Goal: Task Accomplishment & Management: Use online tool/utility

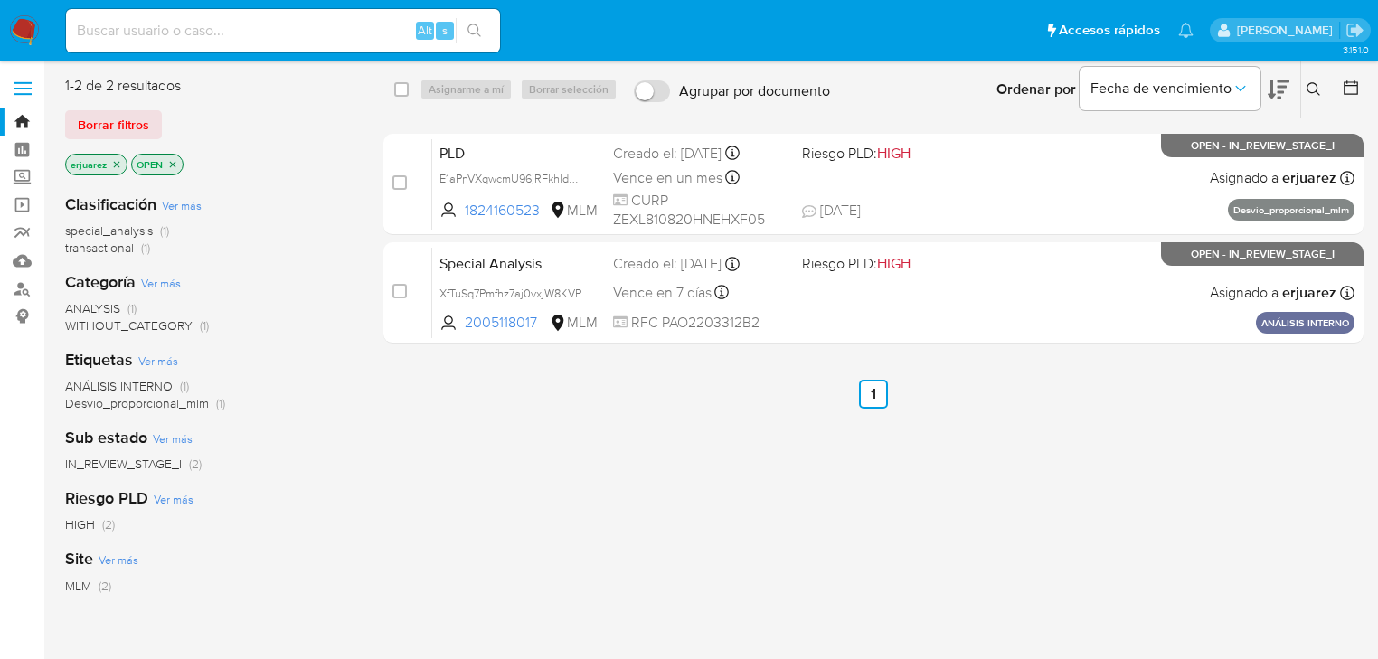
click at [240, 20] on input at bounding box center [283, 31] width 434 height 24
paste input "73928729"
type input "73928729"
click at [438, 37] on div "73928729 Alt s" at bounding box center [283, 30] width 434 height 51
click at [750, 454] on div "select-all-cases-checkbox Asignarme a mí Borrar selección Agrupar por documento…" at bounding box center [873, 478] width 980 height 805
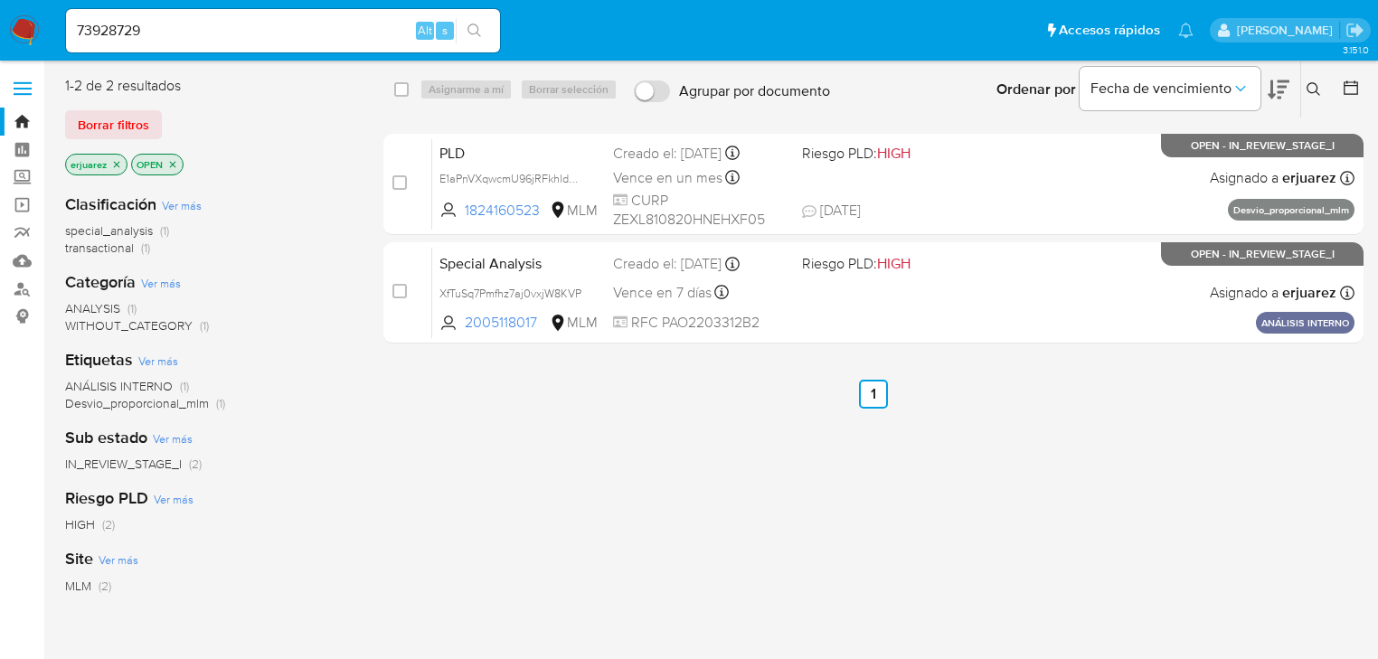
drag, startPoint x: 24, startPoint y: 177, endPoint x: 58, endPoint y: 199, distance: 39.9
click at [24, 181] on label "Screening" at bounding box center [107, 178] width 215 height 28
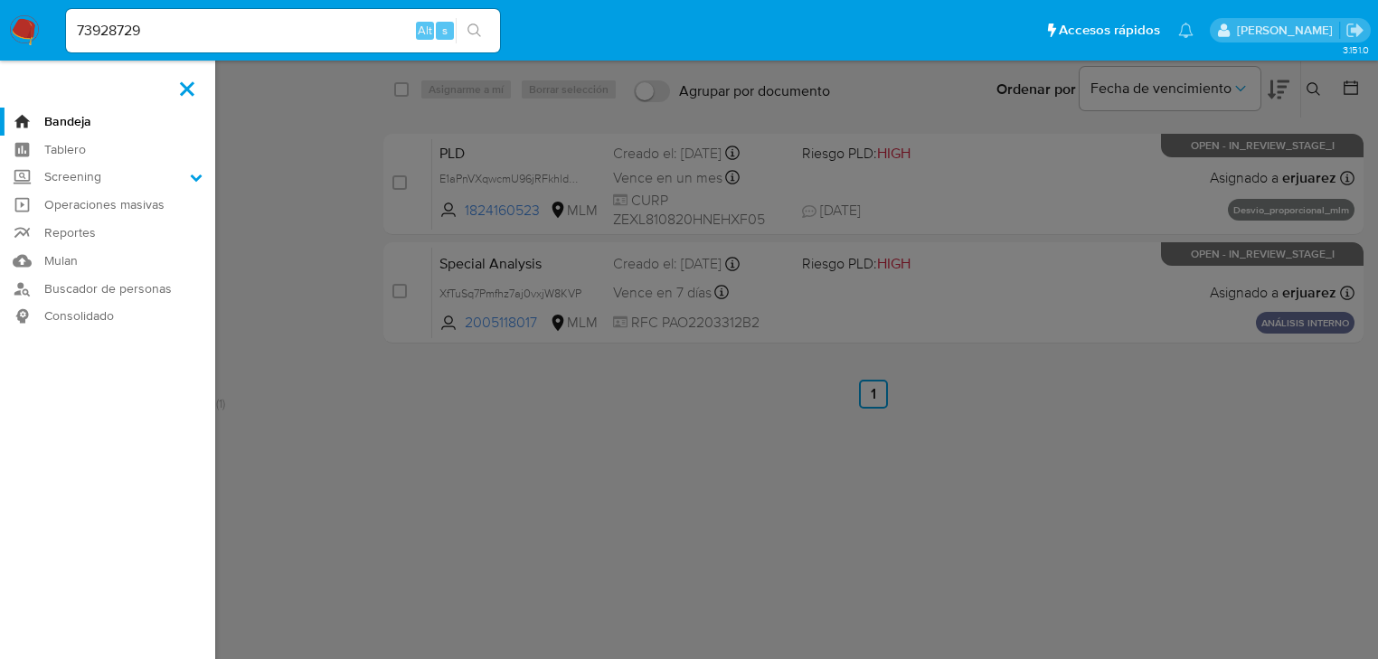
click at [0, 0] on input "Screening" at bounding box center [0, 0] width 0 height 0
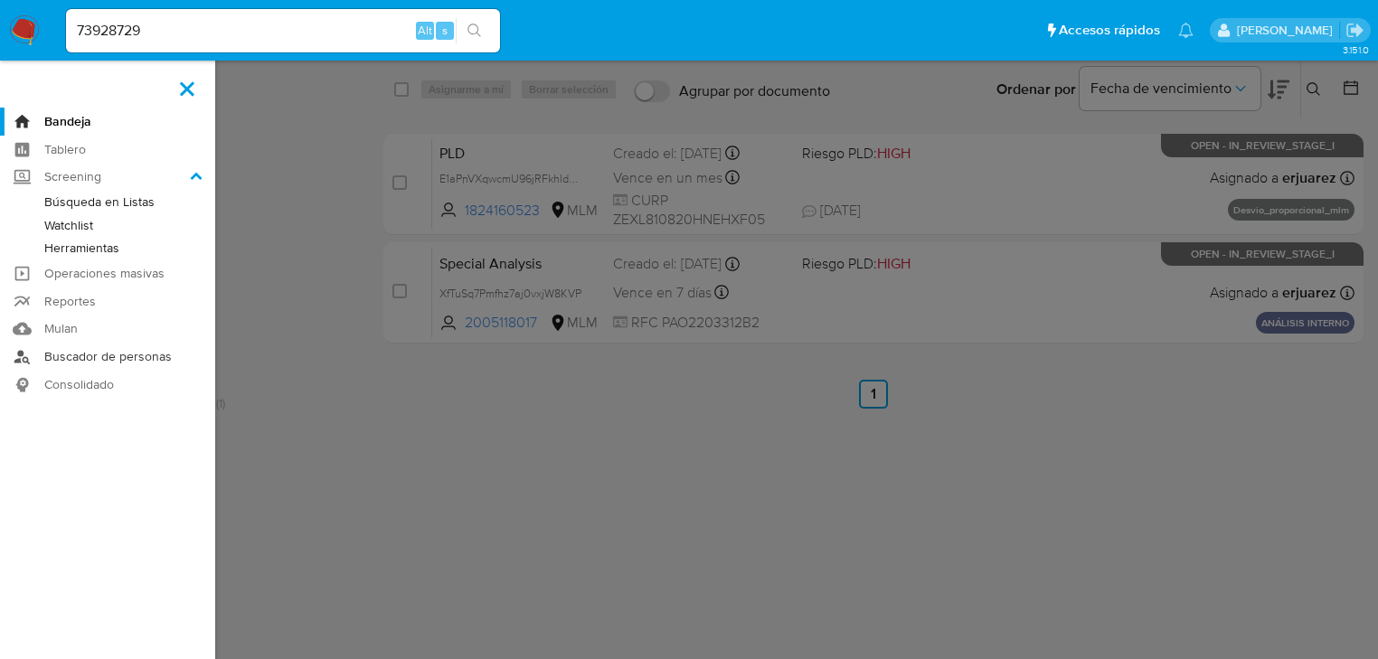
drag, startPoint x: 81, startPoint y: 343, endPoint x: 90, endPoint y: 344, distance: 9.1
click at [82, 341] on ul "Bandeja Tablero Screening Búsqueda en Listas Watchlist Herramientas Operaciones…" at bounding box center [107, 253] width 215 height 291
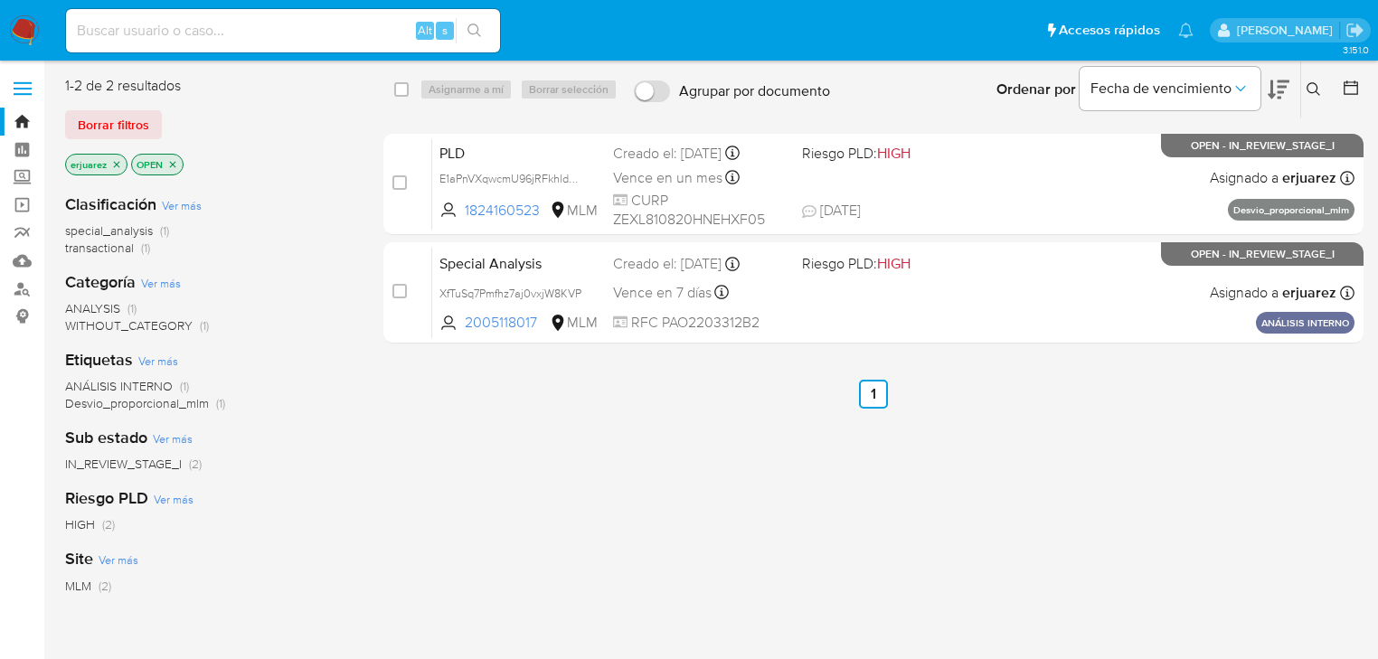
drag, startPoint x: 28, startPoint y: 184, endPoint x: 43, endPoint y: 192, distance: 16.6
click at [27, 184] on label "Screening" at bounding box center [107, 178] width 215 height 28
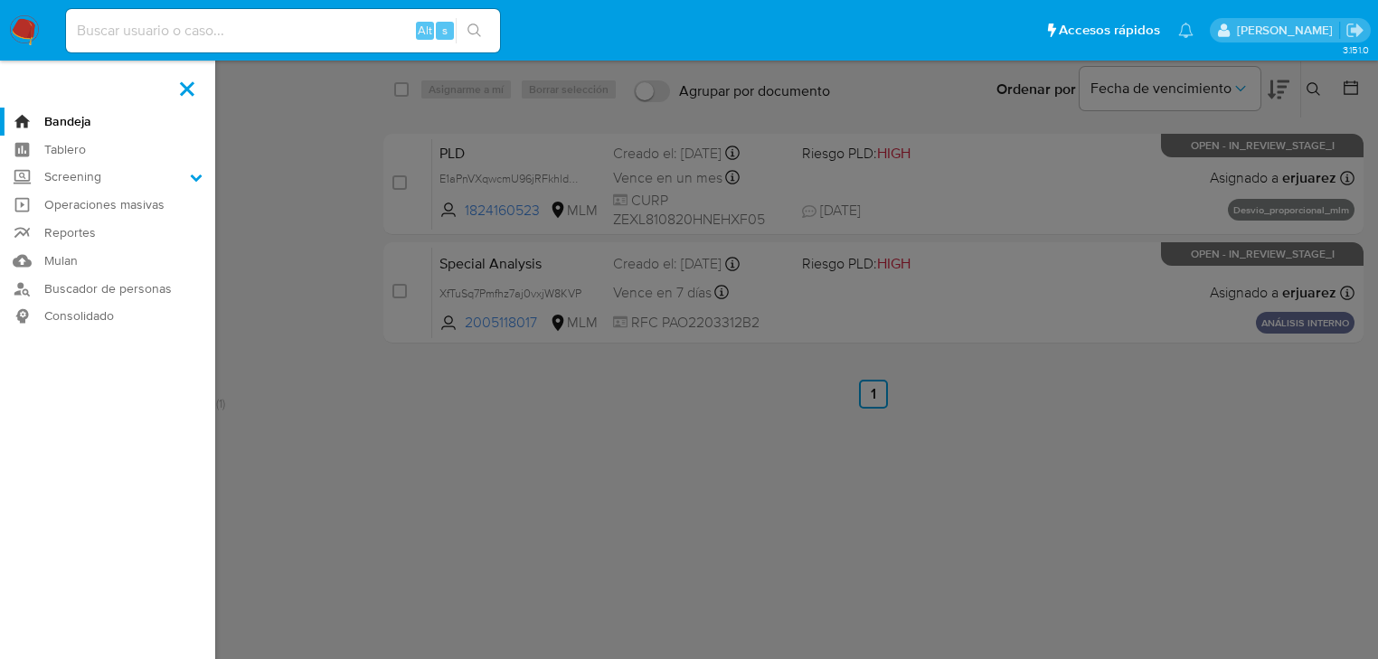
click at [0, 0] on input "Screening" at bounding box center [0, 0] width 0 height 0
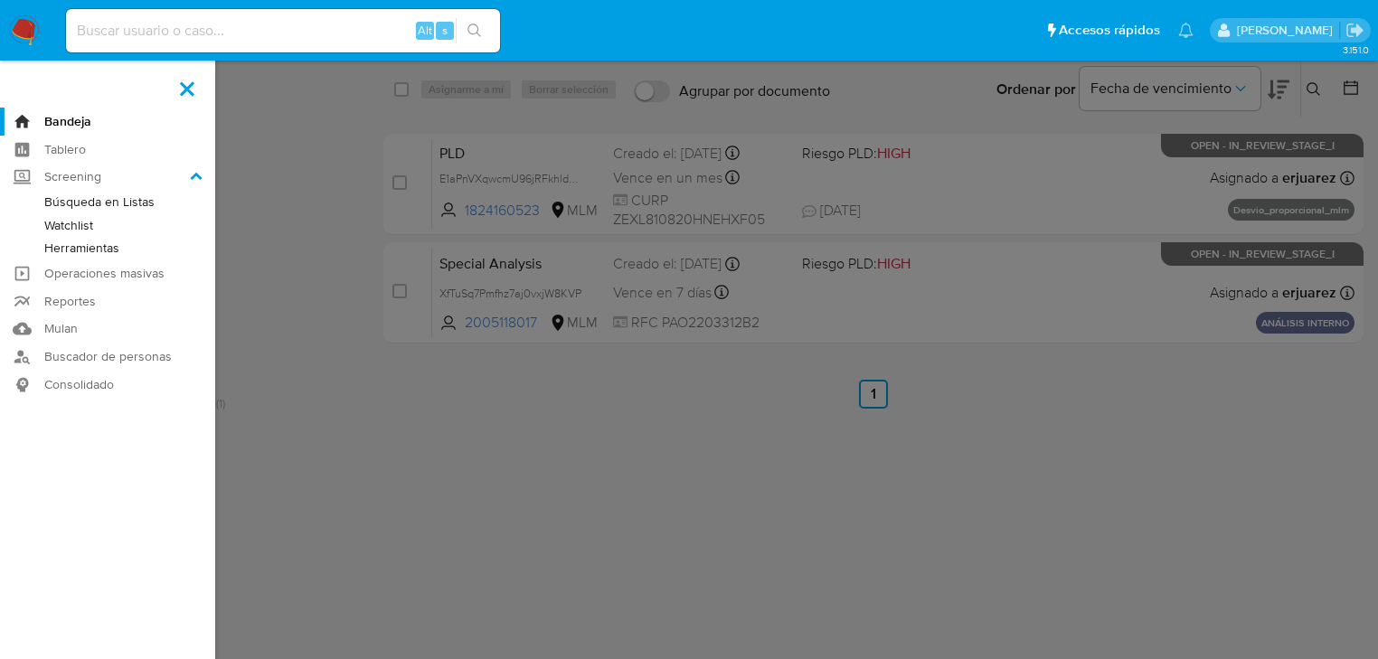
click at [72, 251] on link "Herramientas" at bounding box center [107, 248] width 215 height 23
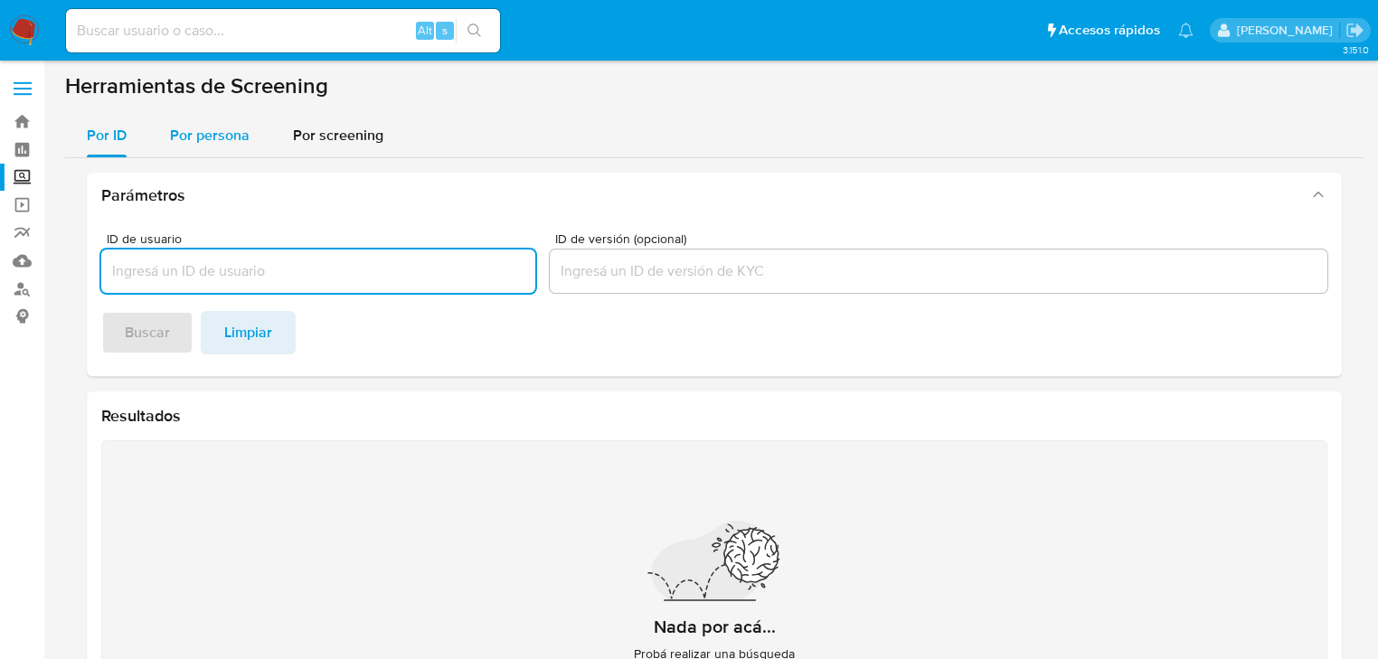
click at [194, 128] on span "Por persona" at bounding box center [210, 135] width 80 height 21
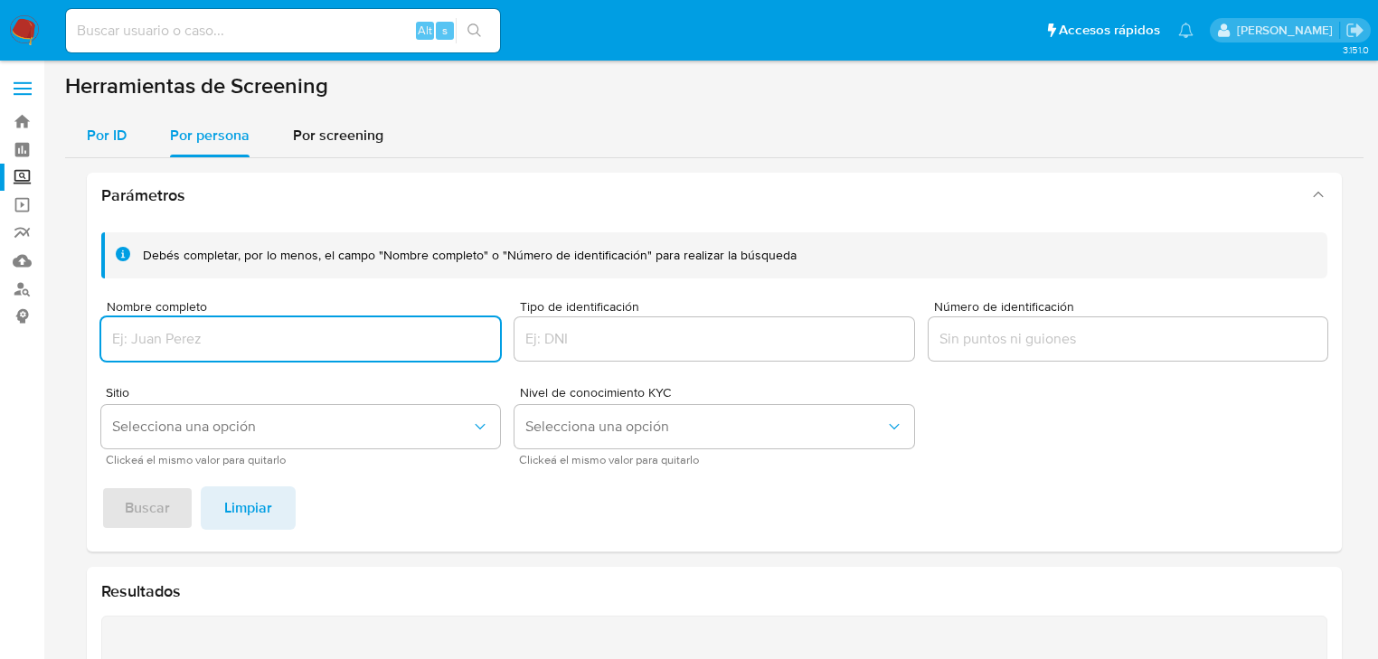
click at [94, 133] on span "Por ID" at bounding box center [107, 135] width 40 height 21
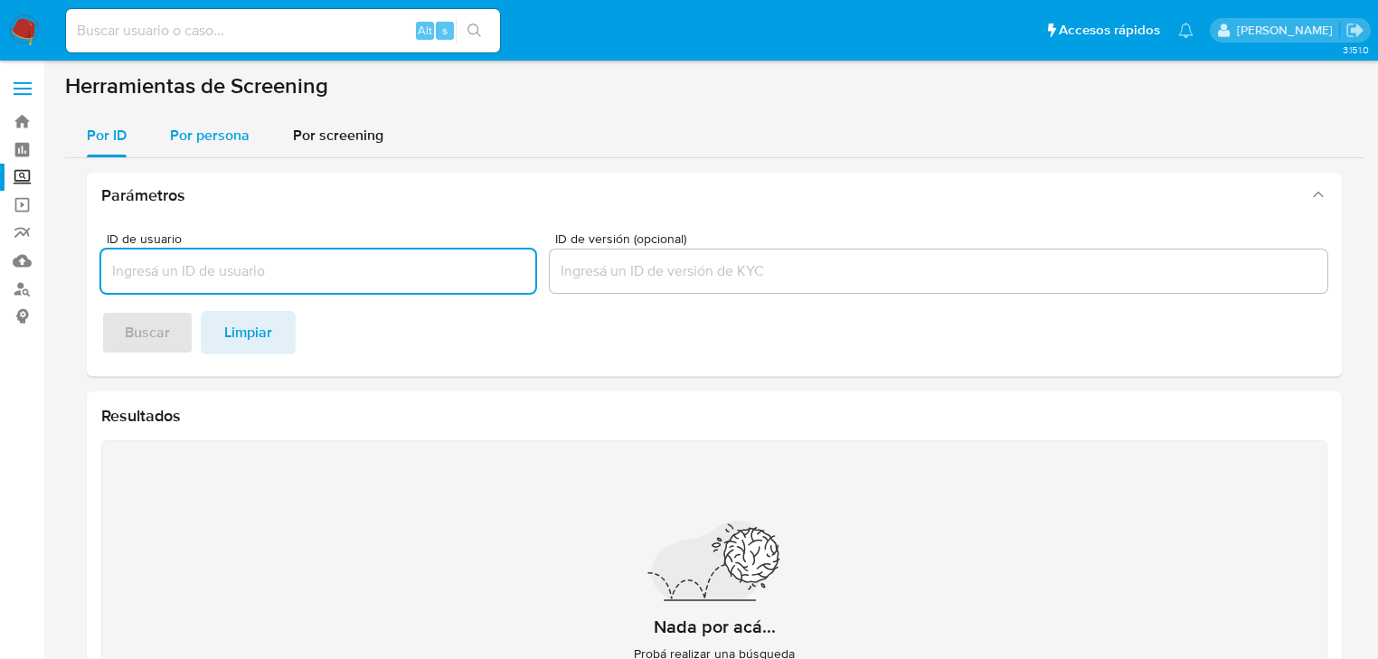
click at [186, 132] on span "Por persona" at bounding box center [210, 135] width 80 height 21
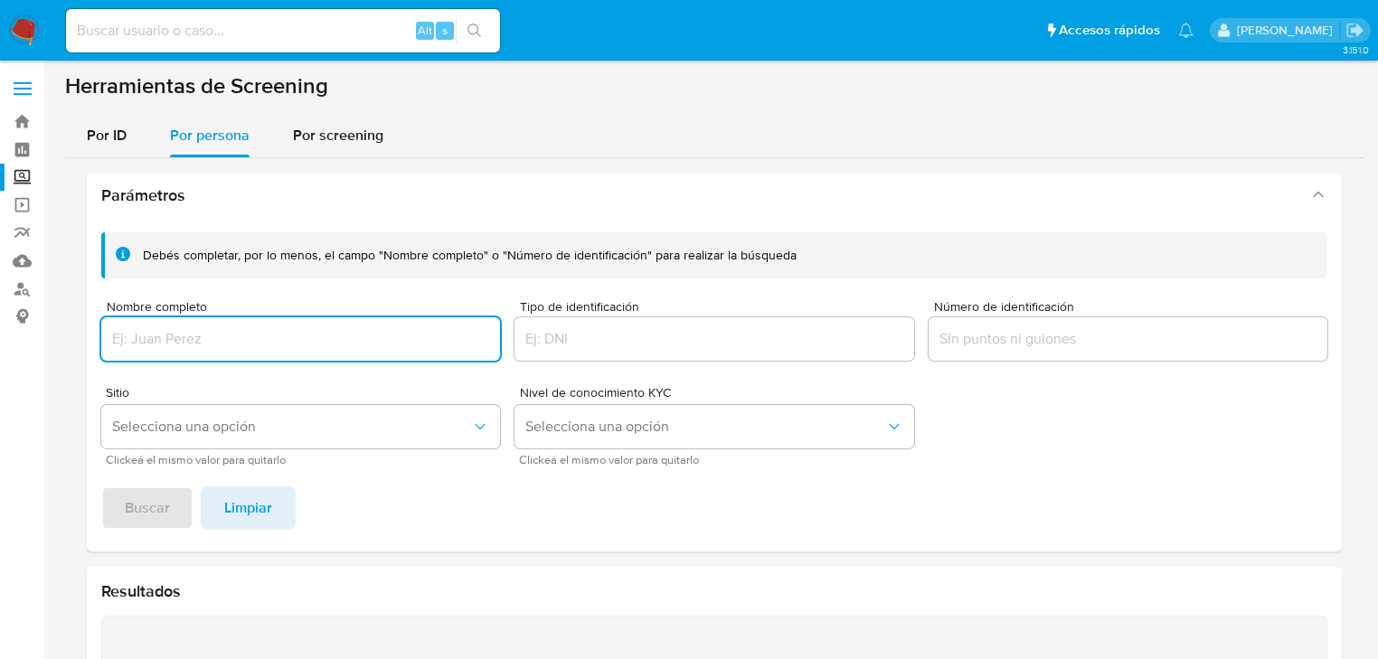
click at [192, 329] on input "Nombre completo" at bounding box center [300, 339] width 399 height 24
type input "PATRICIA HERRERA ZAMONSETT"
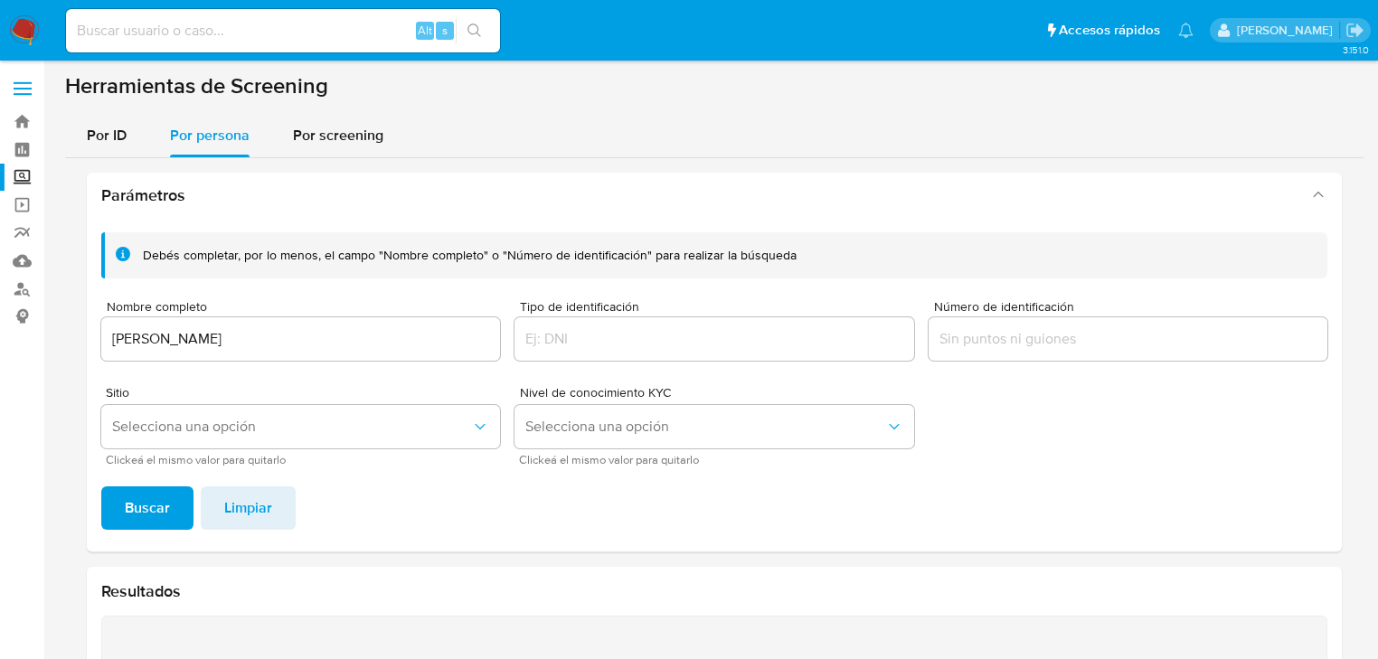
click at [165, 478] on div "Debés completar, por lo menos, el campo "Nombre completo" o "Número de identifi…" at bounding box center [714, 385] width 1255 height 334
click at [177, 503] on button "Buscar" at bounding box center [147, 508] width 92 height 43
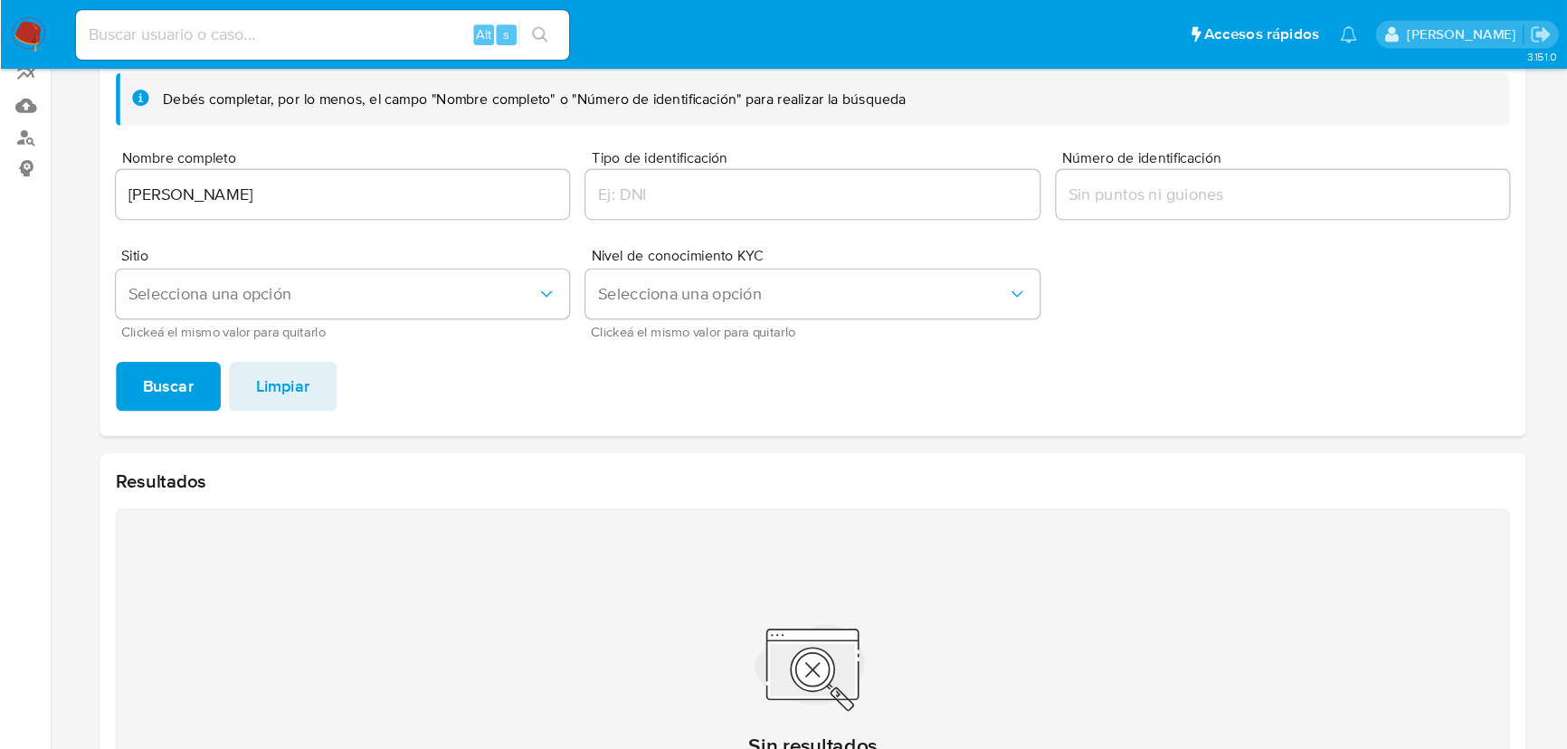
scroll to position [168, 0]
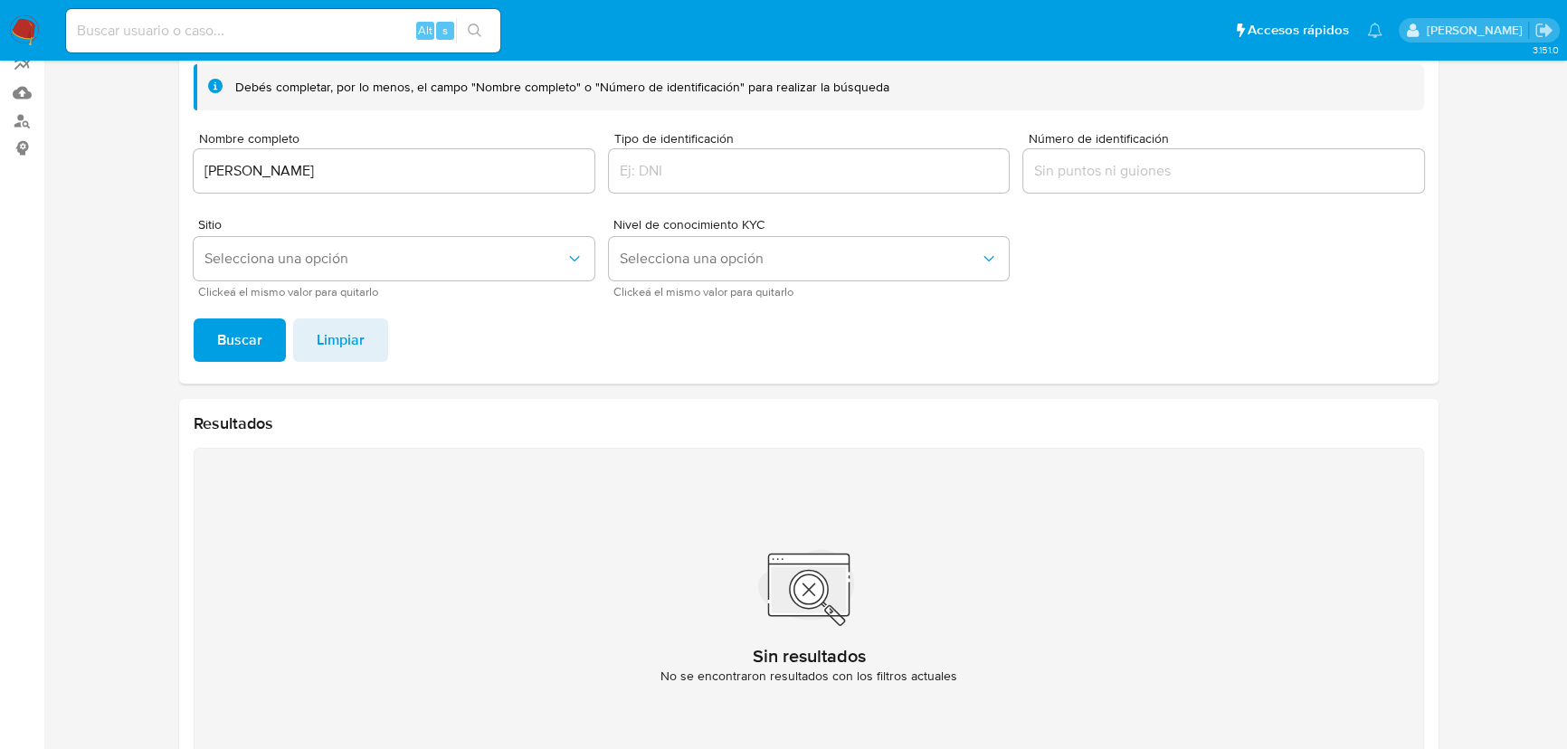
drag, startPoint x: 262, startPoint y: 146, endPoint x: 291, endPoint y: 148, distance: 29.1
click at [282, 147] on div "Nombre completo PATRICIA HERRERA ZAMONSETT" at bounding box center [394, 164] width 401 height 64
click at [491, 177] on input "PATRICIA HERRERA ZAMONSETT" at bounding box center [394, 171] width 401 height 24
drag, startPoint x: 493, startPoint y: 177, endPoint x: 259, endPoint y: 325, distance: 276.8
click at [101, 175] on section at bounding box center [808, 348] width 1487 height 889
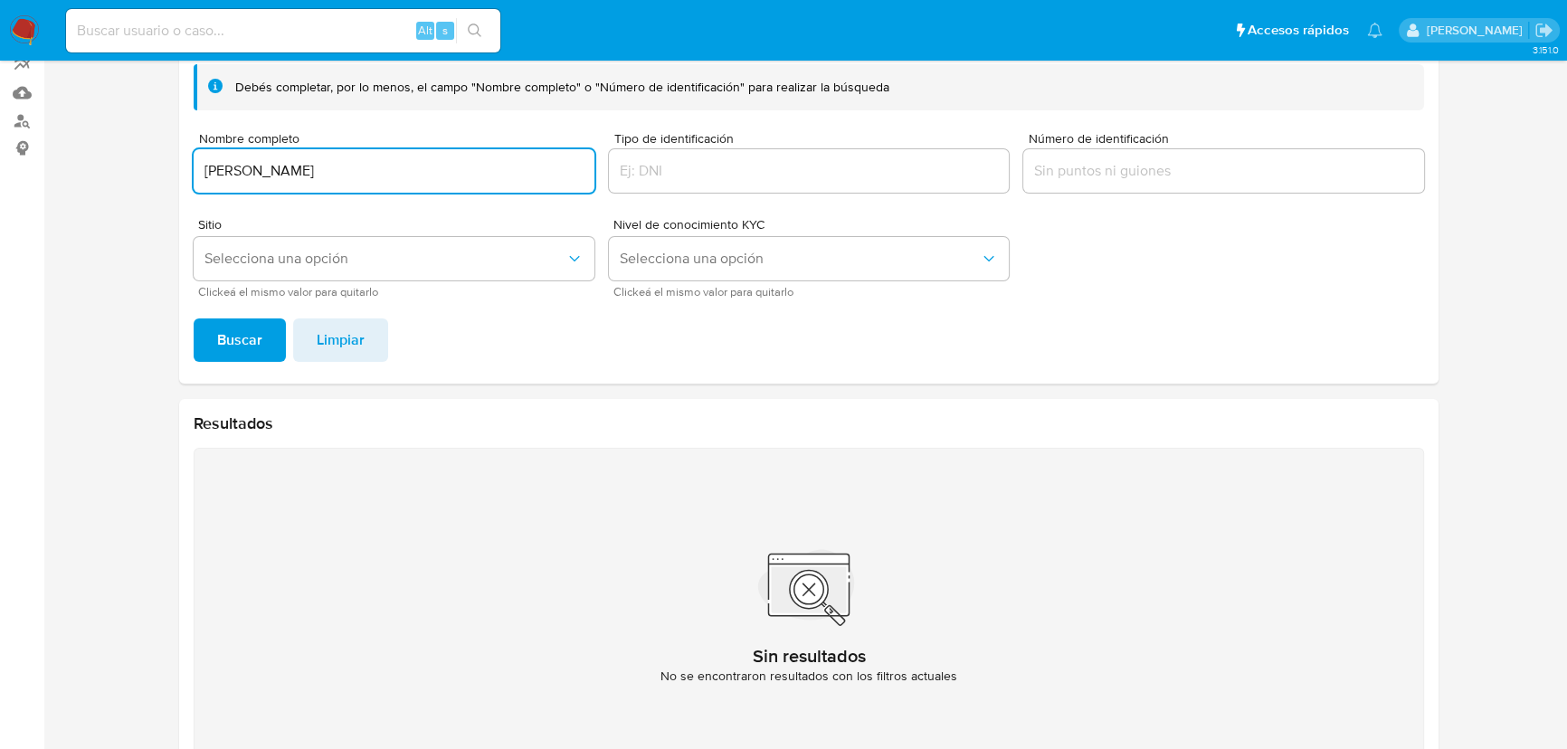
type input "JORGE LUIS VILLARREAL GONZALEZ"
click at [219, 353] on span "Buscar" at bounding box center [239, 340] width 45 height 40
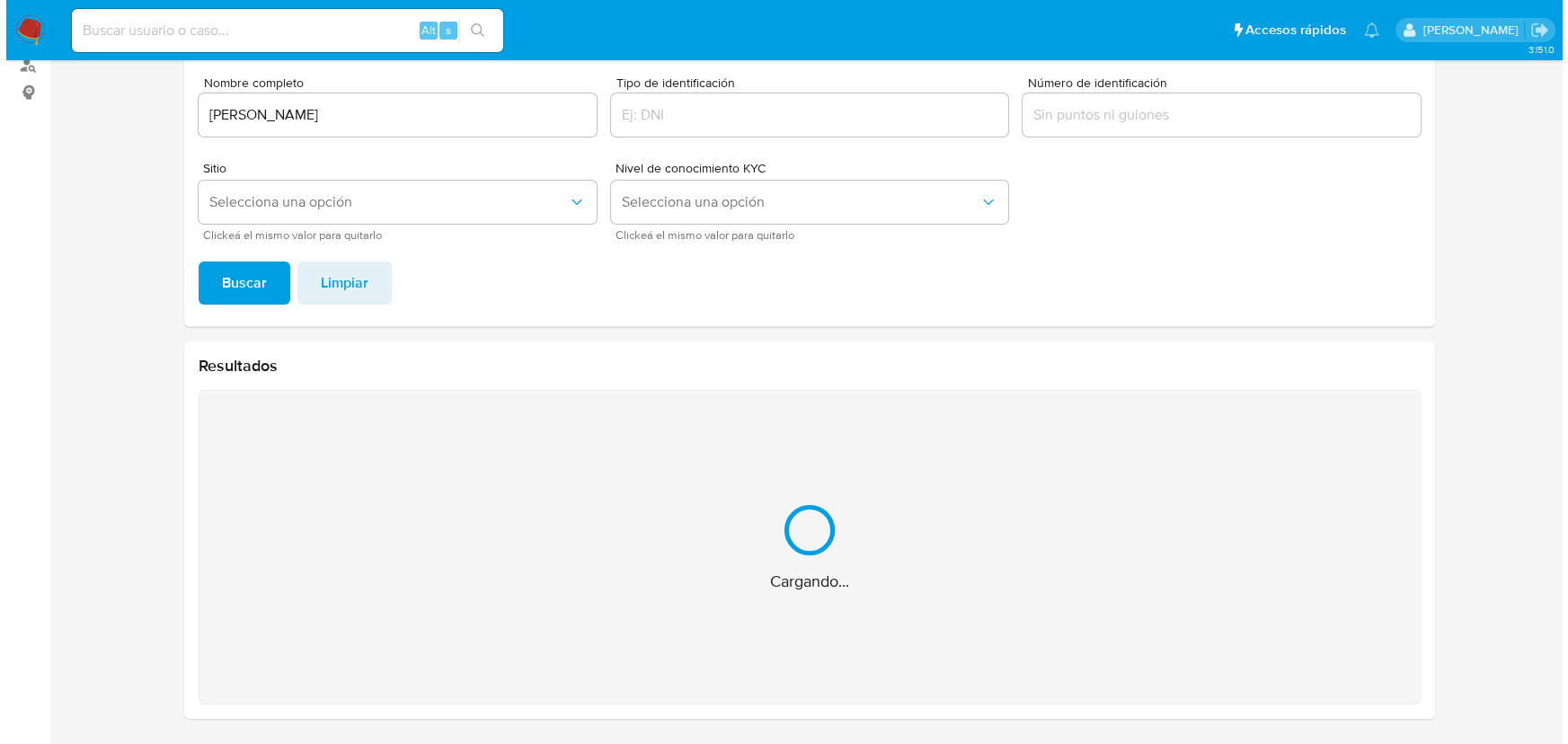
scroll to position [0, 0]
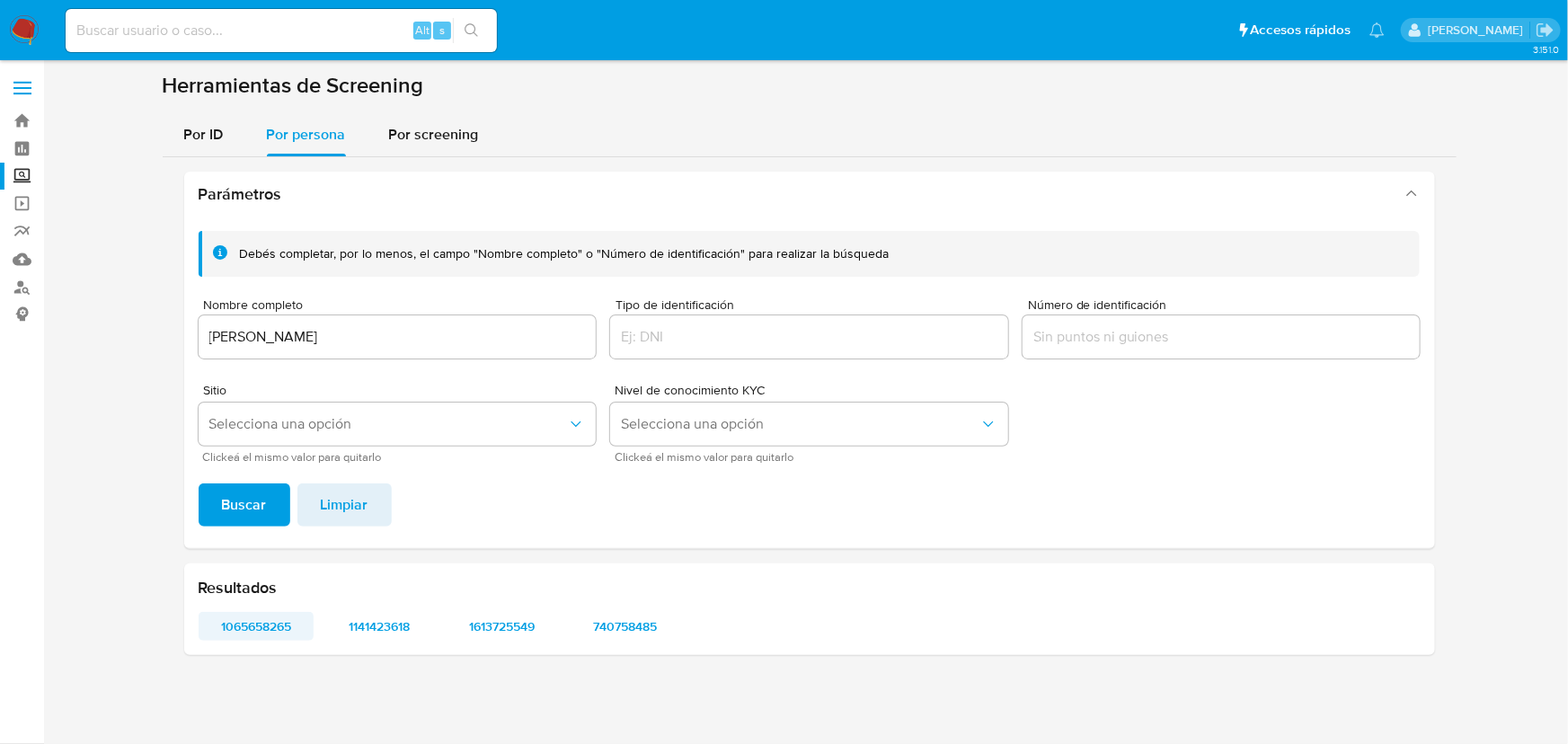
click at [282, 632] on span "1065658265" at bounding box center [256, 626] width 90 height 25
click at [357, 631] on span "1141423618" at bounding box center [379, 626] width 90 height 25
click at [523, 626] on span "1613725549" at bounding box center [501, 626] width 90 height 25
click at [635, 625] on span "740758485" at bounding box center [624, 626] width 90 height 25
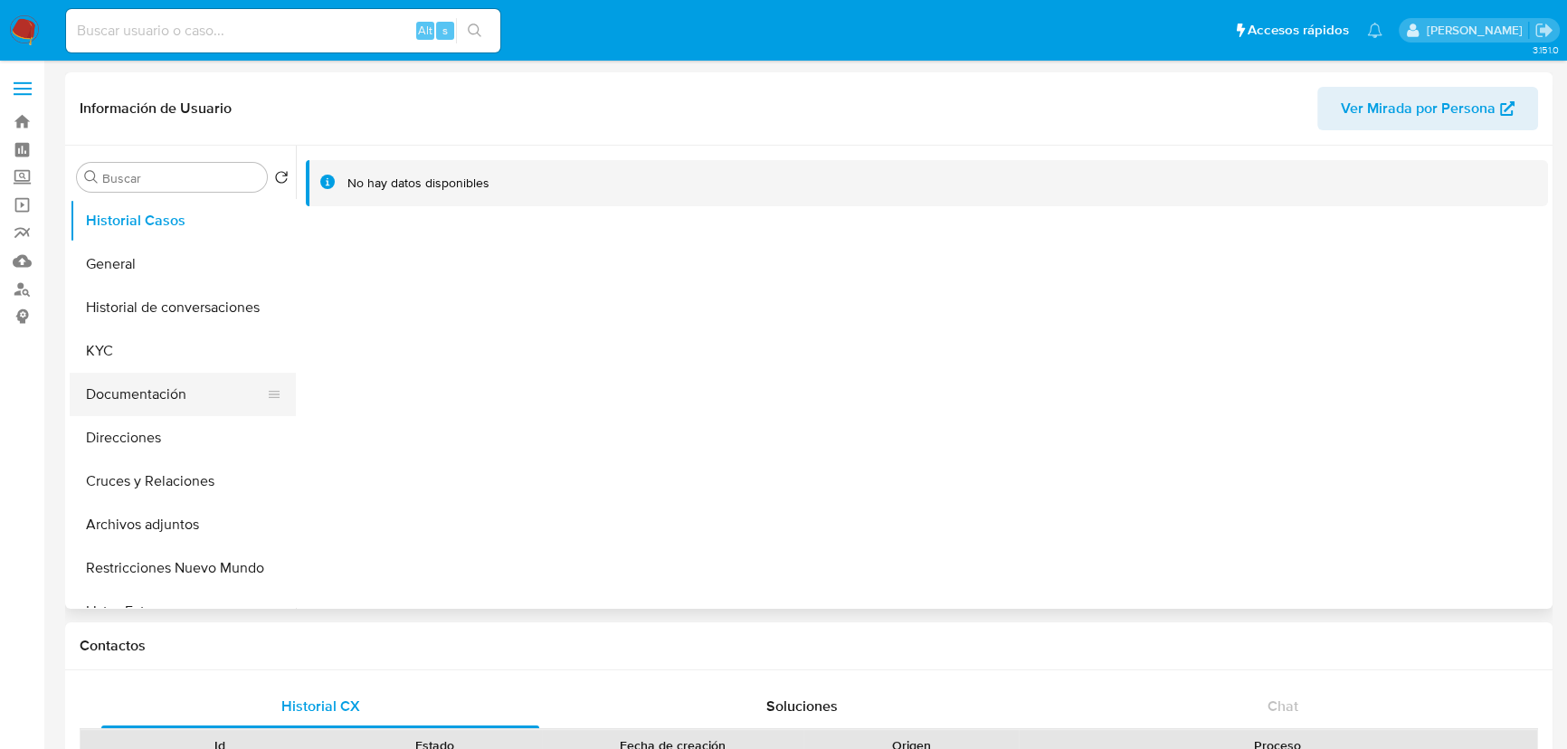
select select "10"
click at [121, 336] on button "KYC" at bounding box center [176, 350] width 212 height 43
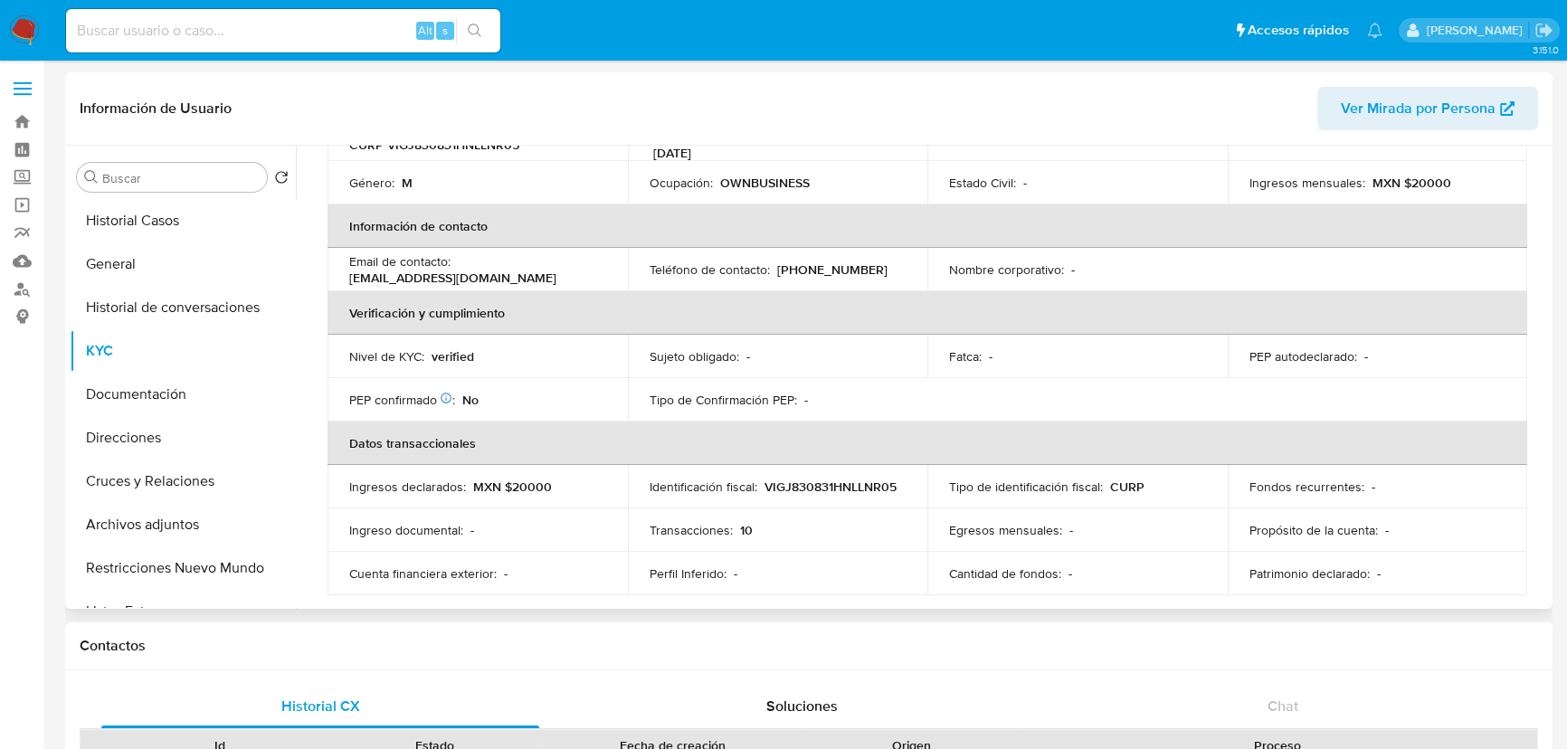
scroll to position [49, 0]
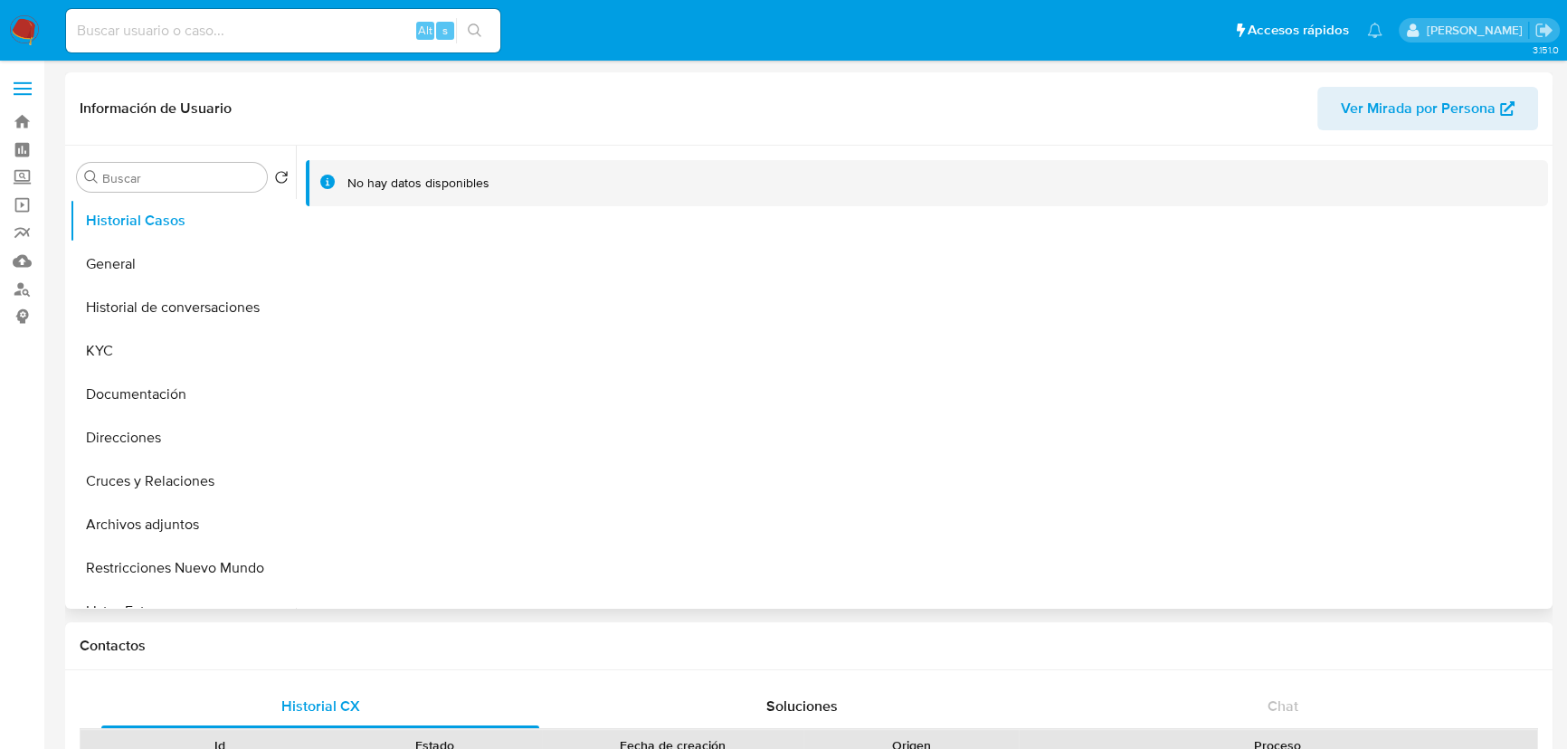
select select "10"
click at [101, 362] on button "KYC" at bounding box center [176, 350] width 212 height 43
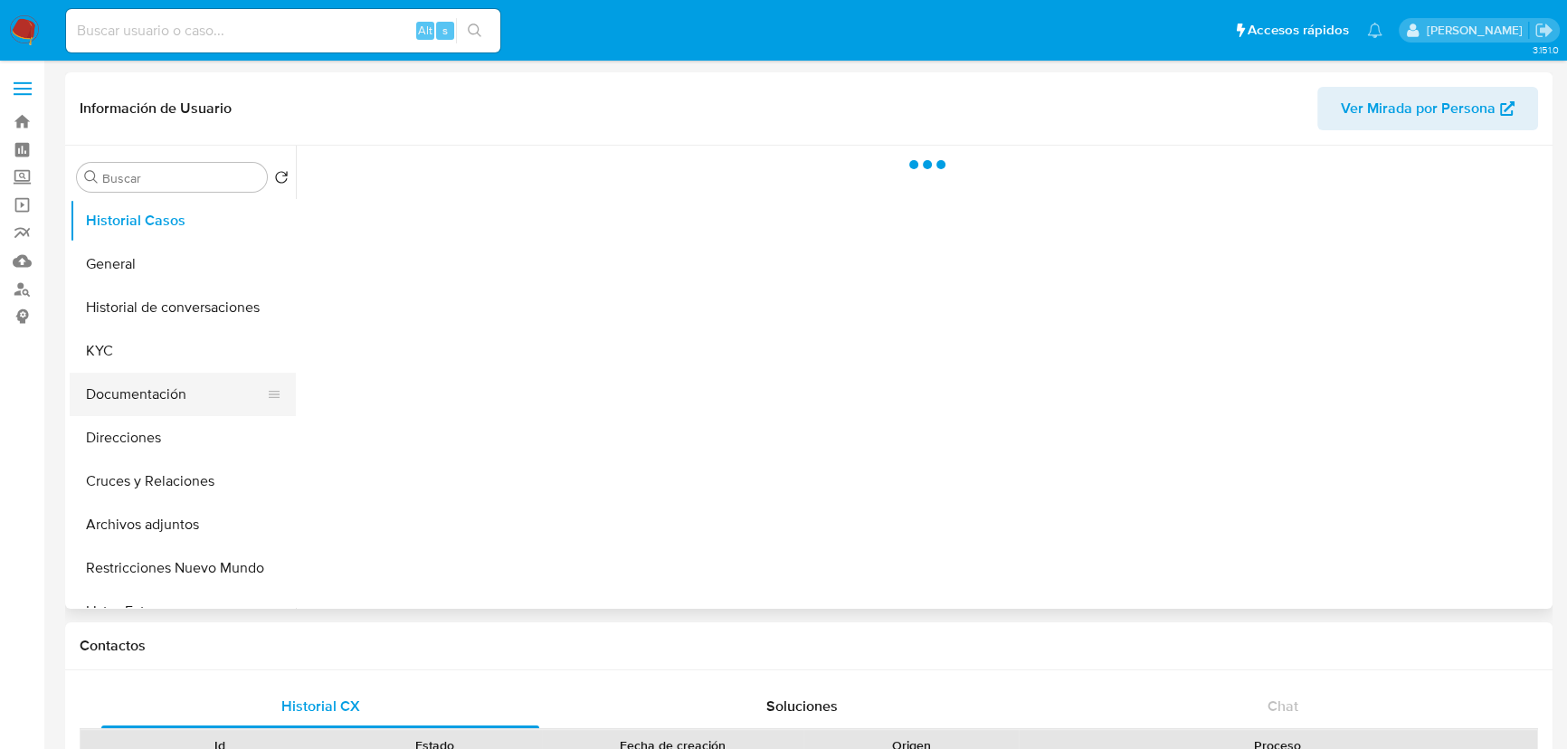
scroll to position [81, 0]
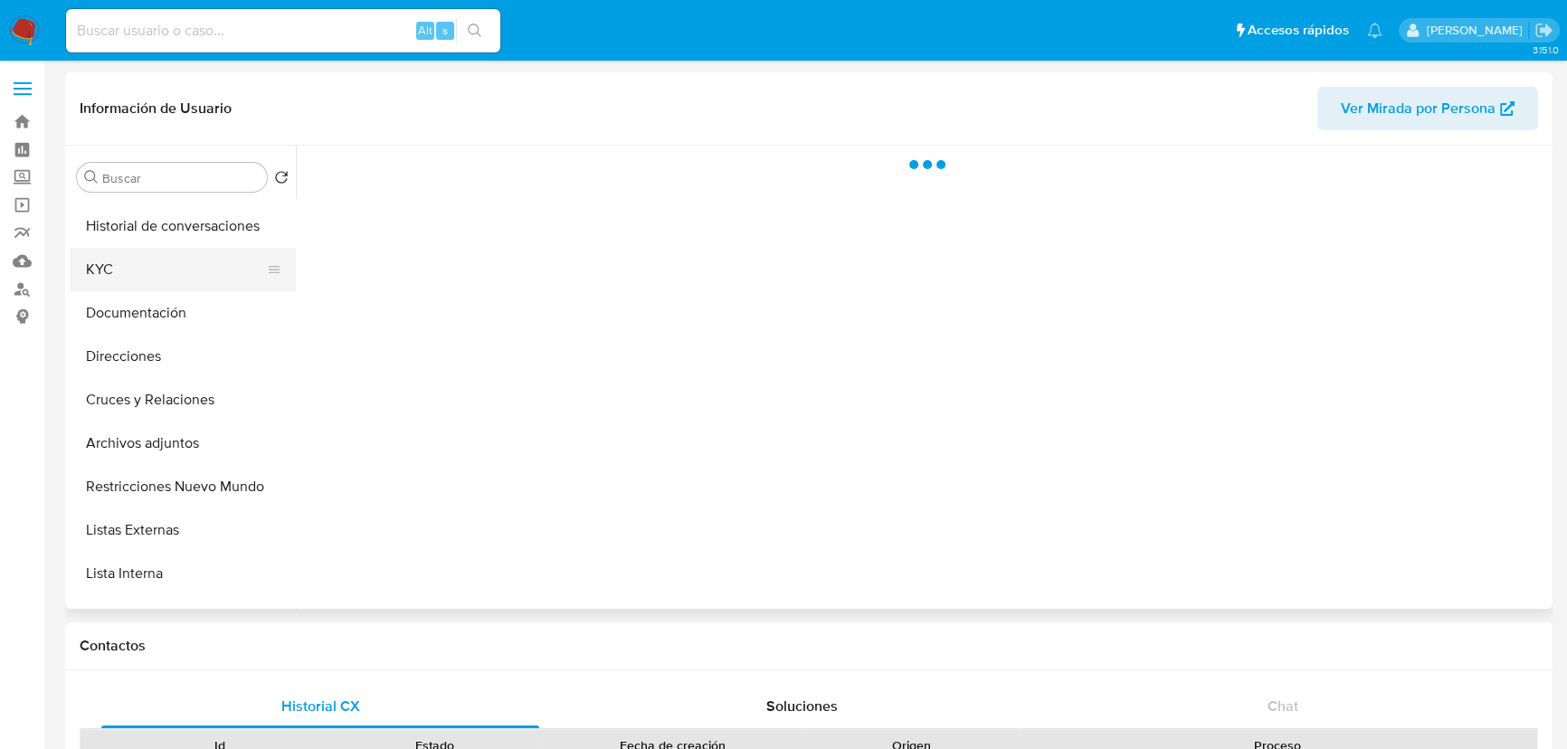
drag, startPoint x: 101, startPoint y: 271, endPoint x: 297, endPoint y: 292, distance: 196.5
click at [103, 271] on button "KYC" at bounding box center [183, 269] width 226 height 43
select select "10"
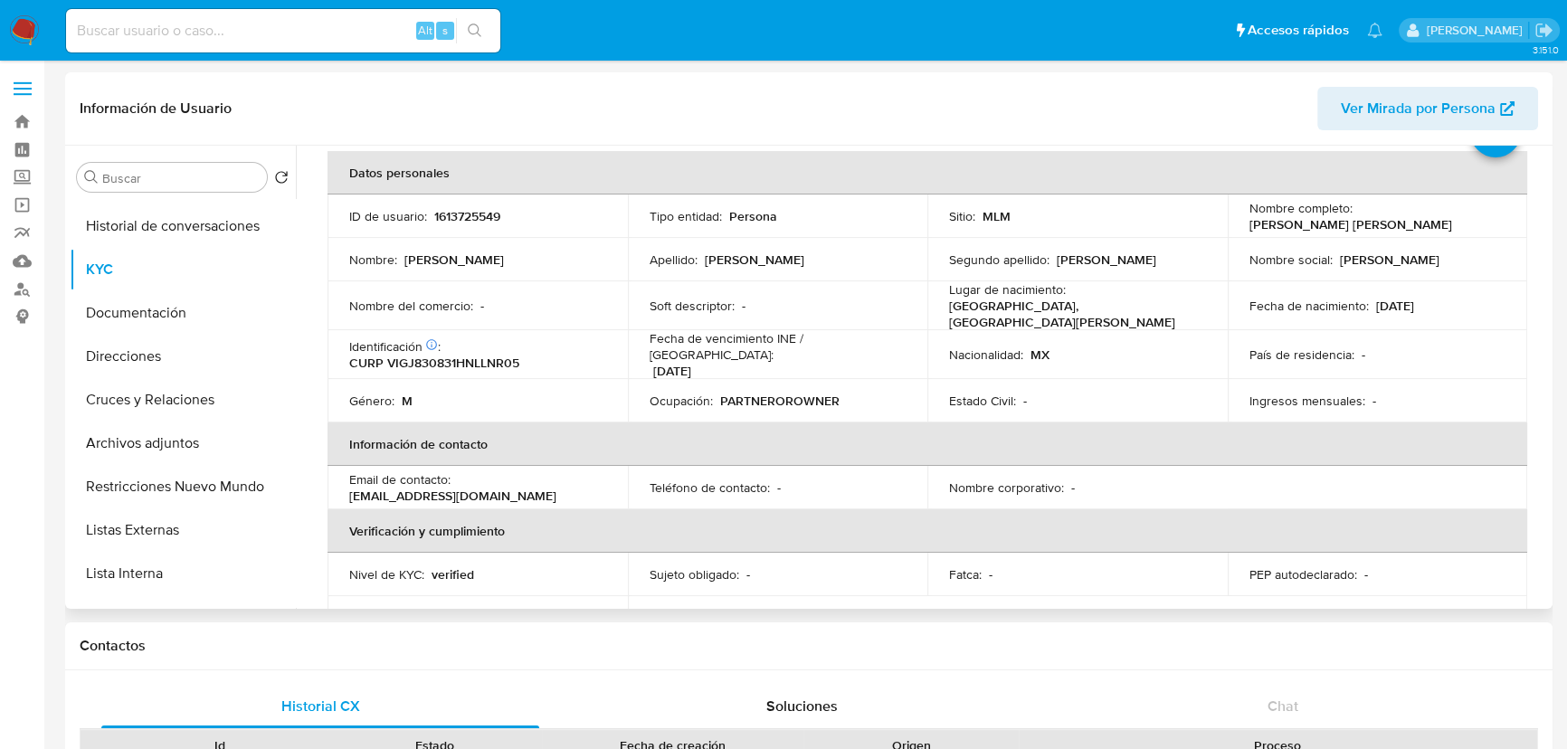
scroll to position [50, 0]
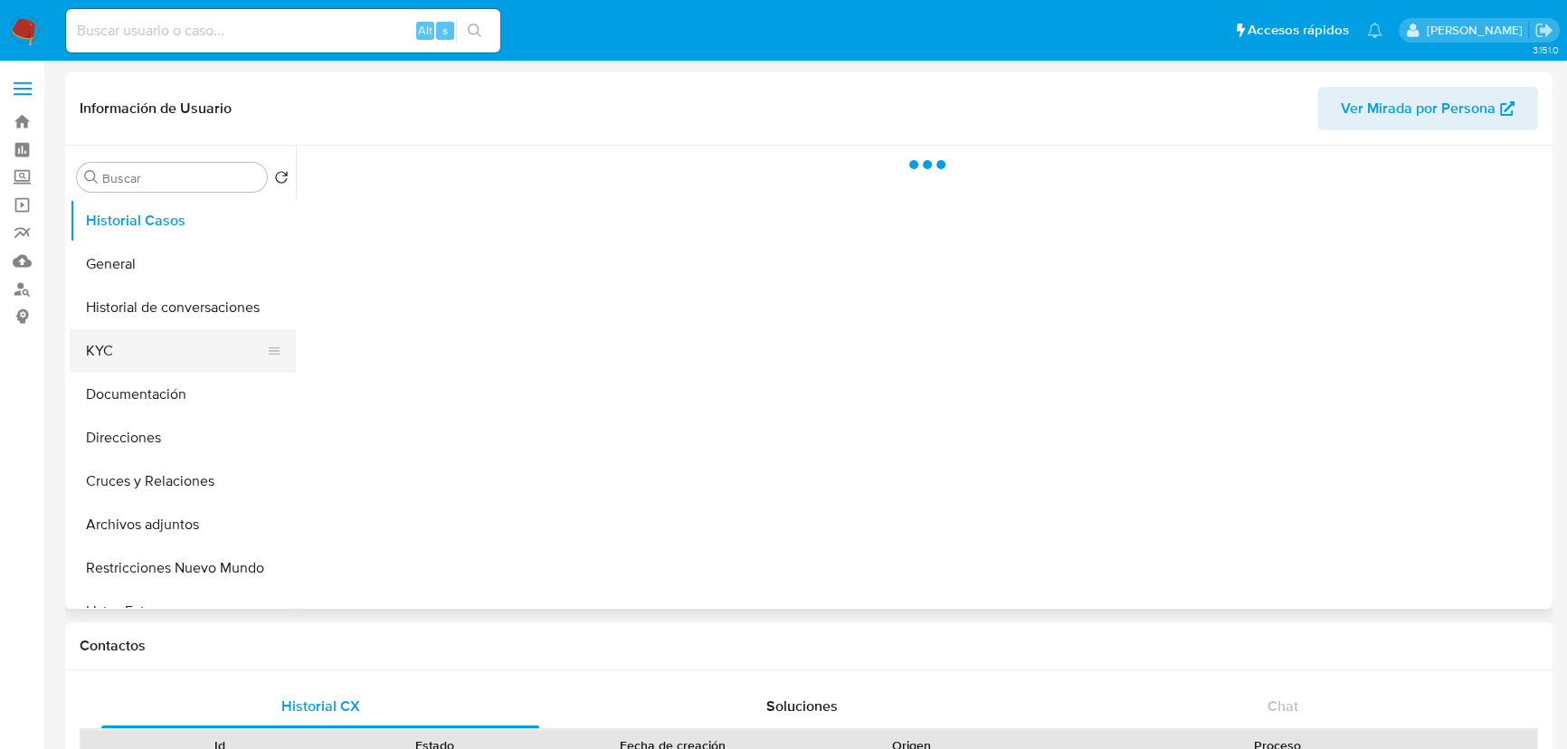
click at [90, 350] on button "KYC" at bounding box center [176, 350] width 212 height 43
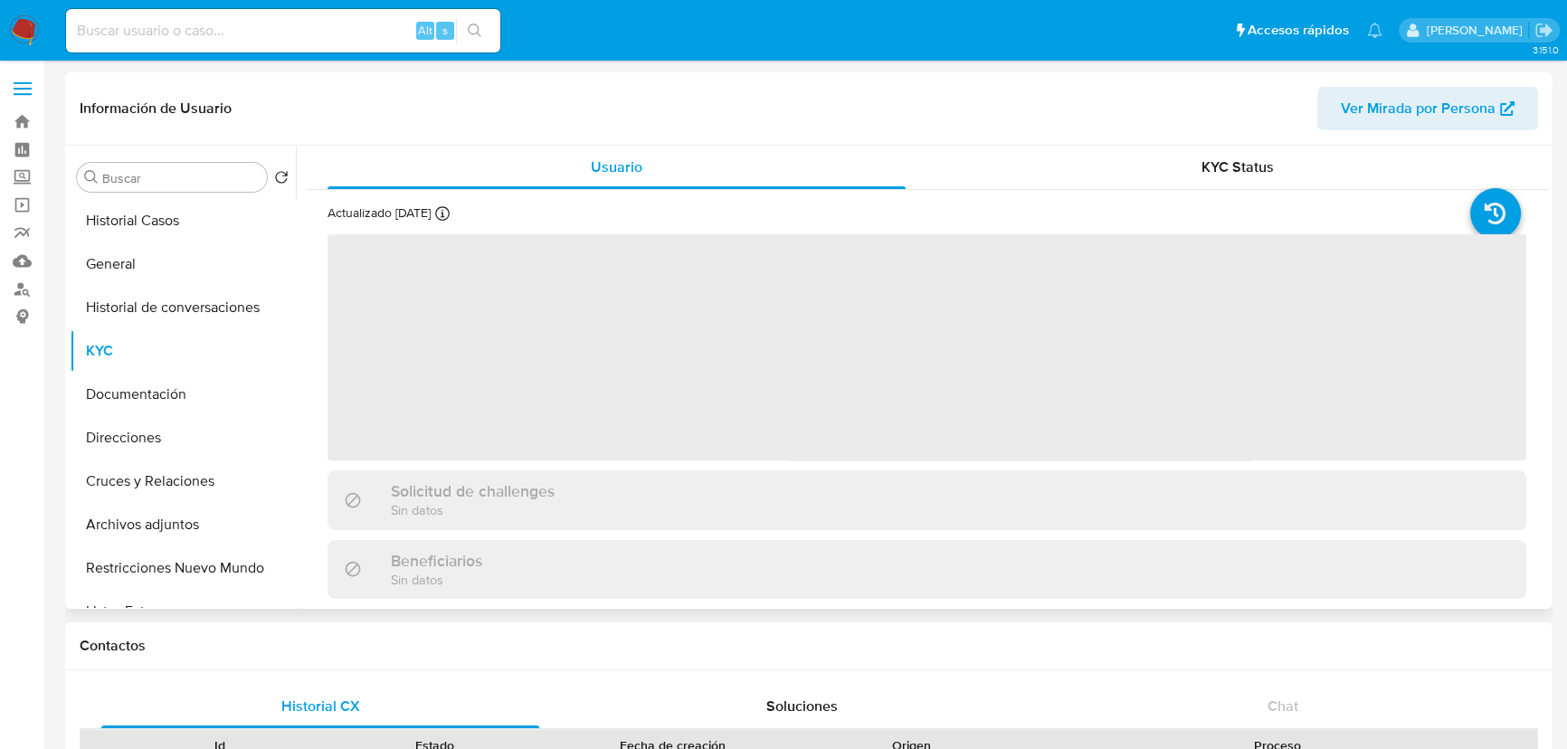
select select "10"
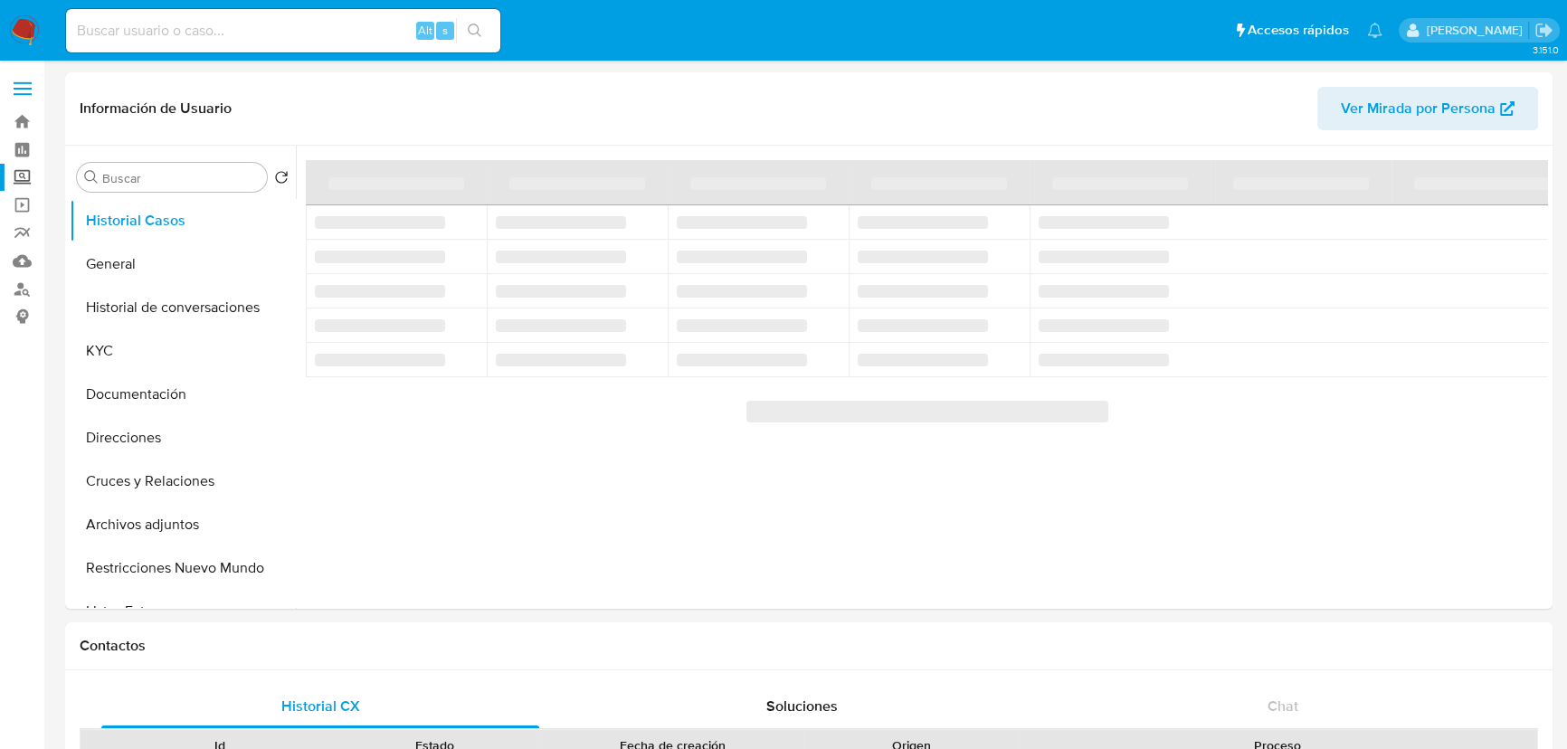
select select "10"
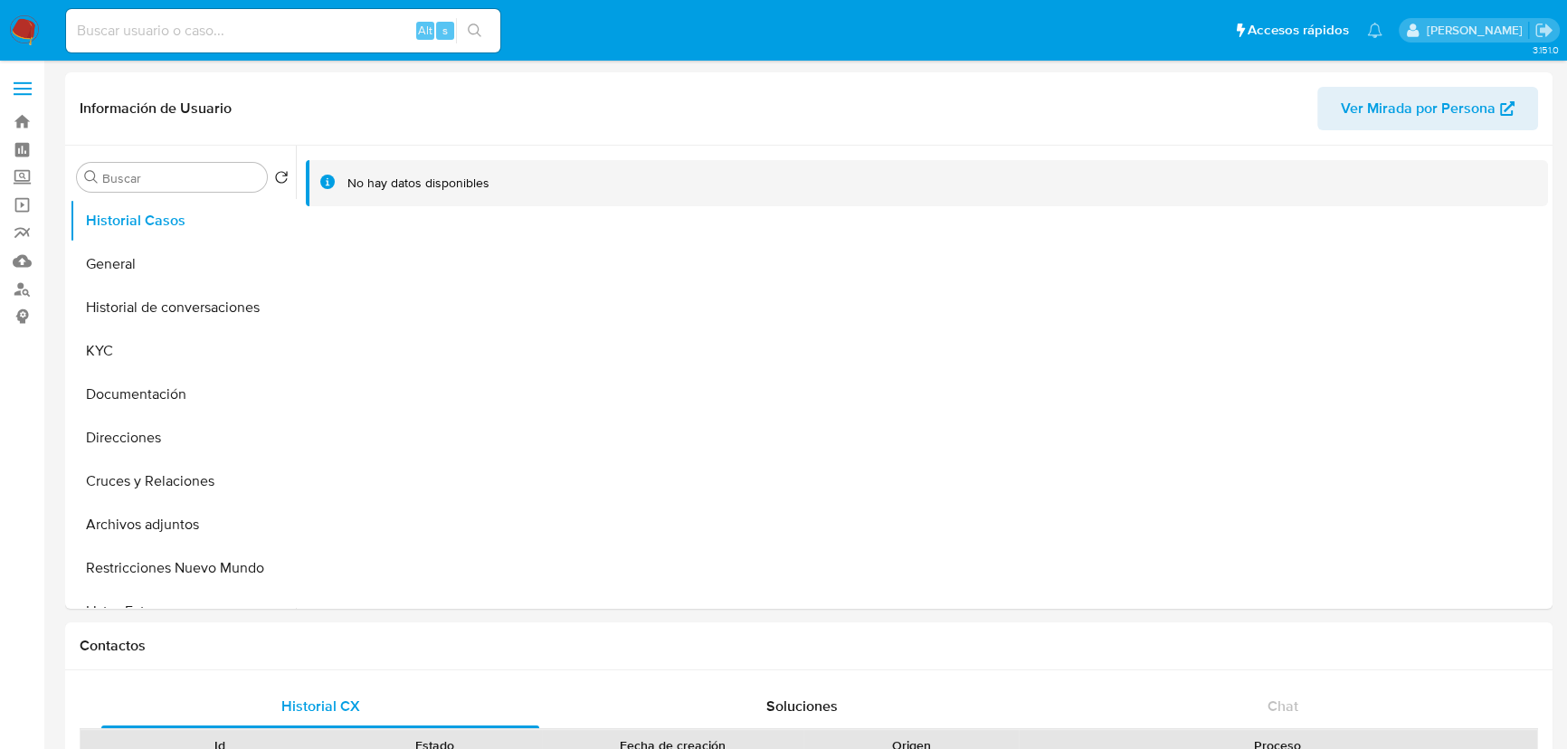
click at [222, 36] on input at bounding box center [283, 31] width 434 height 24
paste input "41105609"
click at [75, 29] on input "41105609" at bounding box center [283, 31] width 434 height 24
drag, startPoint x: 162, startPoint y: 33, endPoint x: 386, endPoint y: 36, distance: 224.3
click at [170, 34] on input "41105609" at bounding box center [283, 31] width 434 height 24
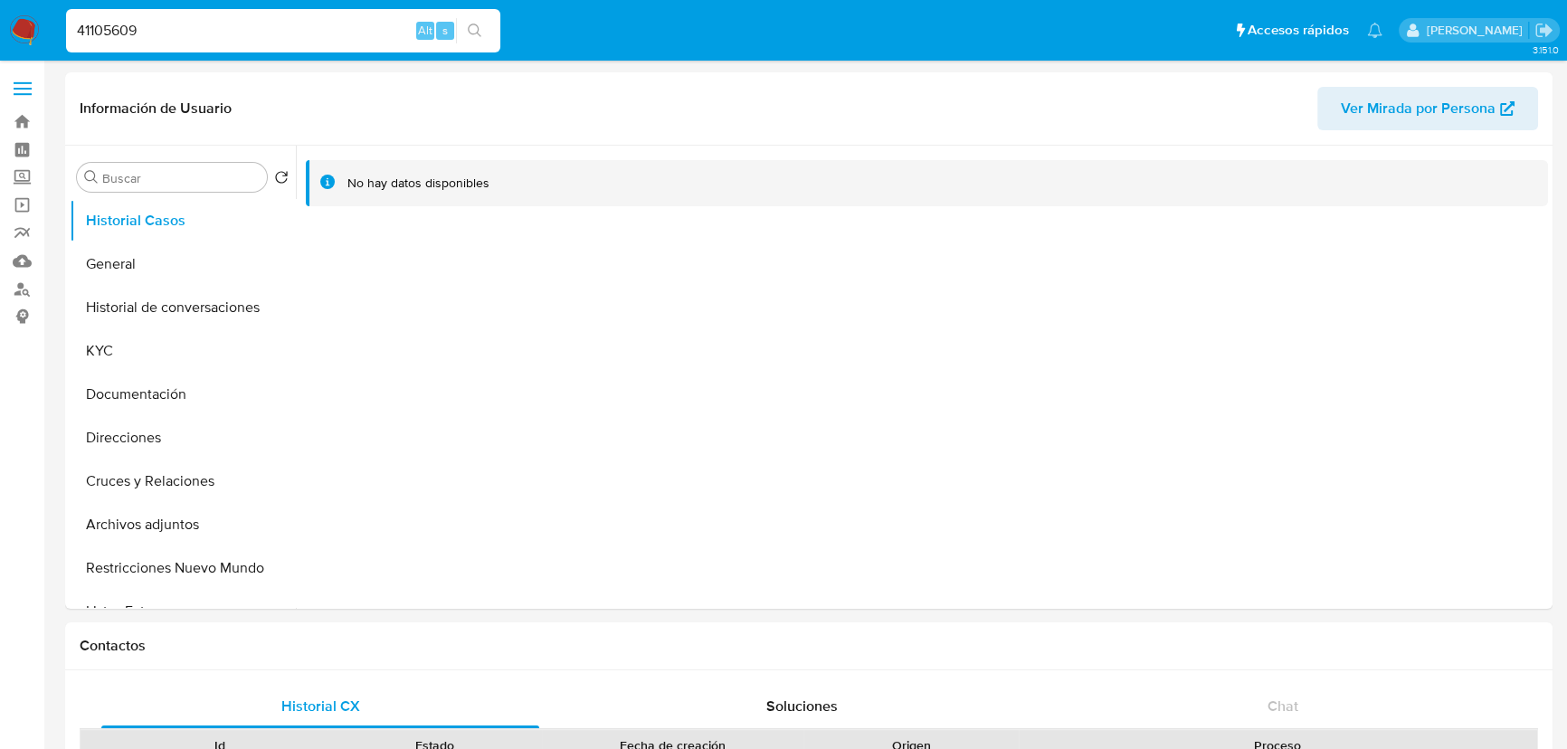
type input "41105609"
click at [473, 34] on icon "search-icon" at bounding box center [475, 31] width 14 height 14
select select "10"
click at [90, 352] on button "KYC" at bounding box center [176, 350] width 212 height 43
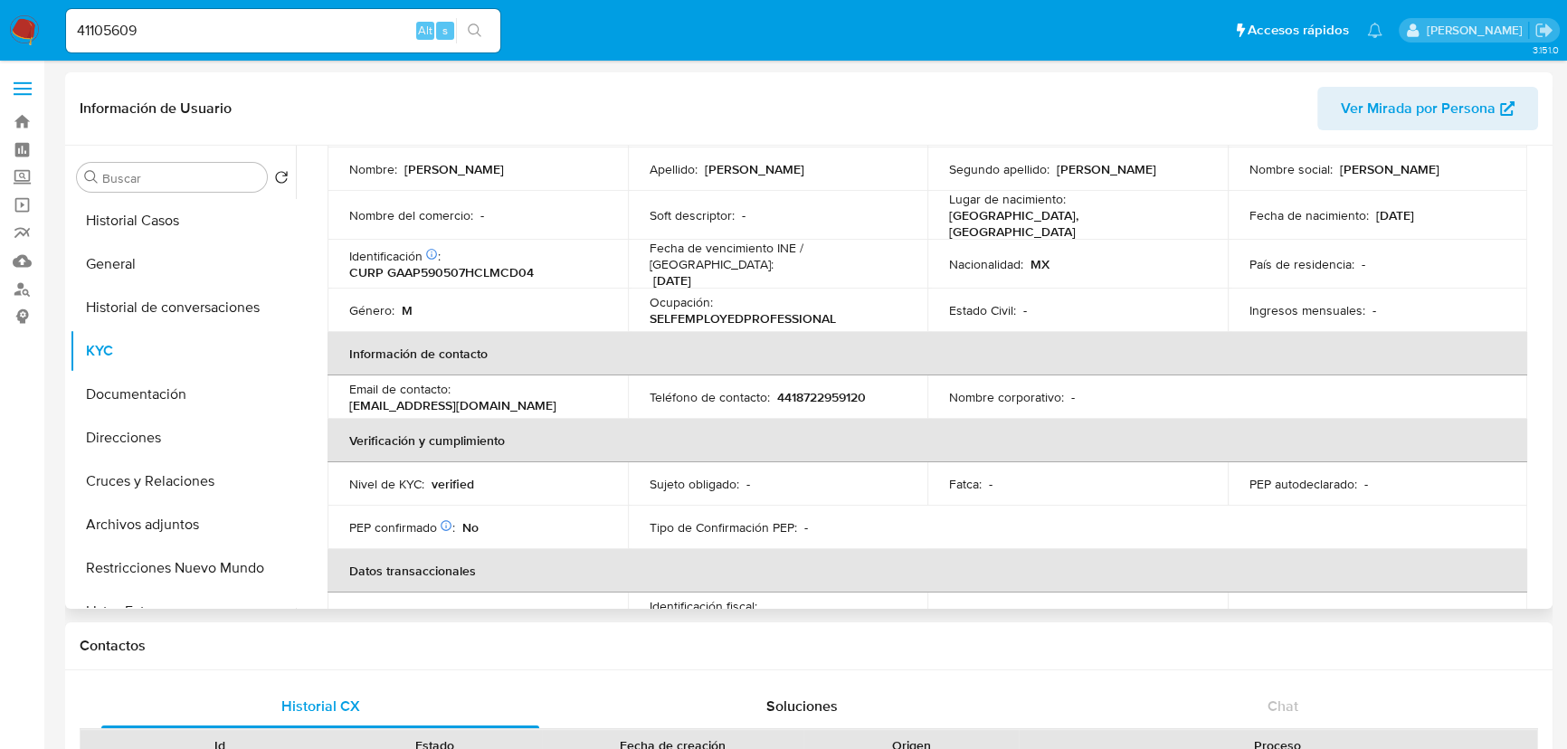
scroll to position [81, 0]
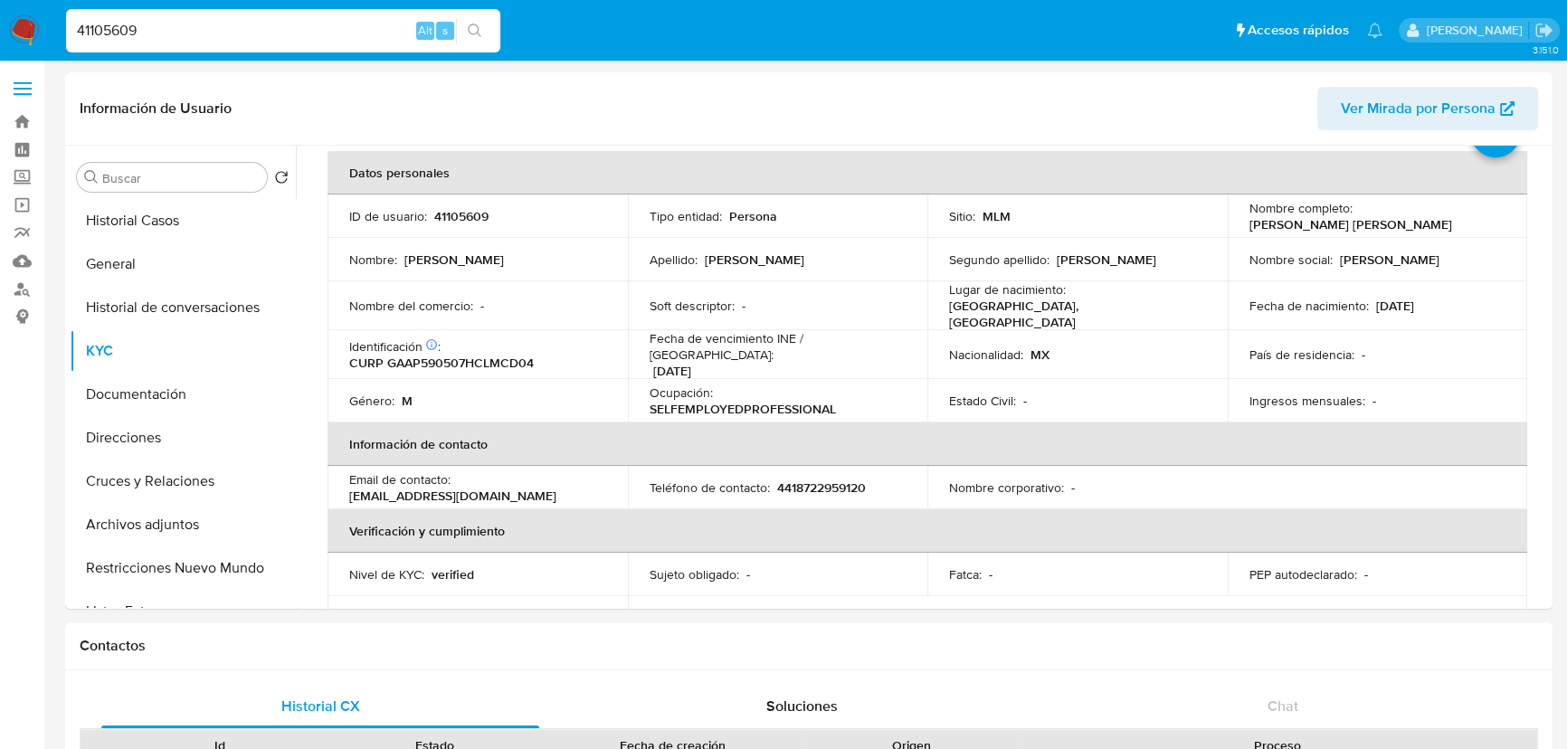
drag, startPoint x: 184, startPoint y: 30, endPoint x: -72, endPoint y: 30, distance: 256.0
click at [196, 24] on input "41105609" at bounding box center [283, 31] width 434 height 24
drag, startPoint x: 219, startPoint y: 34, endPoint x: 207, endPoint y: 34, distance: 11.8
click at [207, 34] on input "41105609" at bounding box center [283, 31] width 434 height 24
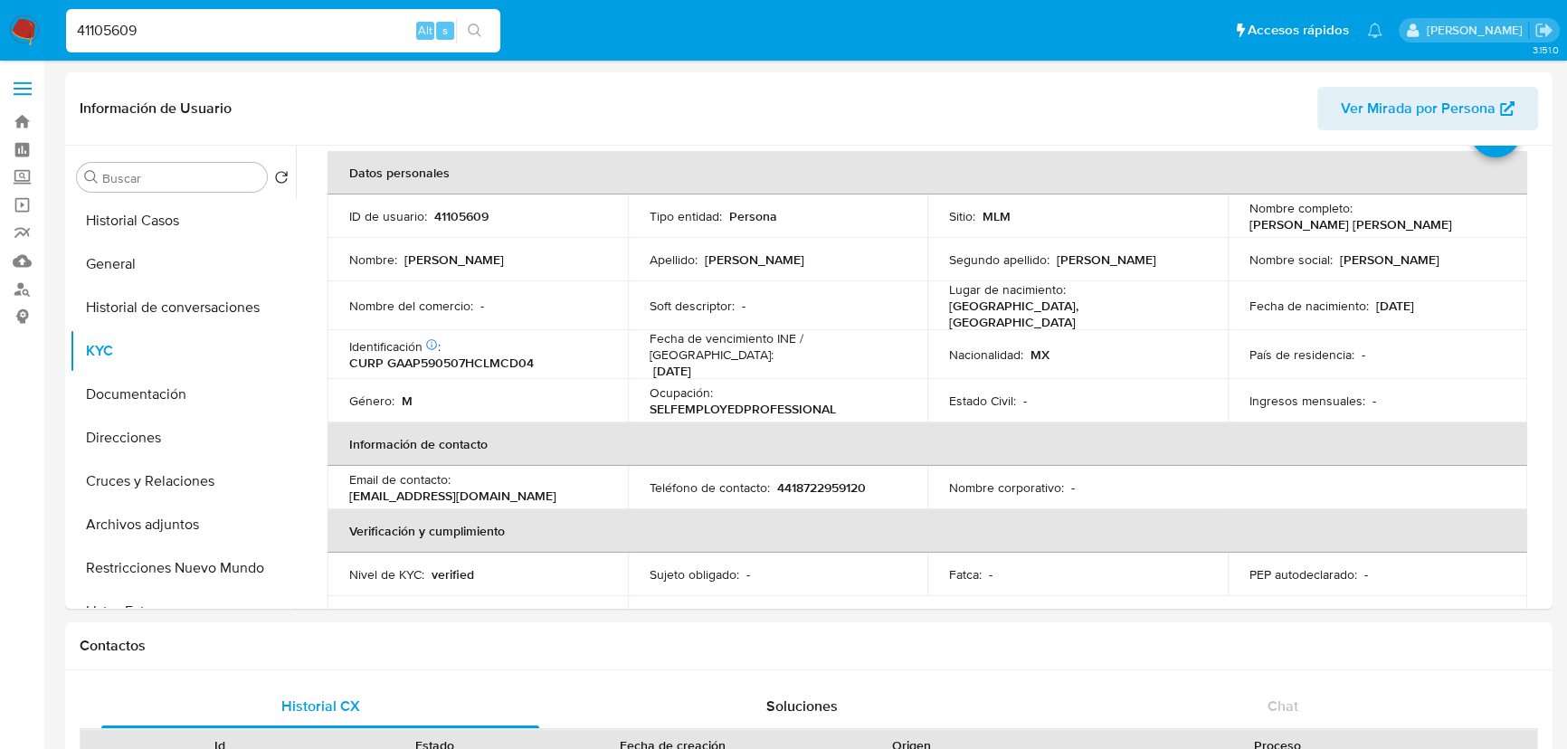
click at [216, 33] on input "41105609" at bounding box center [283, 31] width 434 height 24
drag, startPoint x: 218, startPoint y: 33, endPoint x: 87, endPoint y: 30, distance: 131.2
click at [57, 25] on ul "Pausado Ver notificaciones 41105609 Alt s Accesos rápidos Presiona las siguient…" at bounding box center [724, 29] width 1334 height 45
paste input "1162805176"
click at [497, 29] on input "1162805176" at bounding box center [283, 31] width 434 height 24
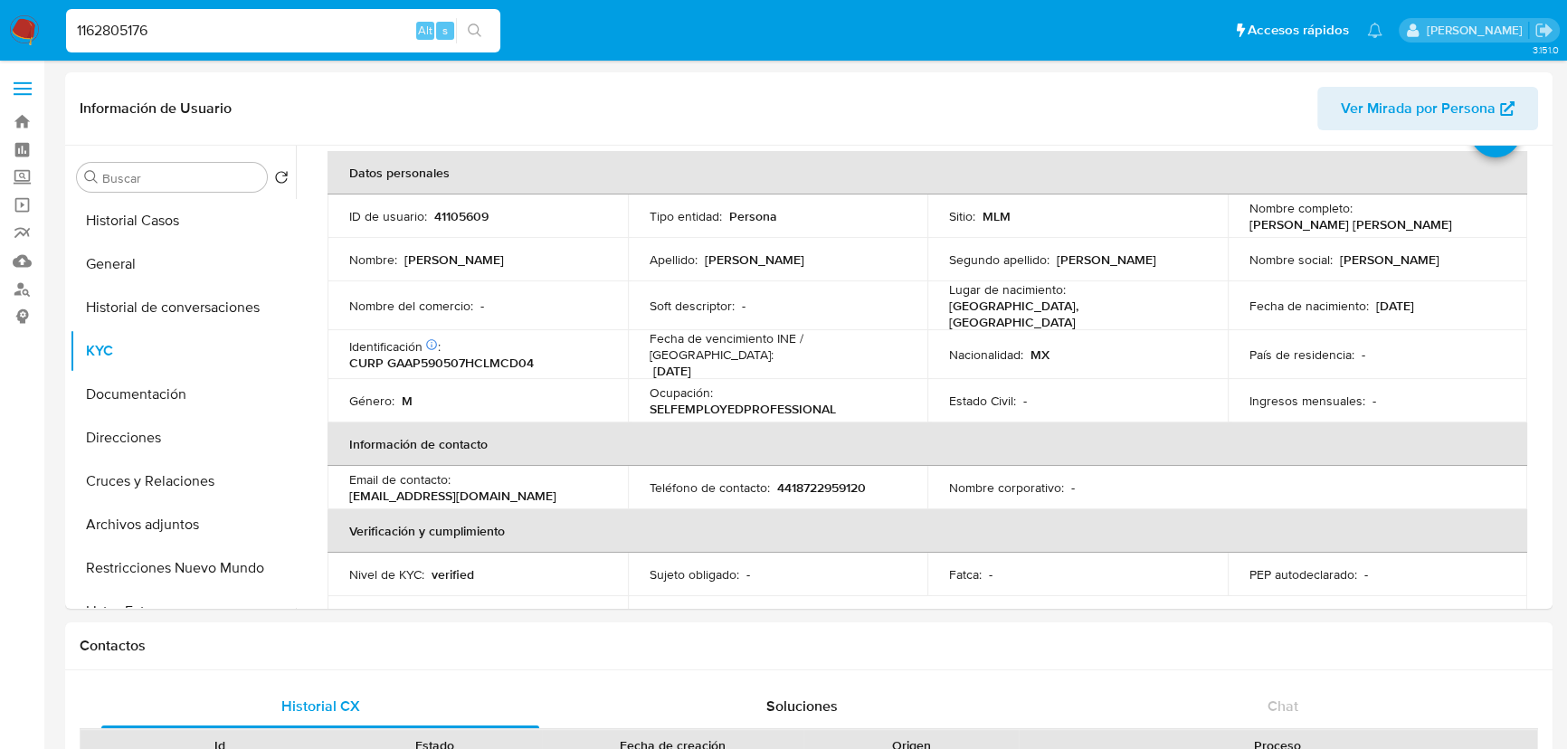
type input "1162805176"
drag, startPoint x: 212, startPoint y: 30, endPoint x: 415, endPoint y: 93, distance: 213.1
click at [468, 26] on icon "search-icon" at bounding box center [475, 31] width 14 height 14
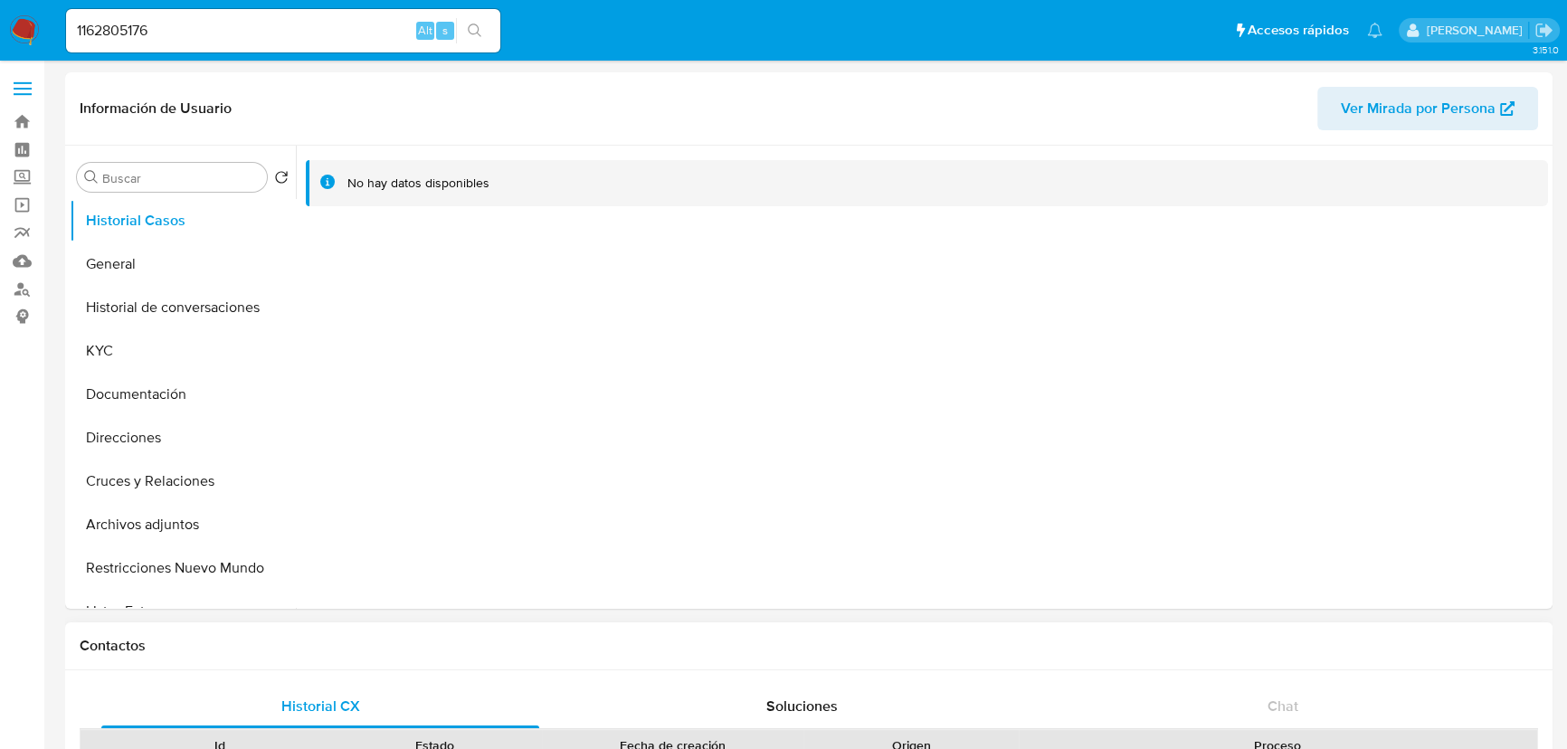
select select "10"
drag, startPoint x: 108, startPoint y: 353, endPoint x: 191, endPoint y: 385, distance: 89.4
click at [118, 356] on button "KYC" at bounding box center [183, 350] width 226 height 43
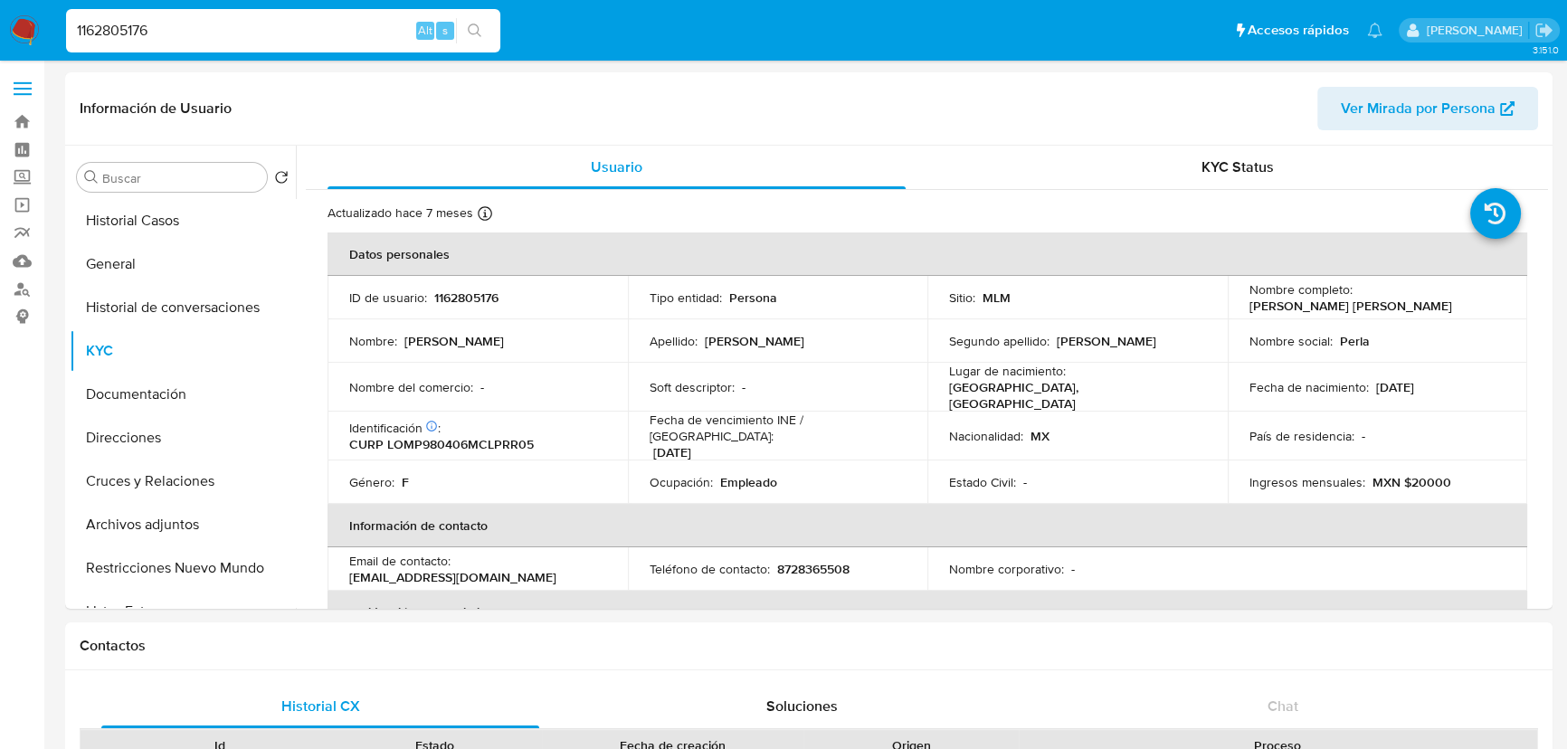
drag, startPoint x: 289, startPoint y: 36, endPoint x: 23, endPoint y: 57, distance: 267.6
click at [1129, 412] on td "Nacionalidad : MX" at bounding box center [1077, 436] width 300 height 49
click at [154, 388] on button "Documentación" at bounding box center [176, 394] width 212 height 43
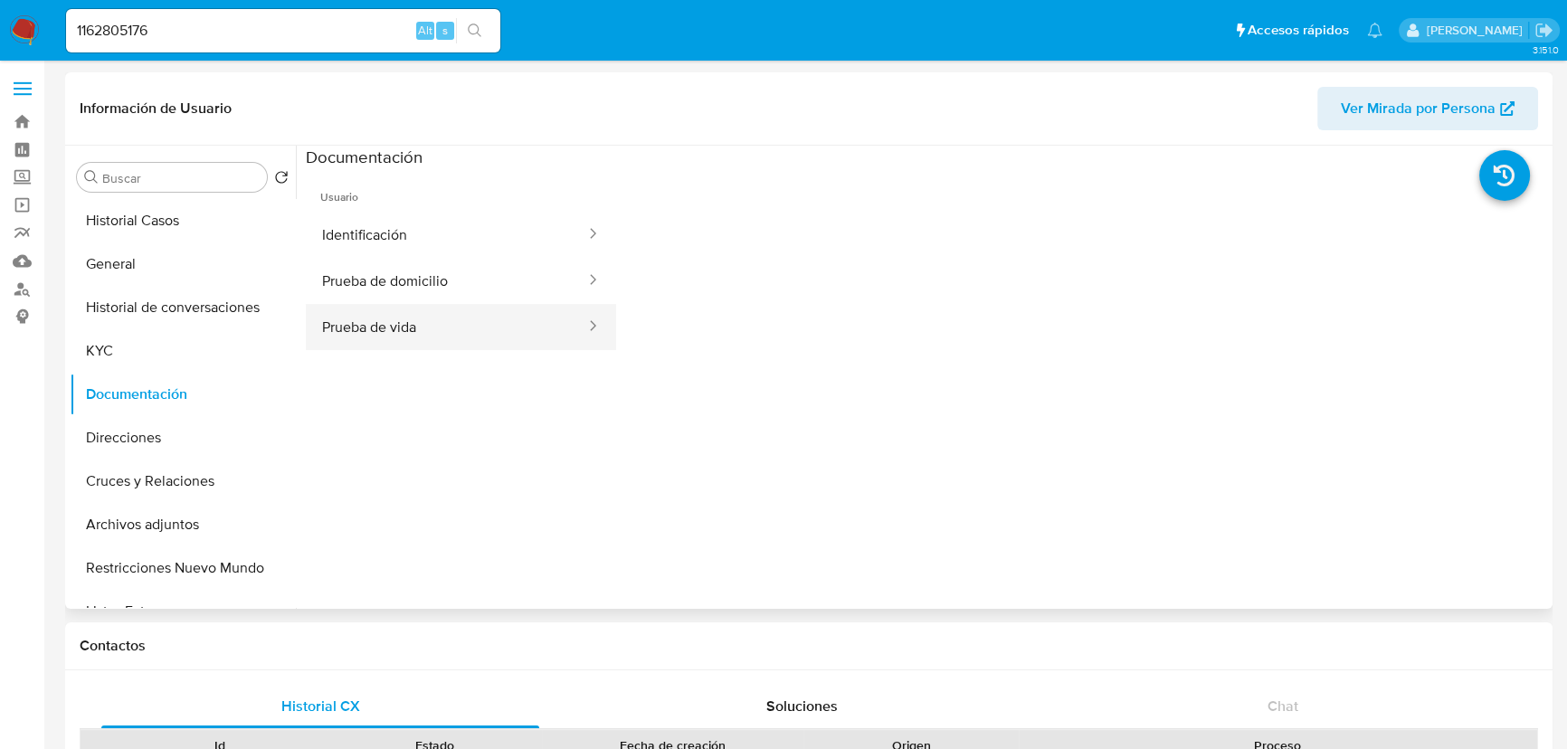
click at [391, 327] on button "Prueba de vida" at bounding box center [446, 327] width 281 height 46
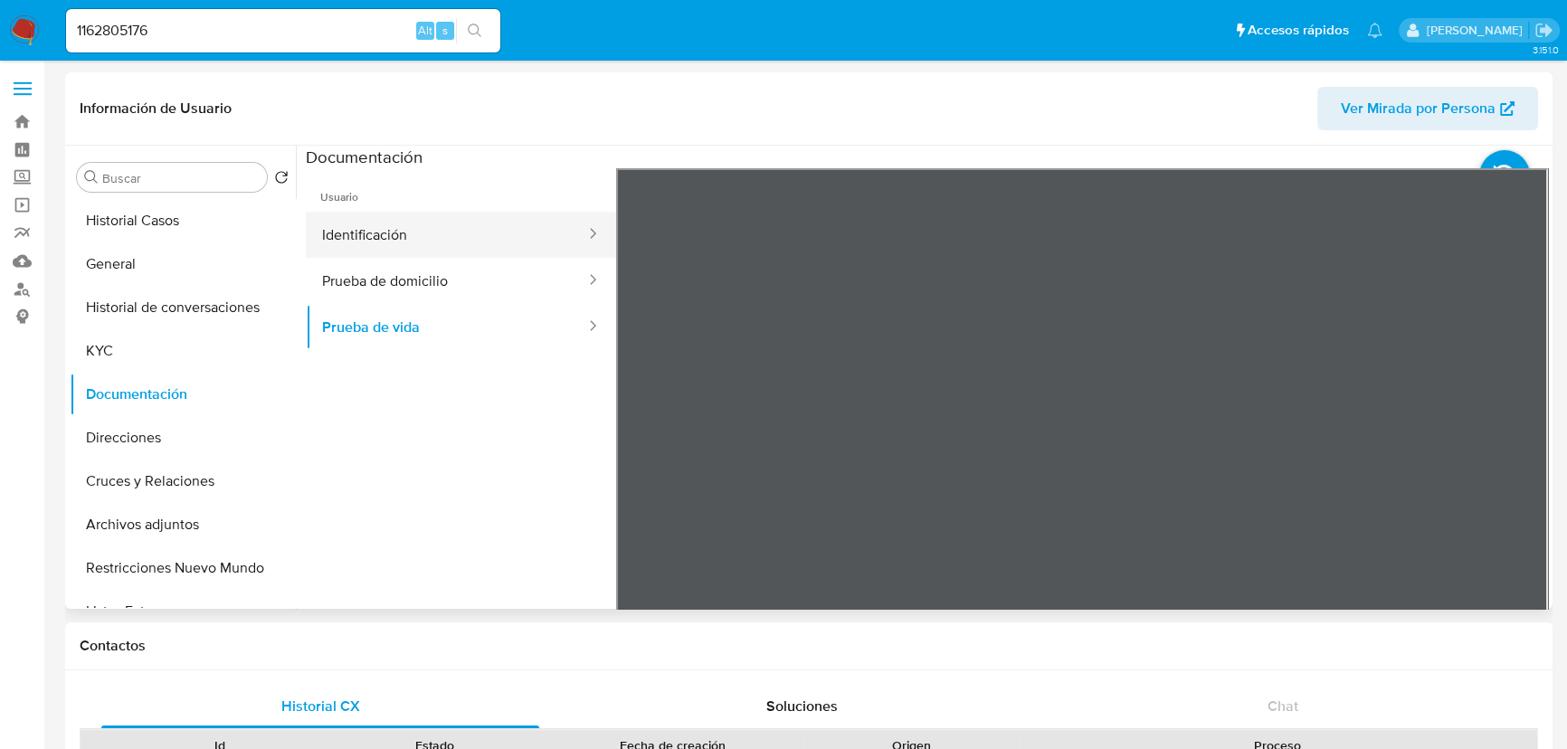
click at [309, 230] on button "Identificación" at bounding box center [446, 235] width 281 height 46
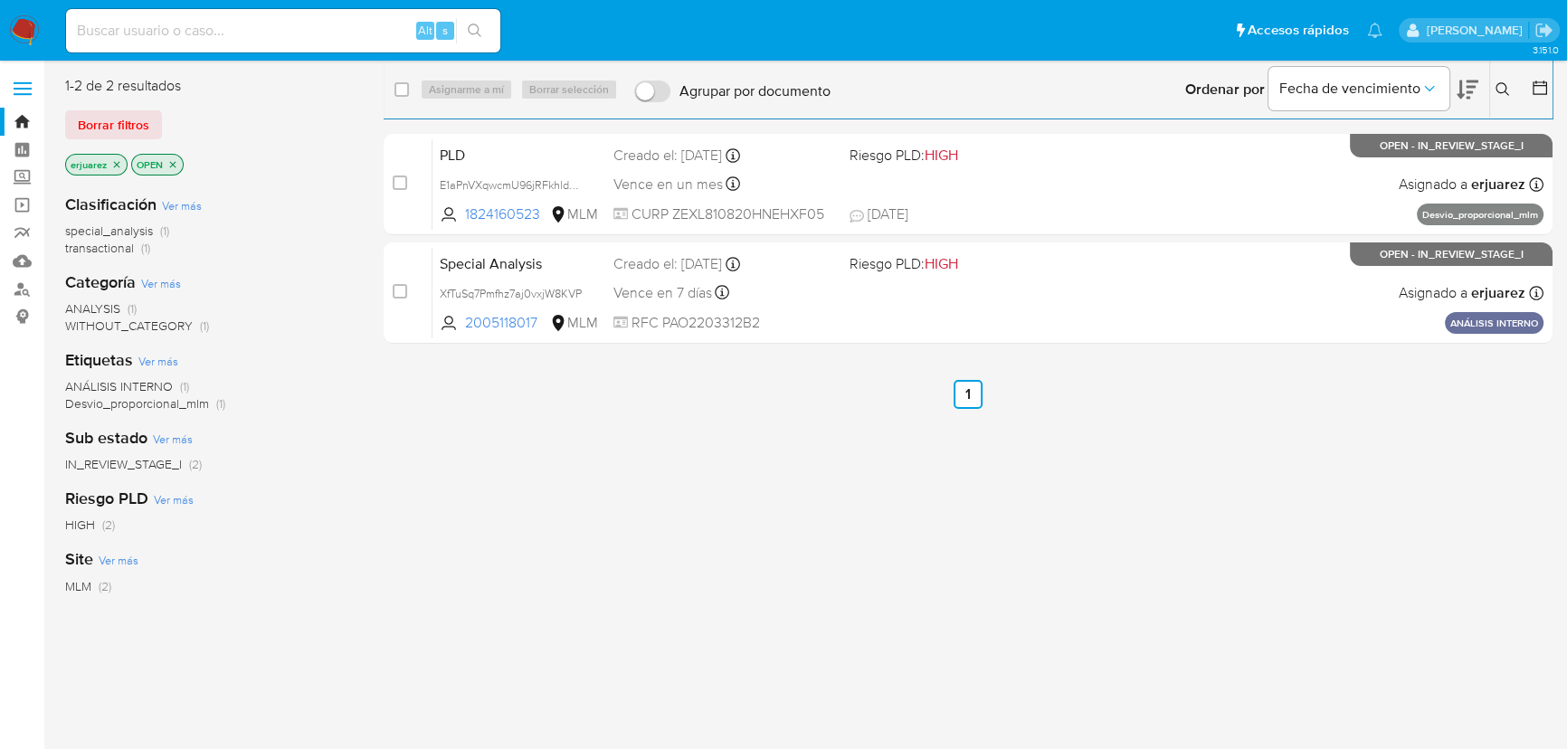
click at [190, 35] on input at bounding box center [283, 31] width 434 height 24
paste input "73928729"
type input "73928729"
drag, startPoint x: 485, startPoint y: 33, endPoint x: 478, endPoint y: 26, distance: 10.2
click at [478, 26] on button "search-icon" at bounding box center [474, 30] width 37 height 25
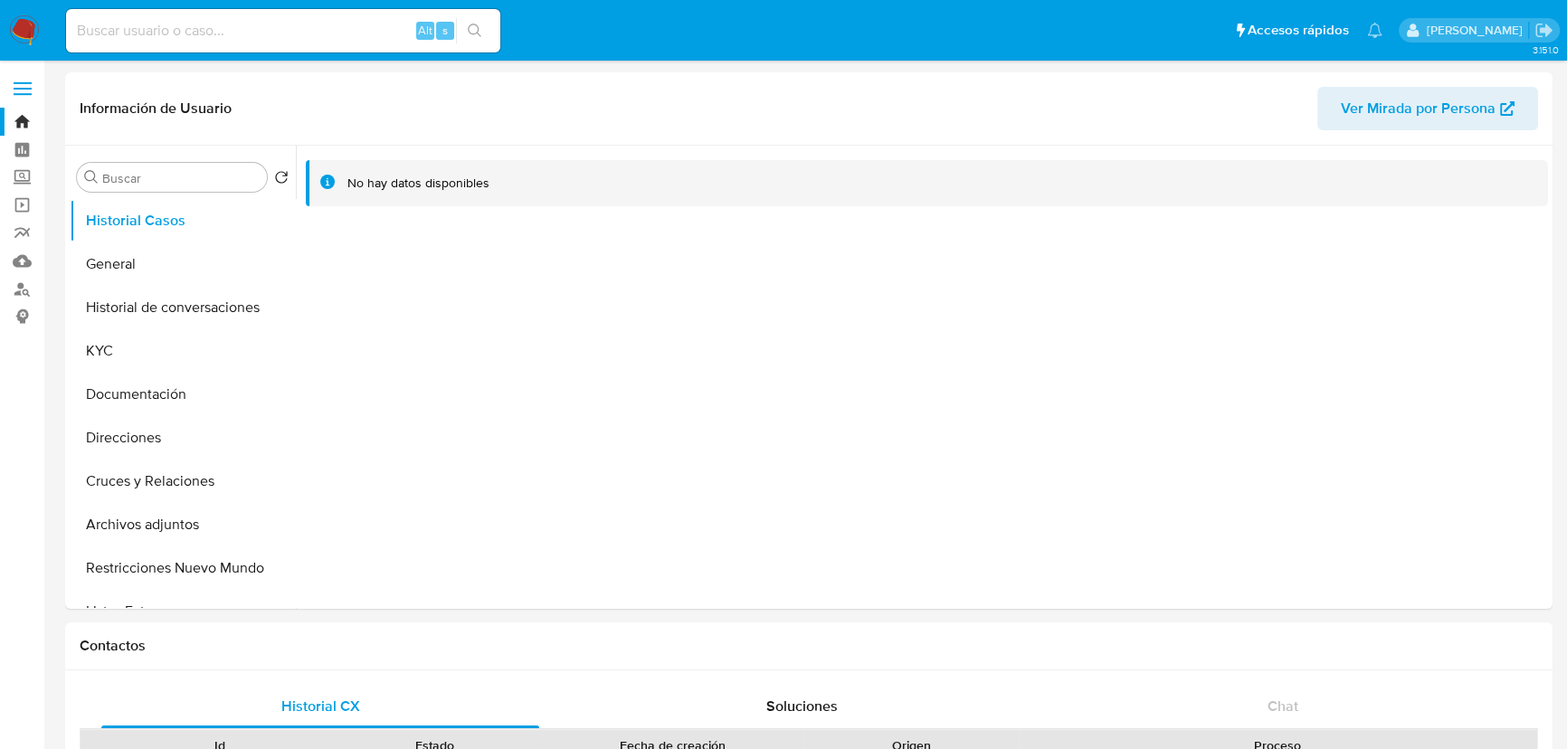
select select "10"
click at [134, 391] on button "Documentación" at bounding box center [176, 394] width 212 height 43
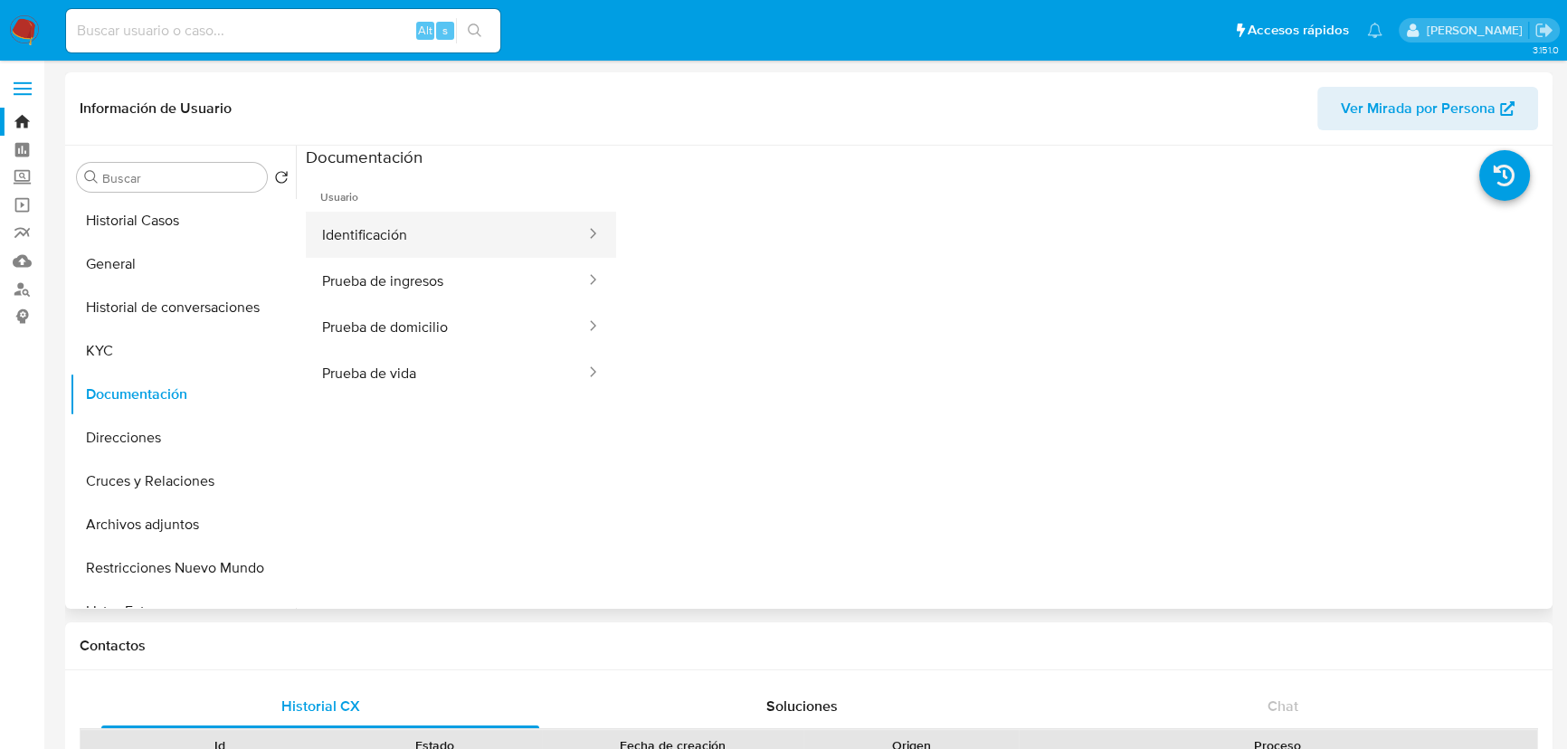
click at [393, 234] on button "Identificación" at bounding box center [446, 235] width 281 height 46
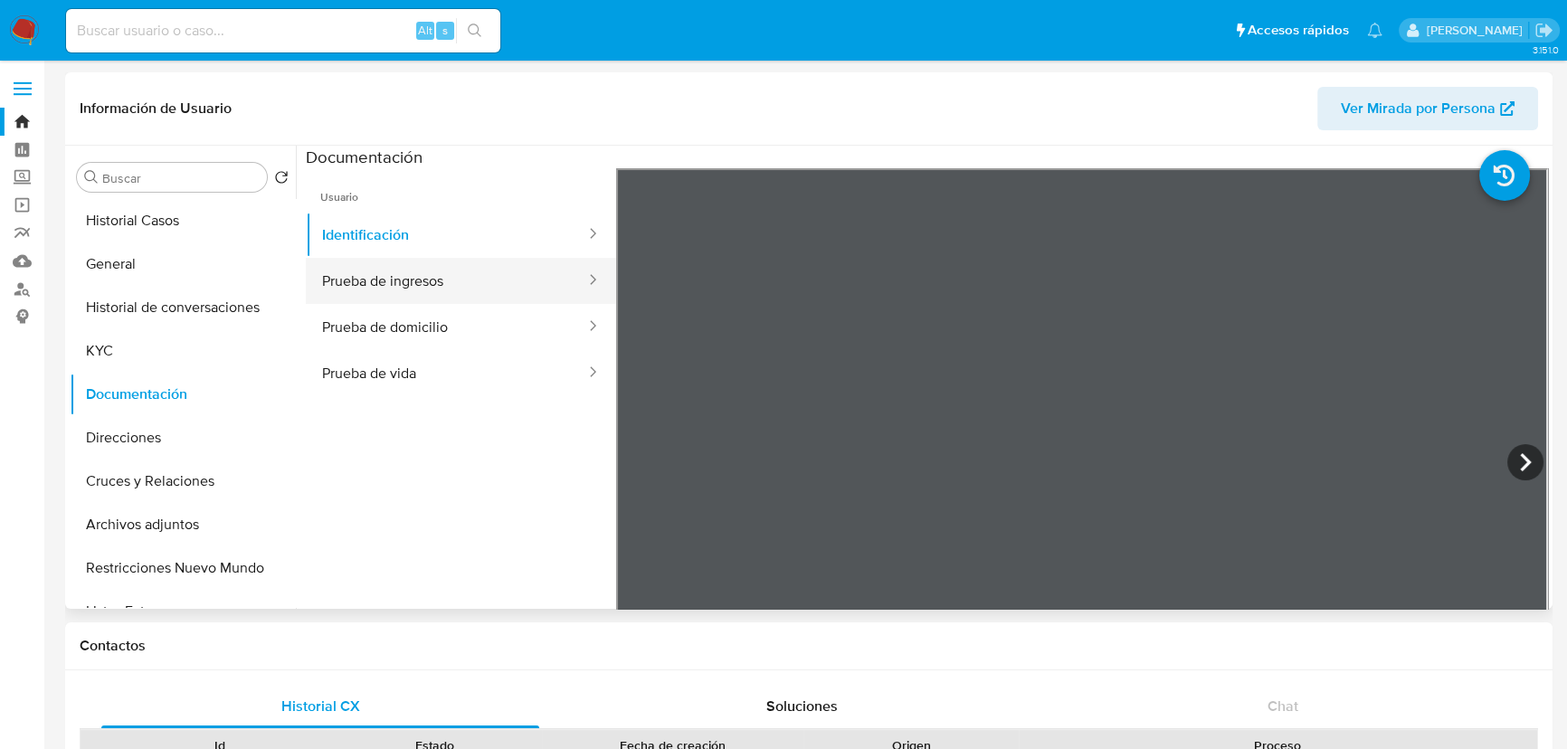
drag, startPoint x: 349, startPoint y: 285, endPoint x: 462, endPoint y: 295, distance: 113.5
click at [352, 285] on button "Prueba de ingresos" at bounding box center [446, 281] width 281 height 46
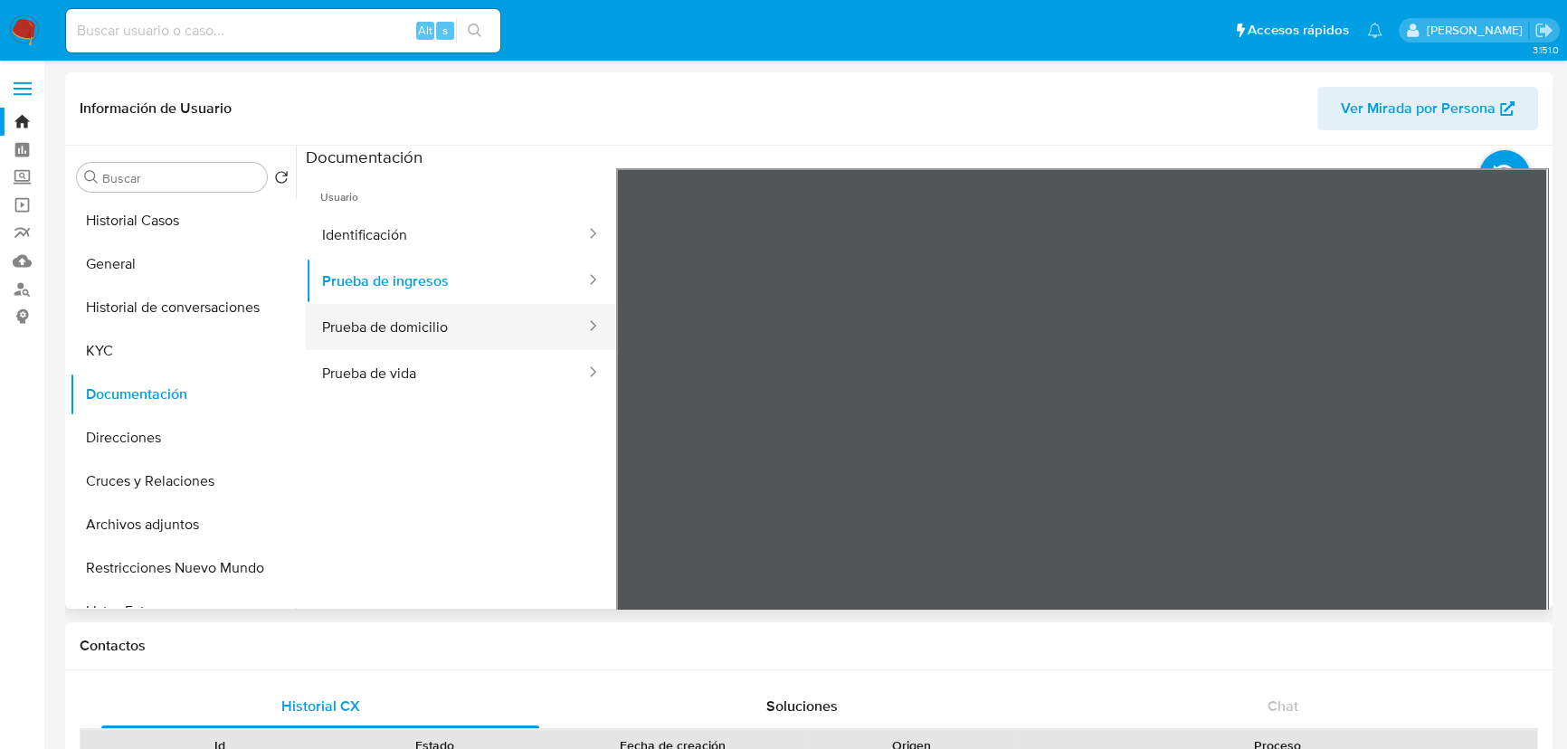
click at [422, 343] on button "Prueba de domicilio" at bounding box center [446, 327] width 281 height 46
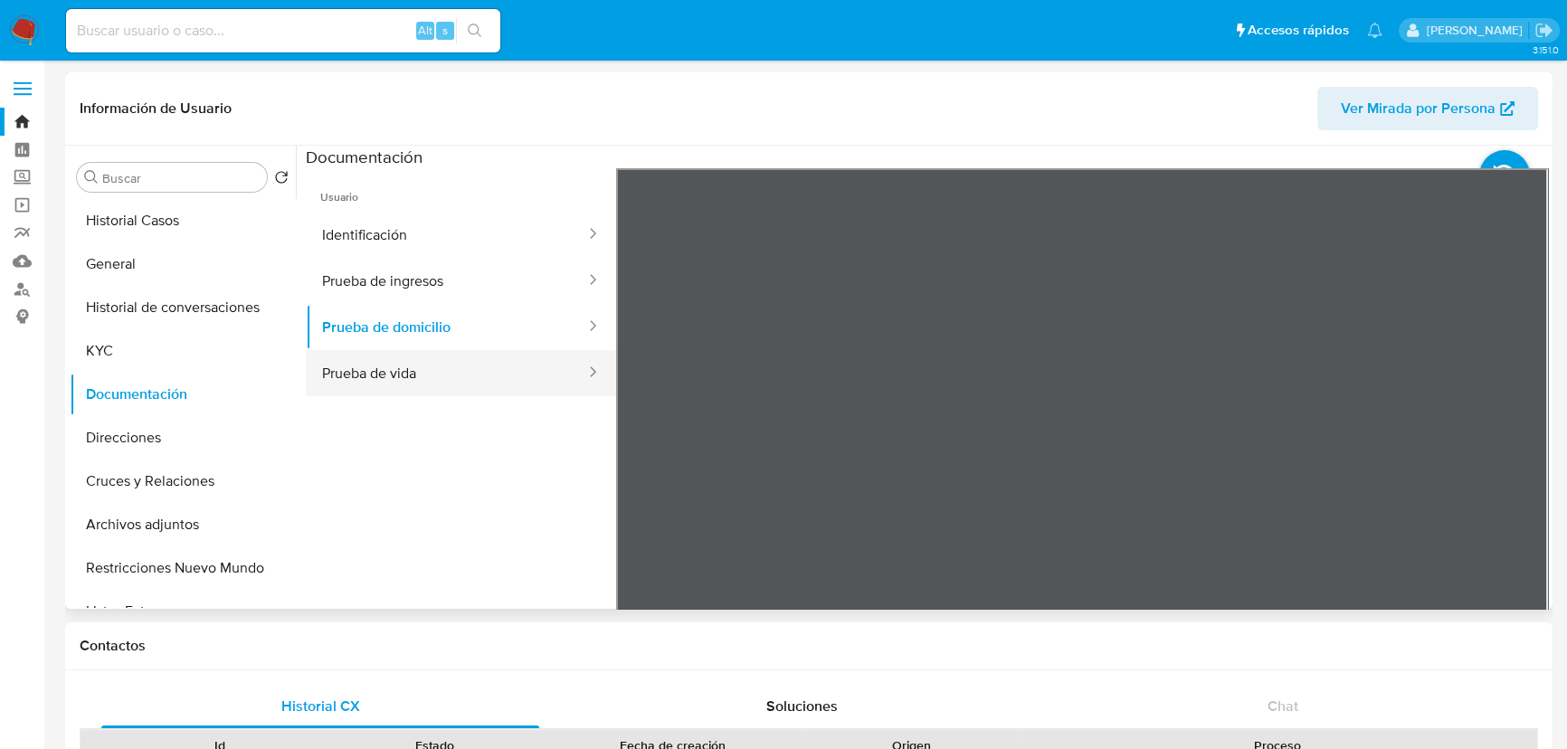
click at [353, 364] on button "Prueba de vida" at bounding box center [446, 373] width 281 height 46
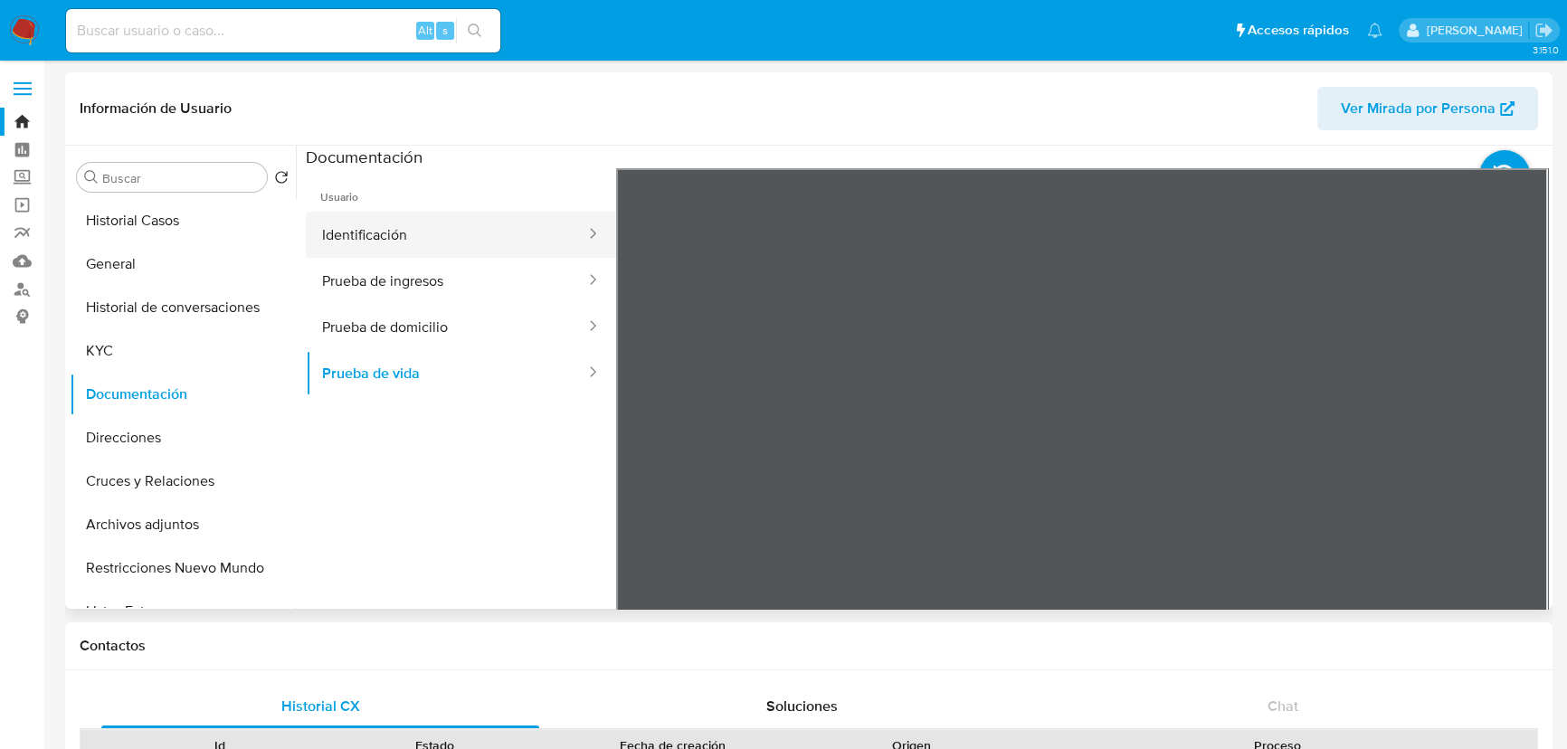
click at [383, 227] on button "Identificación" at bounding box center [446, 235] width 281 height 46
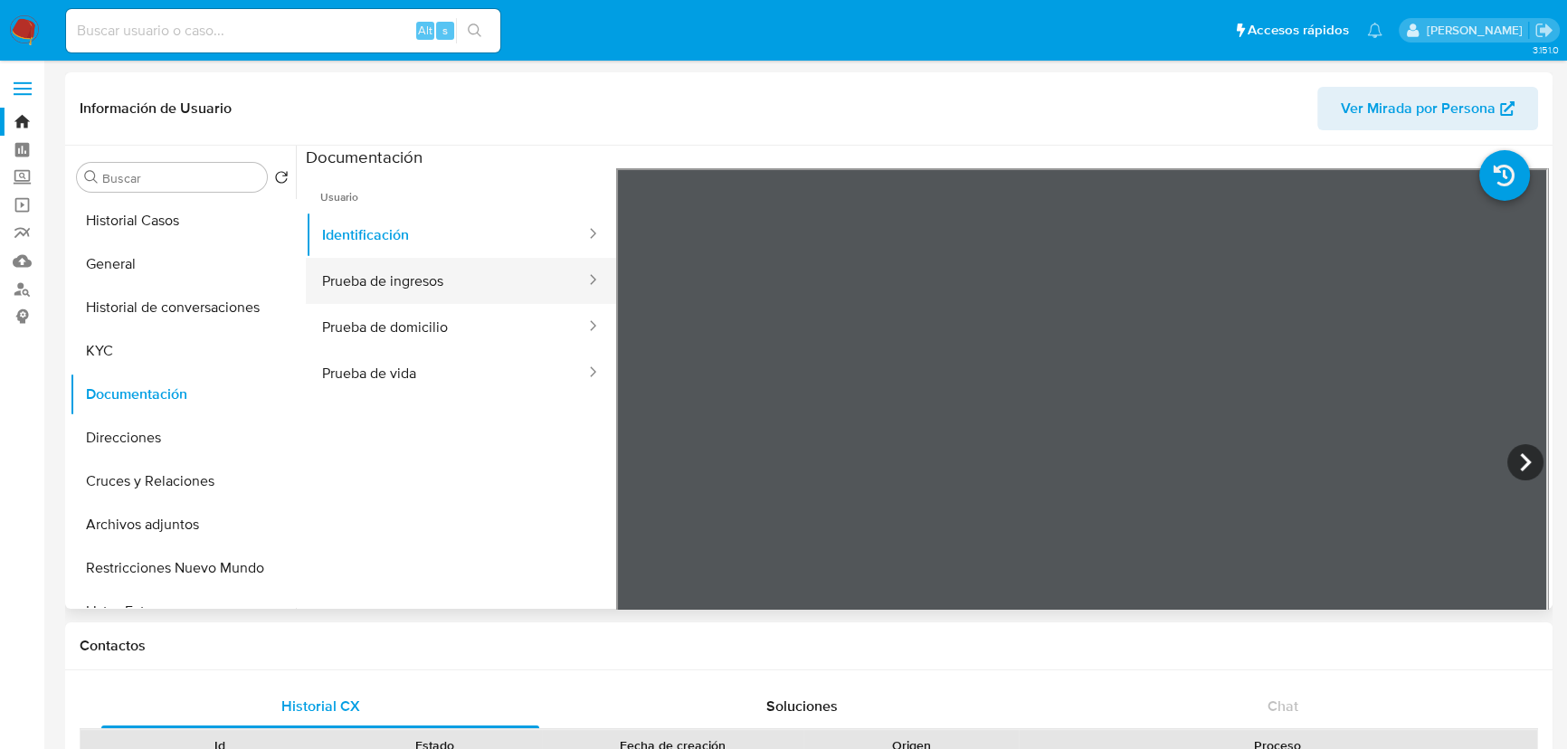
click at [406, 281] on button "Prueba de ingresos" at bounding box center [446, 281] width 281 height 46
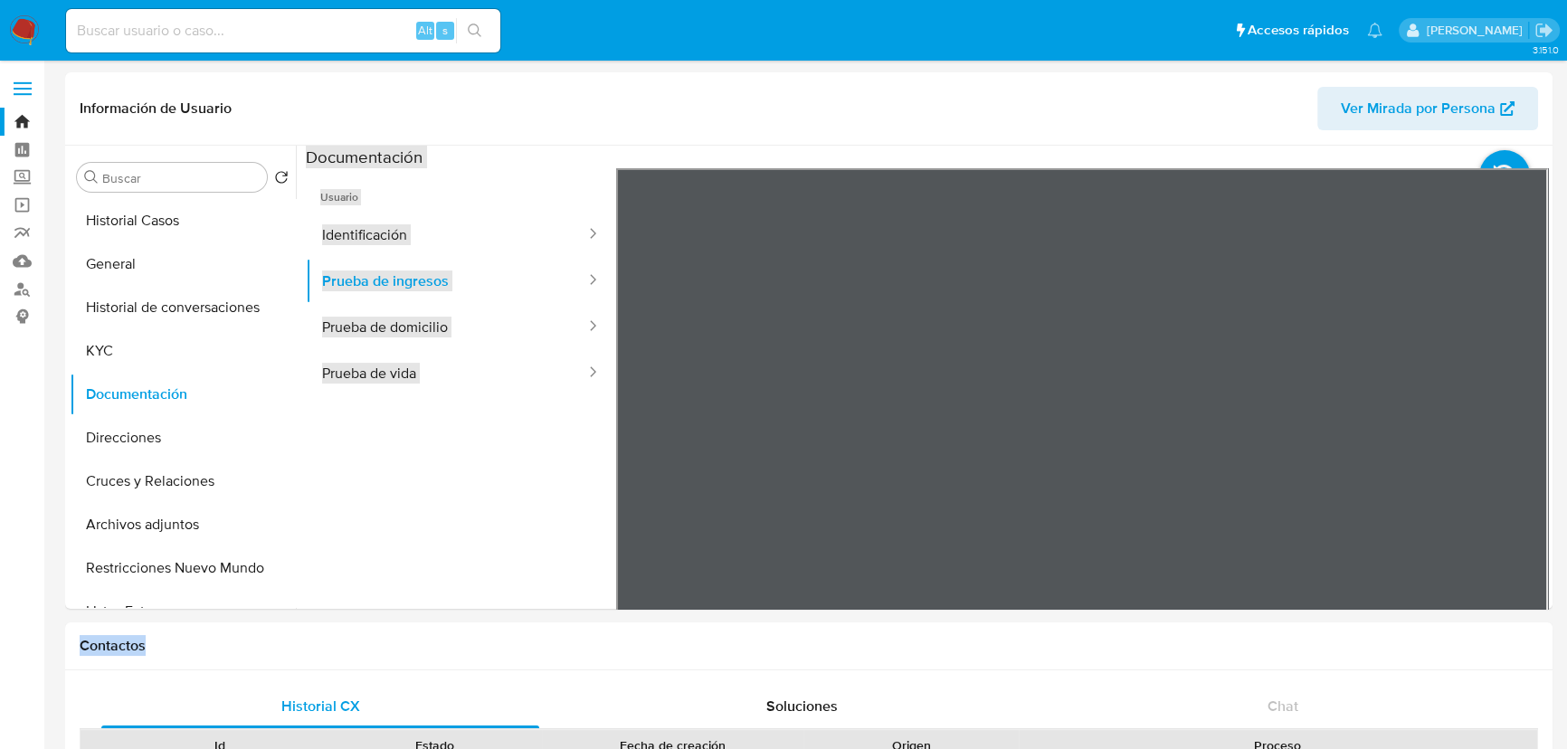
drag, startPoint x: 968, startPoint y: 618, endPoint x: 867, endPoint y: 118, distance: 510.1
click at [867, 114] on div "Información de Usuario Ver Mirada por Persona Buscar Volver al orden por defect…" at bounding box center [808, 340] width 1487 height 536
click at [722, 77] on div "Información de Usuario Ver Mirada por Persona Buscar Volver al orden por defect…" at bounding box center [808, 340] width 1487 height 536
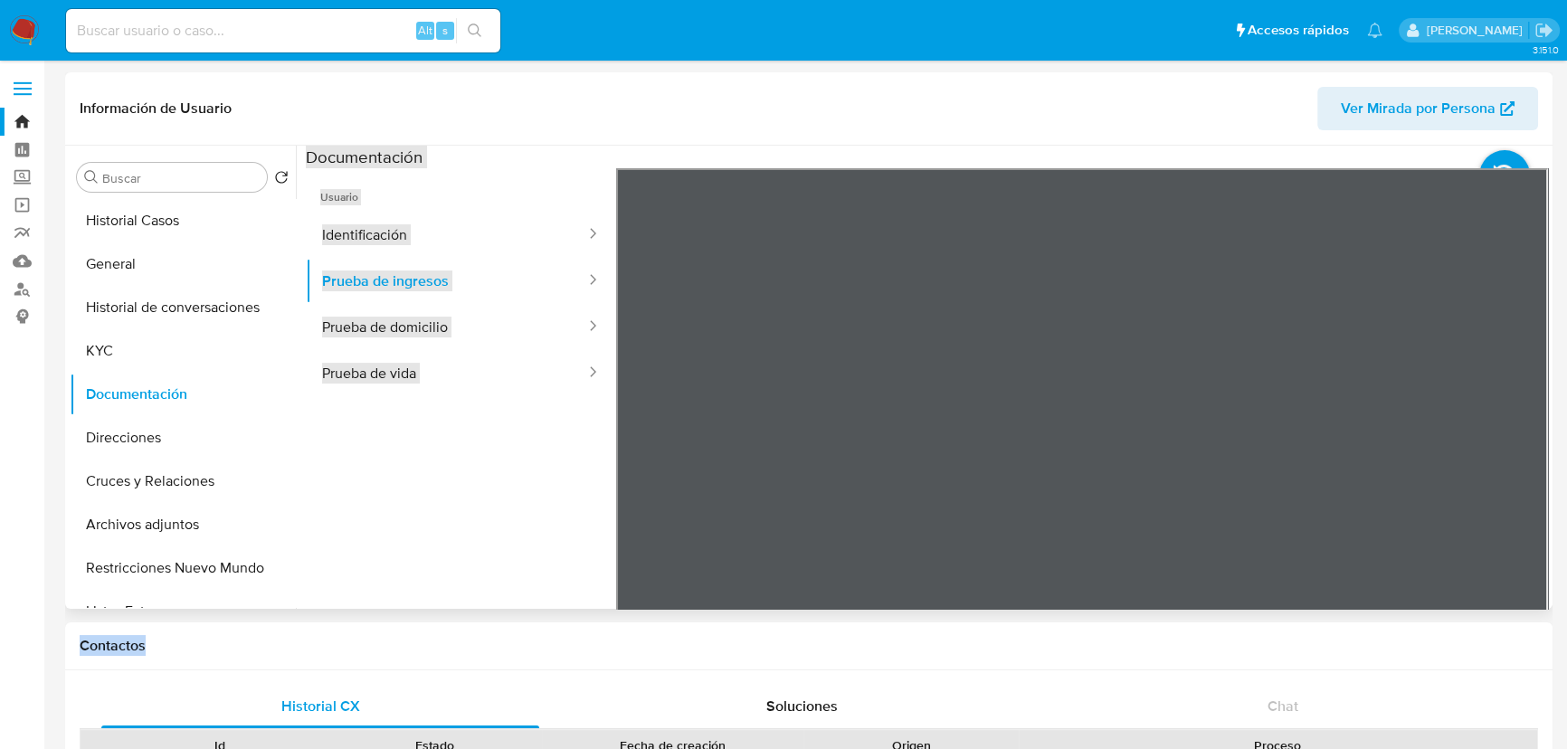
click at [786, 122] on div "Información de Usuario Ver Mirada por Persona Buscar Volver al orden por defect…" at bounding box center [808, 340] width 1487 height 536
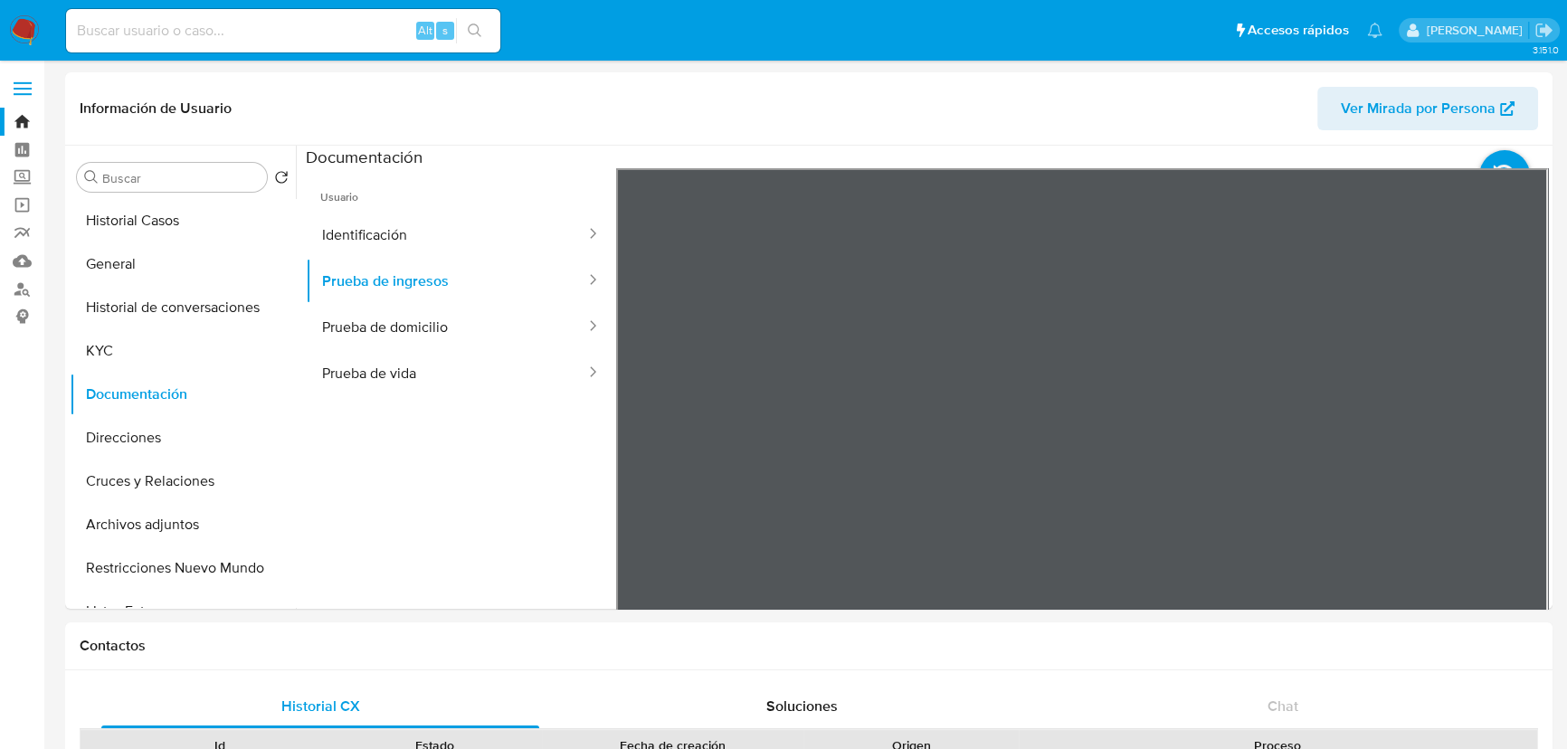
click at [241, 29] on input at bounding box center [283, 31] width 434 height 24
paste input "1651293678"
type input "1651293678"
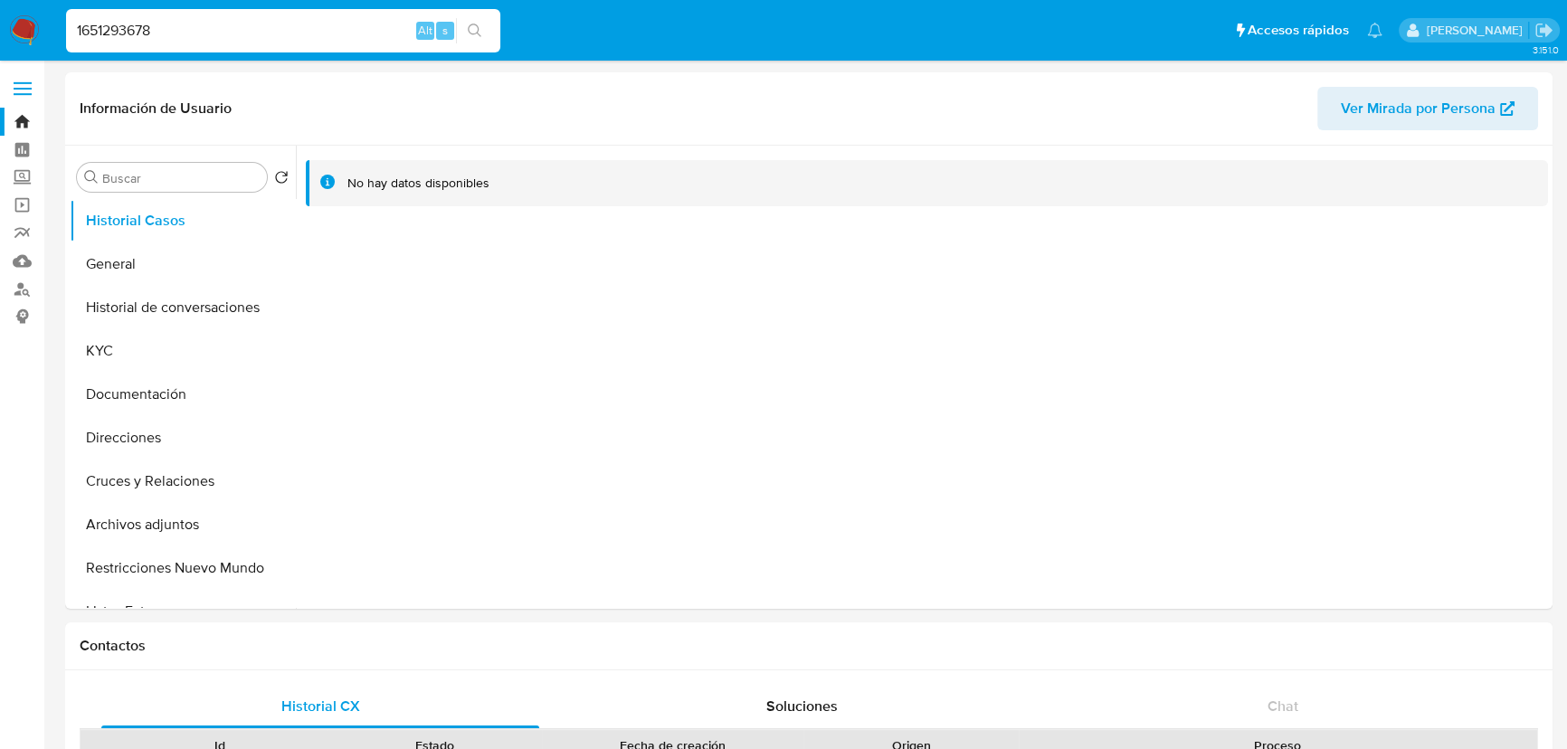
select select "10"
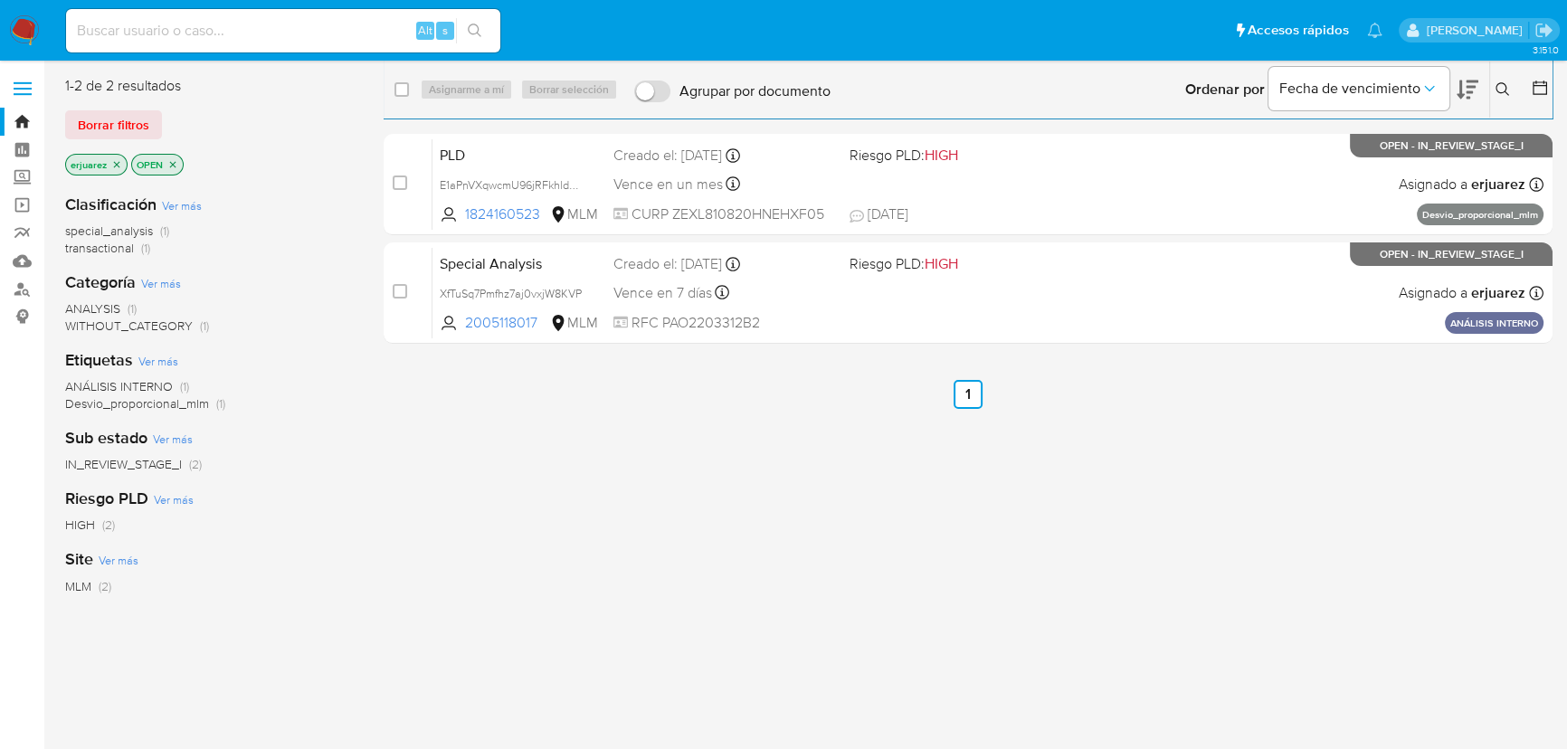
drag, startPoint x: 198, startPoint y: 28, endPoint x: 246, endPoint y: 45, distance: 50.9
click at [198, 27] on input at bounding box center [283, 31] width 434 height 24
paste input "581237989"
click at [75, 35] on input "581237989" at bounding box center [283, 31] width 434 height 24
click at [176, 35] on input "581237989" at bounding box center [283, 31] width 434 height 24
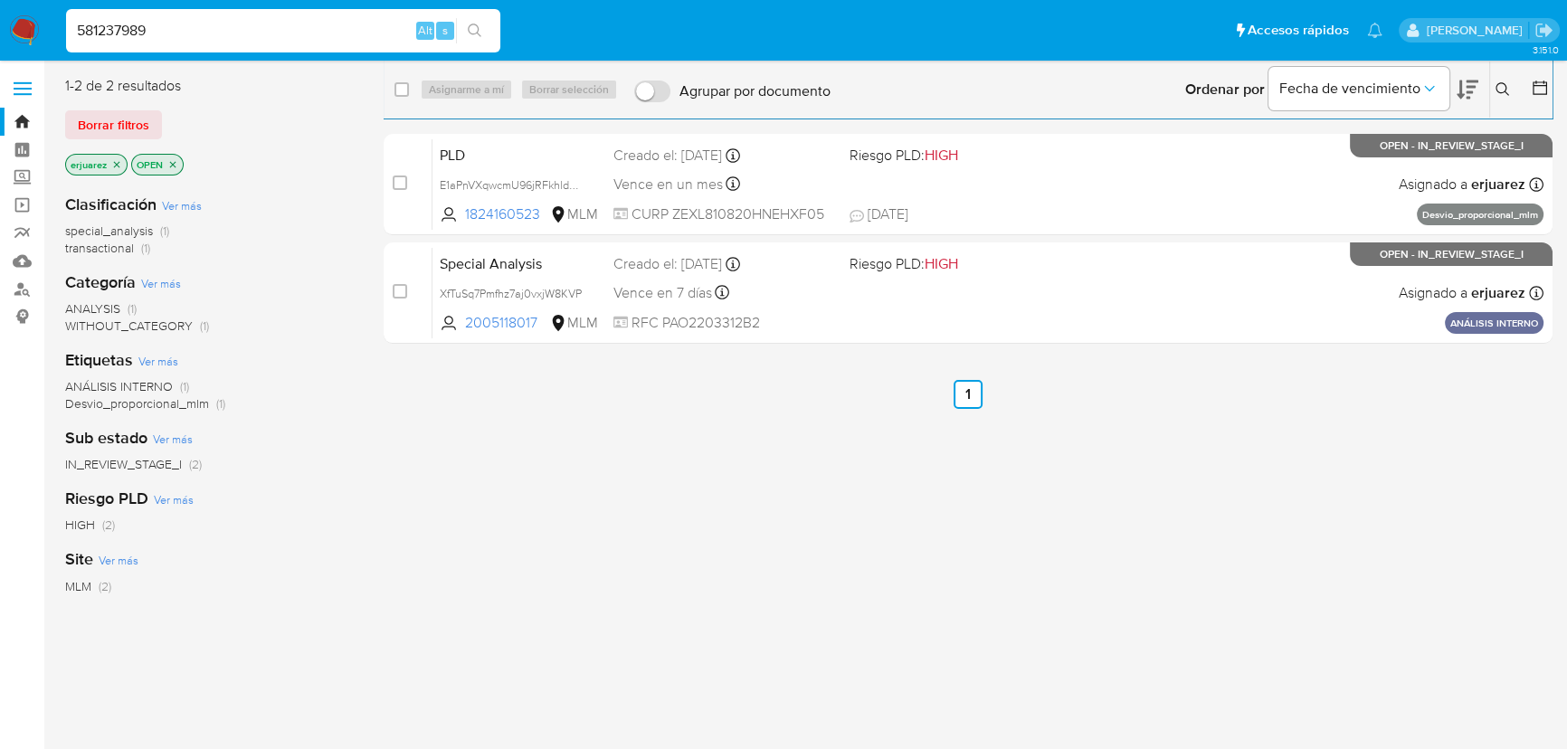
type input "581237989"
click at [479, 22] on button "search-icon" at bounding box center [474, 30] width 37 height 25
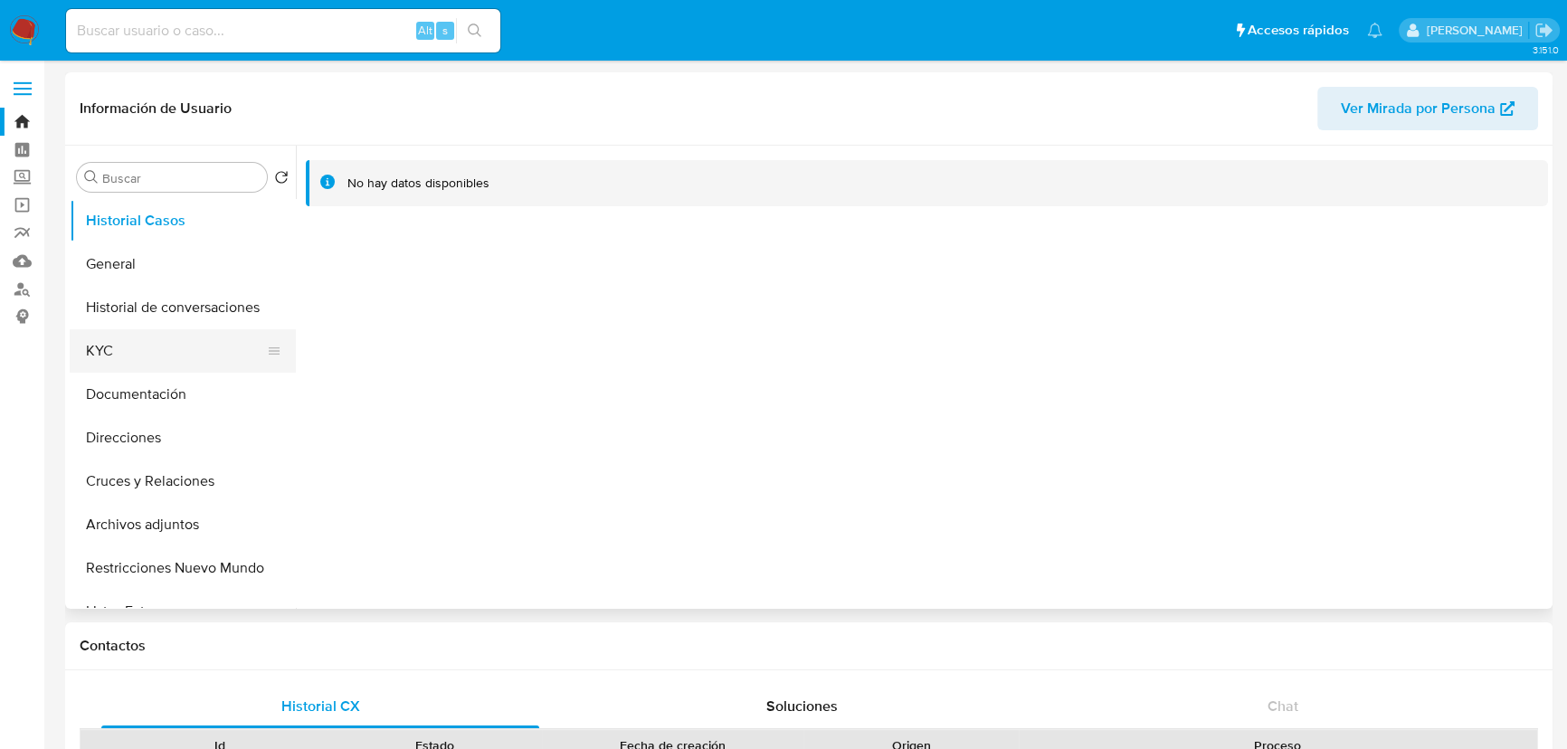
select select "10"
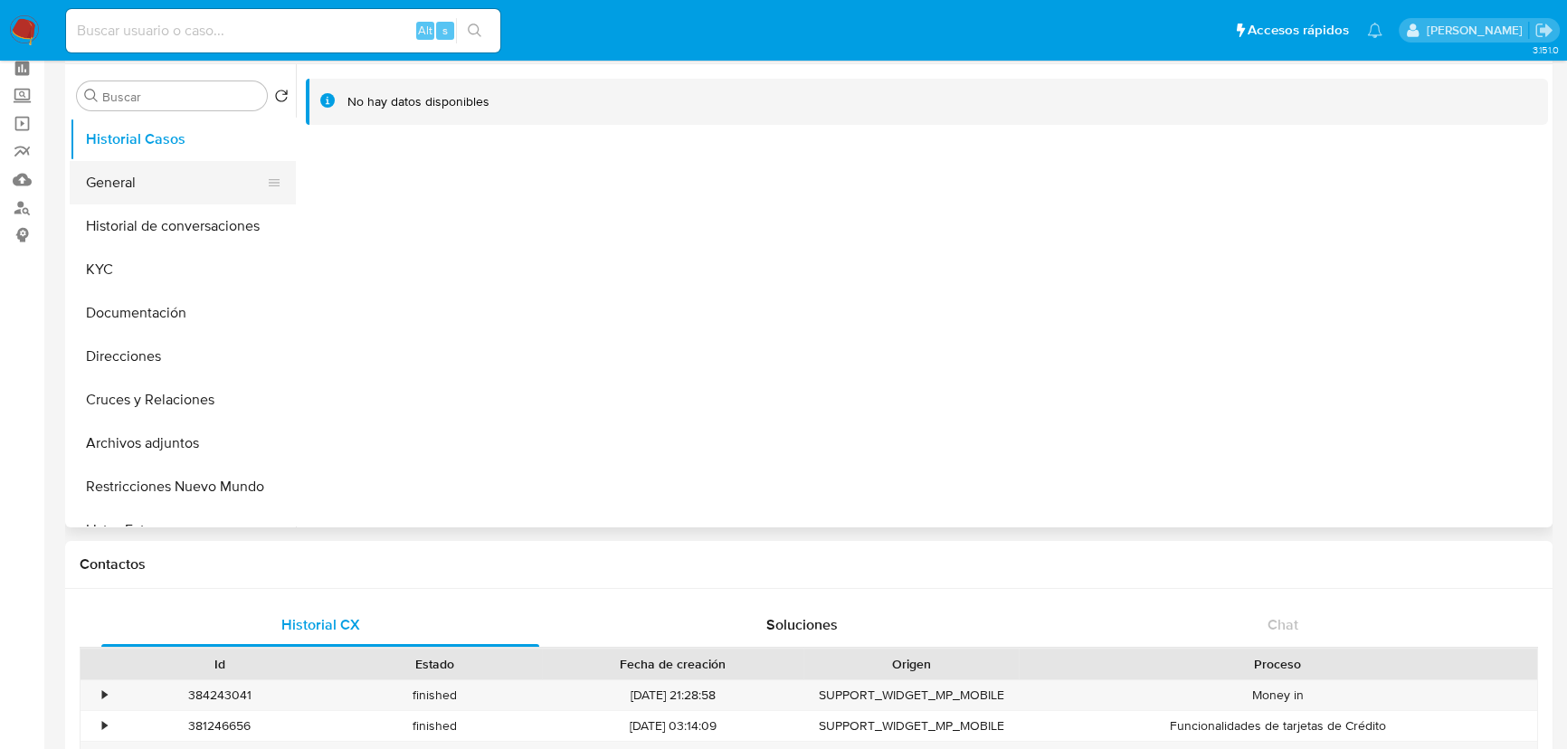
drag, startPoint x: 130, startPoint y: 186, endPoint x: 159, endPoint y: 190, distance: 29.2
click at [133, 186] on button "General" at bounding box center [176, 182] width 212 height 43
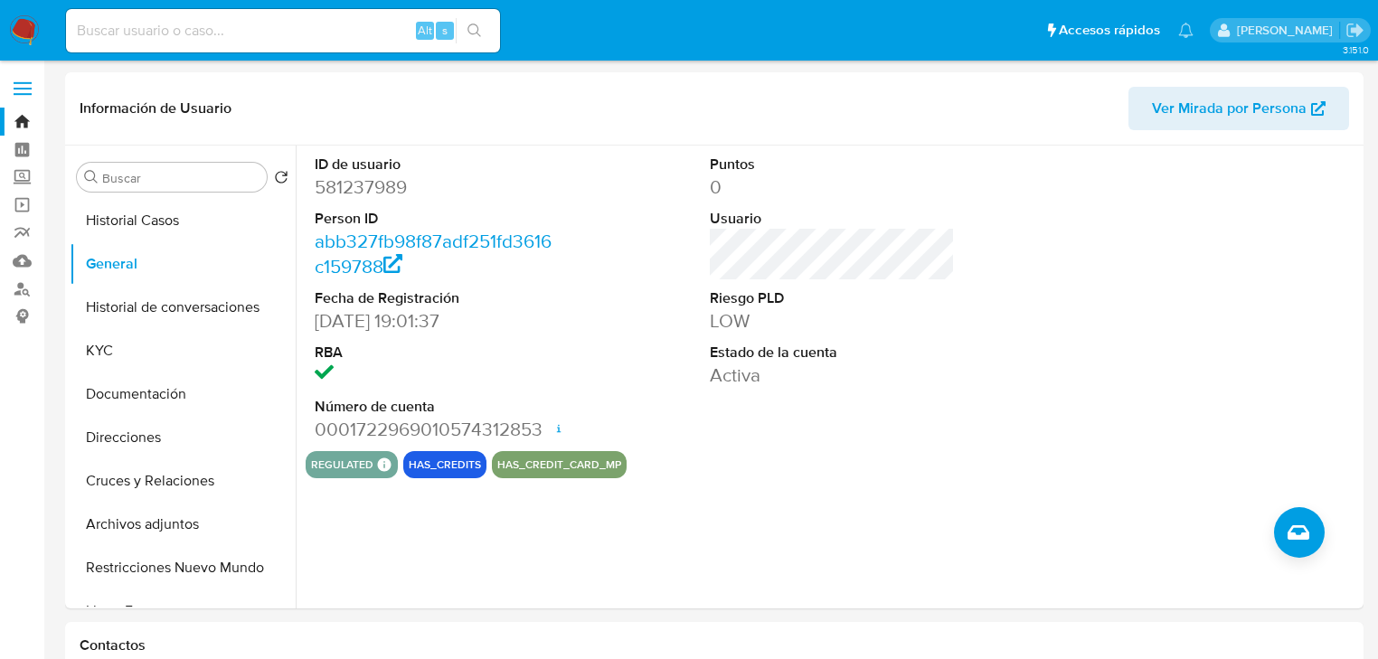
click at [821, 465] on div "regulated Regulated MLM IFPE Evaluation Result COMPLIES User Regulated Date [DA…" at bounding box center [833, 464] width 1054 height 27
drag, startPoint x: 107, startPoint y: 358, endPoint x: 122, endPoint y: 355, distance: 15.8
click at [107, 358] on button "KYC" at bounding box center [176, 350] width 212 height 43
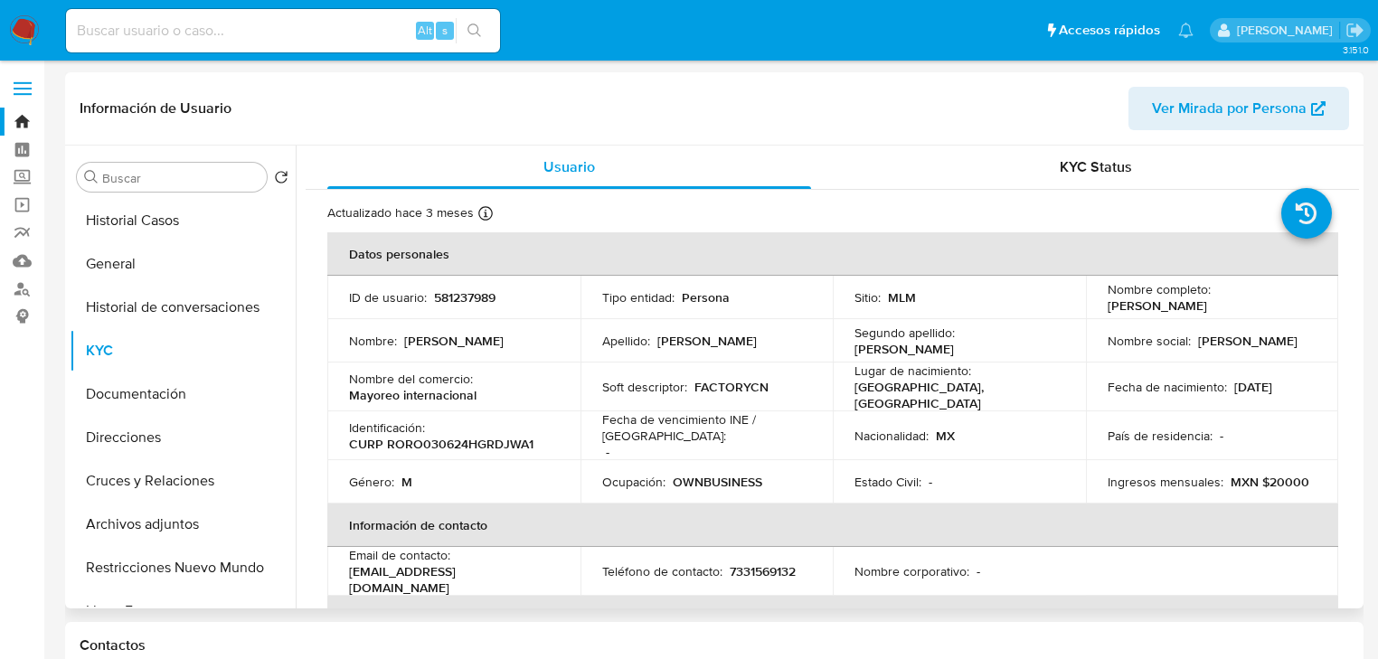
click at [1026, 304] on div "Sitio : MLM" at bounding box center [960, 297] width 210 height 16
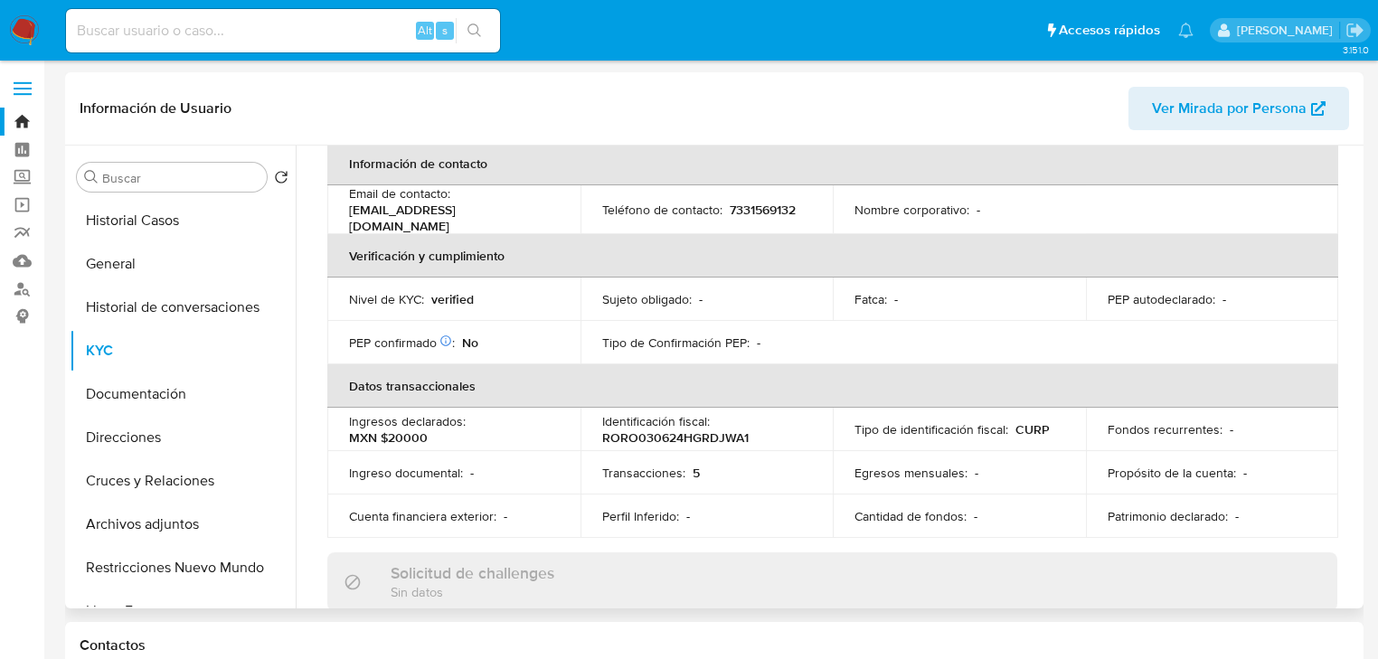
scroll to position [289, 0]
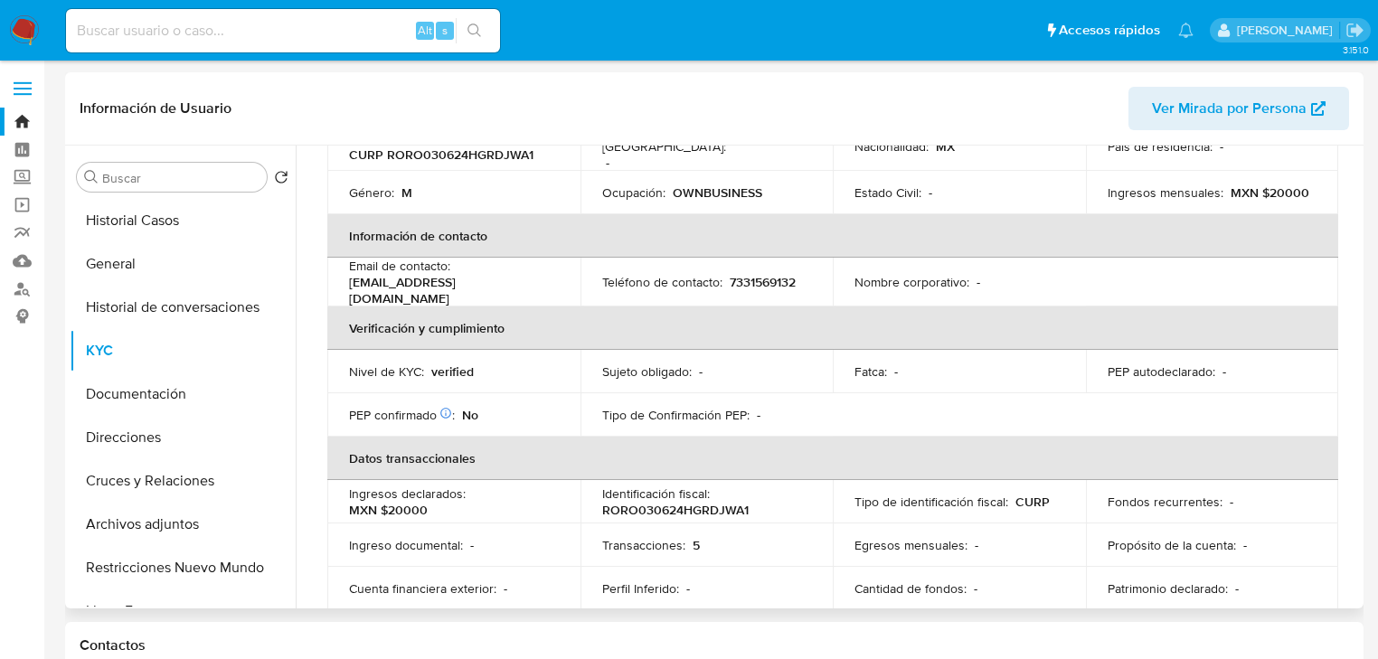
click at [662, 276] on p "Teléfono de contacto :" at bounding box center [662, 282] width 120 height 16
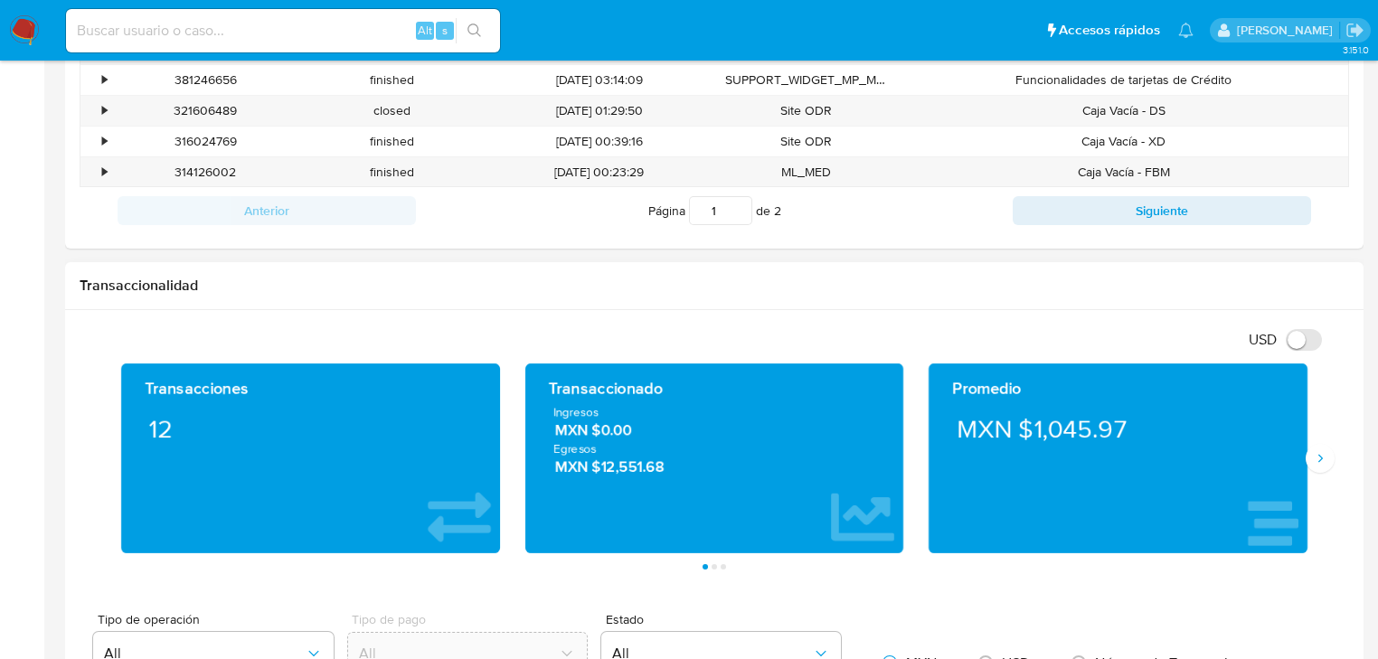
scroll to position [866, 0]
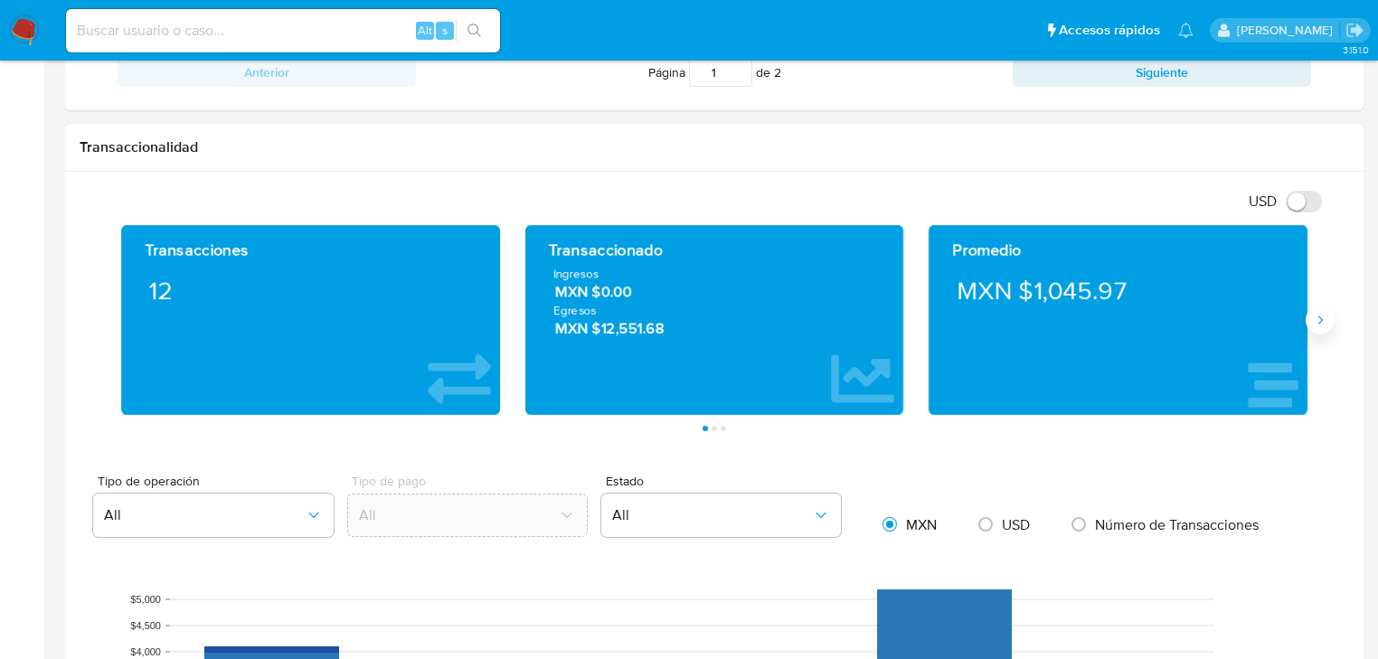
click at [1320, 315] on icon "Siguiente" at bounding box center [1320, 320] width 14 height 14
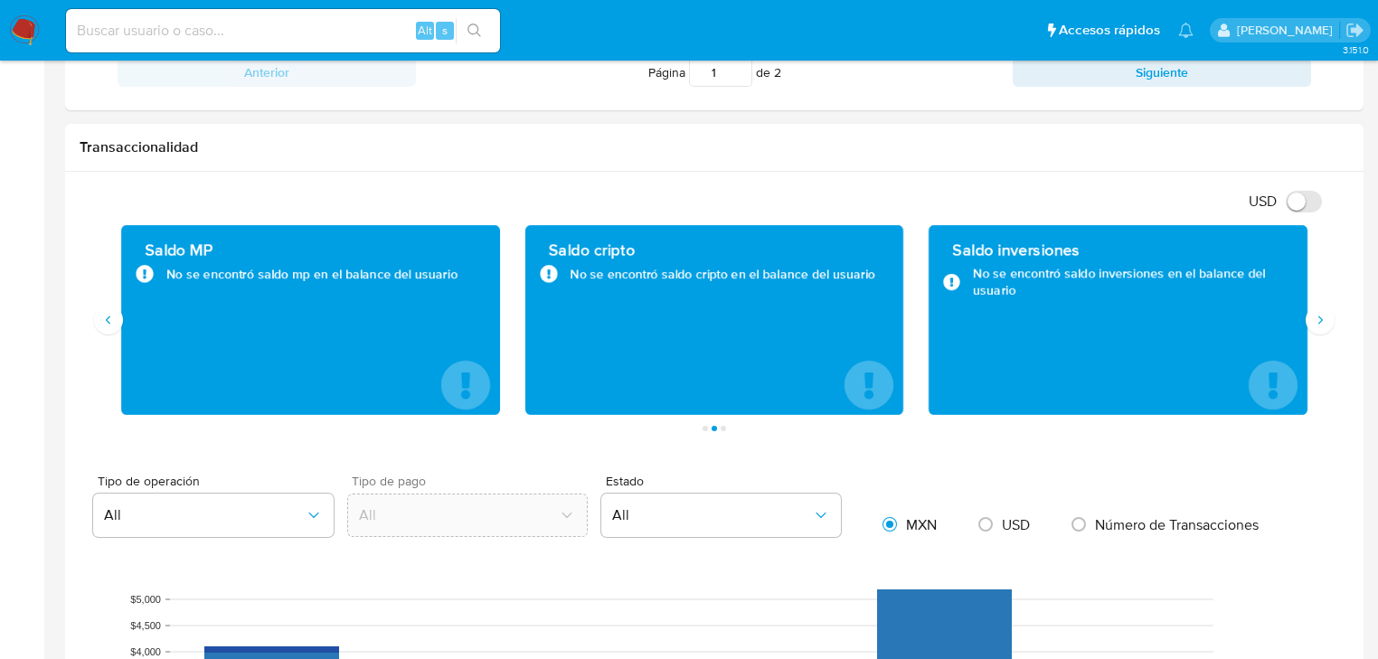
click at [351, 475] on div "Tipo de pago All" at bounding box center [461, 510] width 254 height 70
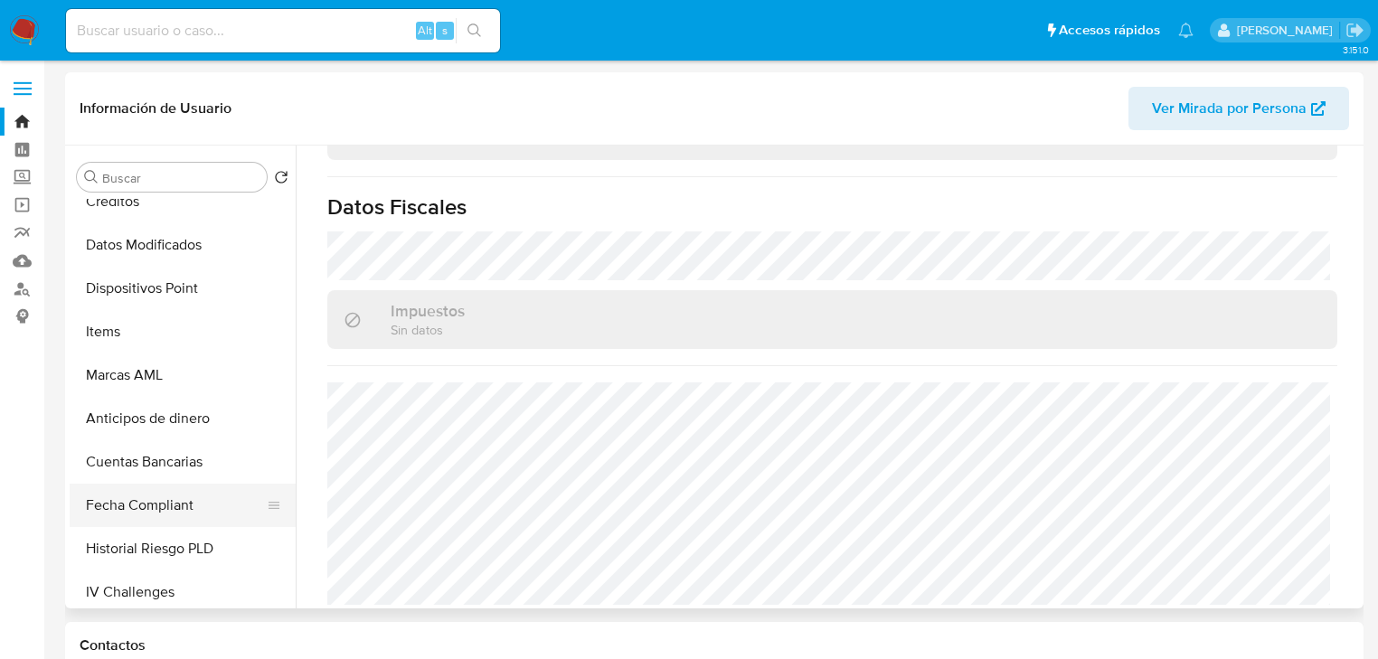
scroll to position [358, 0]
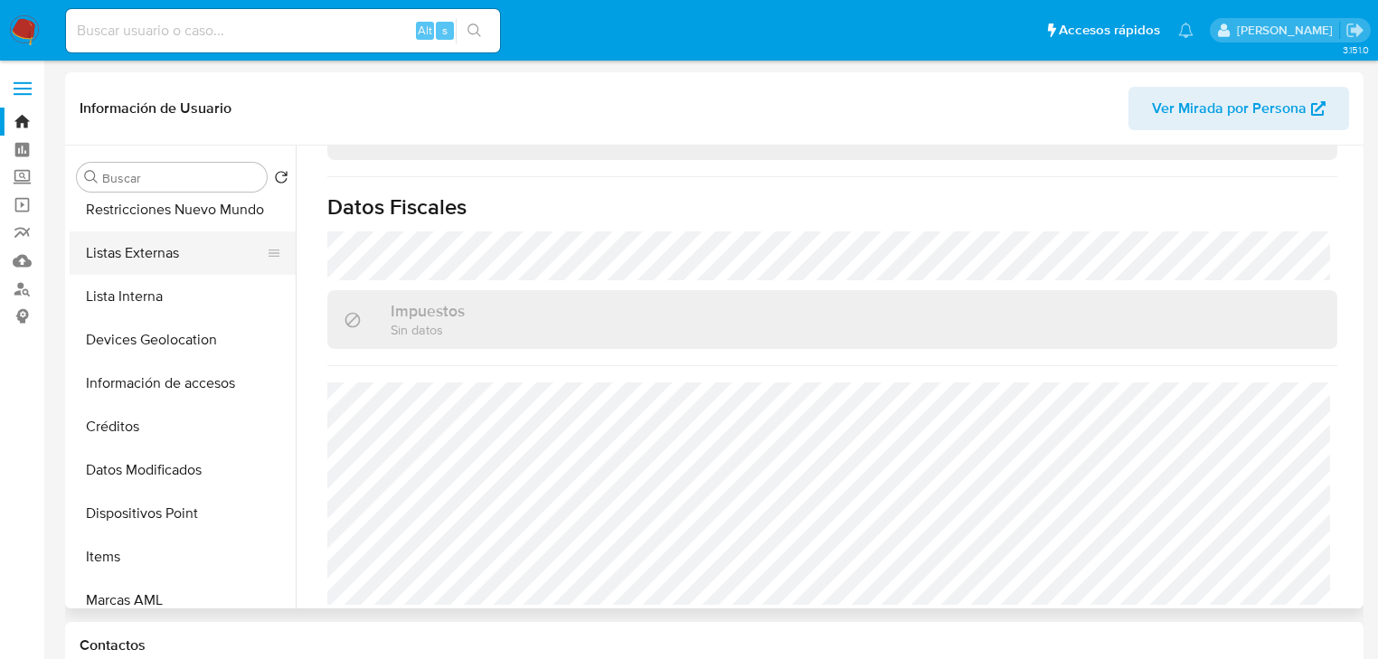
click at [148, 264] on button "Listas Externas" at bounding box center [176, 253] width 212 height 43
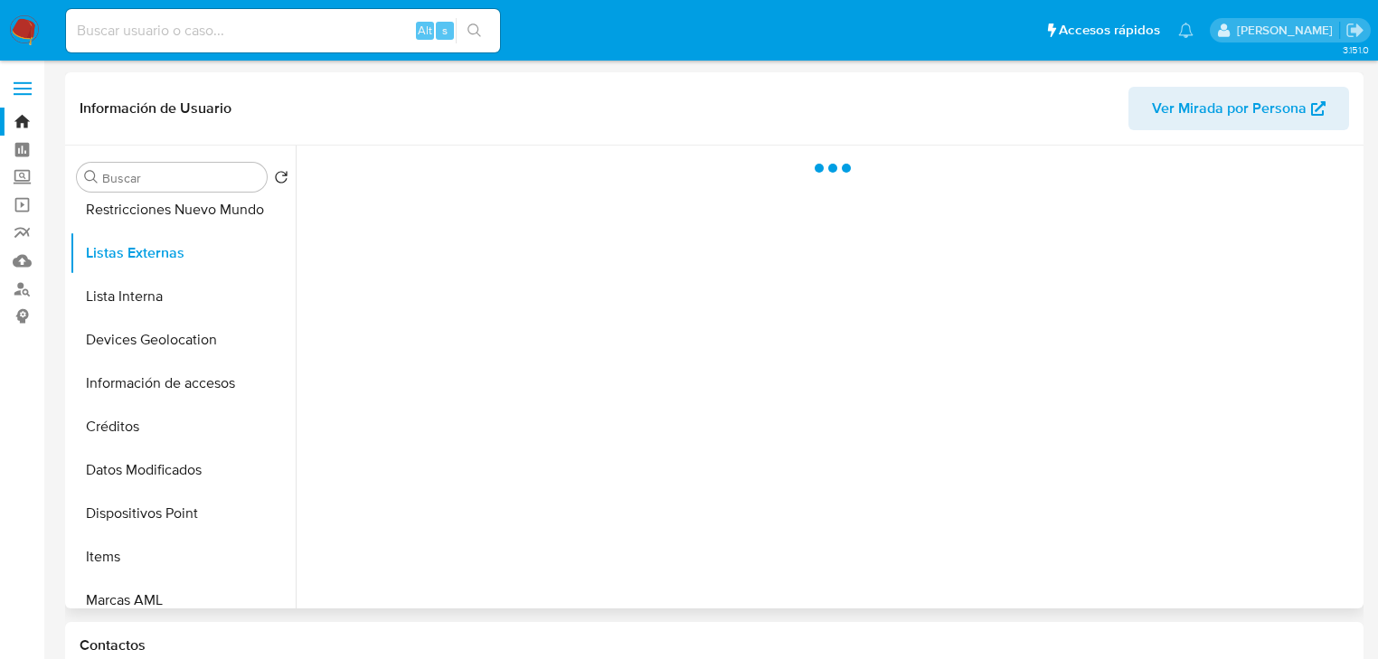
scroll to position [0, 0]
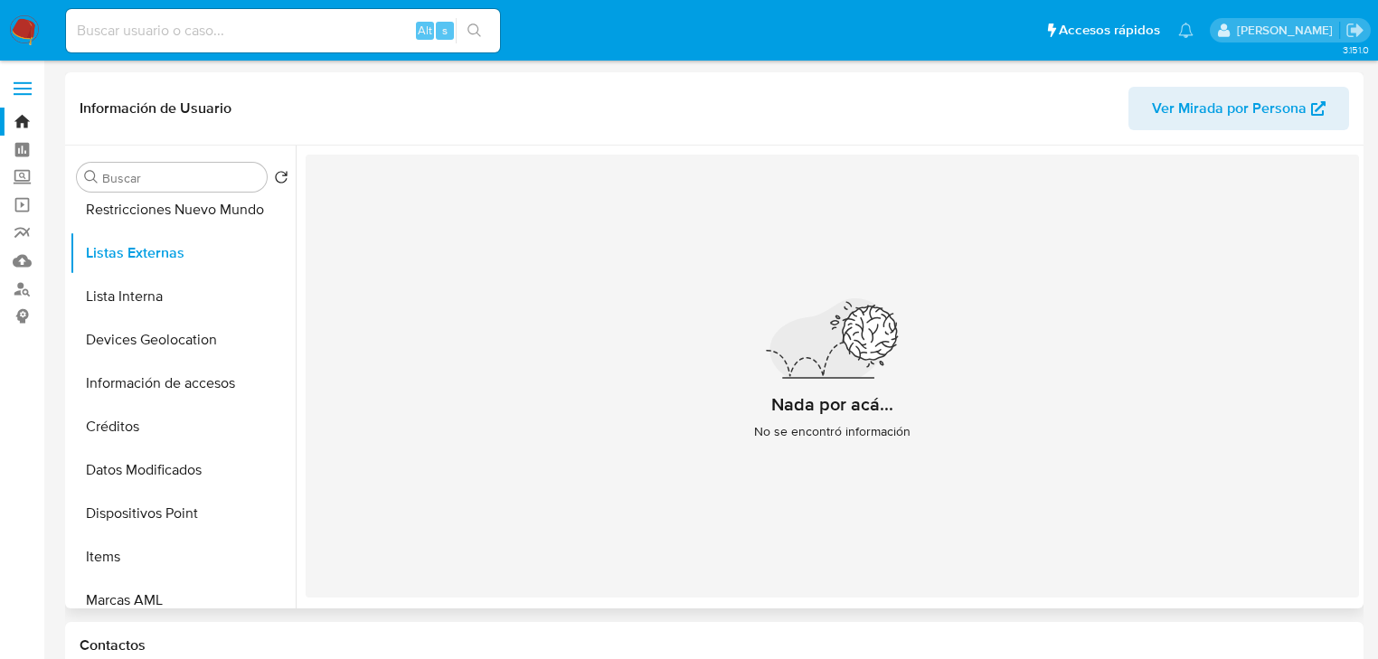
drag, startPoint x: 521, startPoint y: 355, endPoint x: 472, endPoint y: 344, distance: 50.0
click at [514, 353] on div "Nada por acá... No se encontró información" at bounding box center [833, 376] width 1054 height 443
click at [126, 352] on button "Devices Geolocation" at bounding box center [176, 339] width 212 height 43
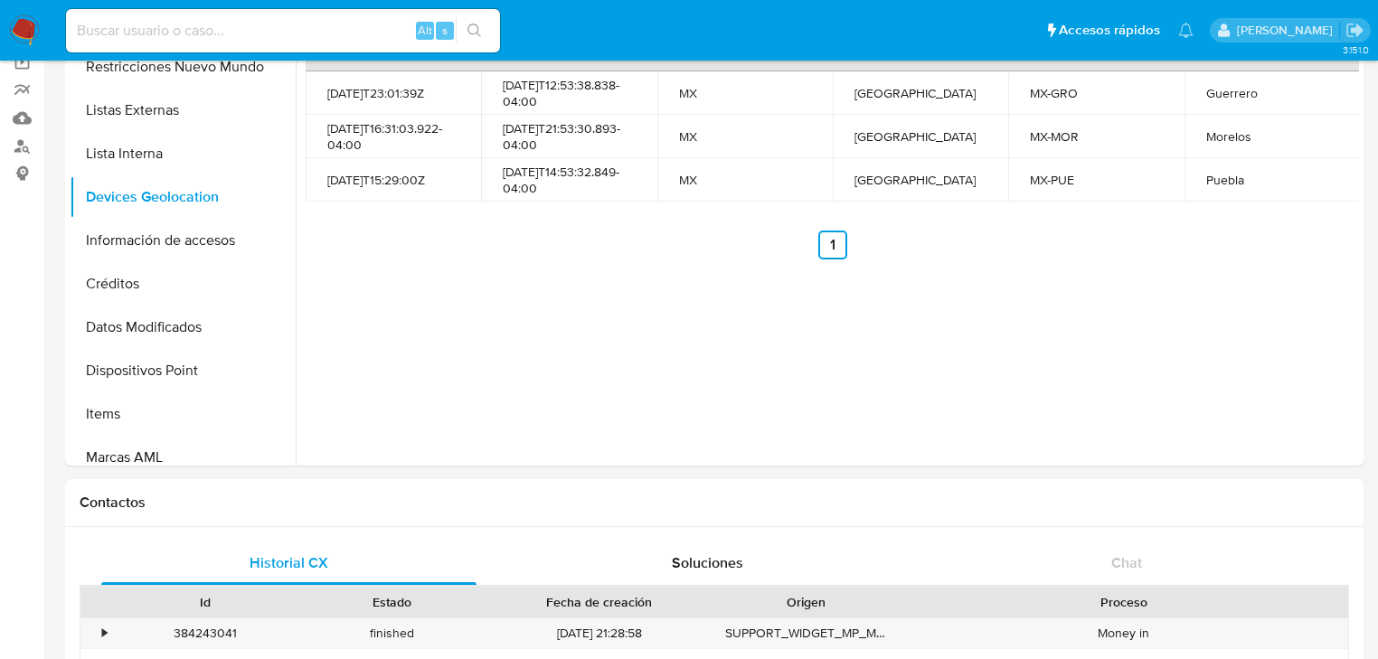
scroll to position [145, 0]
click at [554, 346] on div "Fecha desde Fecha hasta Código de país País Código de estado Estado 2021-11-26T…" at bounding box center [828, 232] width 1064 height 463
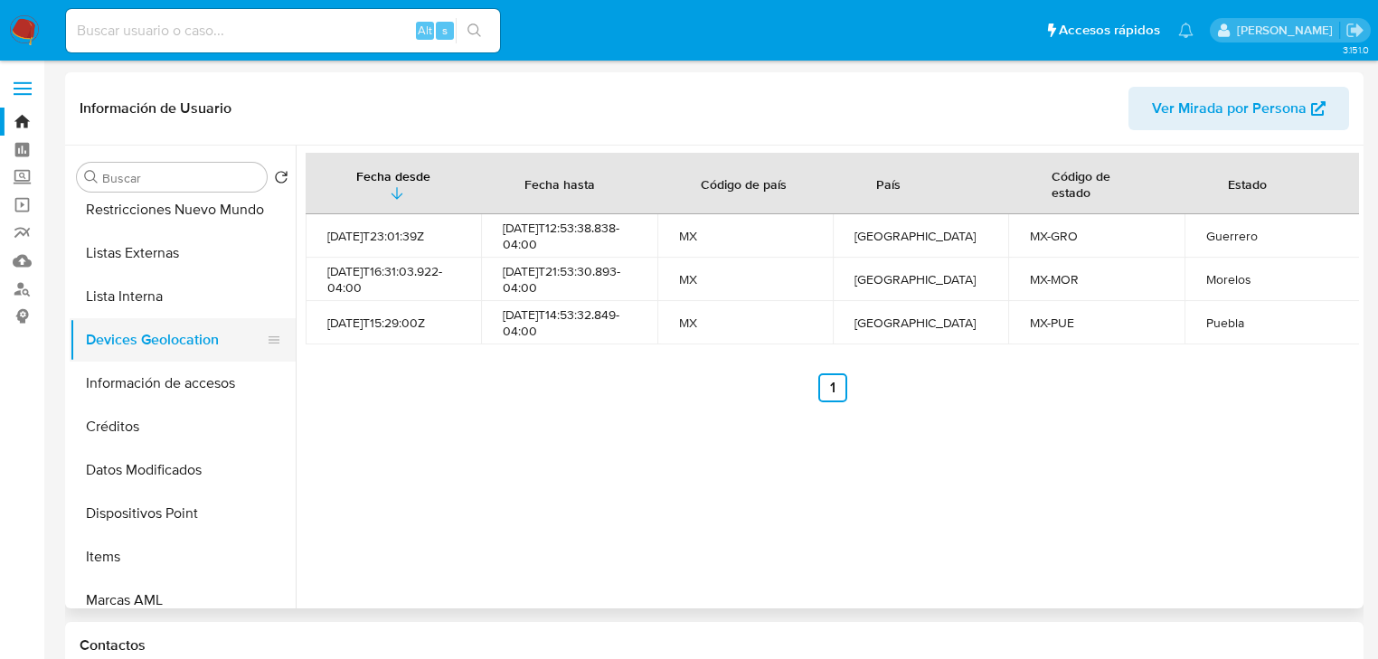
scroll to position [0, 0]
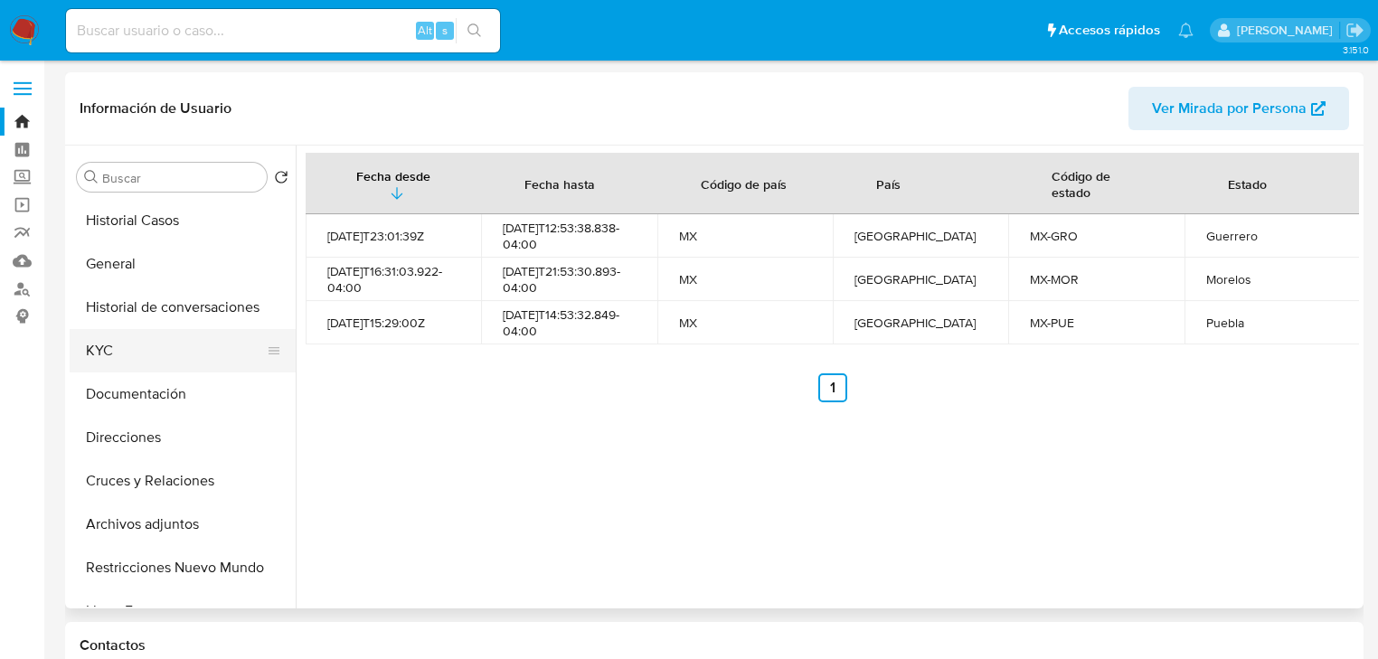
click at [126, 369] on button "KYC" at bounding box center [176, 350] width 212 height 43
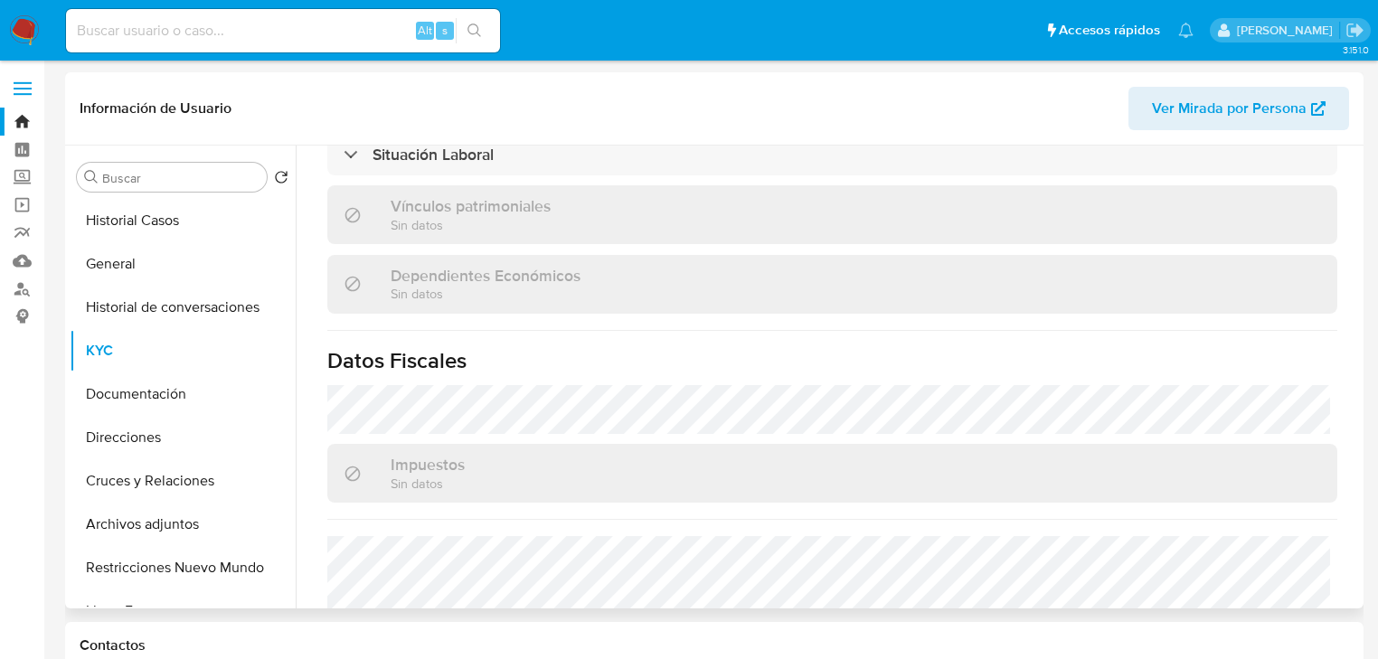
scroll to position [1142, 0]
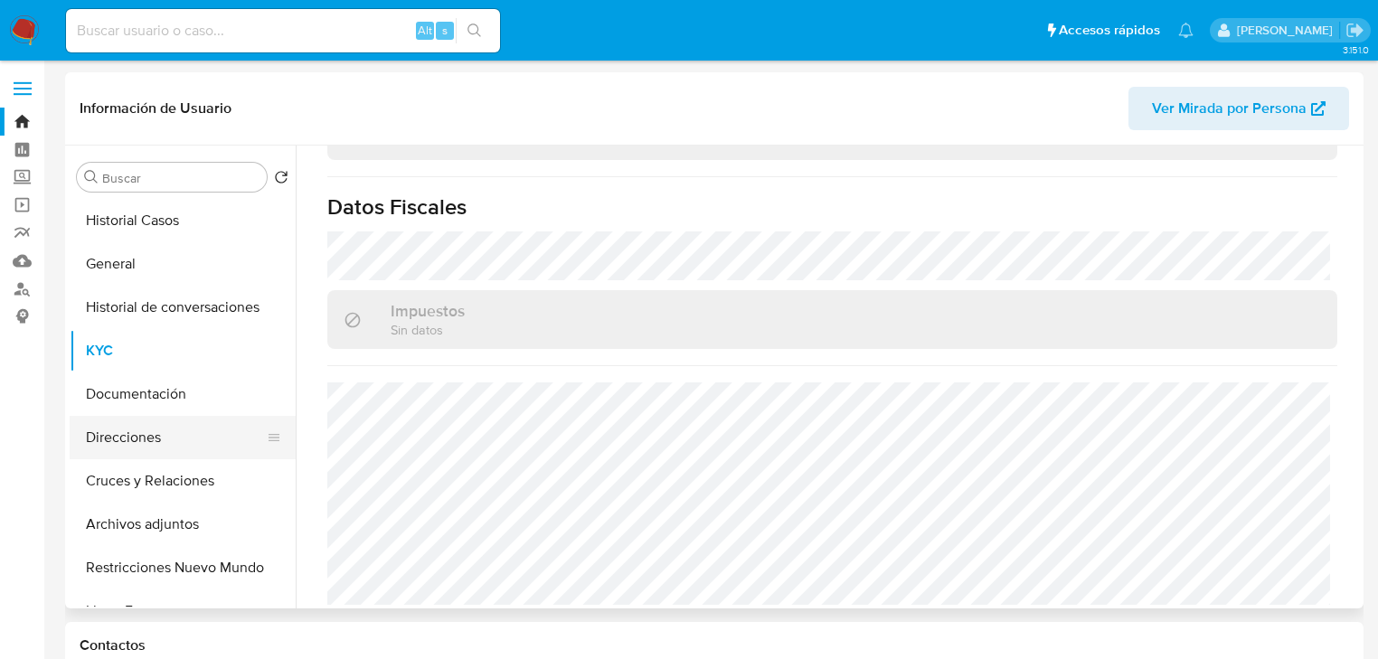
click at [147, 427] on button "Direcciones" at bounding box center [176, 437] width 212 height 43
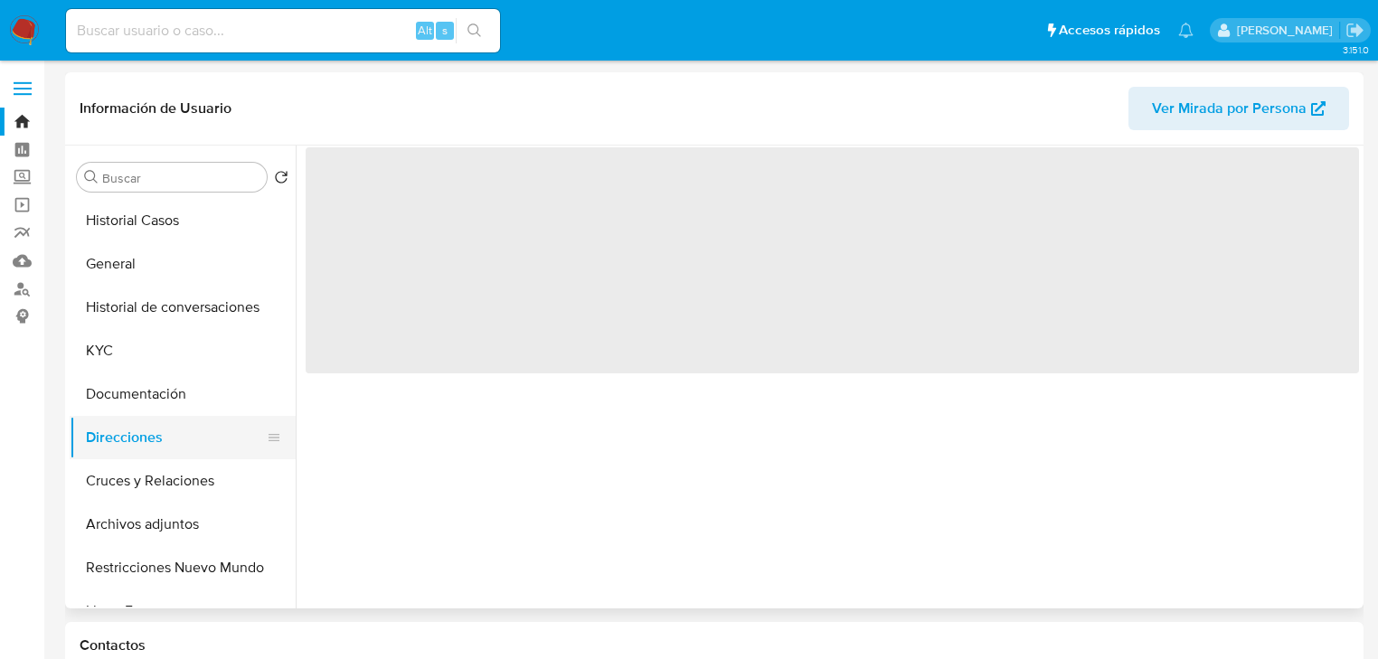
scroll to position [0, 0]
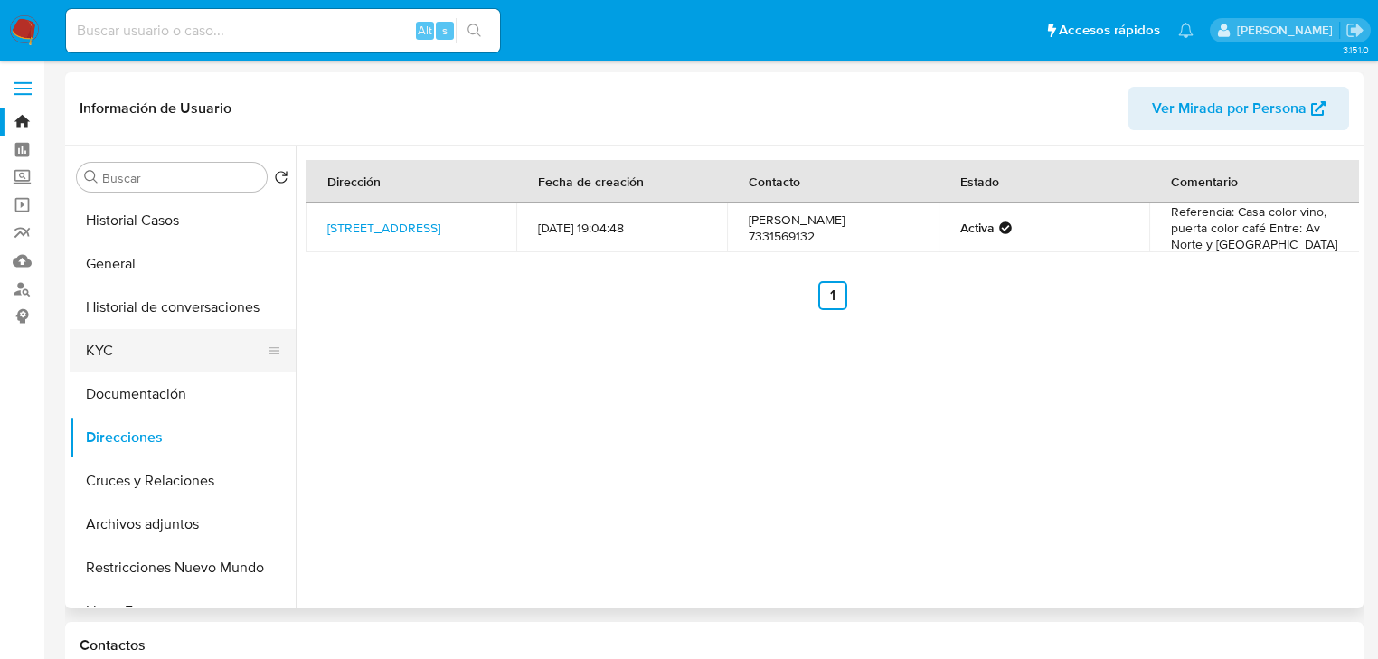
click at [128, 347] on button "KYC" at bounding box center [176, 350] width 212 height 43
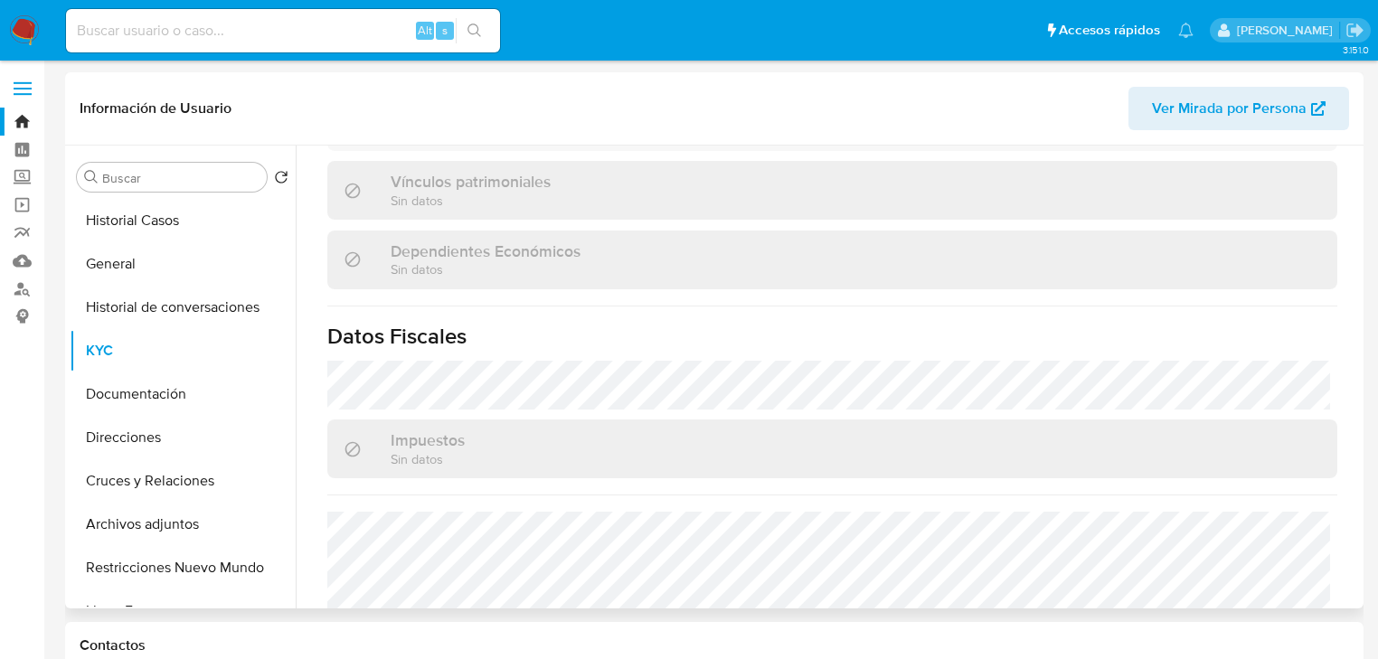
scroll to position [1142, 0]
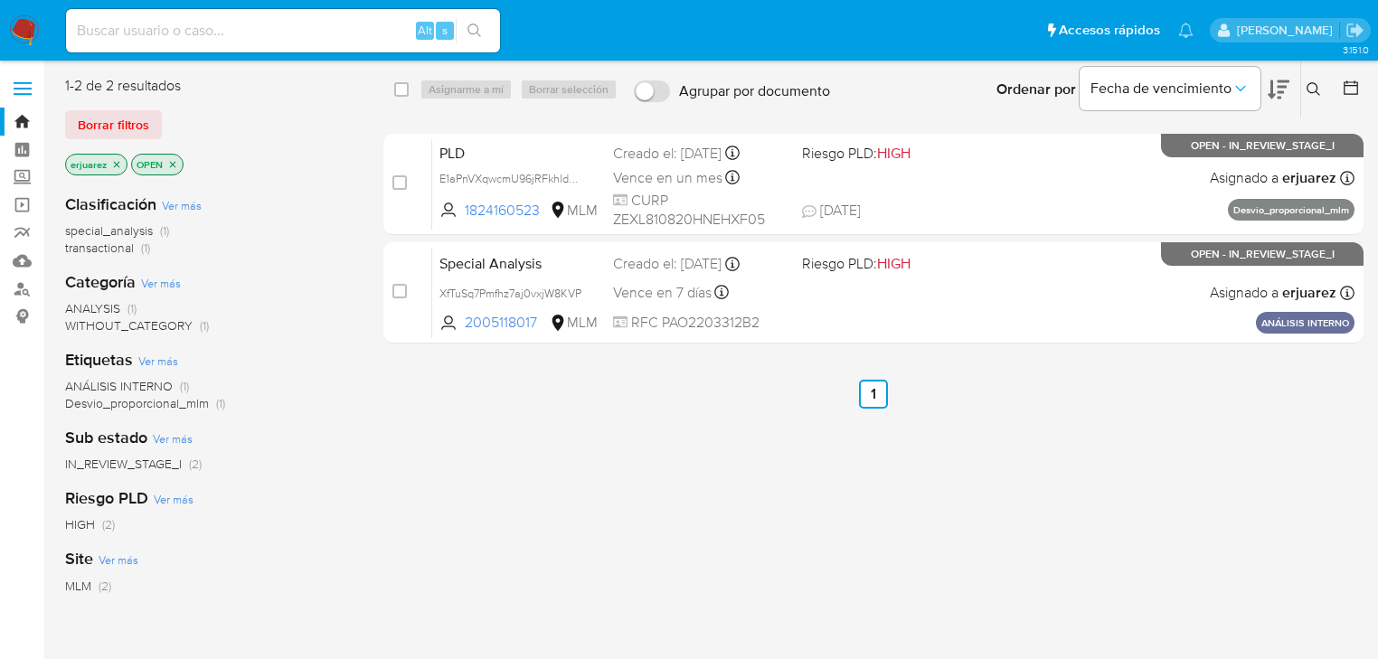
click at [289, 37] on input at bounding box center [283, 31] width 434 height 24
paste input "581237989"
type input "581237989"
drag, startPoint x: 478, startPoint y: 20, endPoint x: 338, endPoint y: 26, distance: 139.4
click at [477, 22] on button "search-icon" at bounding box center [474, 30] width 37 height 25
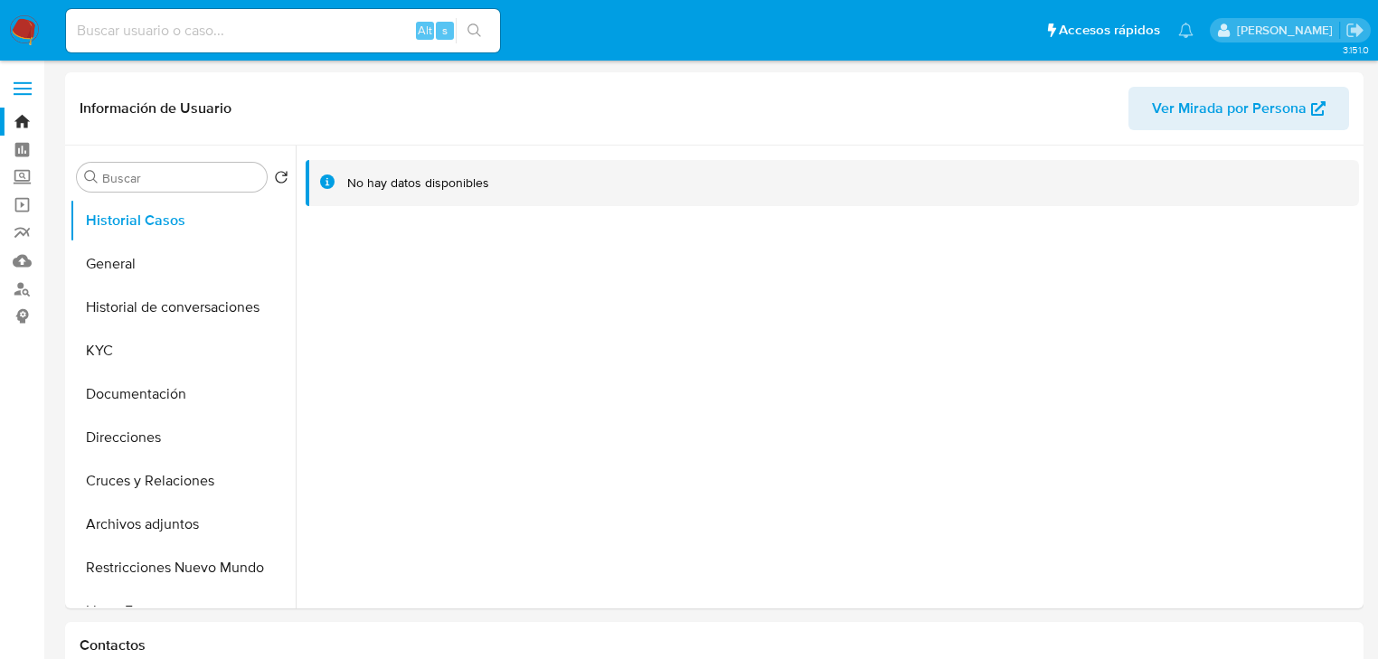
select select "10"
drag, startPoint x: 122, startPoint y: 264, endPoint x: 102, endPoint y: 260, distance: 20.2
click at [104, 260] on button "General" at bounding box center [176, 263] width 212 height 43
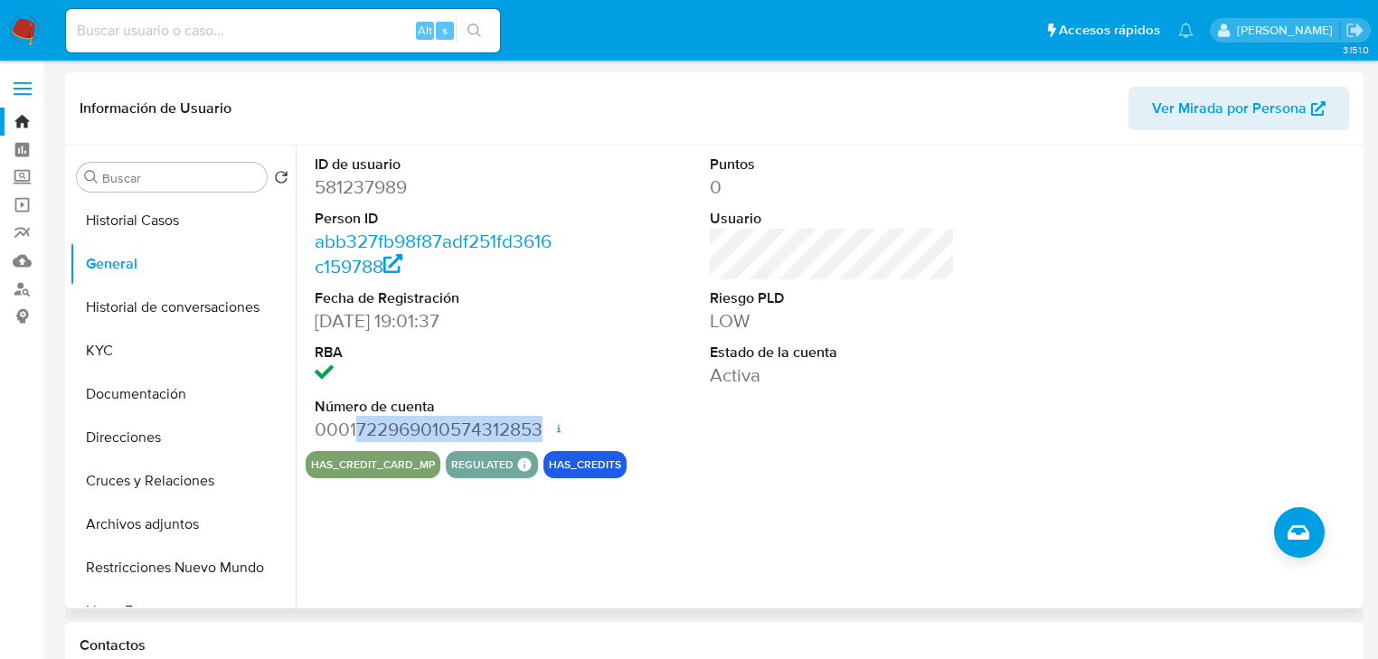
drag, startPoint x: 358, startPoint y: 431, endPoint x: 544, endPoint y: 431, distance: 186.3
click at [544, 431] on dd "0001722969010574312853 Fecha de apertura [DATE] 17:57 Estado ACTIVE" at bounding box center [437, 429] width 245 height 25
copy dd "722969010574312853"
drag, startPoint x: 110, startPoint y: 358, endPoint x: 137, endPoint y: 358, distance: 27.1
click at [112, 358] on button "KYC" at bounding box center [176, 350] width 212 height 43
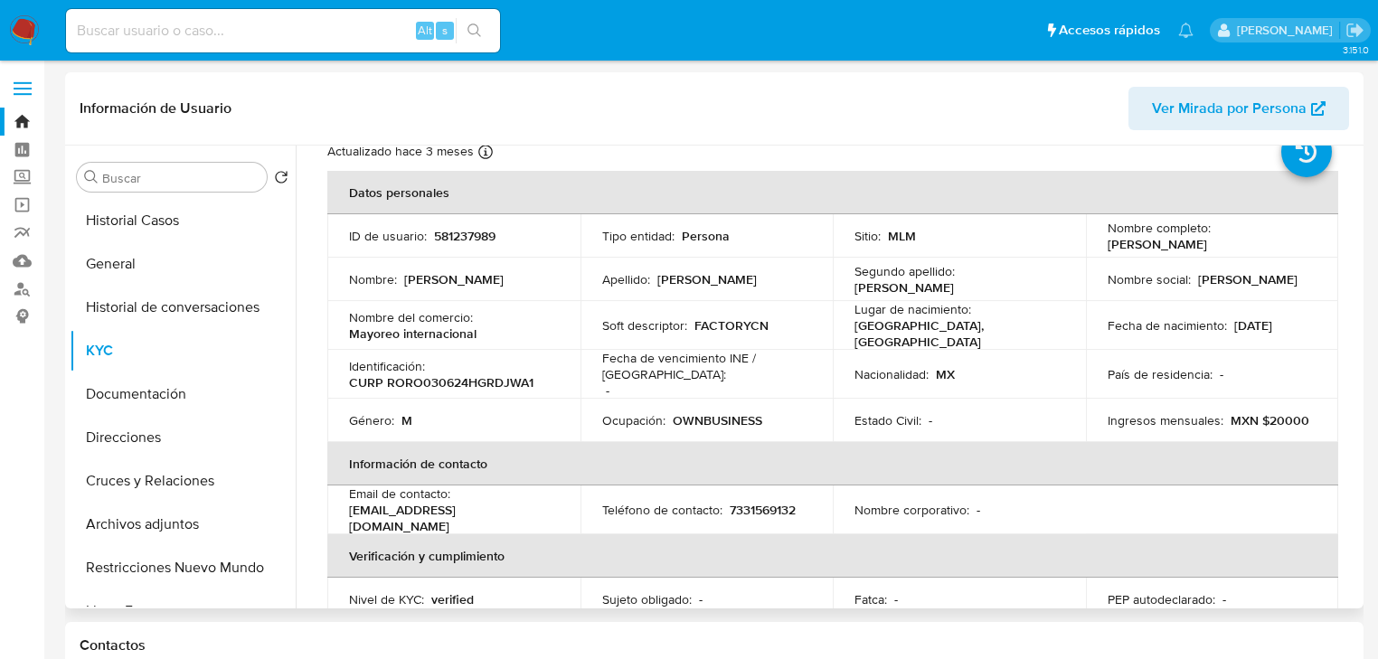
scroll to position [58, 0]
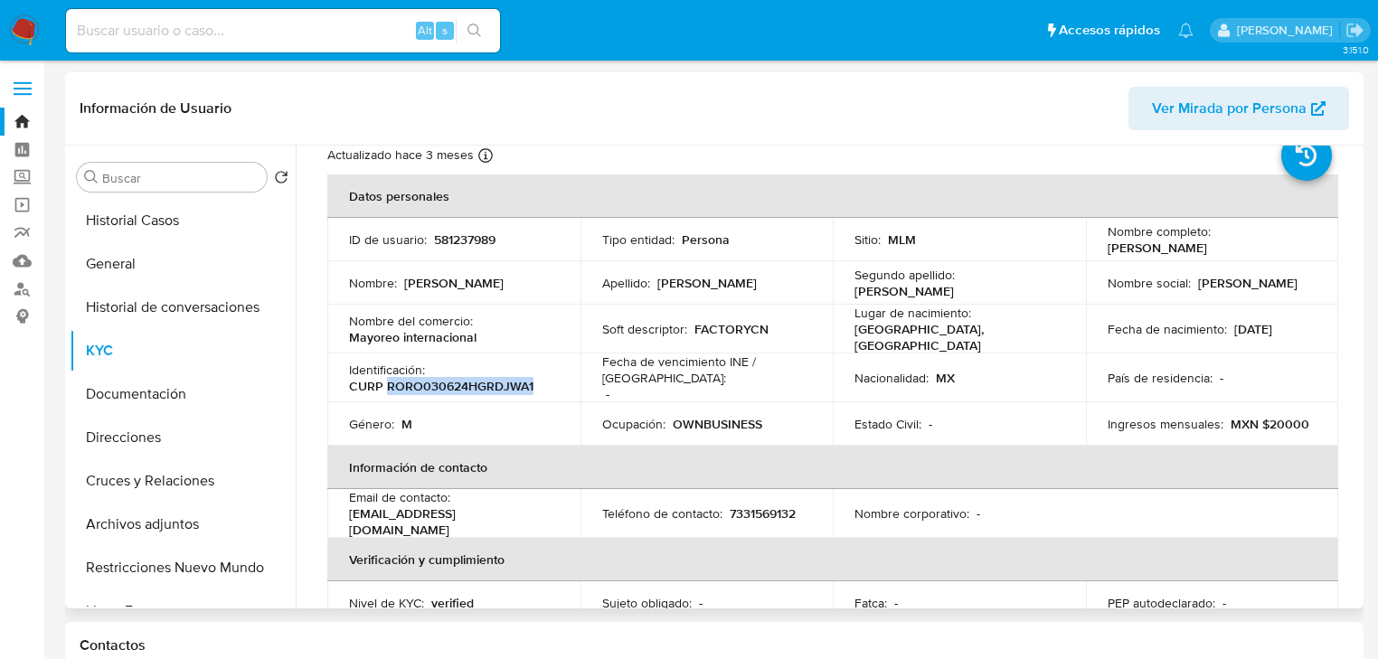
drag, startPoint x: 392, startPoint y: 382, endPoint x: 543, endPoint y: 382, distance: 151.0
click at [543, 382] on div "Identificación : CURP RORO030624HGRDJWA1" at bounding box center [454, 378] width 210 height 33
copy p "RORO030624HGRDJWA1"
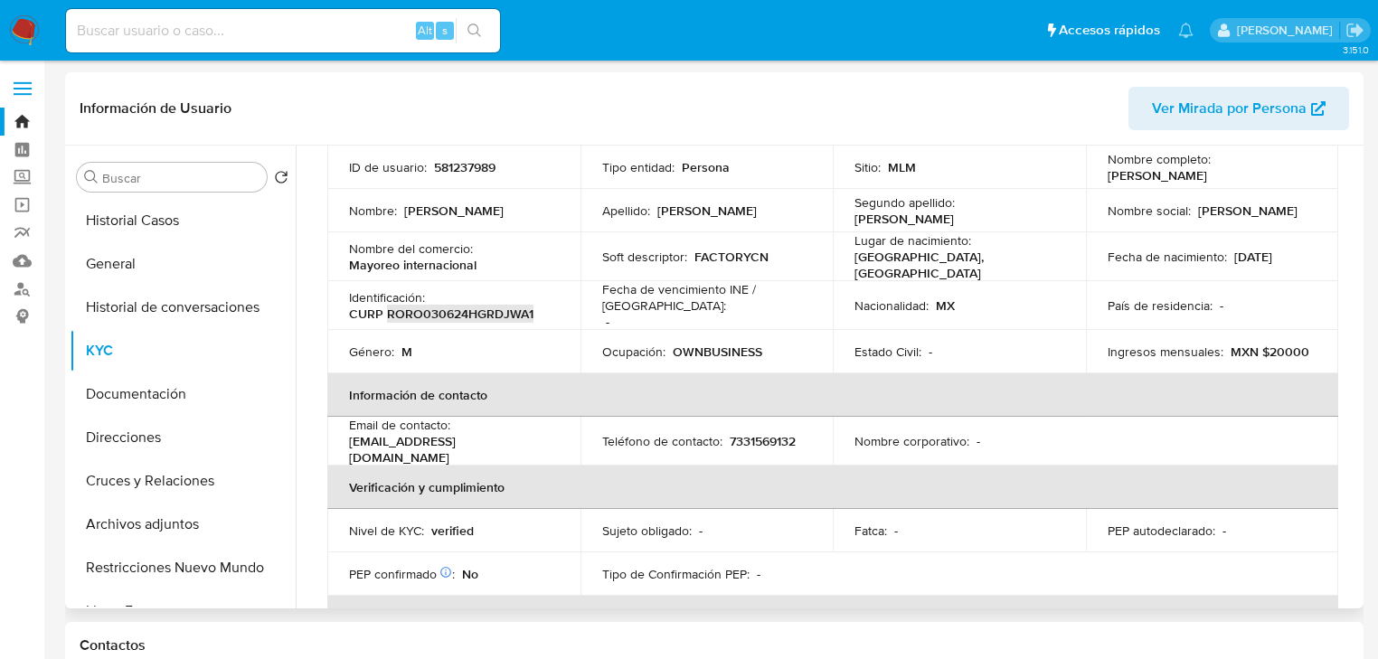
scroll to position [0, 0]
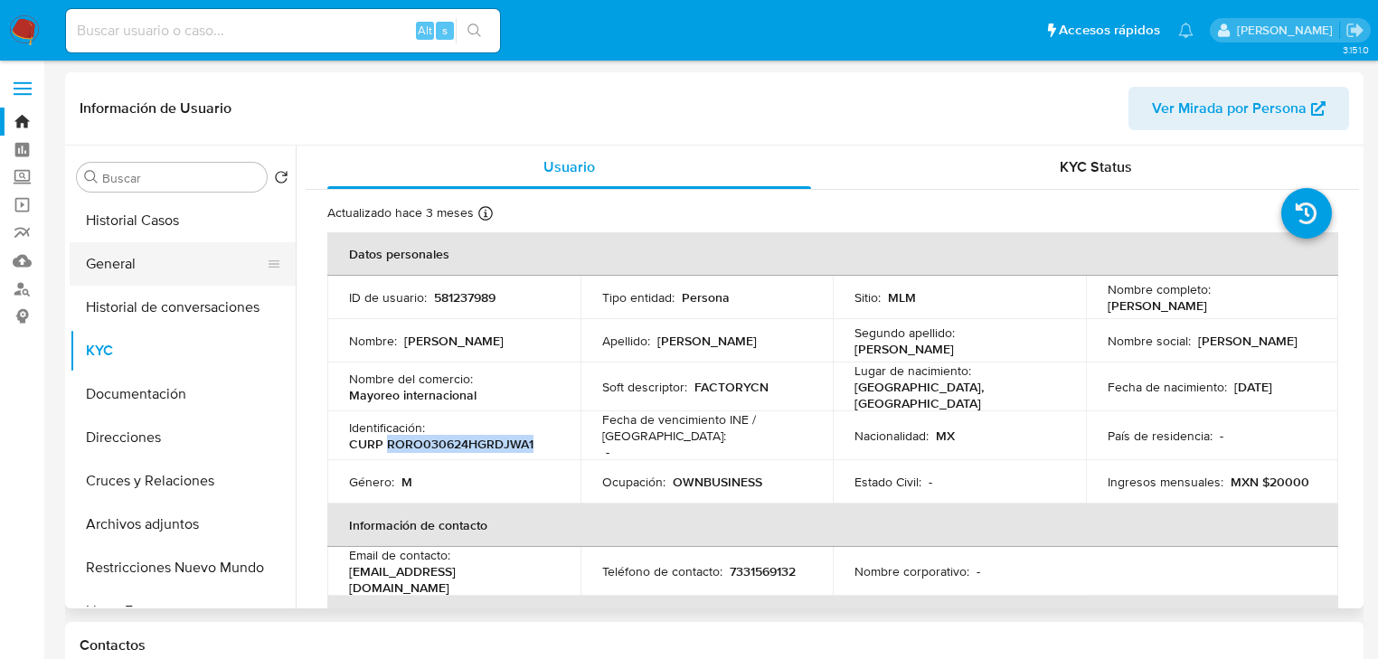
drag, startPoint x: 170, startPoint y: 279, endPoint x: 191, endPoint y: 264, distance: 25.3
click at [169, 279] on button "General" at bounding box center [176, 263] width 212 height 43
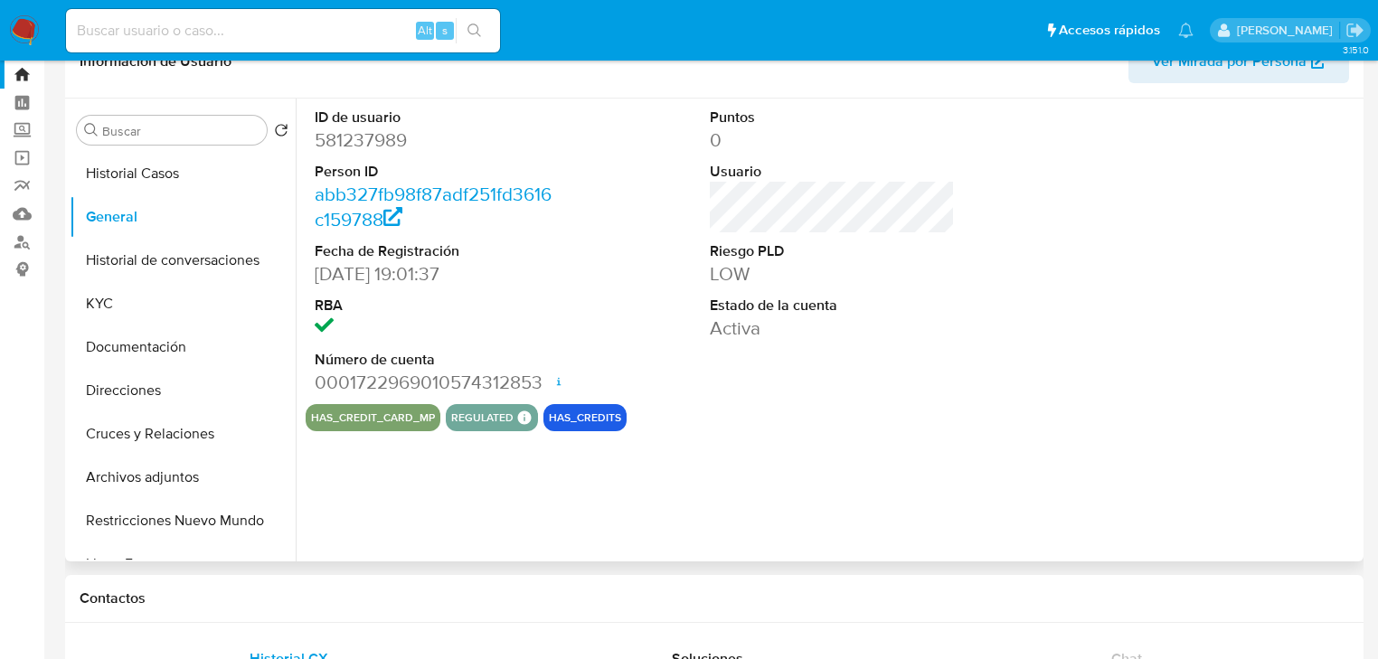
scroll to position [72, 0]
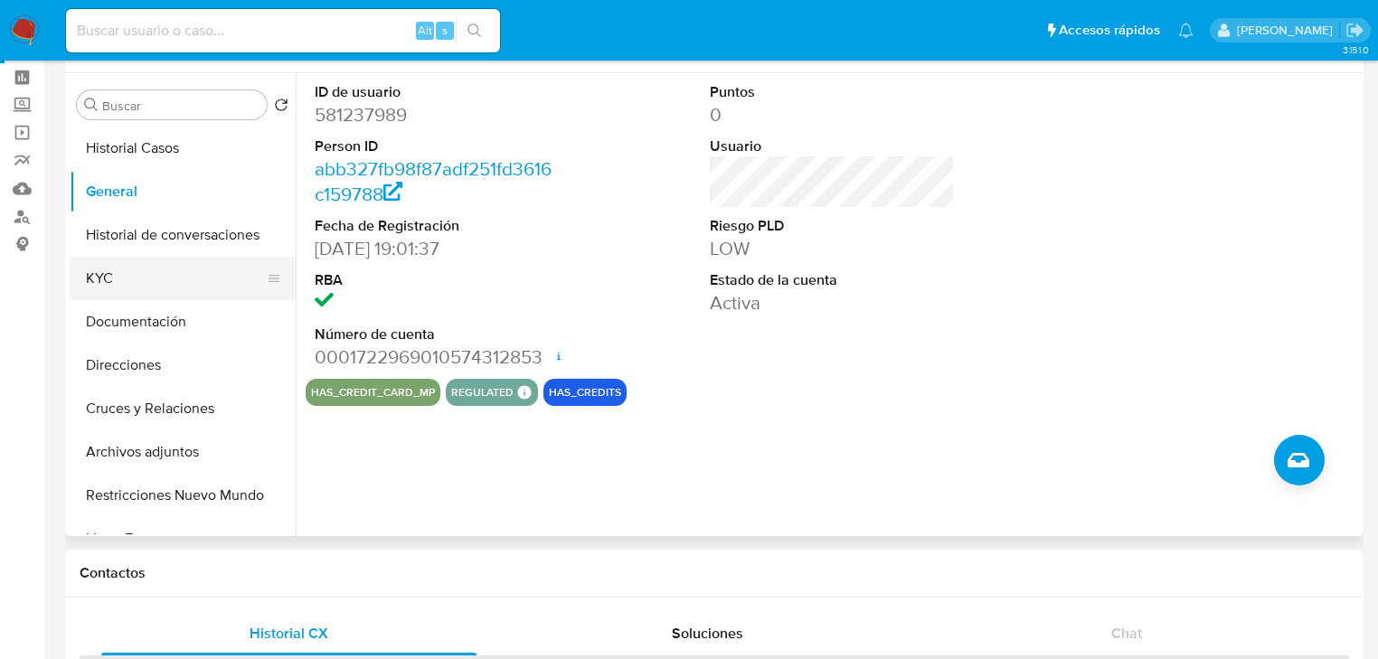
drag, startPoint x: 116, startPoint y: 285, endPoint x: 242, endPoint y: 280, distance: 126.7
click at [116, 284] on button "KYC" at bounding box center [176, 278] width 212 height 43
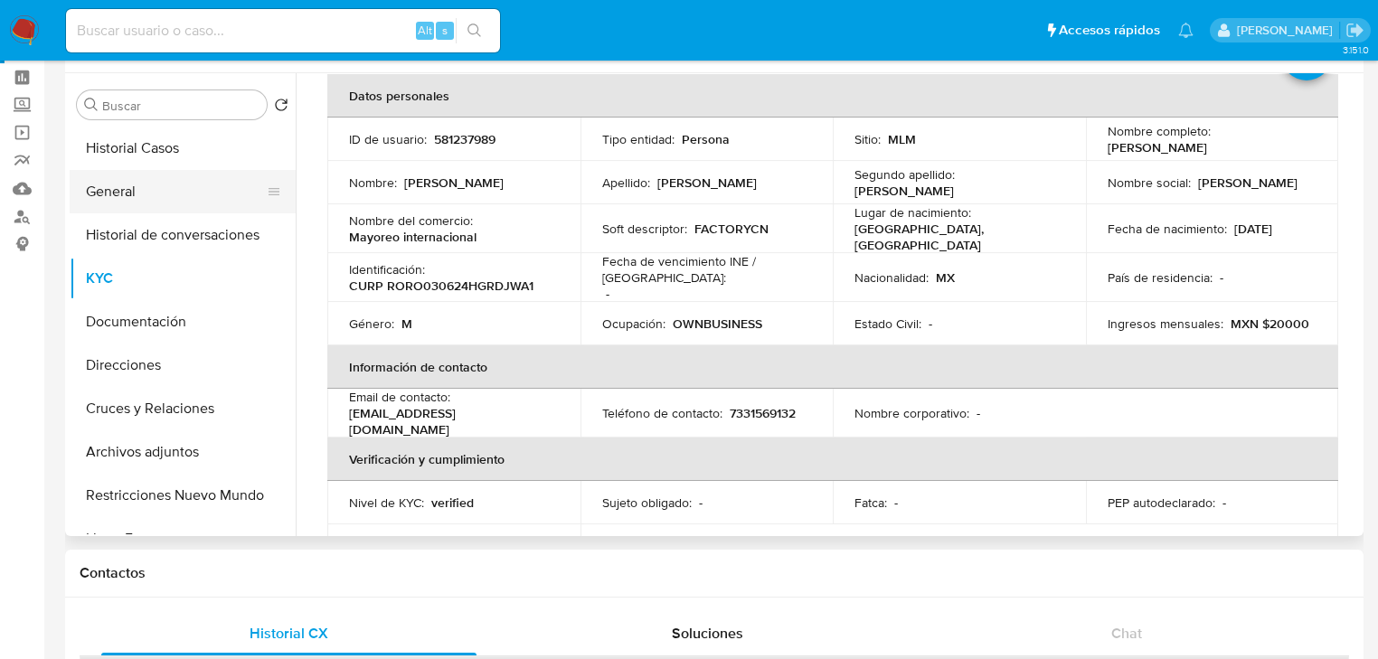
scroll to position [14, 0]
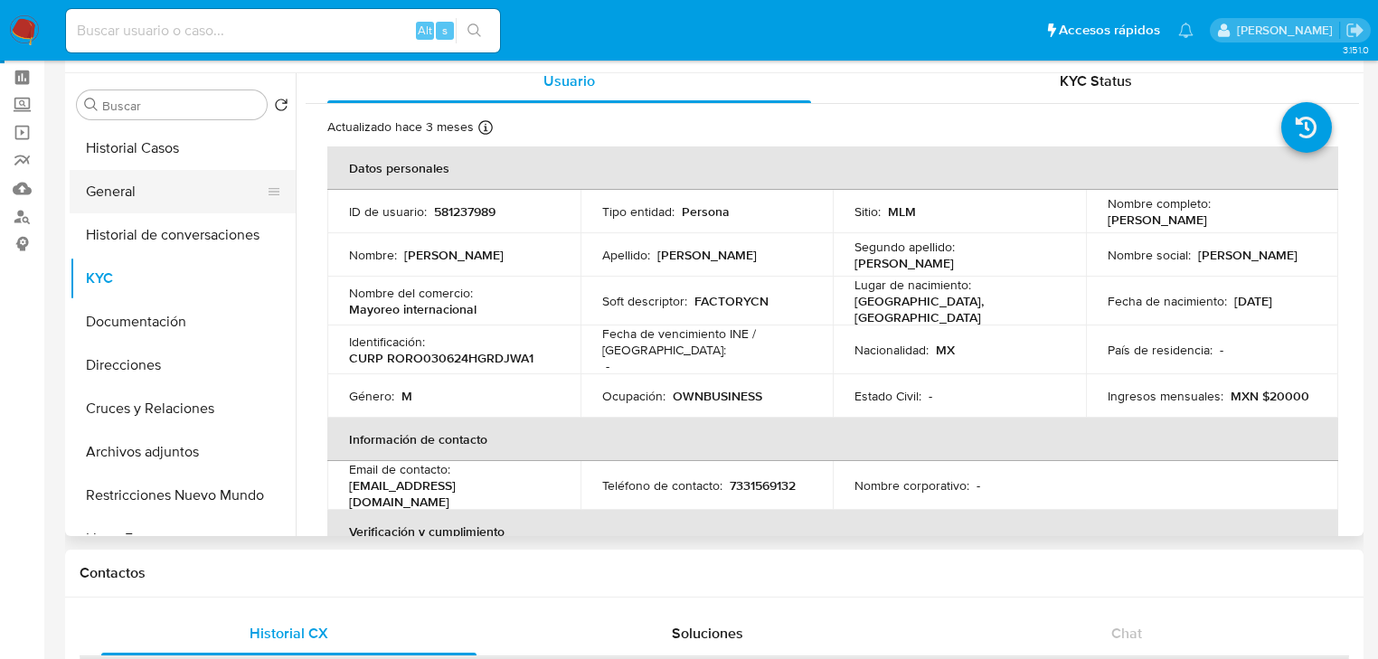
click at [143, 195] on button "General" at bounding box center [176, 191] width 212 height 43
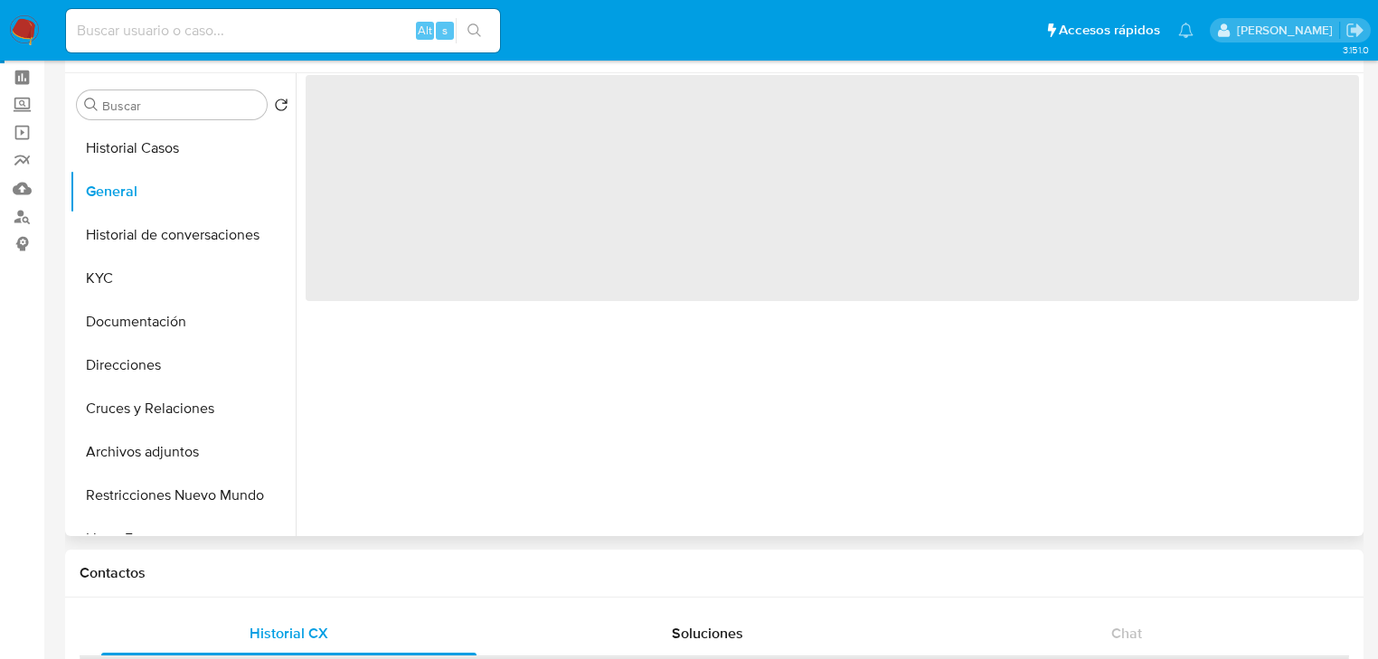
scroll to position [0, 0]
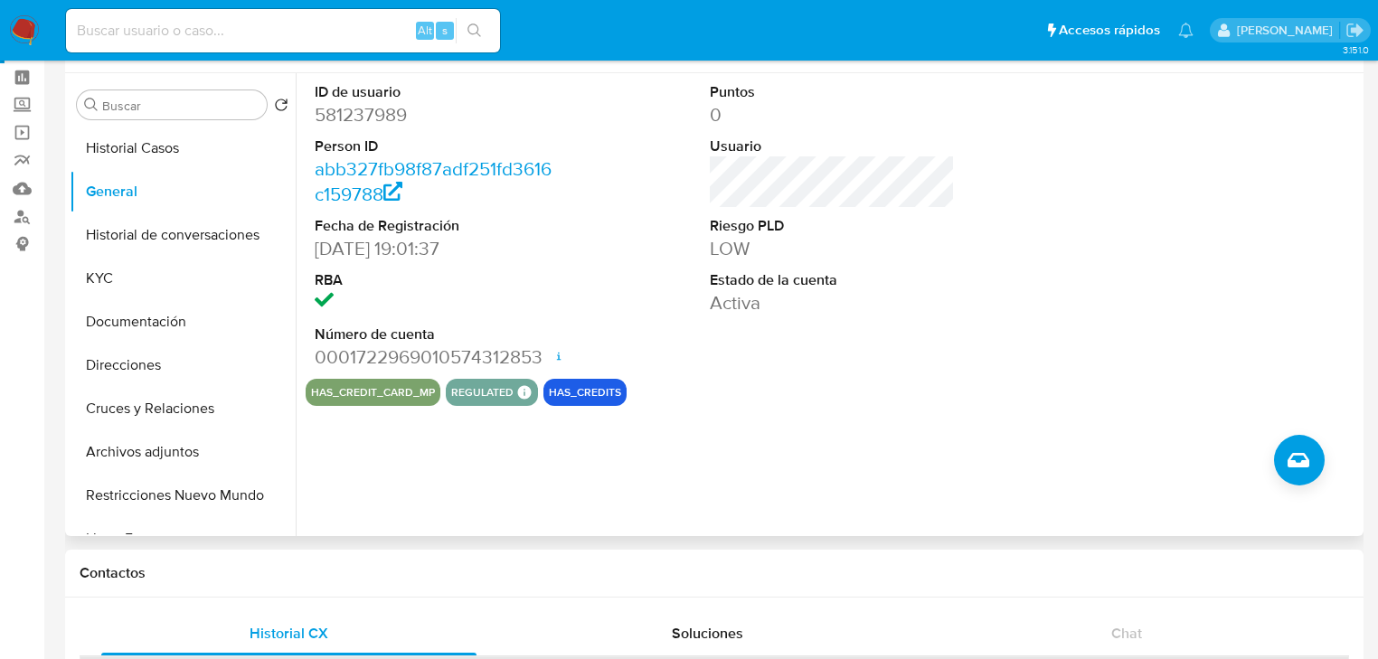
drag, startPoint x: 94, startPoint y: 275, endPoint x: 293, endPoint y: 300, distance: 200.6
click at [95, 275] on button "KYC" at bounding box center [183, 278] width 226 height 43
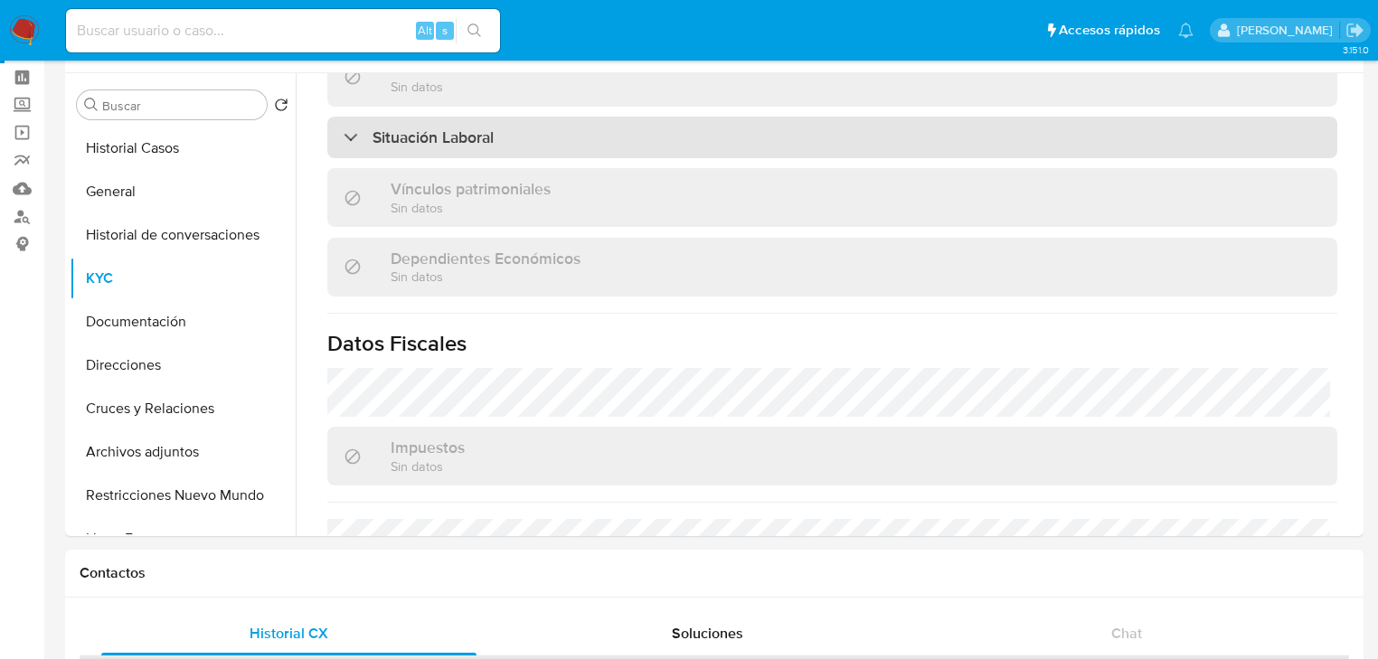
scroll to position [1142, 0]
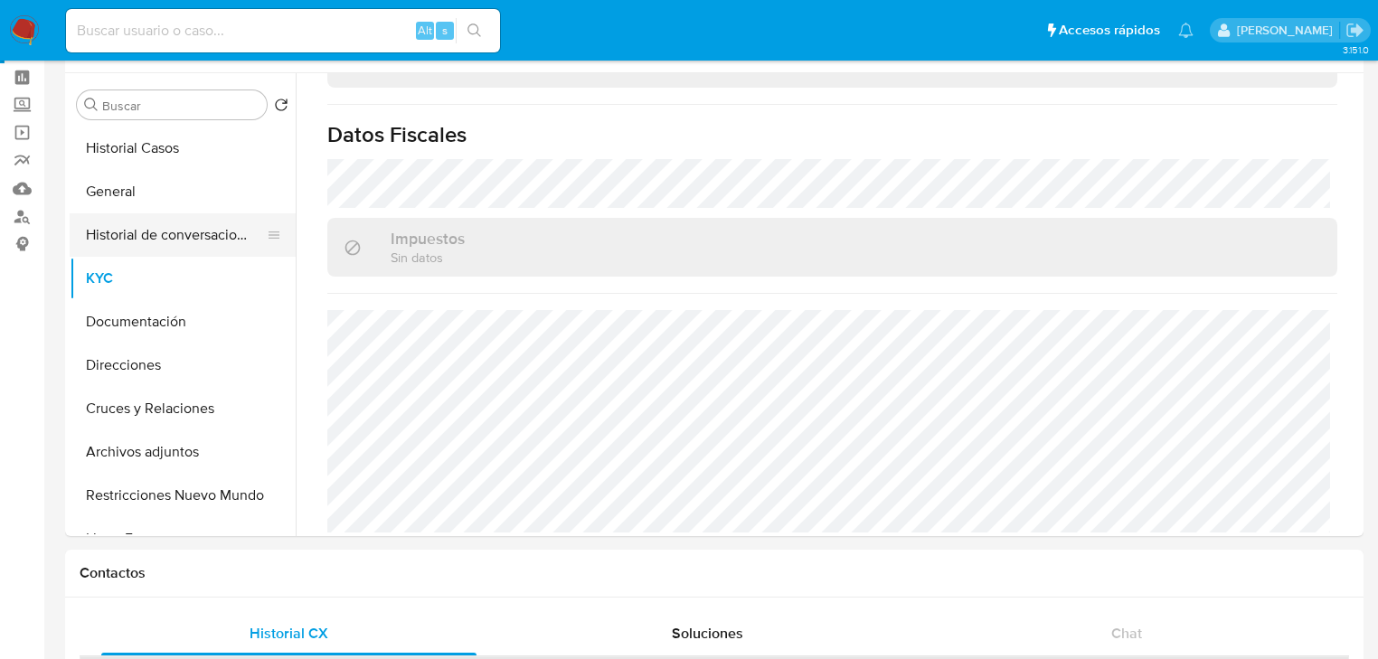
click at [237, 234] on button "Historial de conversaciones" at bounding box center [176, 234] width 212 height 43
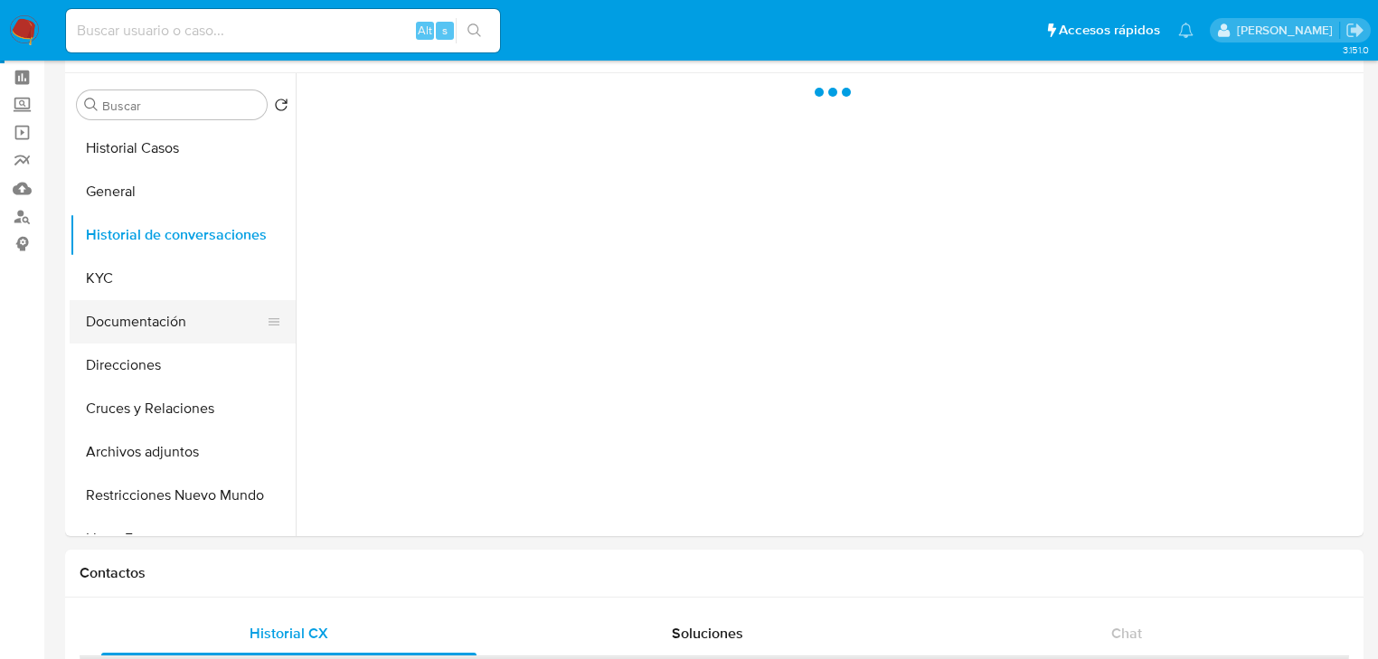
scroll to position [0, 0]
click at [216, 313] on button "Documentación" at bounding box center [176, 321] width 212 height 43
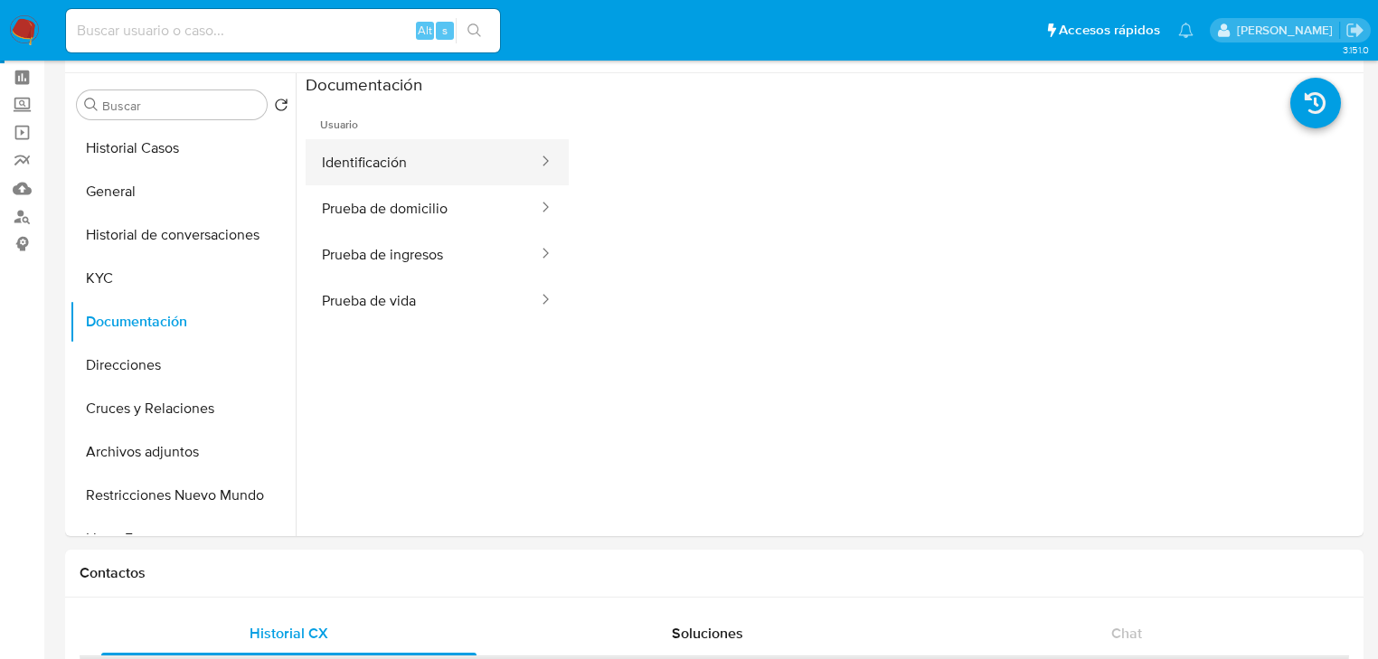
click at [392, 159] on button "Identificación" at bounding box center [423, 162] width 234 height 46
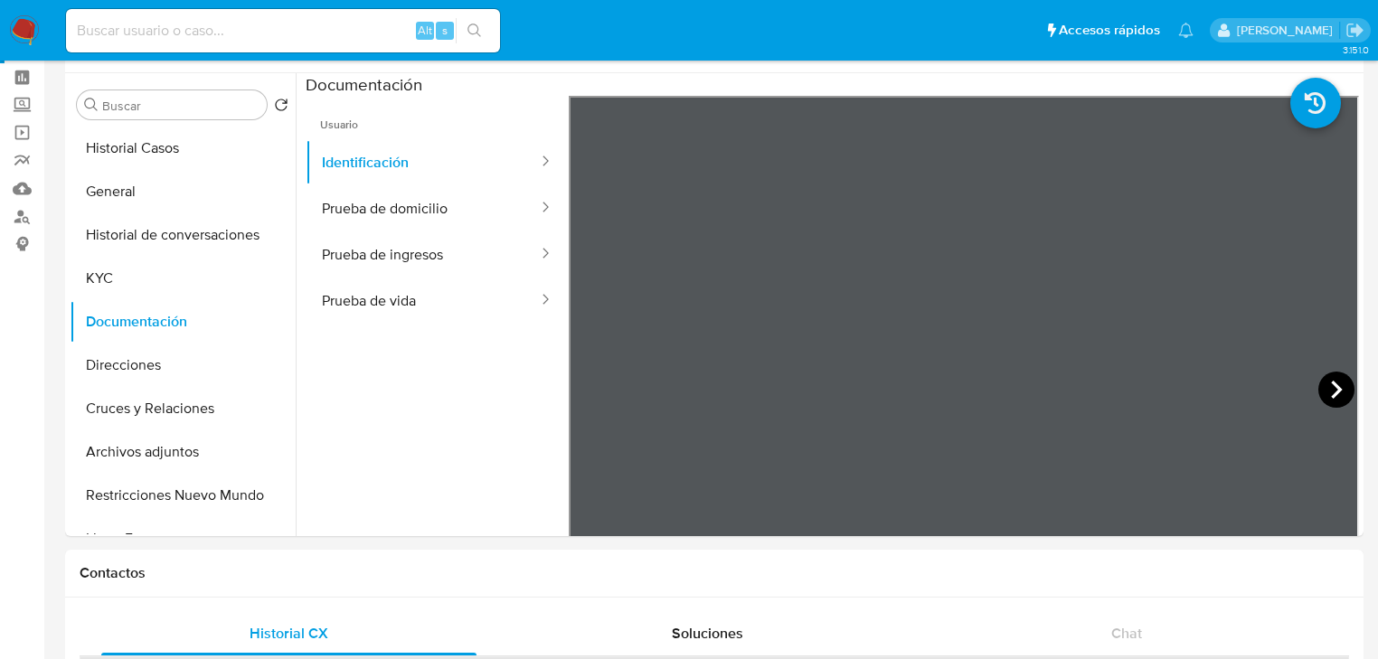
click at [1333, 407] on icon at bounding box center [1337, 390] width 36 height 36
click at [591, 384] on icon at bounding box center [591, 390] width 11 height 18
click at [416, 219] on button "Prueba de domicilio" at bounding box center [423, 208] width 234 height 46
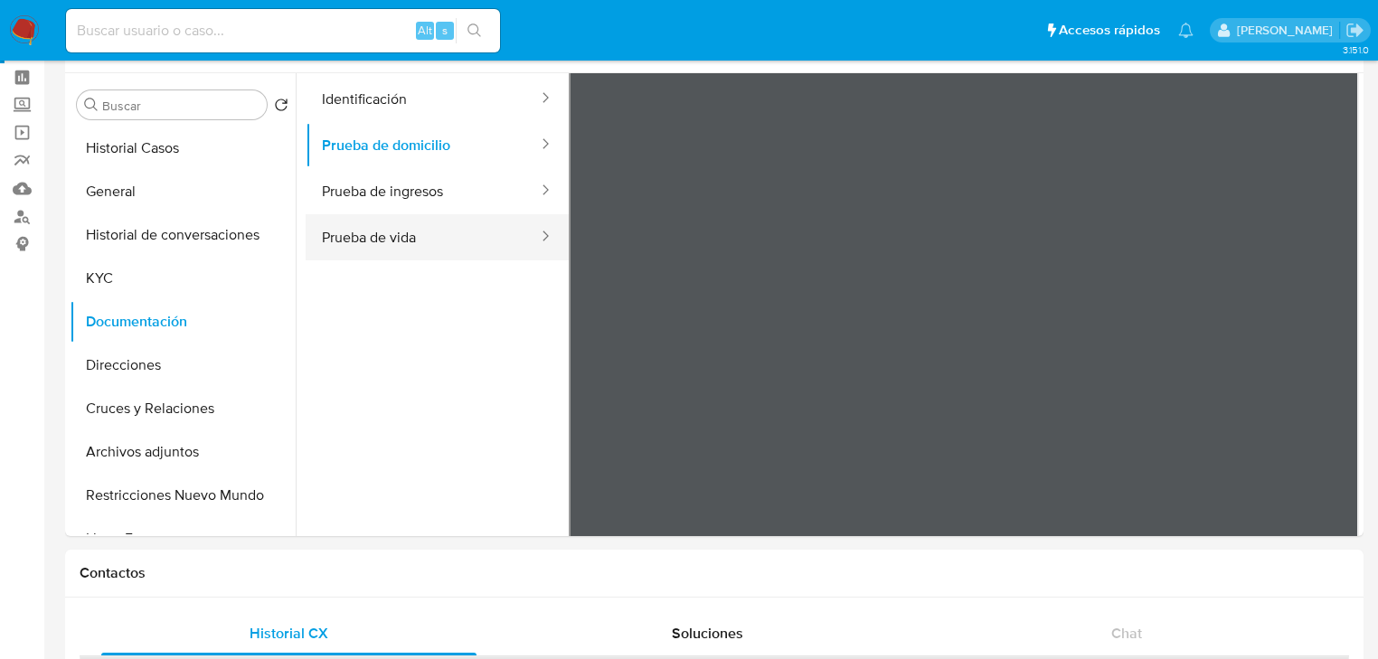
scroll to position [145, 0]
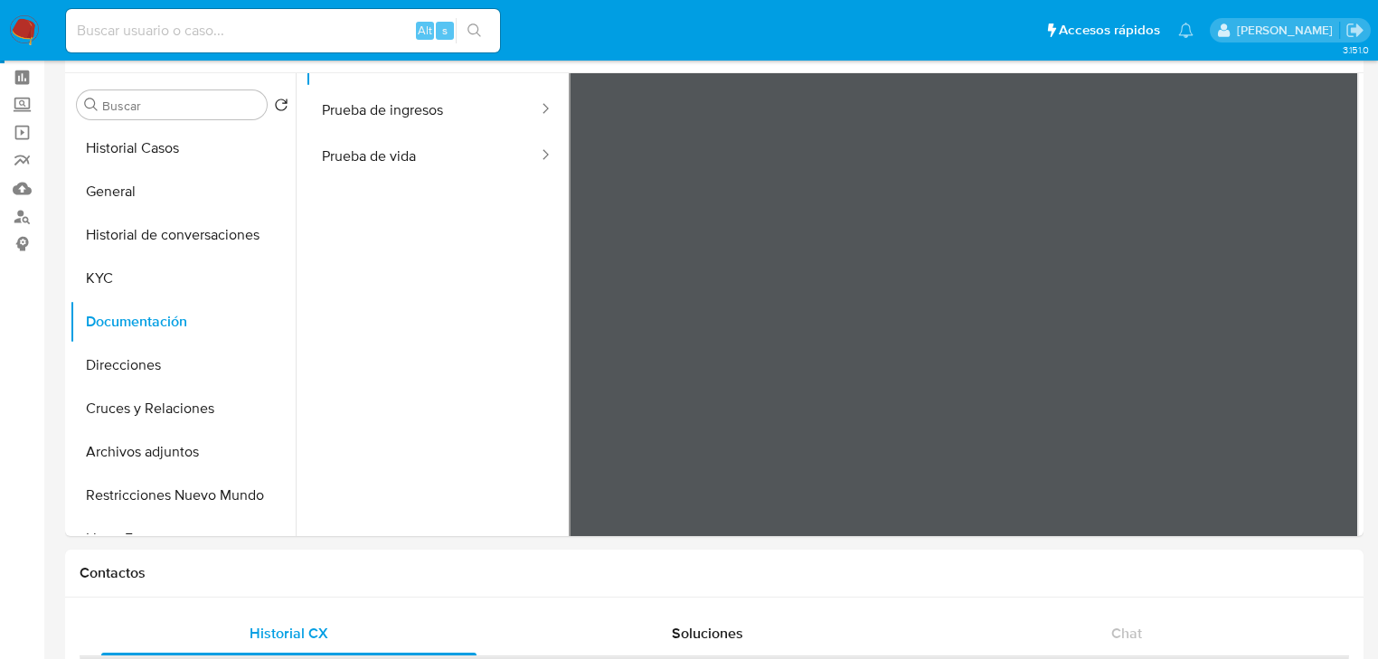
drag, startPoint x: 431, startPoint y: 158, endPoint x: 504, endPoint y: 240, distance: 109.5
click at [434, 159] on button "Prueba de vida" at bounding box center [423, 156] width 234 height 46
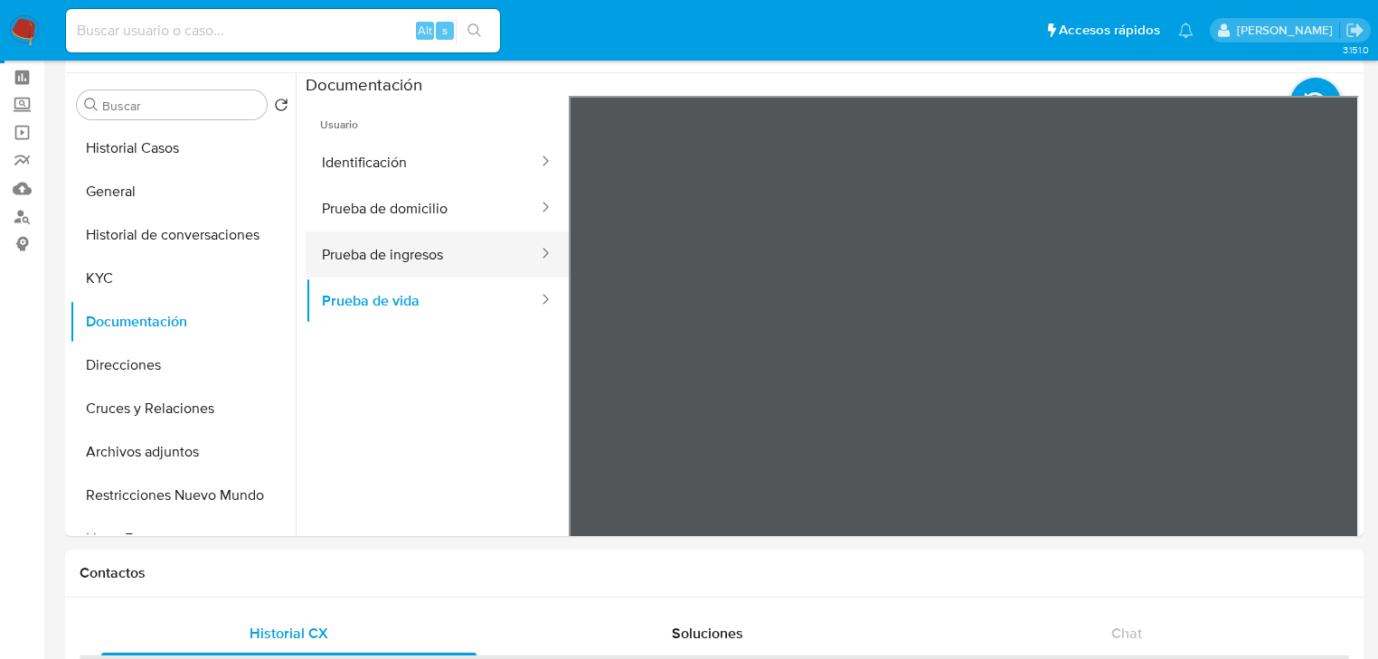
drag, startPoint x: 412, startPoint y: 268, endPoint x: 536, endPoint y: 289, distance: 125.8
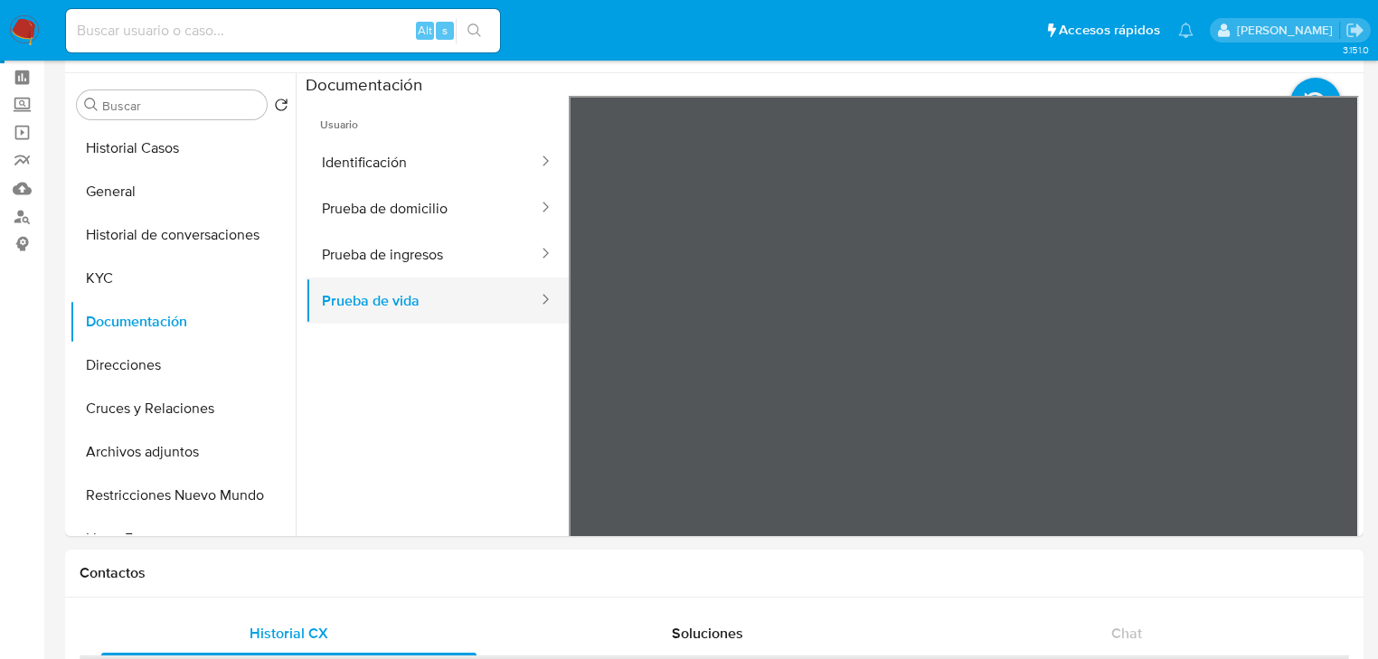
click at [413, 268] on button "Prueba de ingresos" at bounding box center [423, 255] width 234 height 46
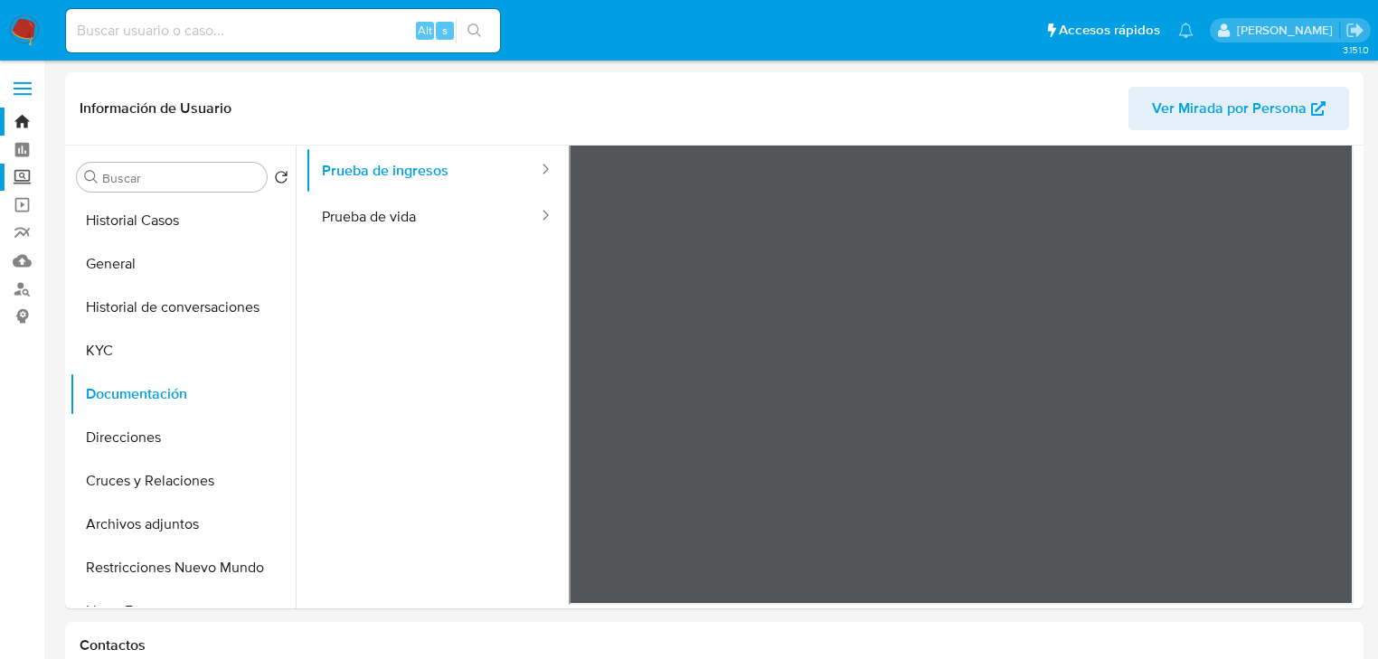
click at [16, 179] on label "Screening" at bounding box center [107, 178] width 215 height 28
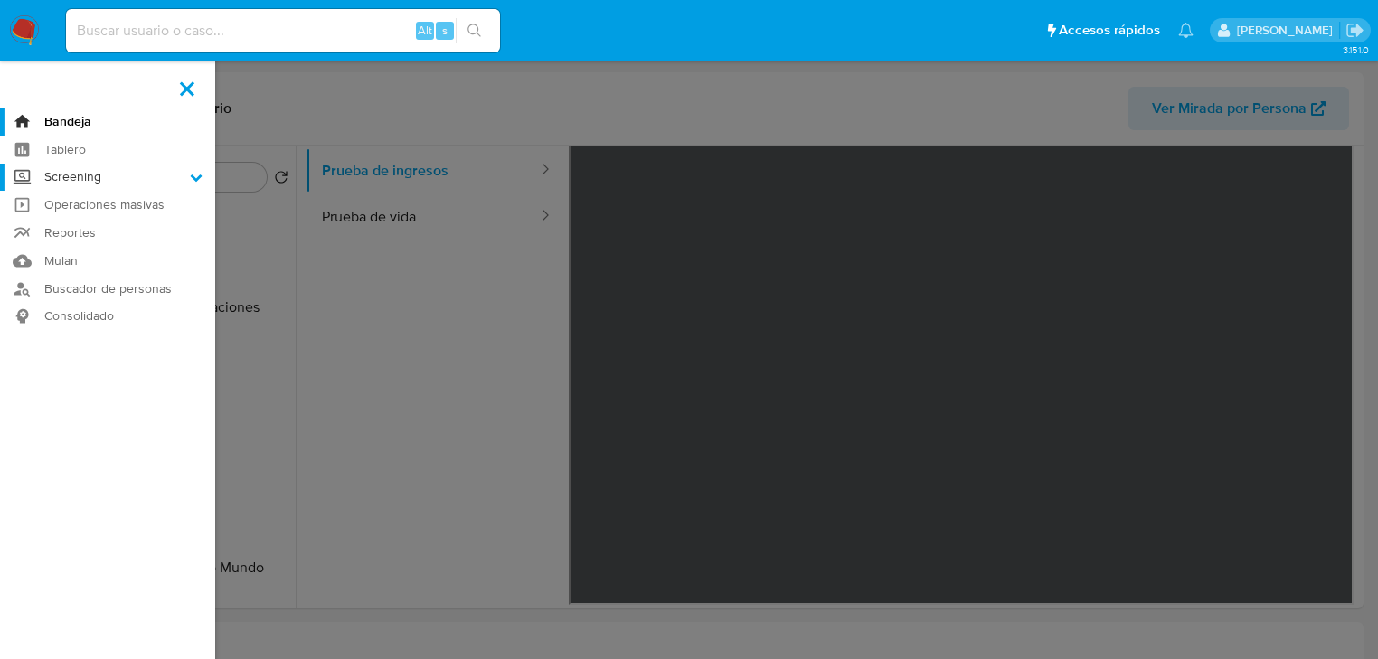
click at [0, 0] on input "Screening" at bounding box center [0, 0] width 0 height 0
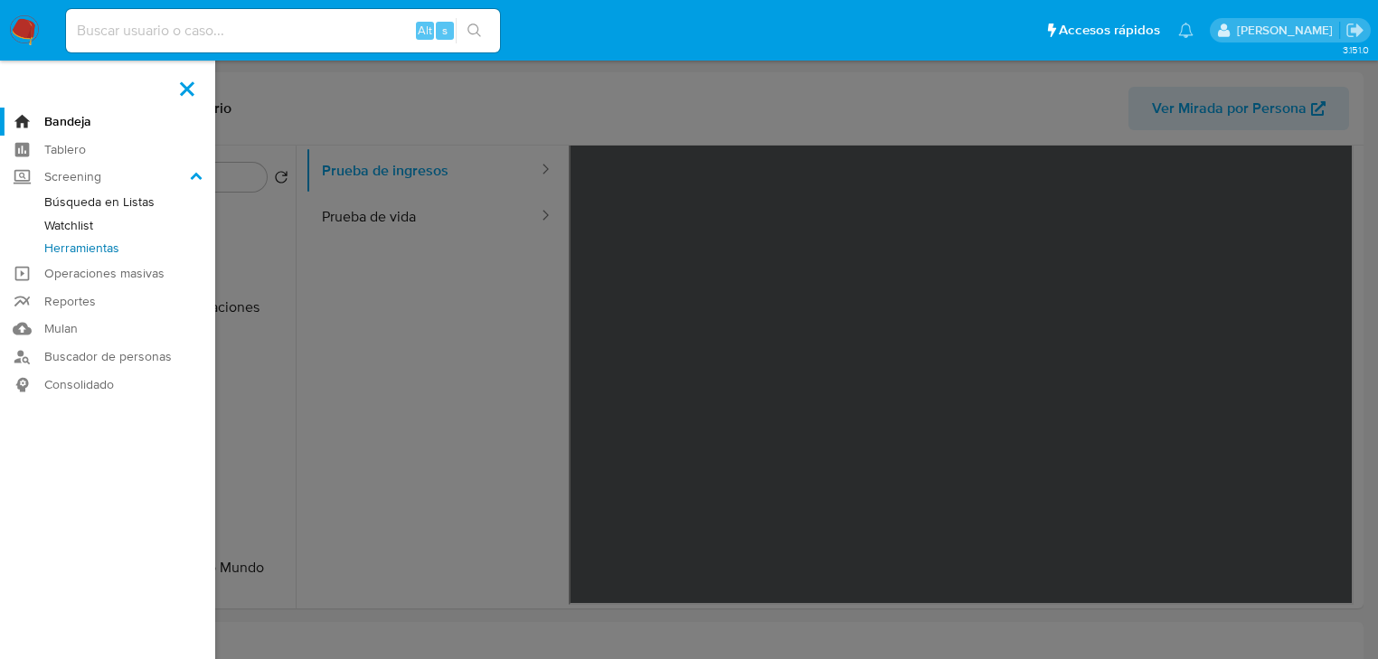
drag, startPoint x: 100, startPoint y: 246, endPoint x: 412, endPoint y: 277, distance: 313.5
click at [100, 246] on link "Herramientas" at bounding box center [107, 248] width 215 height 23
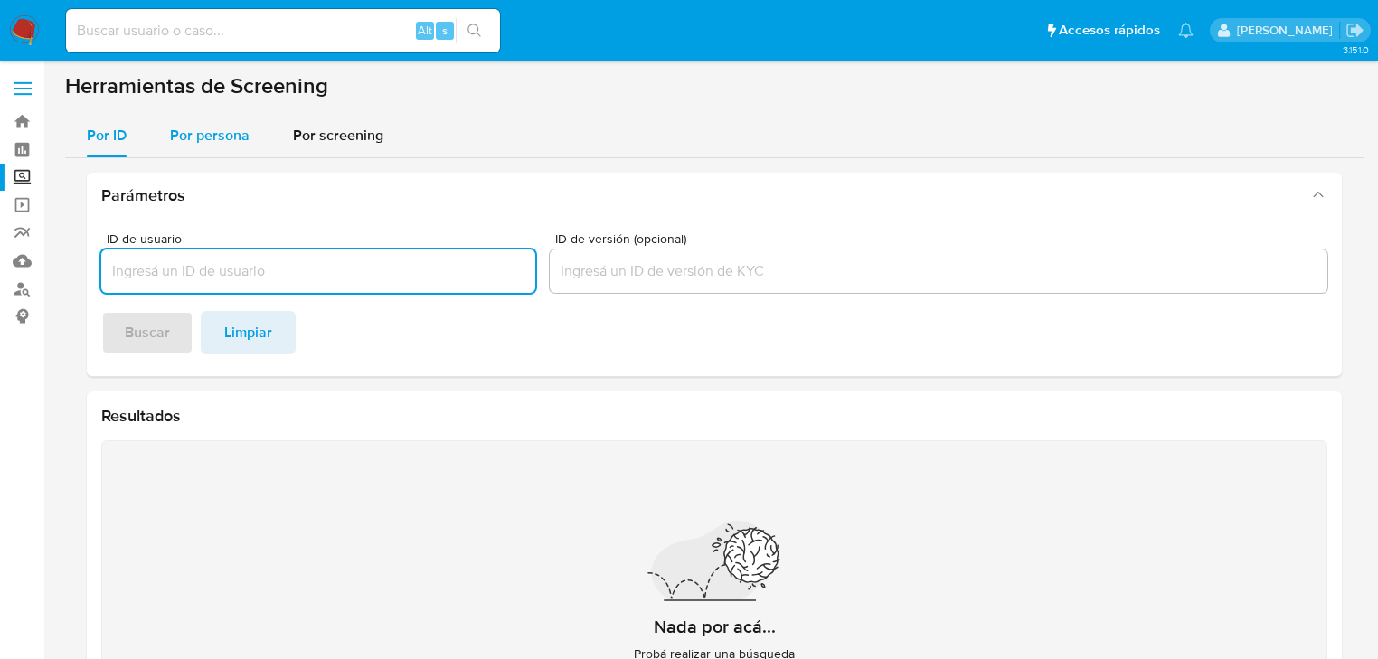
click at [194, 135] on span "Por persona" at bounding box center [210, 135] width 80 height 21
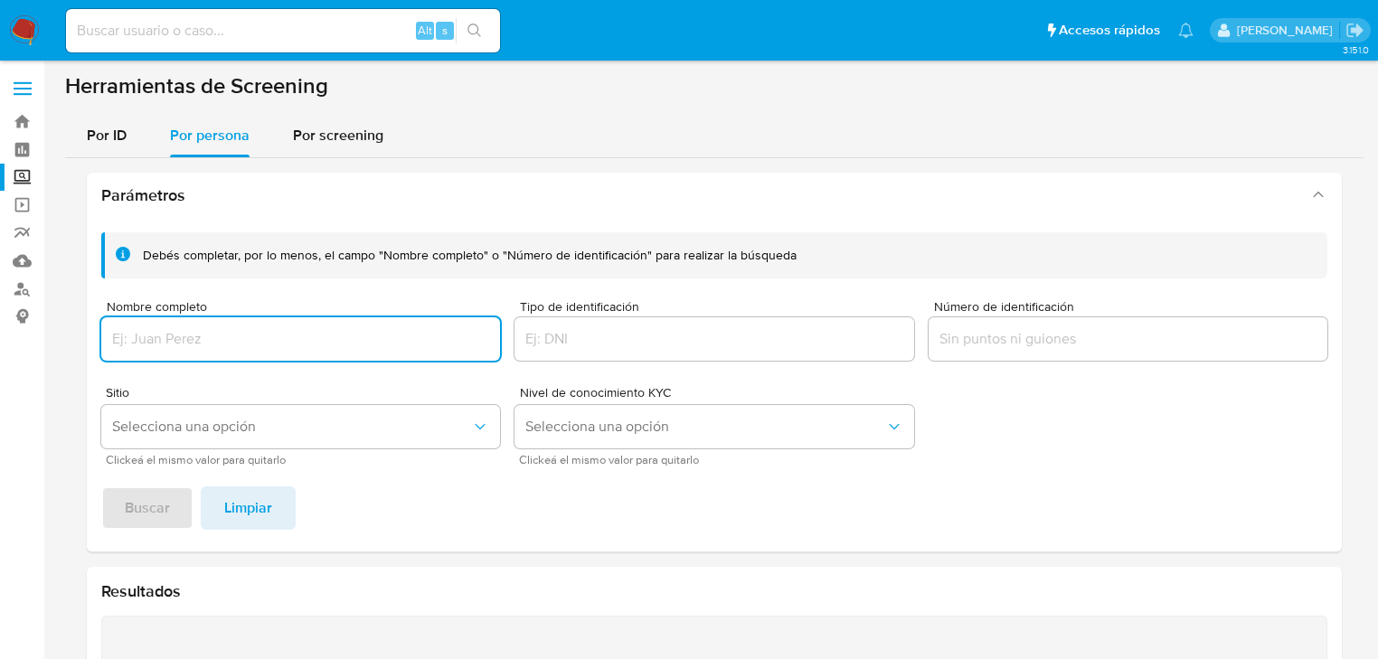
click at [199, 332] on input "Nombre completo" at bounding box center [300, 339] width 399 height 24
type input "[PERSON_NAME]"
click at [147, 488] on div "Debés completar, por lo menos, el campo "Nombre completo" o "Número de identifi…" at bounding box center [714, 385] width 1255 height 334
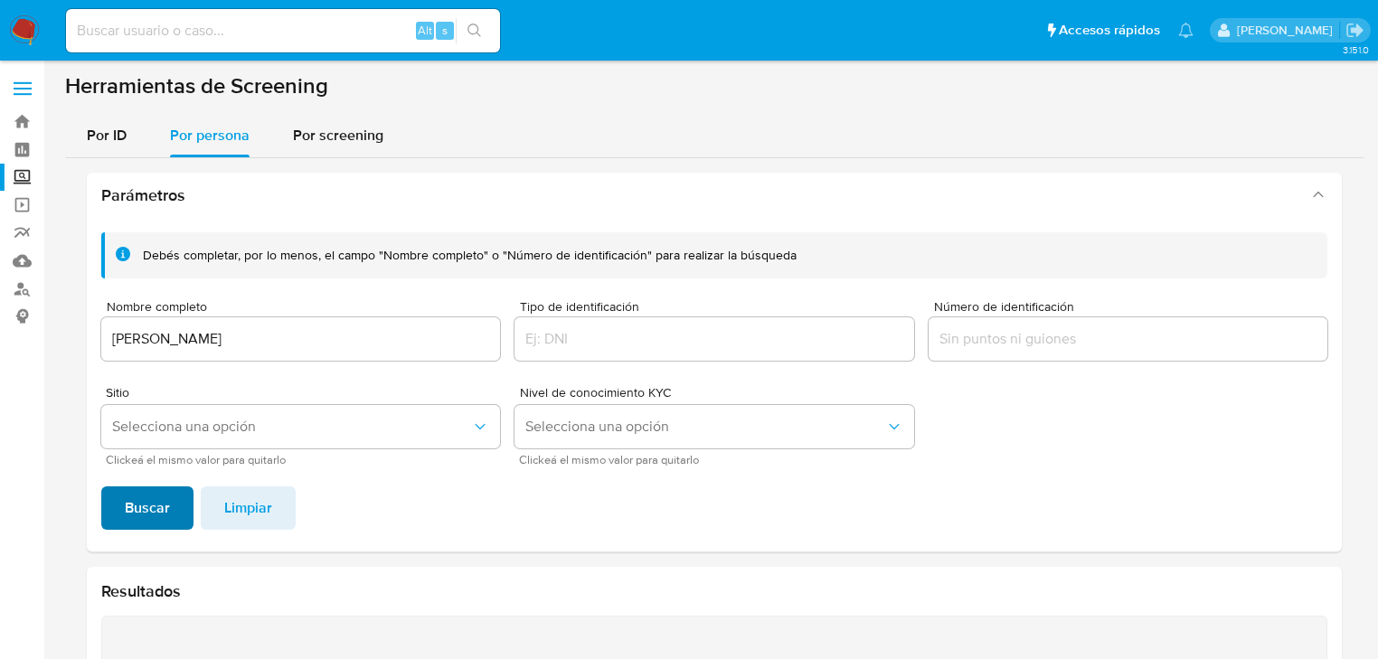
click at [156, 509] on span "Buscar" at bounding box center [147, 508] width 45 height 40
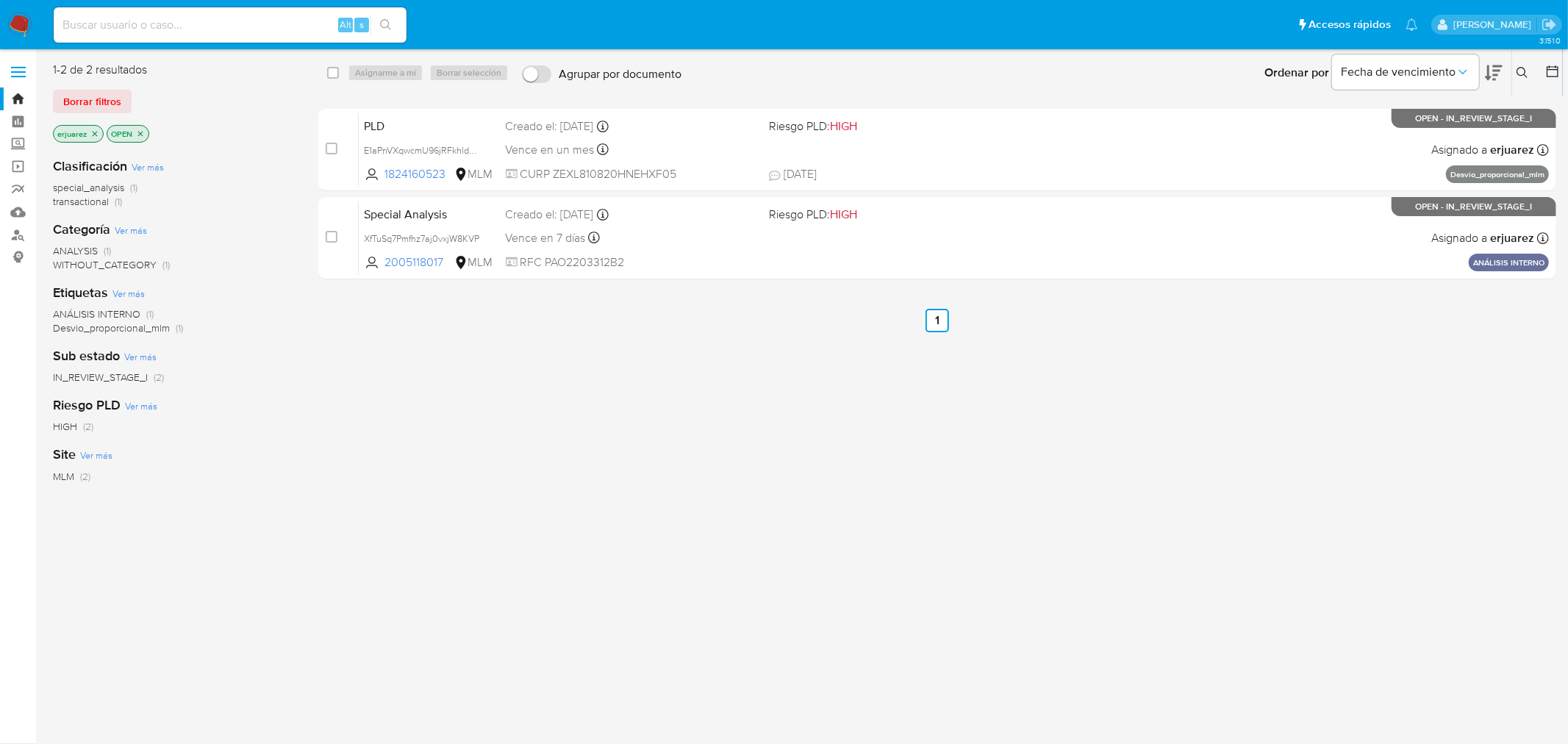
click at [90, 137] on icon "close-filter" at bounding box center [94, 133] width 9 height 9
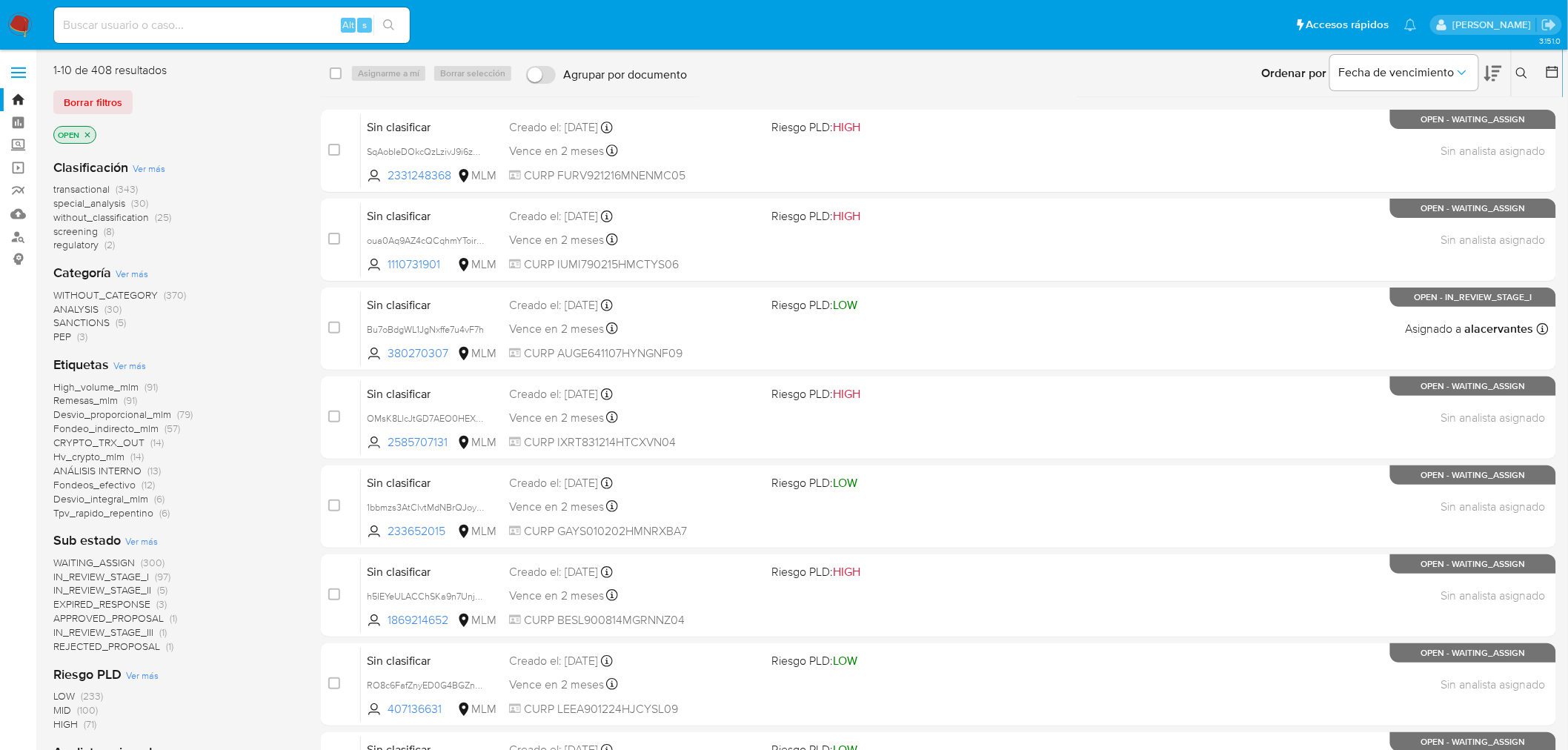
click at [1519, 69] on icon at bounding box center [1521, 73] width 11 height 11
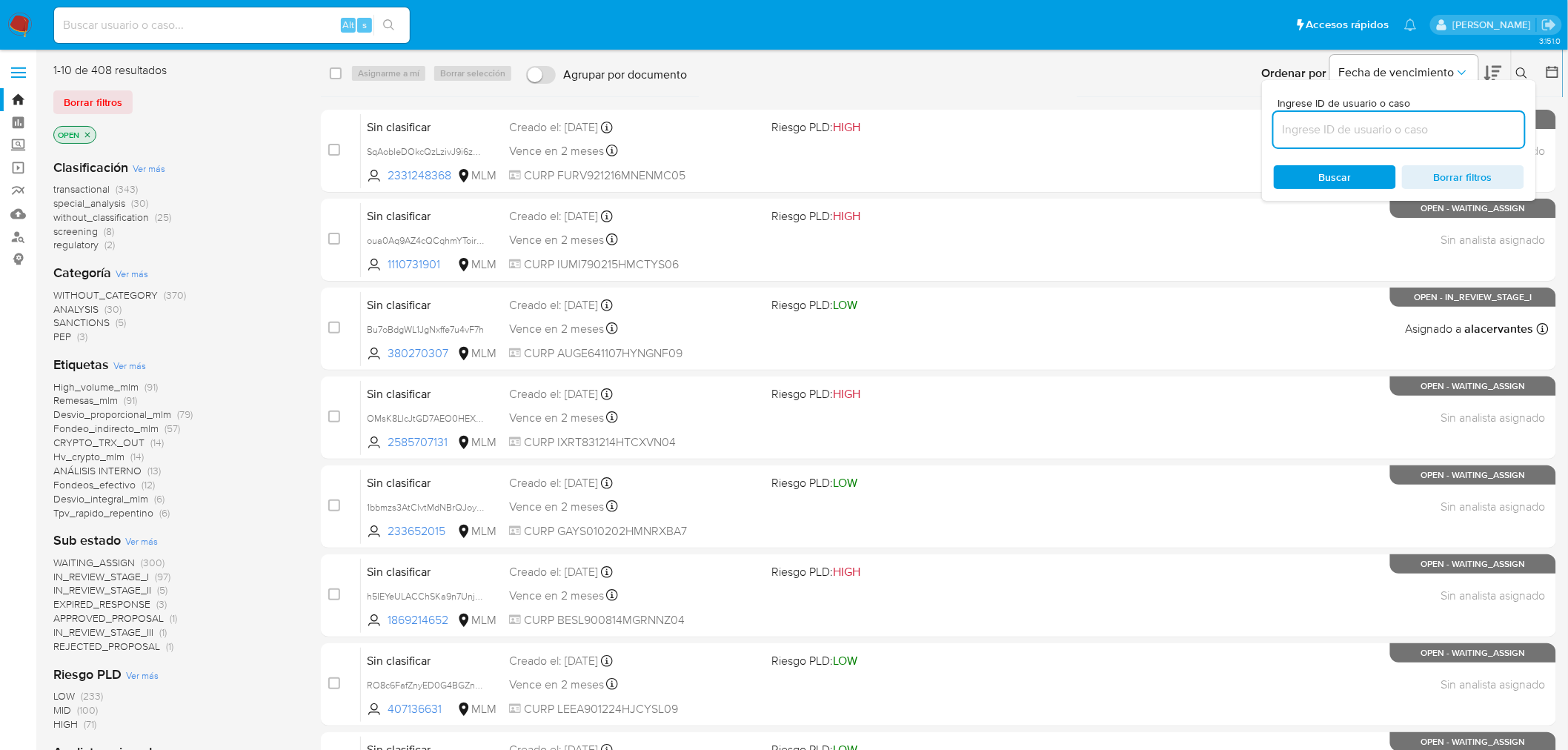
click at [1387, 128] on input at bounding box center [1399, 130] width 251 height 20
type input "2440419203"
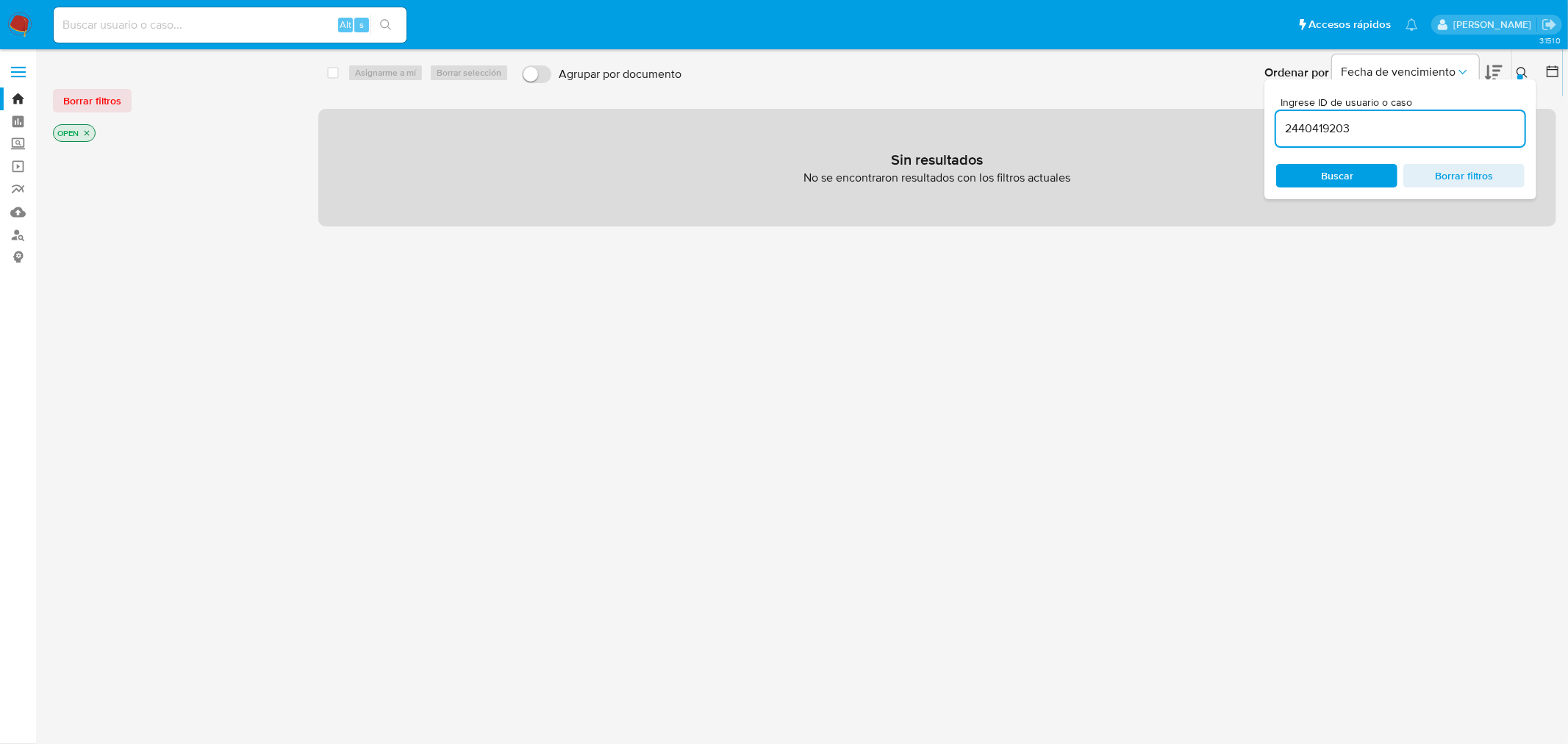
drag, startPoint x: 142, startPoint y: 11, endPoint x: 142, endPoint y: 24, distance: 13.0
click at [142, 17] on div "Alt s" at bounding box center [230, 24] width 353 height 35
click at [142, 24] on input at bounding box center [230, 25] width 353 height 20
paste input "2440419203"
type input "2440419203"
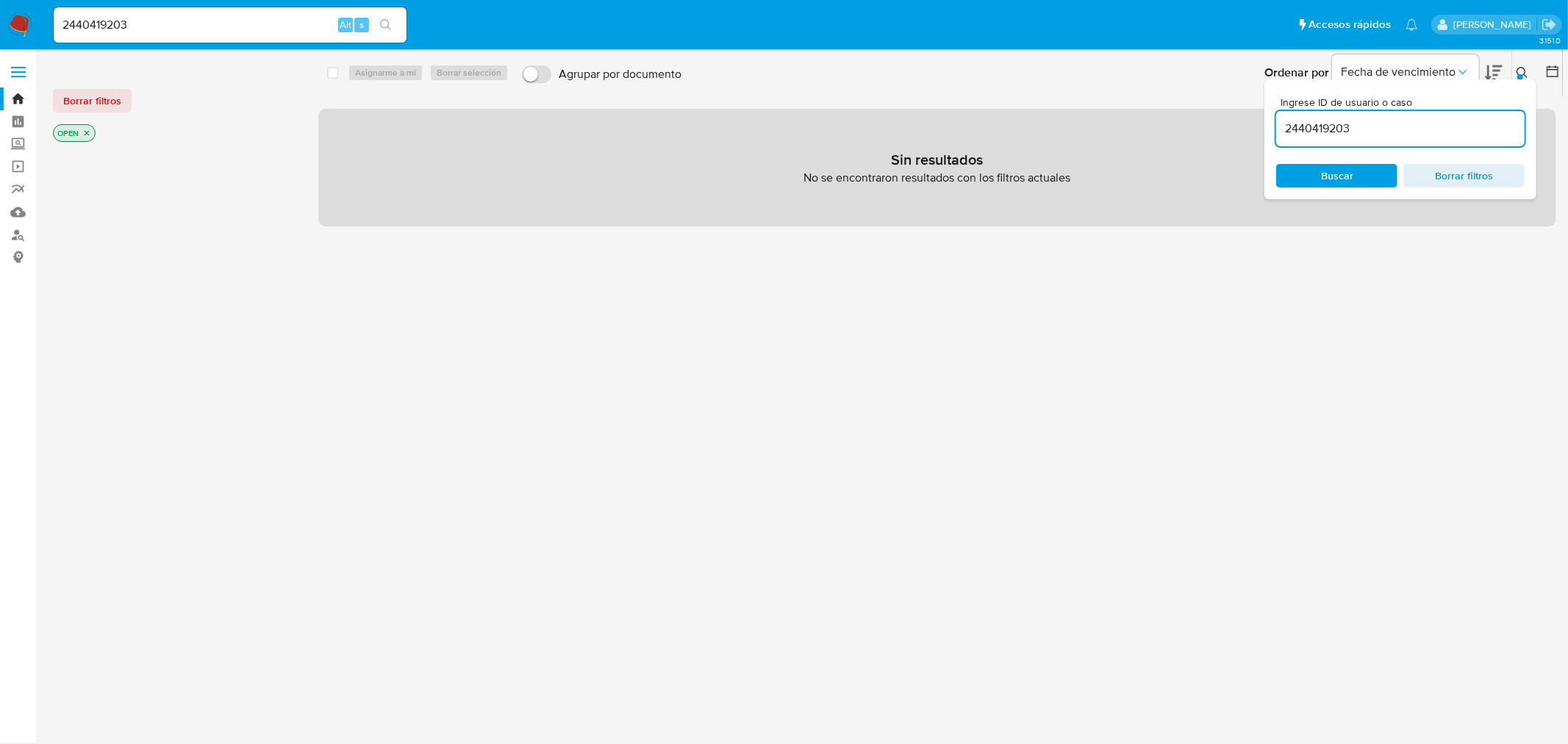
click at [384, 24] on icon "search-icon" at bounding box center [386, 25] width 11 height 11
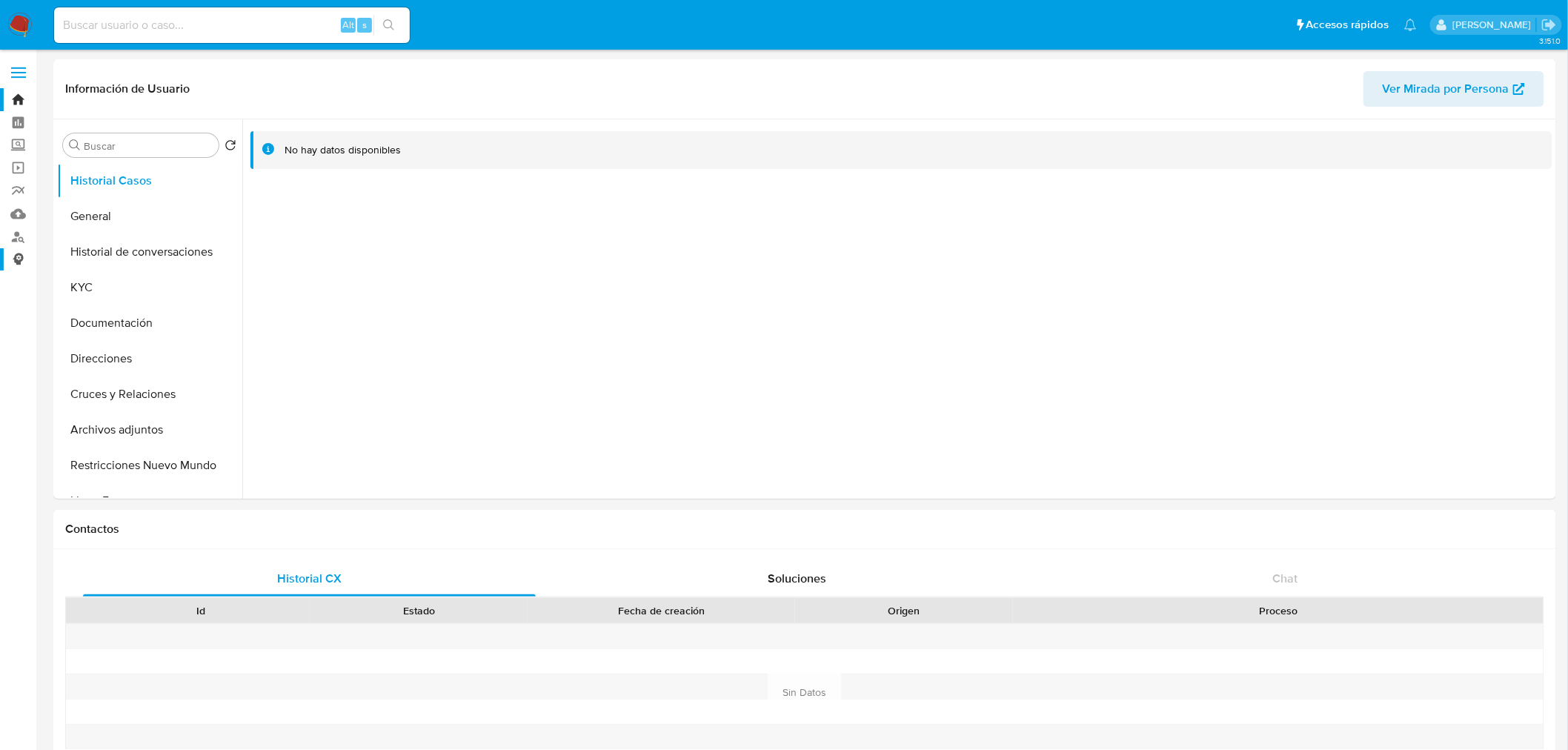
select select "10"
drag, startPoint x: 1102, startPoint y: 367, endPoint x: 1018, endPoint y: 353, distance: 85.2
click at [1101, 367] on div at bounding box center [897, 309] width 1310 height 380
drag, startPoint x: 106, startPoint y: 294, endPoint x: 113, endPoint y: 298, distance: 8.1
click at [106, 295] on button "KYC" at bounding box center [144, 287] width 174 height 35
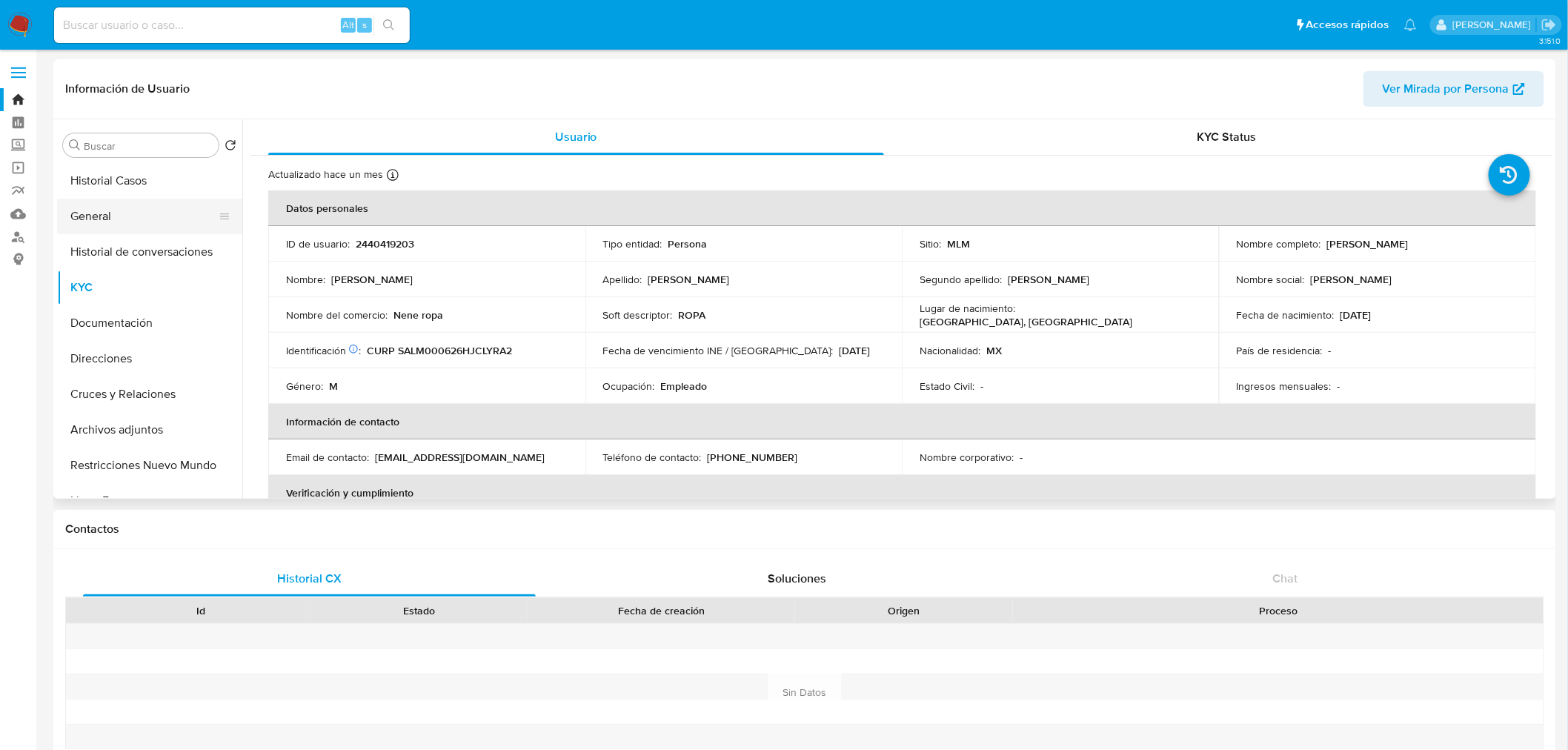
click at [70, 218] on button "General" at bounding box center [144, 216] width 174 height 35
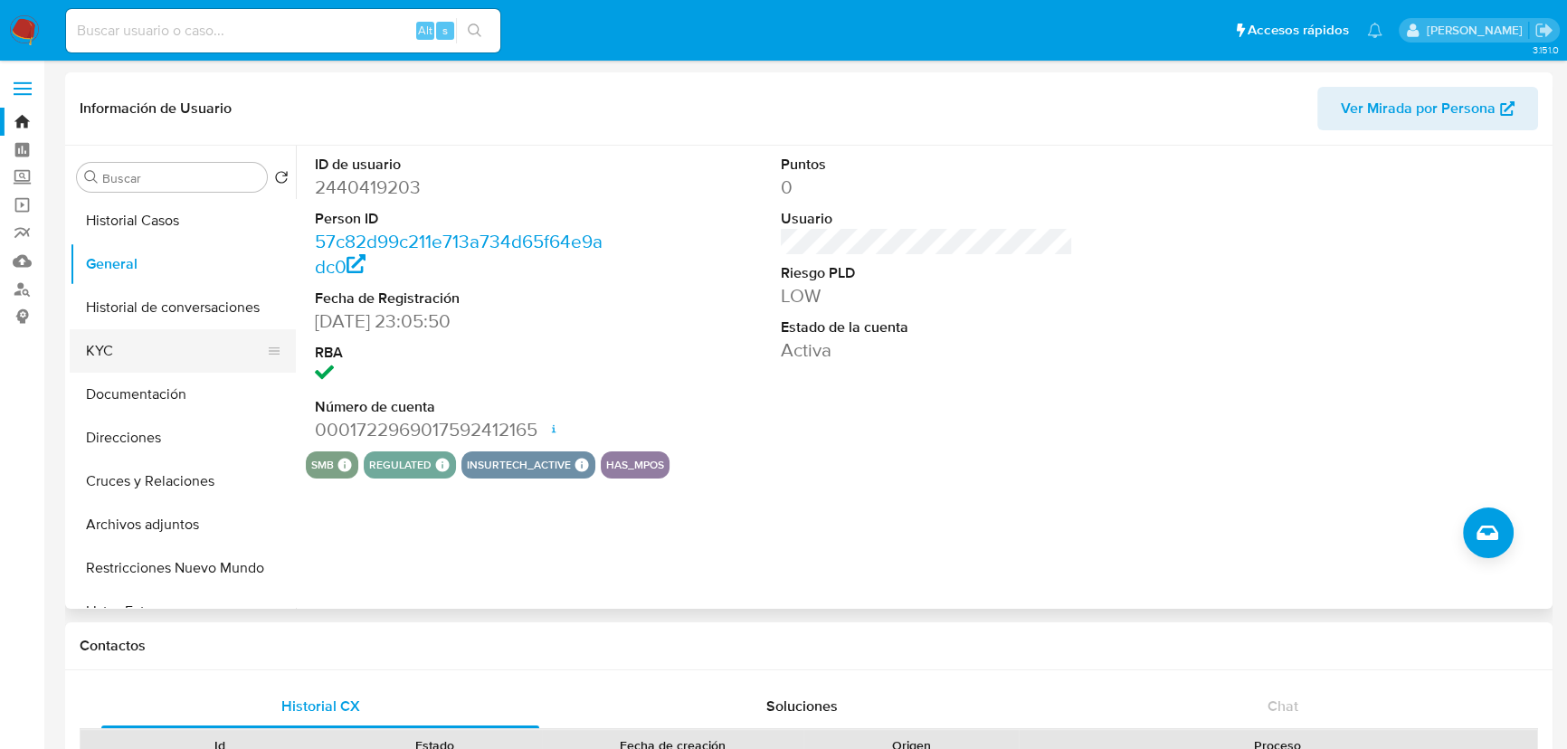
click at [139, 350] on button "KYC" at bounding box center [176, 350] width 212 height 43
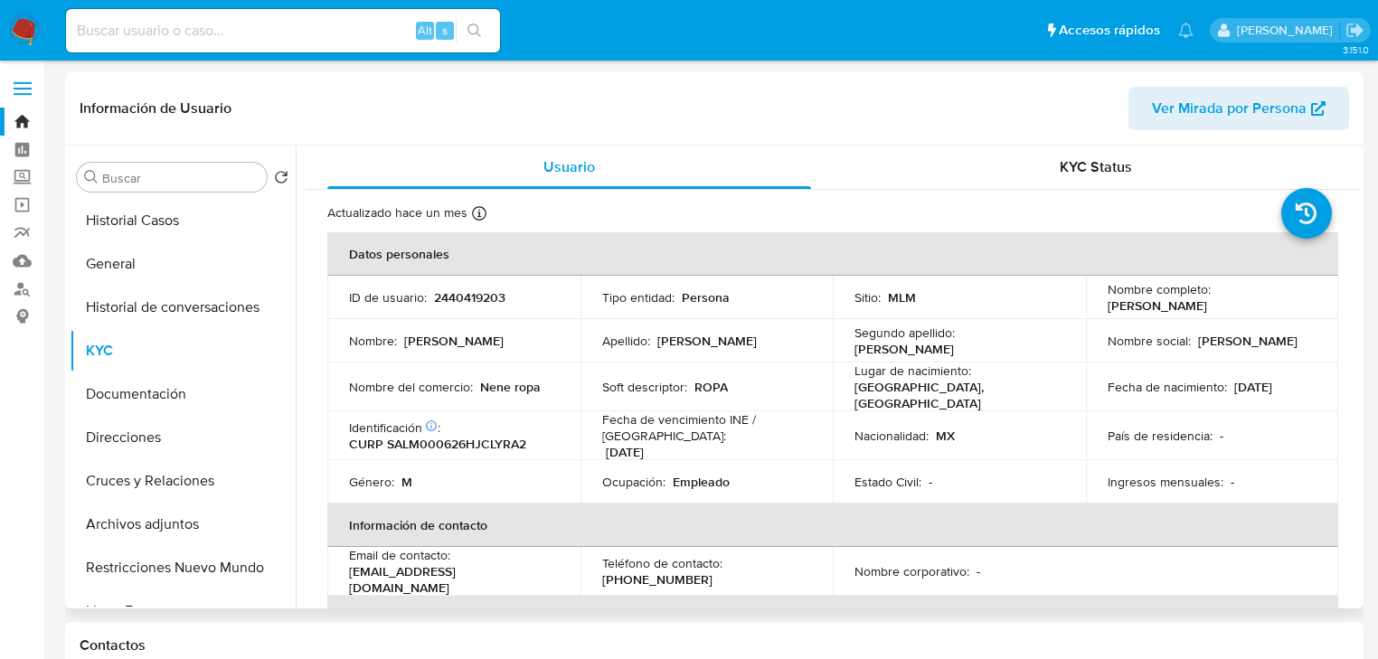
click at [833, 289] on td "Sitio : MLM" at bounding box center [959, 297] width 253 height 43
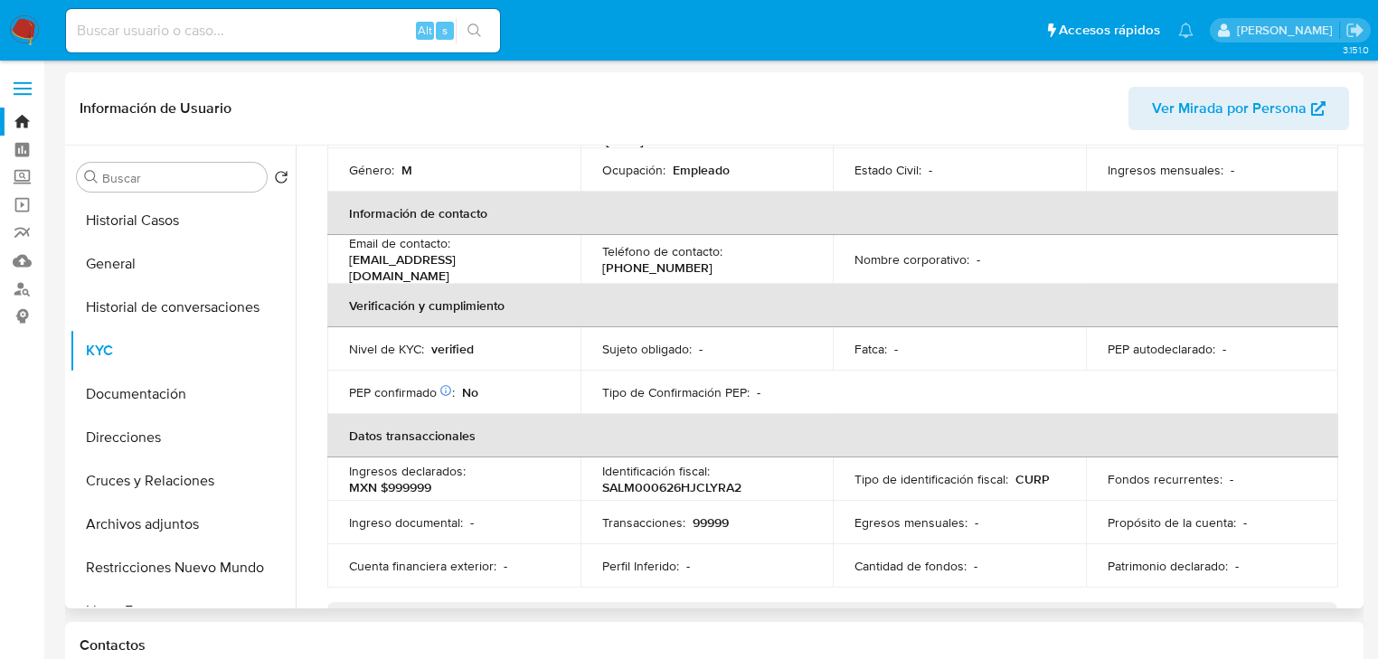
scroll to position [362, 0]
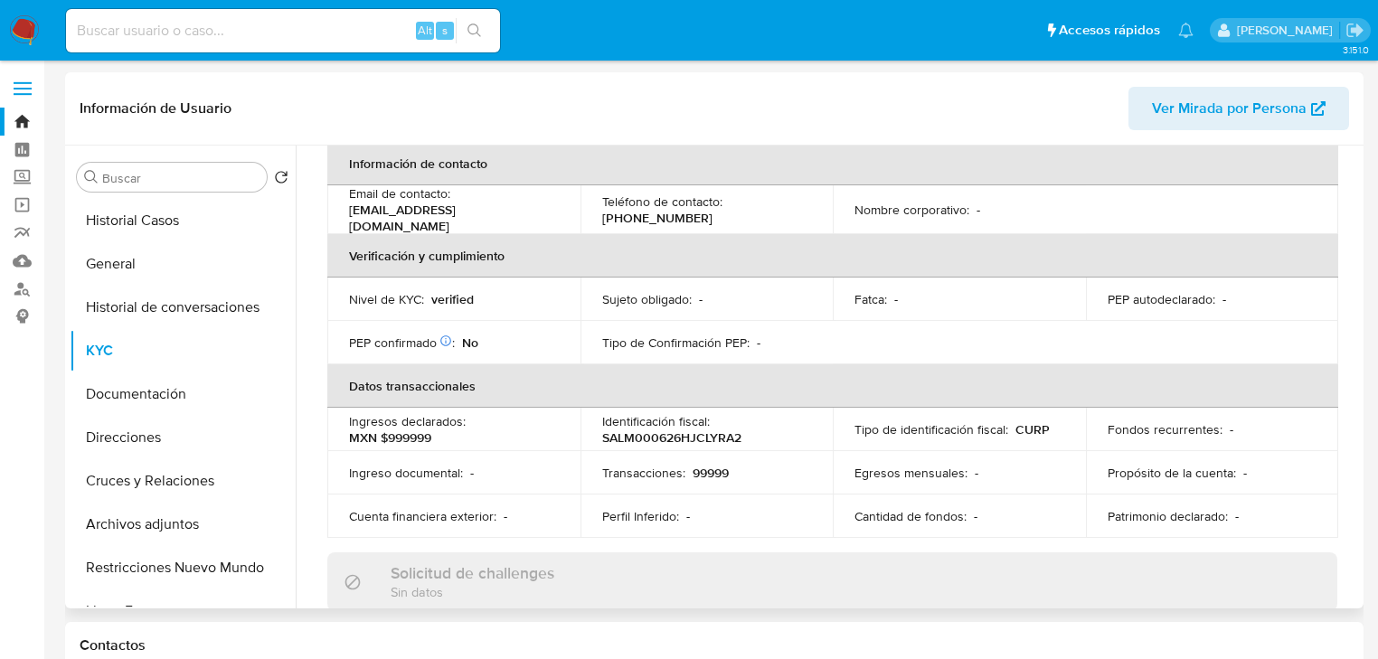
click at [548, 340] on td "PEP confirmado Obtenido de listas internas : No" at bounding box center [453, 342] width 253 height 43
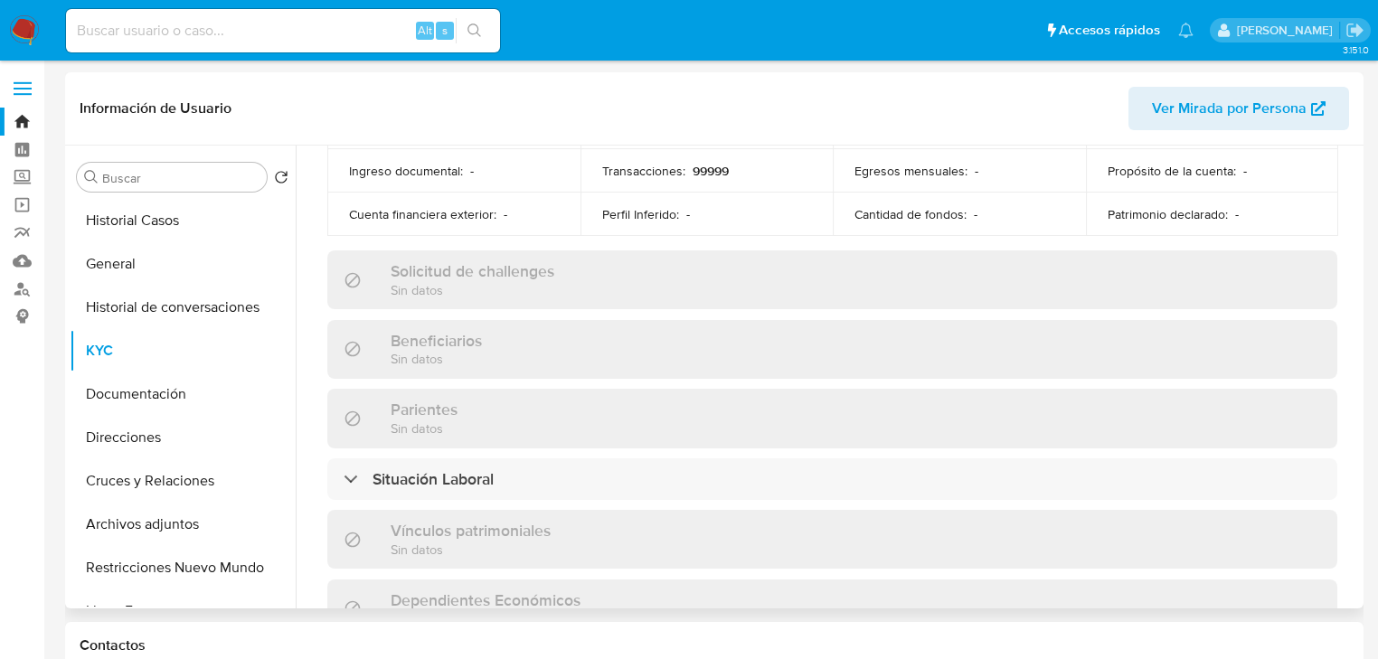
scroll to position [724, 0]
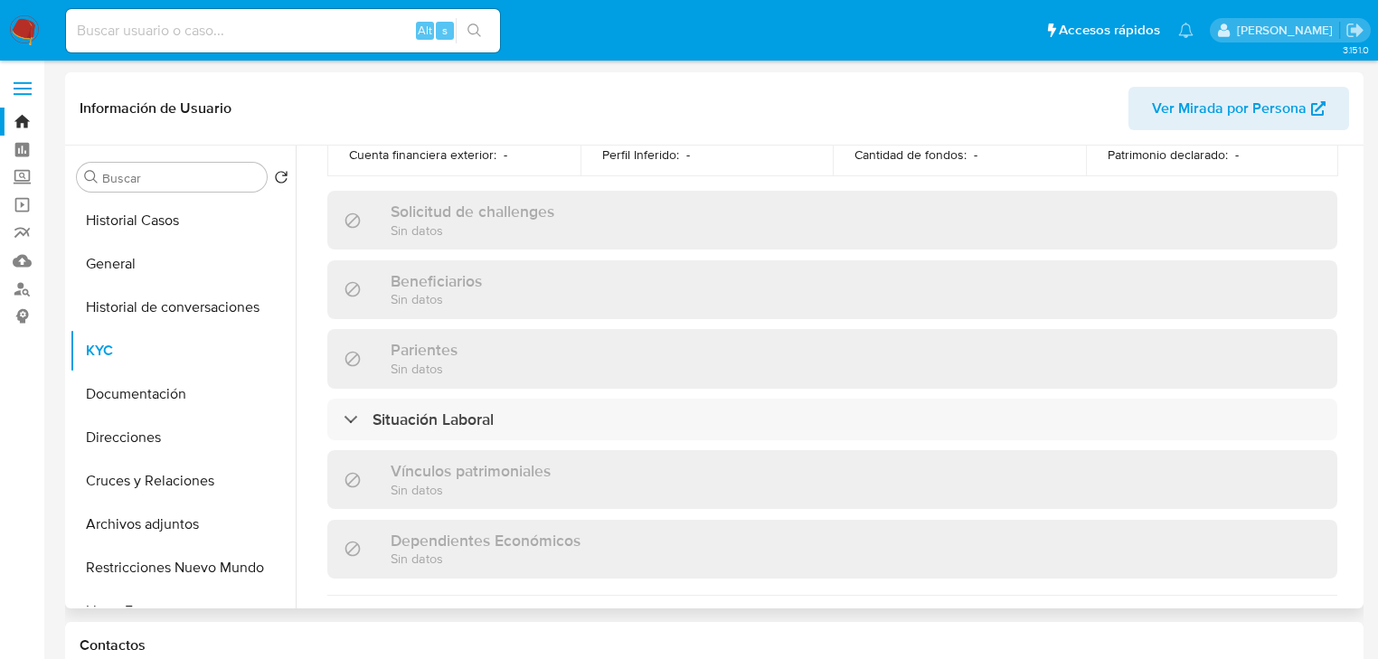
click at [1009, 312] on div "Actualizado hace un mes Creado: 15/05/2025 22:05:51 Actualizado: 29/06/2025 02:…" at bounding box center [833, 252] width 1054 height 1572
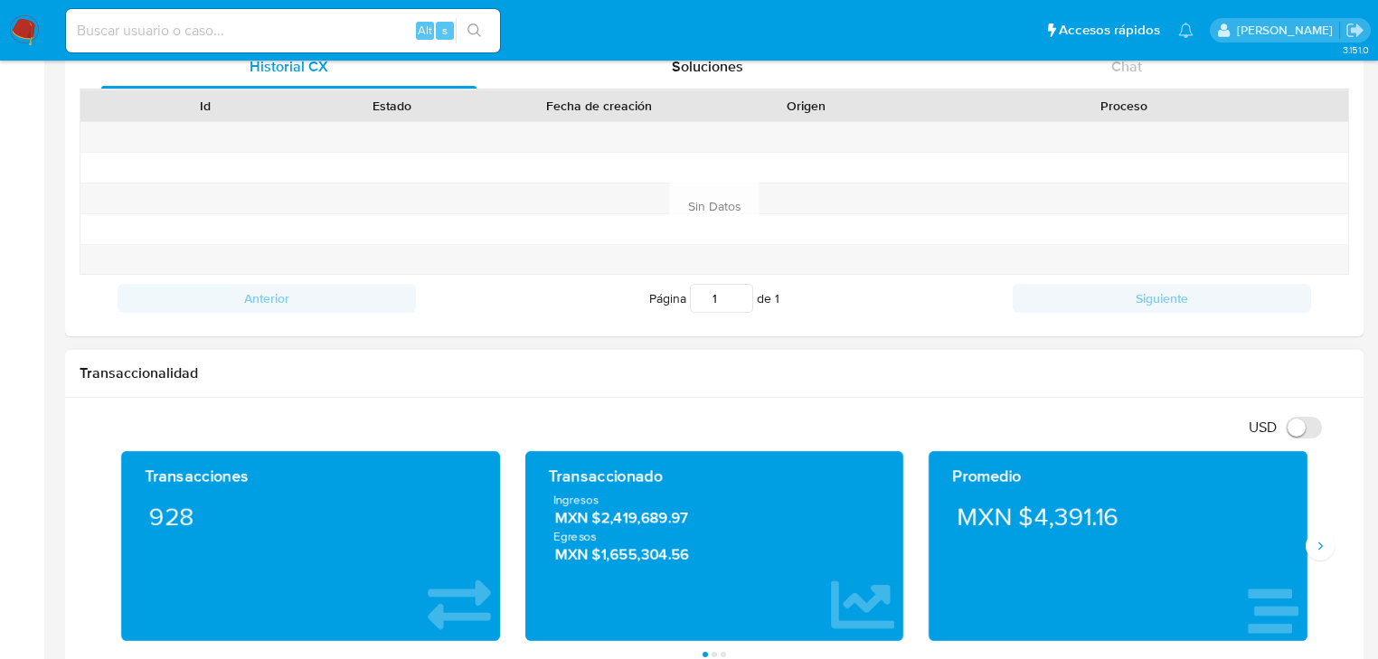
scroll to position [796, 0]
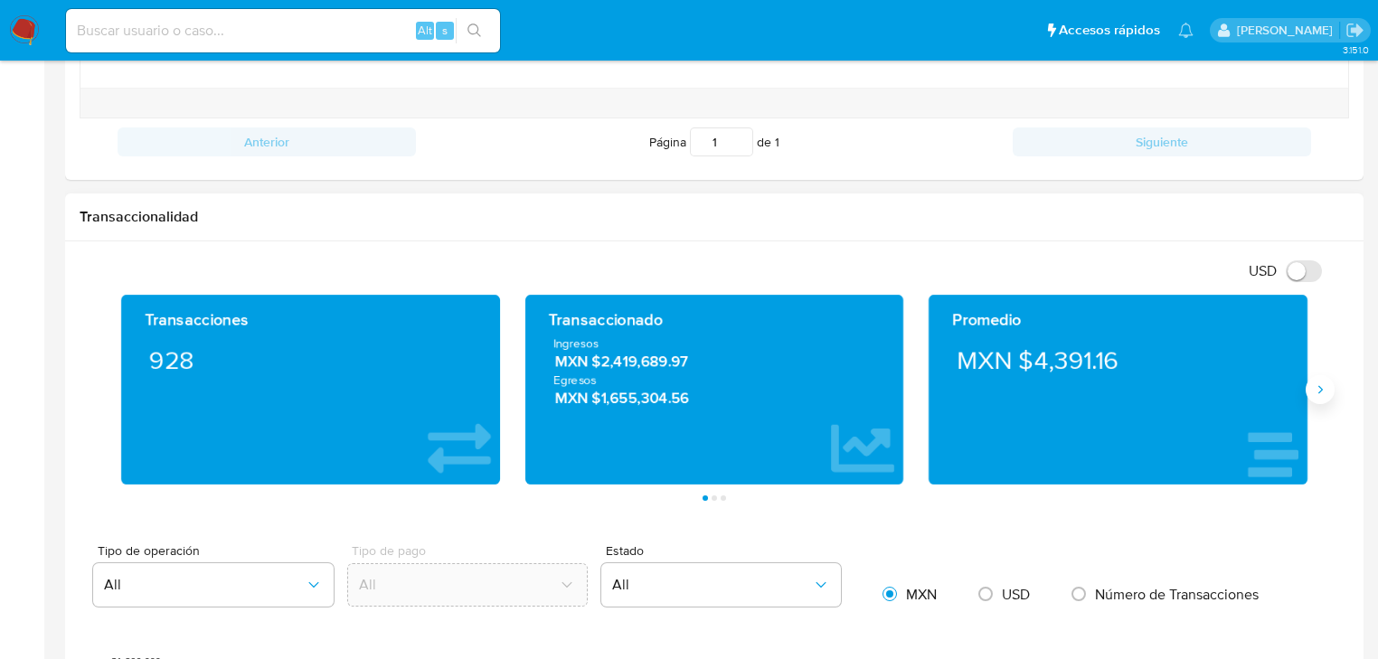
click at [1327, 392] on button "Siguiente" at bounding box center [1320, 389] width 29 height 29
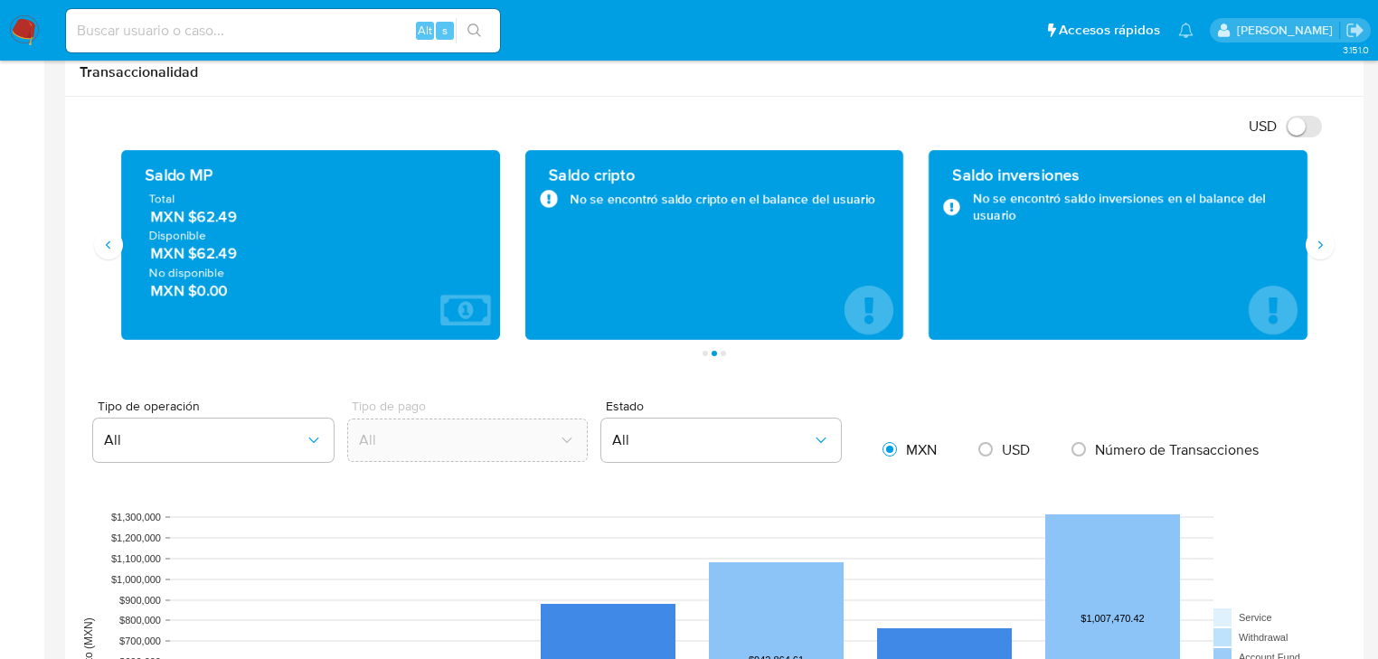
scroll to position [868, 0]
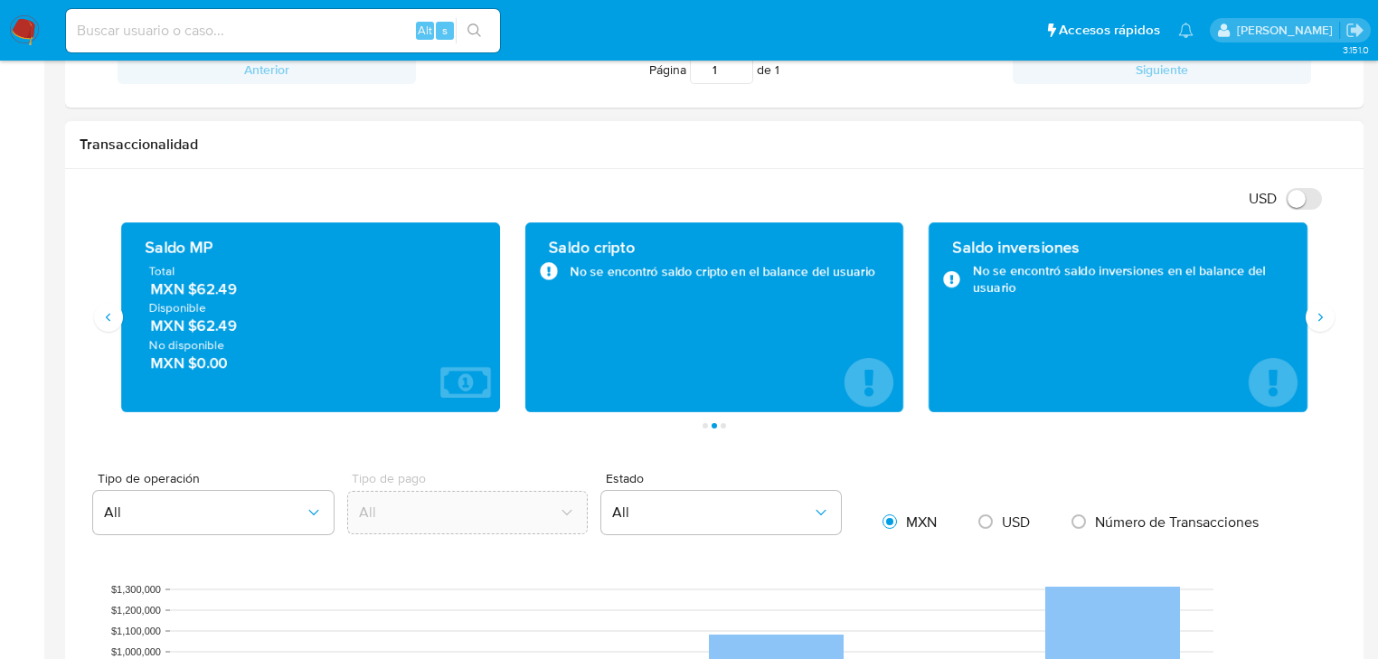
click at [812, 137] on h1 "Transaccionalidad" at bounding box center [715, 145] width 1270 height 18
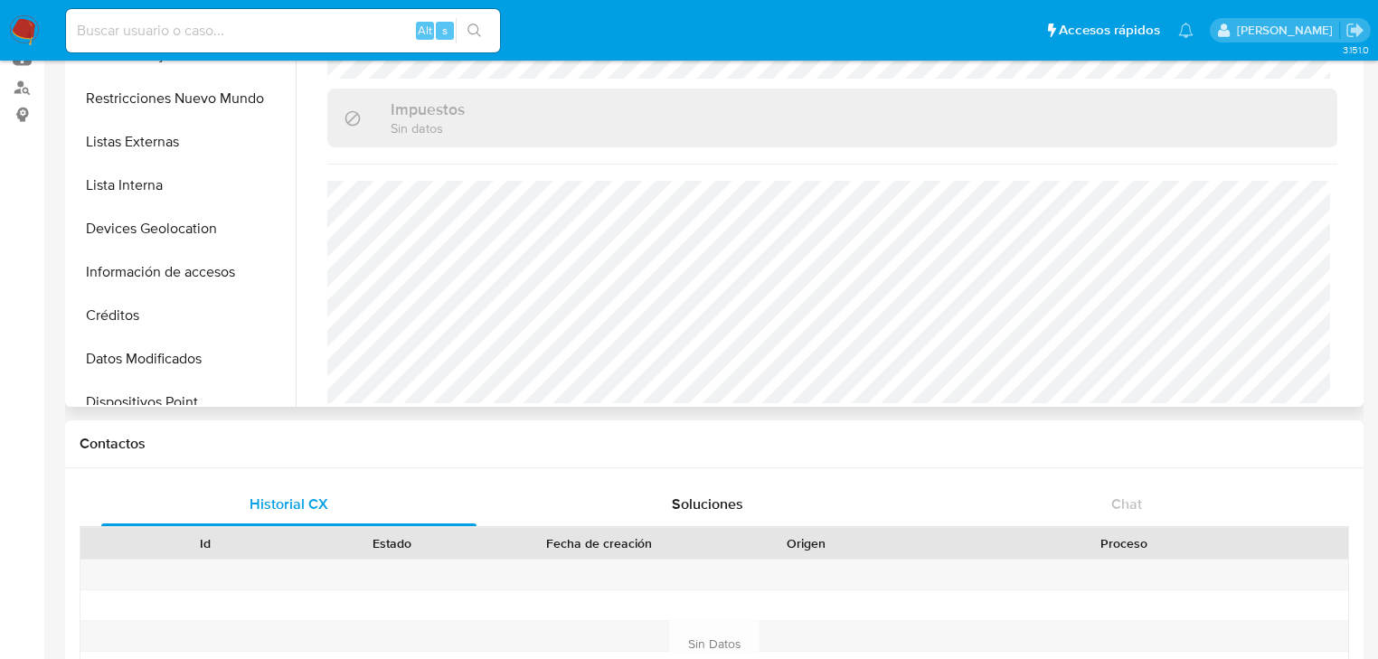
scroll to position [69, 0]
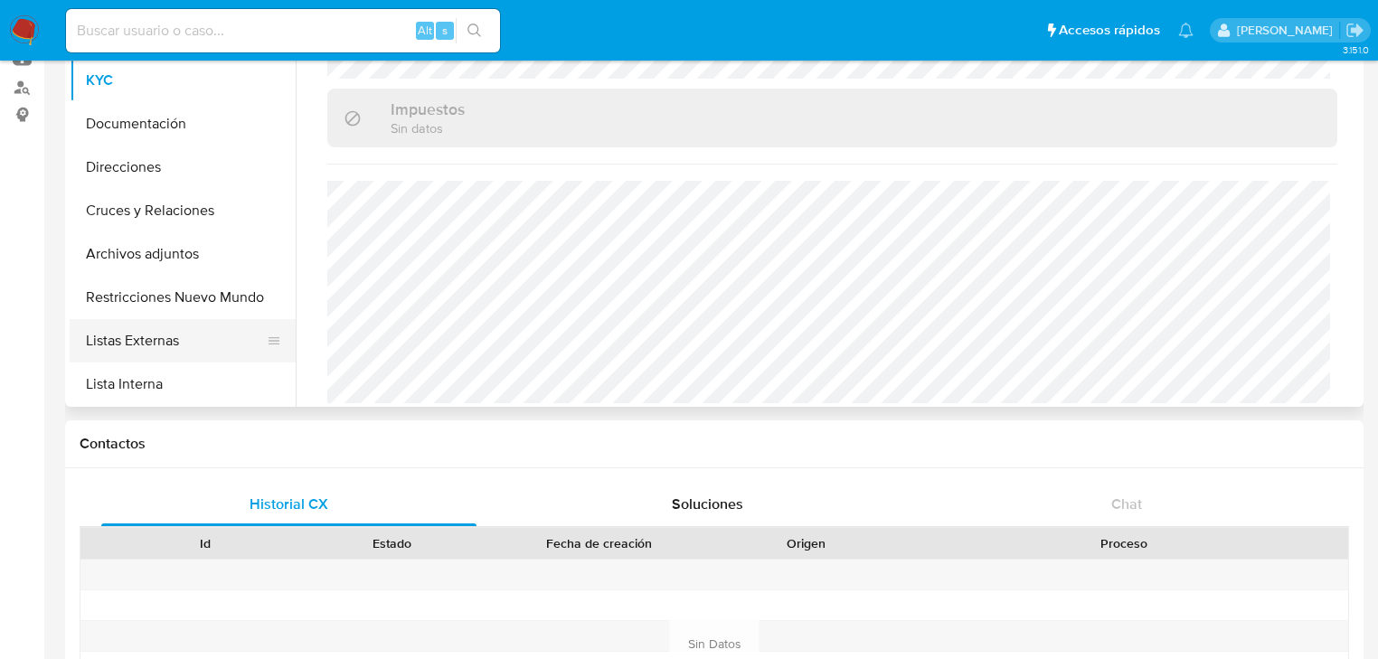
click at [203, 342] on button "Listas Externas" at bounding box center [176, 340] width 212 height 43
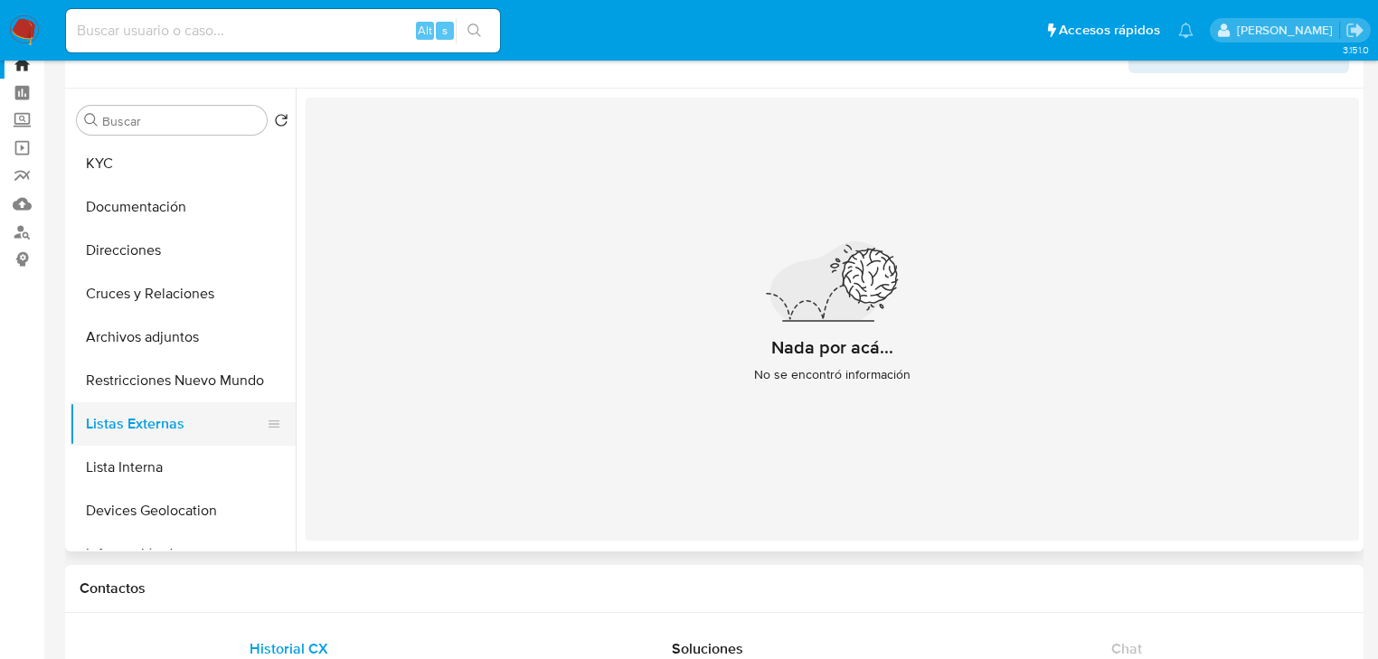
scroll to position [213, 0]
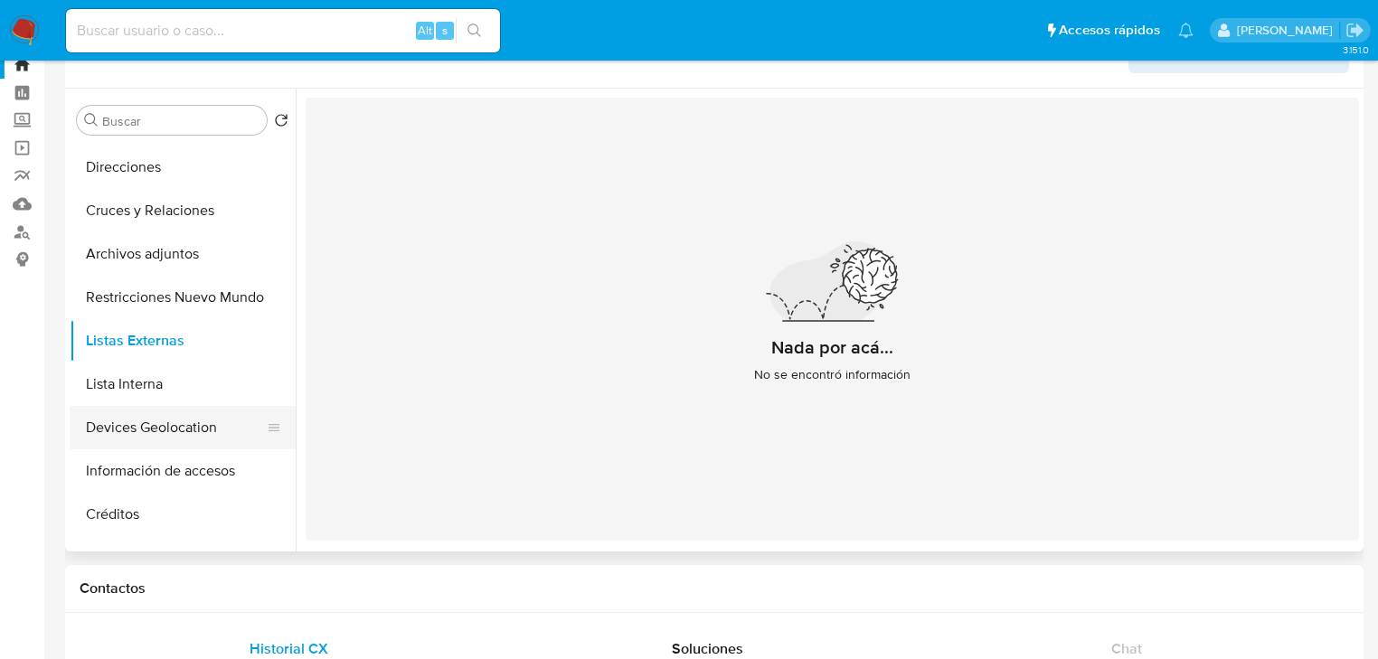
click at [185, 434] on button "Devices Geolocation" at bounding box center [176, 427] width 212 height 43
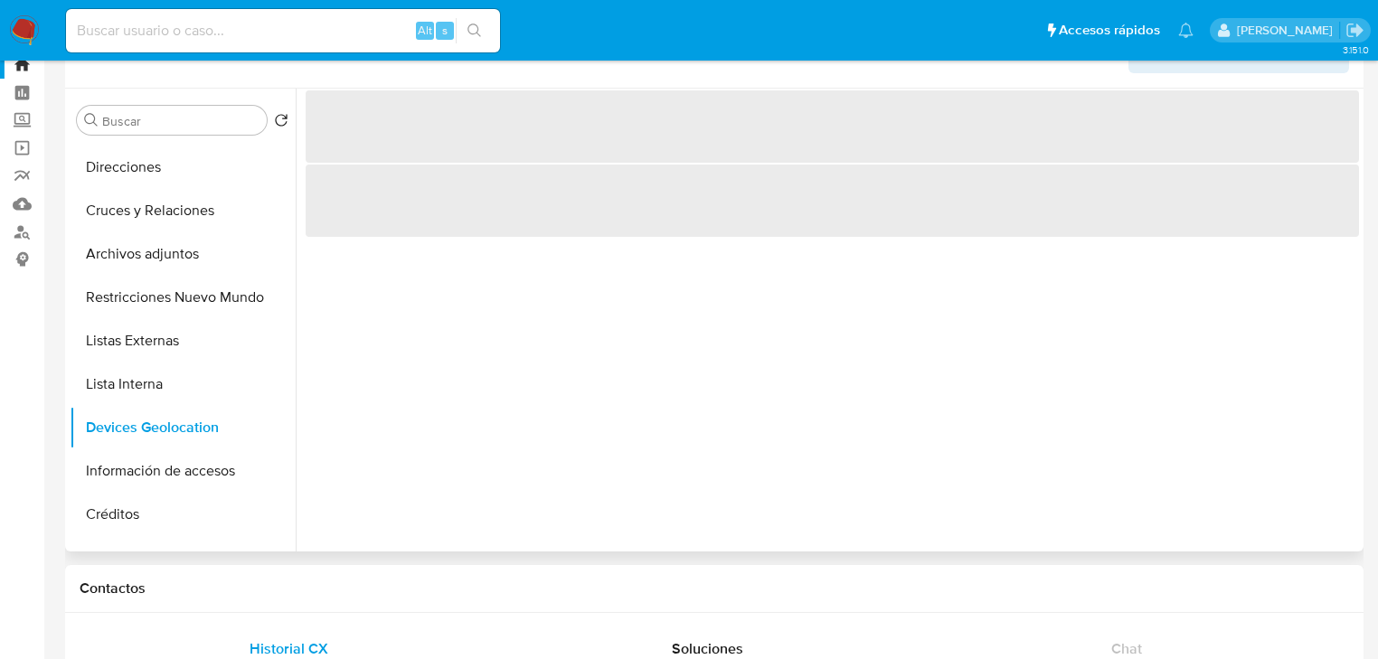
scroll to position [0, 0]
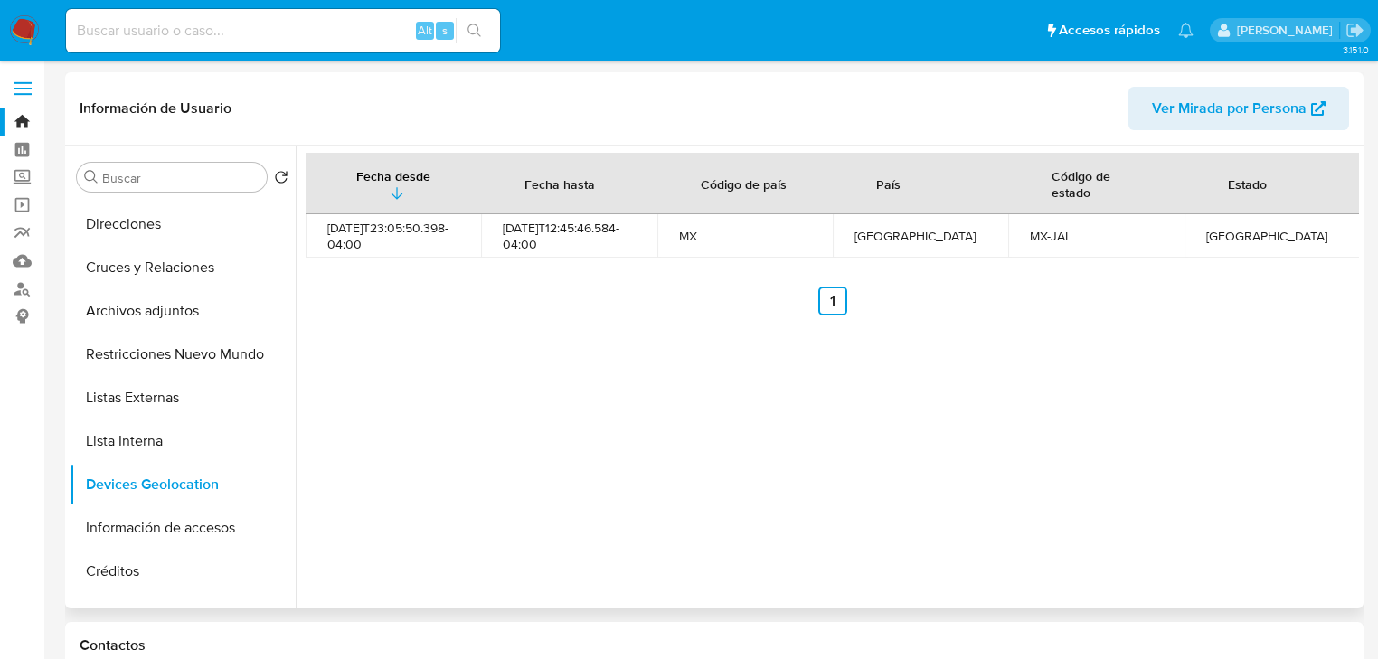
drag, startPoint x: 793, startPoint y: 393, endPoint x: 671, endPoint y: 421, distance: 125.1
click at [792, 391] on div "Fecha desde Fecha hasta Código de país País Código de estado Estado 2025-05-15T…" at bounding box center [828, 377] width 1064 height 463
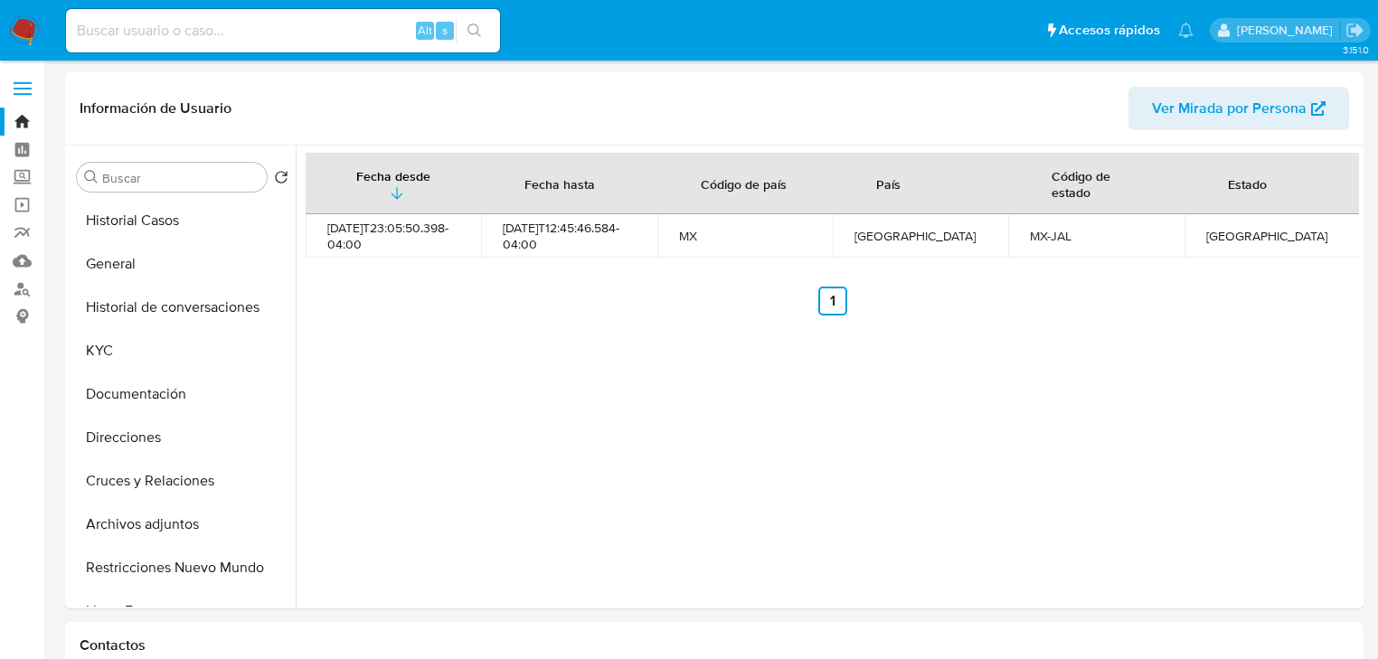
drag, startPoint x: 109, startPoint y: 353, endPoint x: 24, endPoint y: 354, distance: 85.0
click at [94, 354] on button "KYC" at bounding box center [183, 350] width 226 height 43
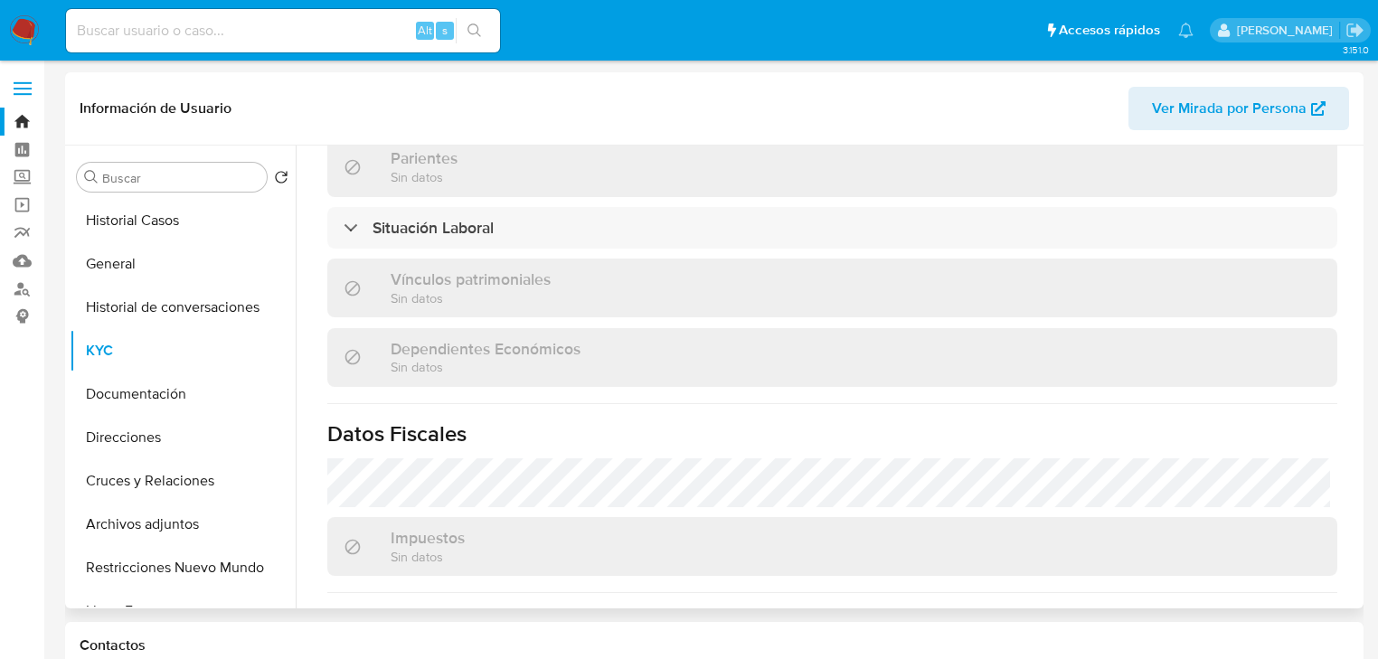
scroll to position [1142, 0]
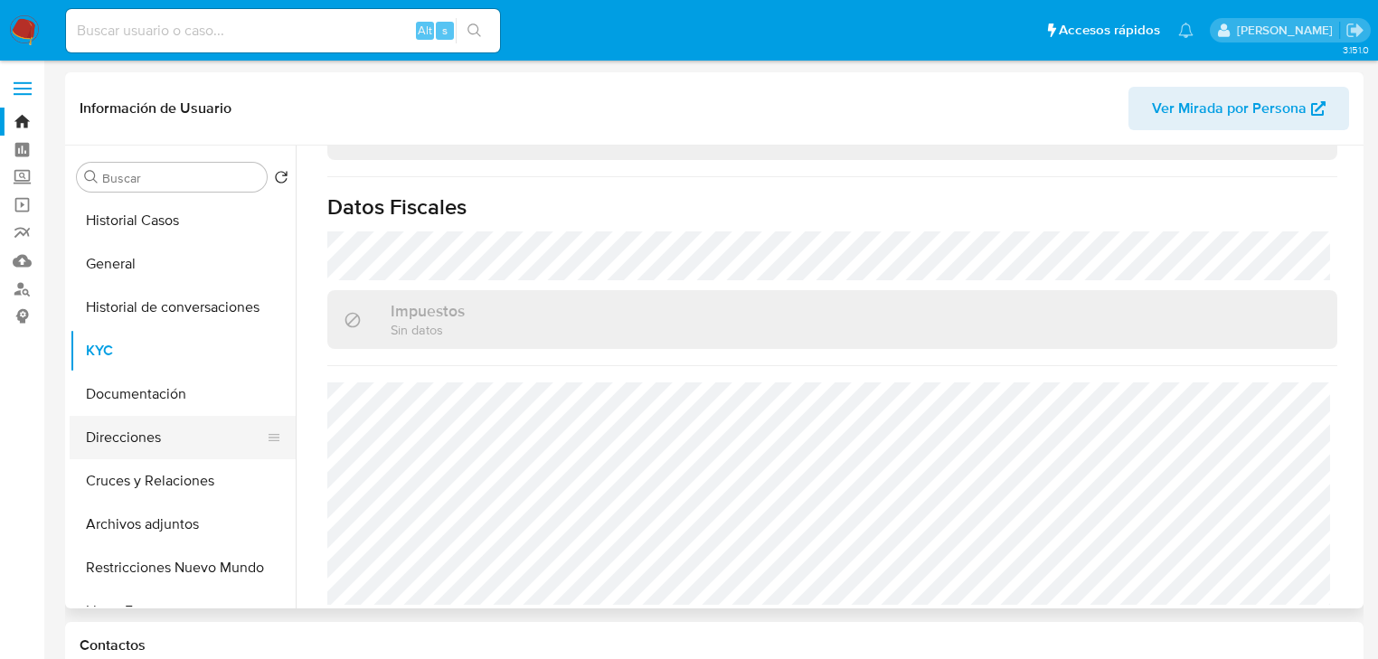
click at [137, 440] on button "Direcciones" at bounding box center [176, 437] width 212 height 43
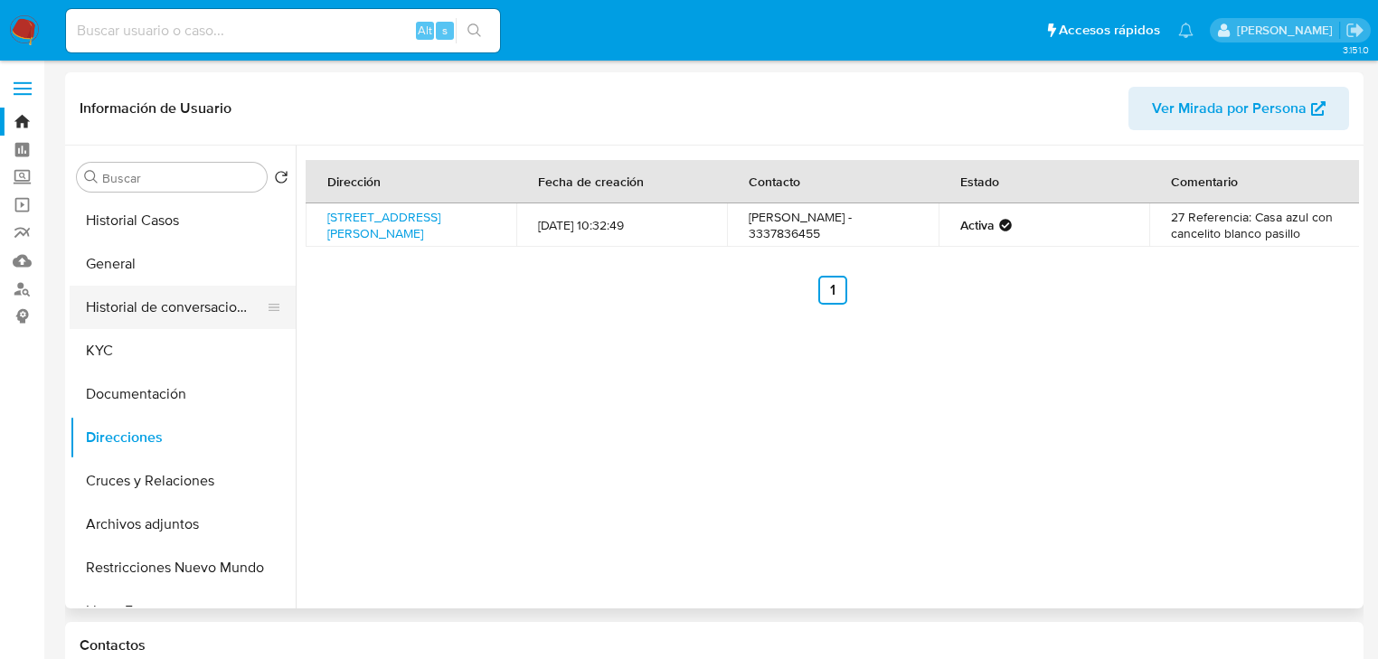
click at [109, 327] on button "Historial de conversaciones" at bounding box center [176, 307] width 212 height 43
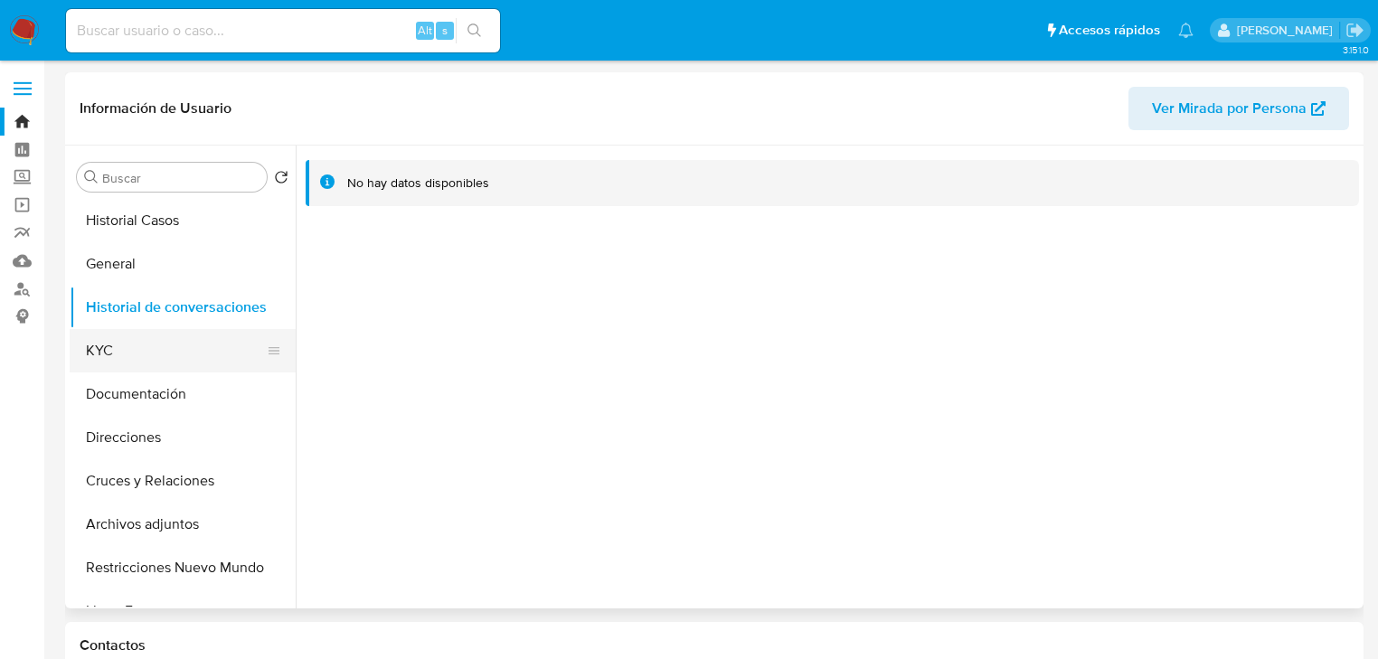
click at [117, 350] on button "KYC" at bounding box center [176, 350] width 212 height 43
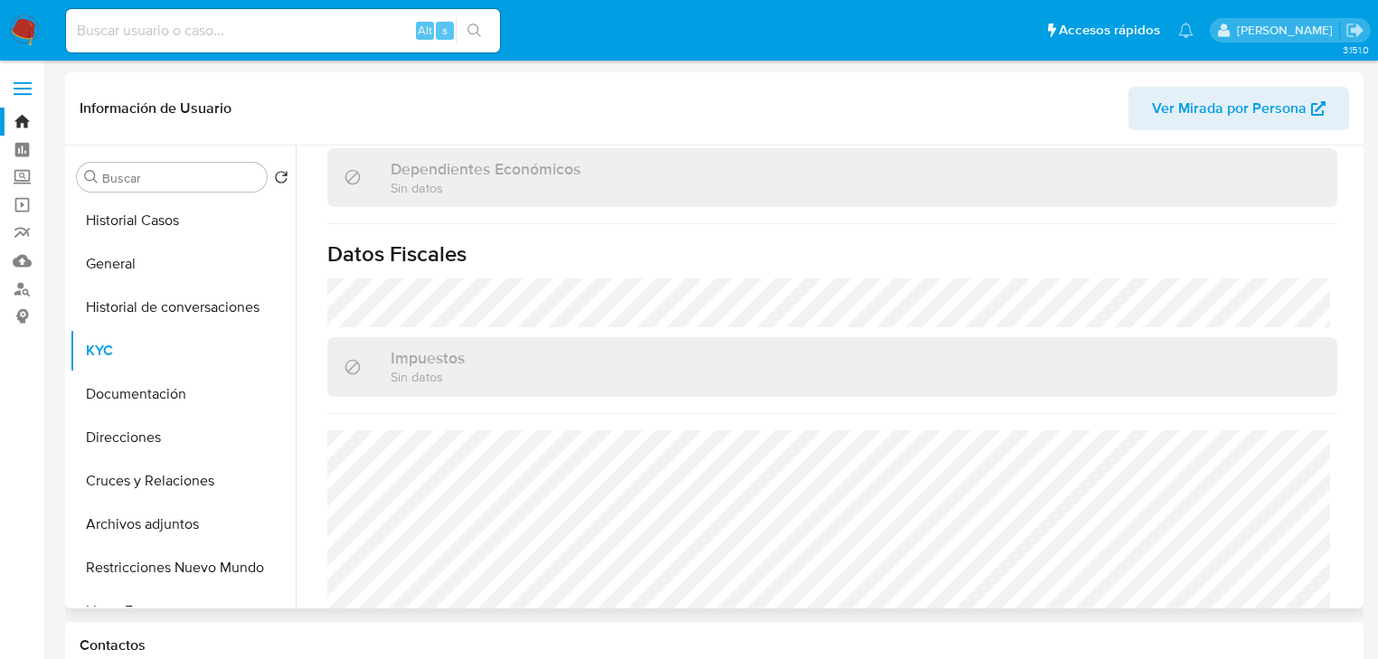
scroll to position [1083, 0]
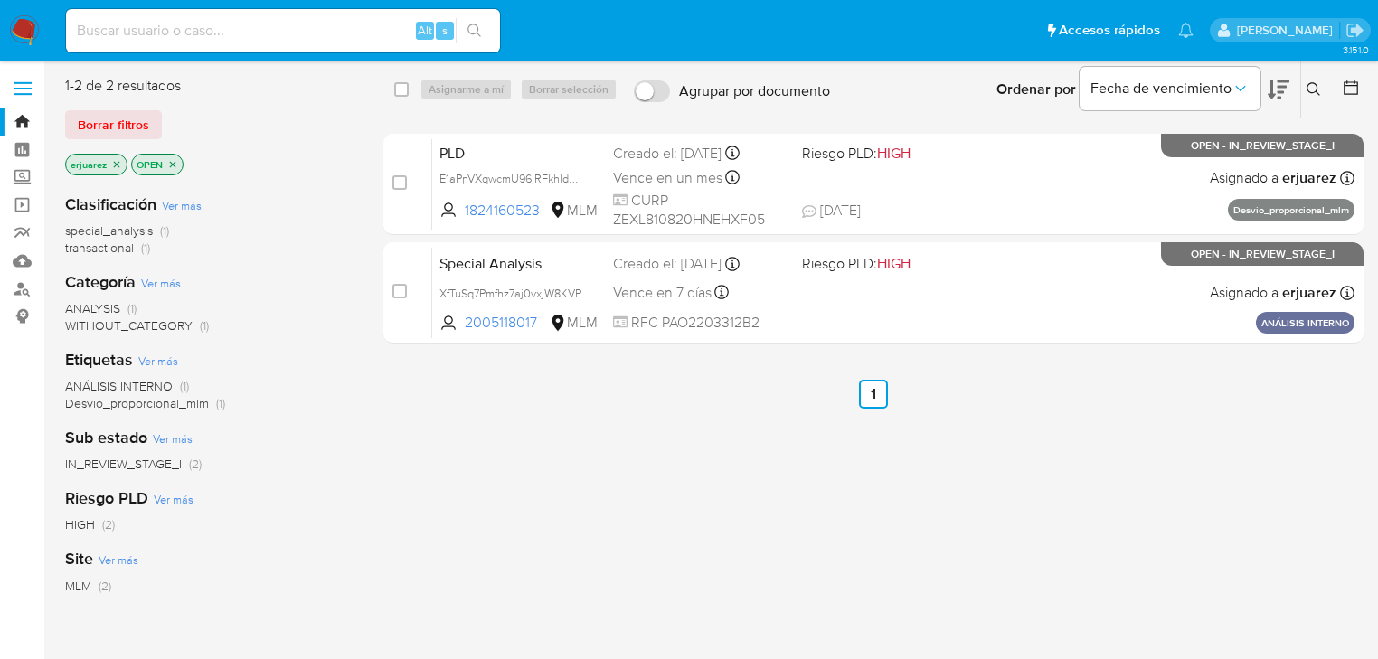
click at [187, 24] on input at bounding box center [283, 31] width 434 height 24
paste input "2440419203"
type input "2440419203"
click at [478, 31] on icon "search-icon" at bounding box center [475, 31] width 14 height 14
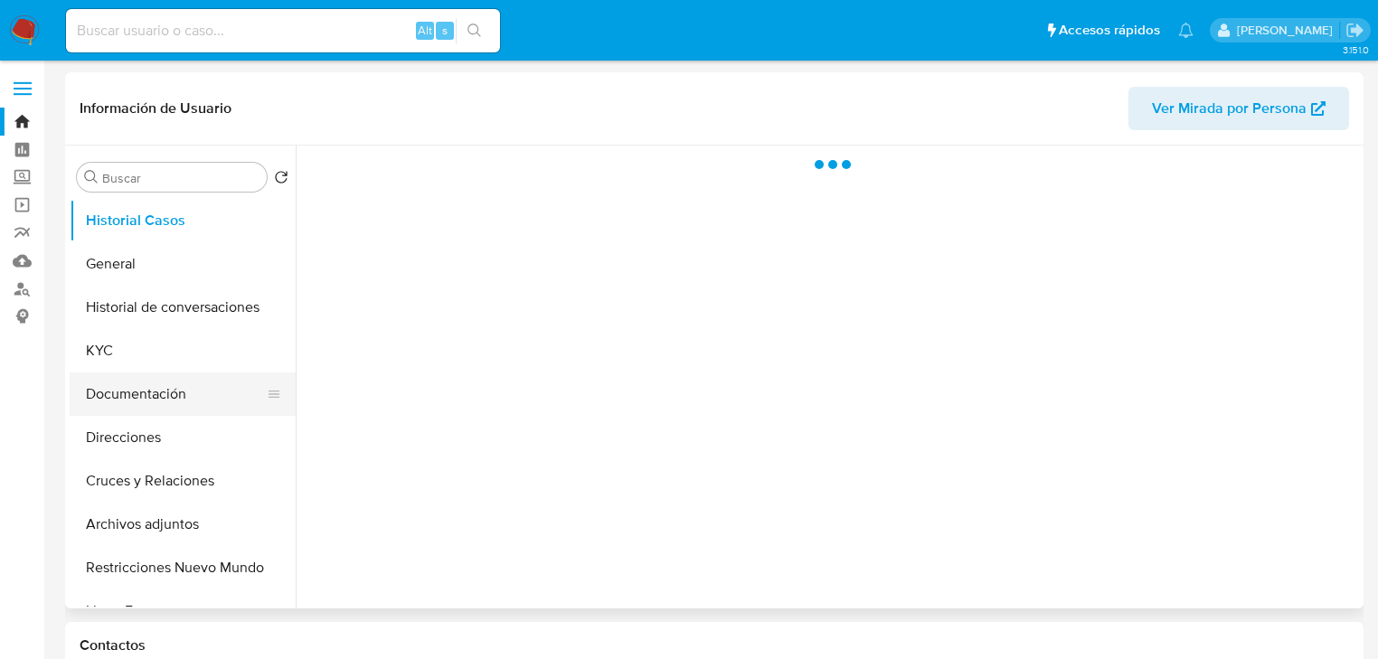
click at [154, 393] on button "Documentación" at bounding box center [176, 394] width 212 height 43
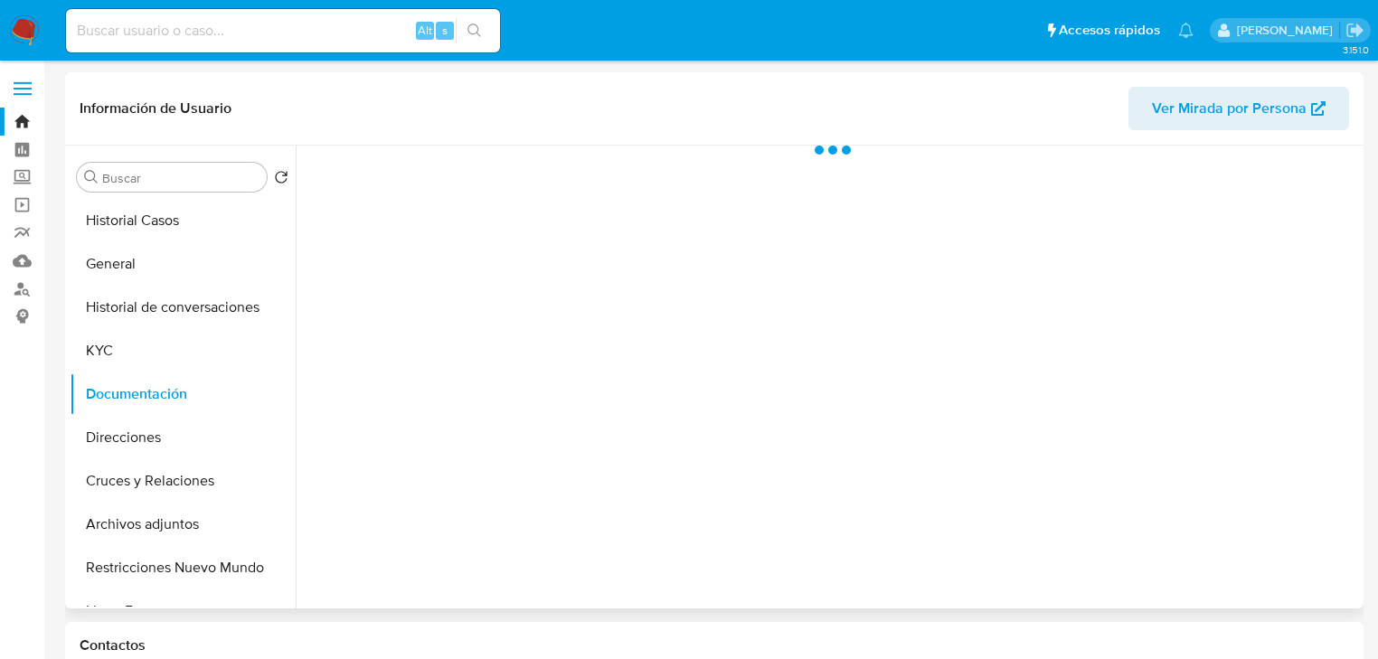
select select "10"
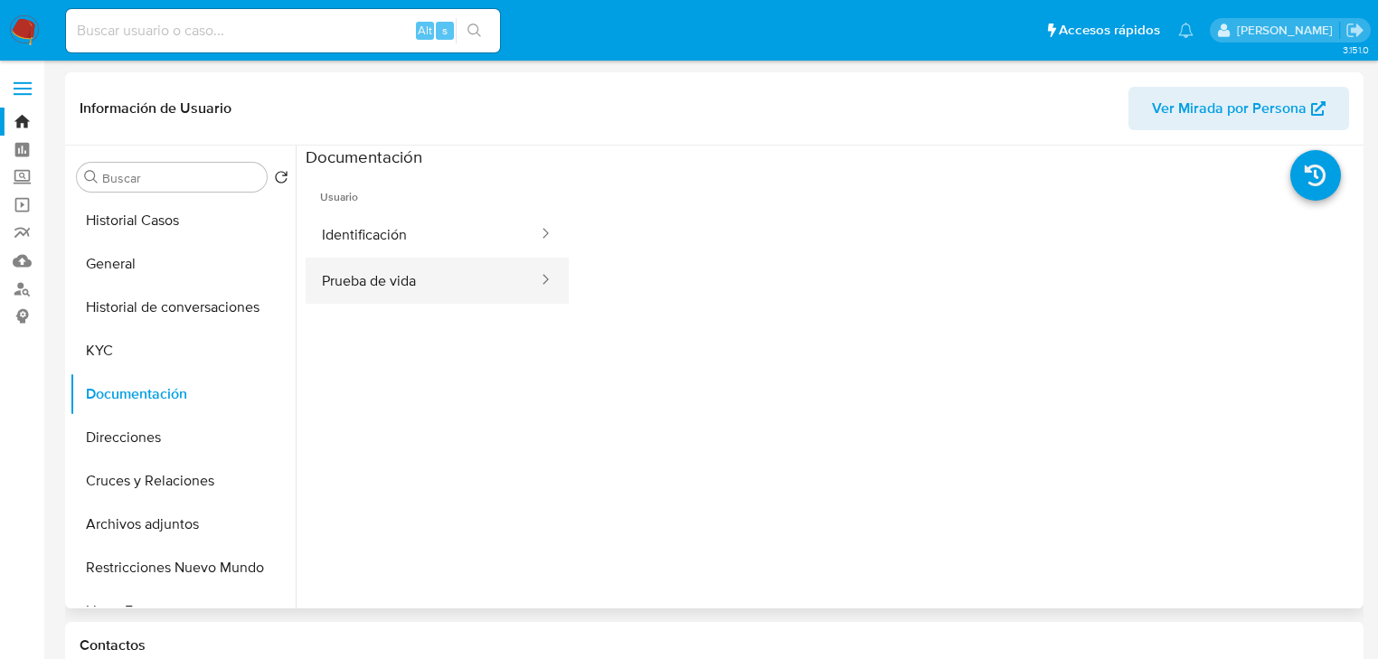
drag, startPoint x: 431, startPoint y: 239, endPoint x: 543, endPoint y: 289, distance: 122.2
click at [436, 241] on button "Identificación" at bounding box center [423, 235] width 234 height 46
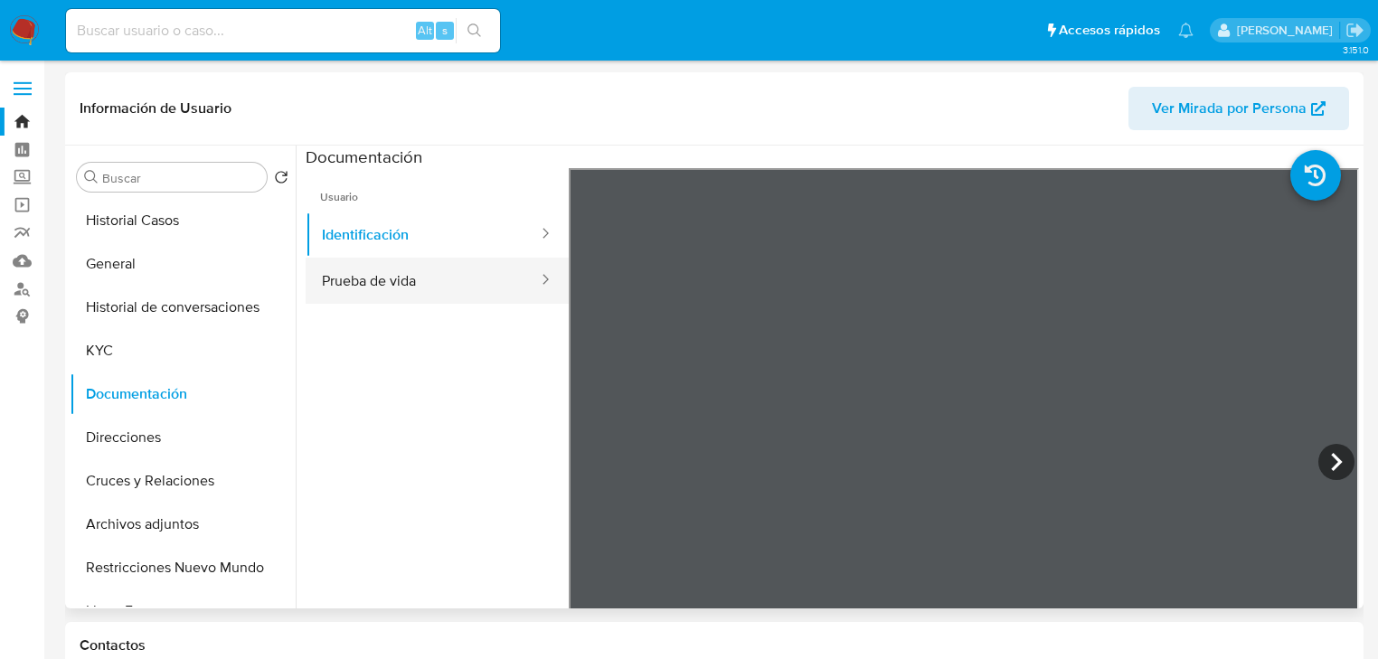
click at [428, 282] on button "Prueba de vida" at bounding box center [423, 281] width 234 height 46
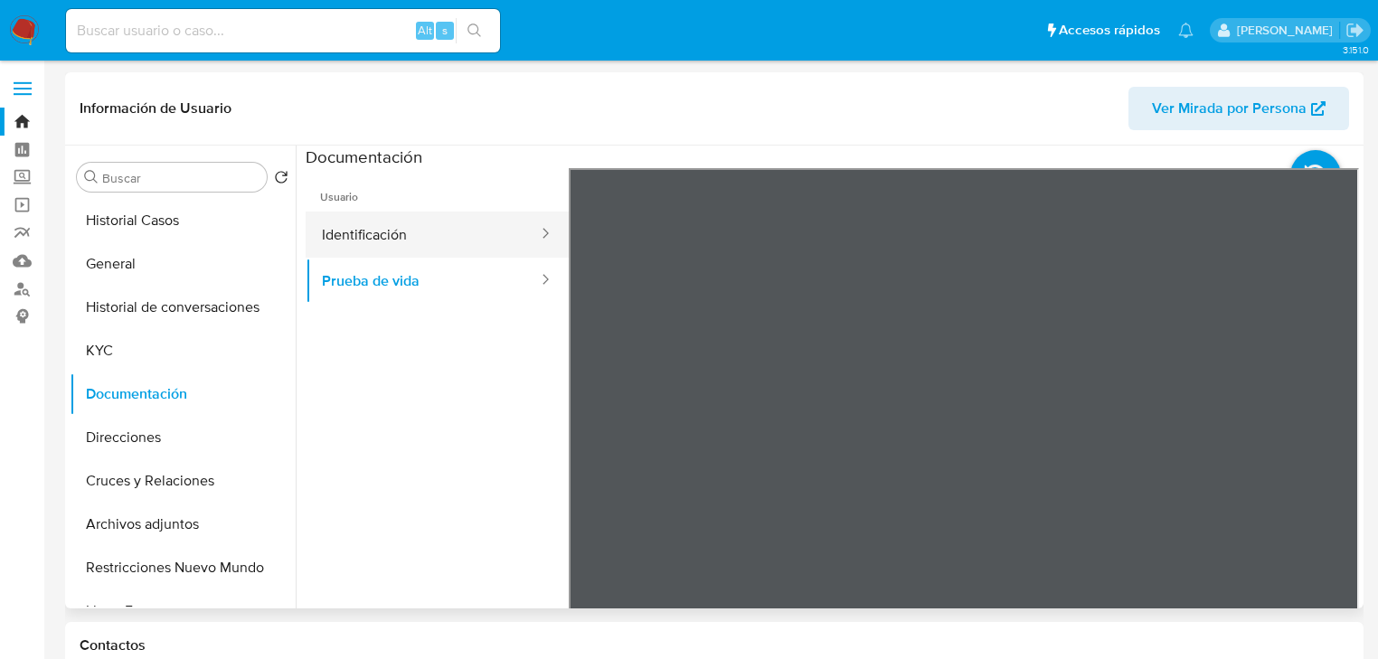
click at [393, 241] on button "Identificación" at bounding box center [423, 235] width 234 height 46
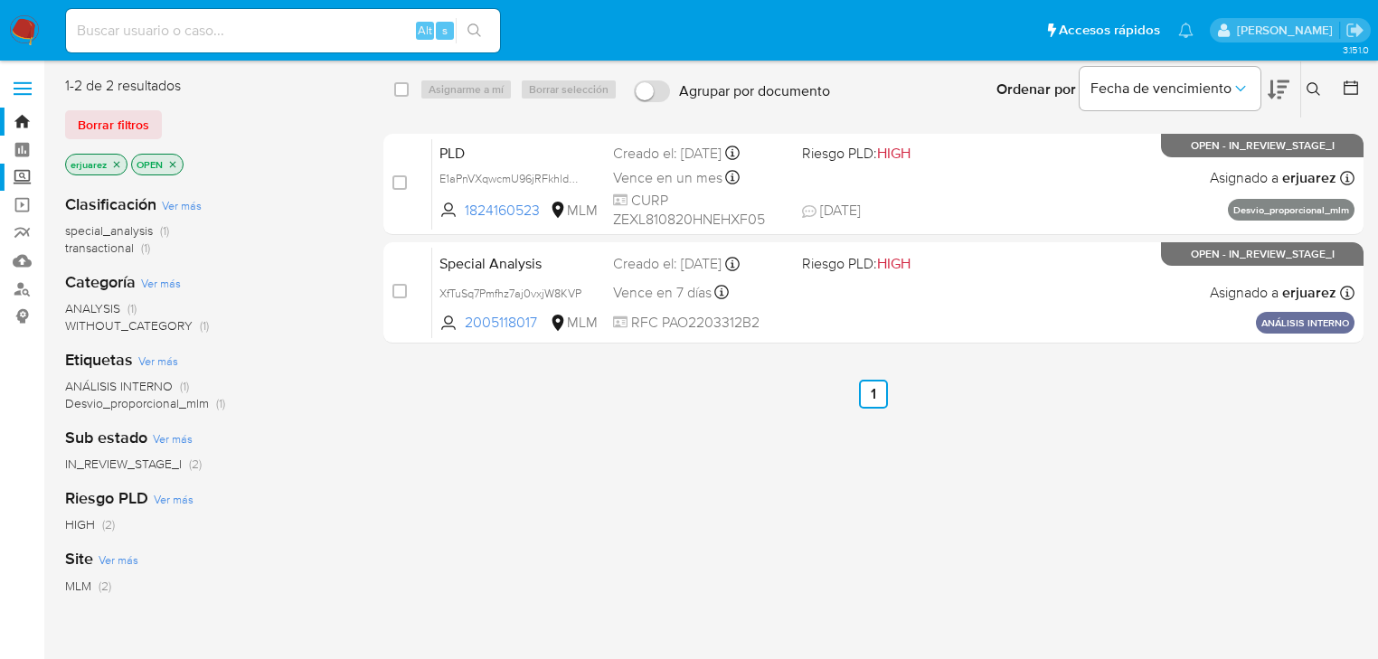
click at [25, 175] on label "Screening" at bounding box center [107, 178] width 215 height 28
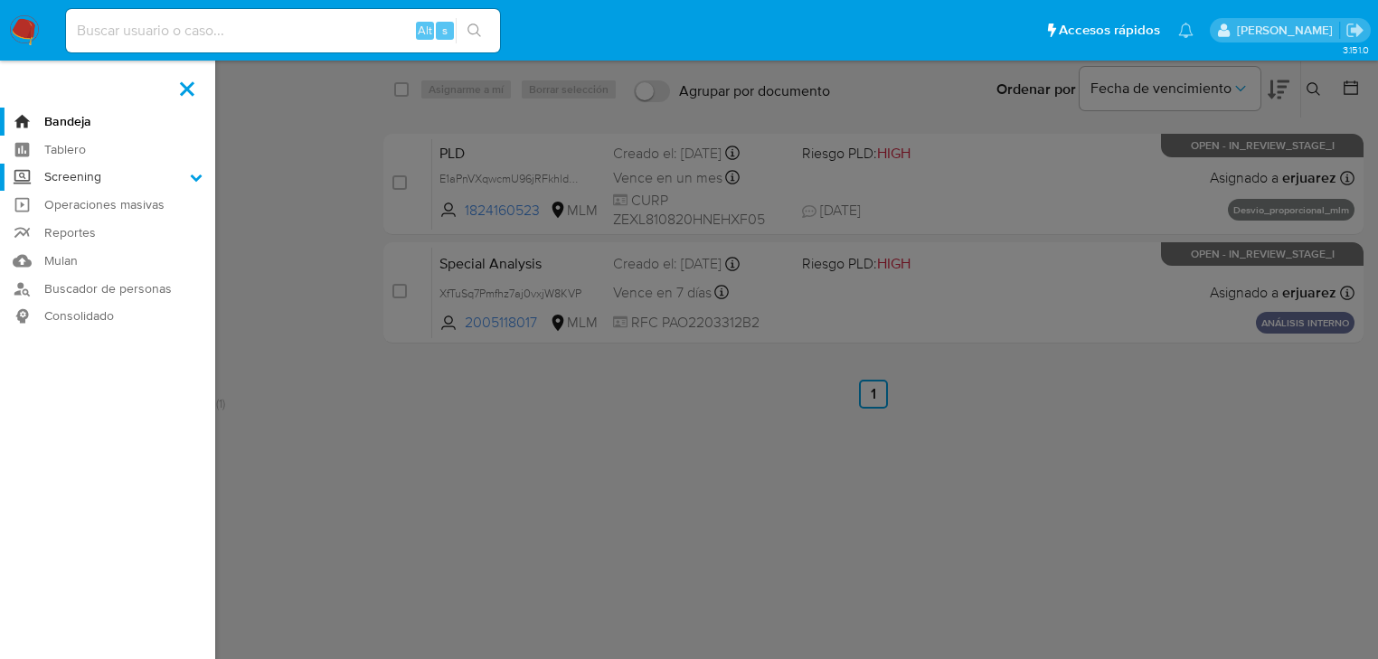
click at [0, 0] on input "Screening" at bounding box center [0, 0] width 0 height 0
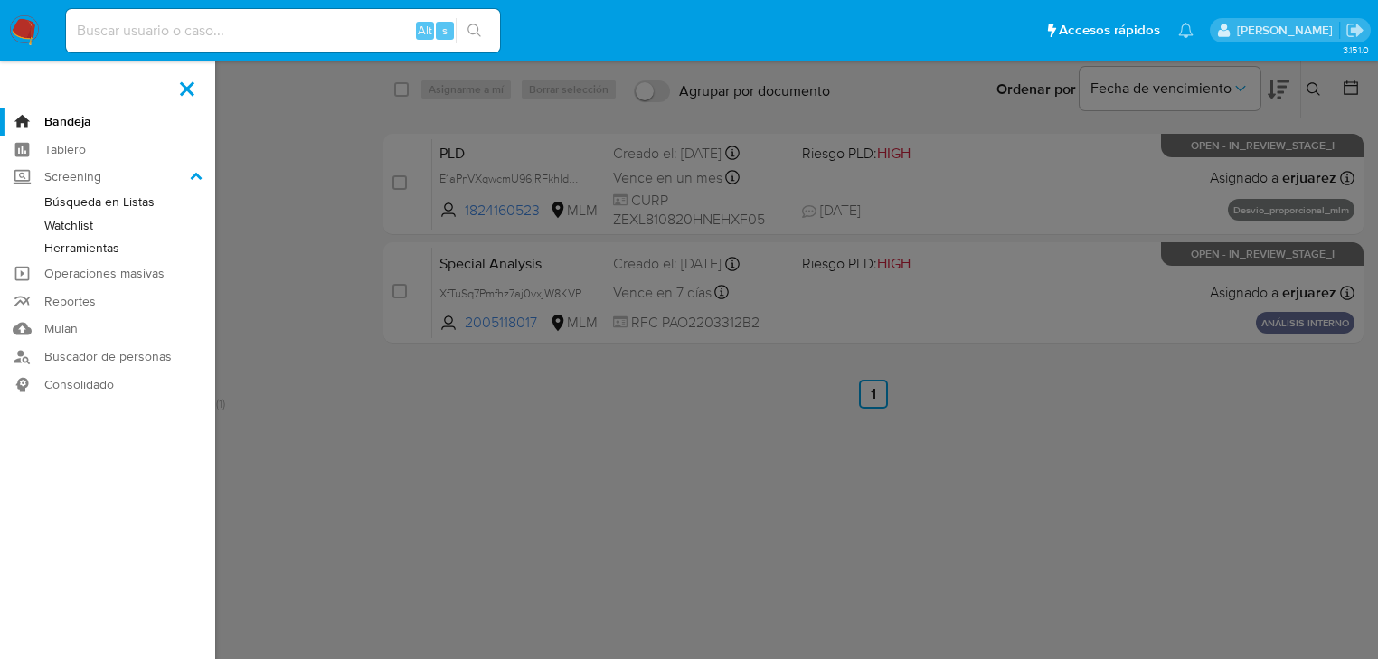
click at [105, 245] on link "Herramientas" at bounding box center [107, 248] width 215 height 23
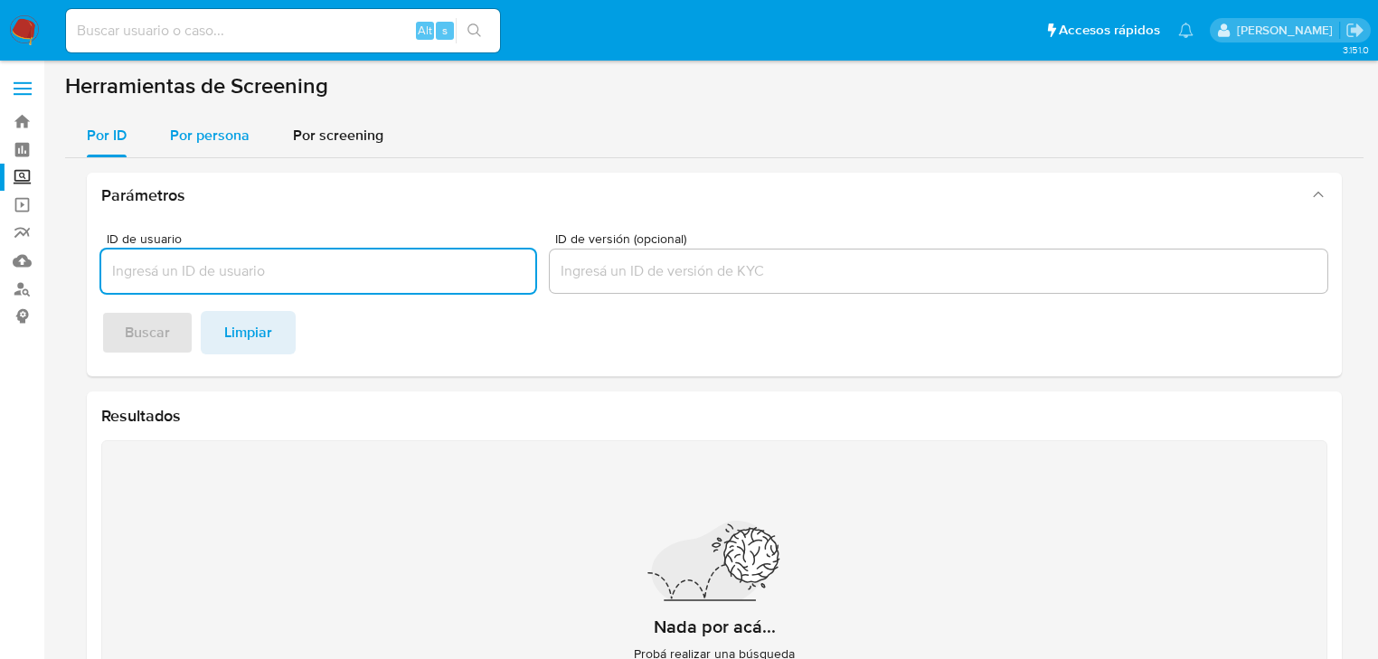
click at [212, 135] on span "Por persona" at bounding box center [210, 135] width 80 height 21
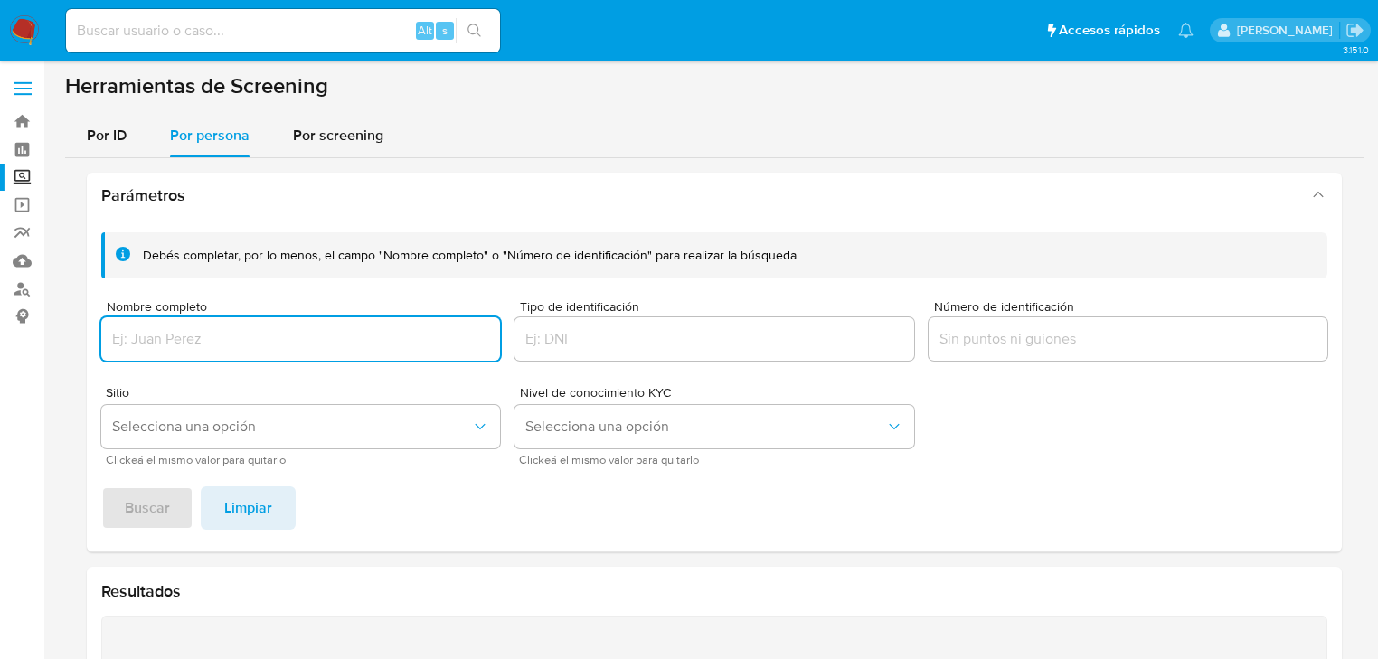
drag, startPoint x: 170, startPoint y: 330, endPoint x: 177, endPoint y: 353, distance: 23.7
click at [175, 342] on input "Nombre completo" at bounding box center [300, 339] width 399 height 24
click at [181, 358] on div at bounding box center [300, 338] width 399 height 43
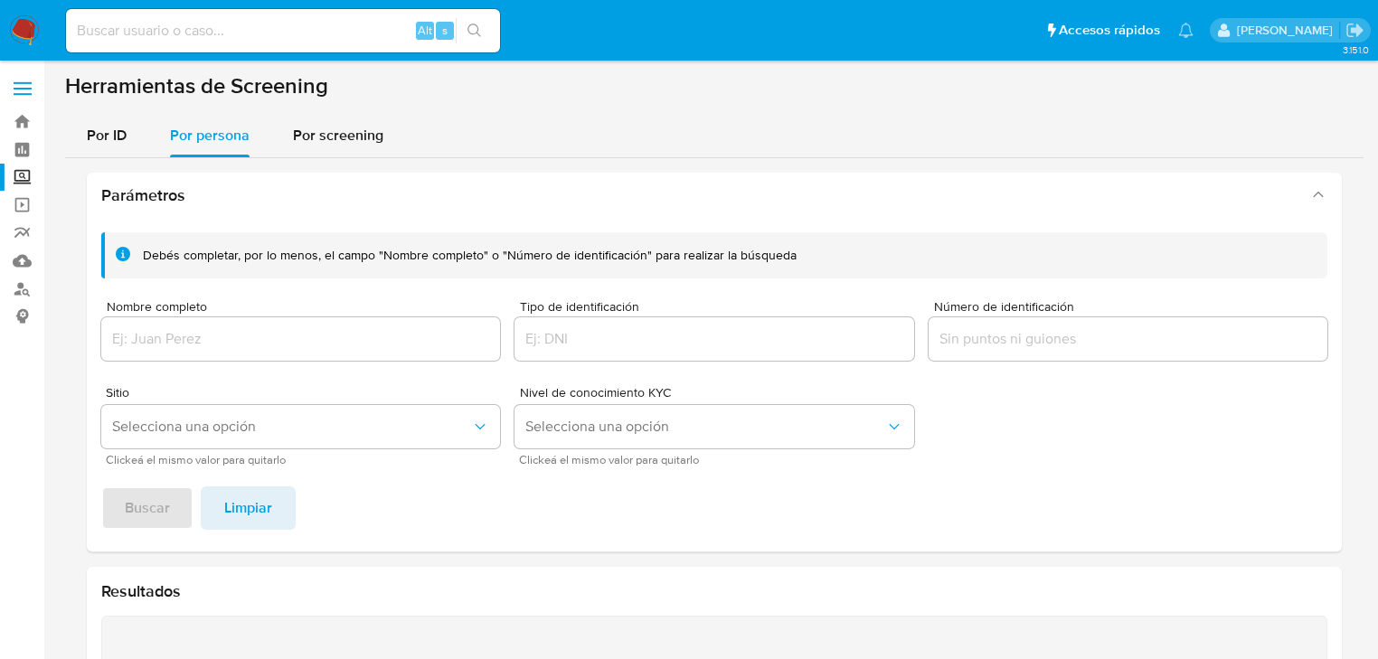
click at [181, 347] on input "Nombre completo" at bounding box center [300, 339] width 399 height 24
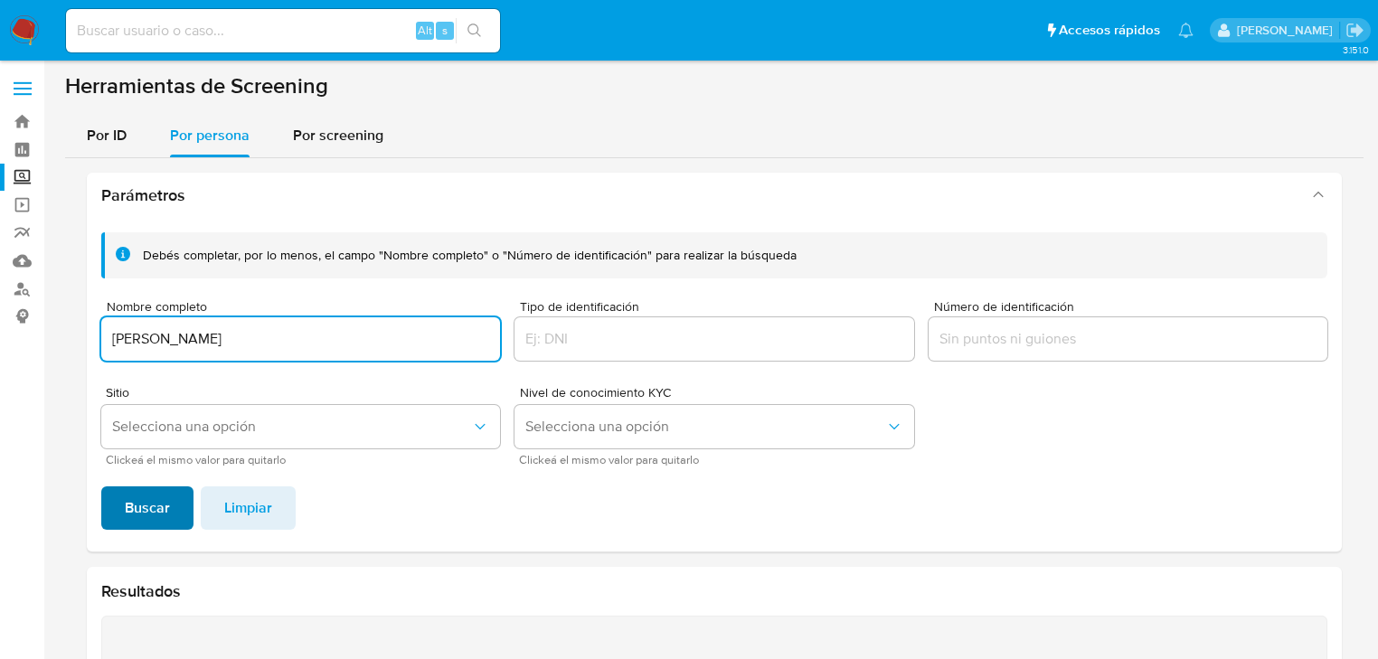
click at [153, 495] on span "Buscar" at bounding box center [147, 508] width 45 height 40
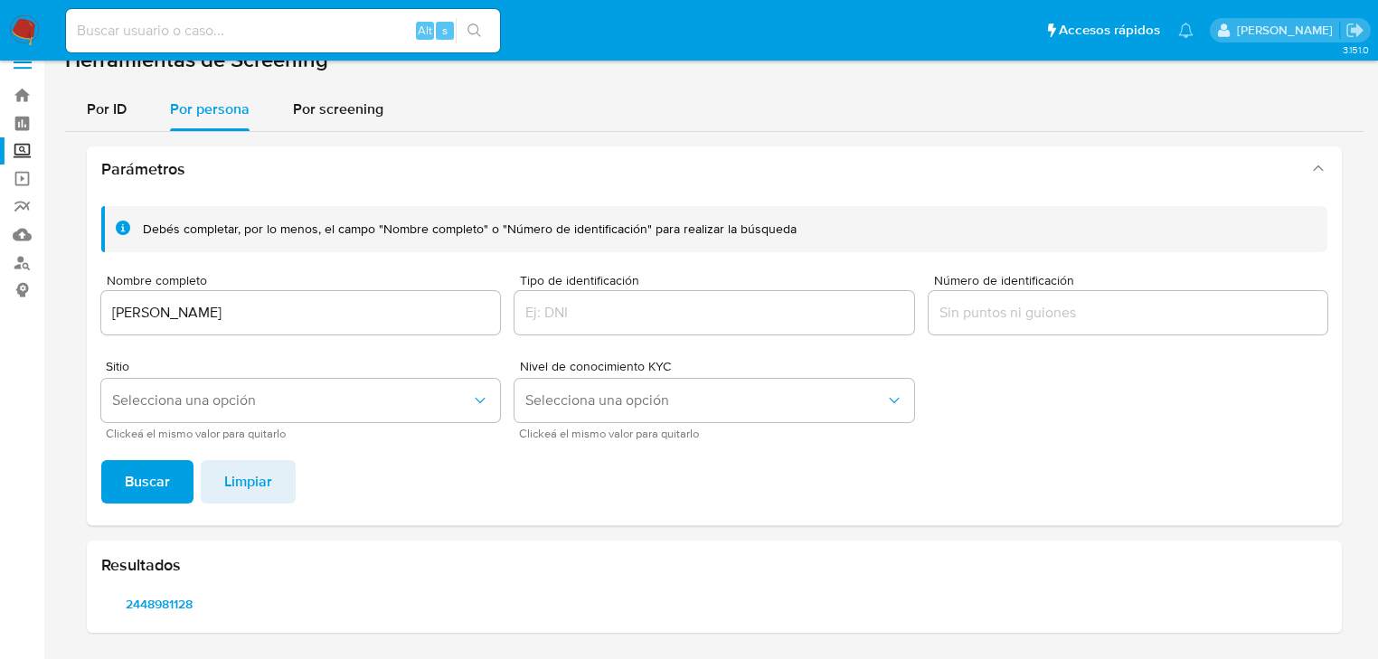
scroll to position [25, 0]
click at [166, 601] on span "2448981128" at bounding box center [159, 604] width 90 height 25
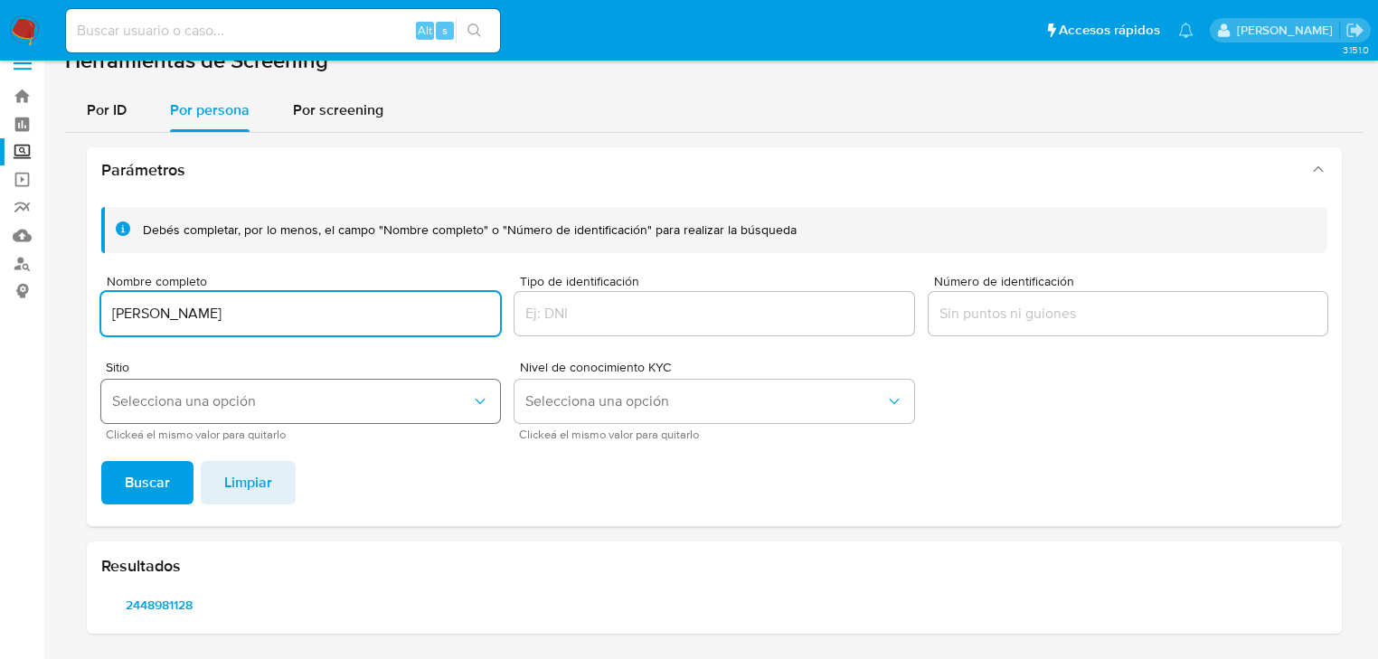
drag, startPoint x: 369, startPoint y: 315, endPoint x: 133, endPoint y: 402, distance: 251.8
click at [0, 315] on html "Pausado Ver notificaciones Alt s Accesos rápidos Presiona las siguientes teclas…" at bounding box center [689, 318] width 1378 height 686
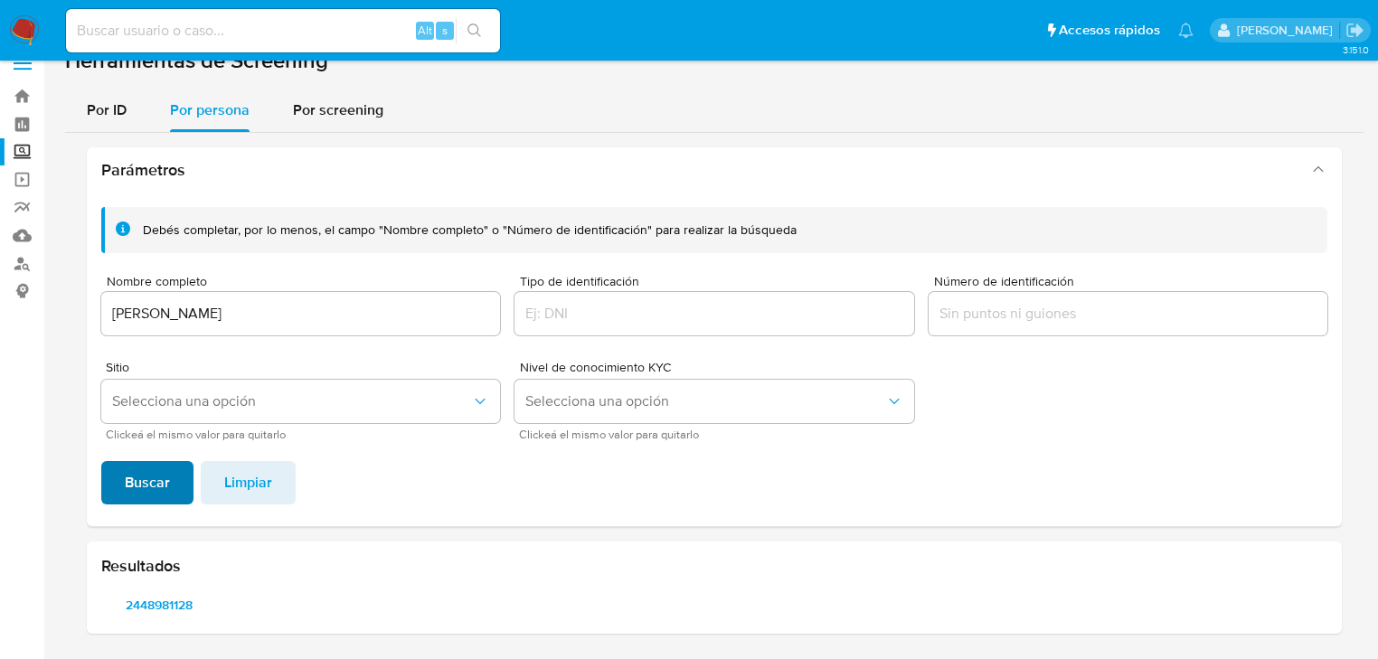
click at [163, 466] on span "Buscar" at bounding box center [147, 483] width 45 height 40
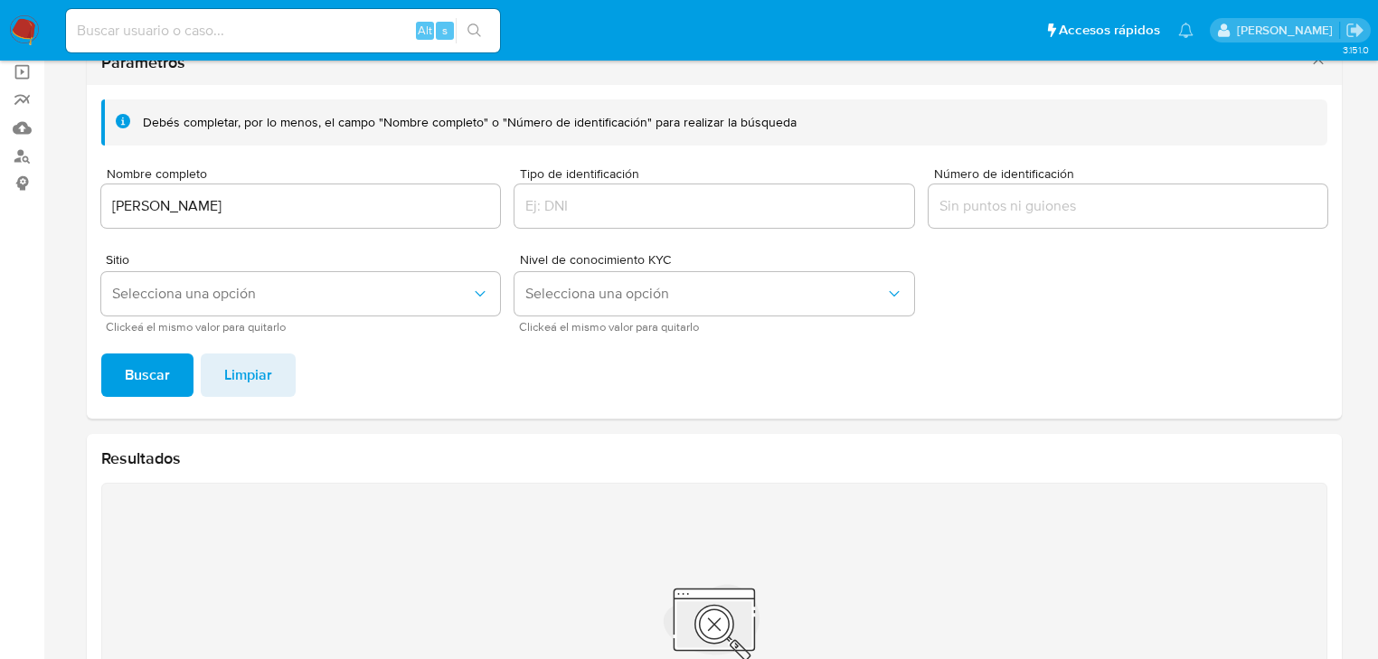
scroll to position [0, 0]
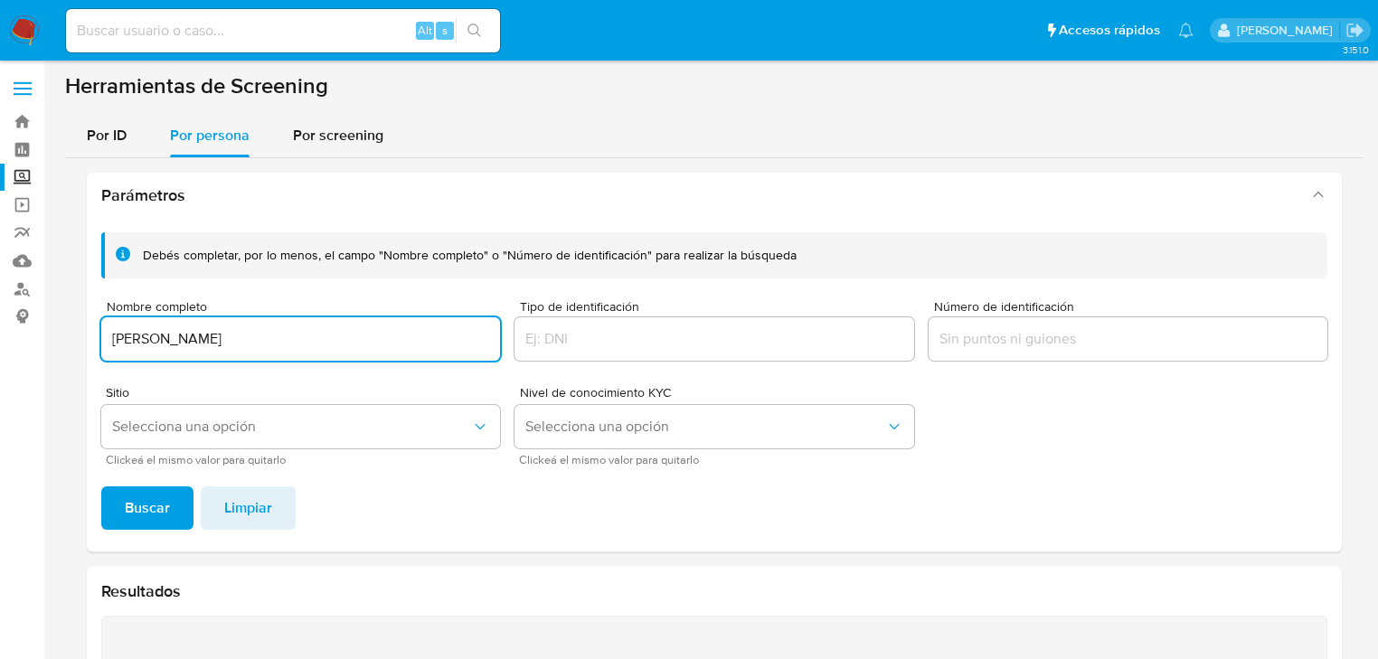
drag, startPoint x: 367, startPoint y: 346, endPoint x: 86, endPoint y: 335, distance: 281.5
click at [86, 335] on div "Parámetros Debés completar, por lo menos, el campo "Nombre completo" o "Número …" at bounding box center [714, 559] width 1299 height 803
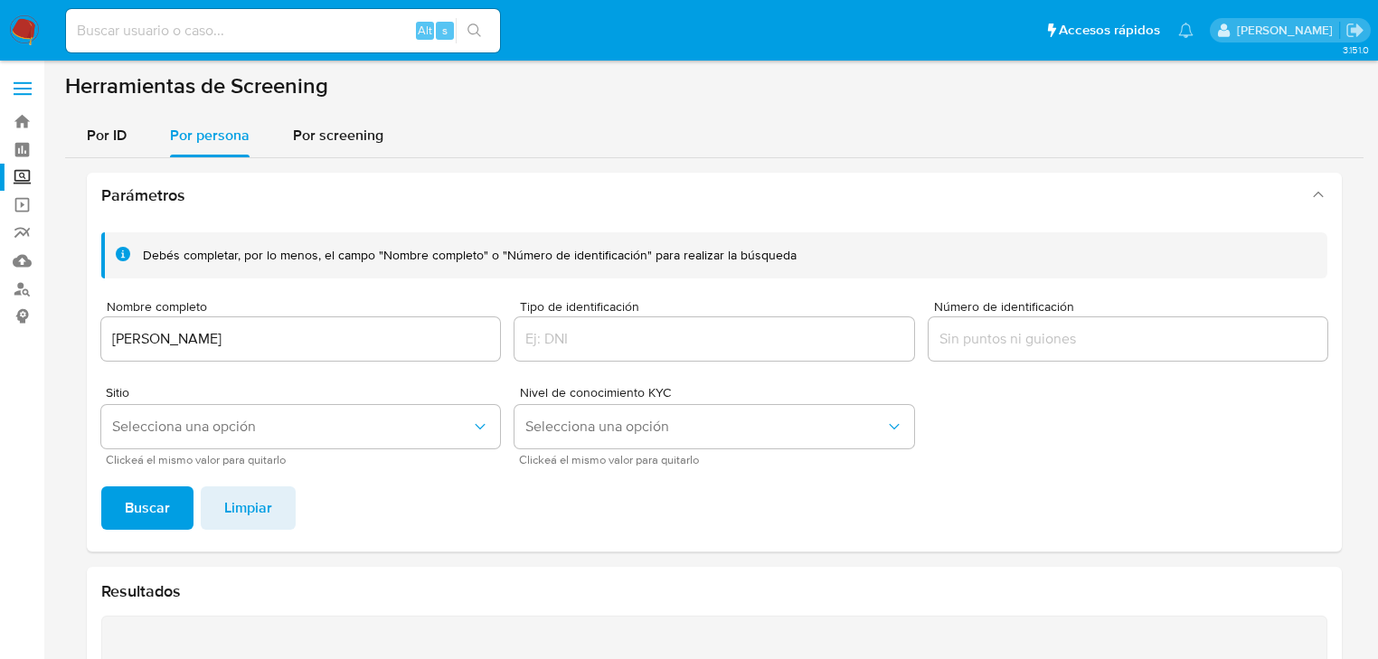
click at [176, 488] on button "Buscar" at bounding box center [147, 508] width 92 height 43
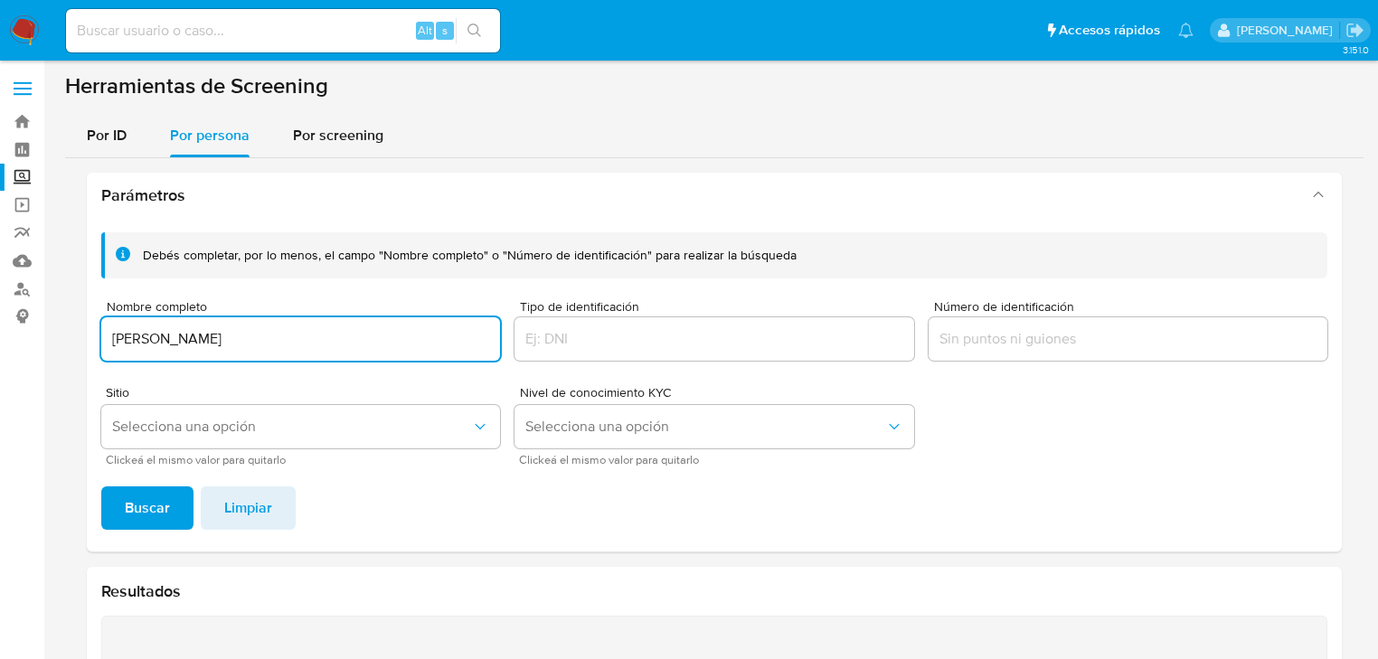
drag, startPoint x: 373, startPoint y: 344, endPoint x: 99, endPoint y: 362, distance: 274.6
click at [97, 359] on div "Debés completar, por lo menos, el campo "Nombre completo" o "Número de identifi…" at bounding box center [714, 385] width 1255 height 334
type input "[PERSON_NAME]."
click at [148, 501] on span "Buscar" at bounding box center [147, 508] width 45 height 40
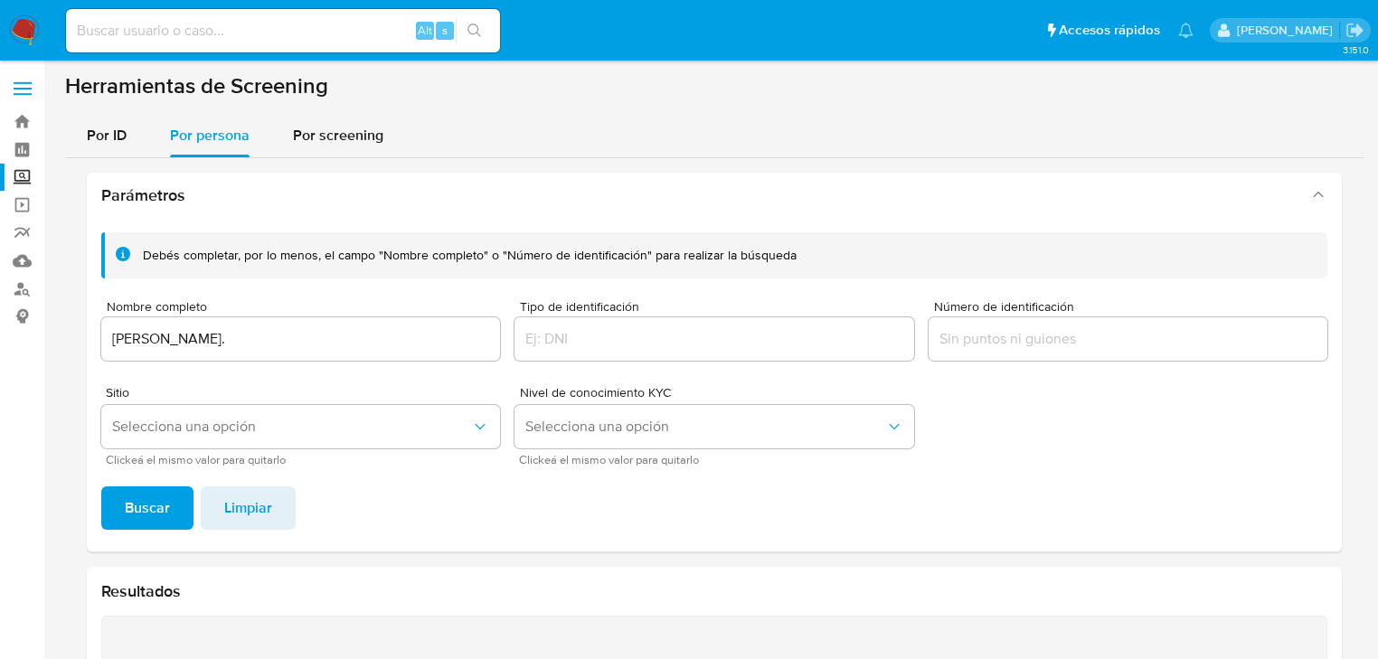
scroll to position [313, 0]
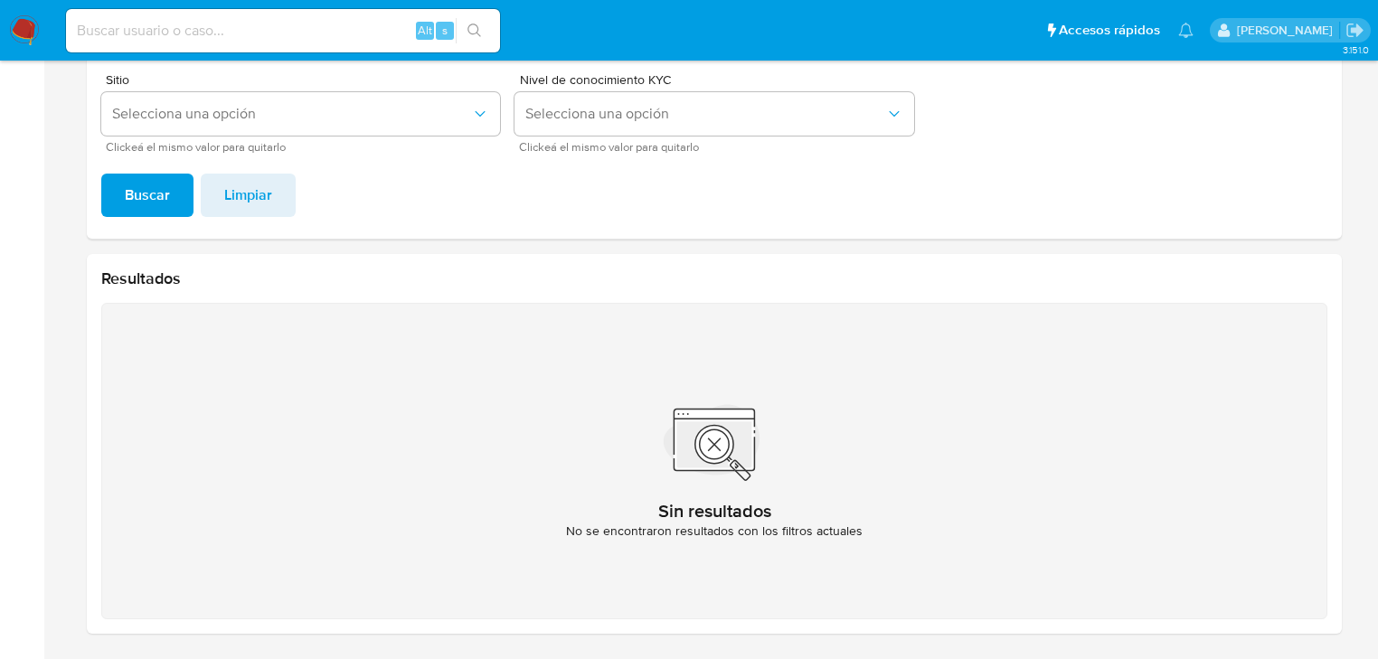
click at [185, 33] on input at bounding box center [283, 31] width 434 height 24
paste input "2277577989"
type input "2277577989"
click at [487, 33] on button "search-icon" at bounding box center [474, 30] width 37 height 25
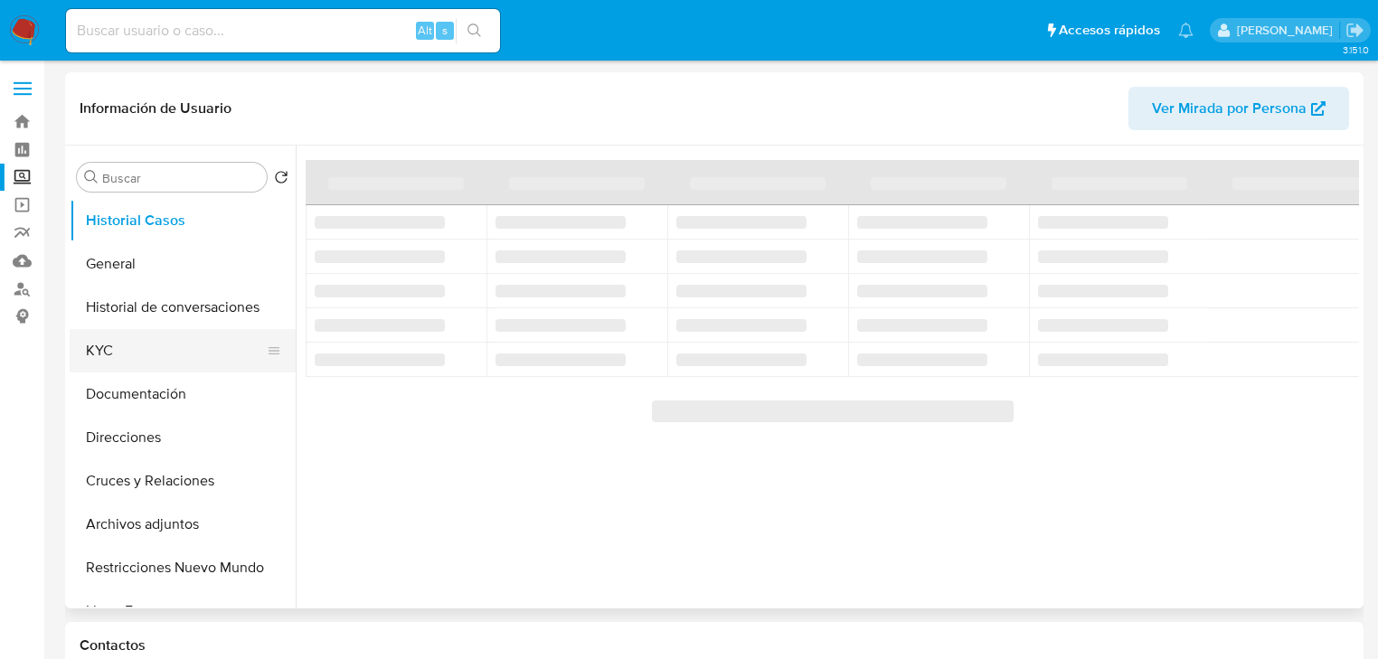
drag, startPoint x: 109, startPoint y: 345, endPoint x: 120, endPoint y: 344, distance: 10.9
click at [110, 345] on button "KYC" at bounding box center [176, 350] width 212 height 43
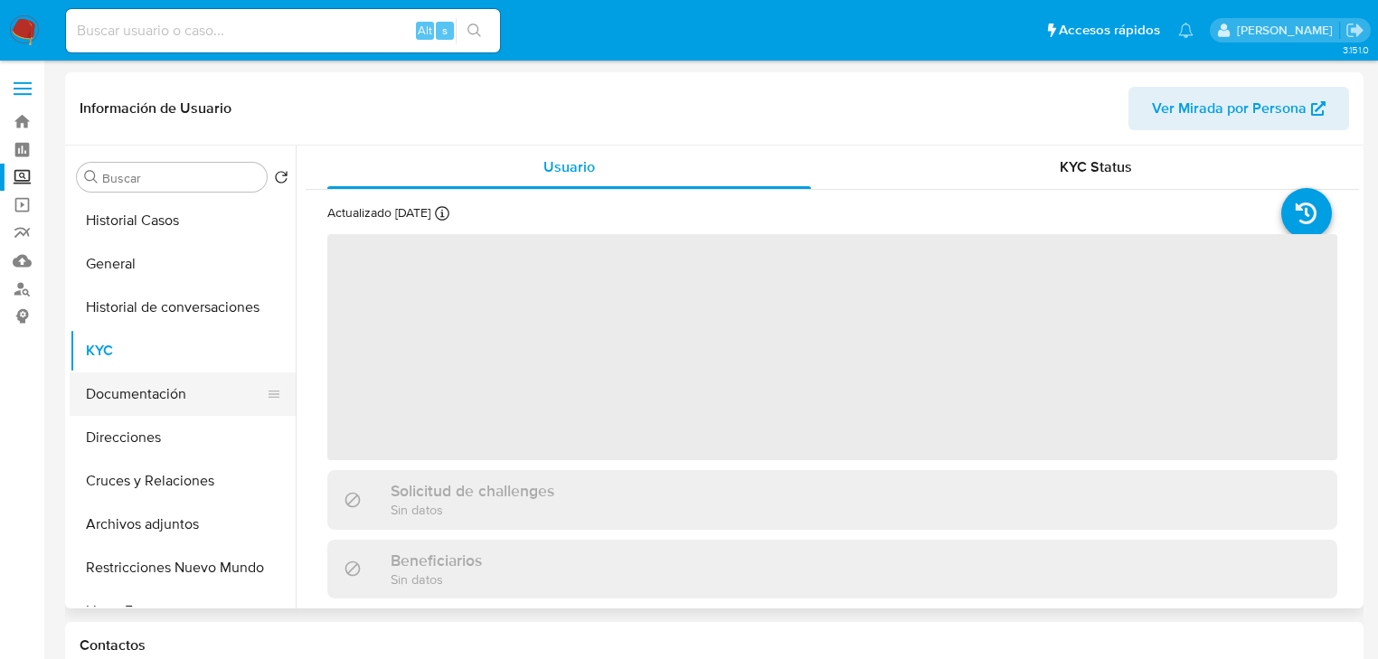
select select "10"
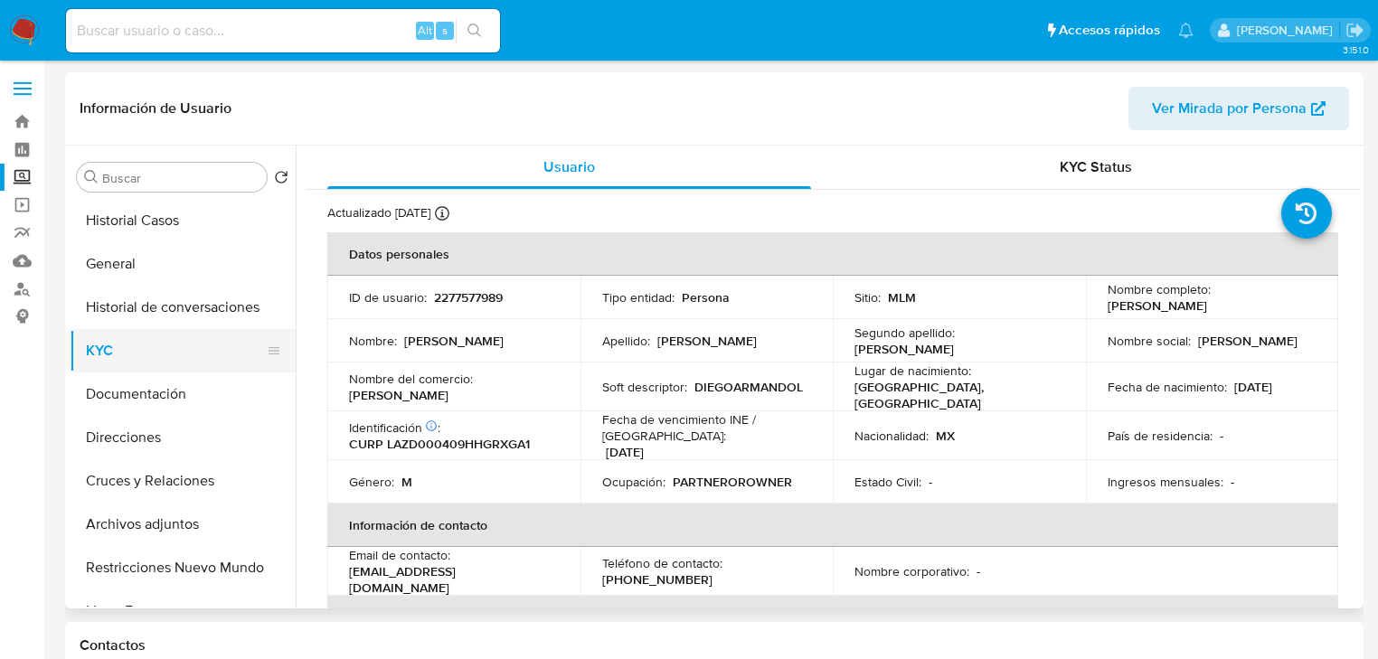
drag, startPoint x: 170, startPoint y: 393, endPoint x: 284, endPoint y: 368, distance: 116.5
click at [170, 392] on button "Documentación" at bounding box center [183, 394] width 226 height 43
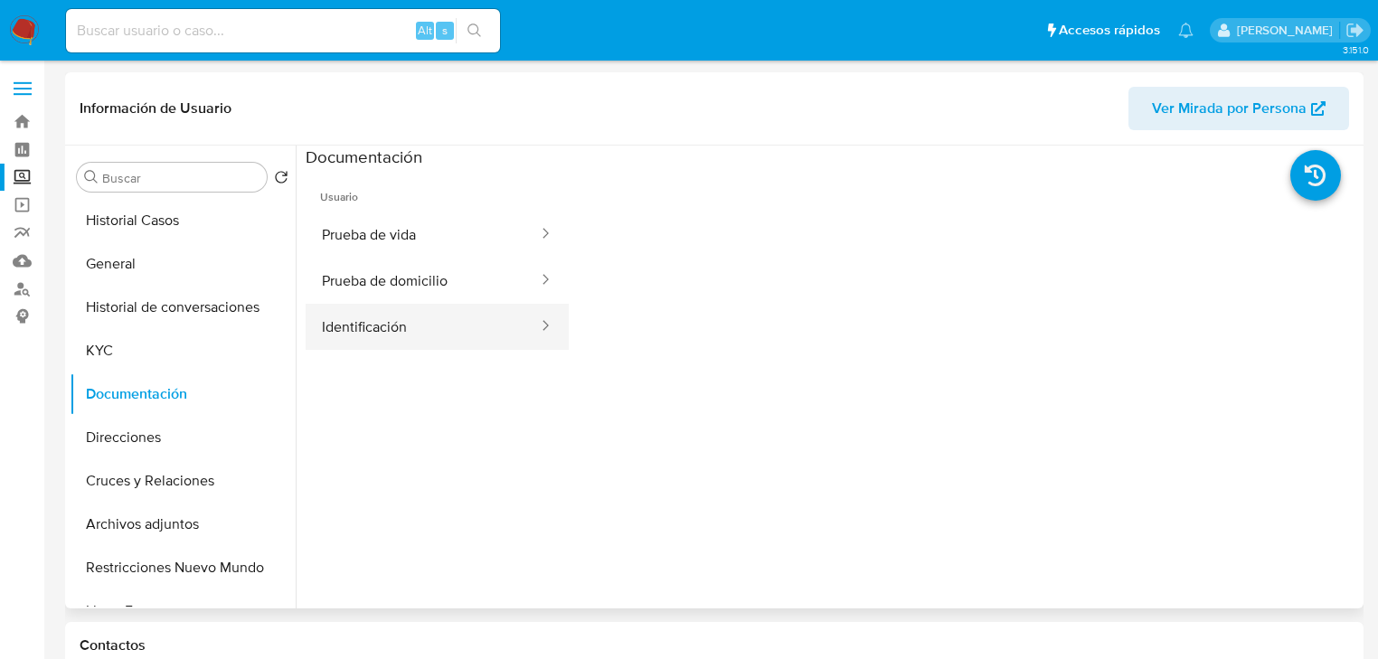
click at [415, 318] on button "Identificación" at bounding box center [423, 327] width 234 height 46
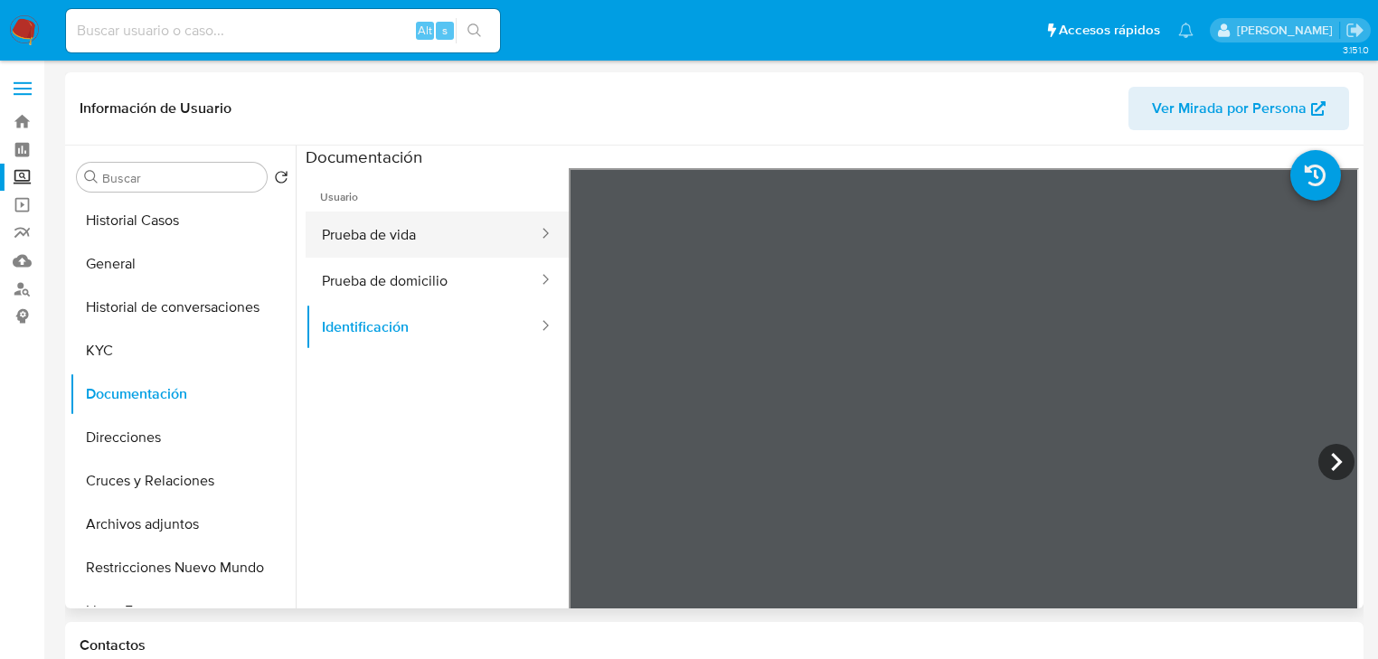
click at [383, 239] on button "Prueba de vida" at bounding box center [423, 235] width 234 height 46
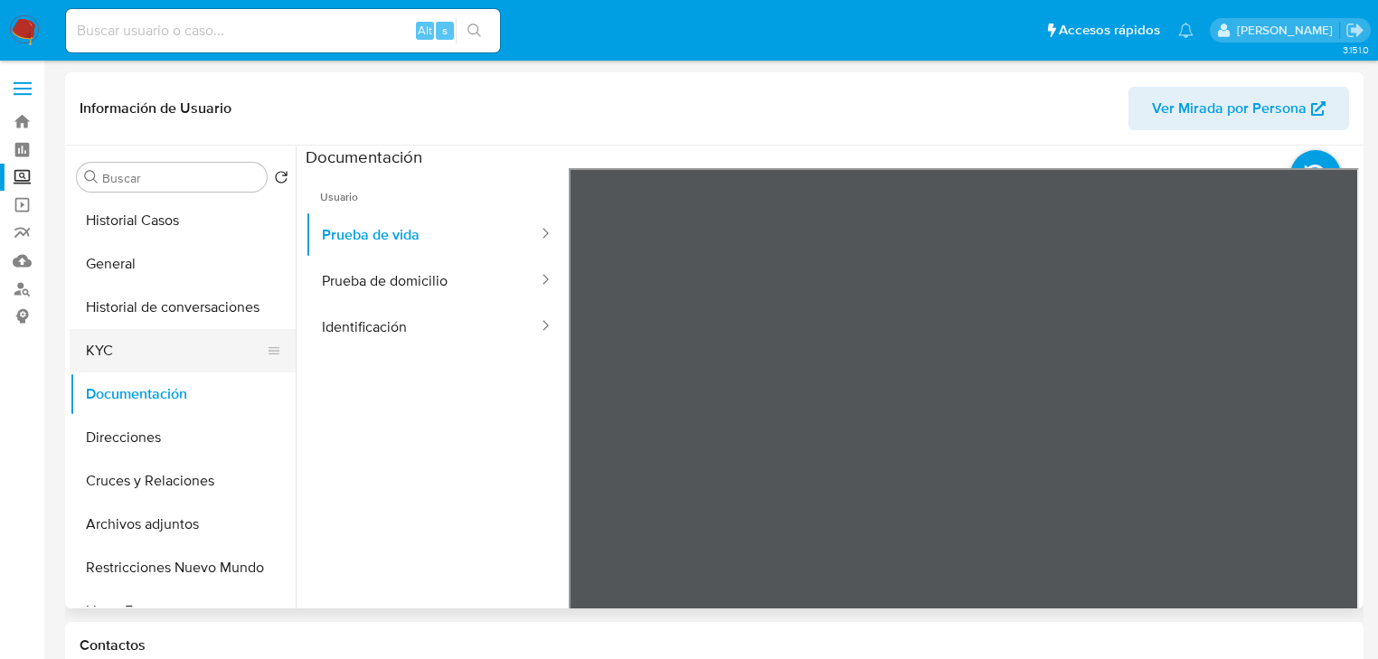
click at [116, 342] on button "KYC" at bounding box center [176, 350] width 212 height 43
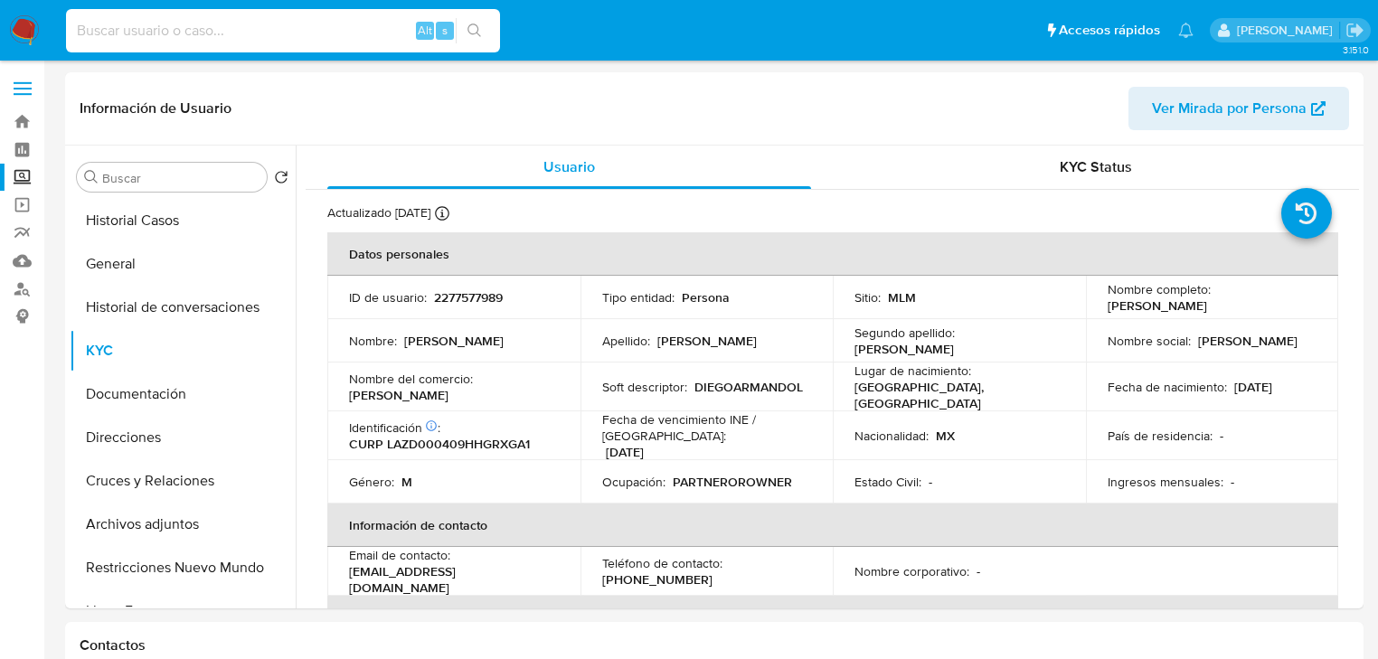
drag, startPoint x: 156, startPoint y: 29, endPoint x: 300, endPoint y: 58, distance: 147.6
click at [156, 29] on input at bounding box center [283, 31] width 434 height 24
paste input "1800059973"
type input "1800059973"
click at [475, 25] on icon "search-icon" at bounding box center [475, 31] width 14 height 14
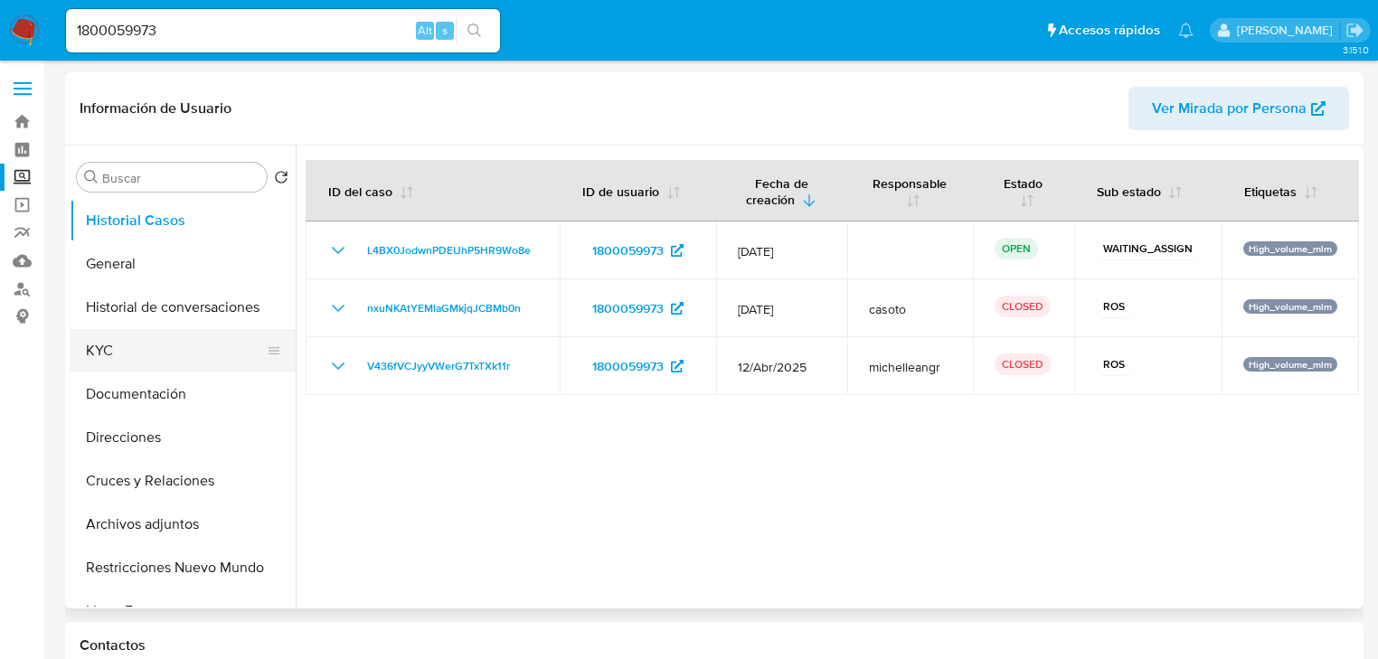
select select "10"
drag, startPoint x: 118, startPoint y: 347, endPoint x: 167, endPoint y: 357, distance: 50.7
click at [119, 348] on button "KYC" at bounding box center [176, 350] width 212 height 43
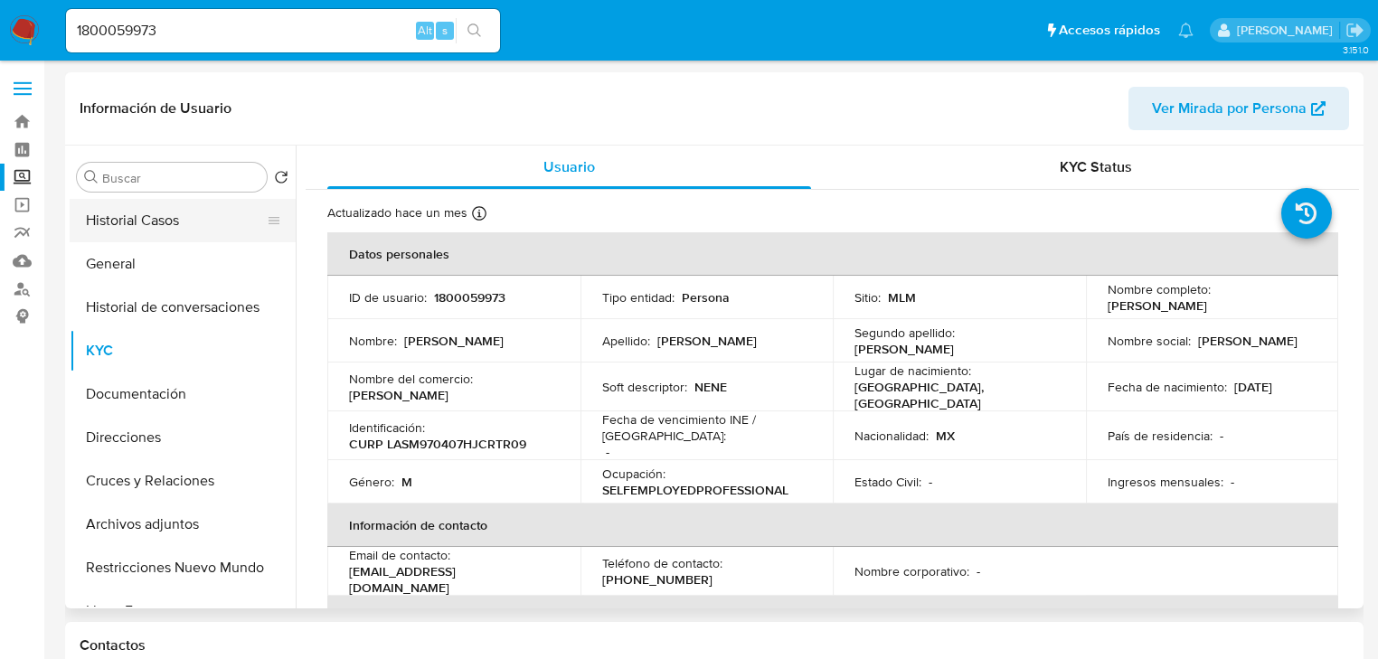
click at [161, 239] on button "Historial Casos" at bounding box center [176, 220] width 212 height 43
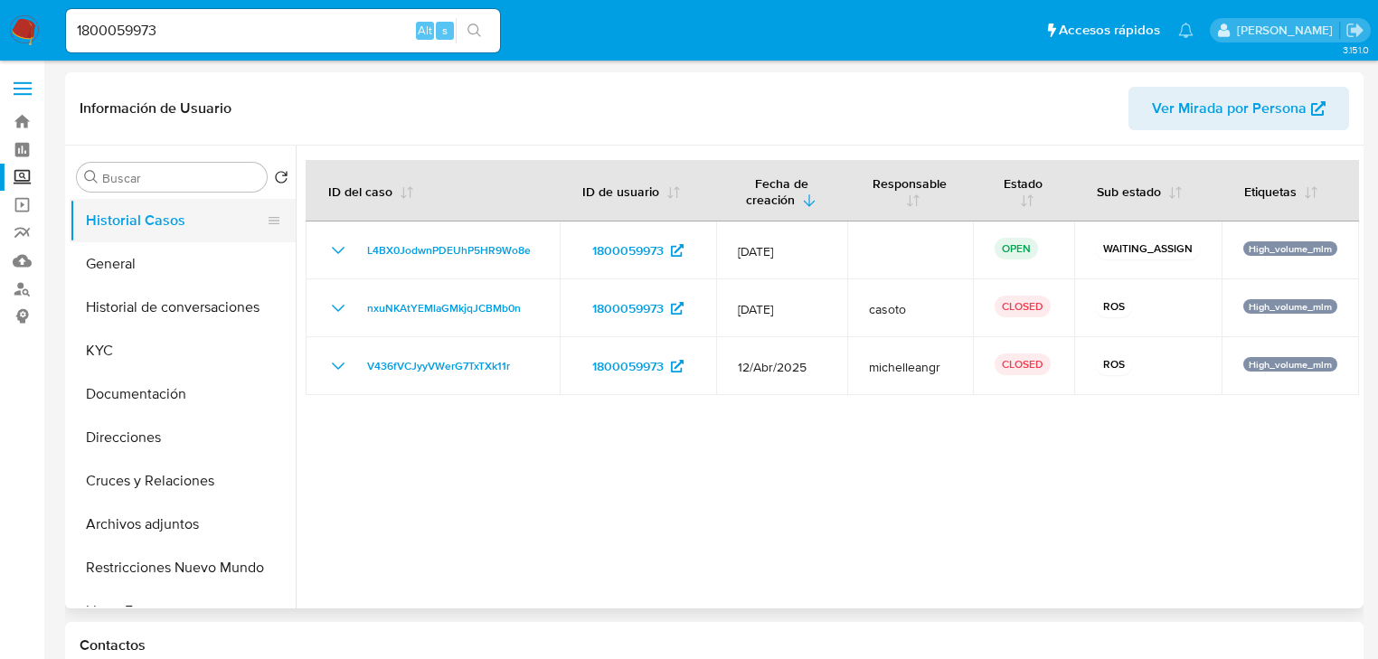
click at [154, 235] on button "Historial Casos" at bounding box center [176, 220] width 212 height 43
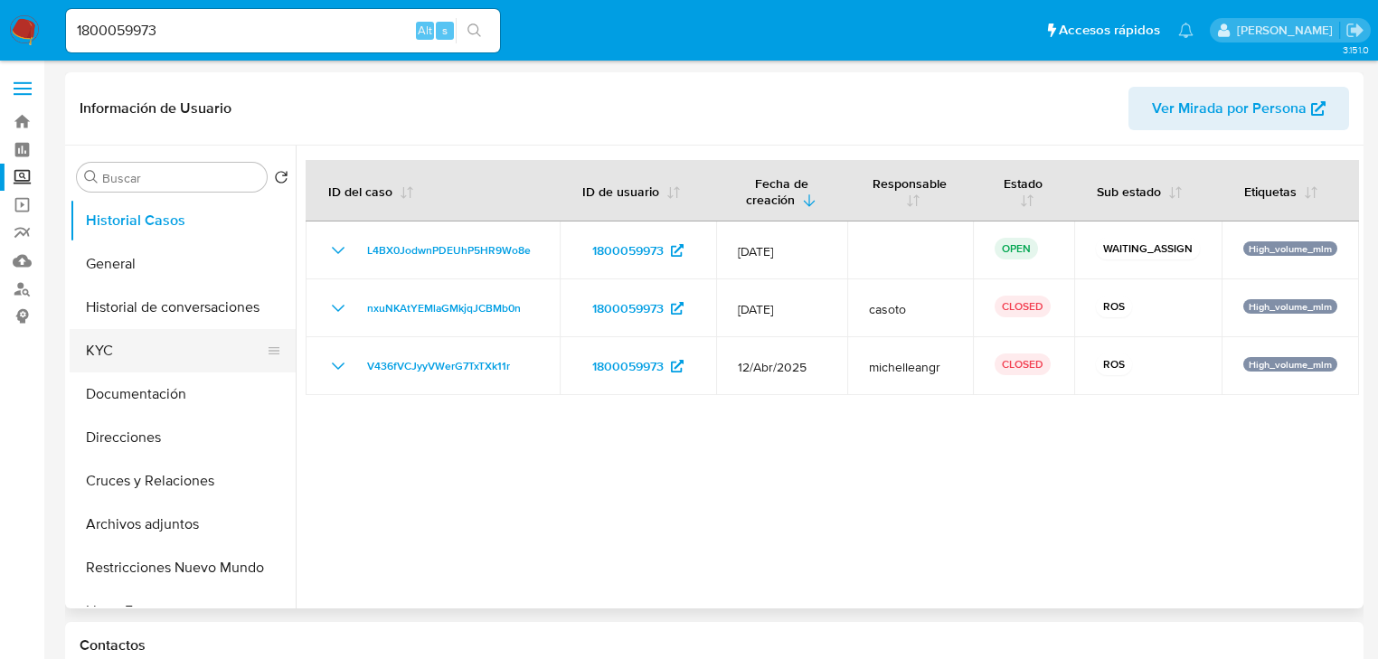
click at [141, 344] on button "KYC" at bounding box center [176, 350] width 212 height 43
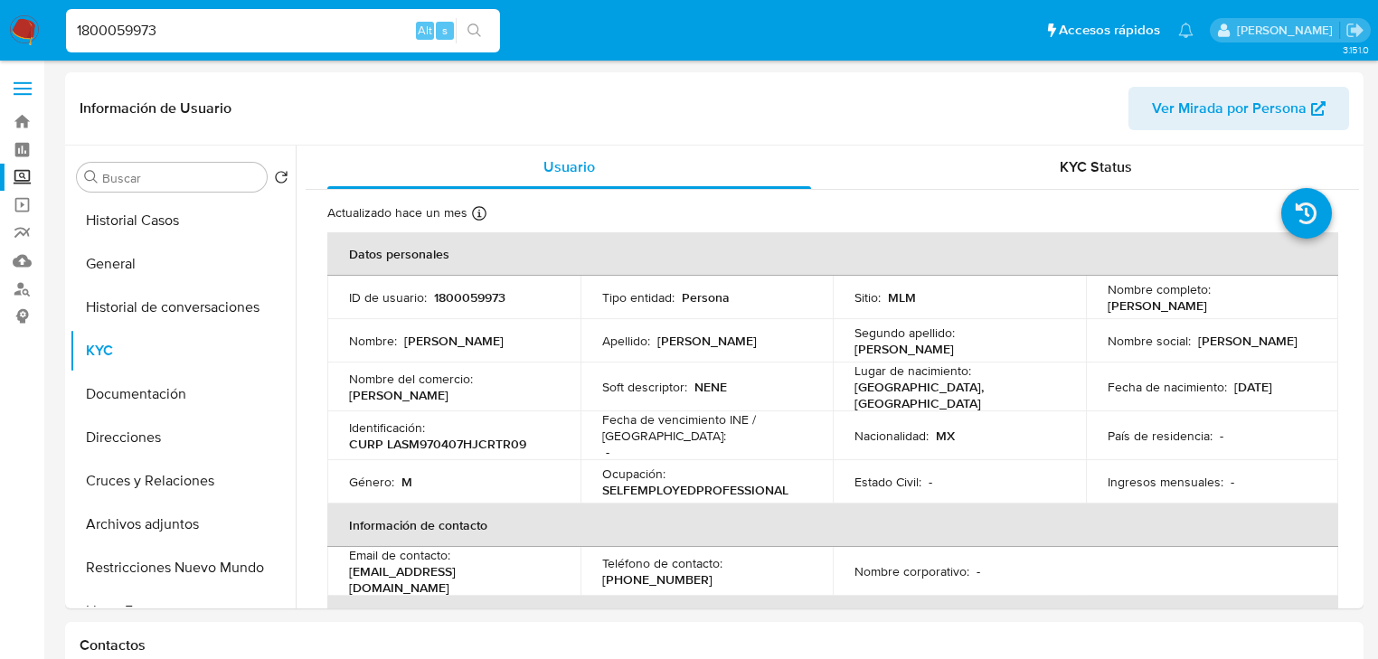
drag, startPoint x: 174, startPoint y: 38, endPoint x: 25, endPoint y: 17, distance: 149.8
click at [28, 14] on nav "Pausado Ver notificaciones 1800059973 Alt s Accesos rápidos Presiona las siguie…" at bounding box center [689, 30] width 1378 height 61
paste input "278641557"
drag, startPoint x: 76, startPoint y: 35, endPoint x: 155, endPoint y: 40, distance: 78.8
click at [80, 35] on input "1278641557" at bounding box center [283, 31] width 434 height 24
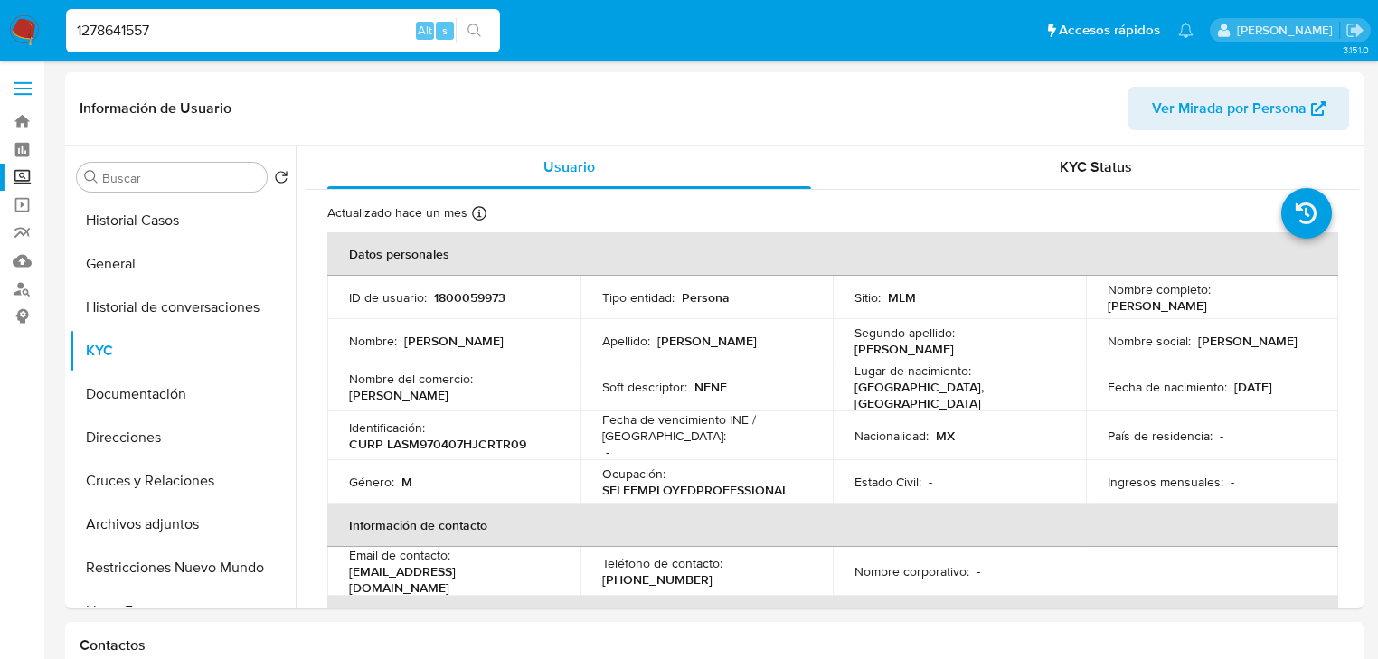
click at [186, 33] on input "1278641557" at bounding box center [283, 31] width 434 height 24
type input "1278641557"
click at [476, 22] on button "search-icon" at bounding box center [474, 30] width 37 height 25
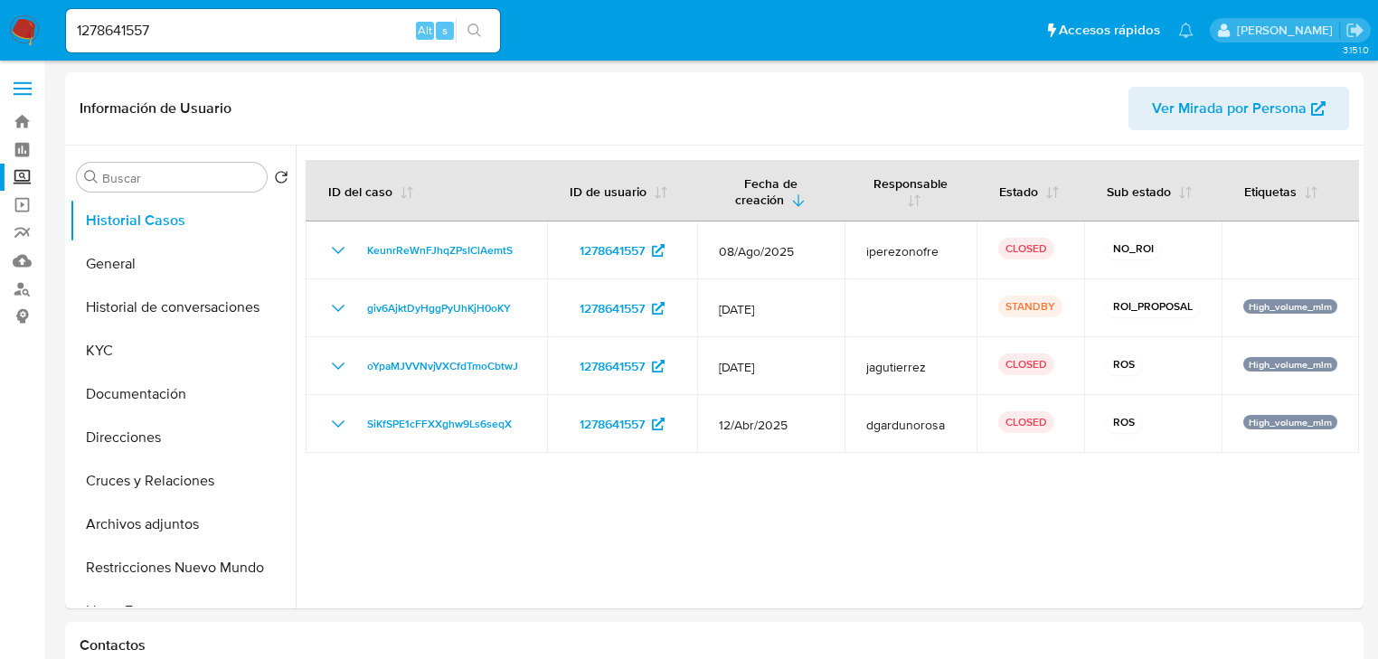
select select "10"
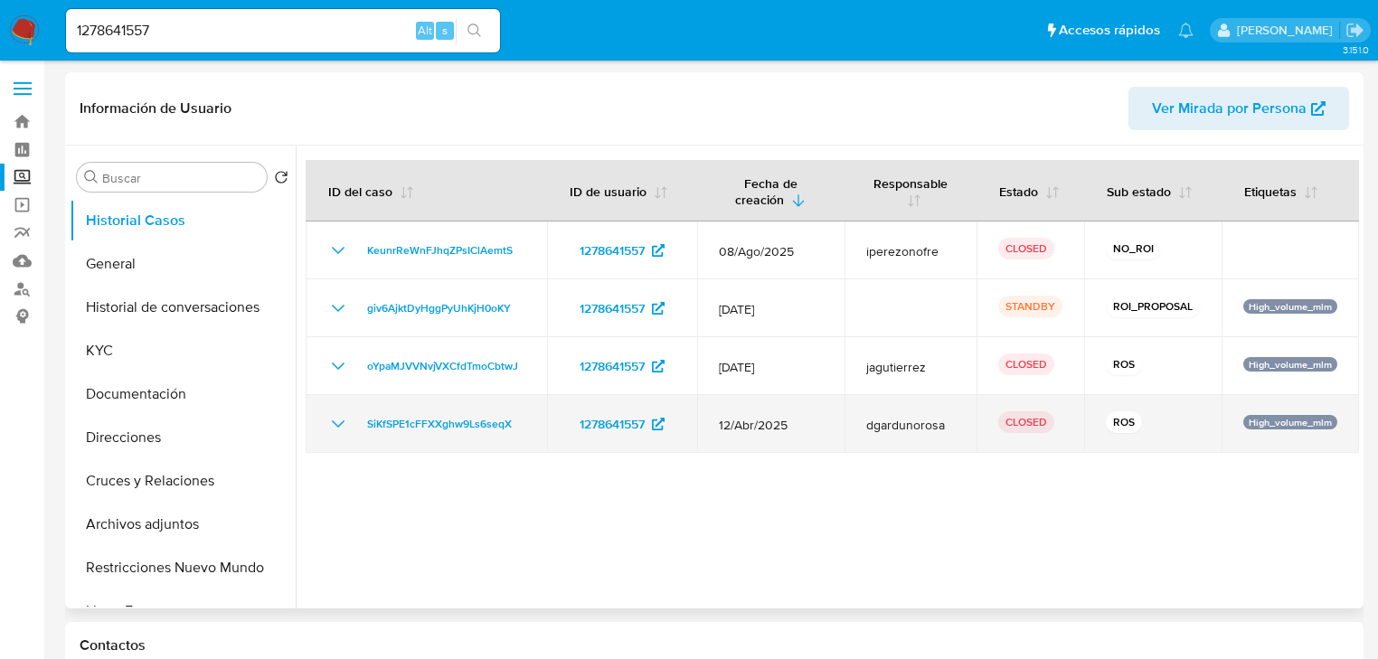
drag, startPoint x: 130, startPoint y: 345, endPoint x: 391, endPoint y: 438, distance: 276.3
click at [391, 440] on div "Buscar Volver al orden por defecto Historial Casos General Historial de convers…" at bounding box center [715, 377] width 1290 height 463
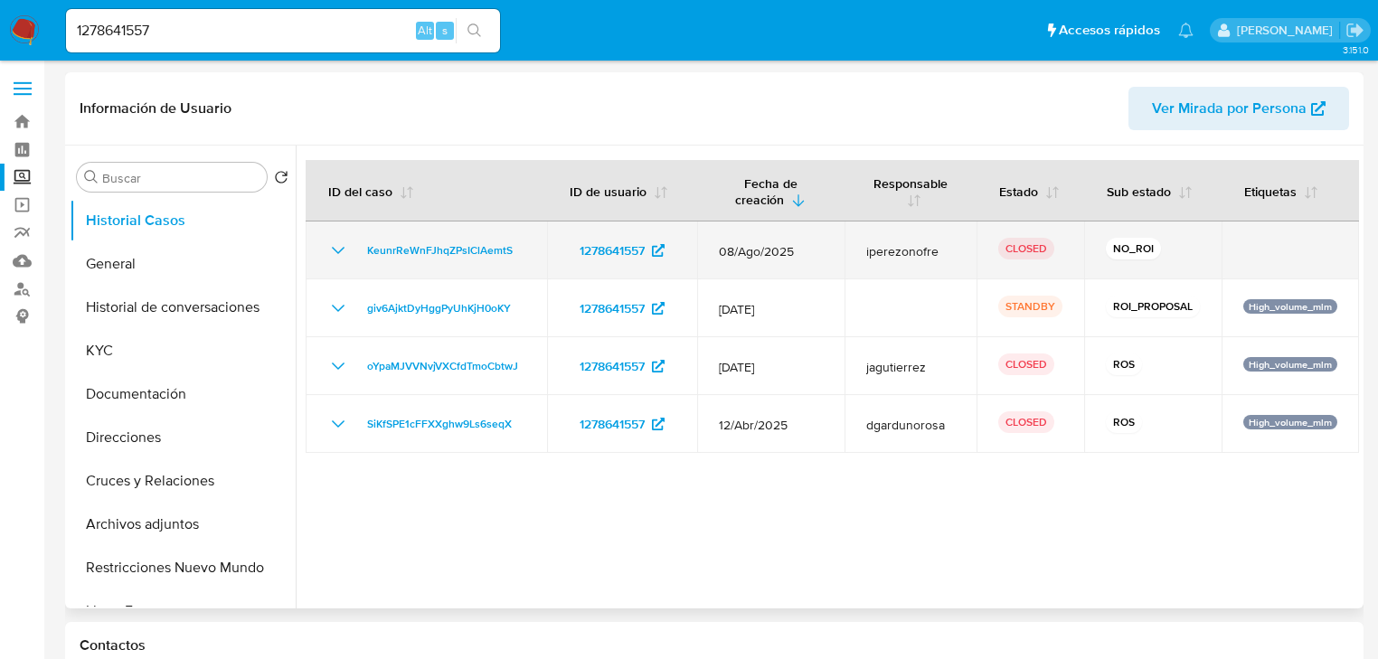
click at [344, 243] on icon "Mostrar/Ocultar" at bounding box center [338, 251] width 22 height 22
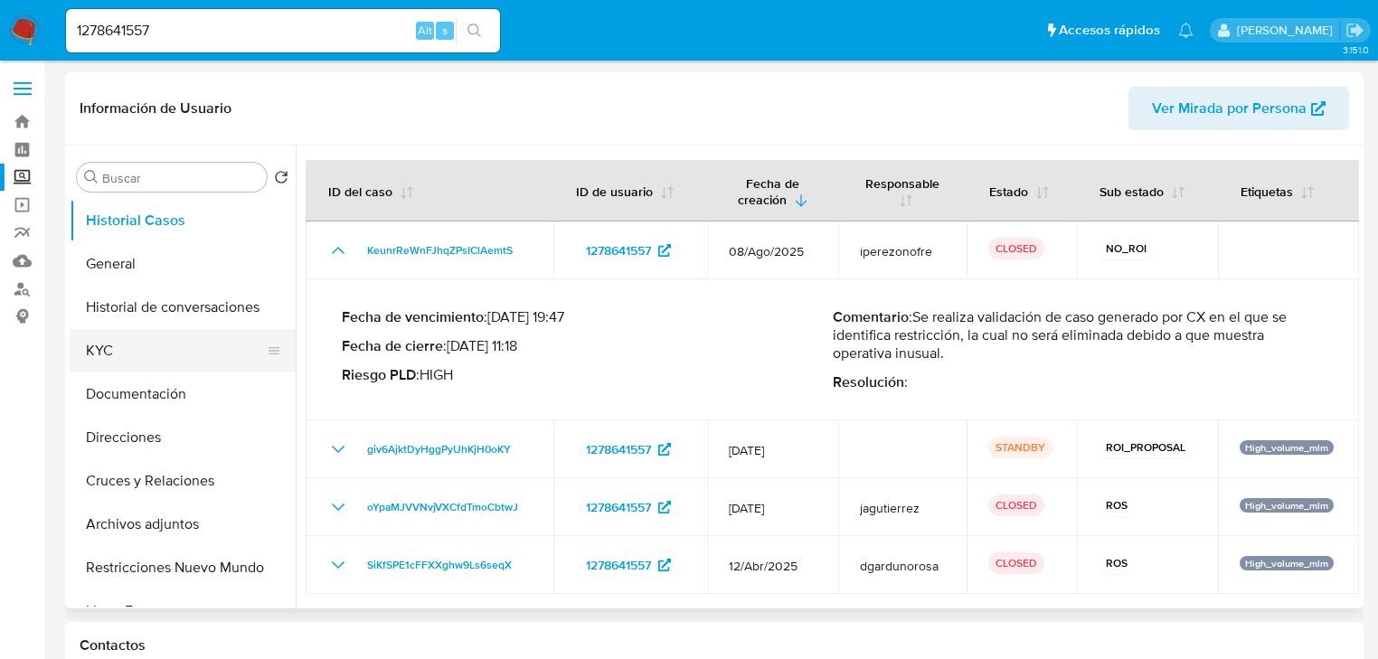
click at [91, 358] on button "KYC" at bounding box center [176, 350] width 212 height 43
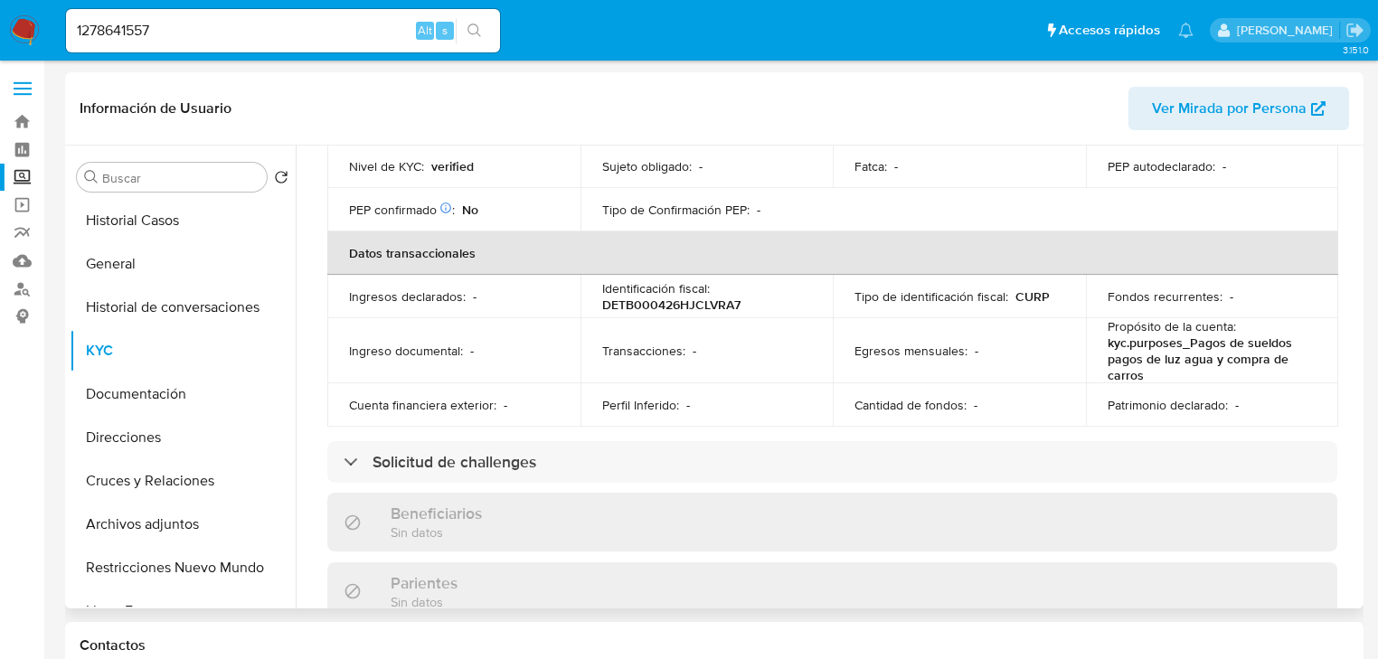
scroll to position [133, 0]
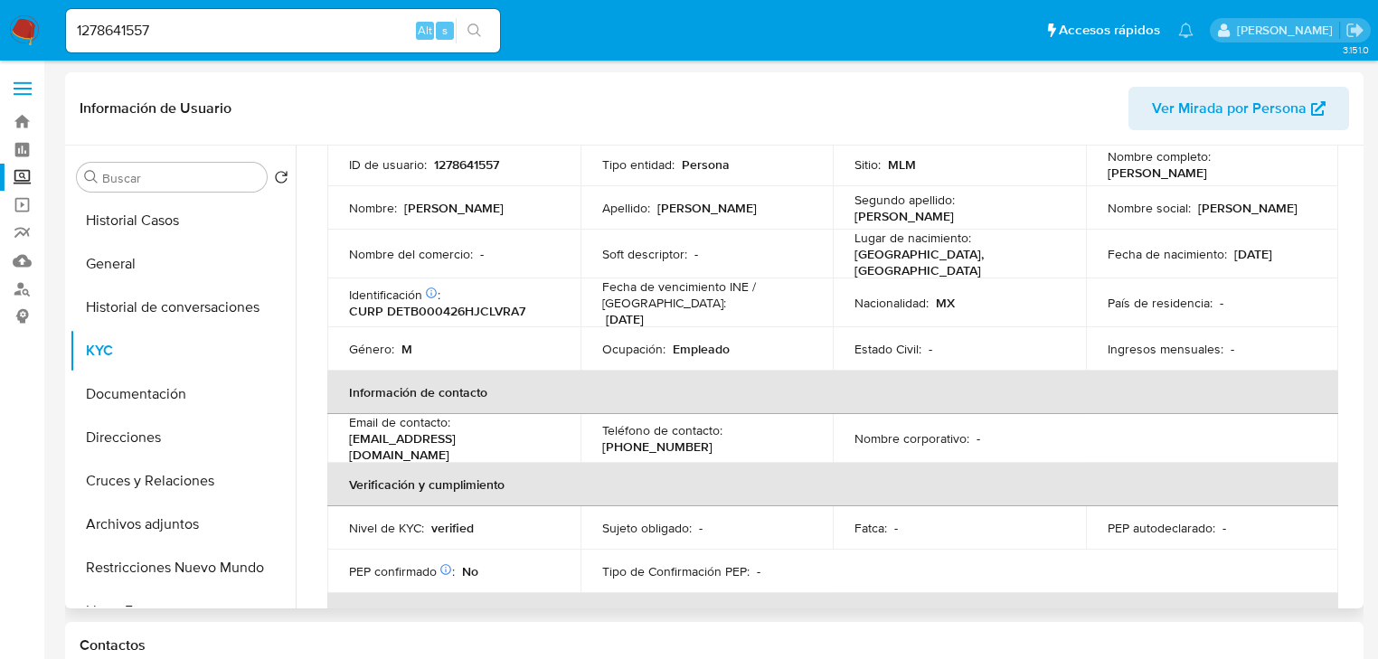
click at [1147, 228] on td "Nombre social : Brandon" at bounding box center [1212, 207] width 253 height 43
click at [166, 213] on button "Historial Casos" at bounding box center [176, 220] width 212 height 43
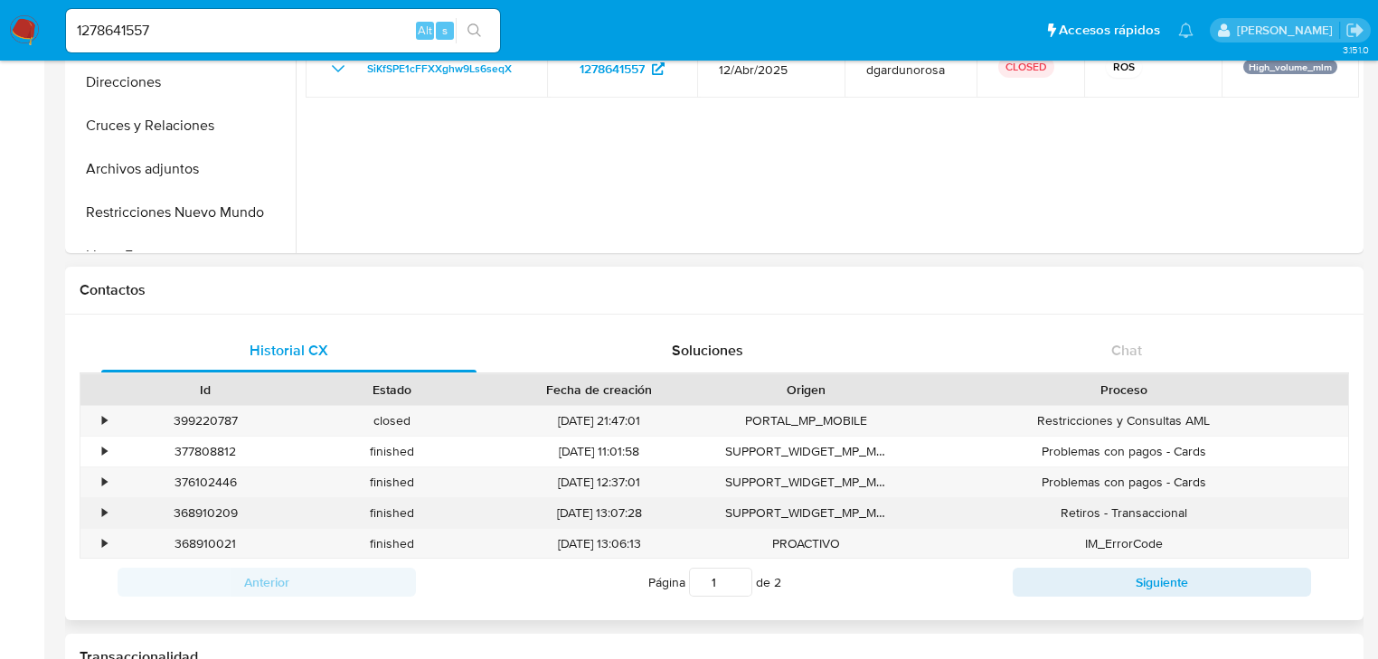
scroll to position [362, 0]
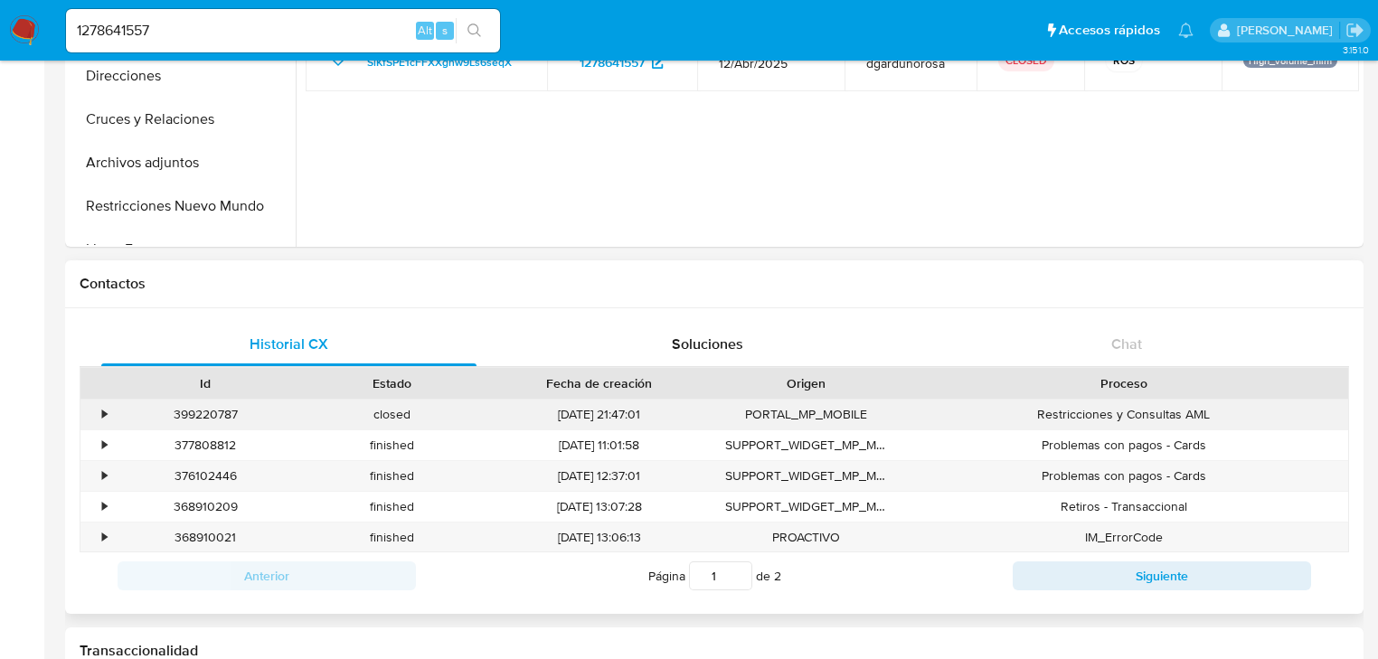
click at [85, 408] on div "•" at bounding box center [96, 415] width 32 height 30
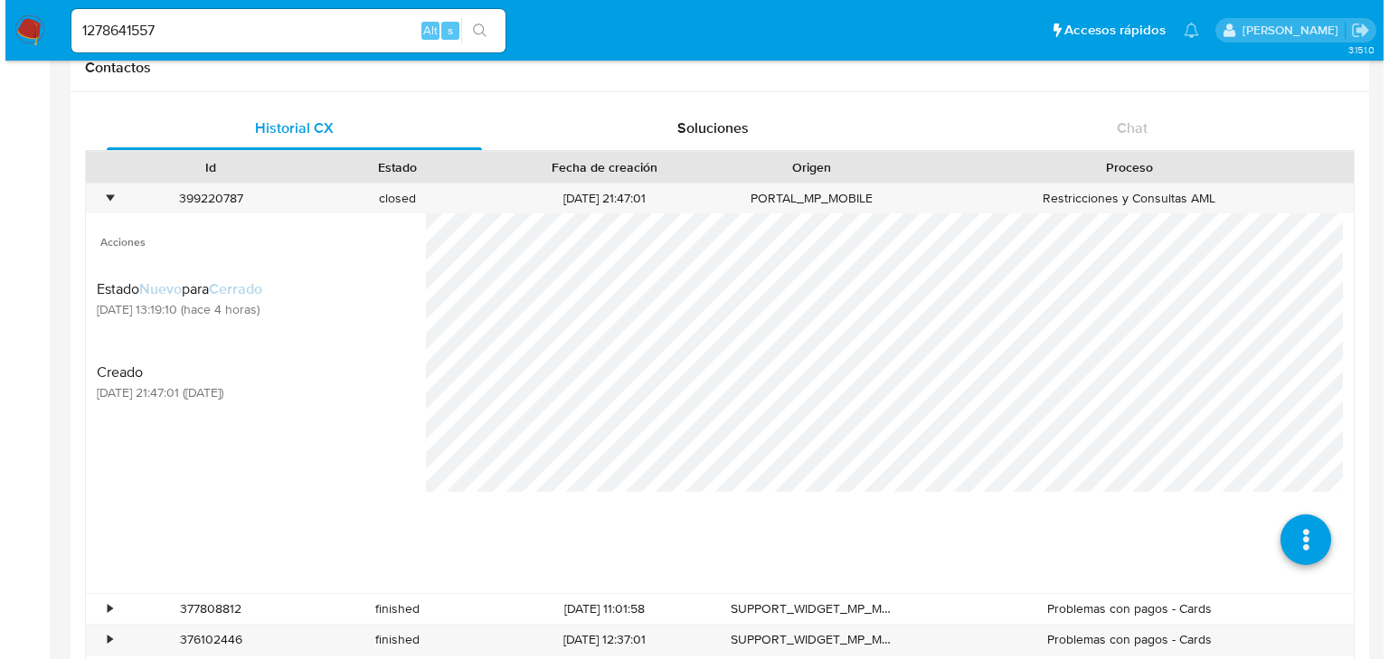
scroll to position [579, 0]
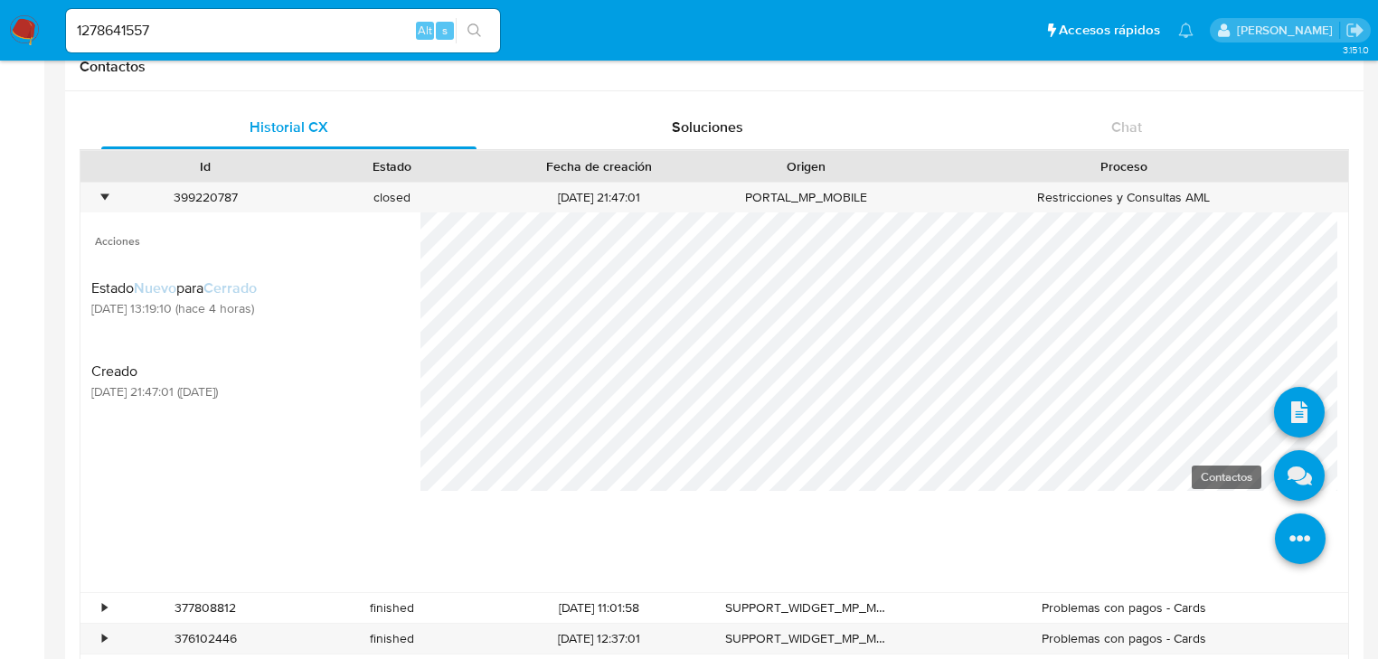
click at [1274, 469] on icon at bounding box center [1299, 475] width 51 height 51
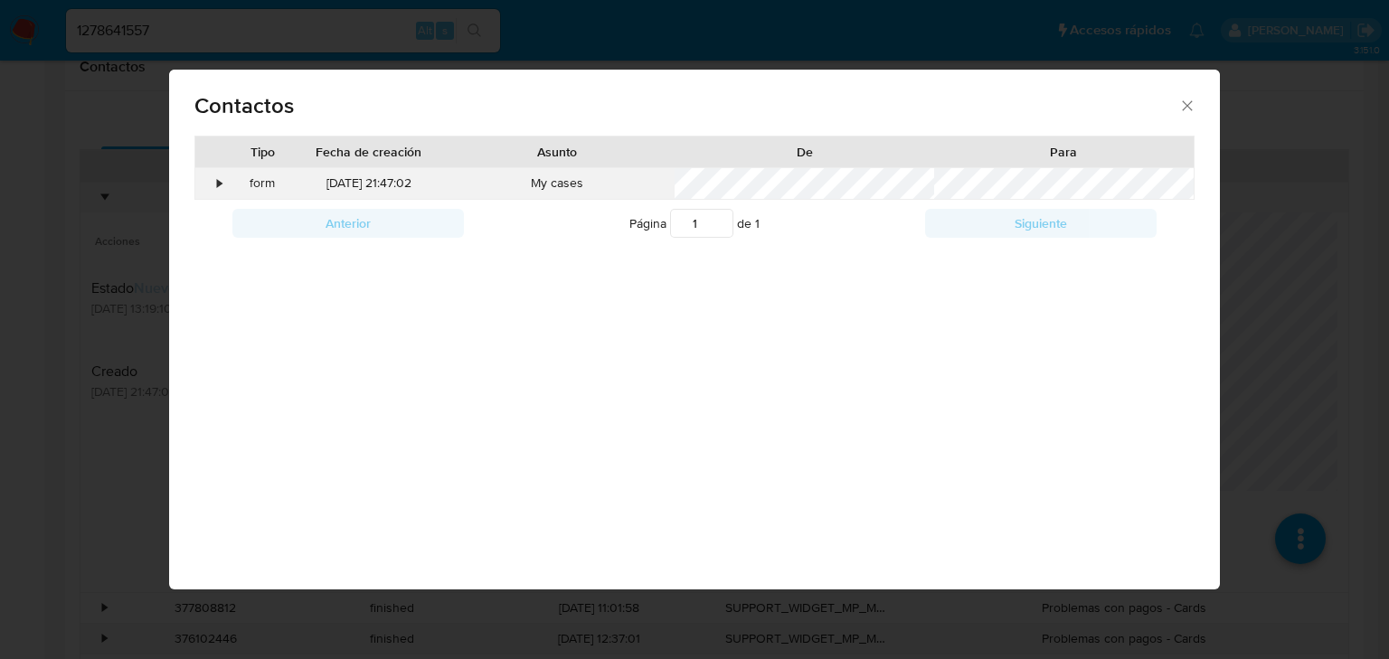
click at [219, 176] on div "•" at bounding box center [219, 184] width 5 height 18
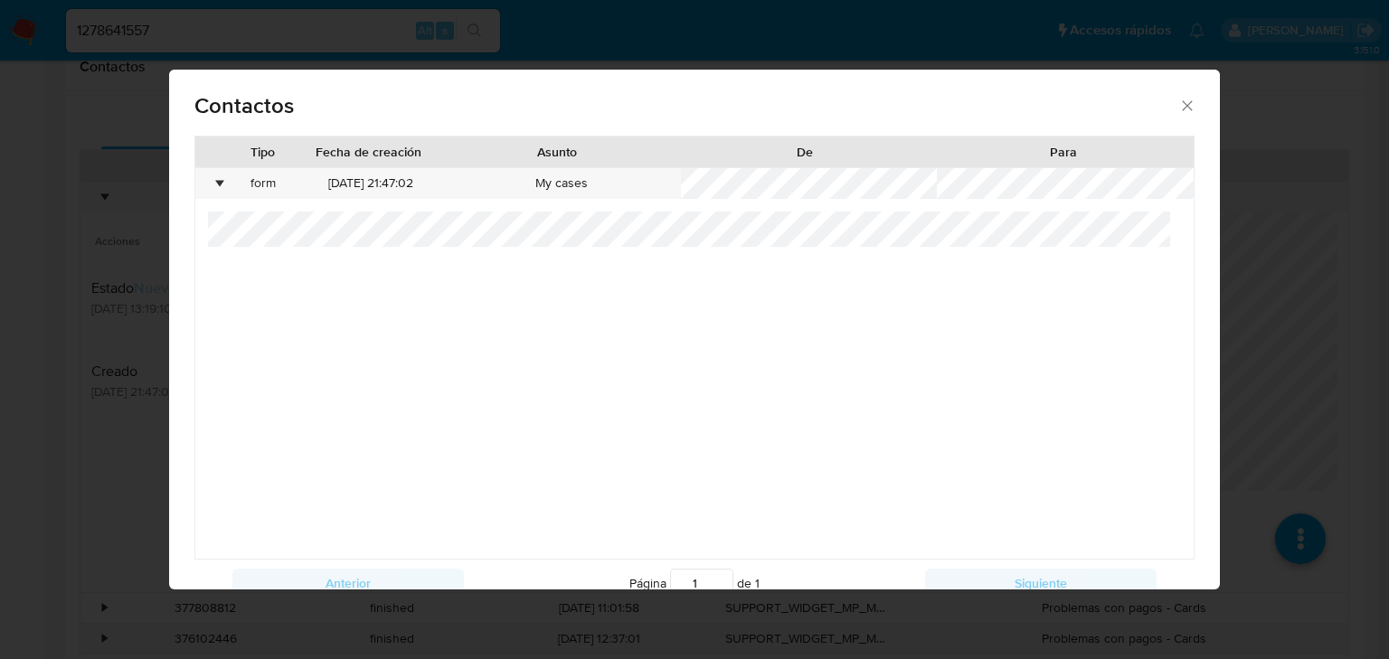
click at [94, 421] on div "Contactos Tipo Fecha de creación Asunto De Para • form 07/08/2025 21:47:02 My c…" at bounding box center [694, 329] width 1389 height 659
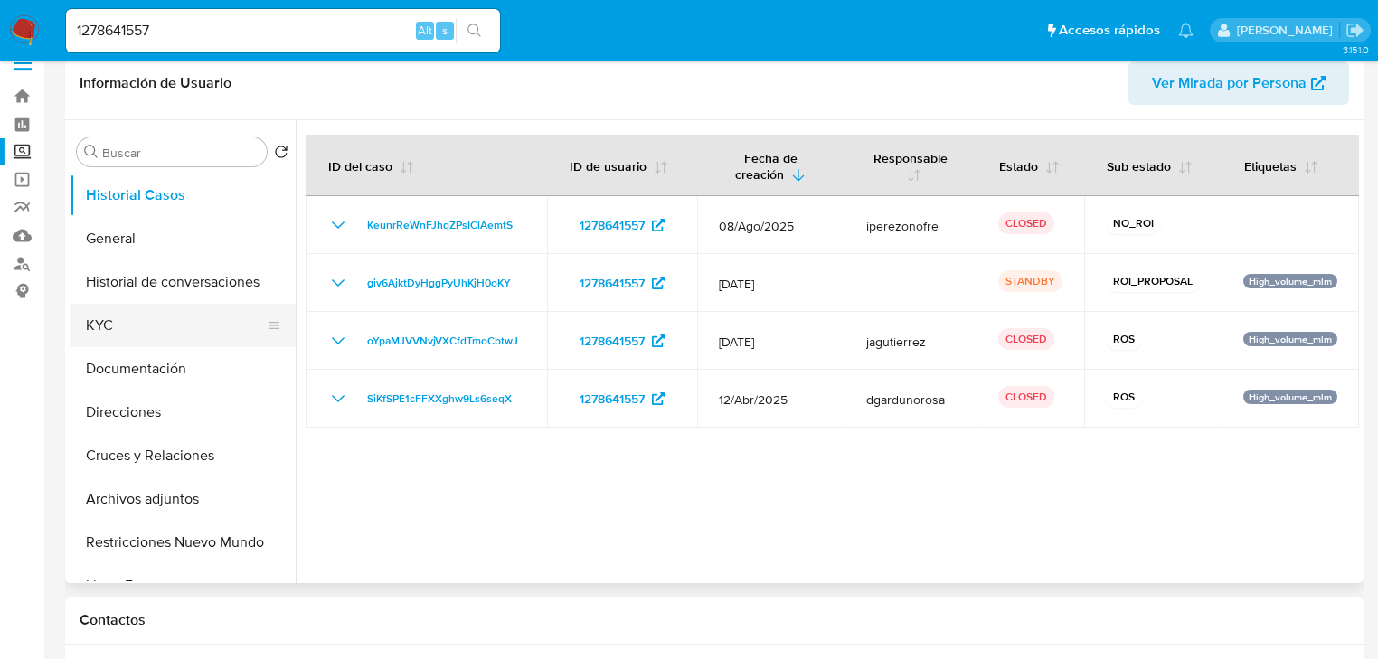
scroll to position [0, 0]
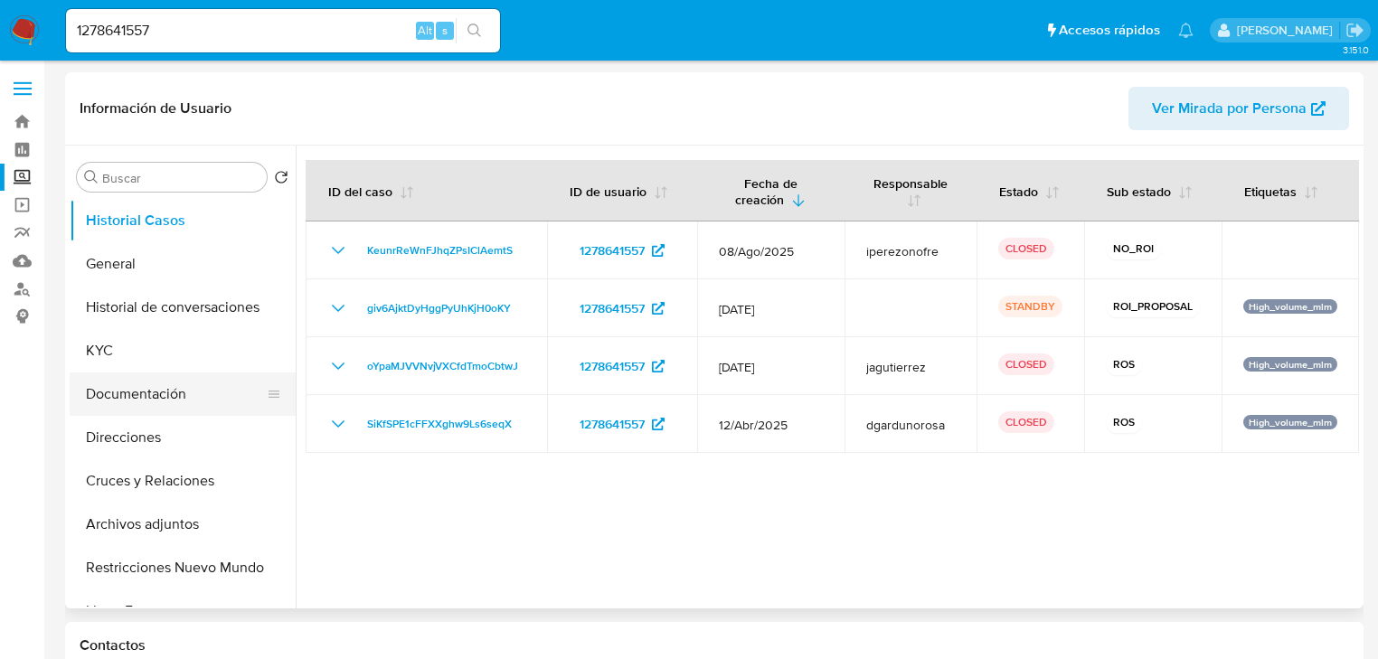
click at [156, 395] on button "Documentación" at bounding box center [176, 394] width 212 height 43
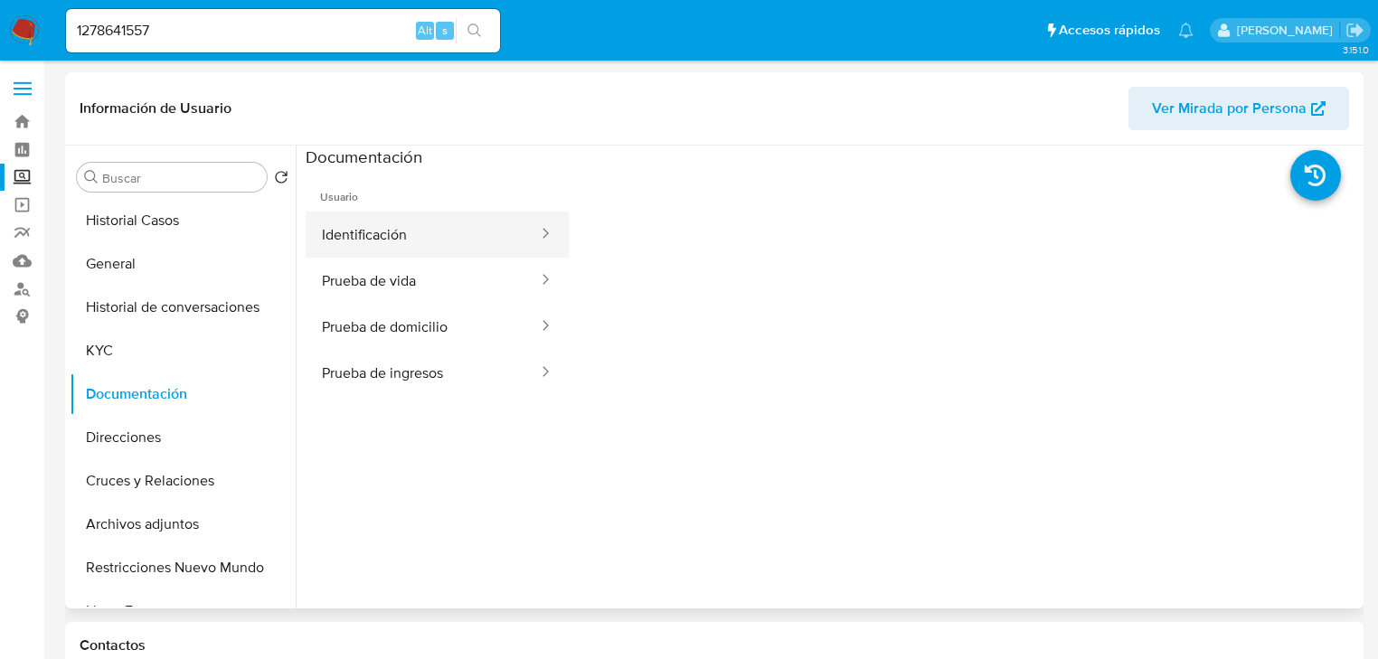
click at [365, 235] on button "Identificación" at bounding box center [423, 235] width 234 height 46
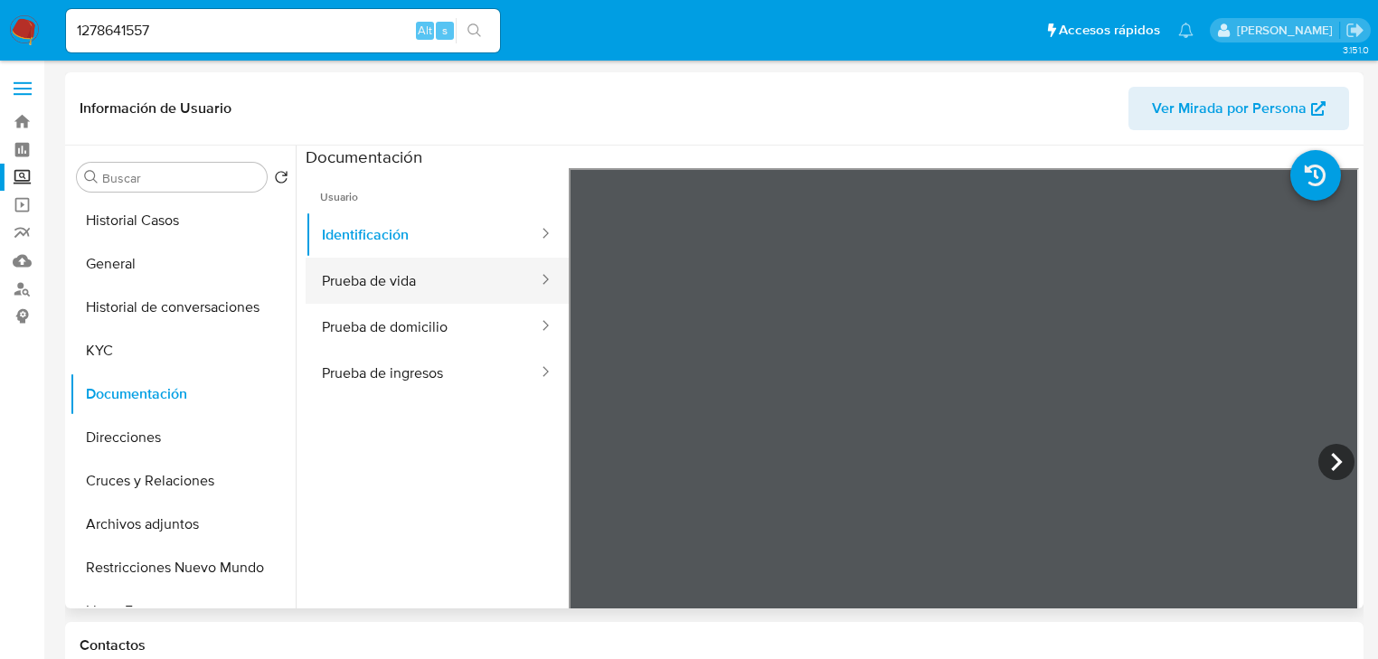
click at [450, 280] on button "Prueba de vida" at bounding box center [423, 281] width 234 height 46
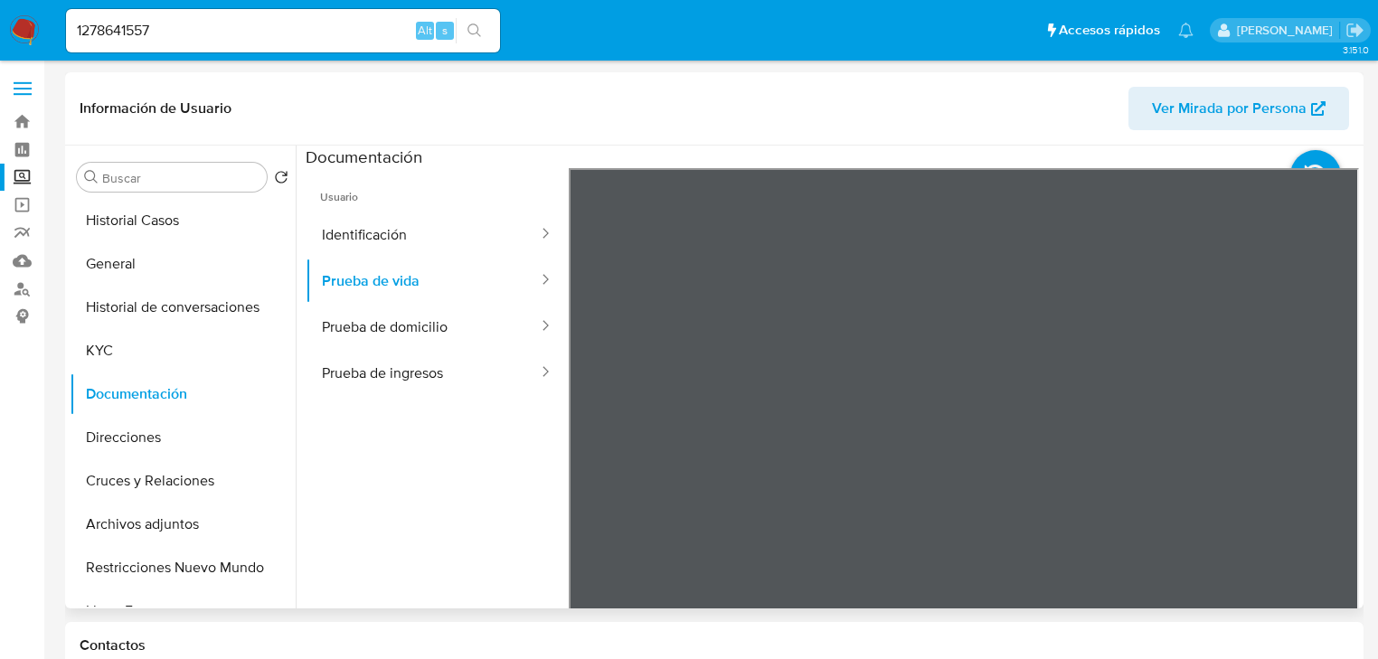
click at [562, 440] on div "Usuario Identificación Prueba de vida Prueba de domicilio Prueba de ingresos" at bounding box center [833, 457] width 1054 height 579
drag, startPoint x: 247, startPoint y: 36, endPoint x: 37, endPoint y: 54, distance: 210.6
paste input "2272148320"
type input "2272148320"
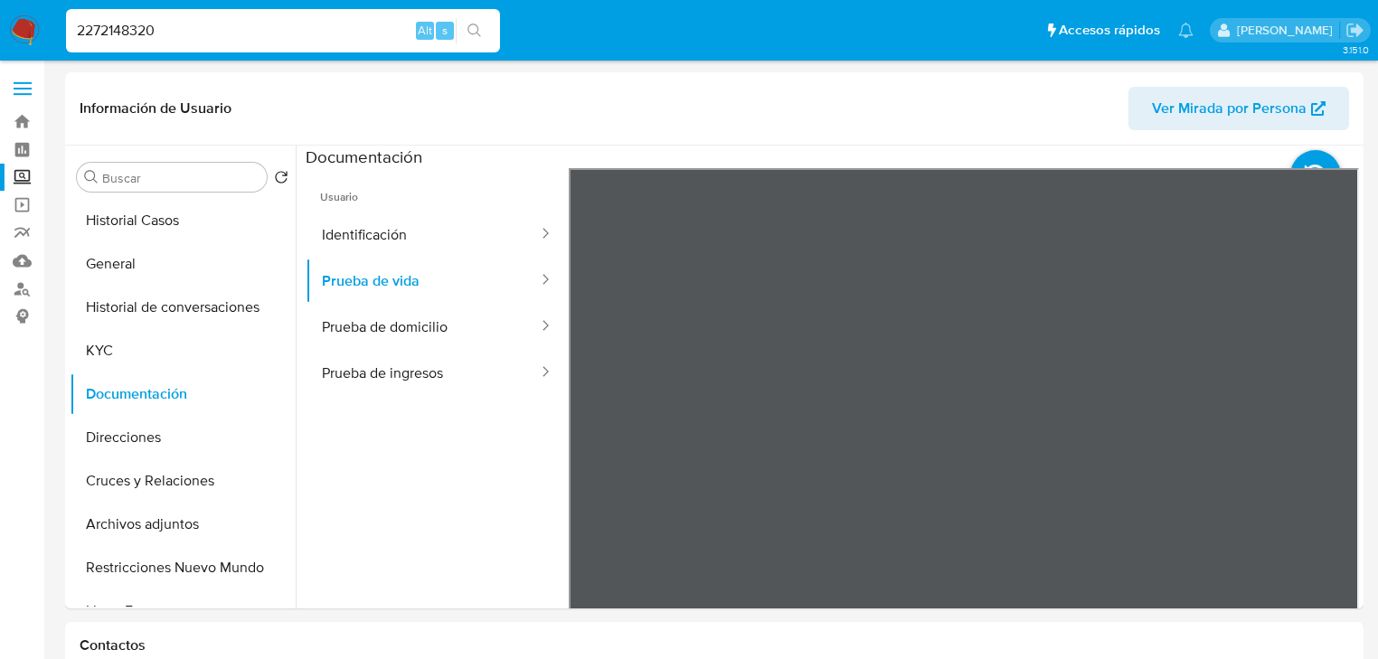
click at [474, 26] on icon "search-icon" at bounding box center [475, 31] width 14 height 14
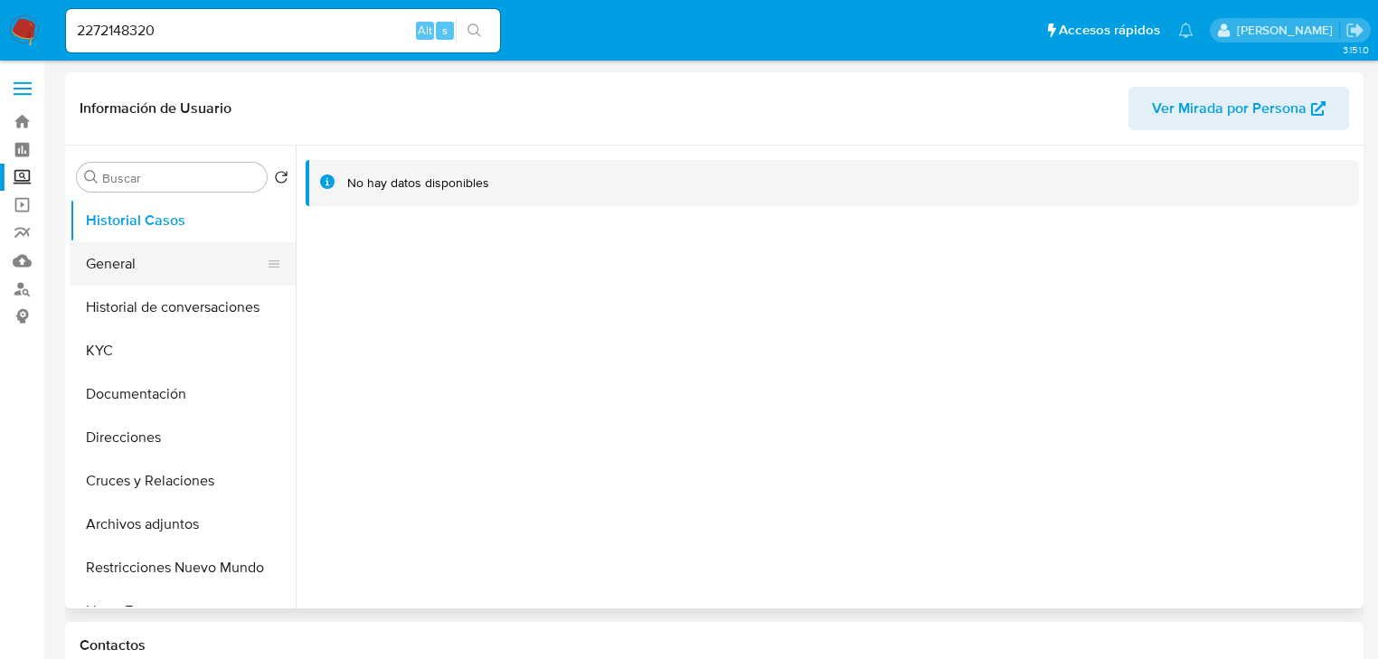
select select "10"
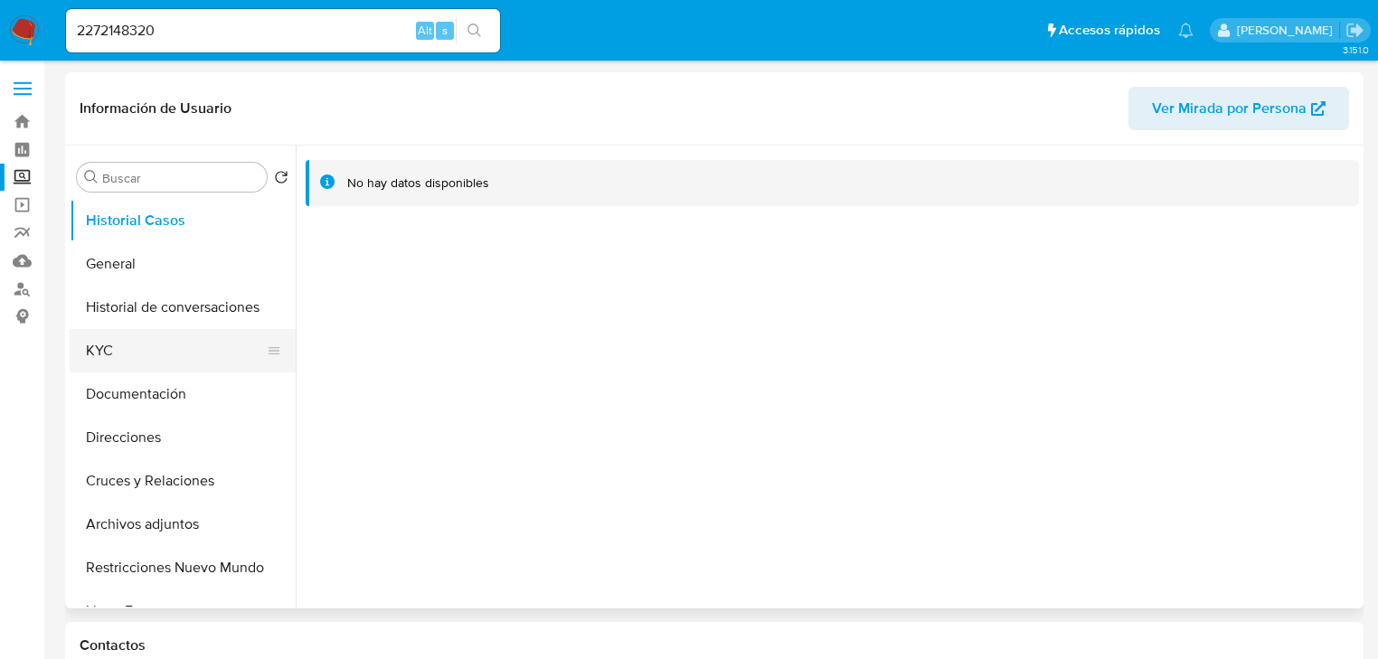
click at [112, 341] on button "KYC" at bounding box center [176, 350] width 212 height 43
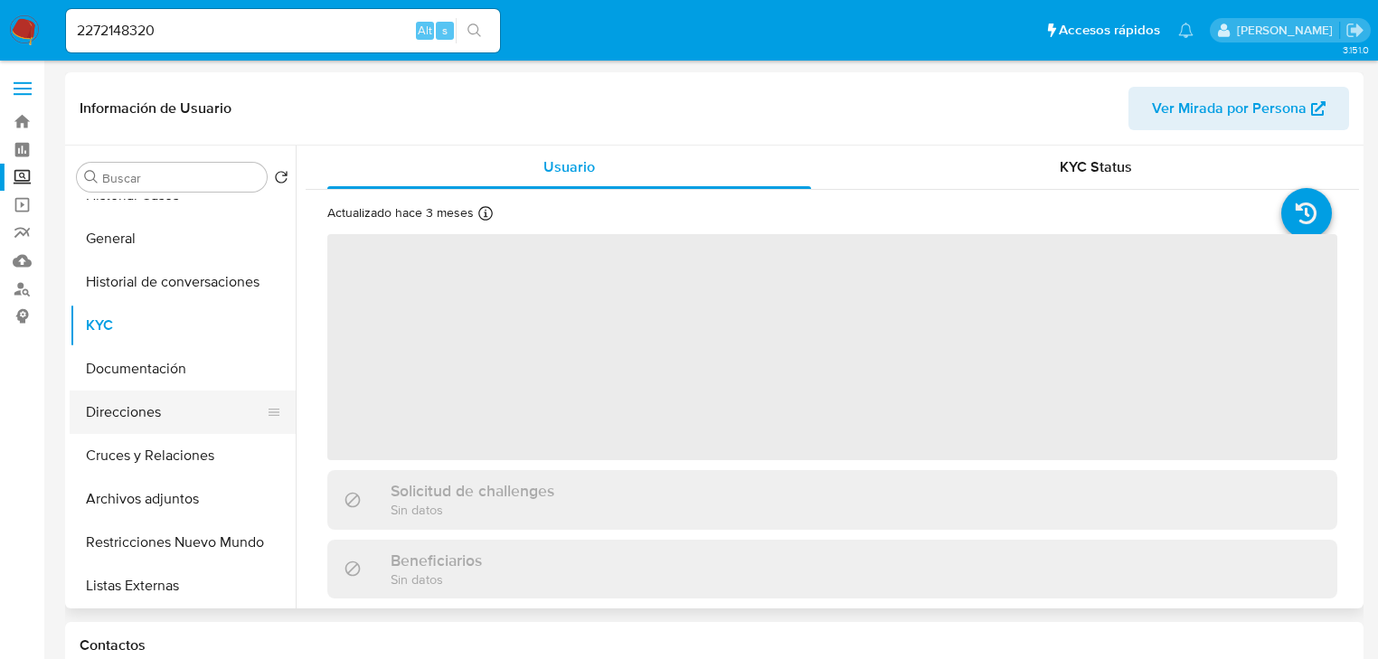
scroll to position [72, 0]
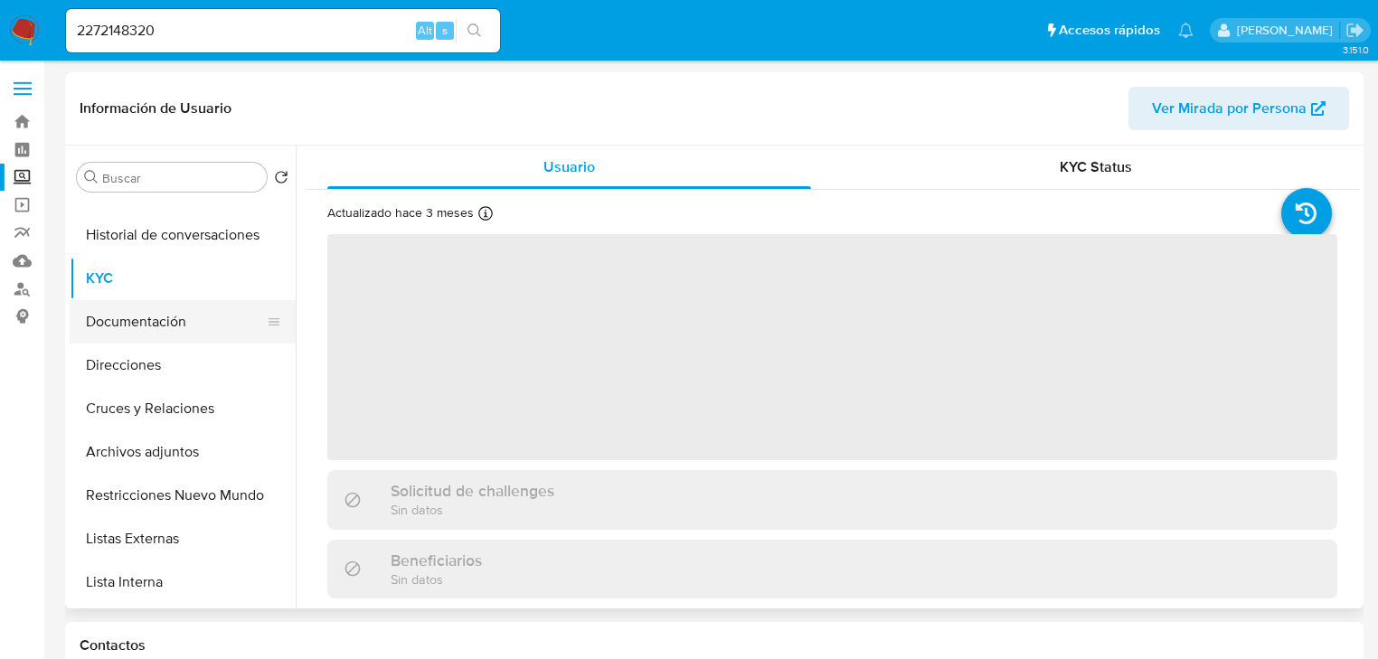
drag, startPoint x: 163, startPoint y: 327, endPoint x: 260, endPoint y: 314, distance: 98.5
click at [164, 326] on button "Documentación" at bounding box center [176, 321] width 212 height 43
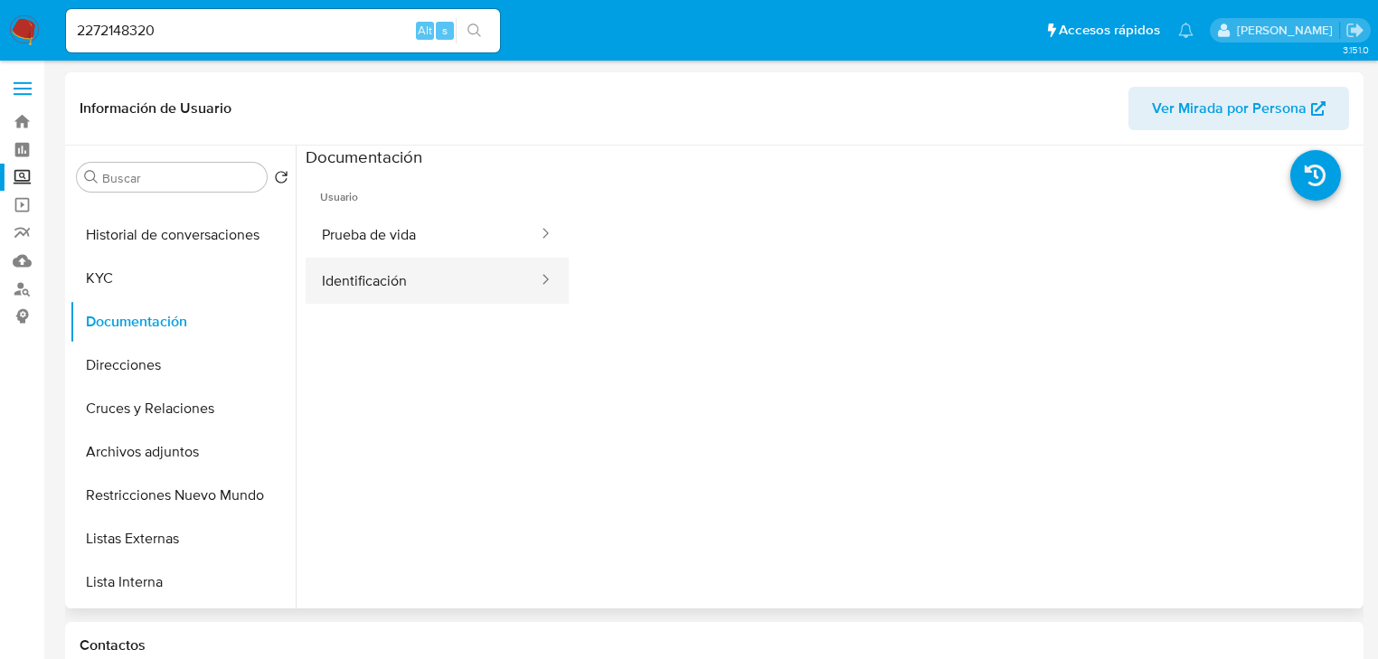
drag, startPoint x: 398, startPoint y: 285, endPoint x: 498, endPoint y: 289, distance: 100.5
click at [399, 286] on button "Identificación" at bounding box center [423, 281] width 234 height 46
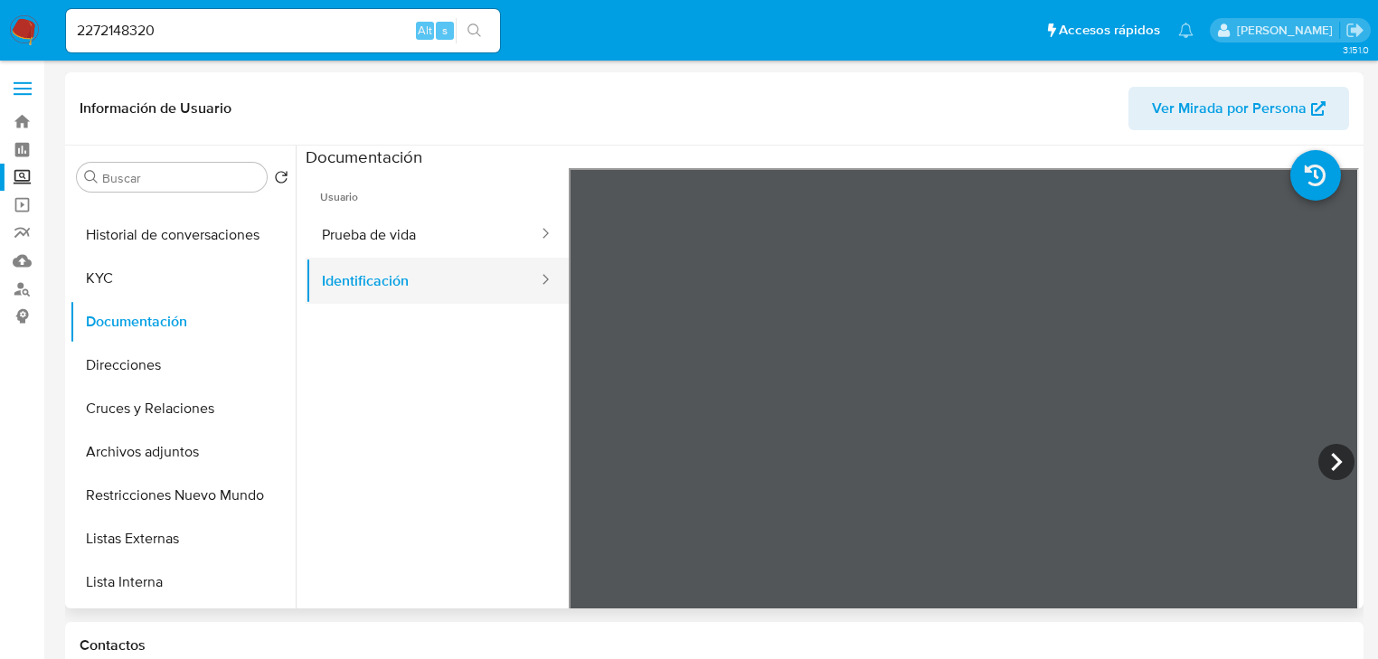
drag, startPoint x: 352, startPoint y: 232, endPoint x: 529, endPoint y: 268, distance: 180.9
click at [358, 232] on button "Prueba de vida" at bounding box center [423, 235] width 234 height 46
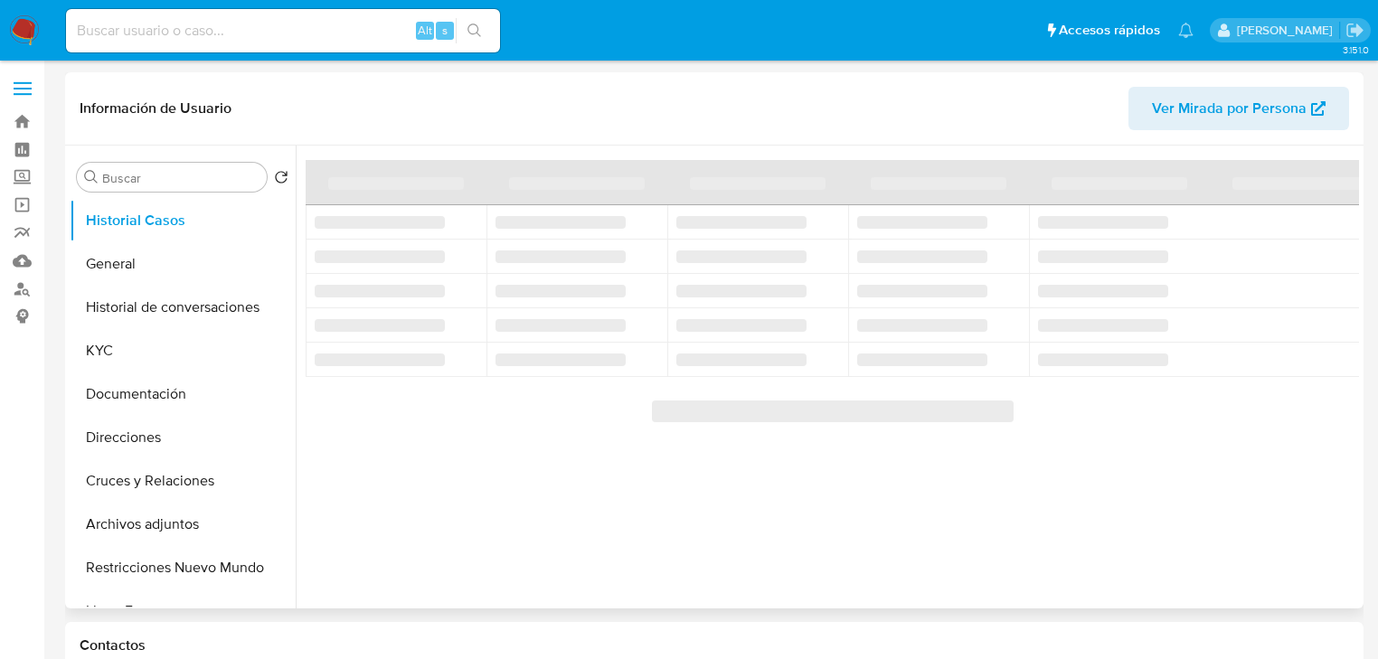
select select "10"
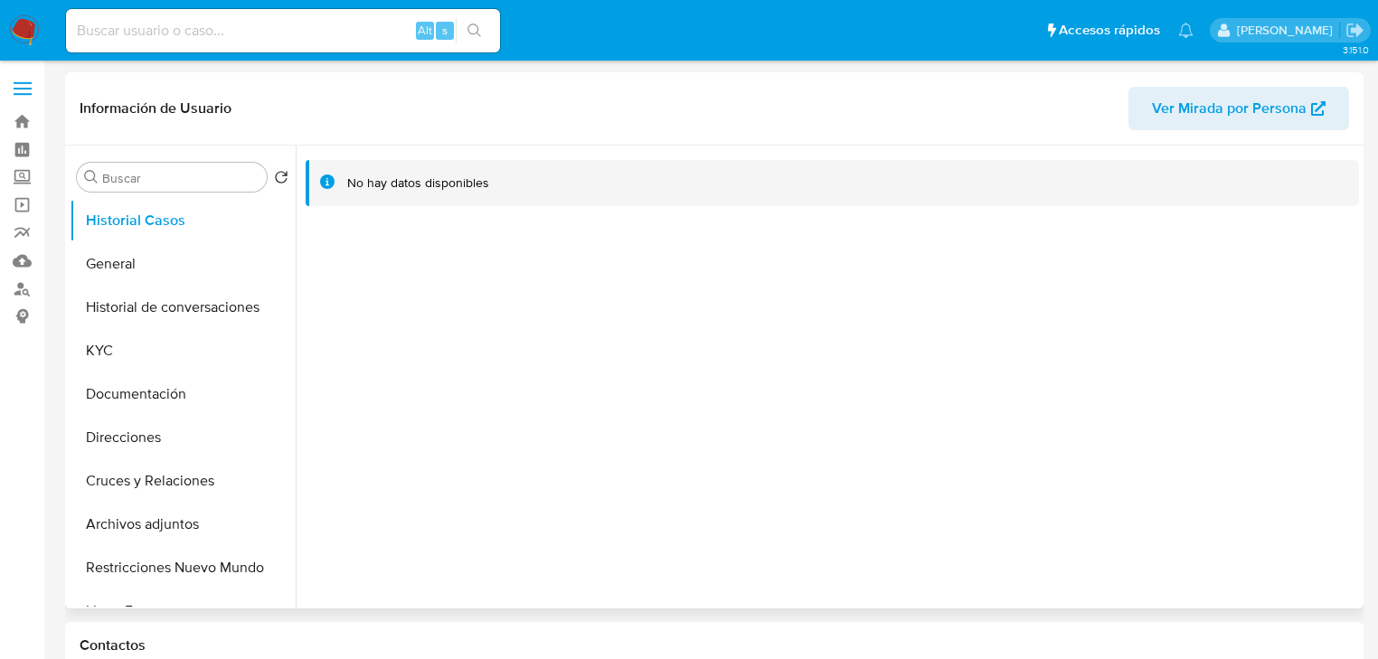
click at [558, 492] on div at bounding box center [828, 377] width 1064 height 463
click at [180, 260] on button "General" at bounding box center [176, 263] width 212 height 43
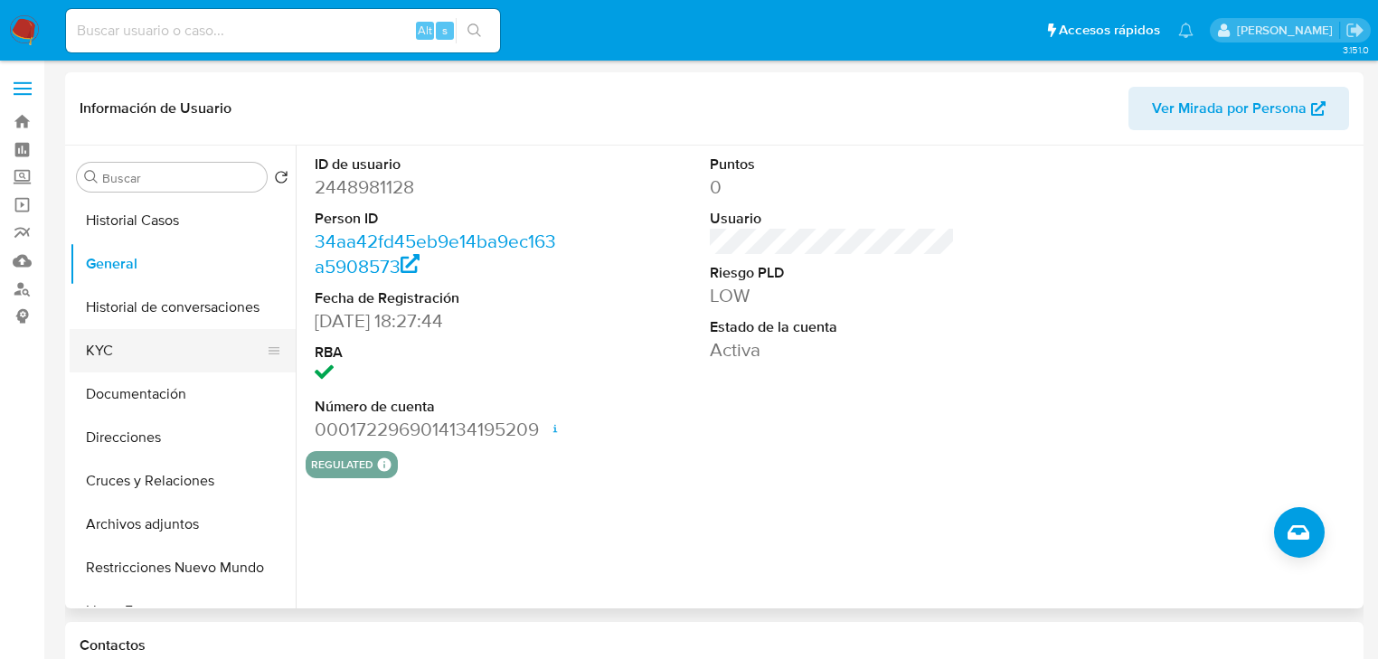
click at [121, 346] on button "KYC" at bounding box center [176, 350] width 212 height 43
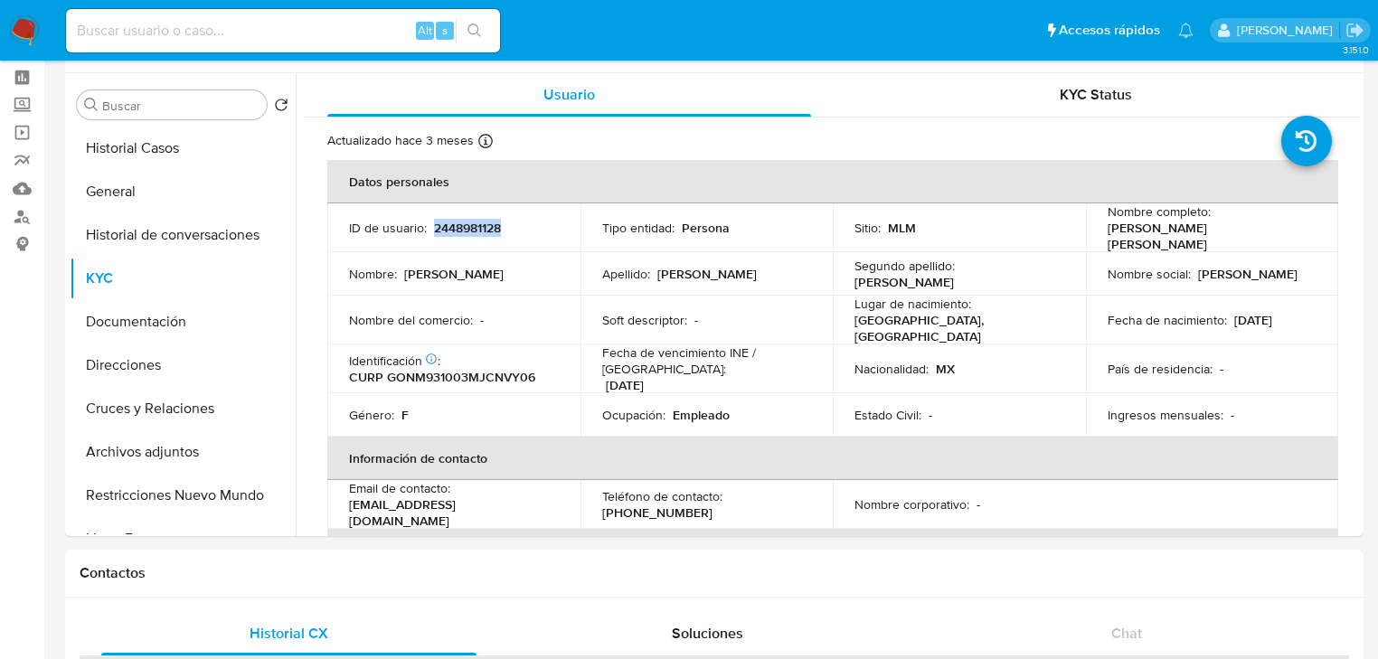
drag, startPoint x: 431, startPoint y: 227, endPoint x: 51, endPoint y: 240, distance: 381.0
click at [551, 232] on div "ID de usuario : 2448981128" at bounding box center [454, 228] width 210 height 16
copy p "2448981128"
click at [1023, 329] on td "Lugar de nacimiento : [GEOGRAPHIC_DATA], [GEOGRAPHIC_DATA]" at bounding box center [959, 320] width 253 height 49
click at [207, 309] on button "Documentación" at bounding box center [176, 321] width 212 height 43
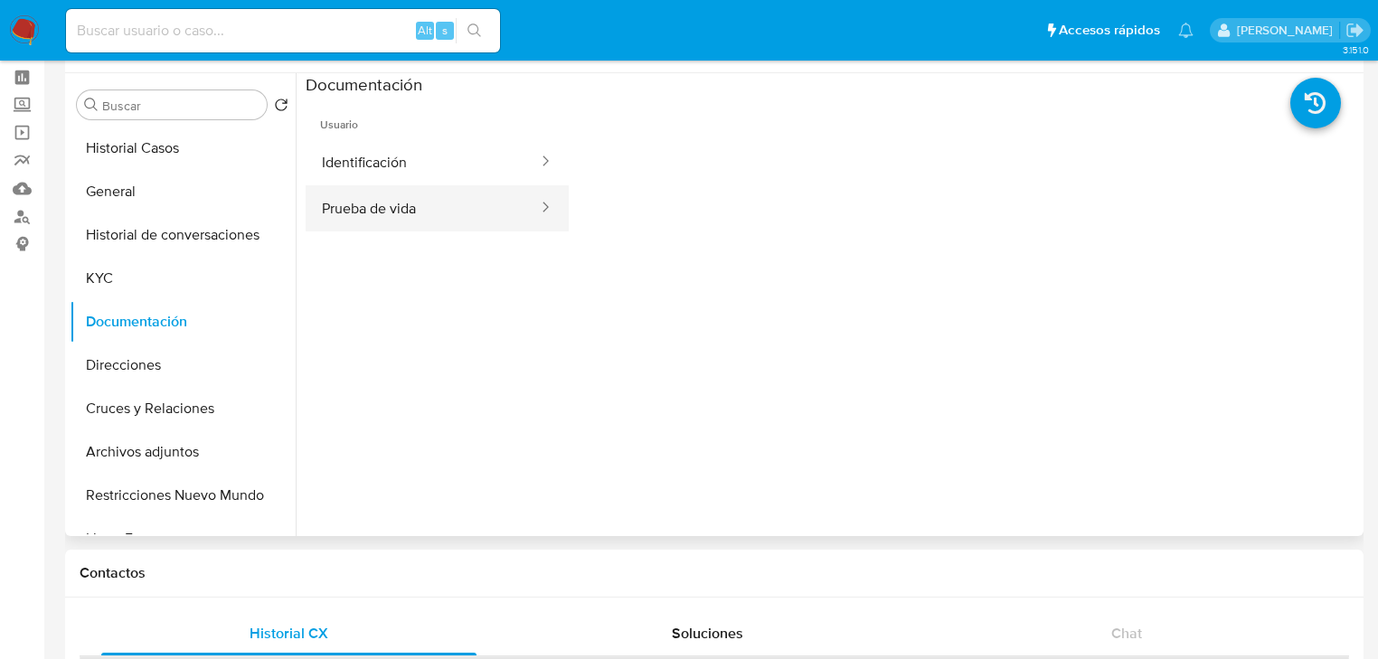
click at [381, 223] on button "Prueba de vida" at bounding box center [423, 208] width 234 height 46
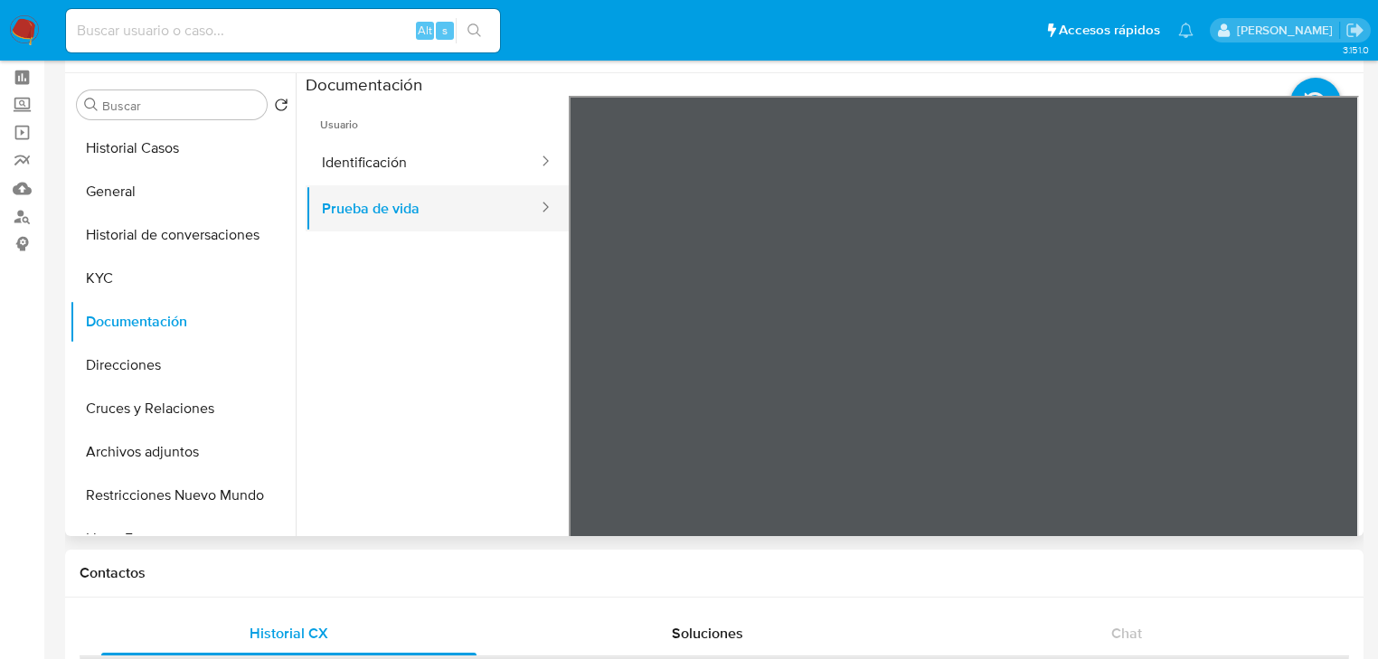
click at [388, 213] on button "Prueba de vida" at bounding box center [423, 208] width 234 height 46
drag, startPoint x: 387, startPoint y: 164, endPoint x: 555, endPoint y: 206, distance: 173.5
click at [386, 166] on button "Identificación" at bounding box center [423, 162] width 234 height 46
drag, startPoint x: 342, startPoint y: 199, endPoint x: 497, endPoint y: 229, distance: 158.4
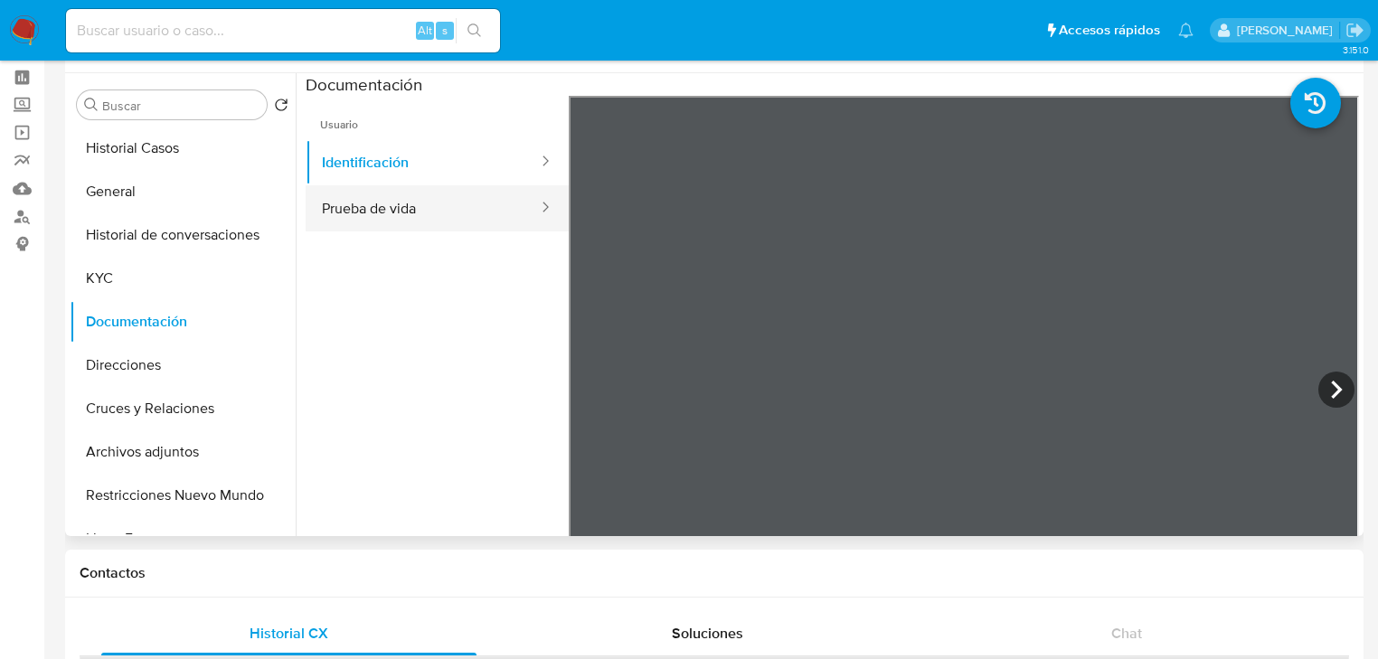
click at [359, 202] on button "Prueba de vida" at bounding box center [423, 208] width 234 height 46
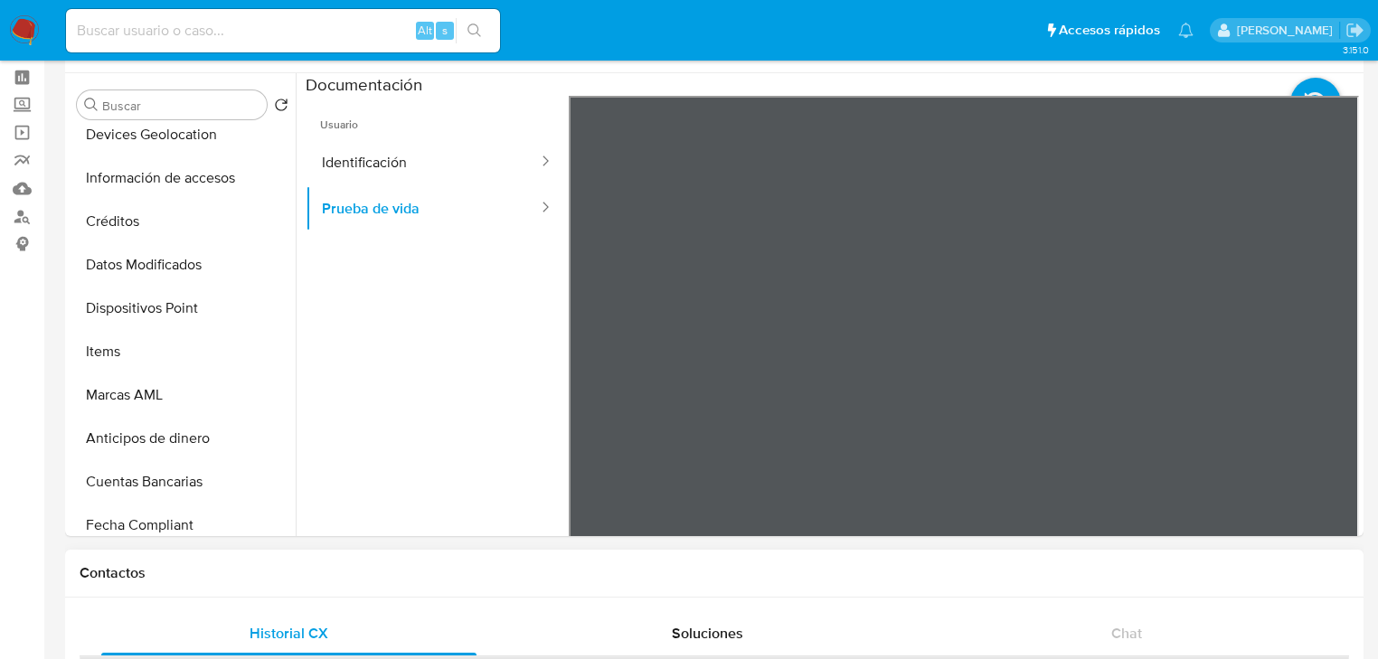
scroll to position [506, 0]
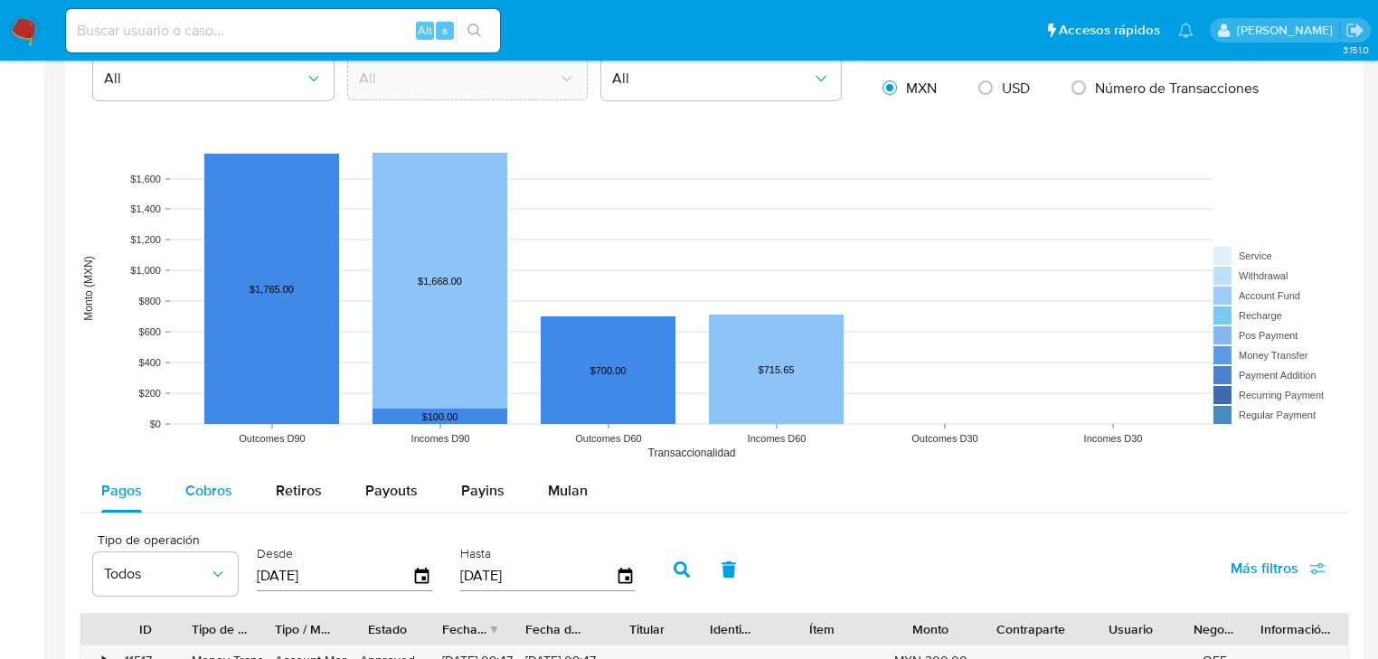
click at [213, 485] on span "Cobros" at bounding box center [208, 490] width 47 height 21
select select "10"
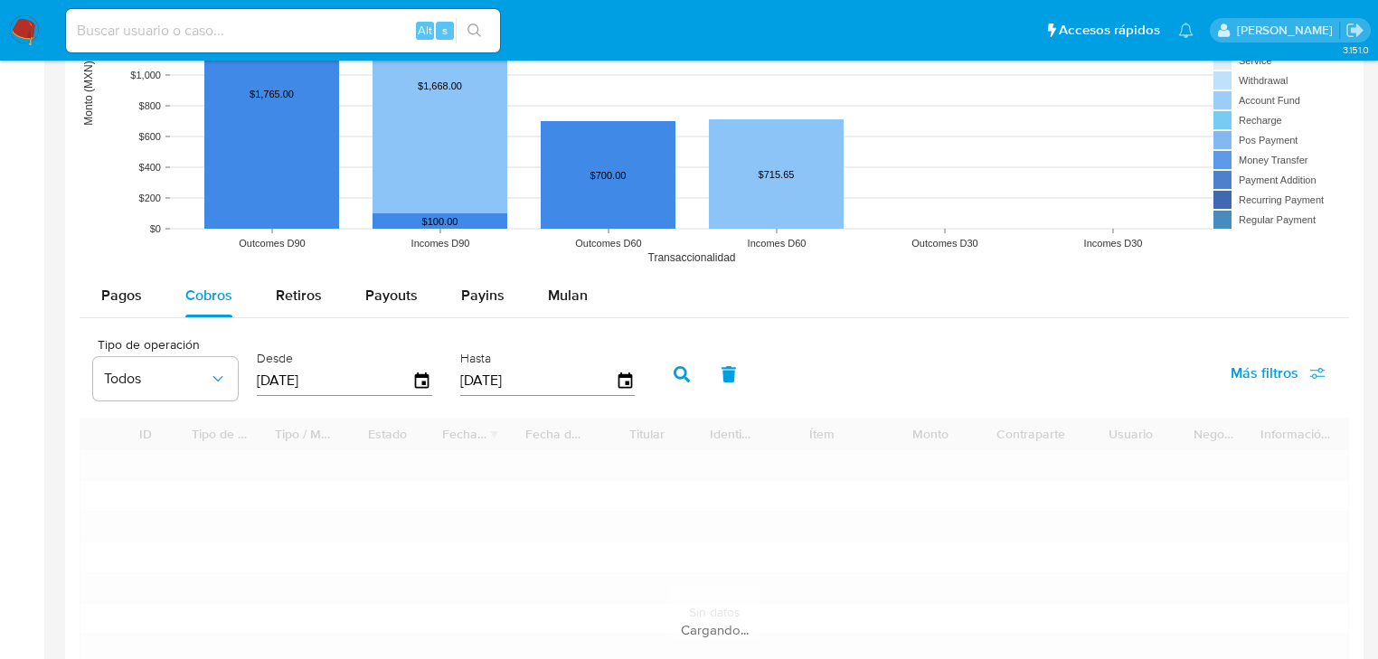
scroll to position [1809, 0]
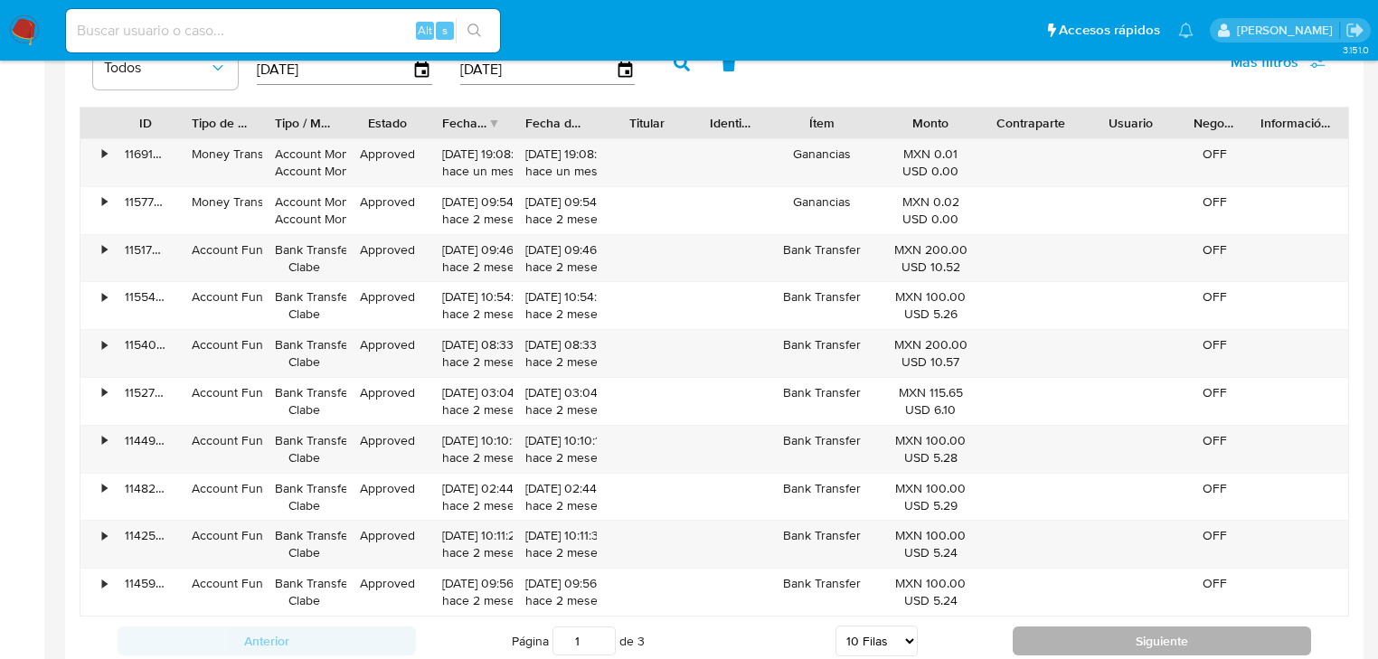
click at [1189, 640] on button "Siguiente" at bounding box center [1162, 641] width 298 height 29
type input "3"
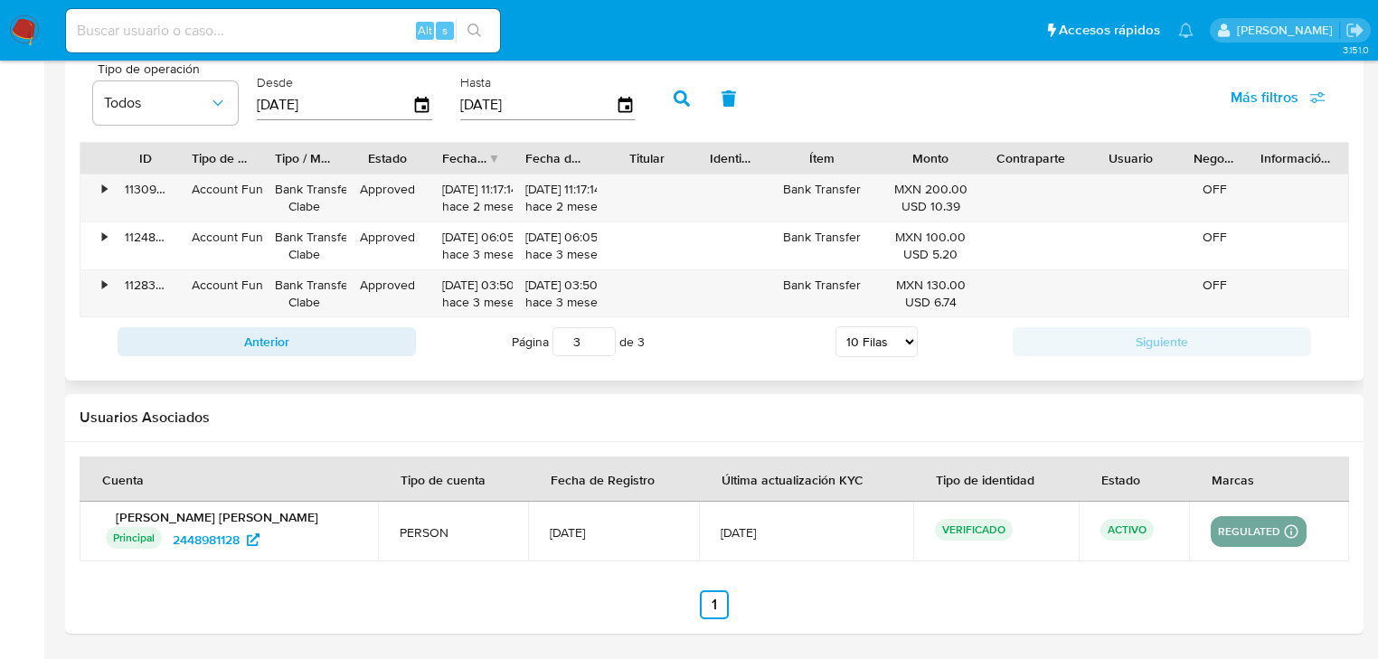
scroll to position [1772, 0]
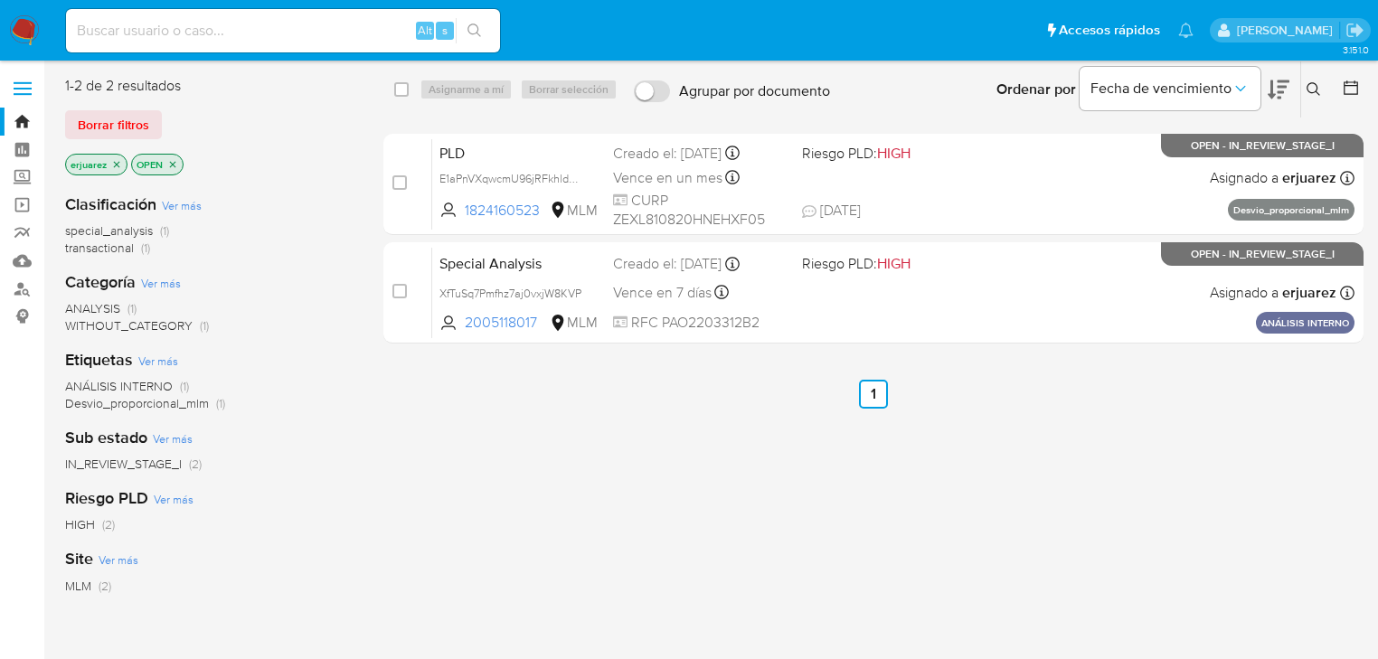
click at [15, 31] on img at bounding box center [24, 30] width 31 height 31
click at [185, 33] on input at bounding box center [283, 31] width 434 height 24
paste input "534378217"
click at [476, 24] on icon "search-icon" at bounding box center [475, 31] width 14 height 14
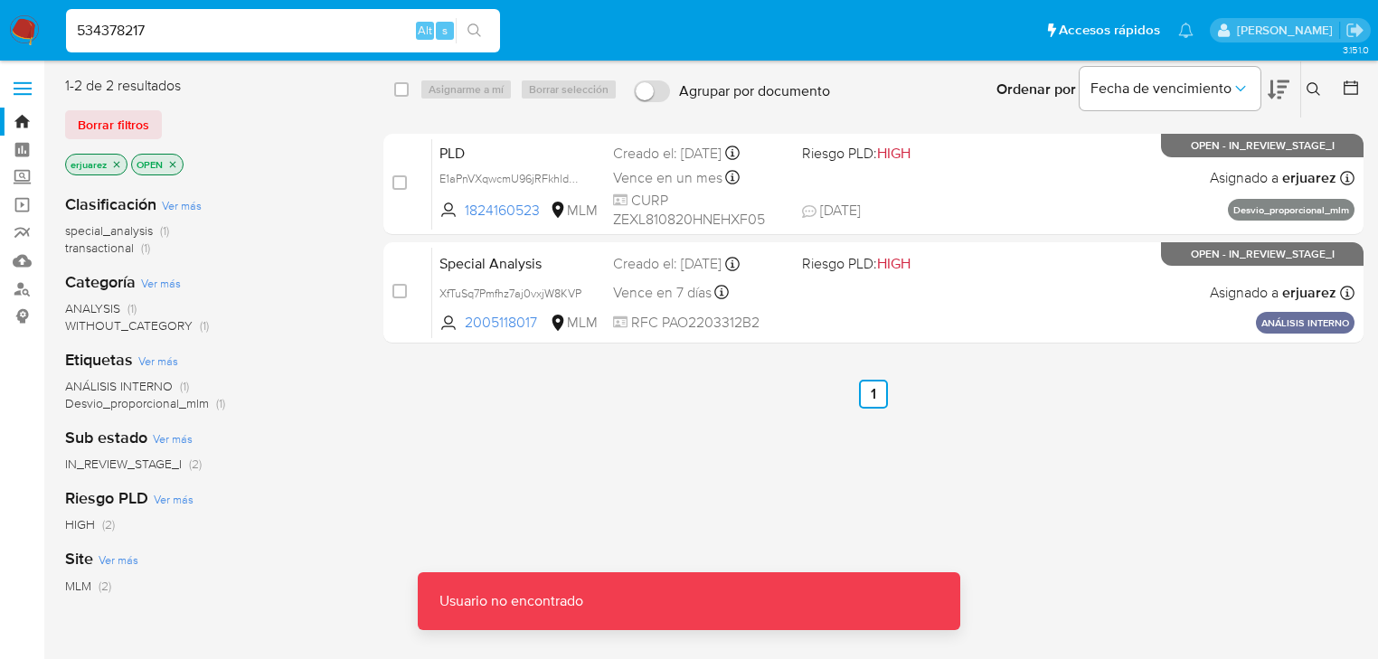
click at [81, 33] on input "534378217" at bounding box center [283, 31] width 434 height 24
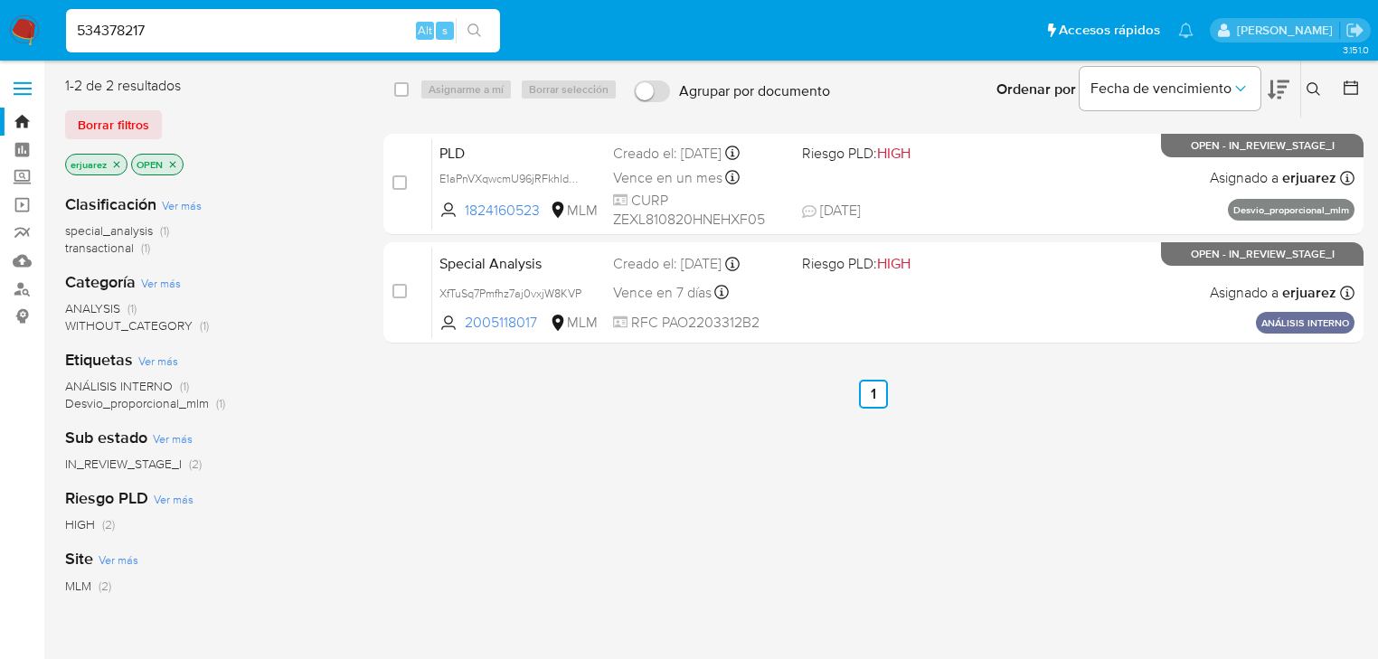
click at [163, 34] on input "534378217" at bounding box center [283, 31] width 434 height 24
type input "534378217"
click at [469, 24] on icon "search-icon" at bounding box center [475, 31] width 14 height 14
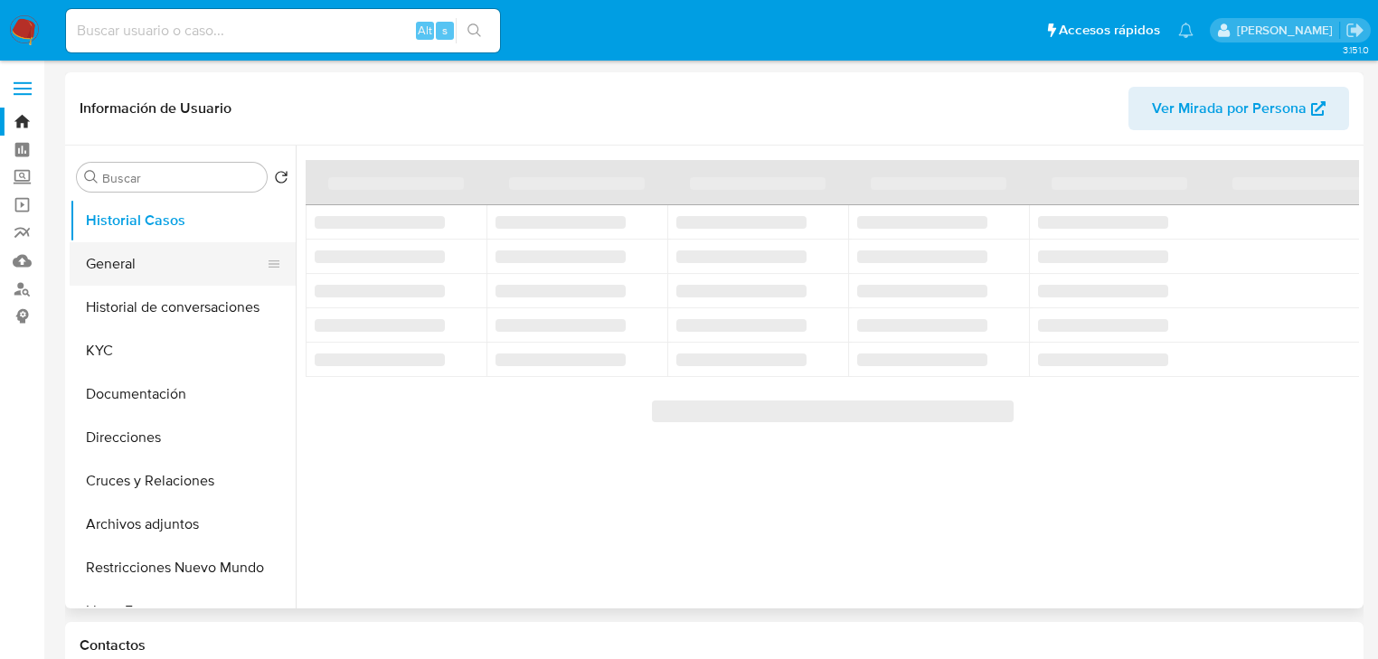
select select "10"
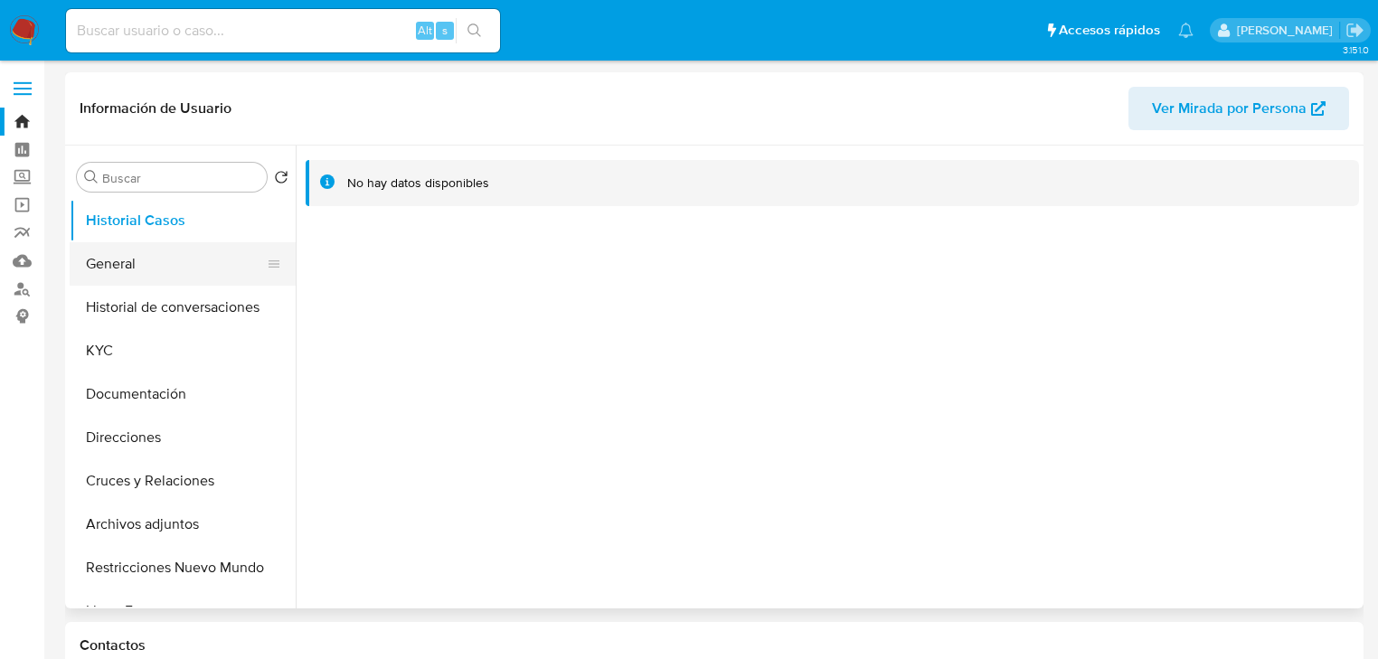
click at [120, 267] on button "General" at bounding box center [176, 263] width 212 height 43
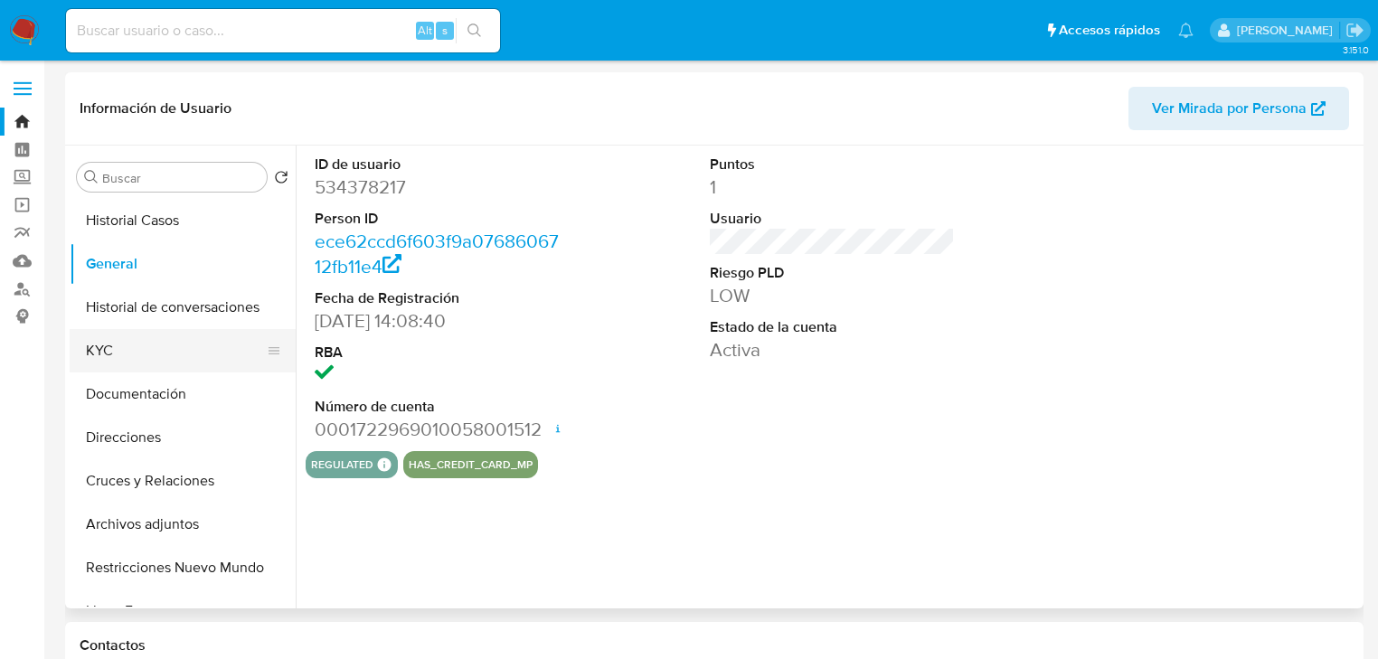
click at [137, 364] on button "KYC" at bounding box center [176, 350] width 212 height 43
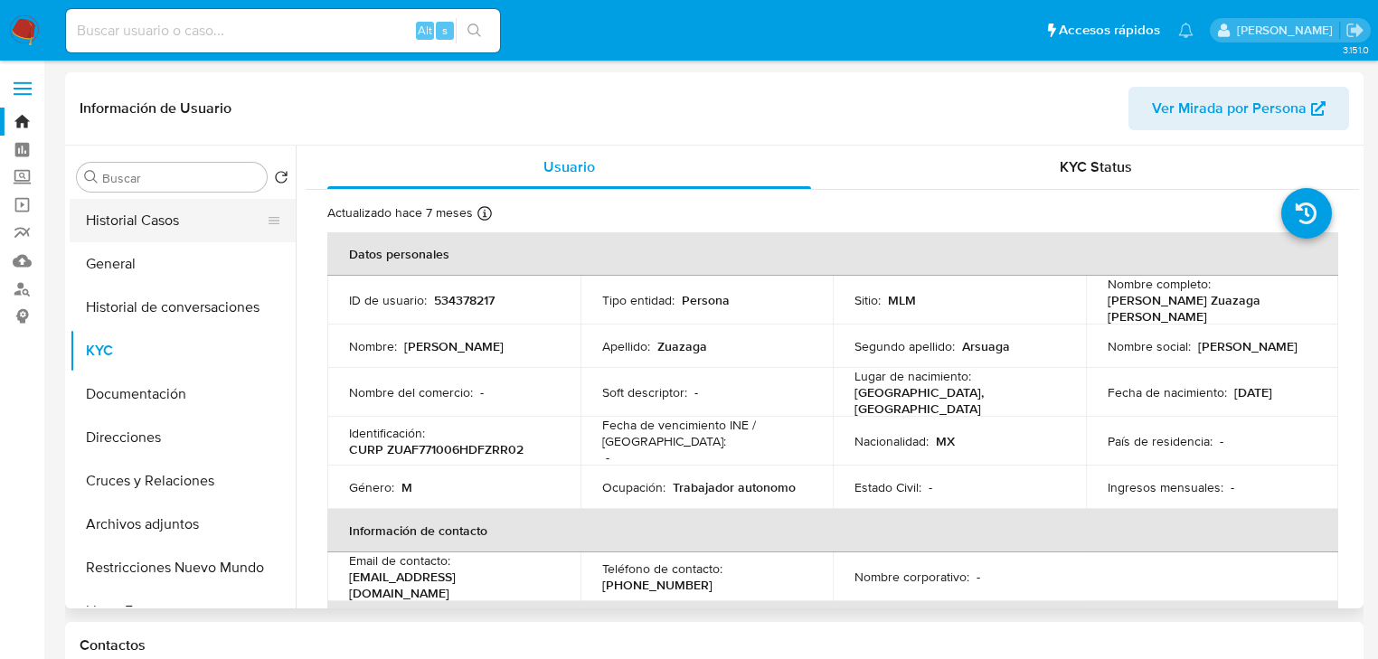
click at [173, 217] on button "Historial Casos" at bounding box center [176, 220] width 212 height 43
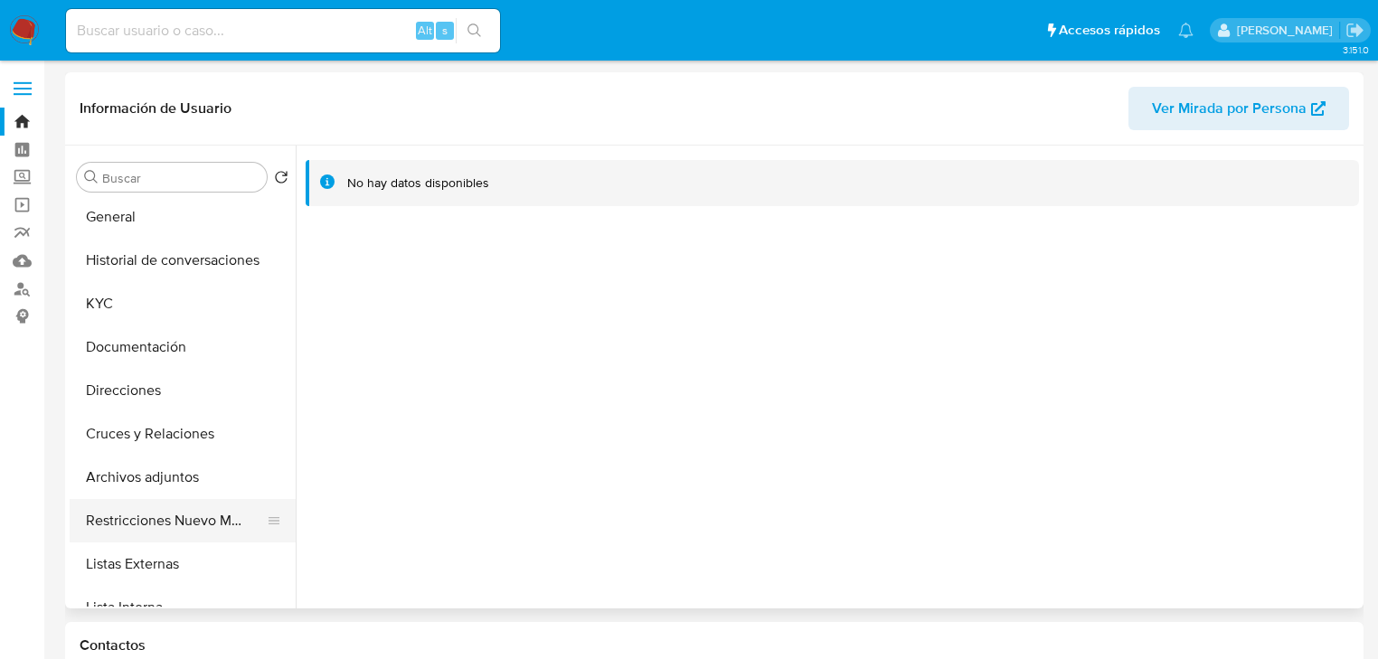
scroll to position [72, 0]
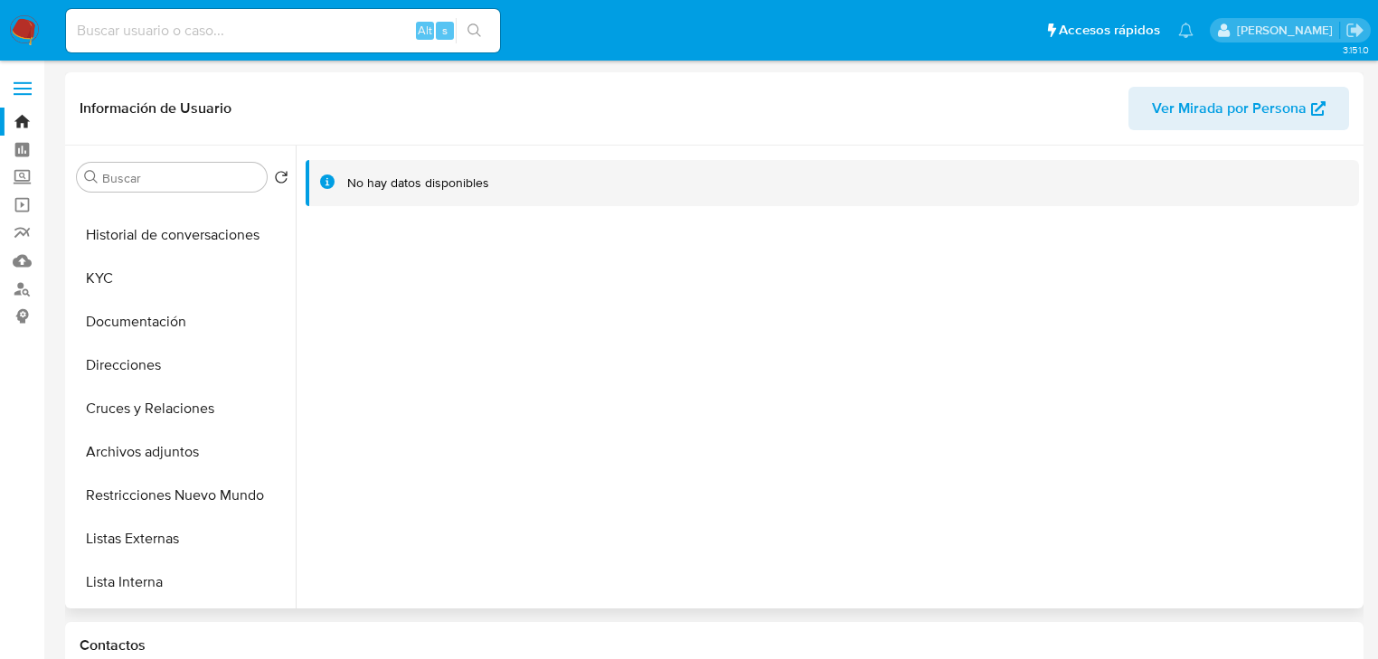
drag, startPoint x: 166, startPoint y: 510, endPoint x: 319, endPoint y: 469, distance: 158.2
click at [166, 509] on button "Restricciones Nuevo Mundo" at bounding box center [183, 495] width 226 height 43
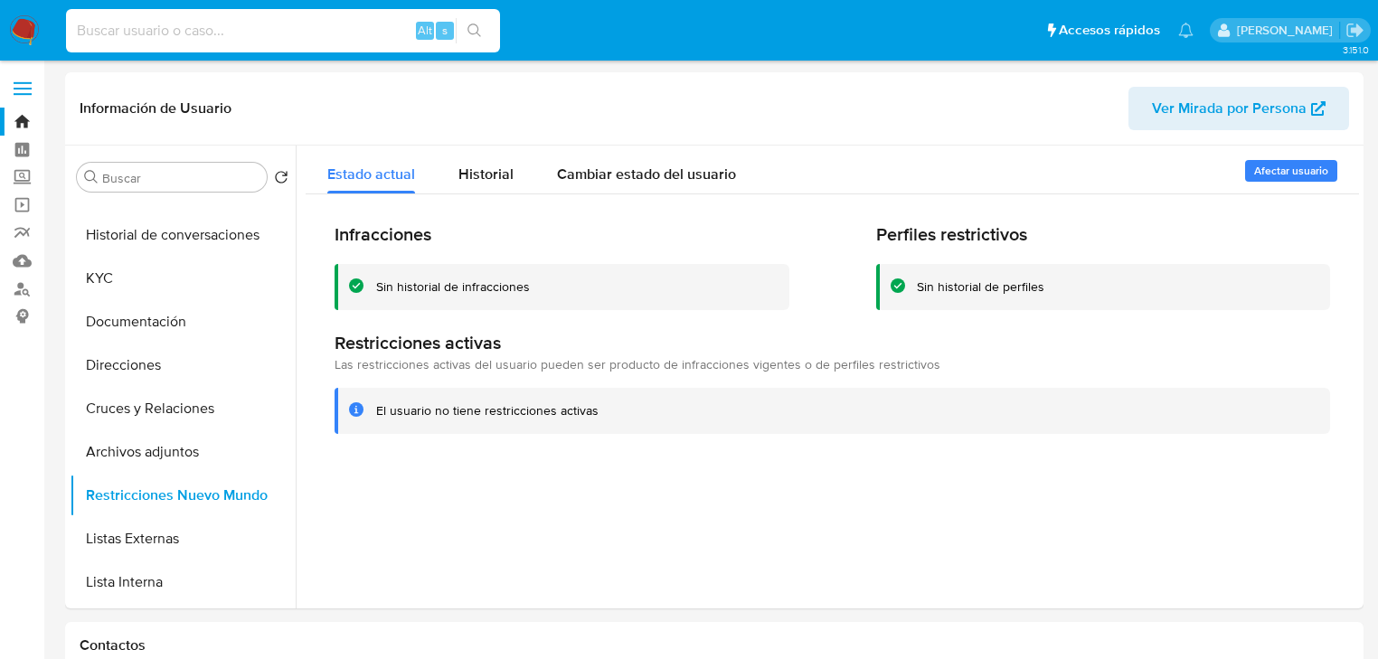
click at [151, 33] on input at bounding box center [283, 31] width 434 height 24
paste input "1842390646"
click at [73, 29] on input "1842390646" at bounding box center [283, 31] width 434 height 24
click at [188, 33] on input "1842390646" at bounding box center [283, 31] width 434 height 24
type input "1842390646"
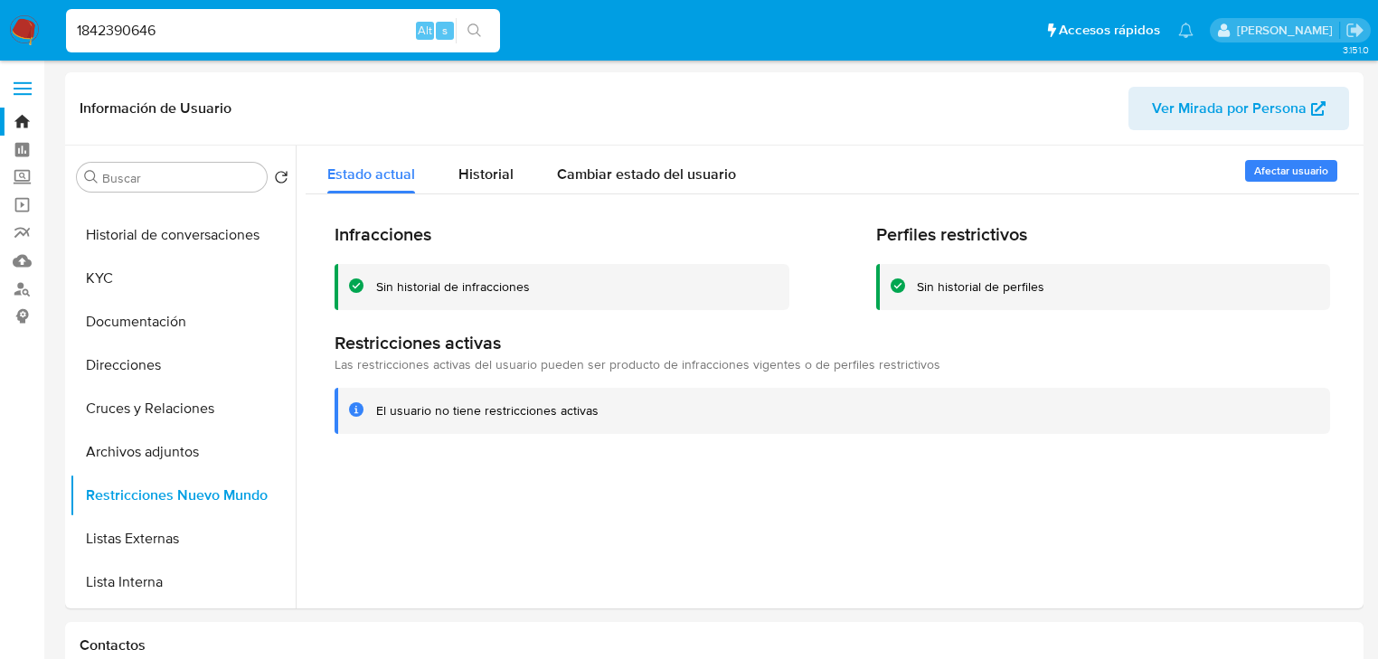
click at [478, 25] on icon "search-icon" at bounding box center [475, 31] width 14 height 14
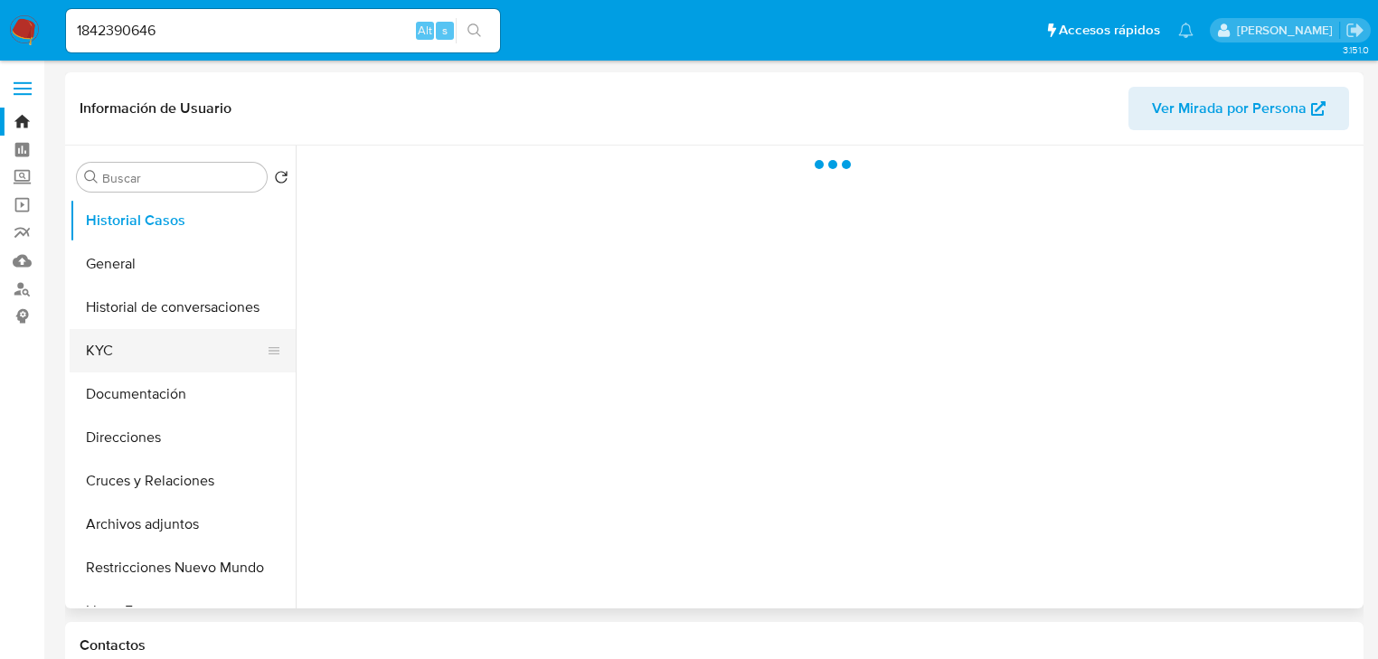
click at [128, 353] on button "KYC" at bounding box center [176, 350] width 212 height 43
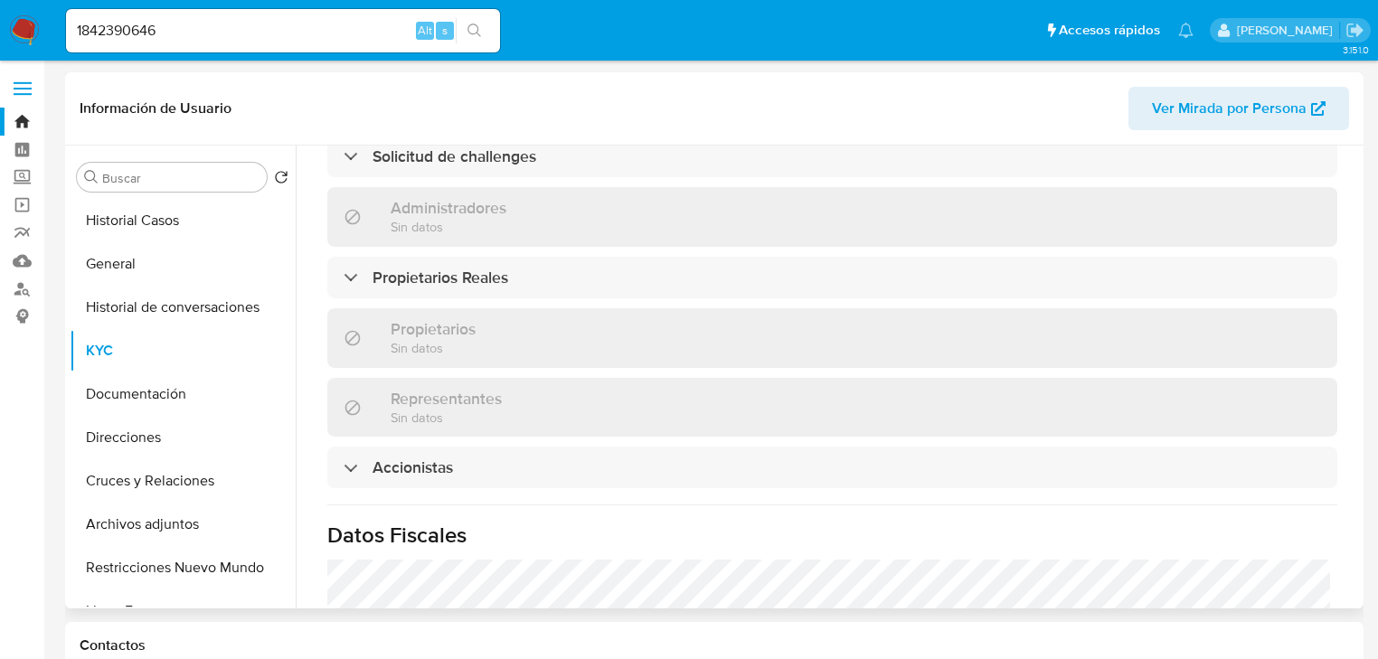
select select "10"
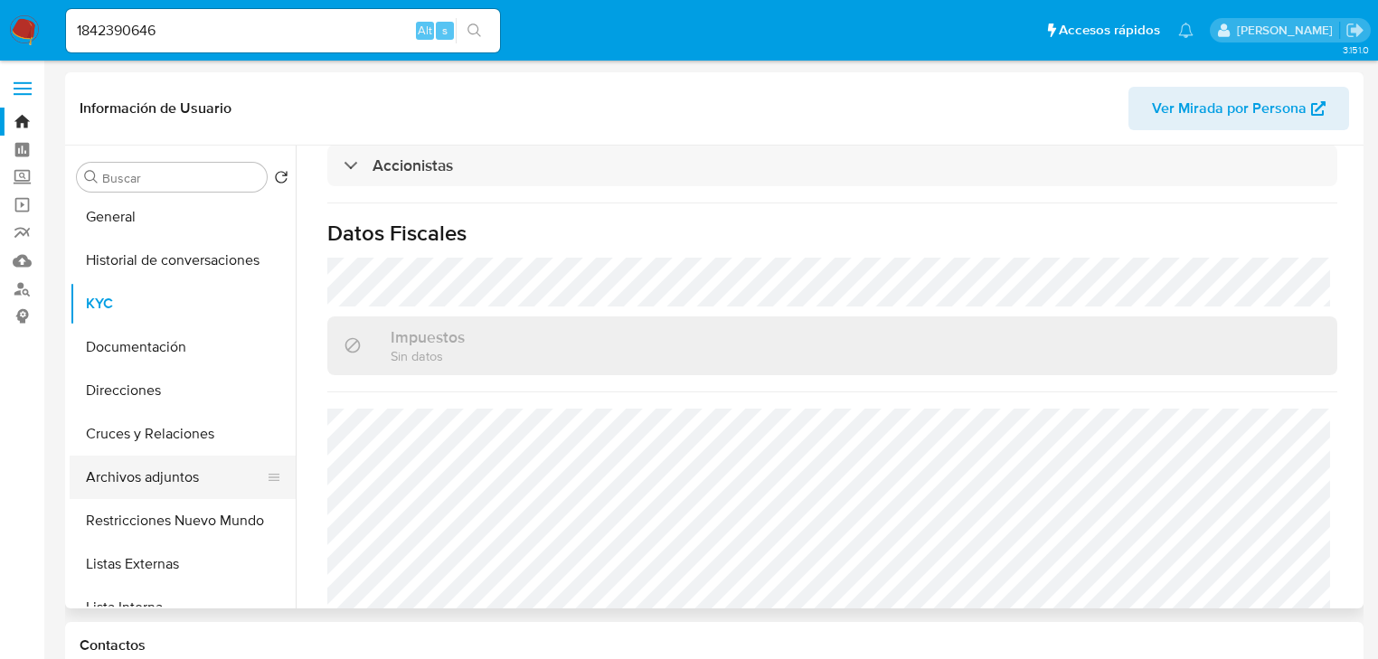
scroll to position [72, 0]
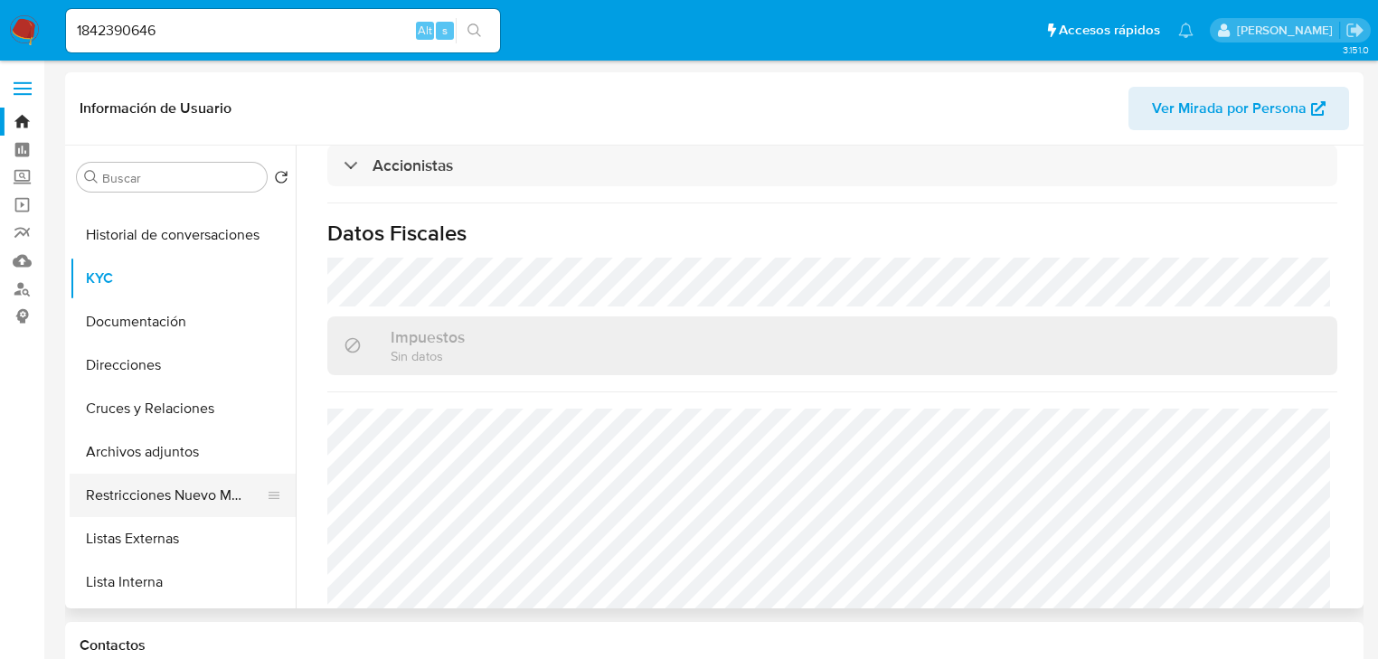
click at [175, 496] on button "Restricciones Nuevo Mundo" at bounding box center [176, 495] width 212 height 43
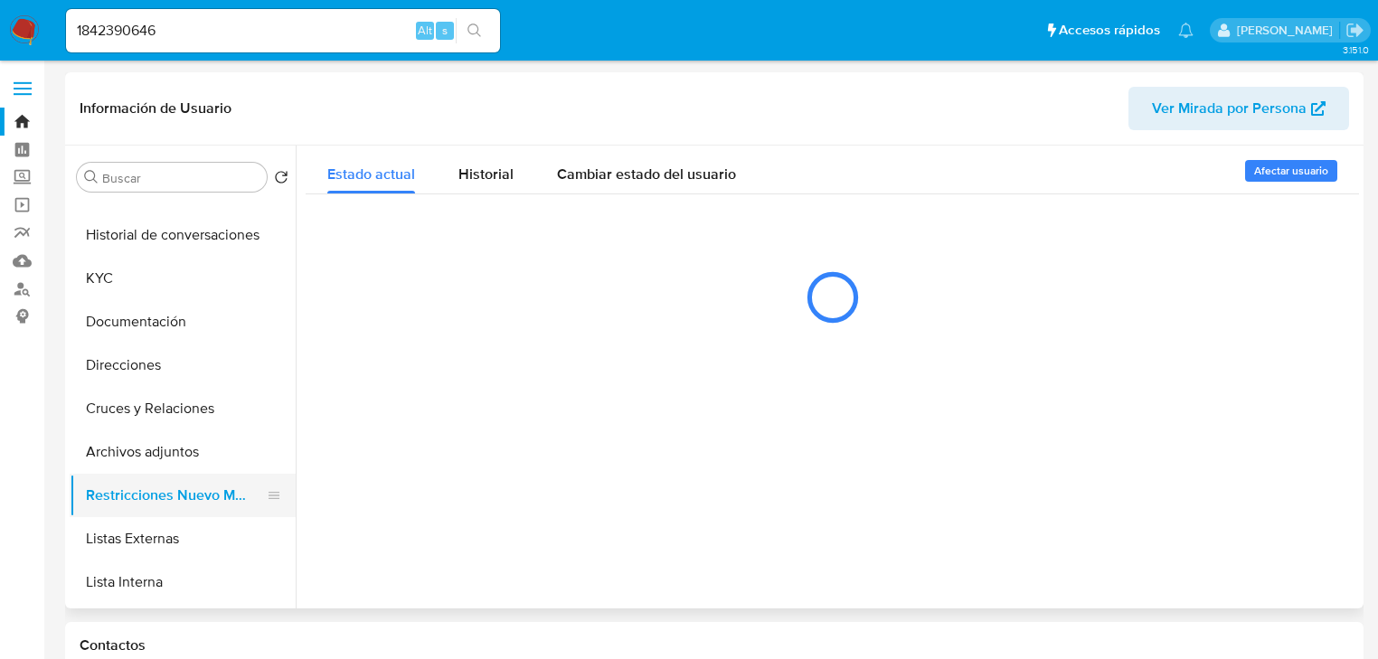
scroll to position [0, 0]
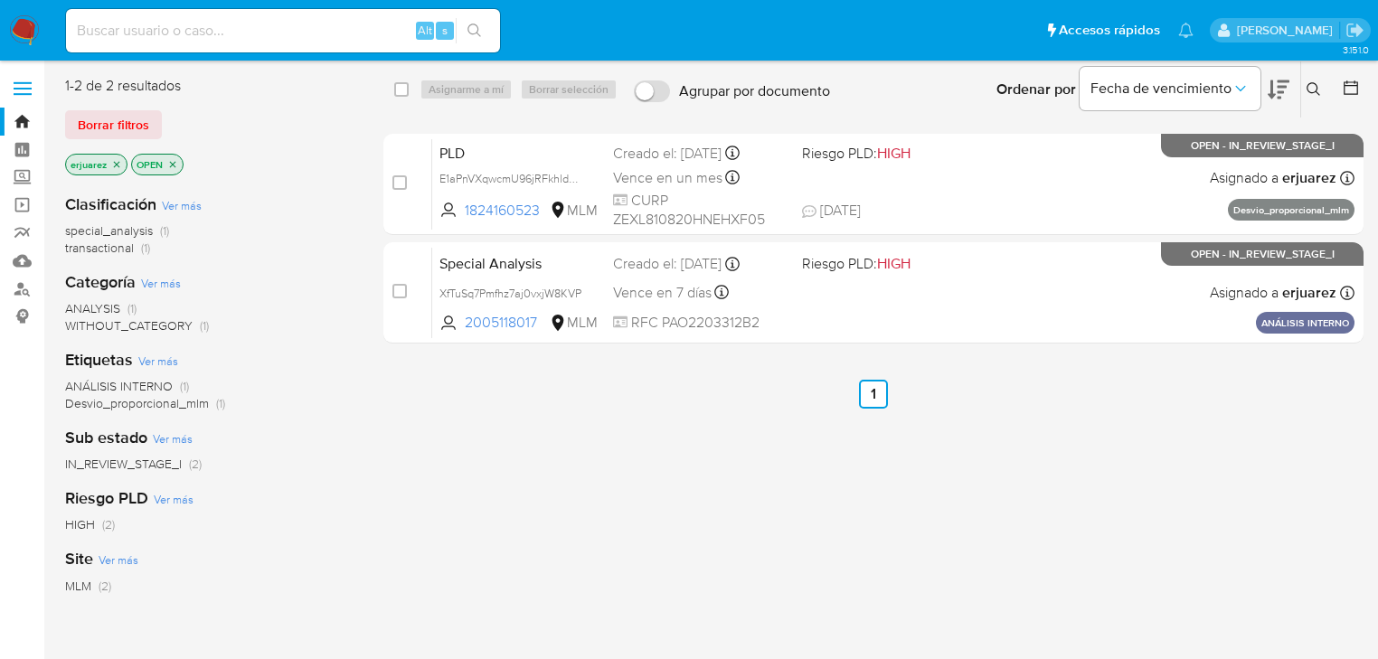
drag, startPoint x: 112, startPoint y: 162, endPoint x: 644, endPoint y: 68, distance: 540.1
click at [119, 162] on icon "close-filter" at bounding box center [116, 164] width 11 height 11
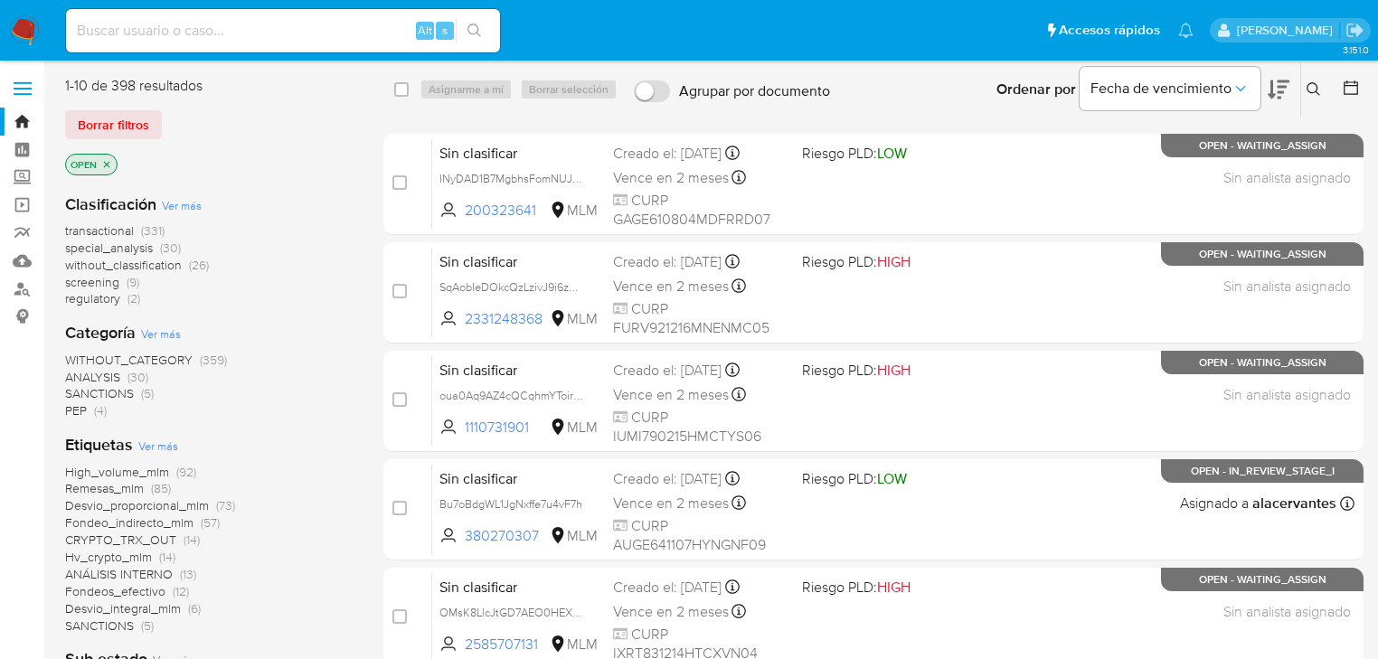
click at [1313, 90] on icon at bounding box center [1314, 89] width 14 height 14
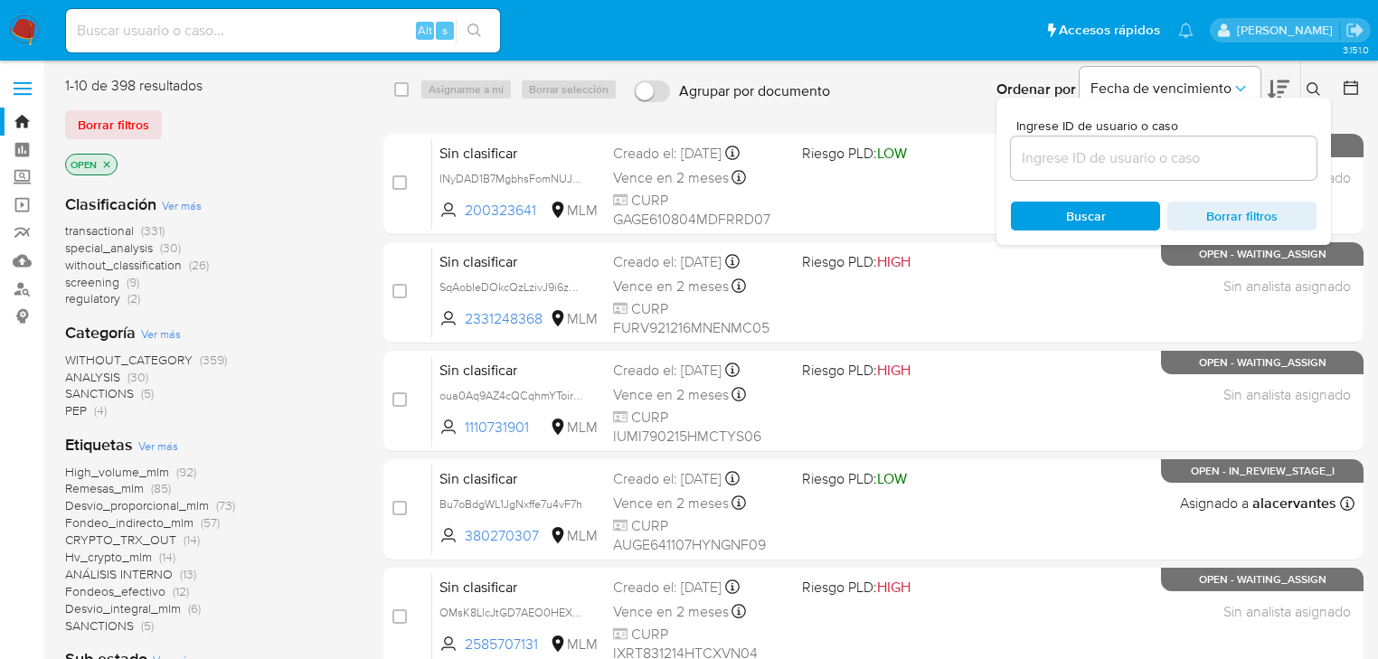
click at [1145, 164] on input at bounding box center [1164, 159] width 306 height 24
type input "1997787760"
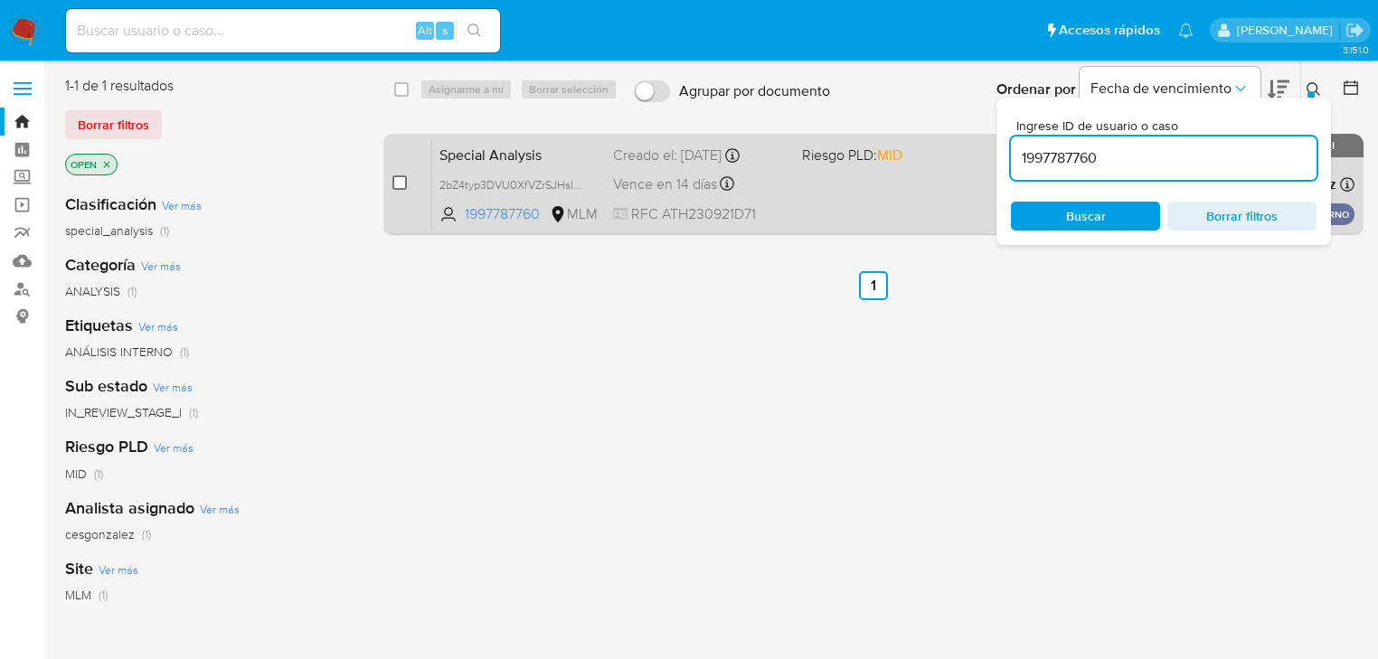
click at [396, 180] on input "checkbox" at bounding box center [400, 182] width 14 height 14
checkbox input "true"
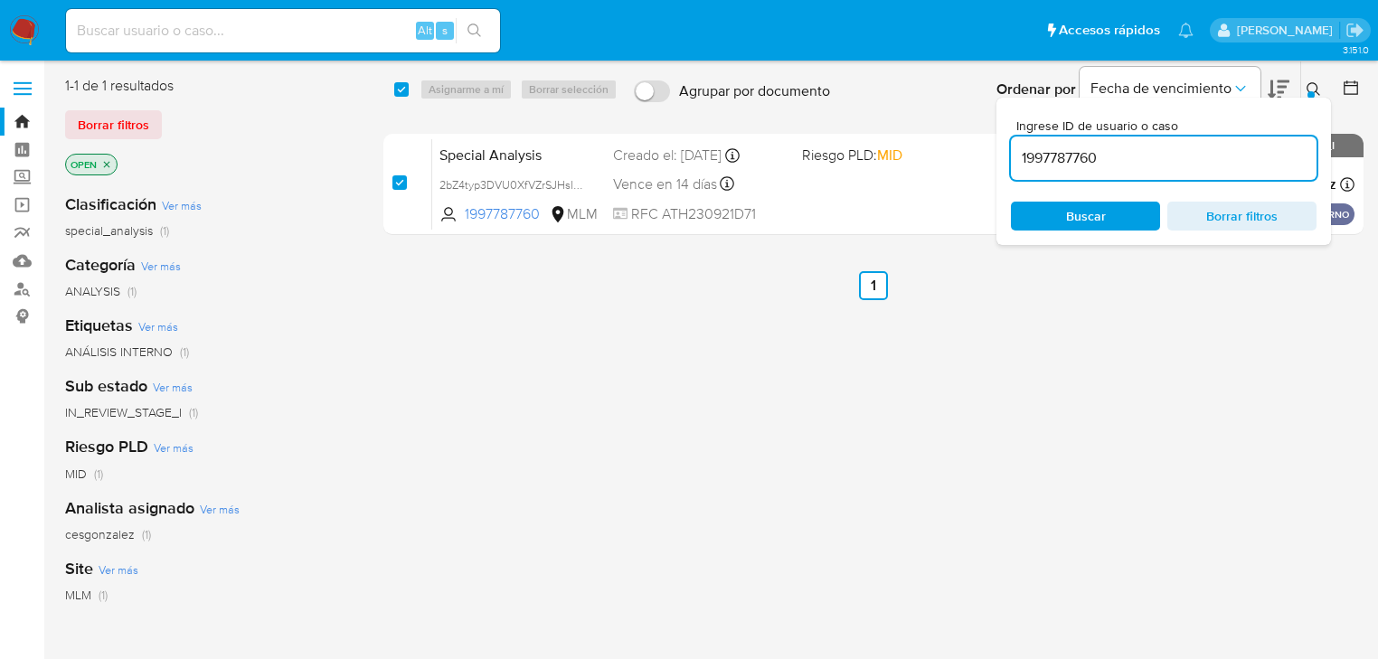
checkbox input "true"
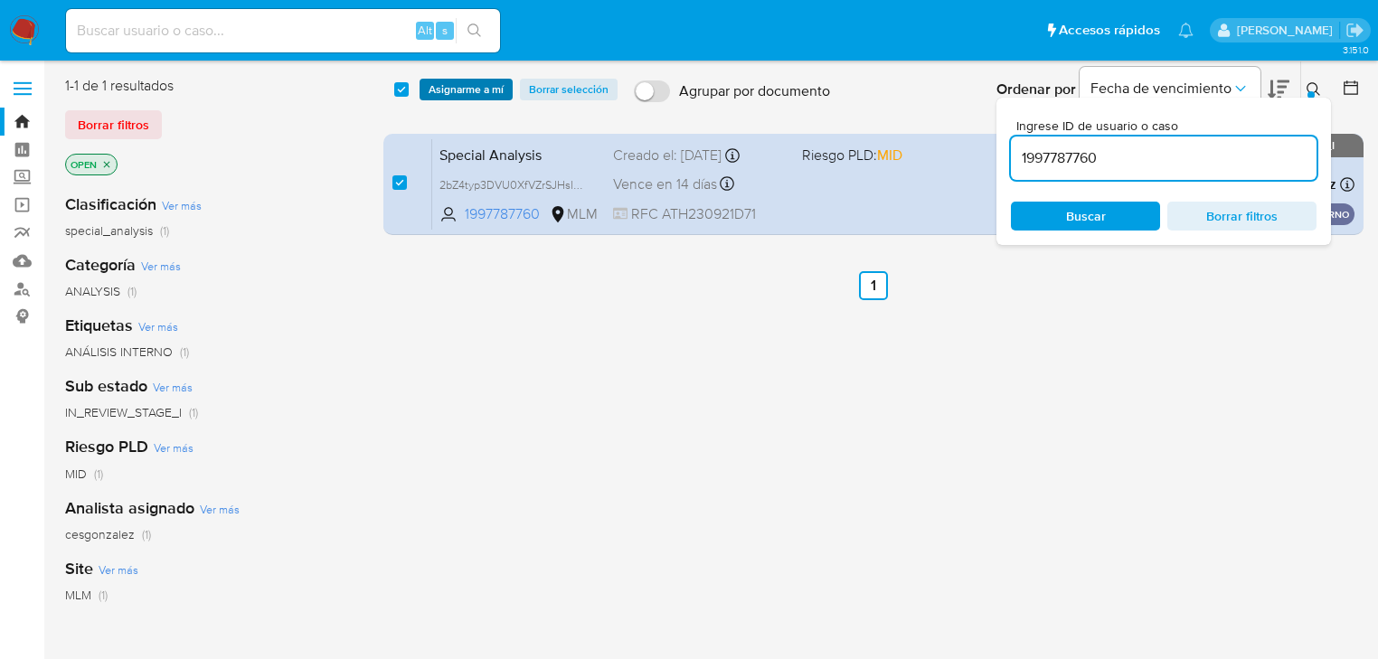
click at [460, 97] on span "Asignarme a mí" at bounding box center [466, 89] width 75 height 18
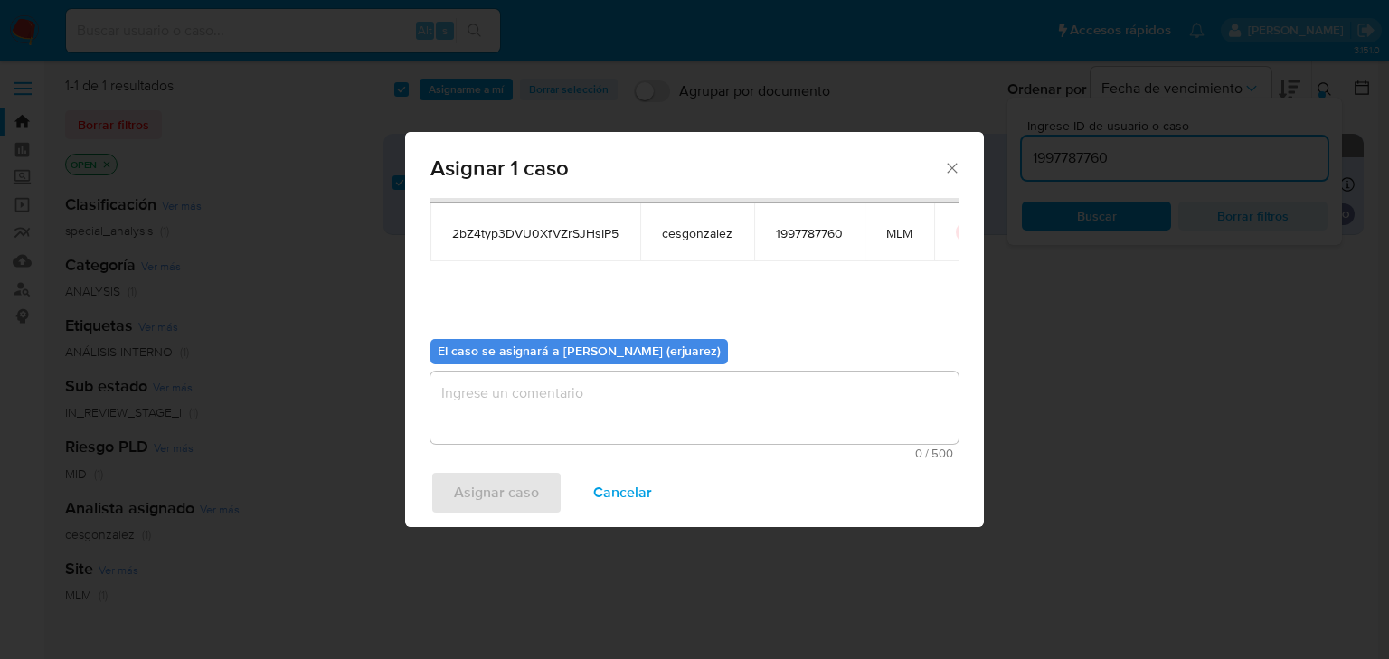
scroll to position [93, 0]
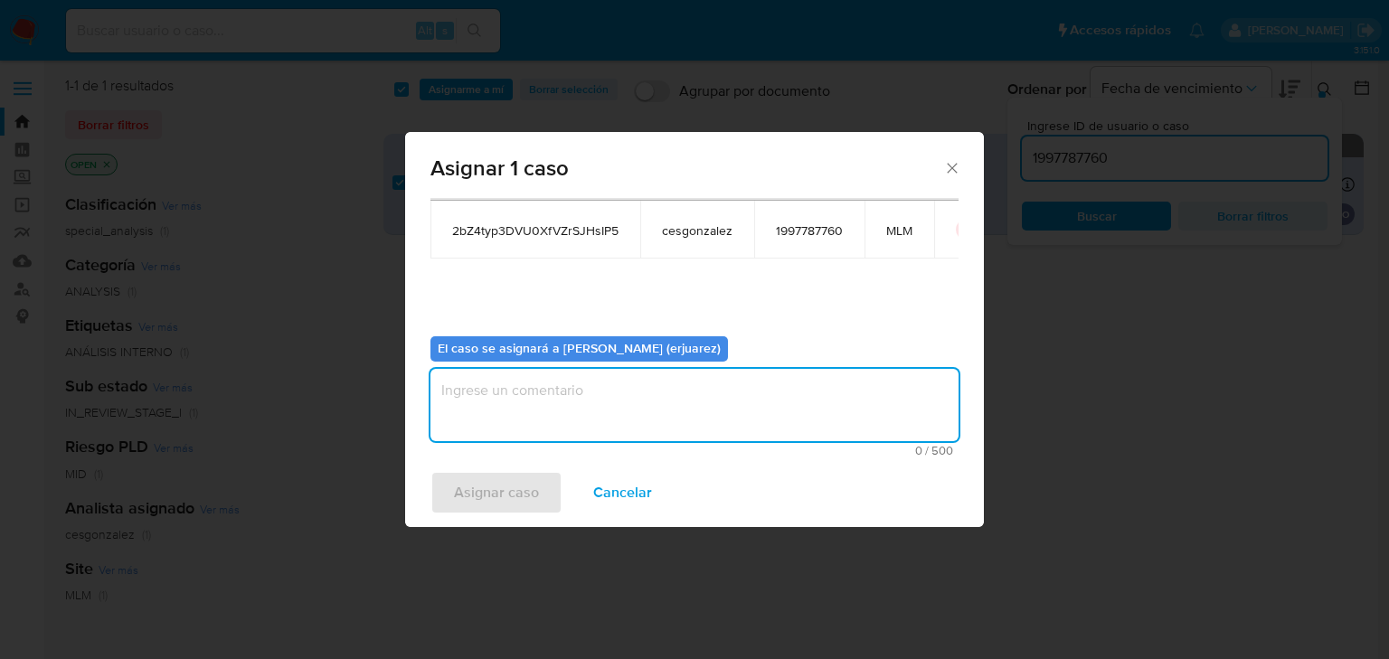
click at [542, 411] on textarea "assign-modal" at bounding box center [695, 405] width 528 height 72
type textarea "e"
click at [952, 160] on icon "Cerrar ventana" at bounding box center [952, 168] width 18 height 18
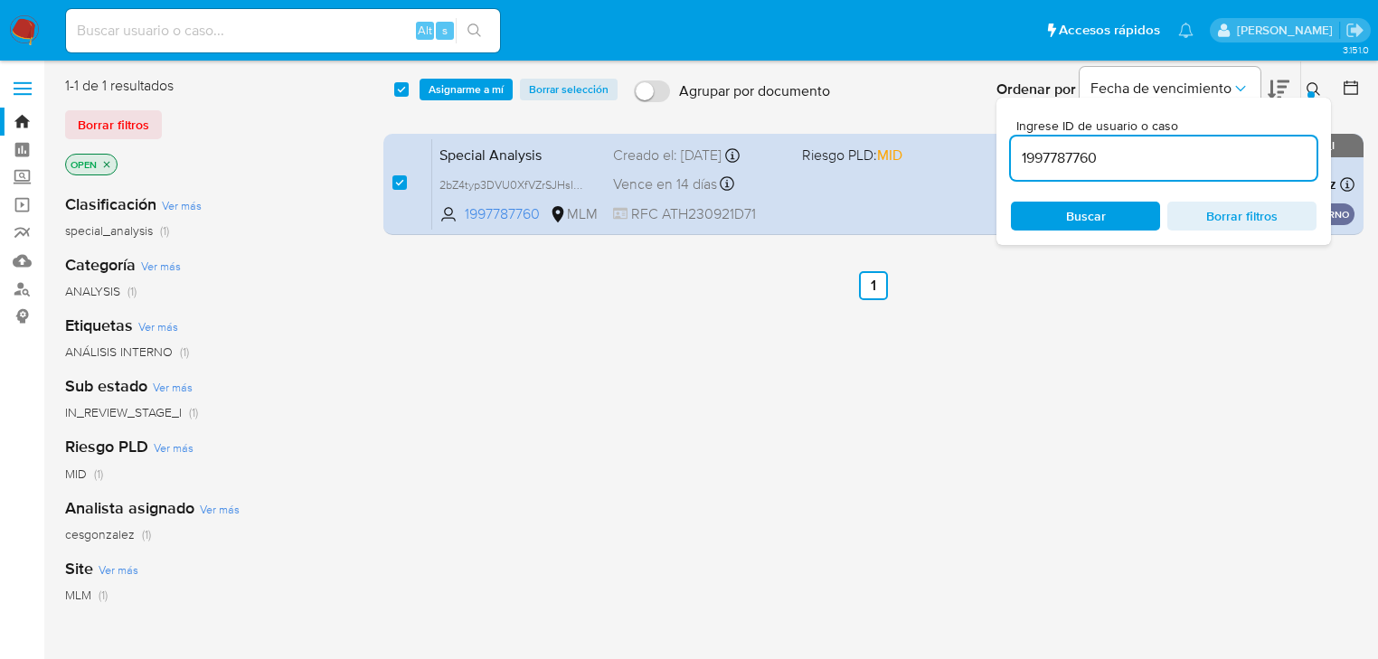
click at [1320, 94] on icon at bounding box center [1314, 89] width 14 height 14
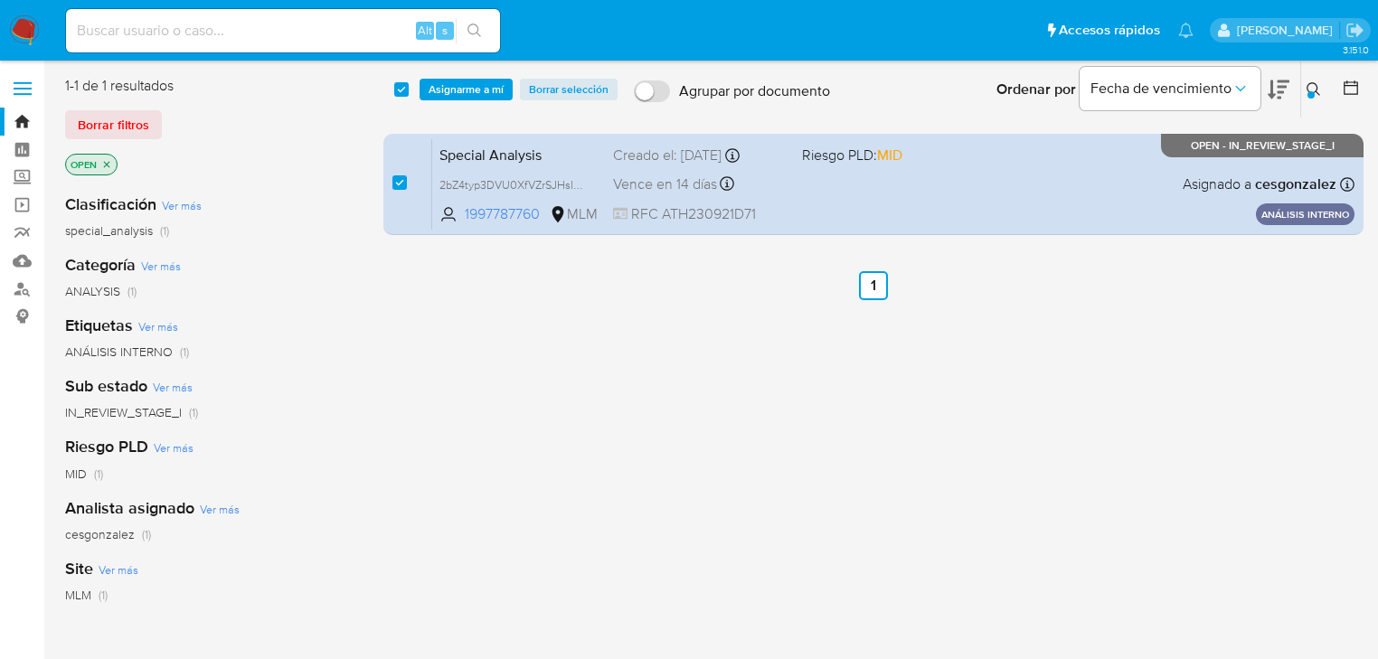
click at [1314, 82] on icon at bounding box center [1314, 89] width 14 height 14
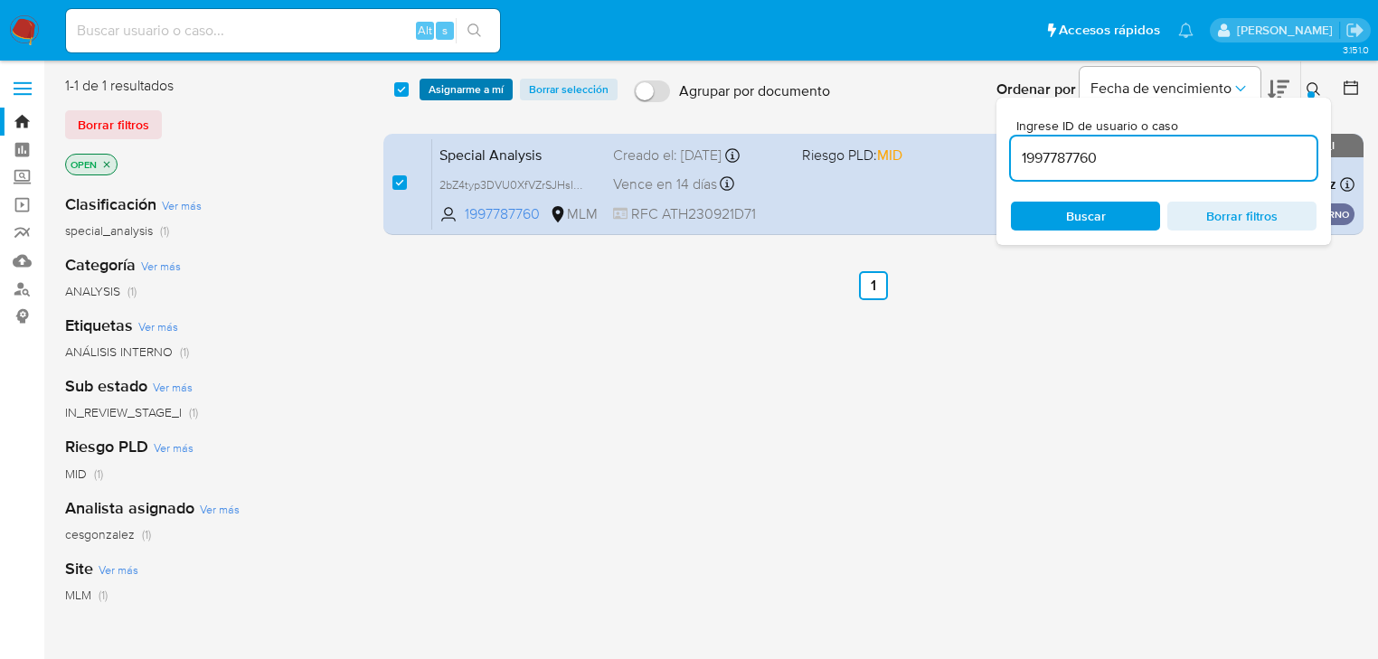
click at [471, 80] on span "Asignarme a mí" at bounding box center [466, 89] width 75 height 18
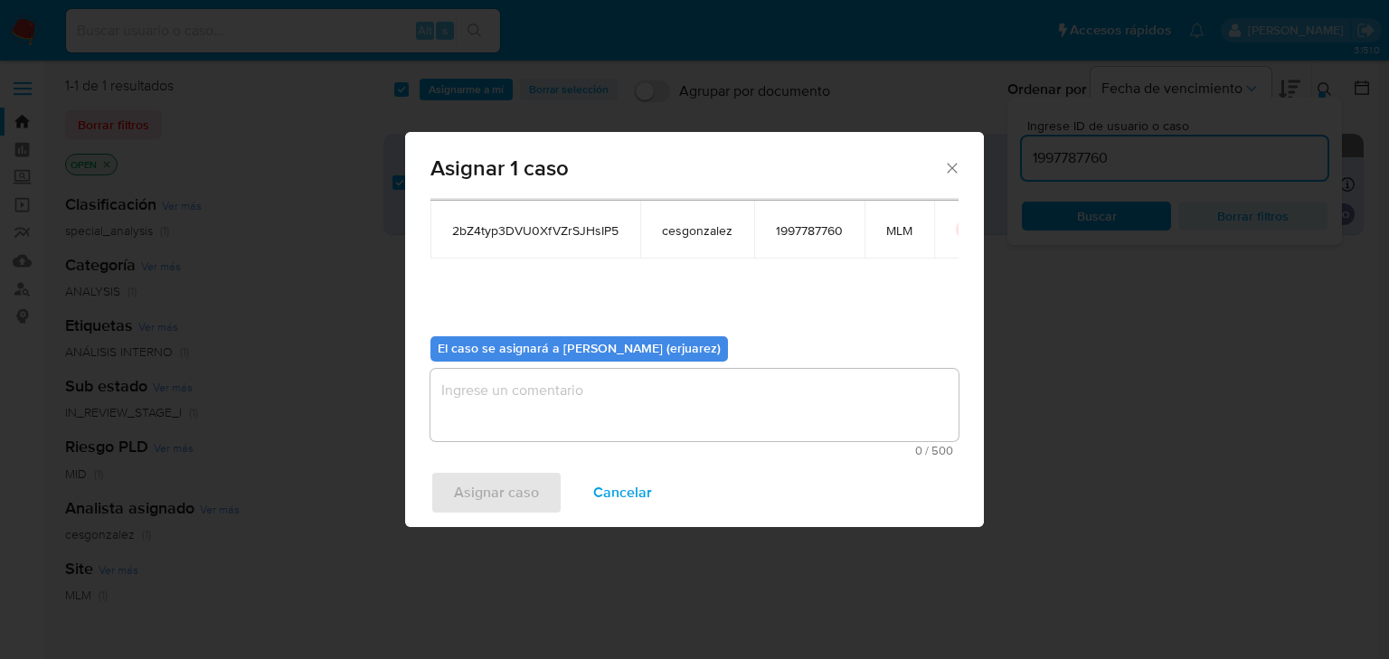
click at [460, 418] on textarea "assign-modal" at bounding box center [695, 405] width 528 height 72
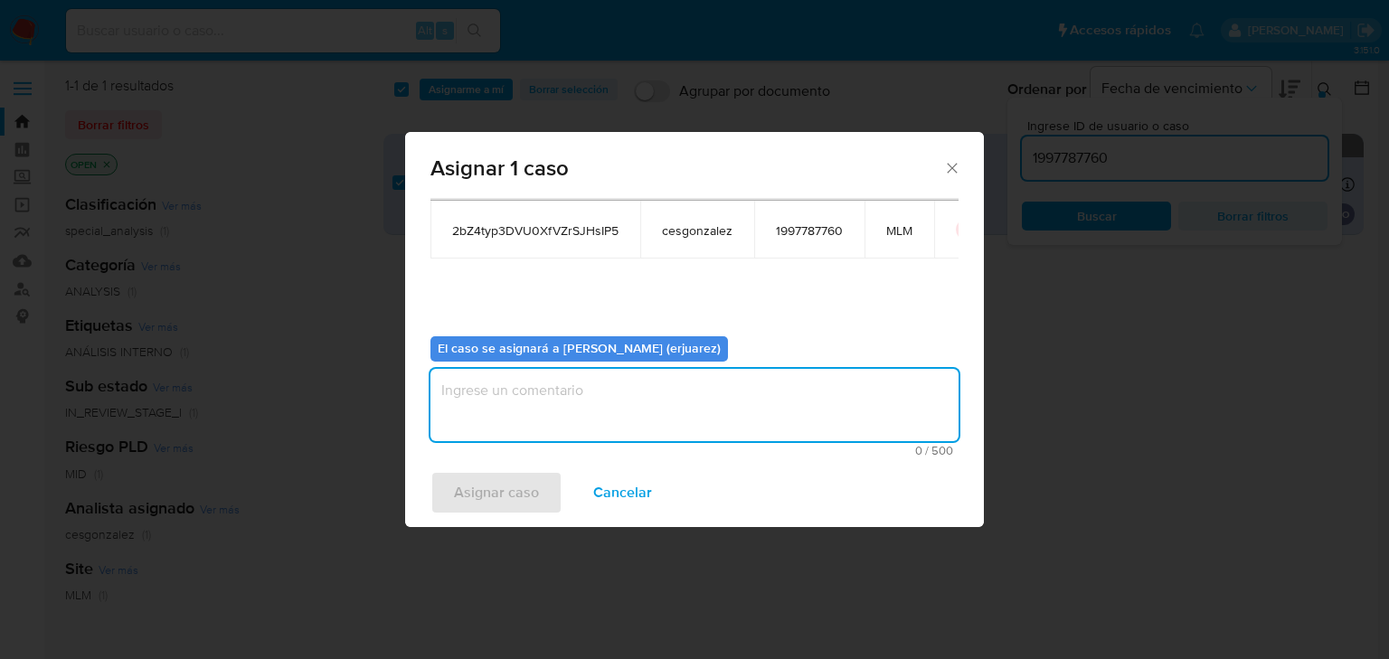
type textarea "e"
type textarea "EPJU"
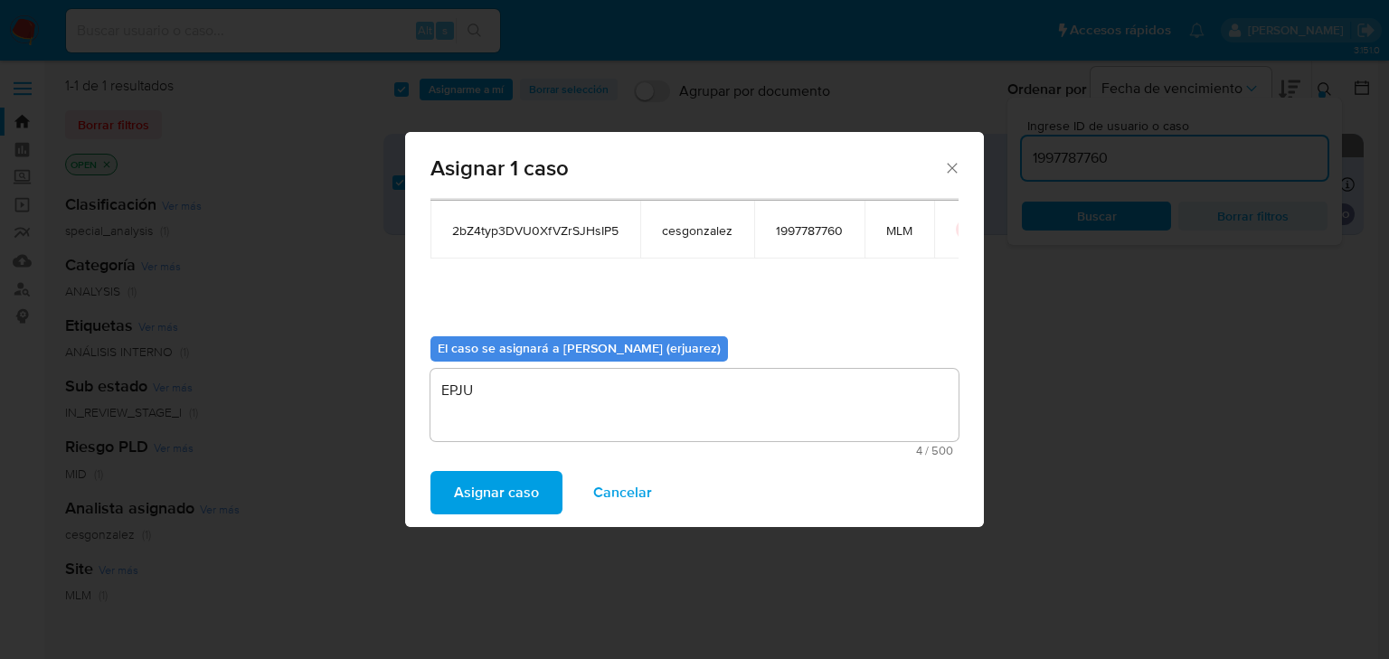
click at [535, 488] on span "Asignar caso" at bounding box center [496, 493] width 85 height 40
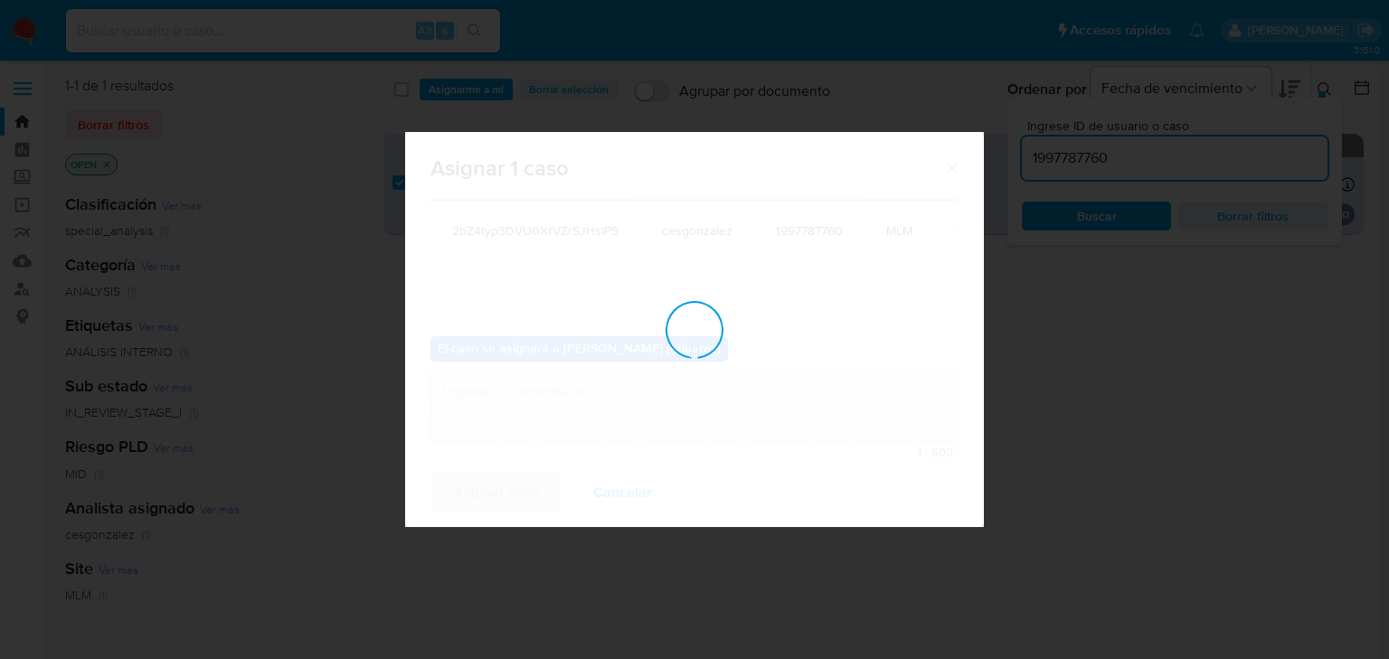
checkbox input "false"
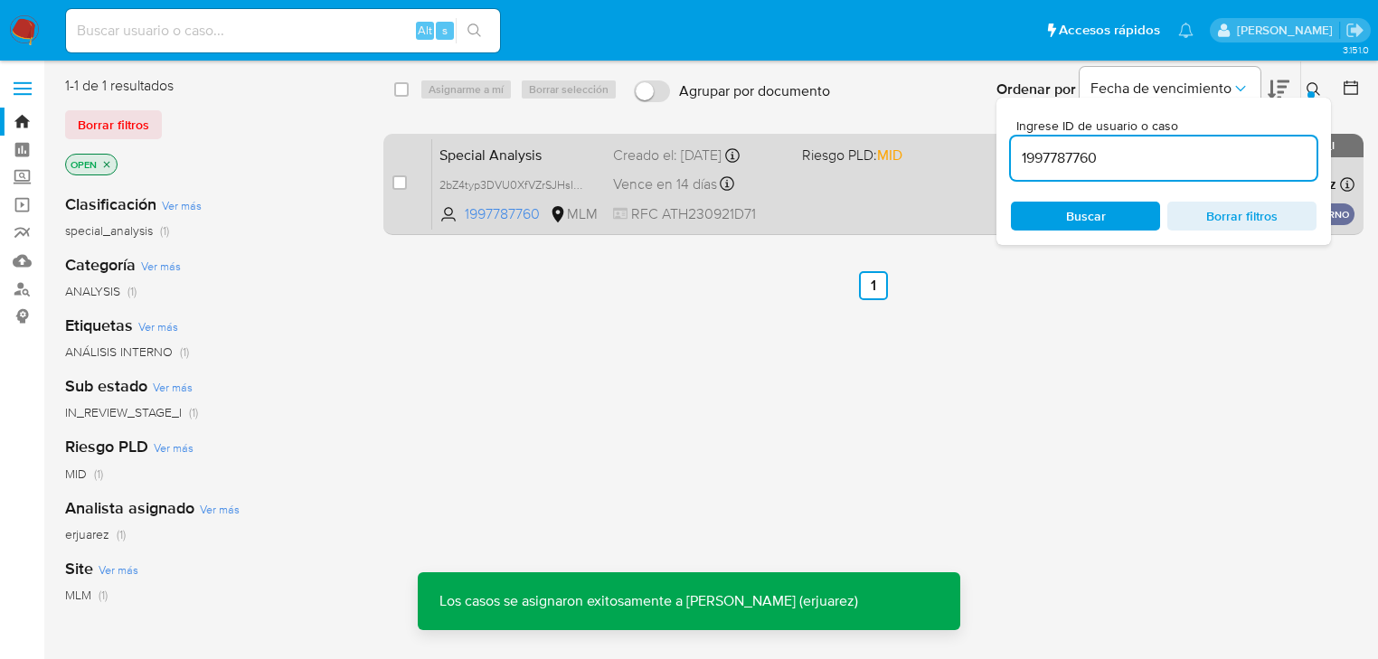
click at [765, 197] on div "Special Analysis 2bZ4typ3DVU0XfVZrSJHsIP5 1997787760 MLM Riesgo PLD: MID Creado…" at bounding box center [893, 183] width 923 height 91
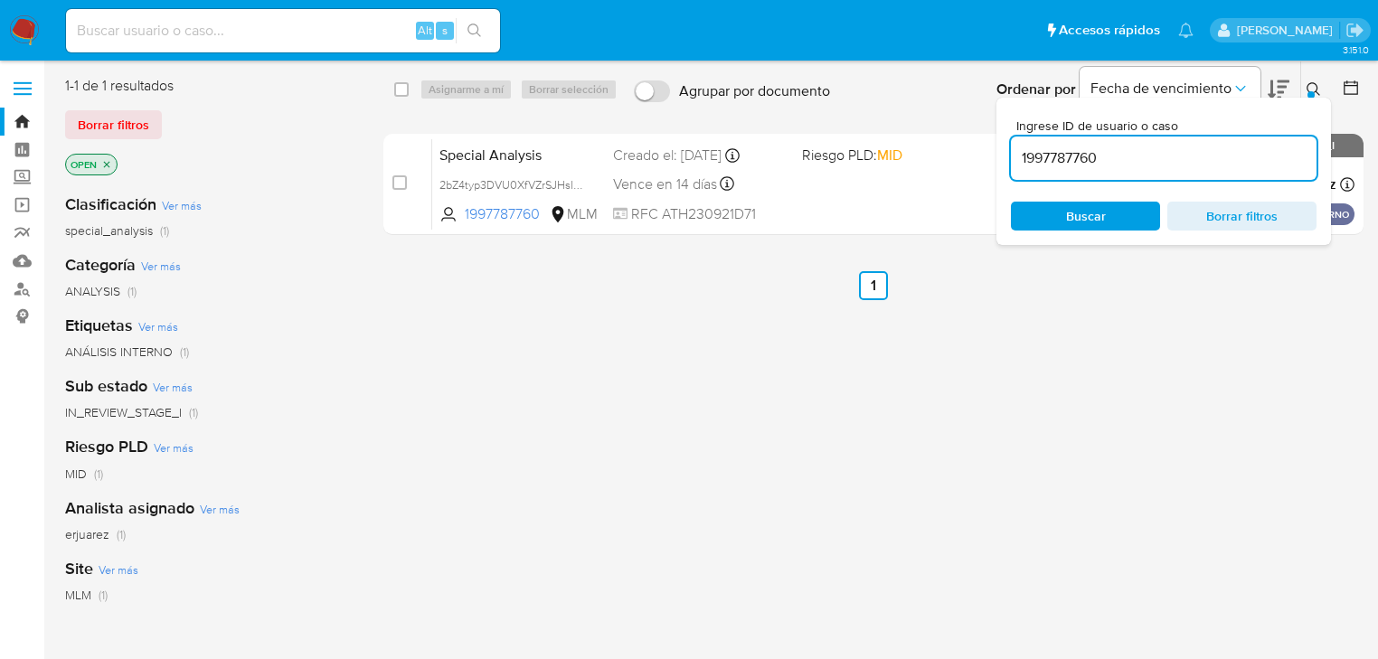
drag, startPoint x: 1114, startPoint y: 154, endPoint x: 1017, endPoint y: 155, distance: 97.7
click at [1013, 154] on input "1997787760" at bounding box center [1164, 159] width 306 height 24
paste input "839877683"
type input "1839877683"
click at [1311, 85] on icon at bounding box center [1314, 89] width 14 height 14
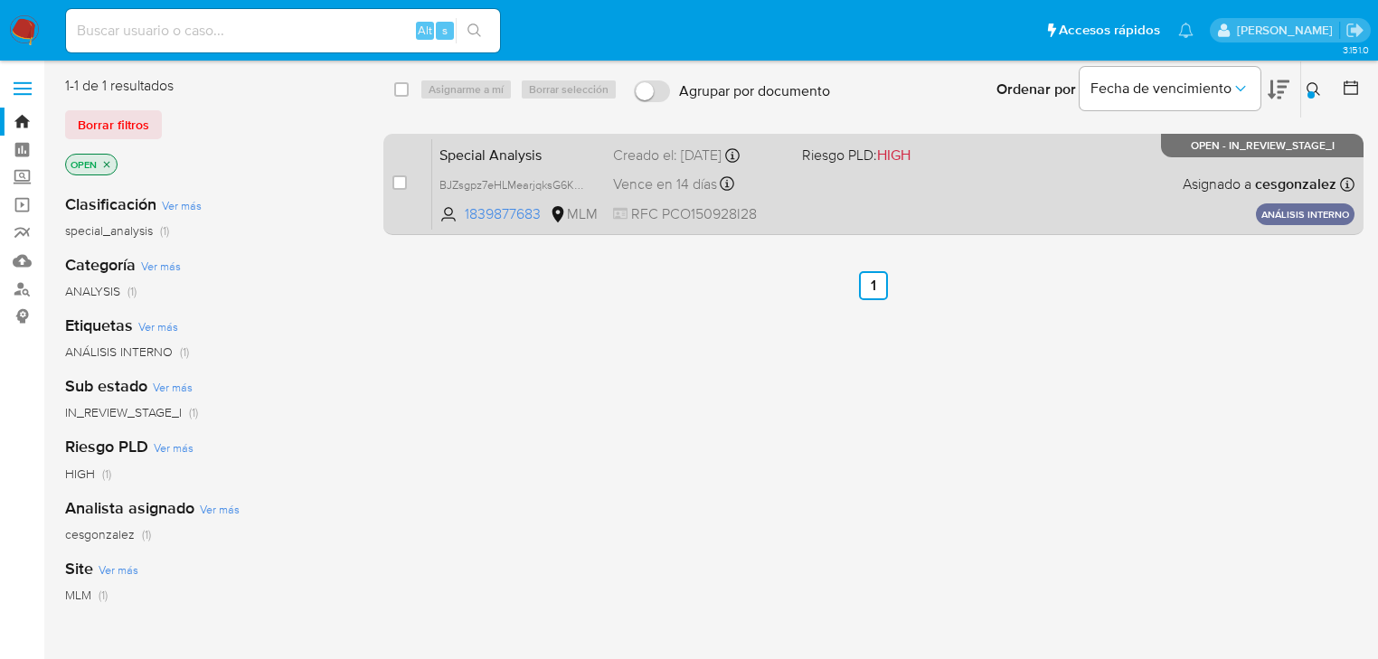
click at [402, 185] on input "checkbox" at bounding box center [400, 182] width 14 height 14
checkbox input "true"
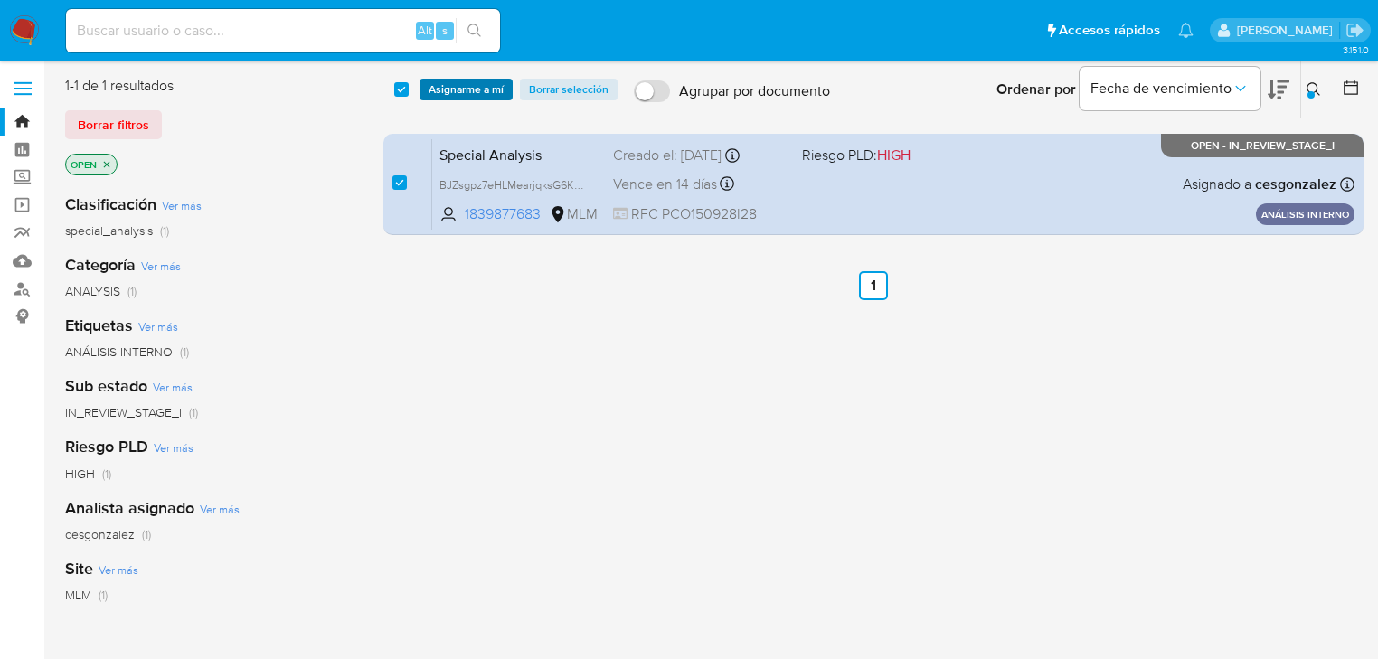
click at [453, 96] on span "Asignarme a mí" at bounding box center [466, 89] width 75 height 18
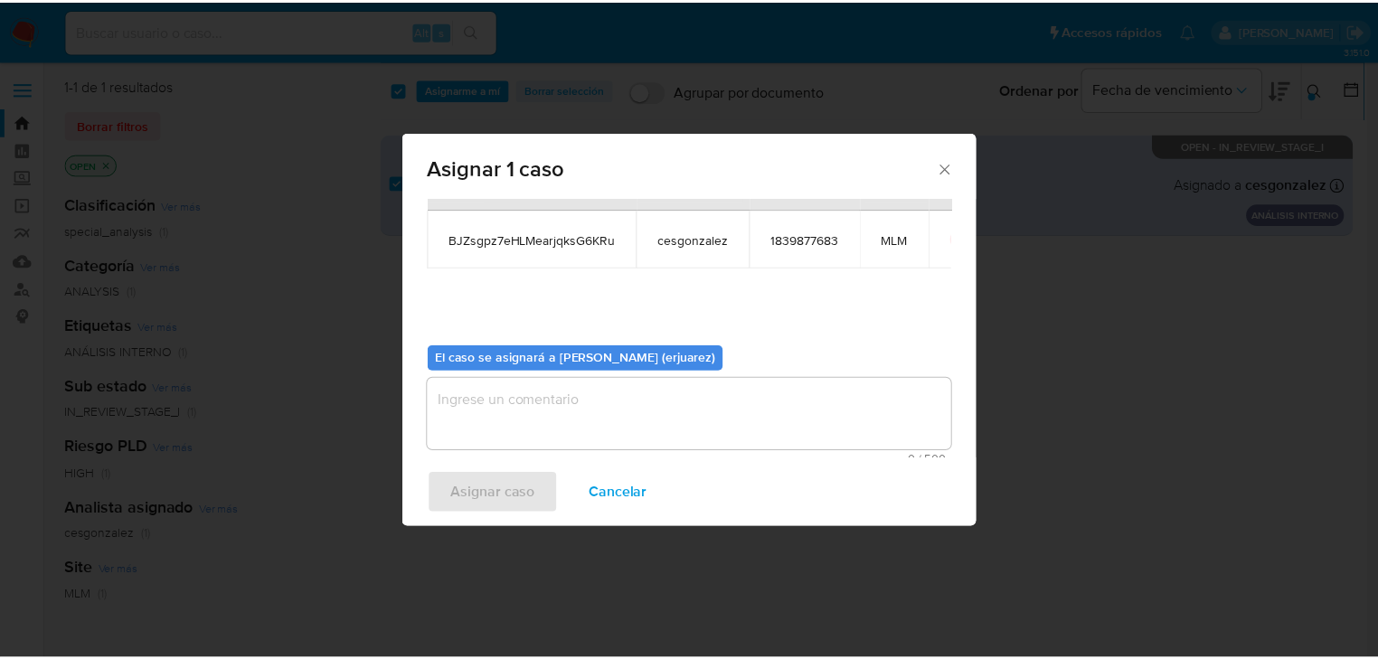
scroll to position [93, 0]
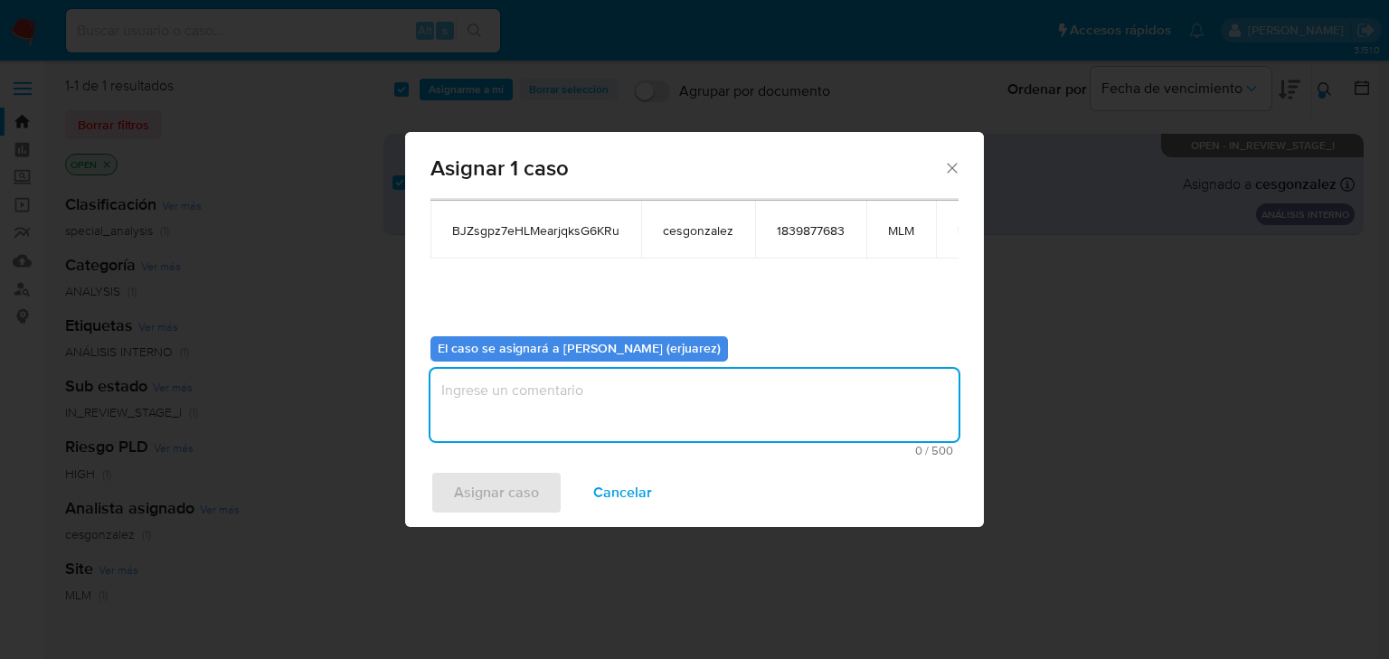
click at [562, 427] on textarea "assign-modal" at bounding box center [695, 405] width 528 height 72
type textarea "e"
type textarea "EPJU"
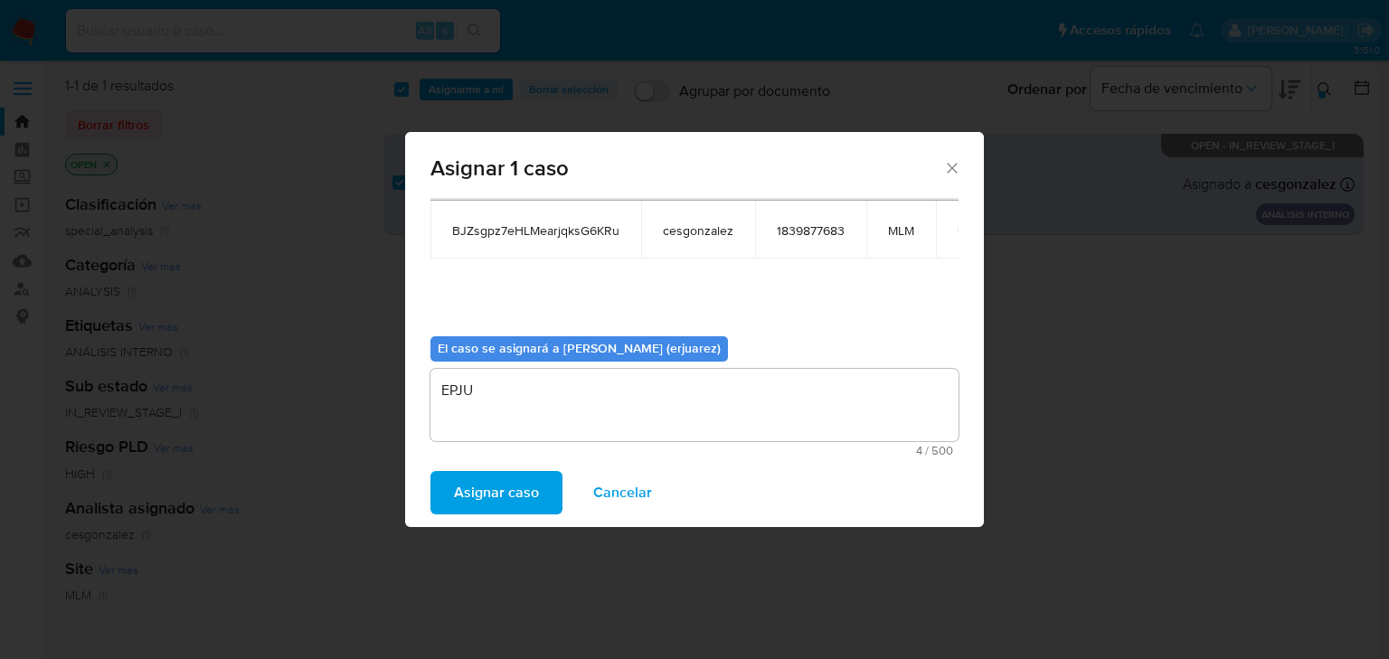
click at [525, 489] on span "Asignar caso" at bounding box center [496, 493] width 85 height 40
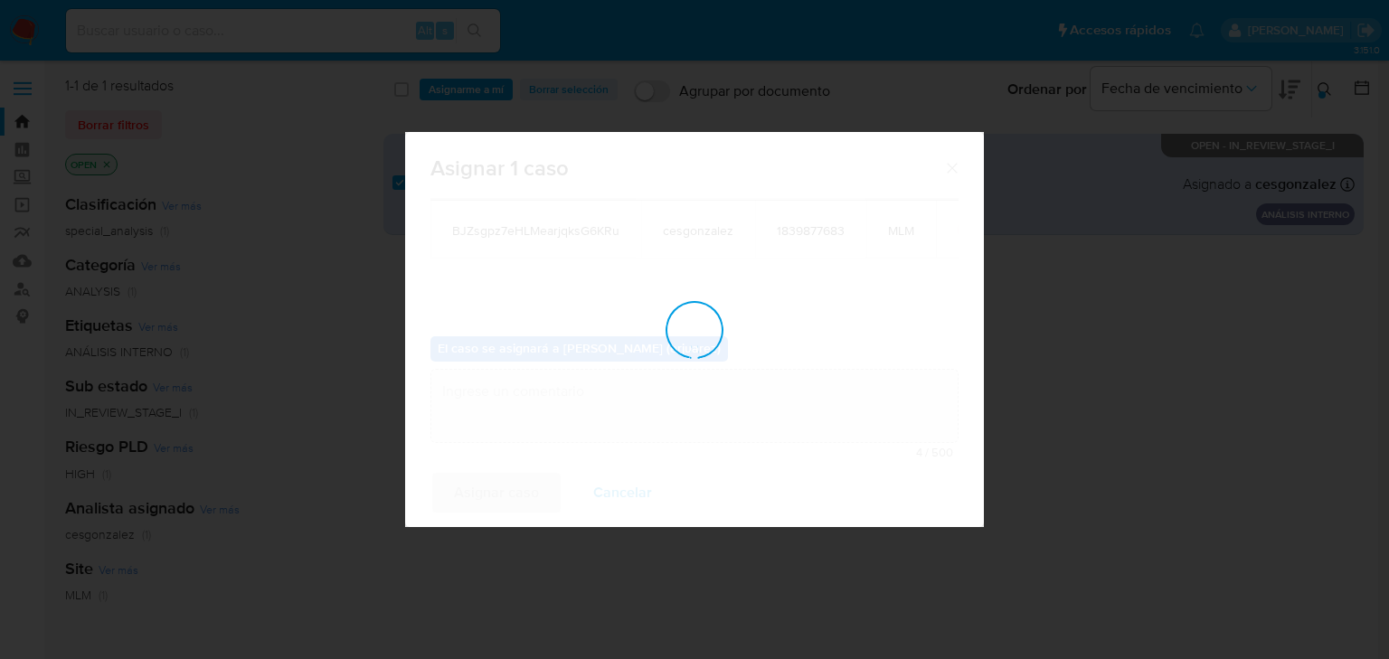
checkbox input "false"
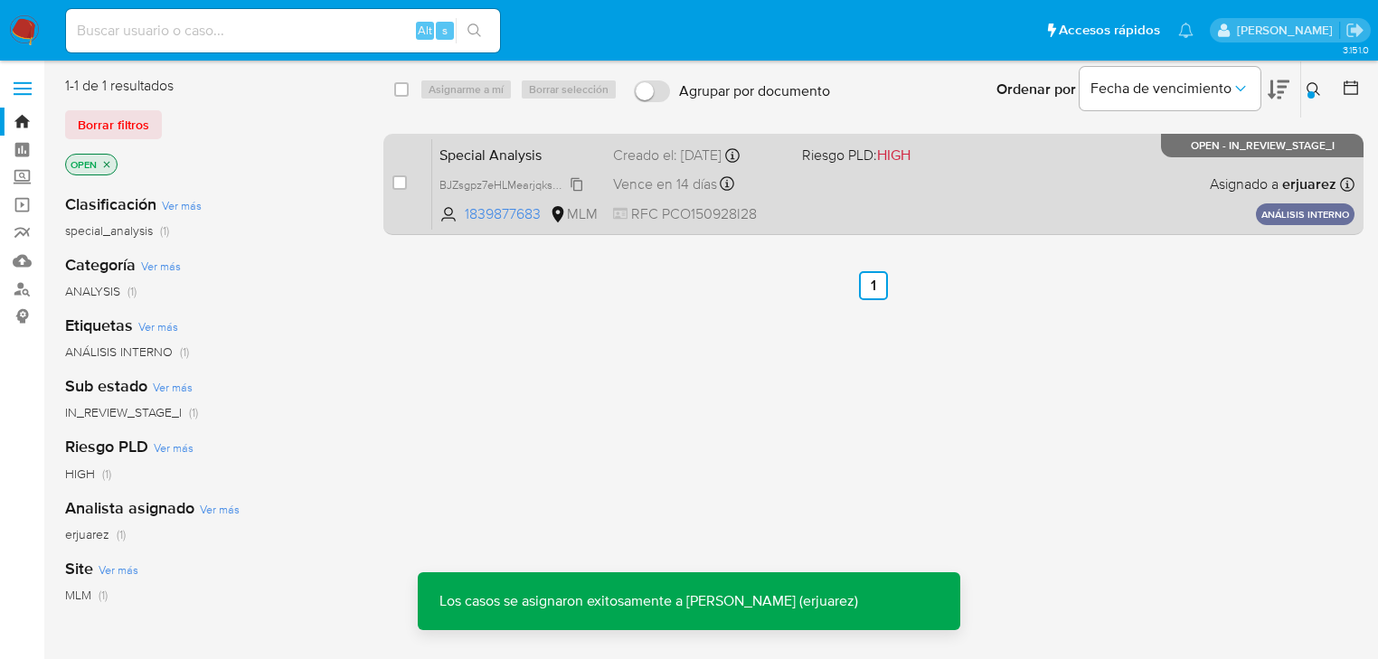
drag, startPoint x: 491, startPoint y: 185, endPoint x: 476, endPoint y: 187, distance: 15.6
click at [490, 185] on span "BJZsgpz7eHLMearjqksG6KRu" at bounding box center [514, 184] width 148 height 20
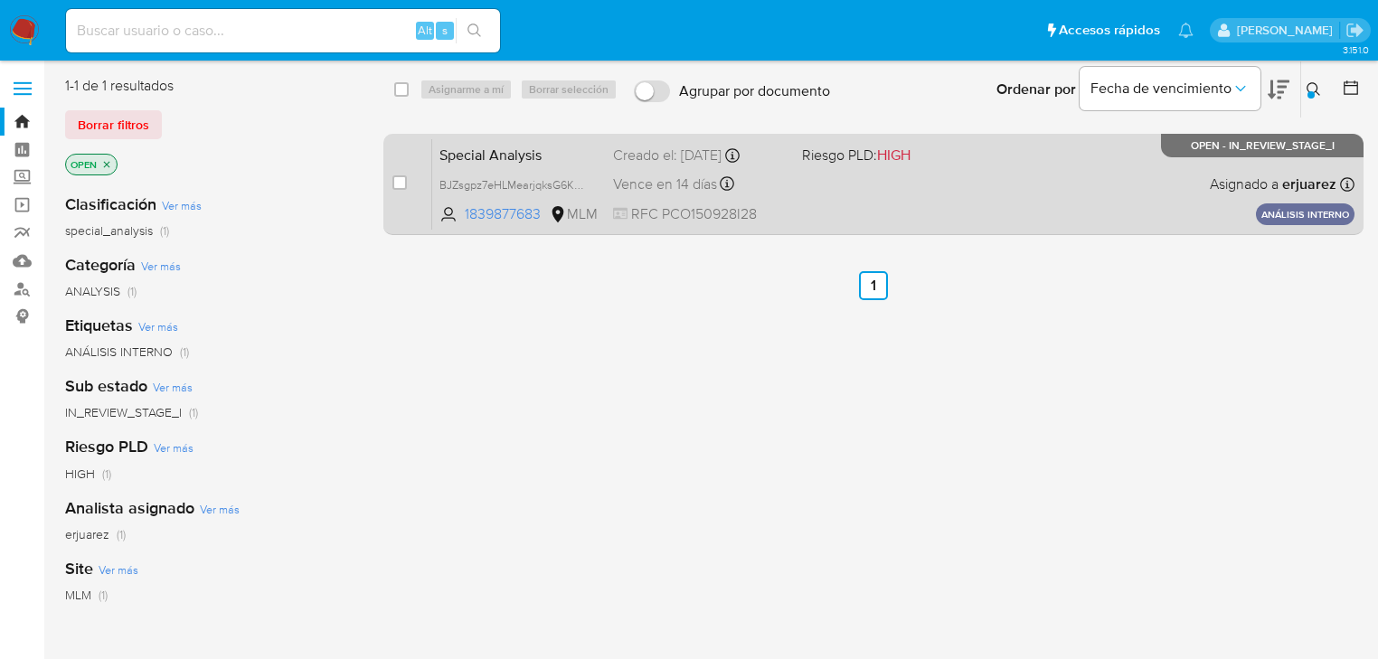
click at [966, 190] on div "Special Analysis BJZsgpz7eHLMearjqksG6KRu 1839877683 MLM Riesgo PLD: HIGH Cread…" at bounding box center [893, 183] width 923 height 91
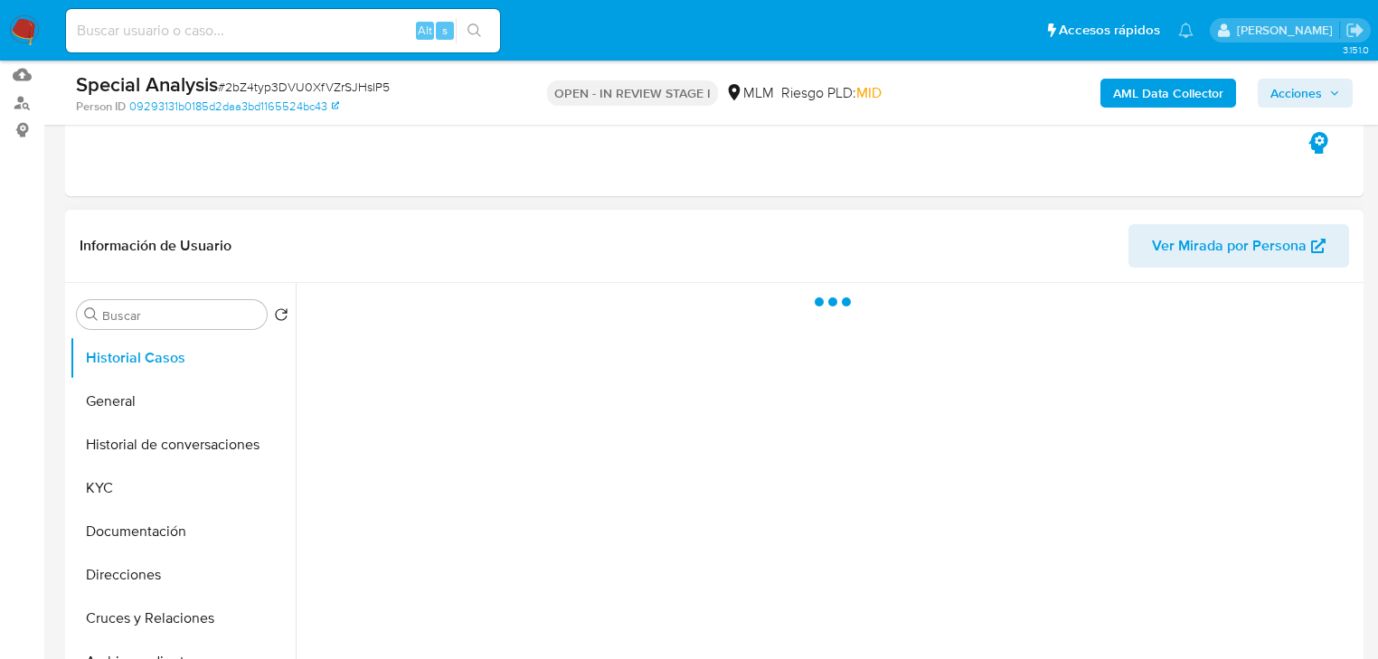
scroll to position [362, 0]
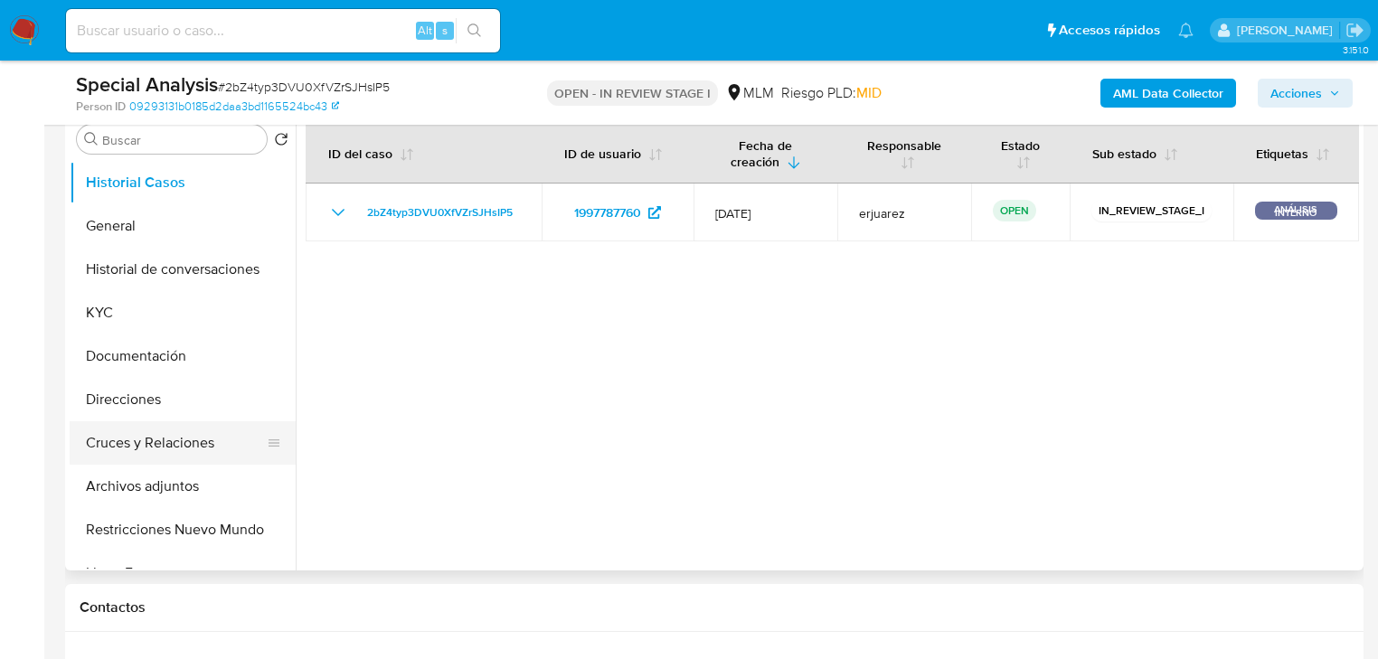
select select "10"
drag, startPoint x: 906, startPoint y: 367, endPoint x: 1077, endPoint y: 424, distance: 180.2
click at [933, 373] on div at bounding box center [828, 339] width 1064 height 463
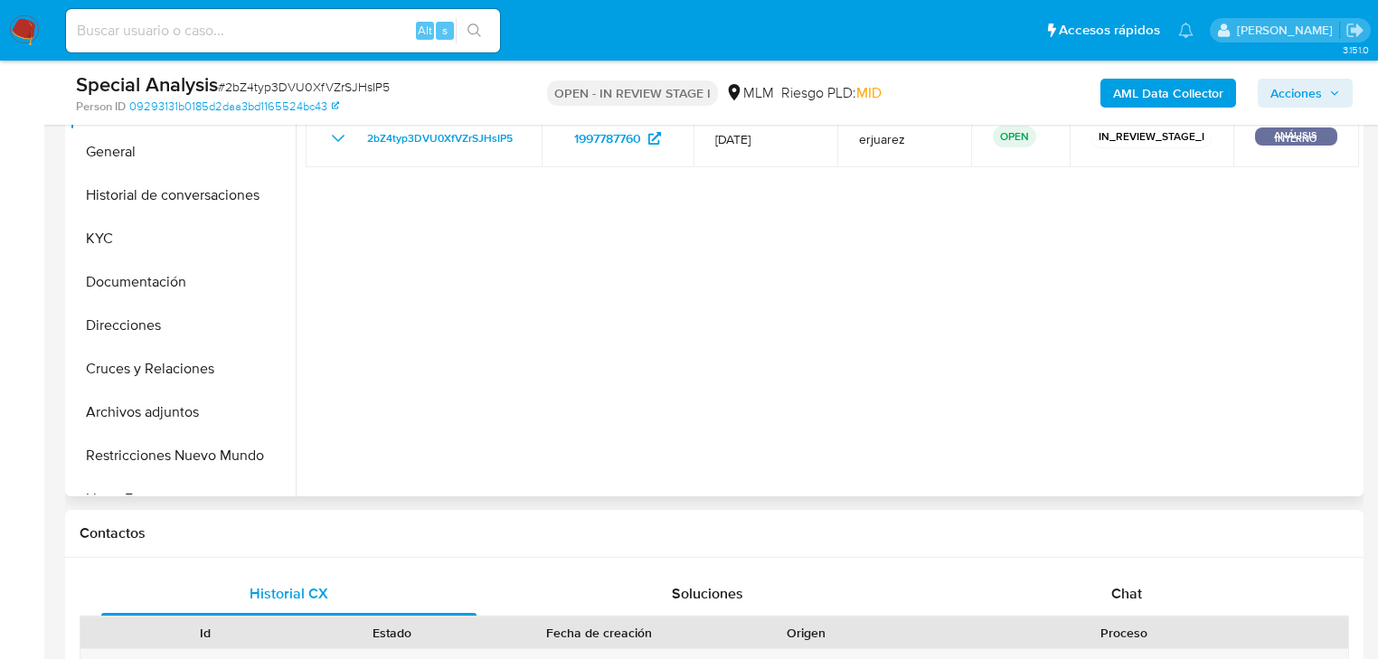
scroll to position [796, 0]
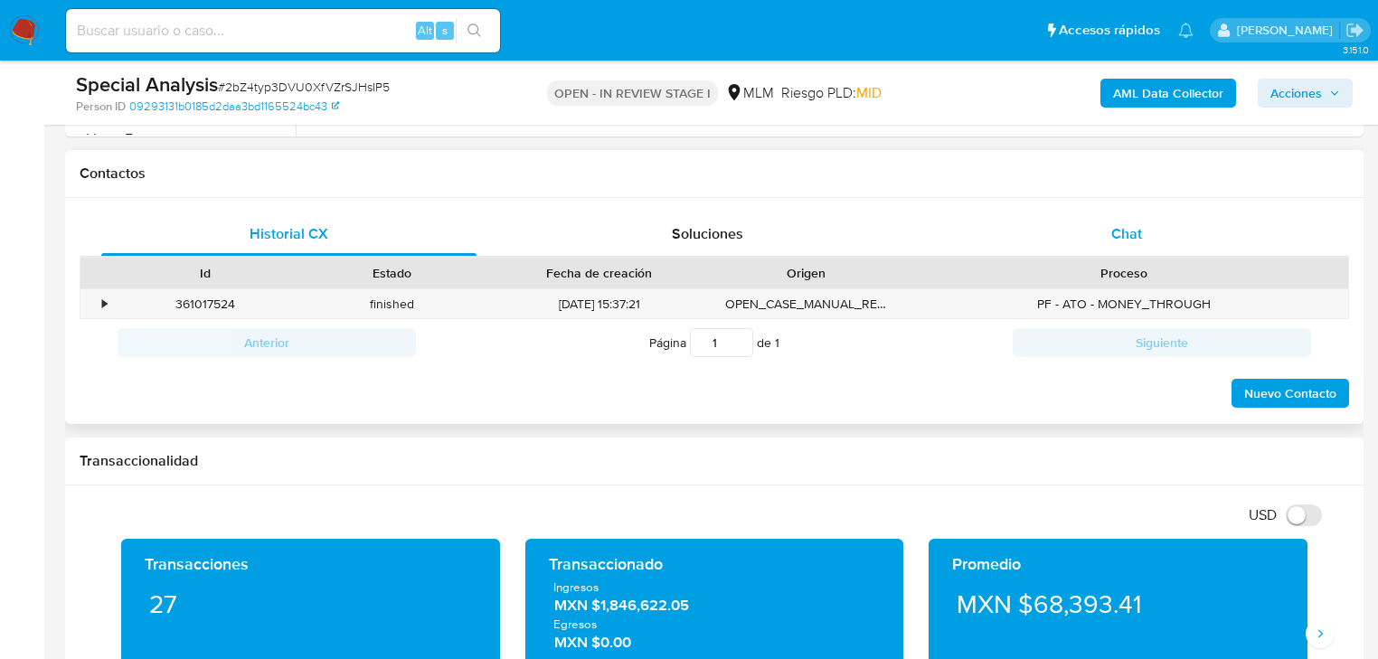
click at [1131, 234] on span "Chat" at bounding box center [1127, 233] width 31 height 21
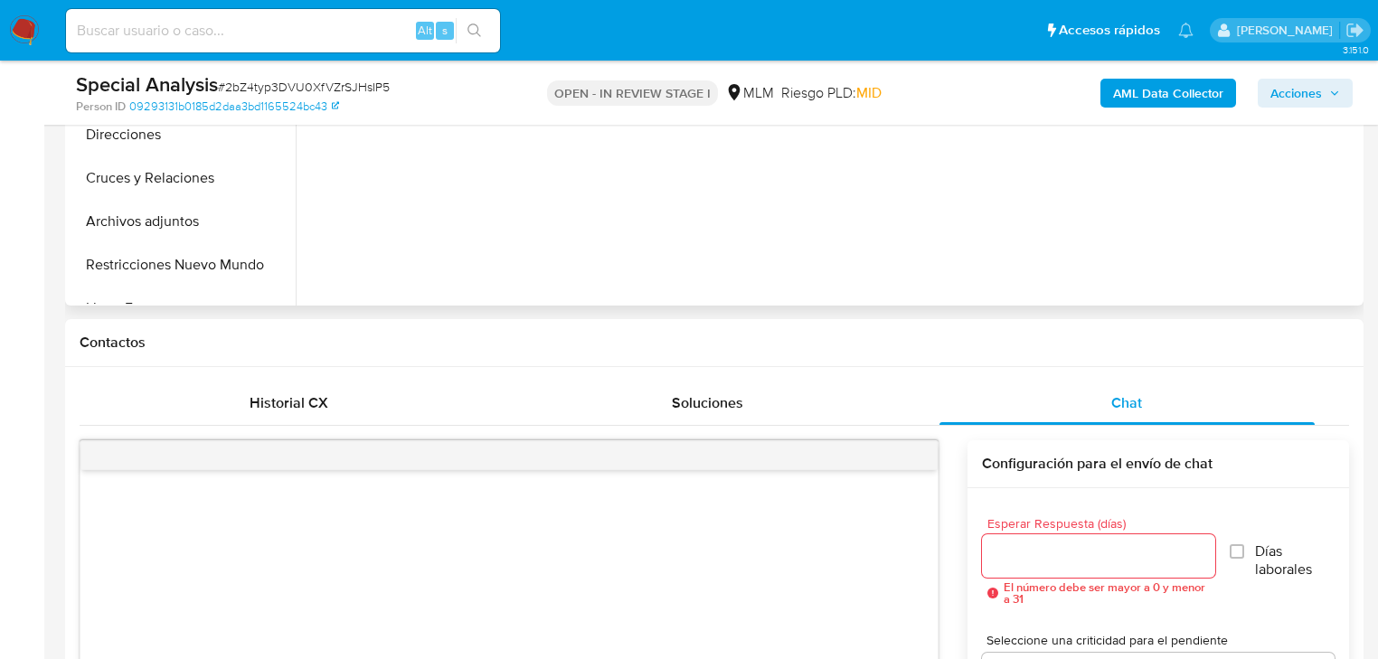
scroll to position [434, 0]
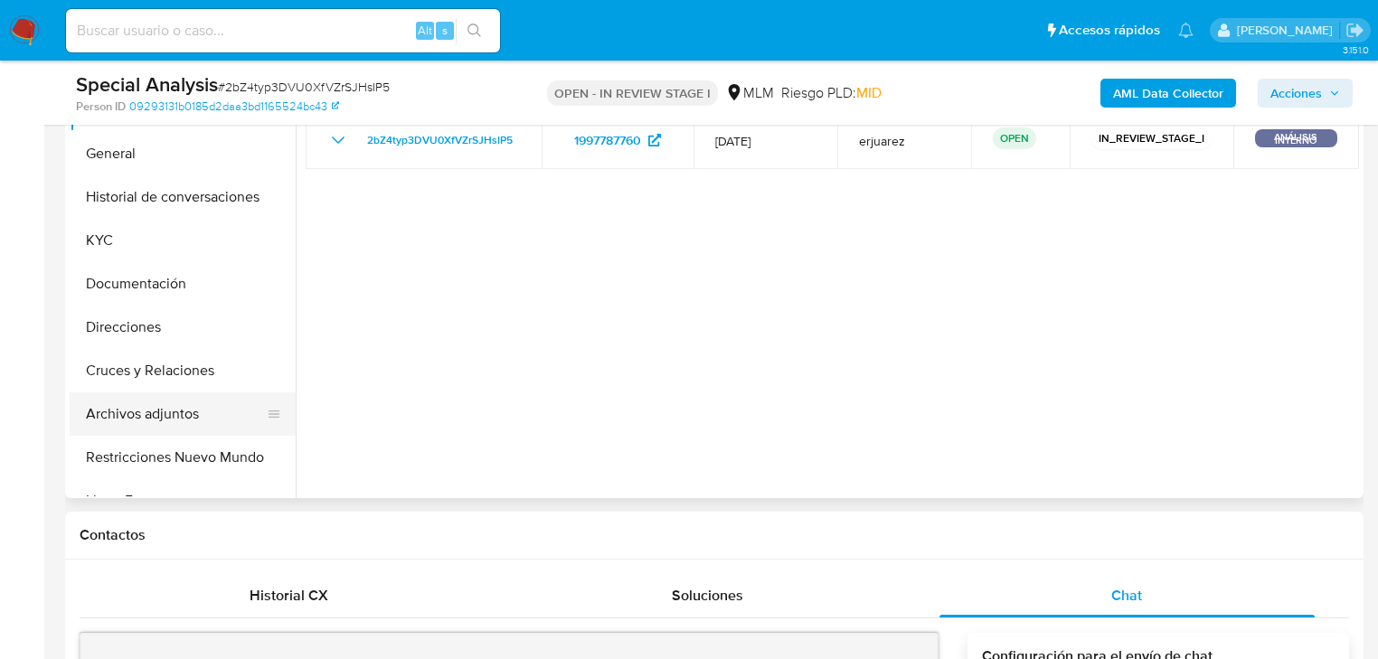
click at [165, 409] on button "Archivos adjuntos" at bounding box center [176, 414] width 212 height 43
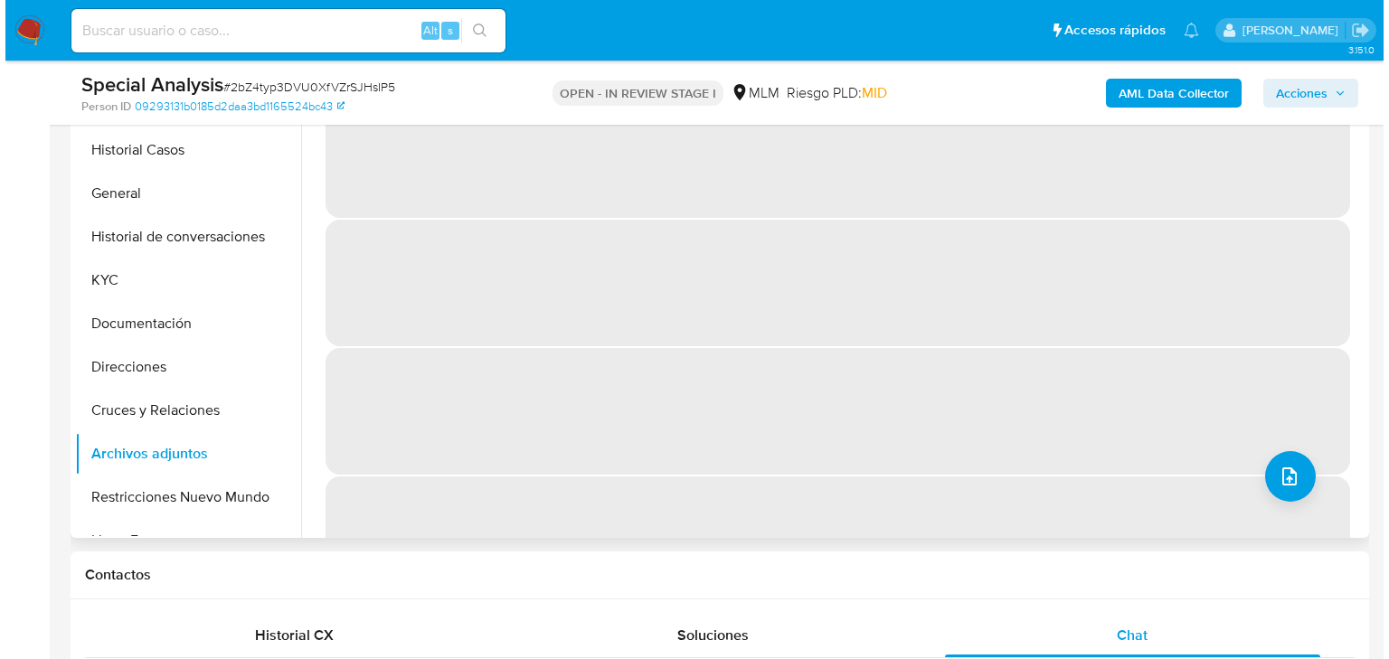
scroll to position [362, 0]
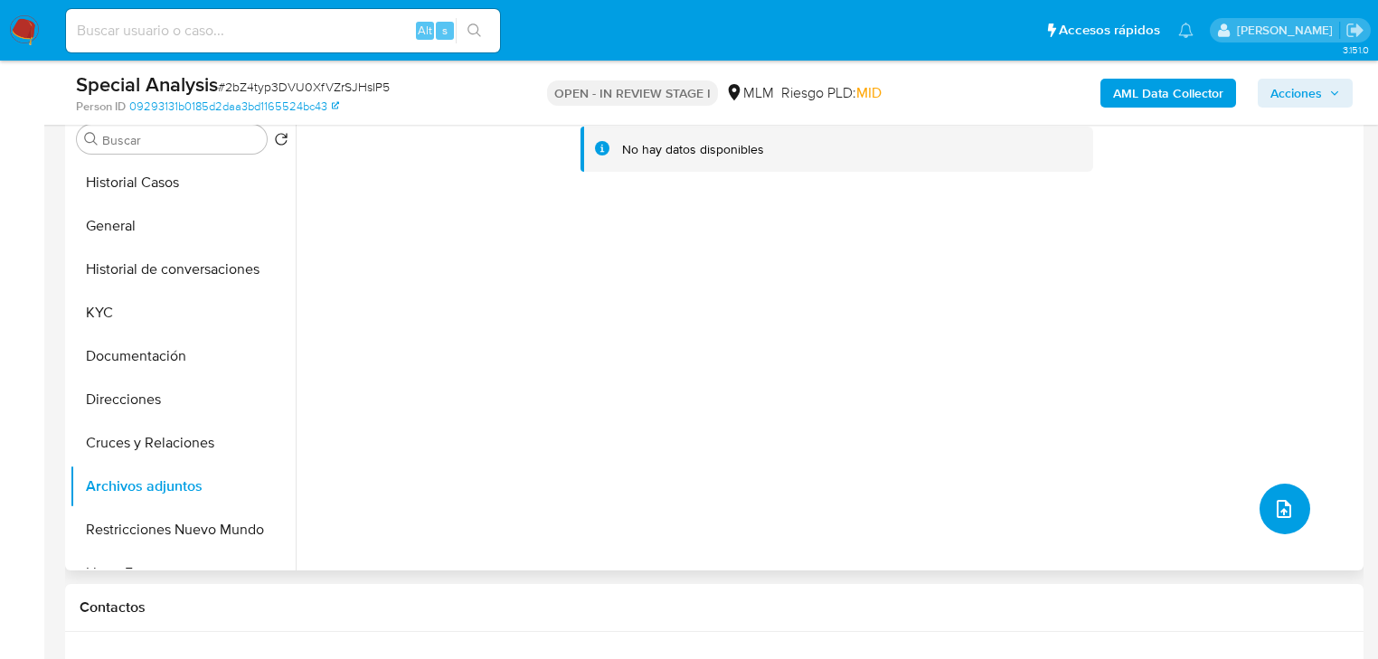
click at [1273, 499] on icon "upload-file" at bounding box center [1284, 509] width 22 height 22
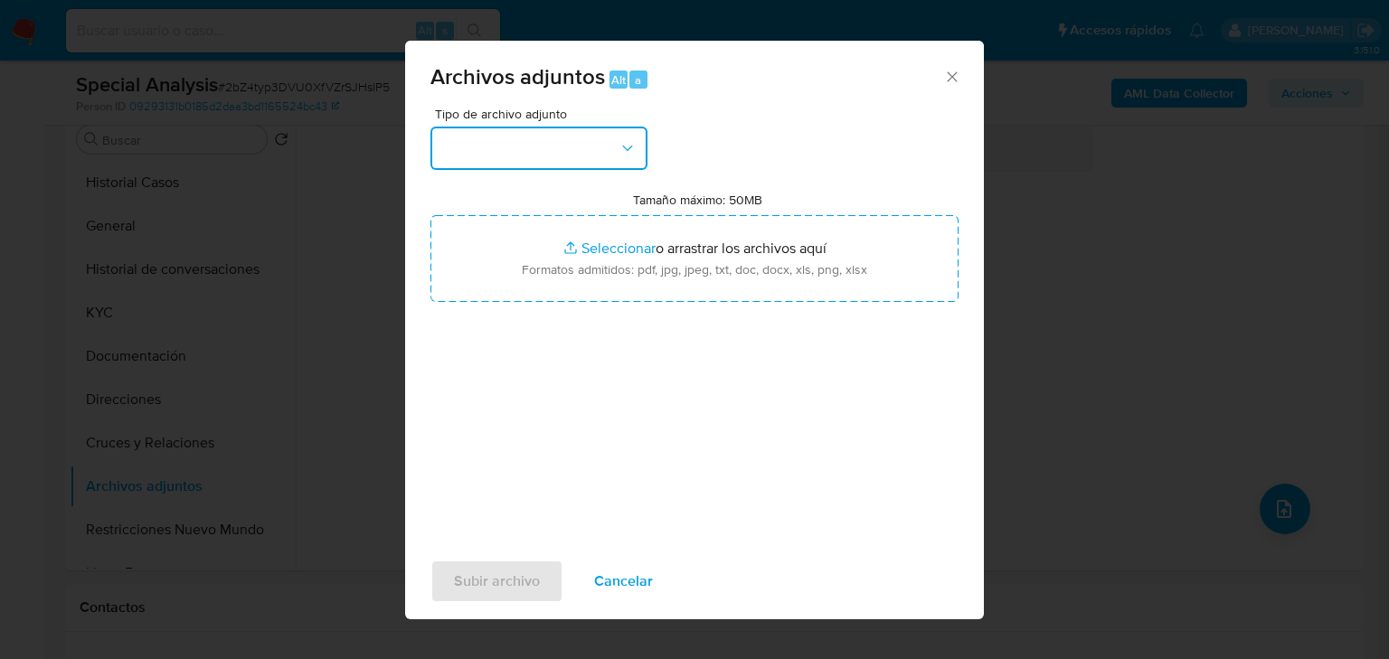
click at [462, 146] on button "button" at bounding box center [539, 148] width 217 height 43
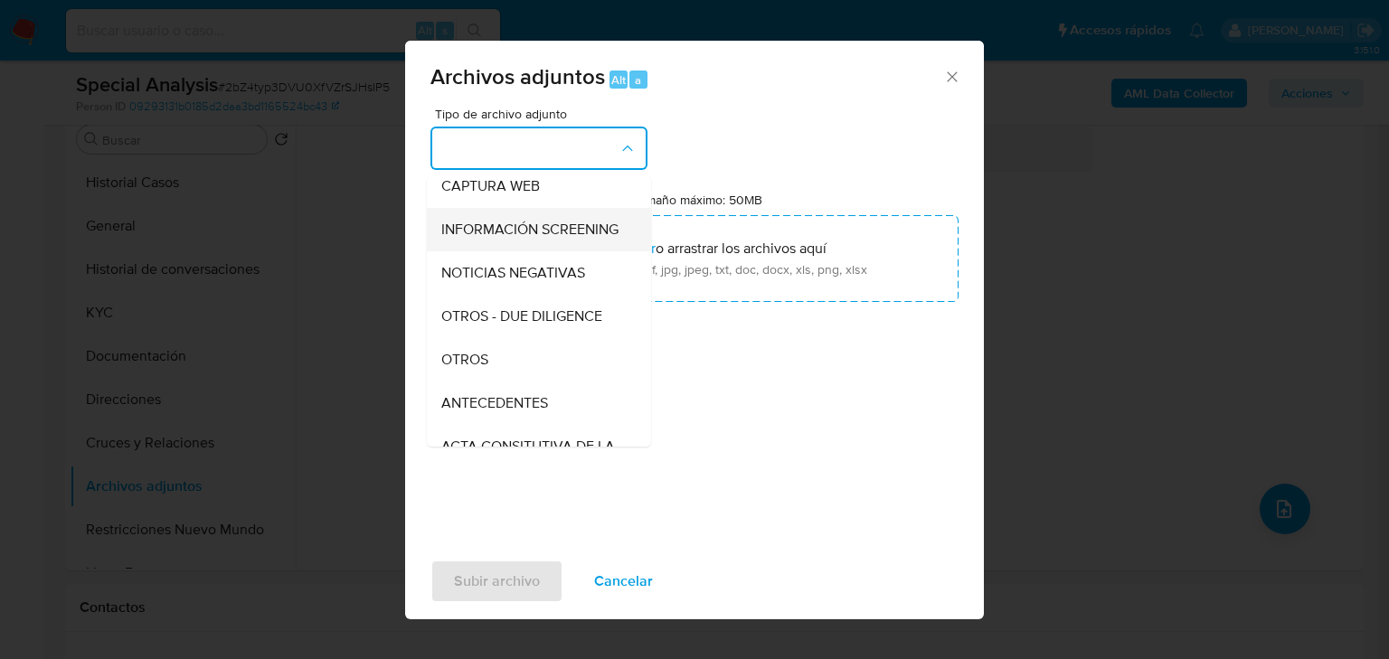
scroll to position [145, 0]
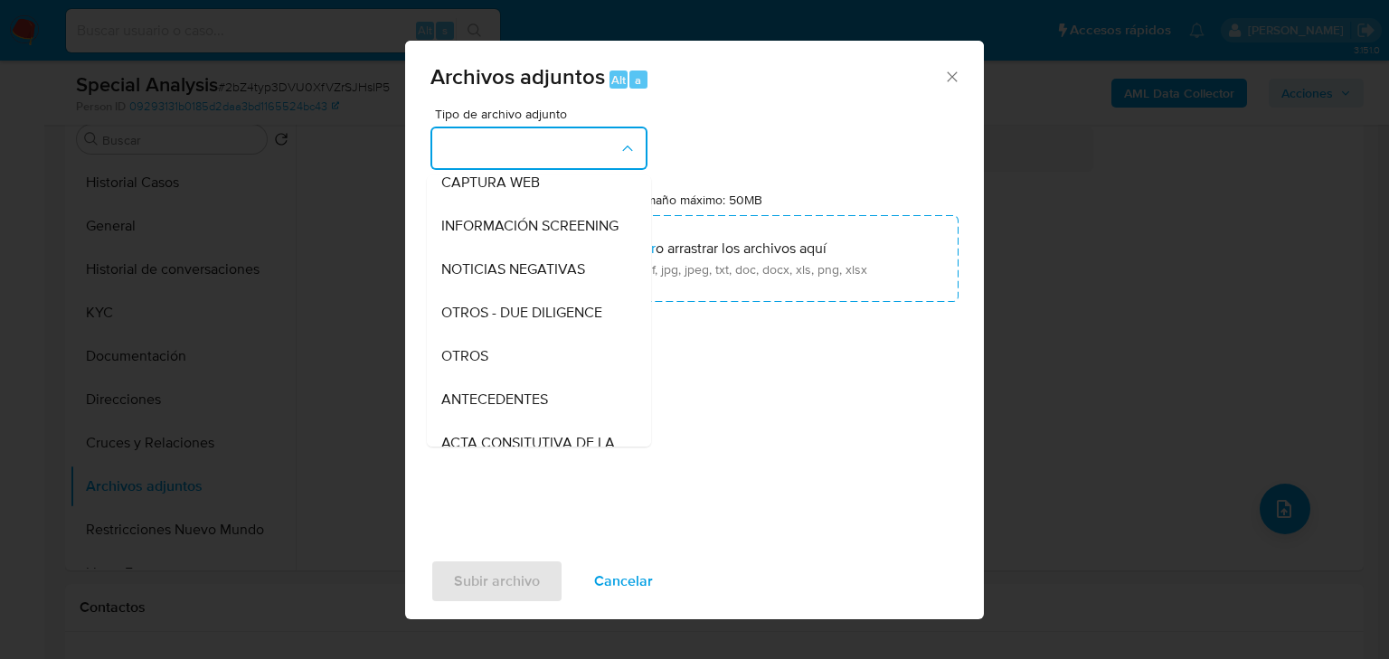
click at [474, 362] on div "OTROS" at bounding box center [533, 356] width 185 height 43
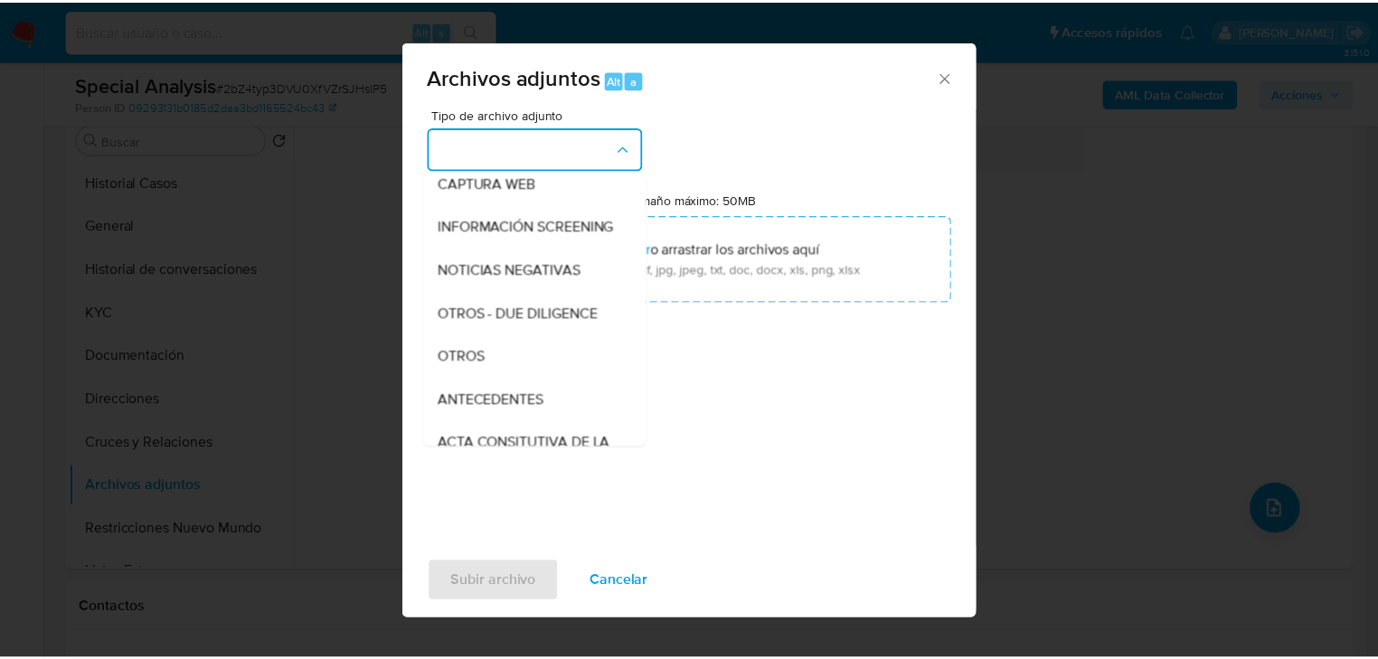
scroll to position [0, 0]
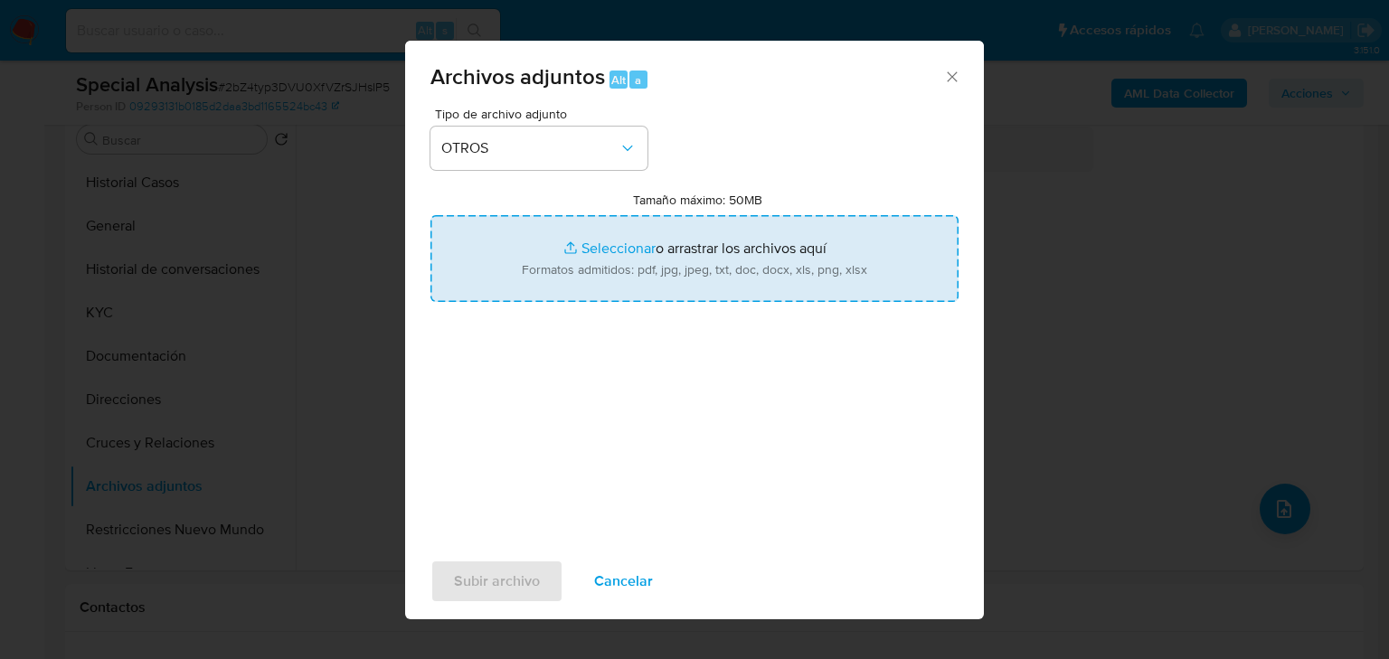
click at [590, 236] on input "Tamaño máximo: 50MB Seleccionar archivos" at bounding box center [695, 258] width 528 height 87
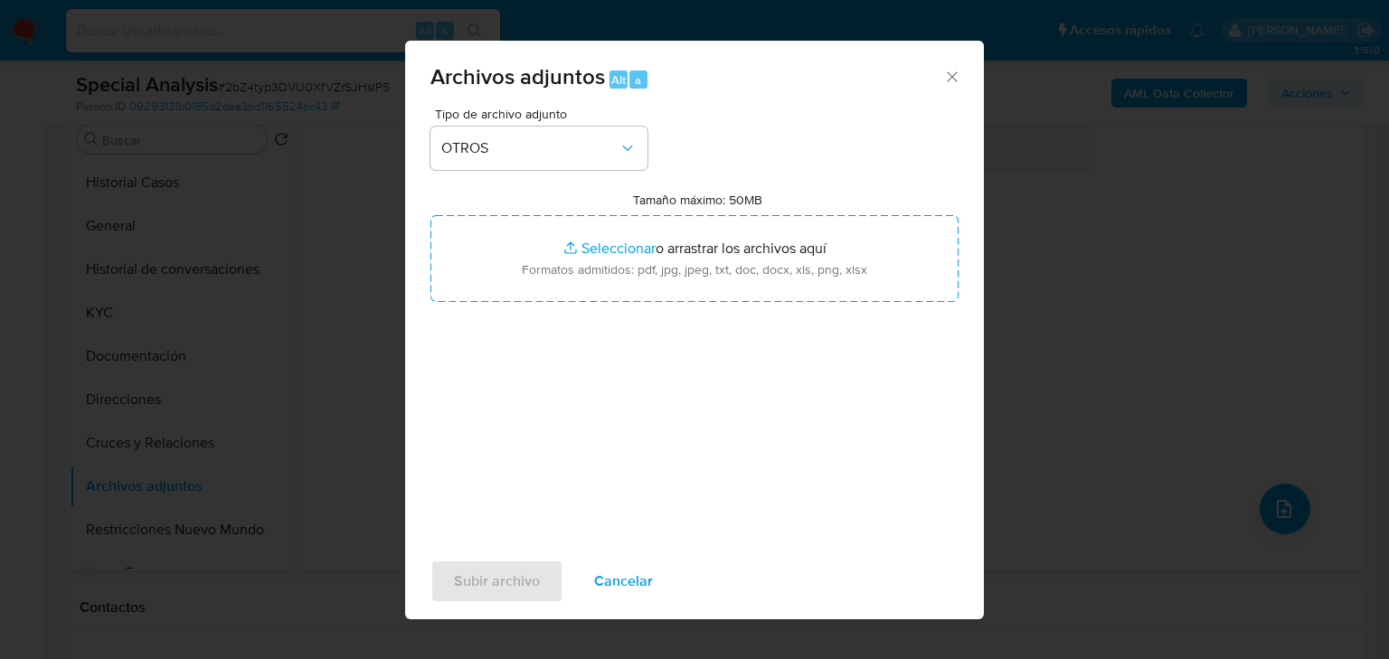
drag, startPoint x: 955, startPoint y: 80, endPoint x: 847, endPoint y: 83, distance: 107.7
click at [953, 80] on icon "Cerrar" at bounding box center [952, 77] width 18 height 18
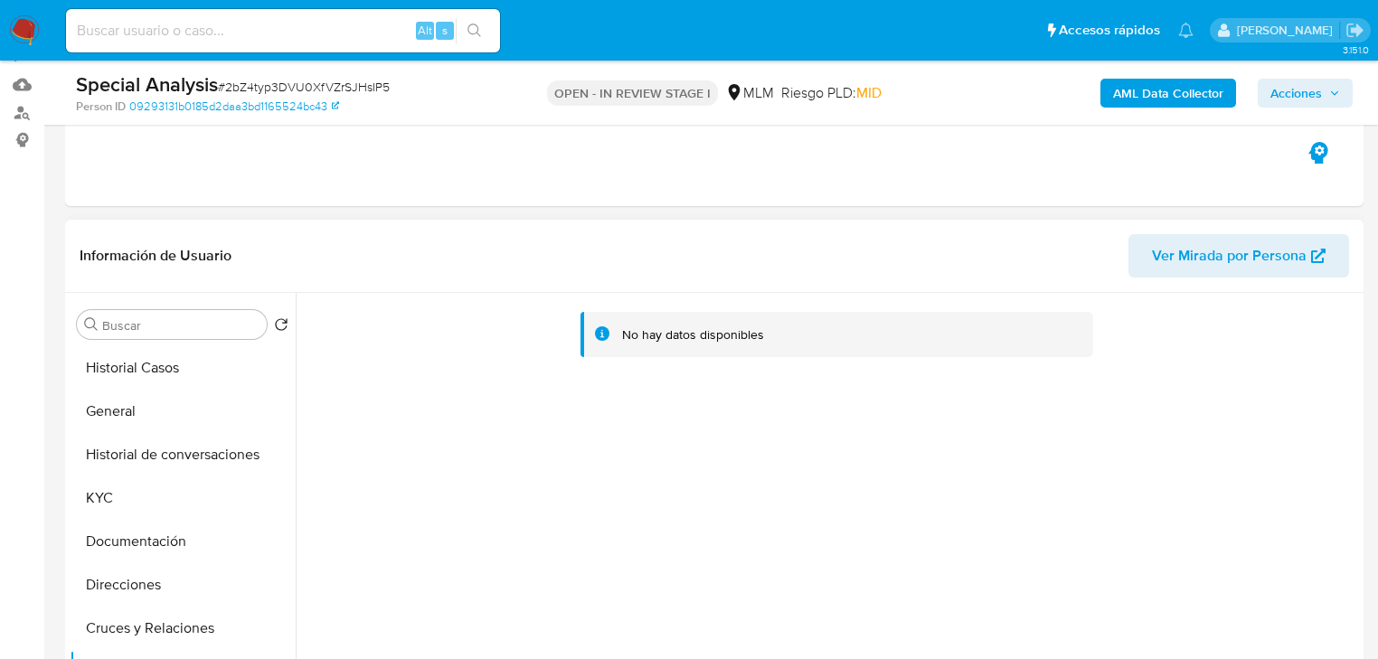
scroll to position [145, 0]
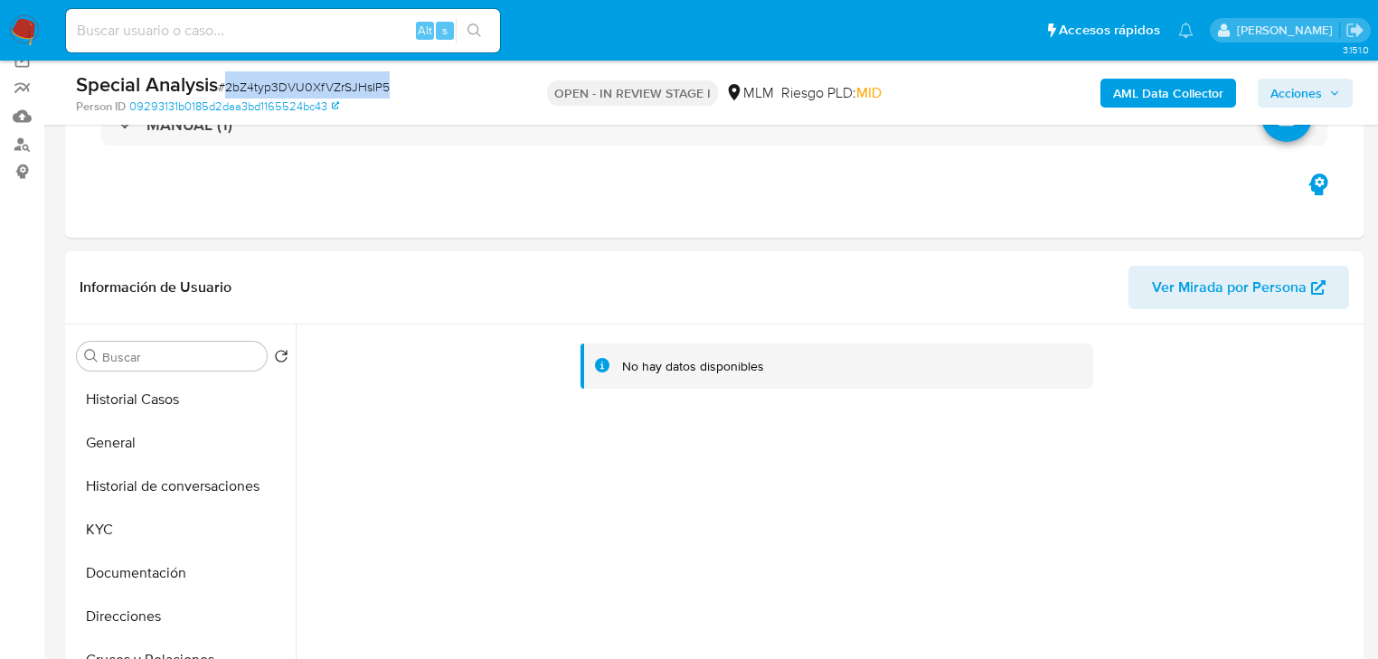
drag, startPoint x: 428, startPoint y: 81, endPoint x: 225, endPoint y: 88, distance: 202.7
click at [225, 88] on div "Special Analysis # 2bZ4typ3DVU0XfVZrSJHsIP5" at bounding box center [285, 84] width 419 height 27
copy span "2bZ4typ3DVU0XfVZrSJHsIP5"
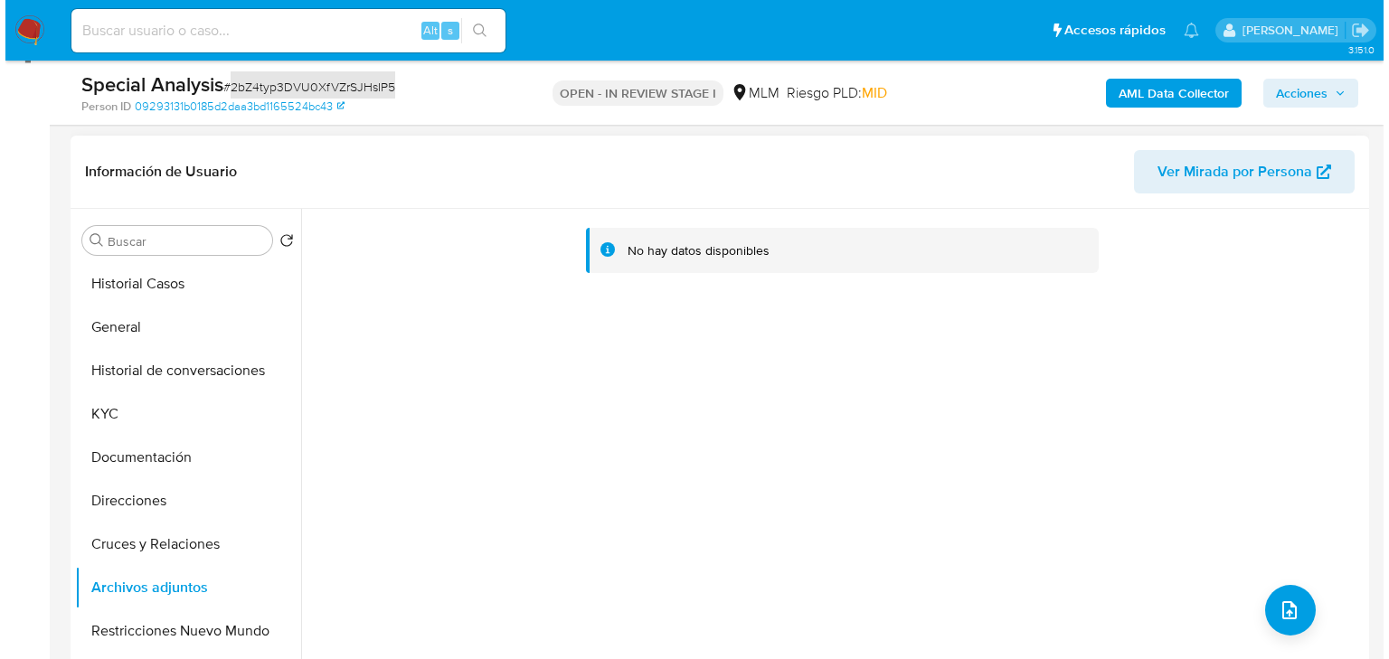
scroll to position [289, 0]
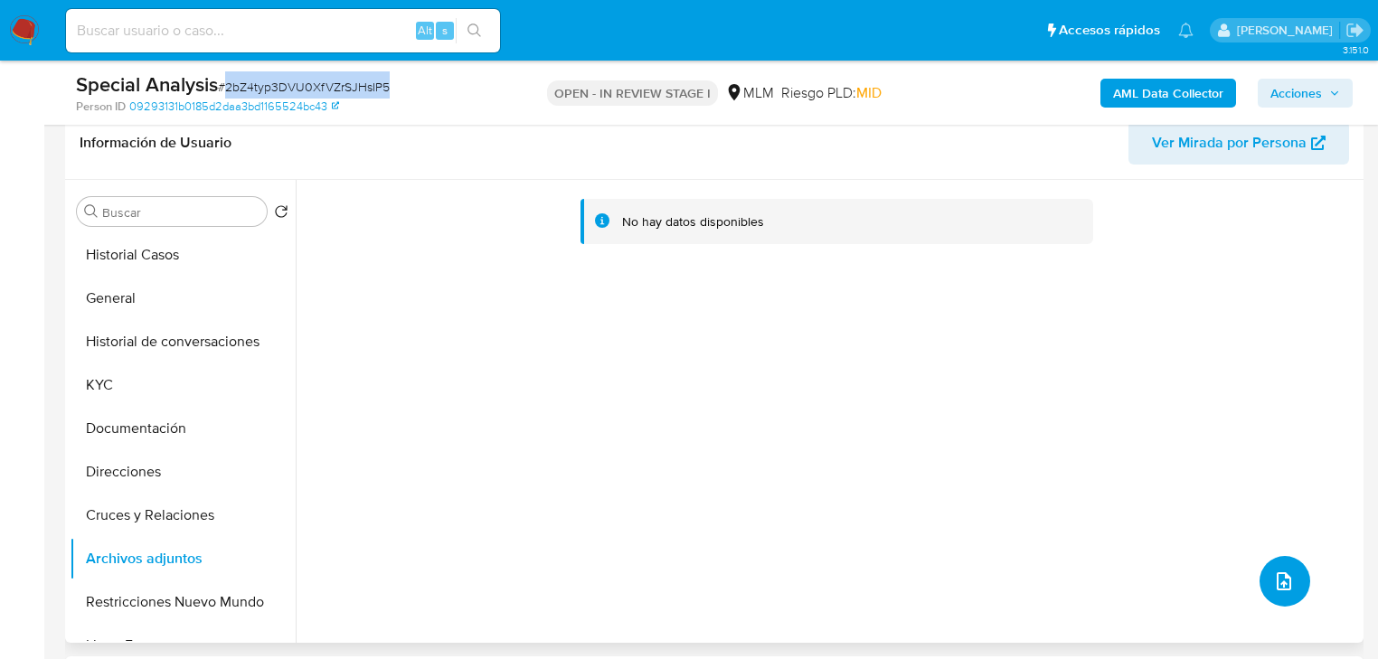
click at [1260, 572] on button "upload-file" at bounding box center [1285, 581] width 51 height 51
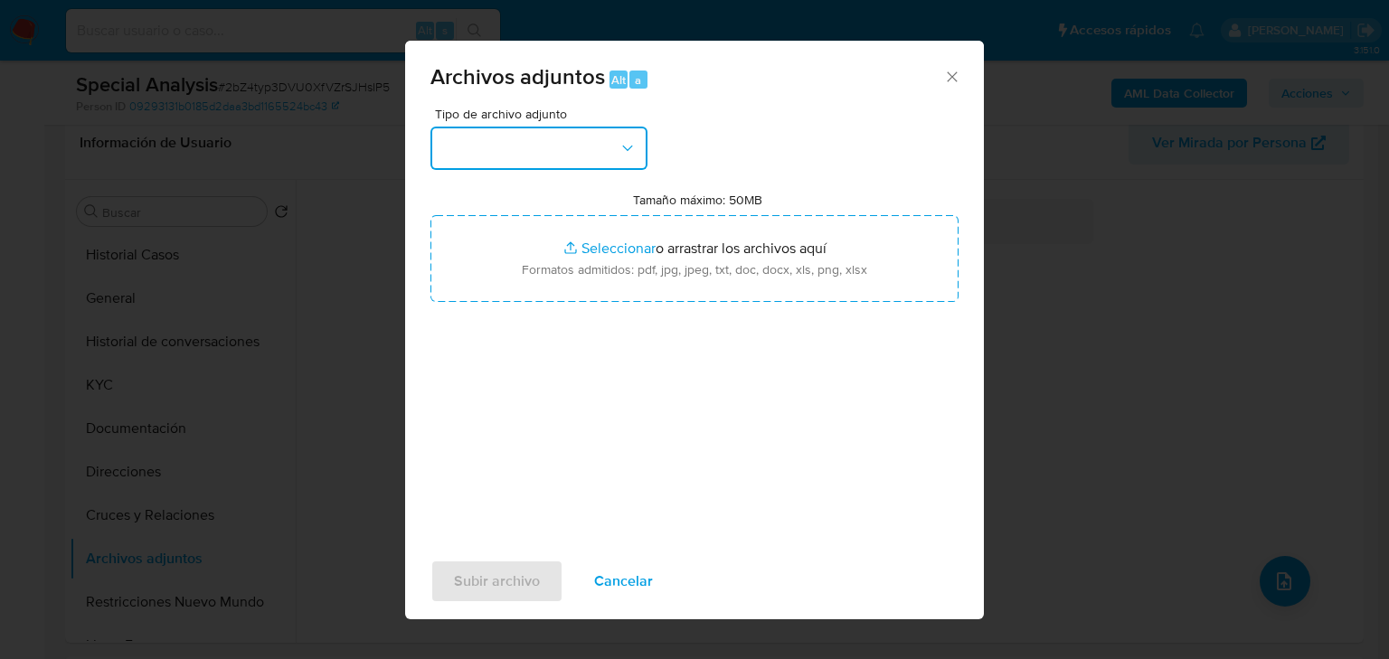
click at [580, 133] on button "button" at bounding box center [539, 148] width 217 height 43
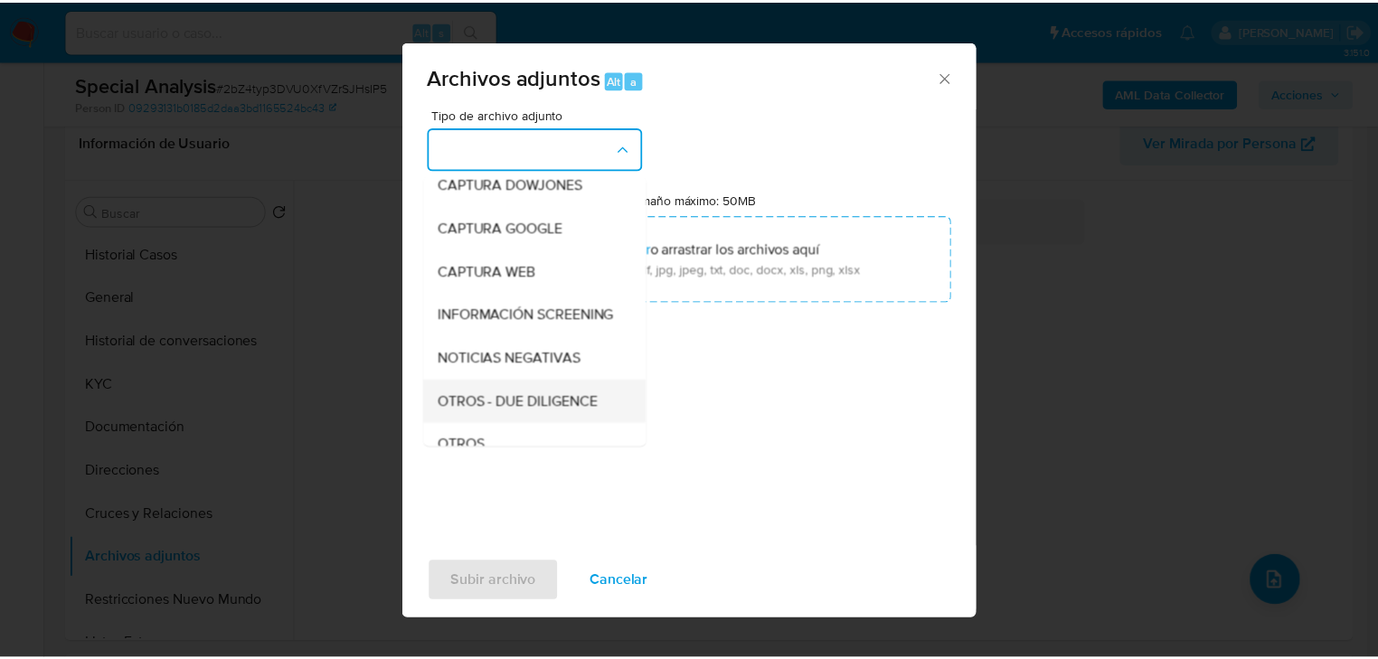
scroll to position [145, 0]
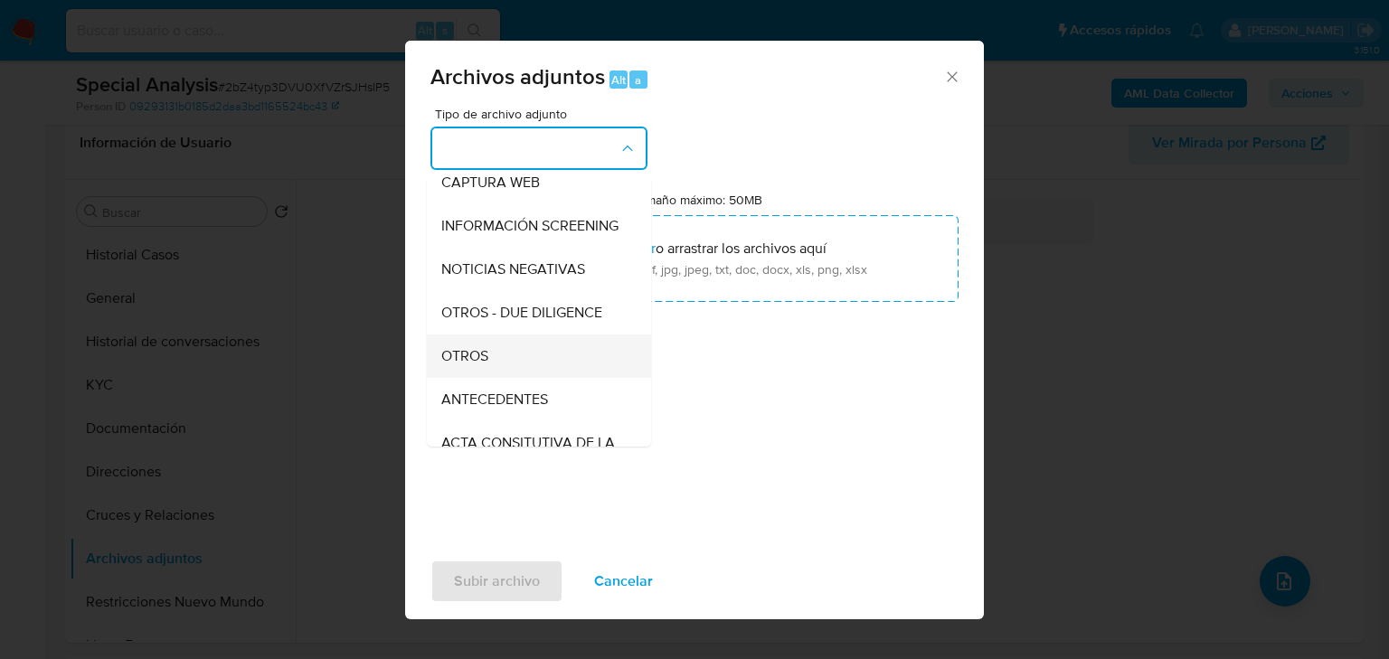
click at [459, 365] on span "OTROS" at bounding box center [464, 356] width 47 height 18
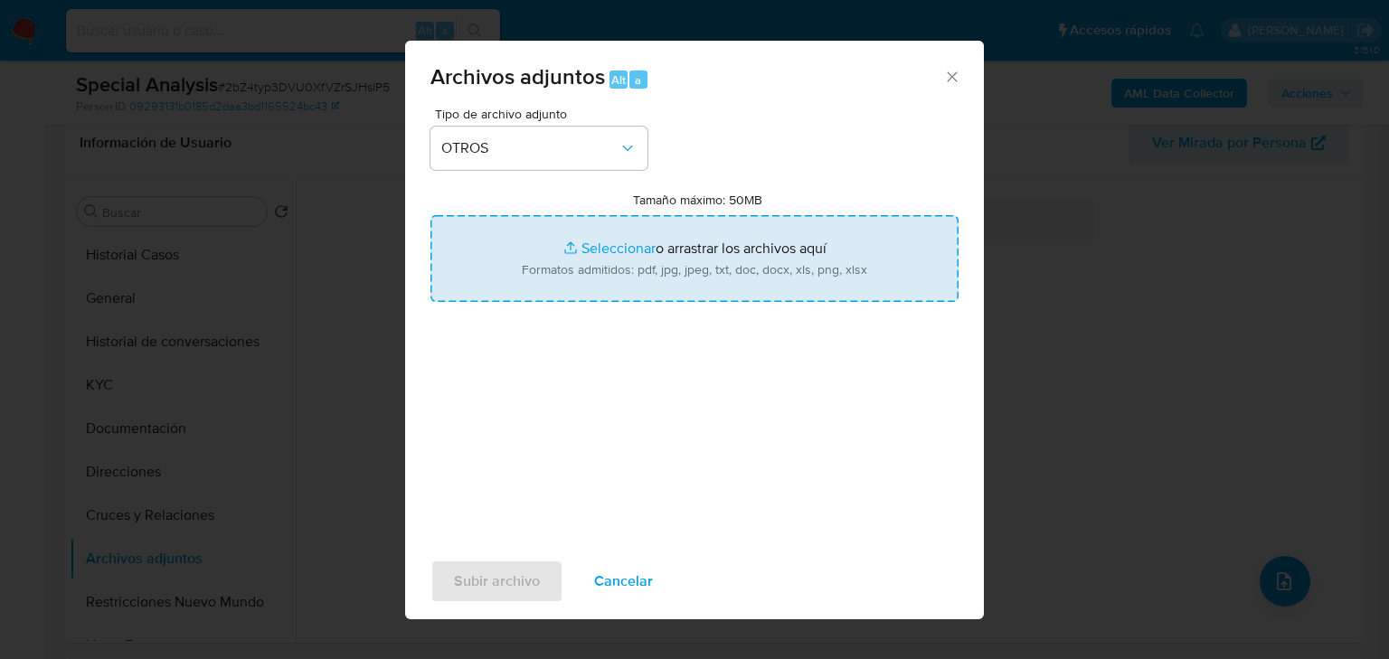
click at [629, 240] on input "Tamaño máximo: 50MB Seleccionar archivos" at bounding box center [695, 258] width 528 height 87
click at [611, 250] on input "Tamaño máximo: 50MB Seleccionar archivos" at bounding box center [695, 258] width 528 height 87
type input "C:\fakepath\1997787760_ARALV TECNOLOGIA HOSPITALARIA DE OCCIDENTE .xlsx"
click at [599, 242] on input "Tamaño máximo: 50MB Seleccionar archivos" at bounding box center [695, 258] width 528 height 87
type input "C:\fakepath\1997787760_ARALV TECNOLOGIA HOSPITALARIA DE OCCIDENTE.pdf"
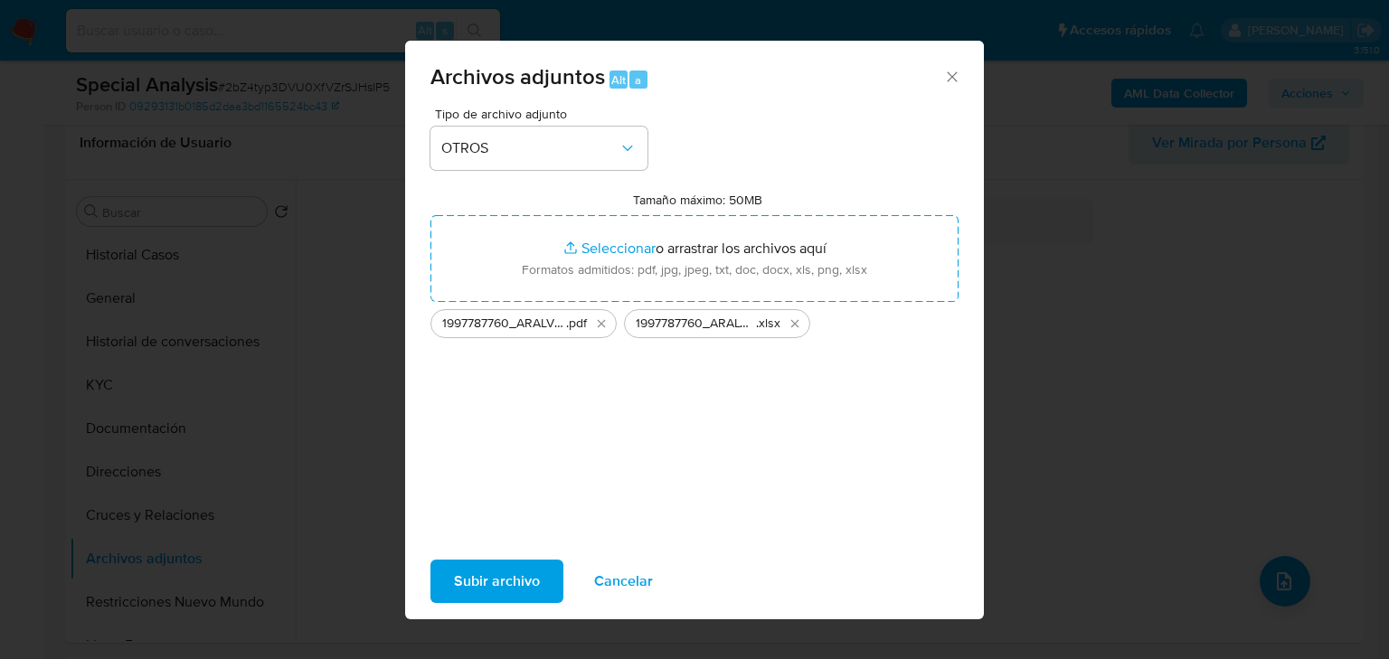
click at [519, 582] on span "Subir archivo" at bounding box center [497, 582] width 86 height 40
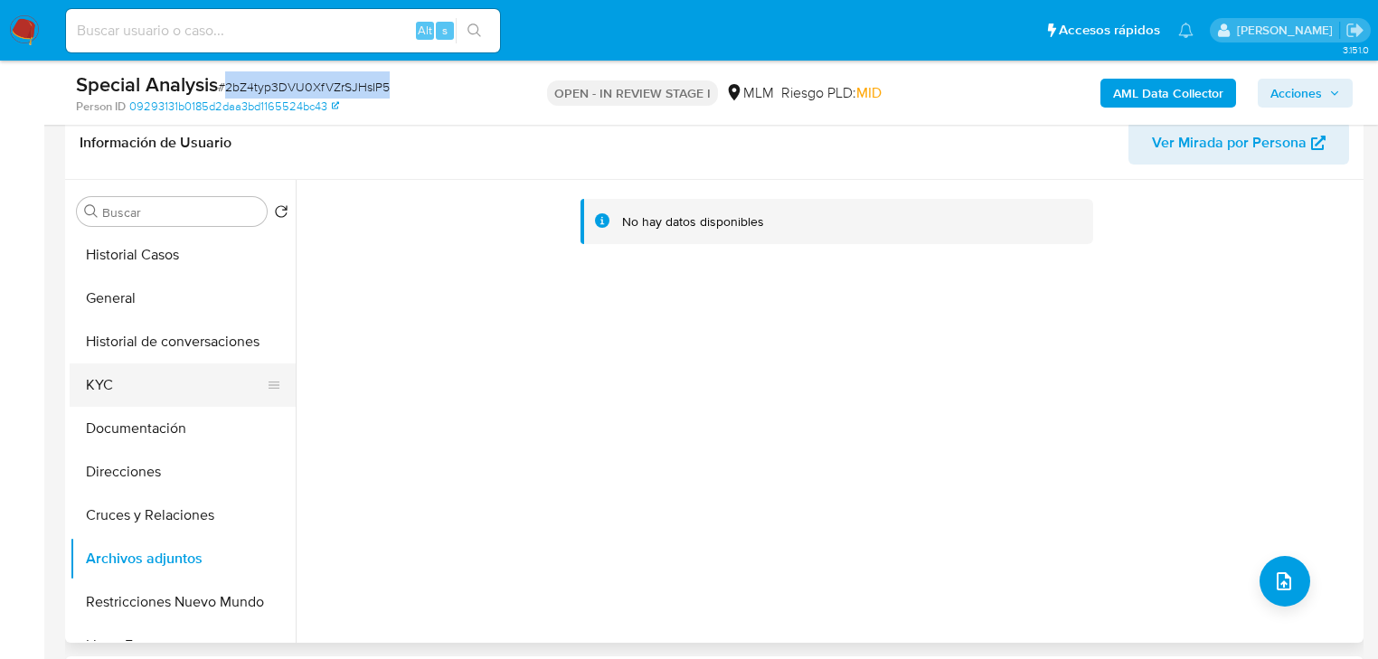
click at [213, 398] on button "KYC" at bounding box center [176, 385] width 212 height 43
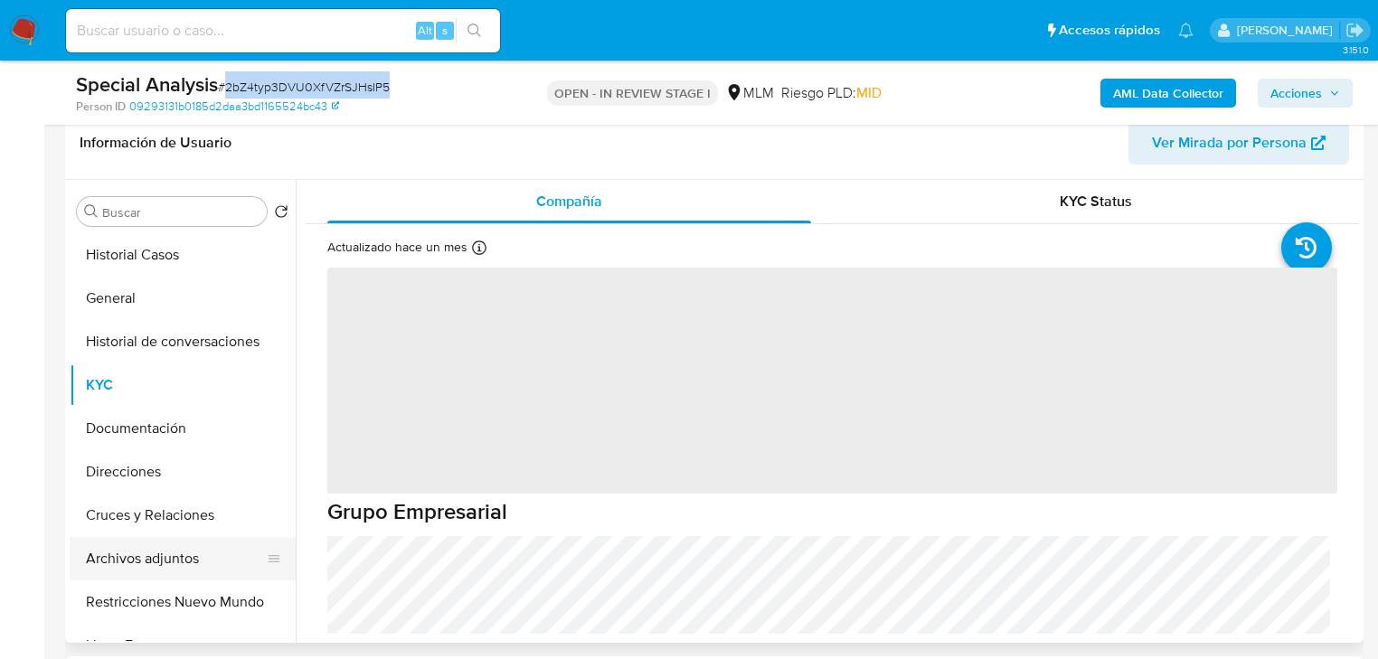
click at [181, 543] on button "Archivos adjuntos" at bounding box center [176, 558] width 212 height 43
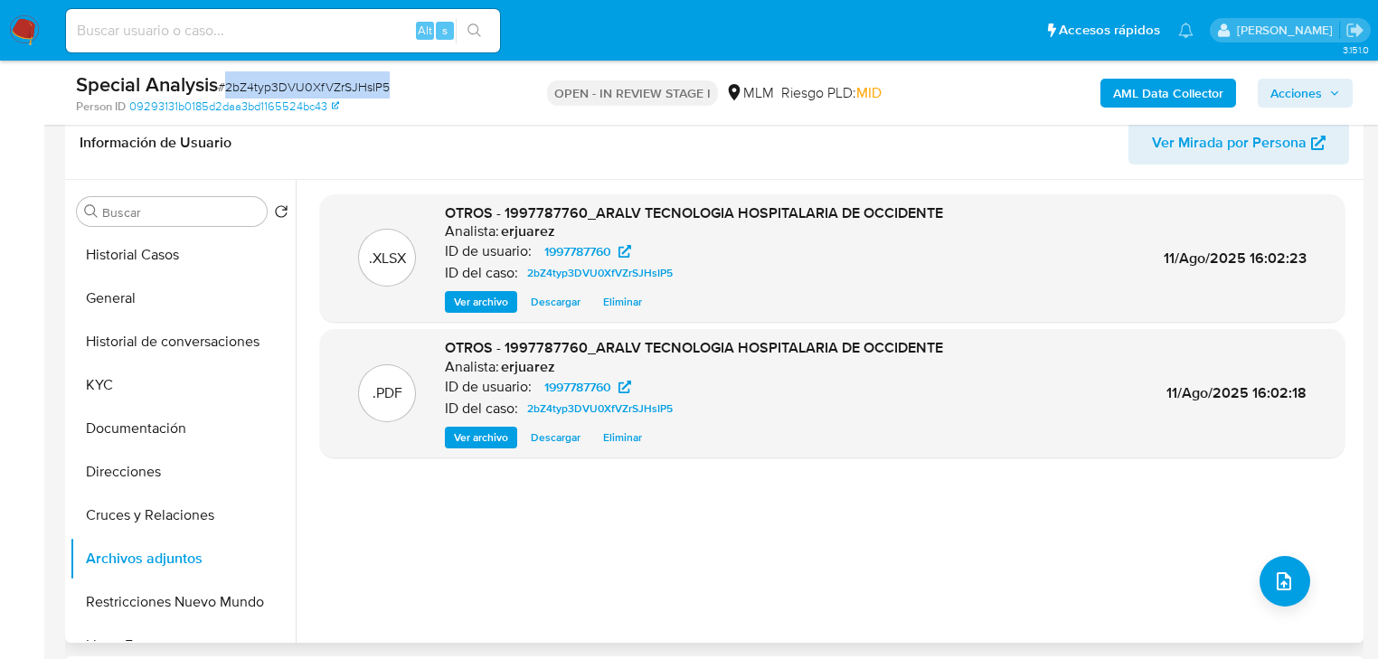
click at [474, 441] on span "Ver archivo" at bounding box center [481, 438] width 54 height 18
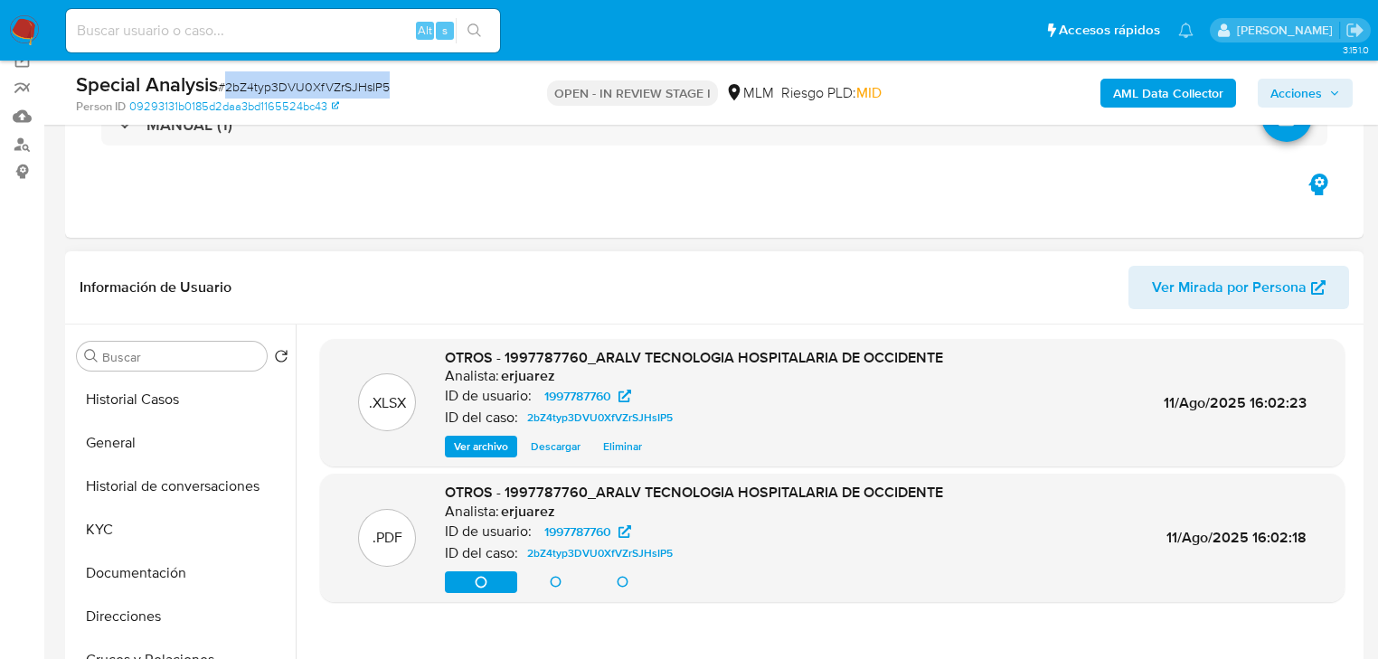
scroll to position [289, 0]
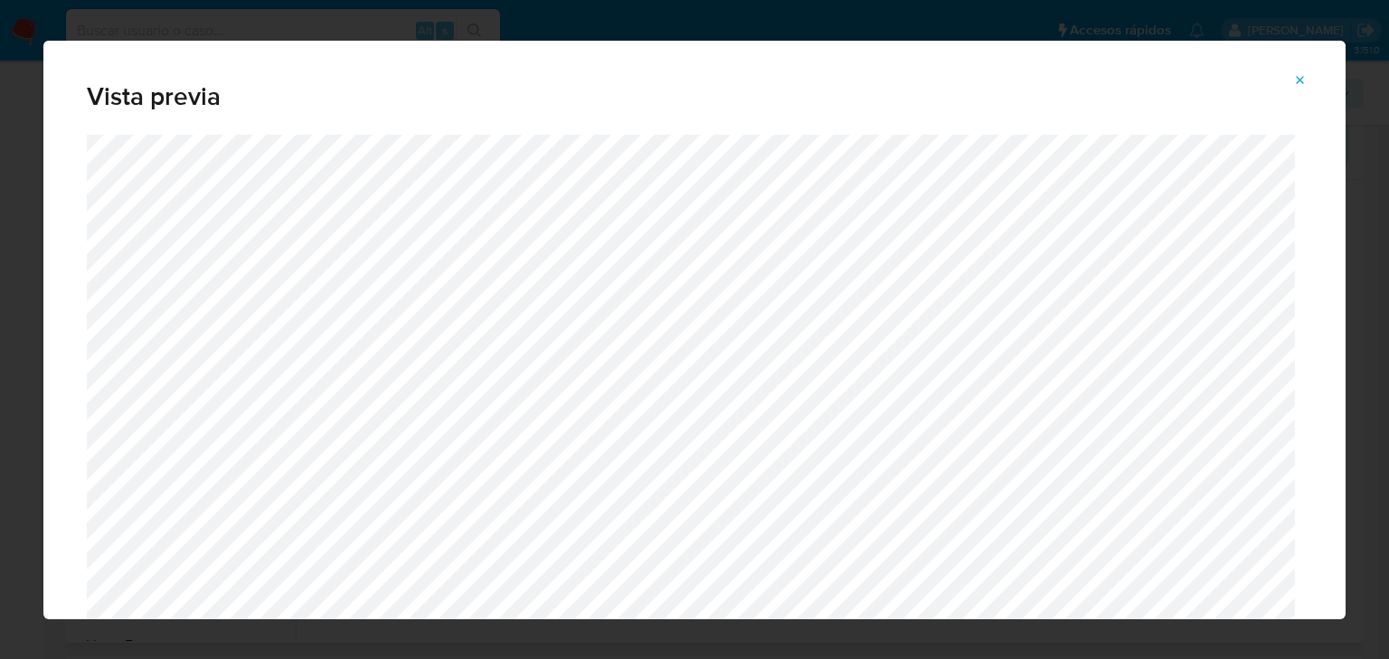
click at [1294, 76] on icon "Attachment preview" at bounding box center [1300, 80] width 14 height 14
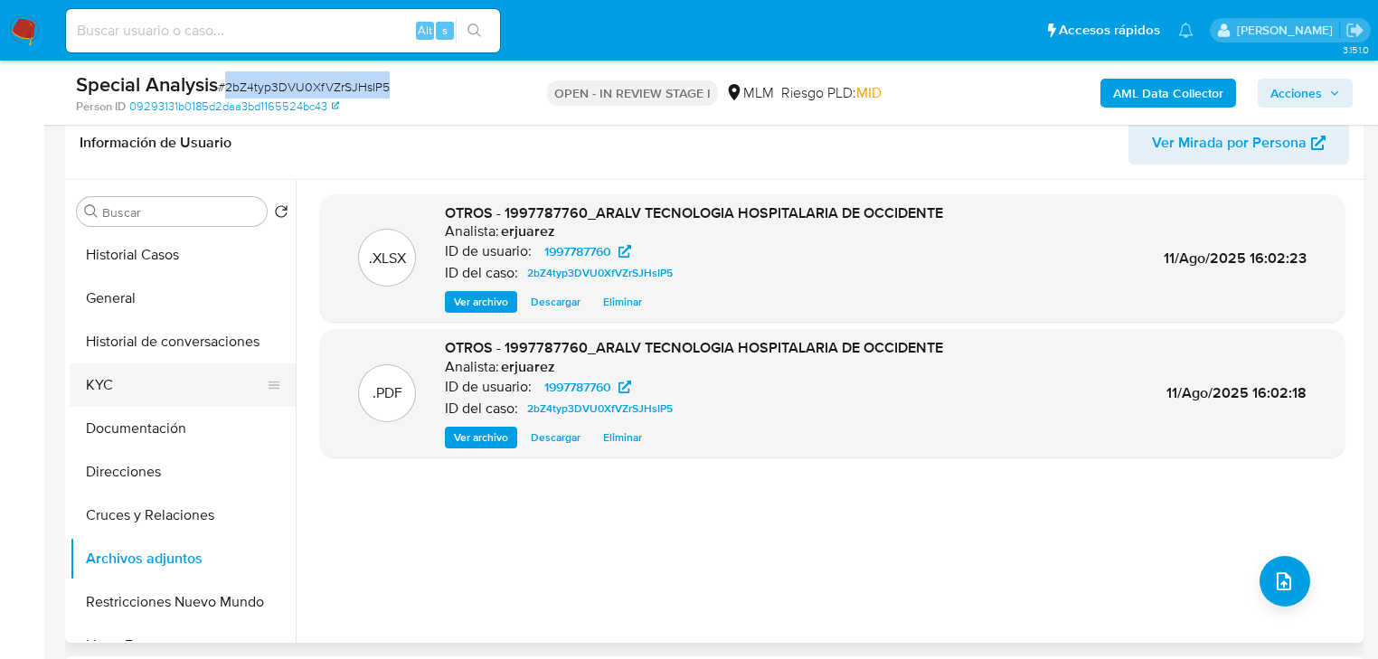
click at [113, 385] on button "KYC" at bounding box center [176, 385] width 212 height 43
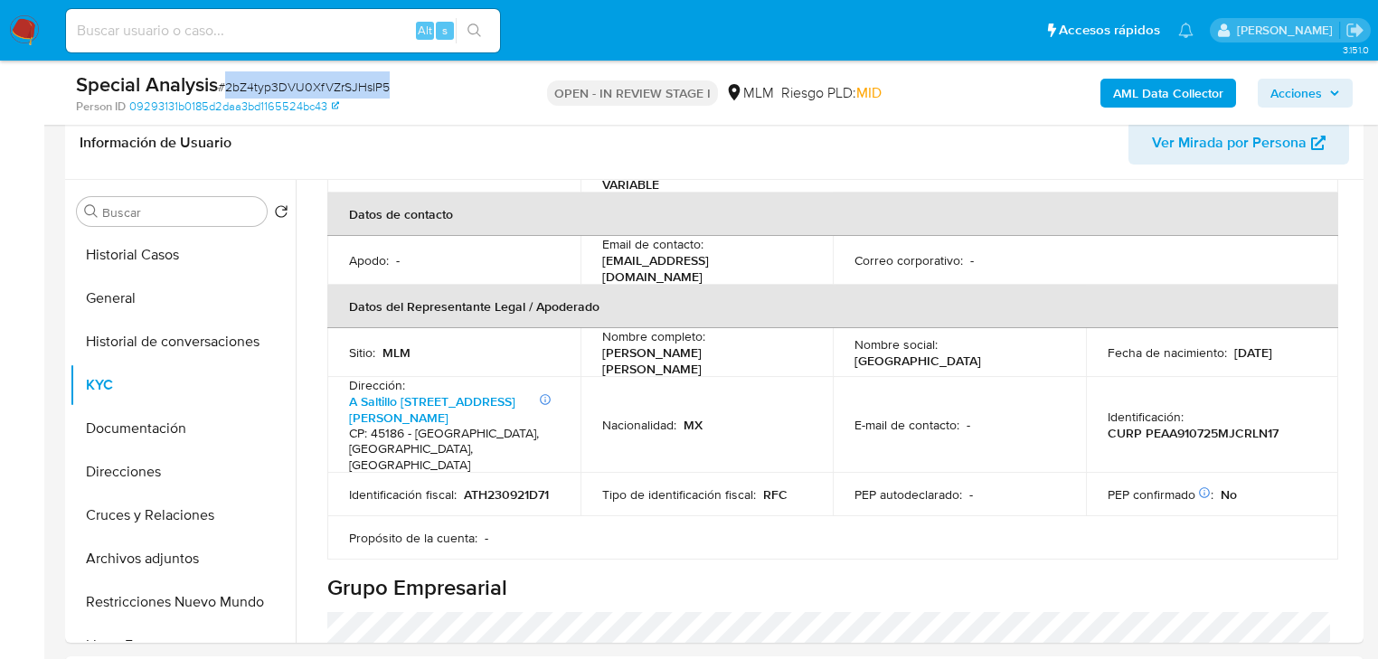
scroll to position [467, 0]
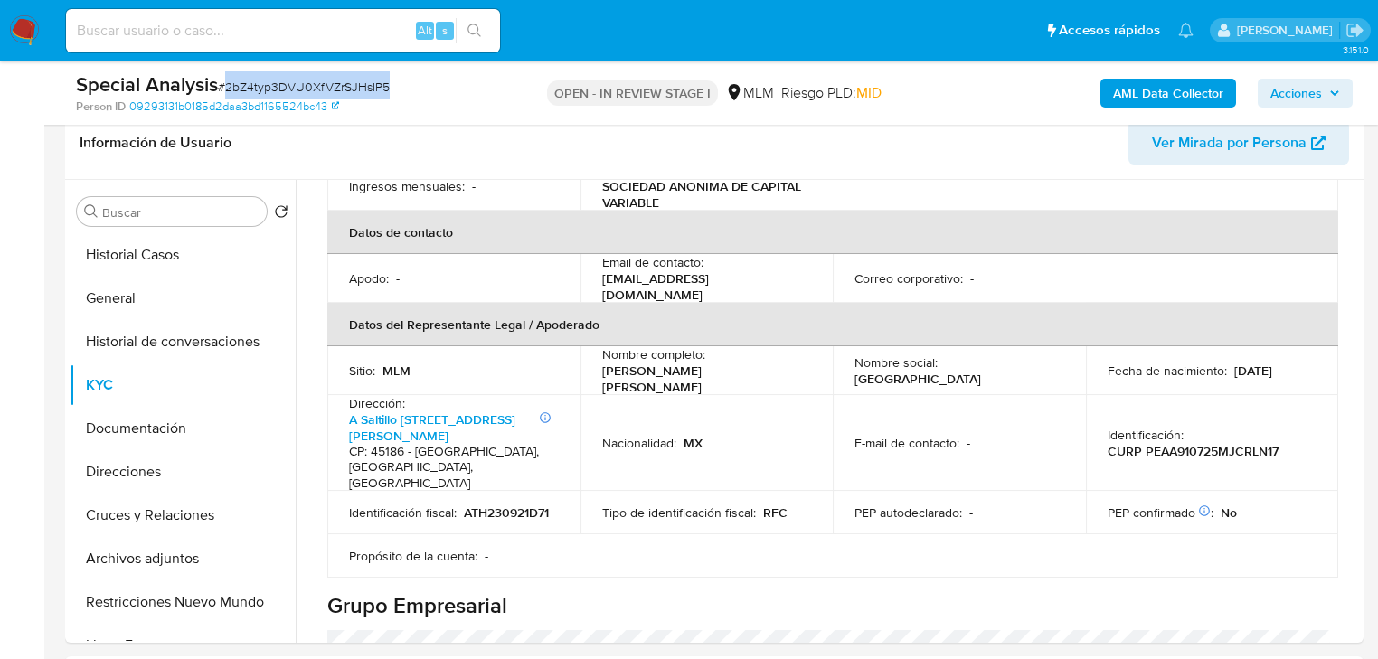
click at [1320, 100] on span "Acciones" at bounding box center [1297, 93] width 52 height 29
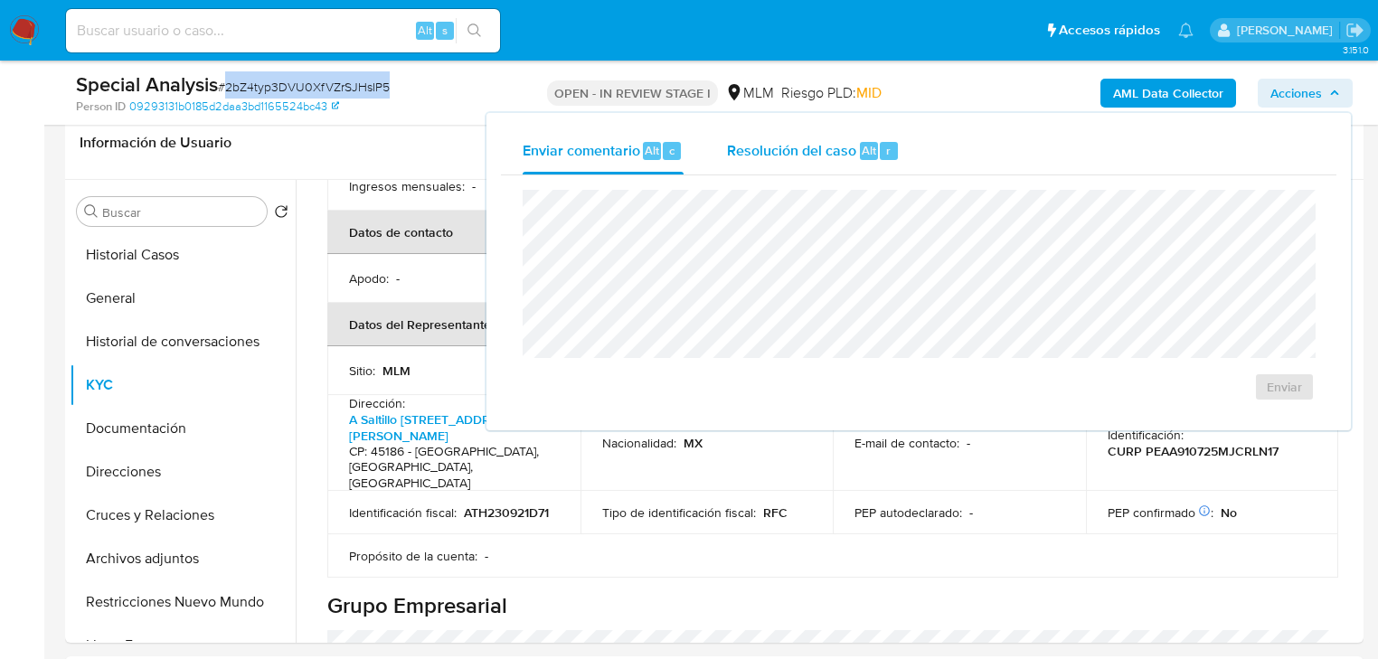
drag, startPoint x: 825, startPoint y: 157, endPoint x: 731, endPoint y: 184, distance: 97.7
click at [825, 158] on span "Resolución del caso" at bounding box center [791, 149] width 129 height 21
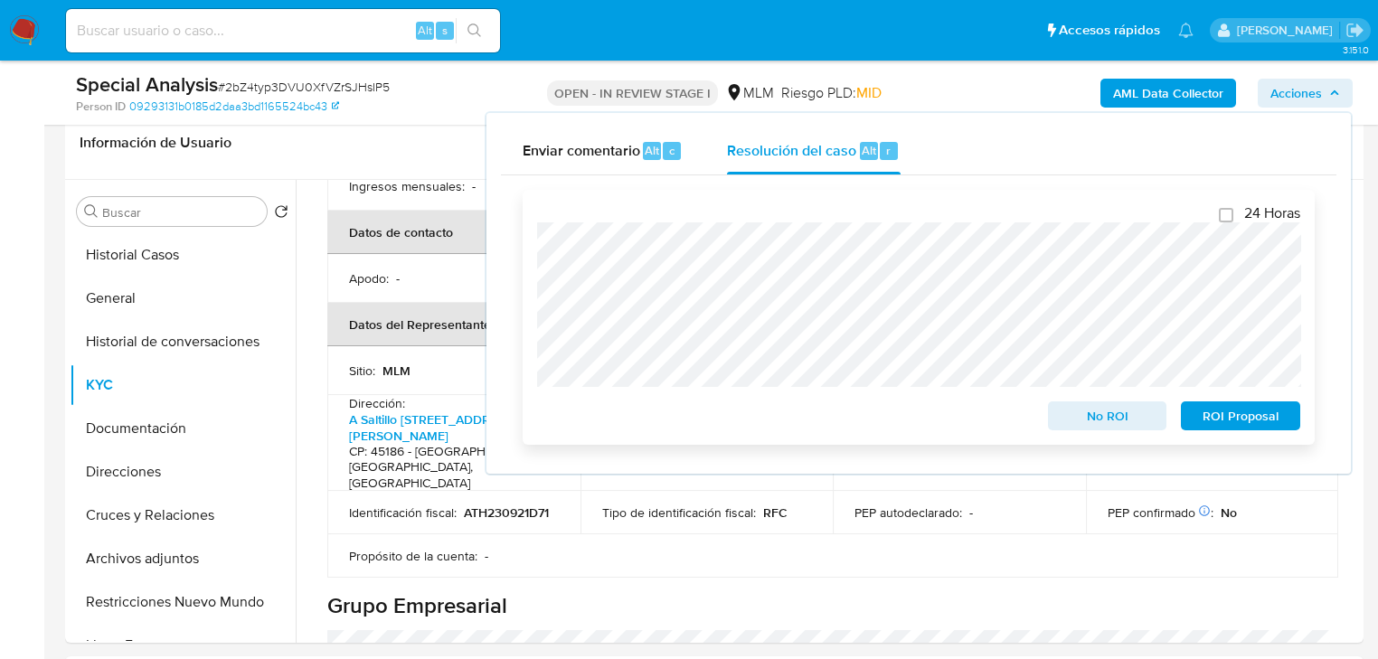
scroll to position [0, 0]
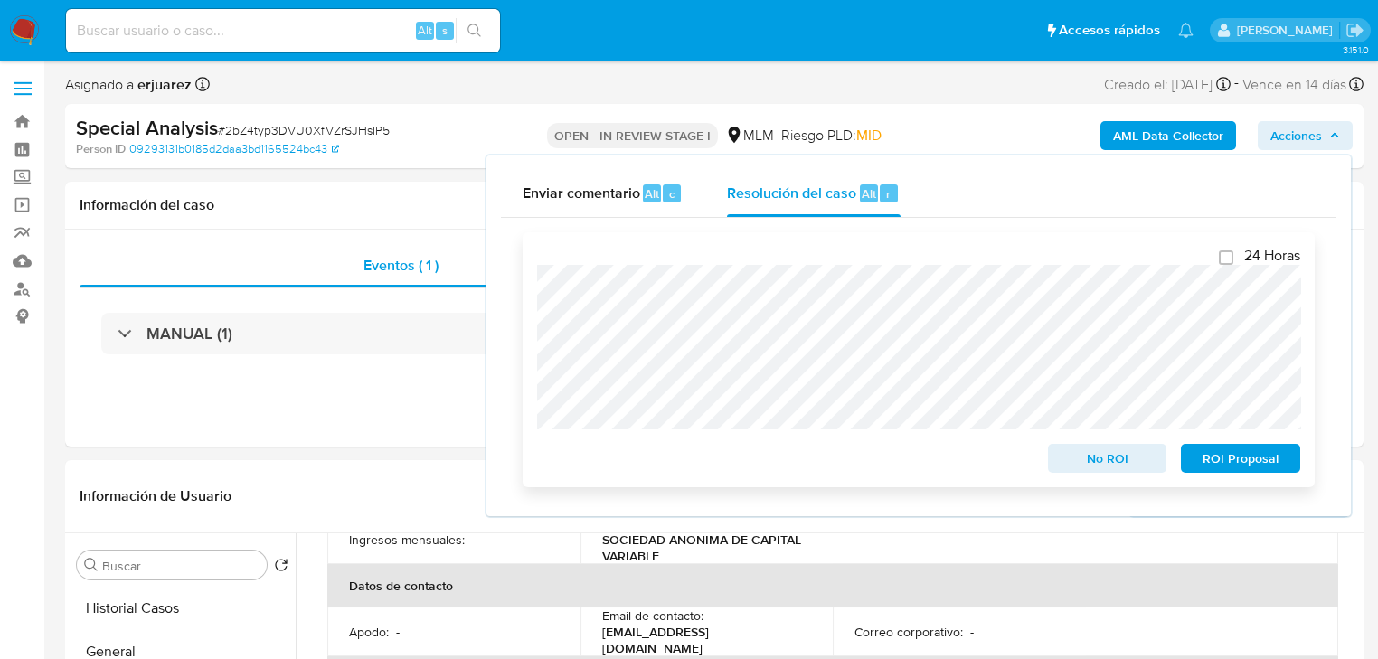
click at [1221, 461] on span "ROI Proposal" at bounding box center [1241, 458] width 94 height 25
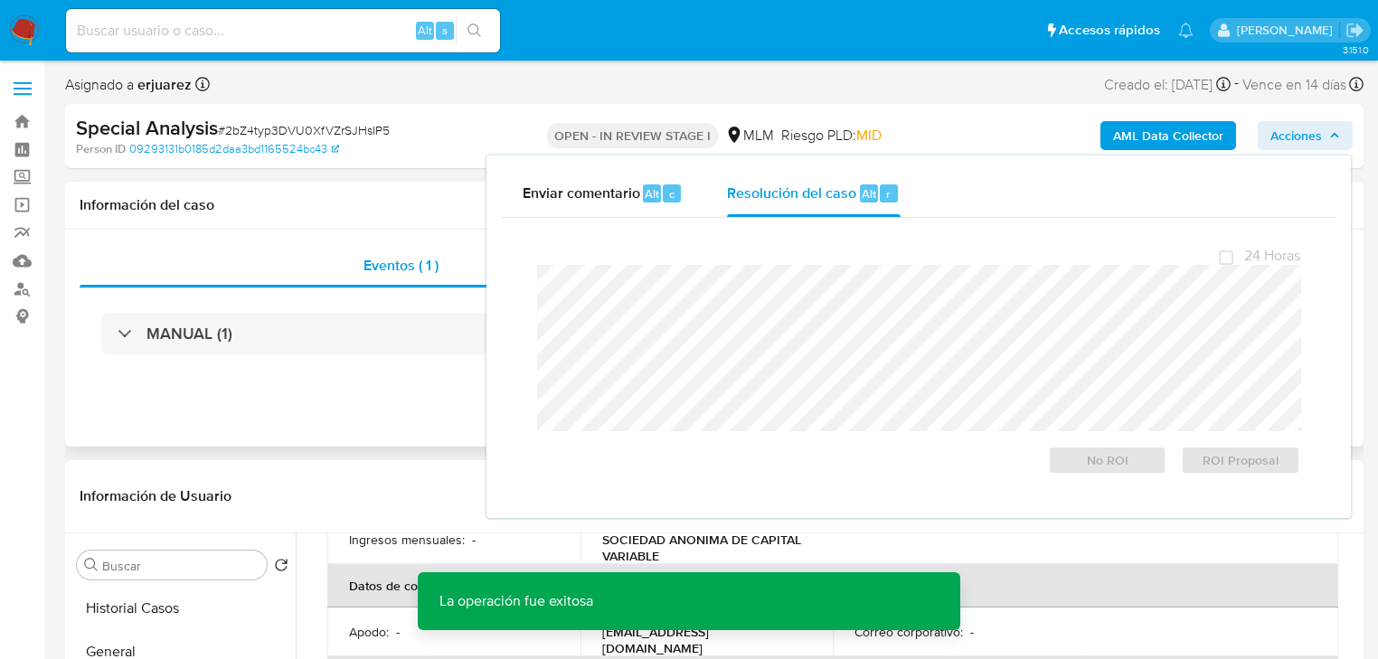
click at [358, 431] on div "Eventos ( 1 ) Acciones MANUAL (1)" at bounding box center [714, 338] width 1299 height 217
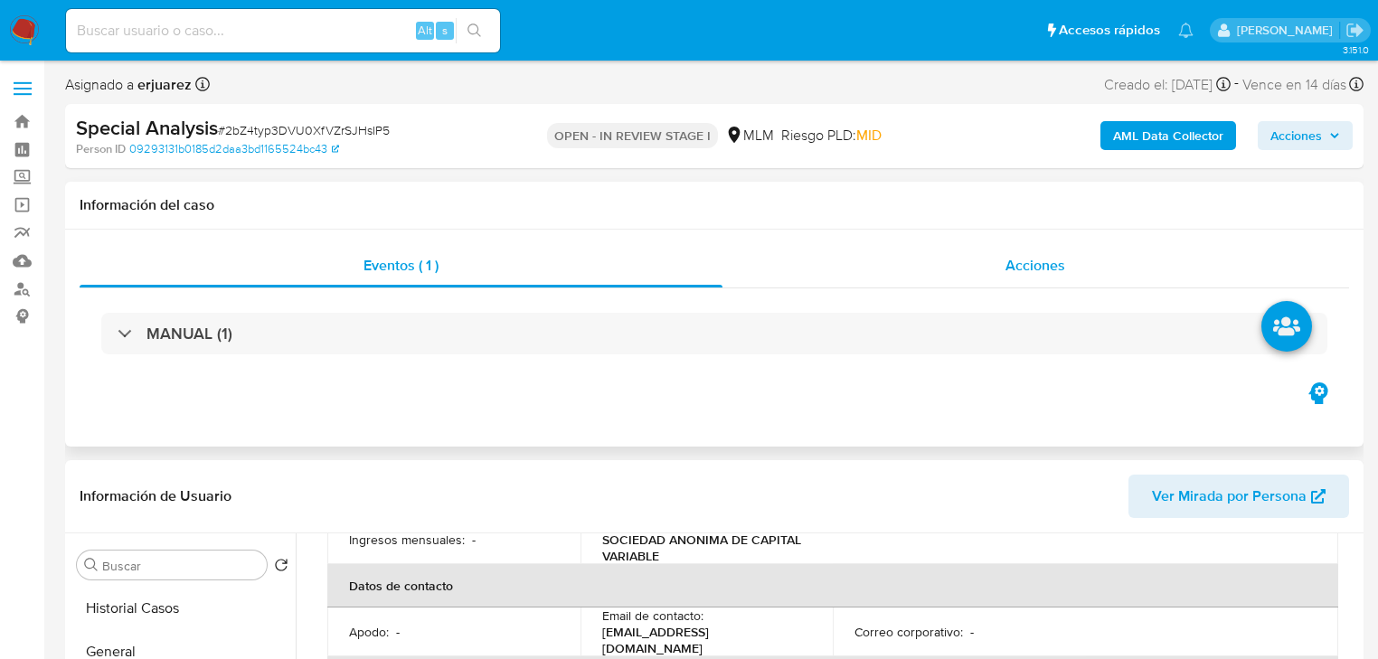
click at [932, 253] on div "Acciones" at bounding box center [1037, 265] width 628 height 43
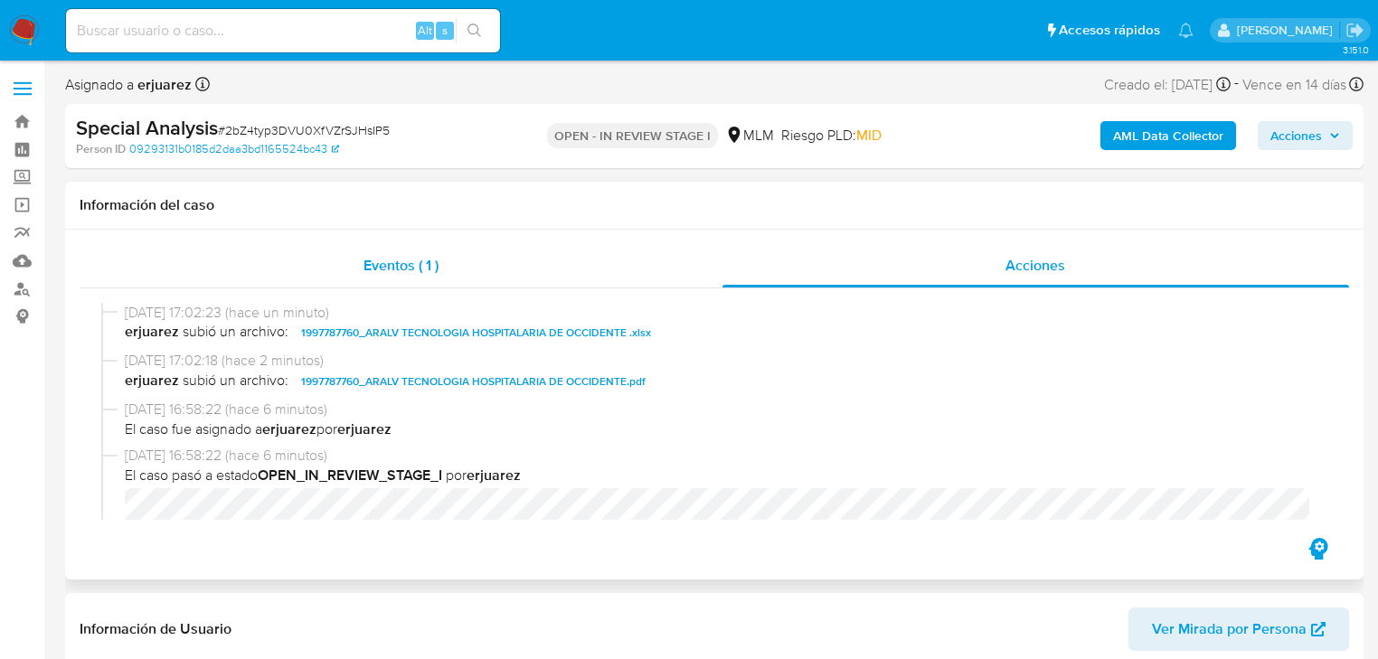
click at [383, 270] on span "Eventos ( 1 )" at bounding box center [401, 265] width 75 height 21
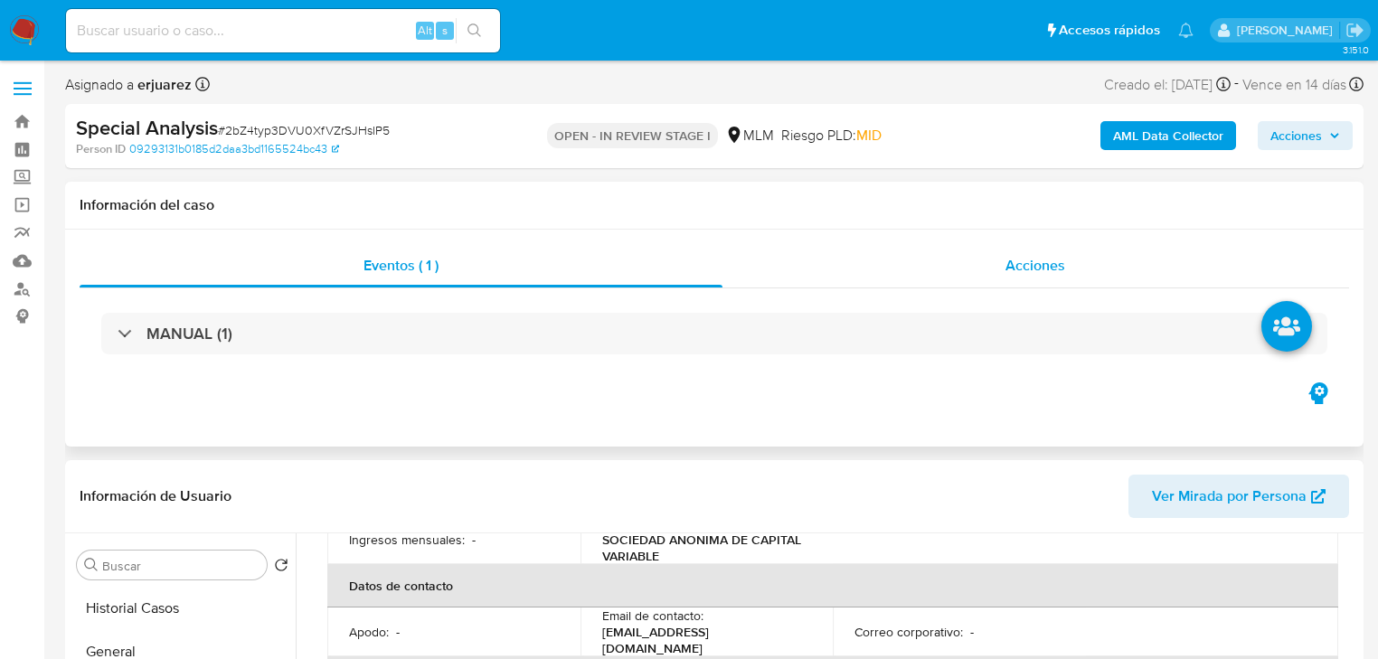
click at [918, 279] on div "Acciones" at bounding box center [1037, 265] width 628 height 43
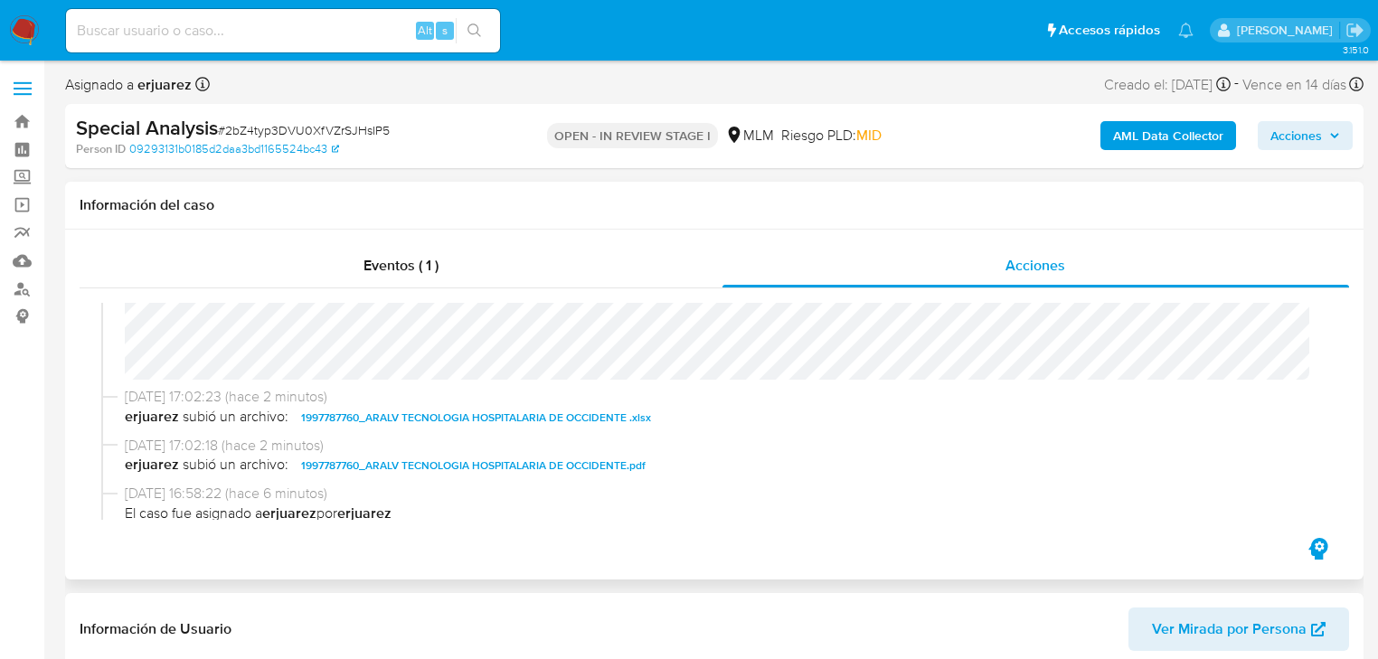
scroll to position [362, 0]
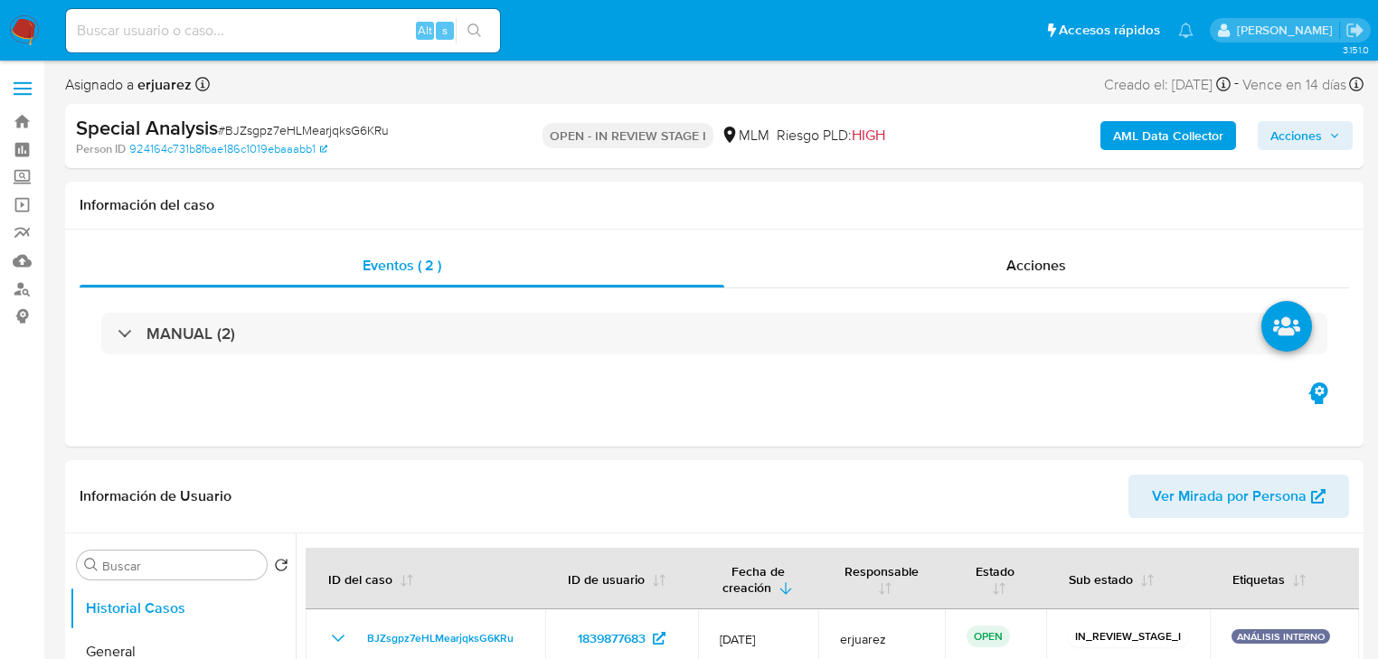
select select "10"
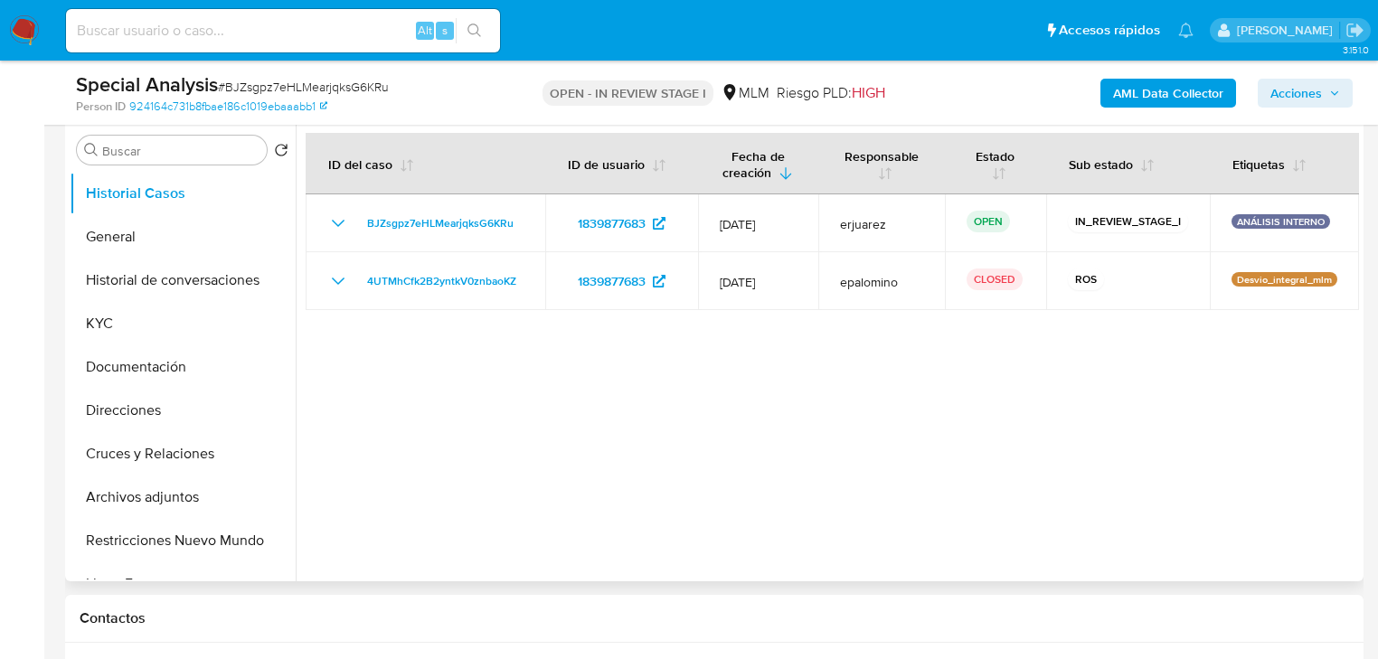
scroll to position [362, 0]
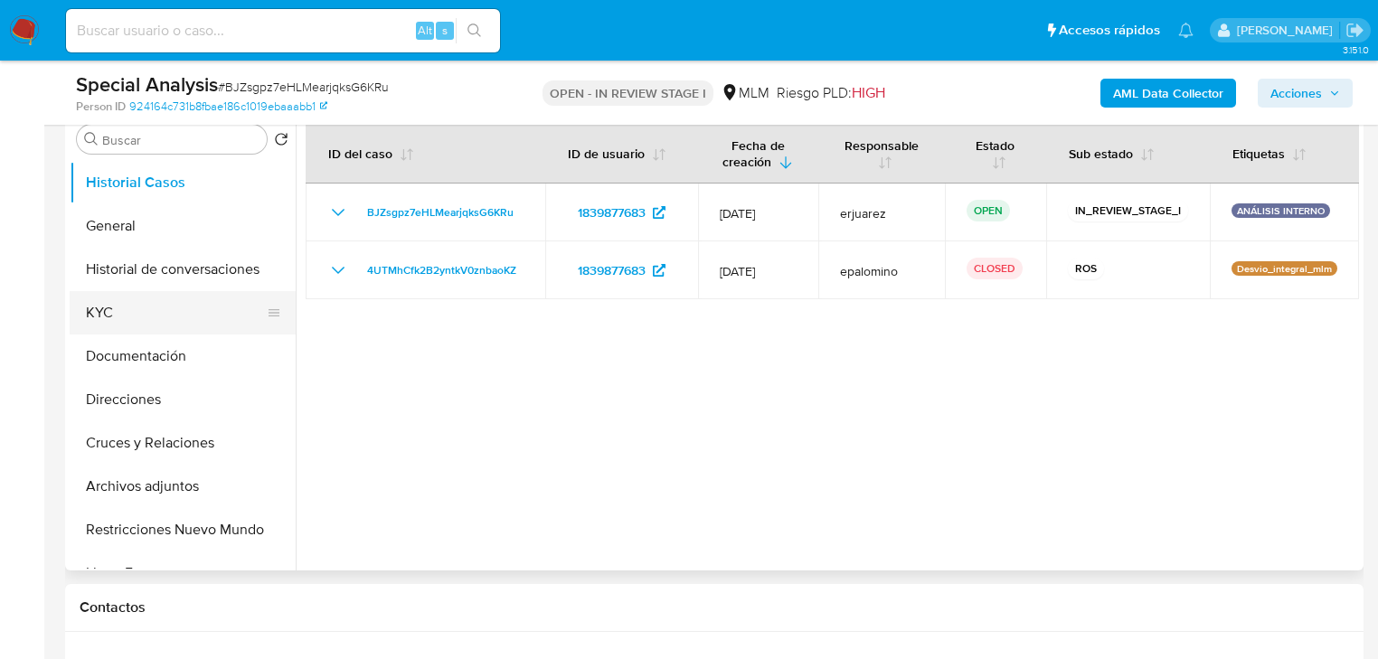
click at [137, 326] on button "KYC" at bounding box center [176, 312] width 212 height 43
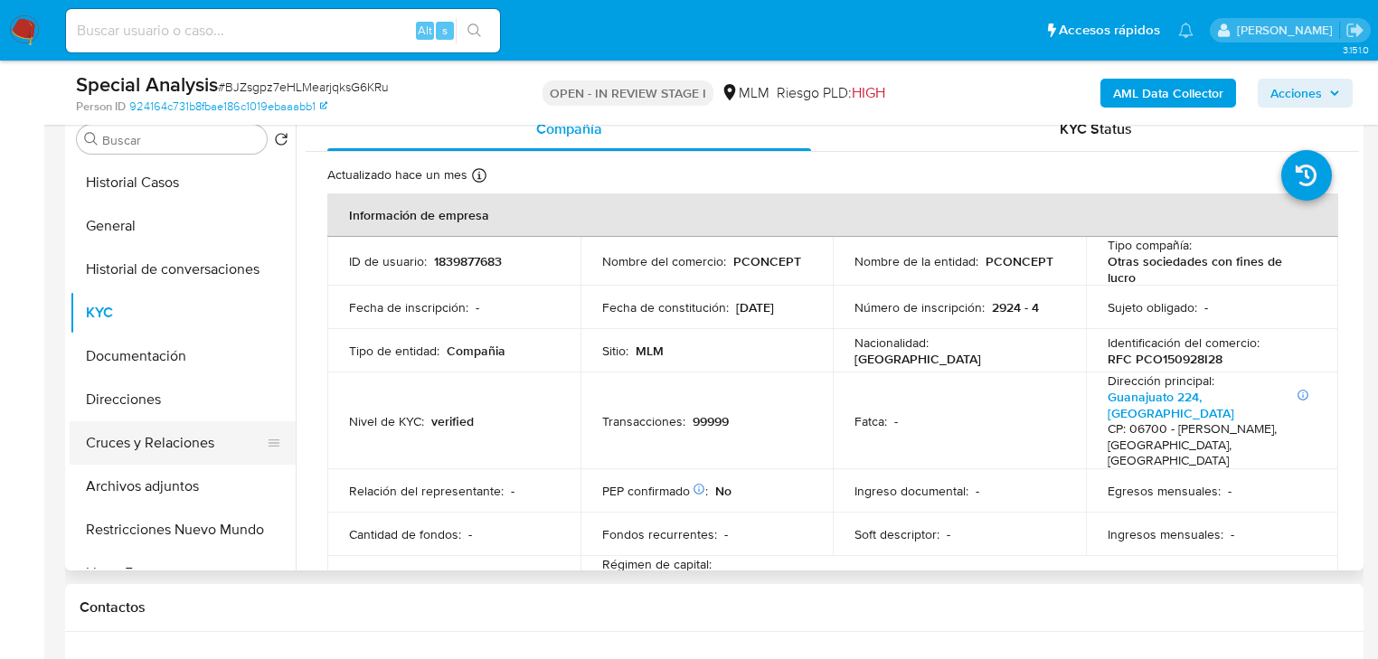
click at [169, 449] on button "Cruces y Relaciones" at bounding box center [176, 442] width 212 height 43
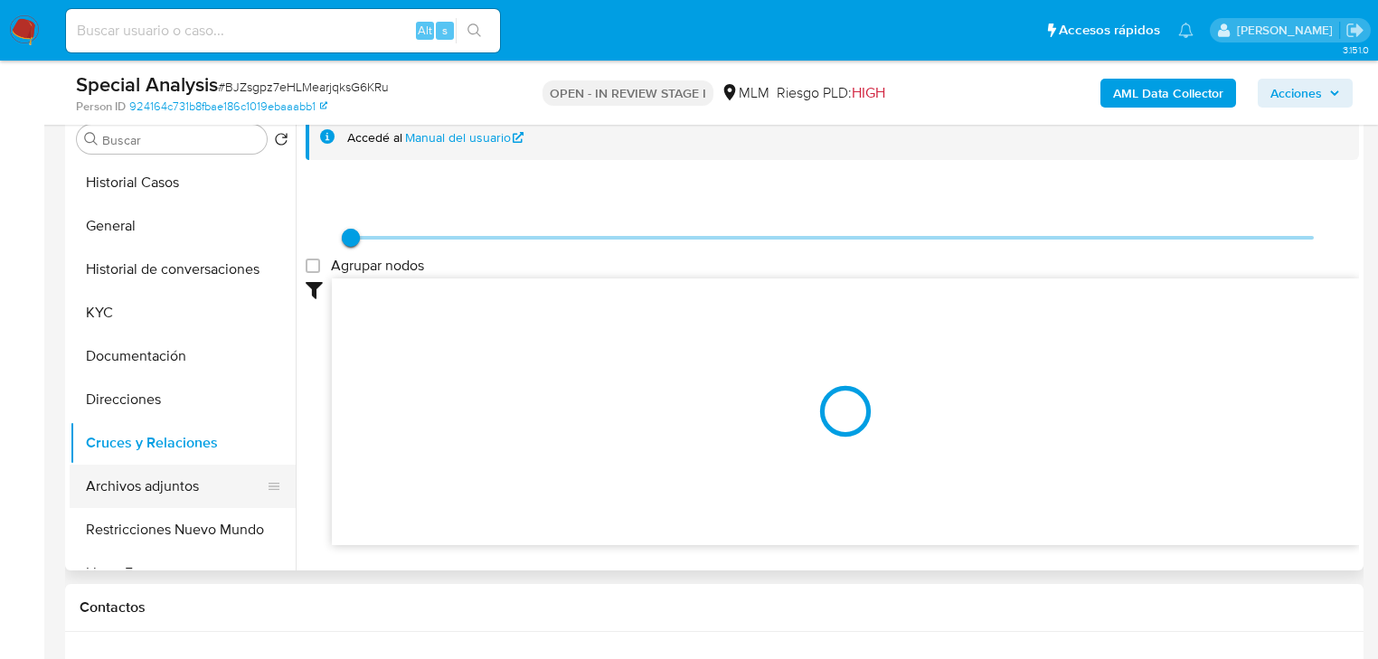
click at [165, 482] on button "Archivos adjuntos" at bounding box center [176, 486] width 212 height 43
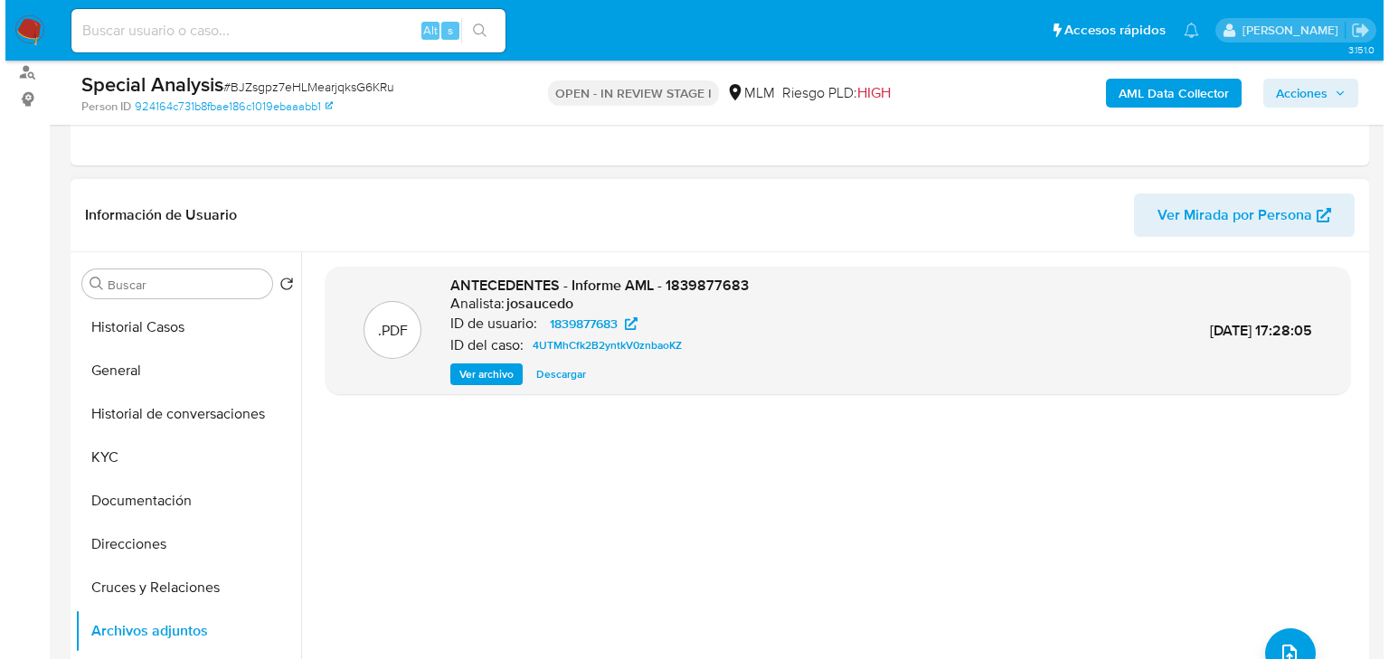
scroll to position [289, 0]
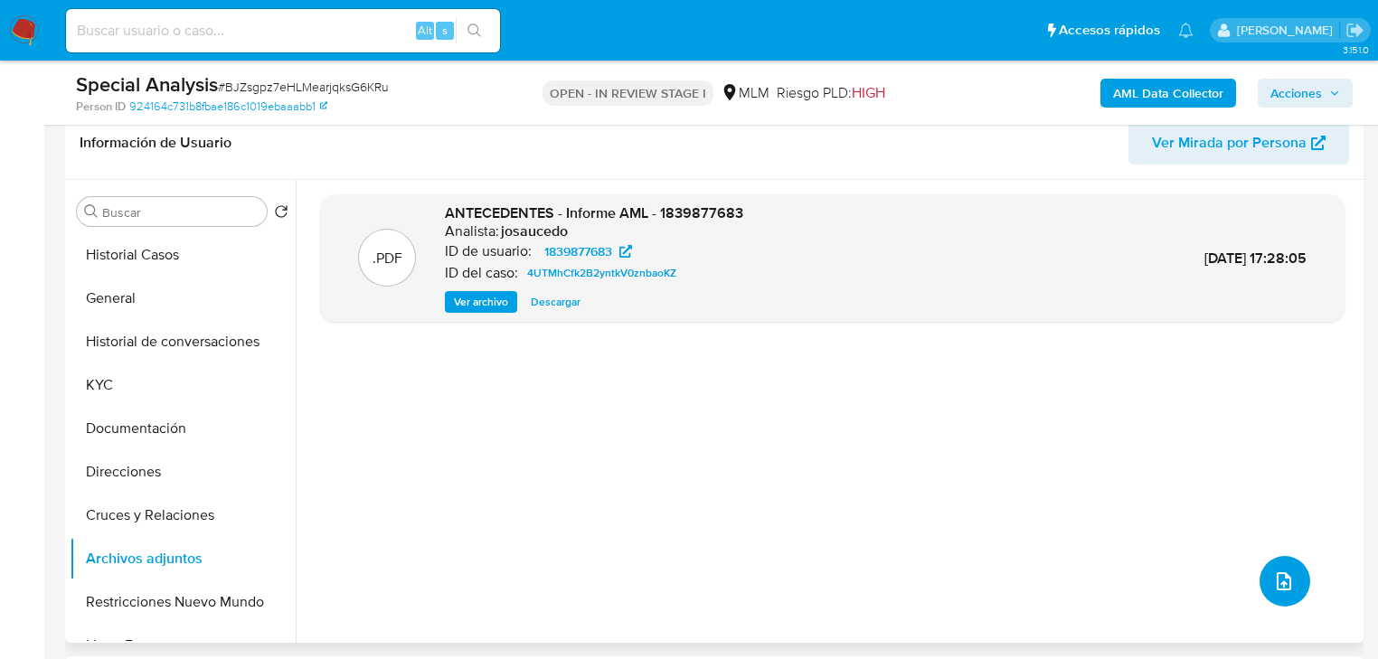
click at [1273, 580] on icon "upload-file" at bounding box center [1284, 582] width 22 height 22
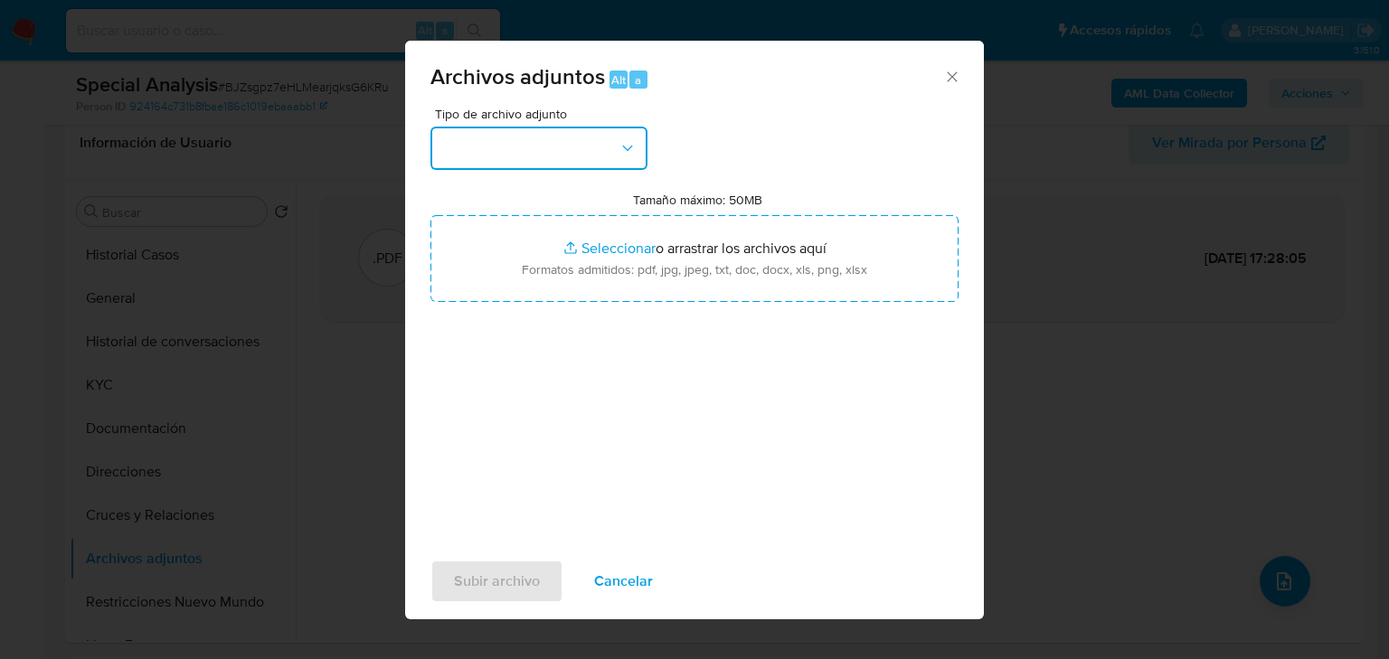
click at [568, 146] on button "button" at bounding box center [539, 148] width 217 height 43
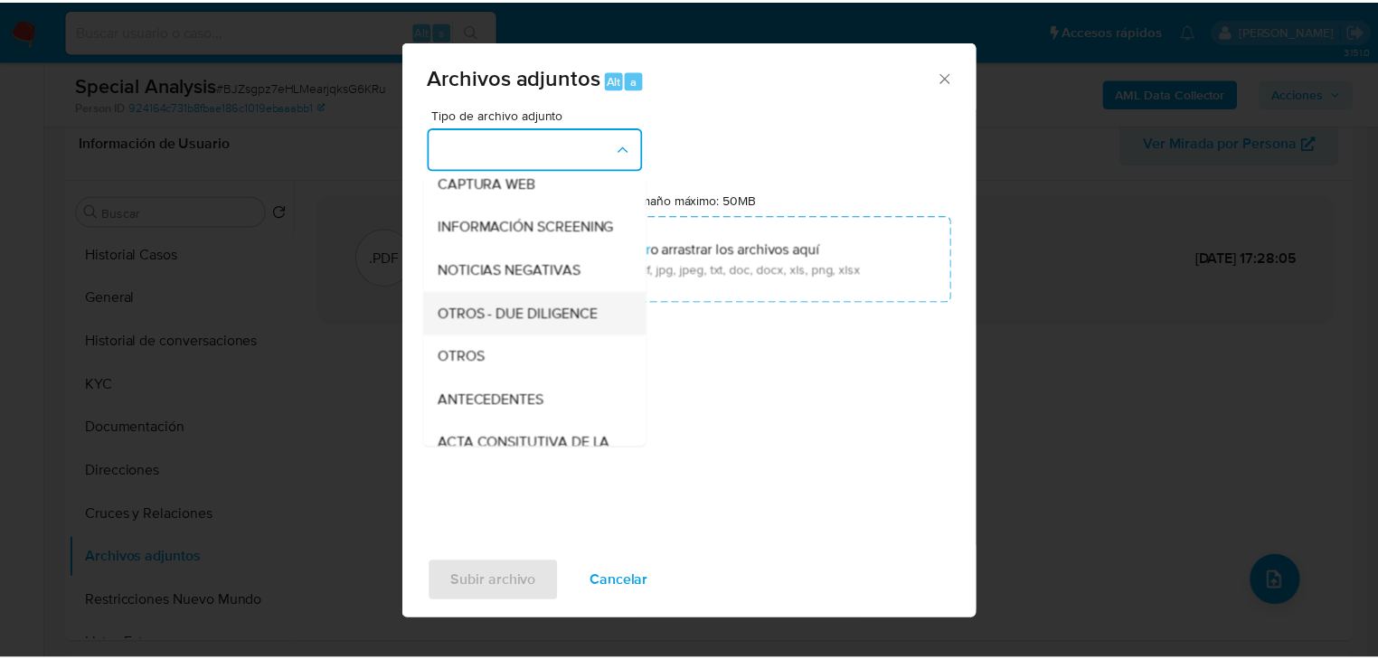
scroll to position [217, 0]
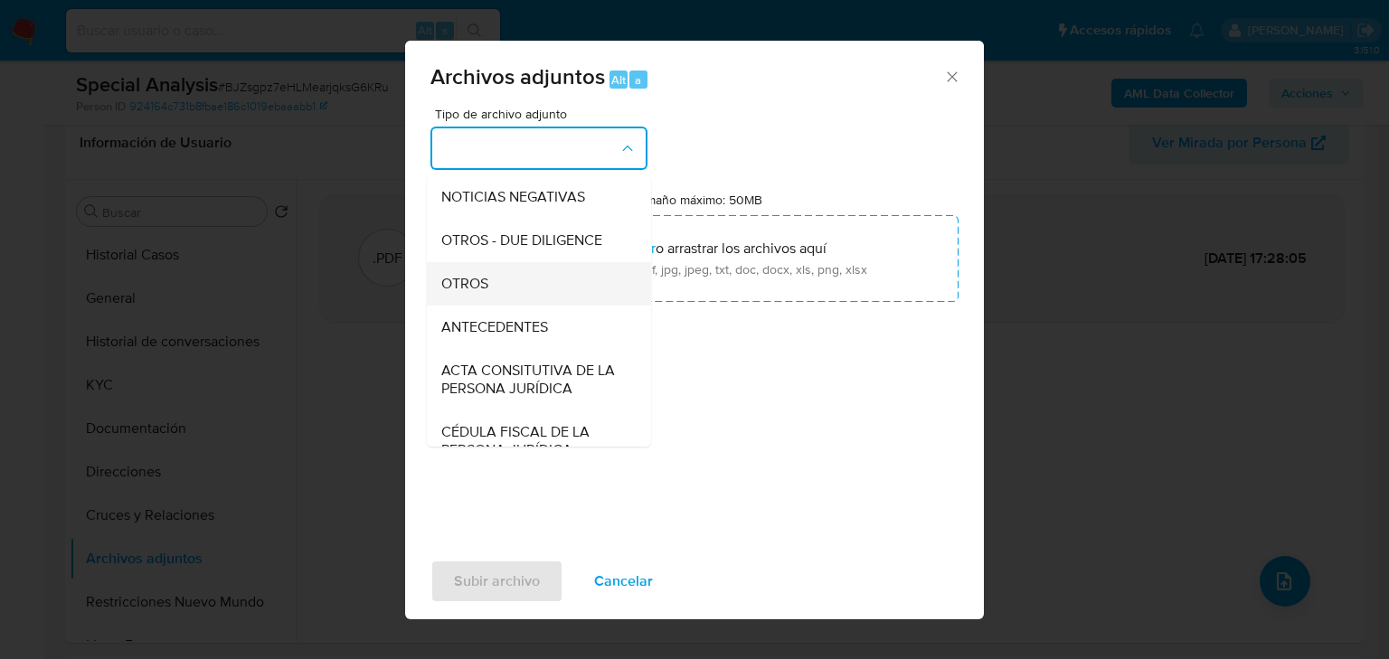
click at [470, 293] on span "OTROS" at bounding box center [464, 284] width 47 height 18
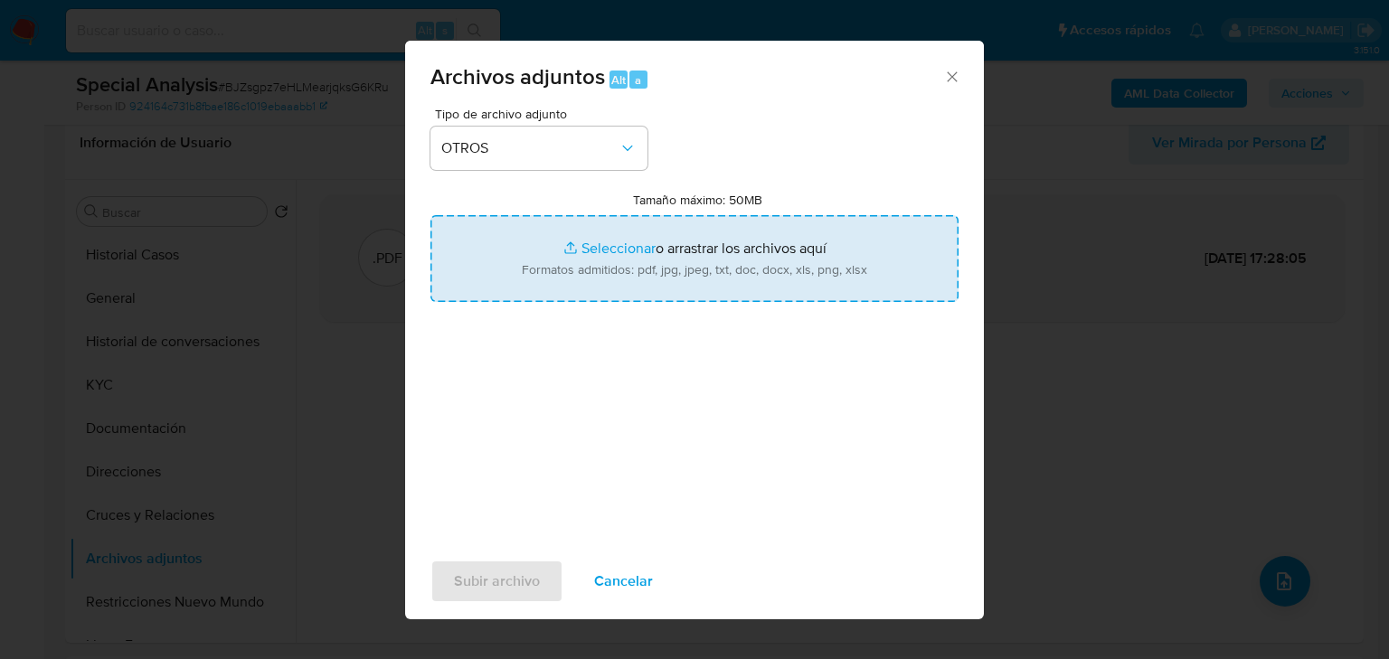
click at [594, 241] on input "Tamaño máximo: 50MB Seleccionar archivos" at bounding box center [695, 258] width 528 height 87
type input "C:\fakepath\1839877683_PCONCEPT SA DE CV.xlsx"
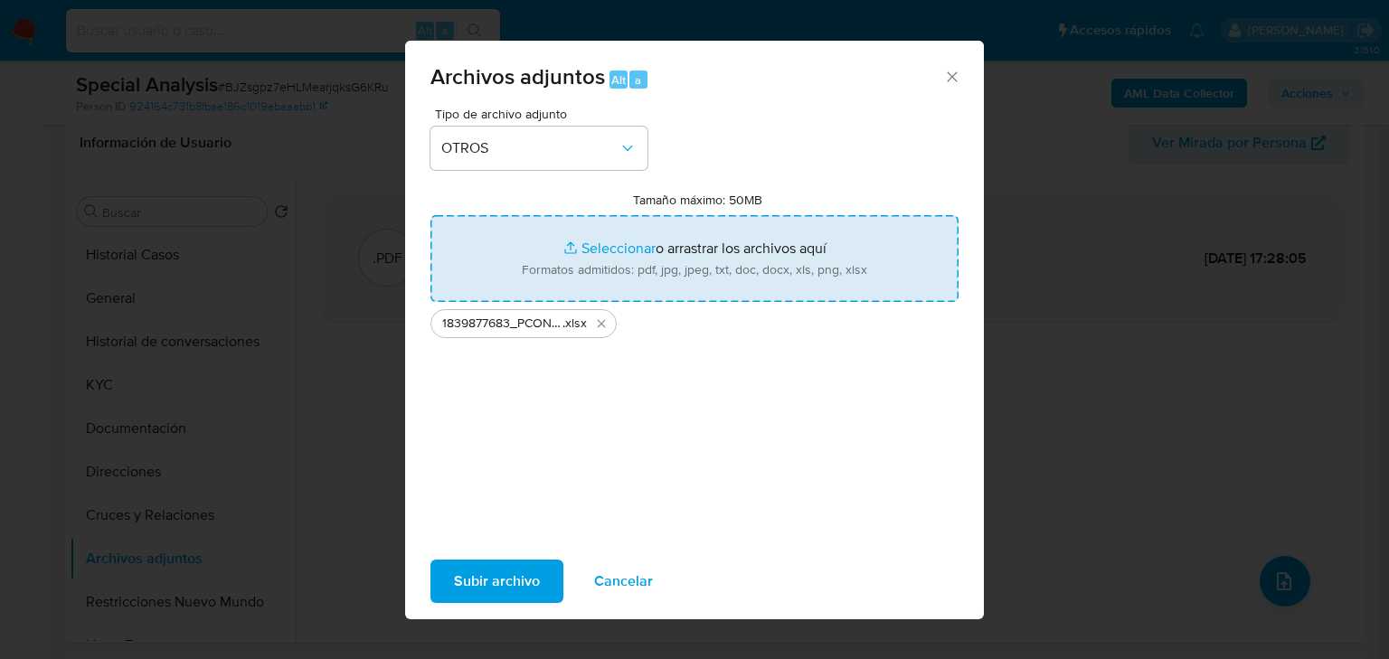
click at [602, 248] on input "Tamaño máximo: 50MB Seleccionar archivos" at bounding box center [695, 258] width 528 height 87
type input "C:\fakepath\1839877683_PCONCEPT SA DE CV.pdf"
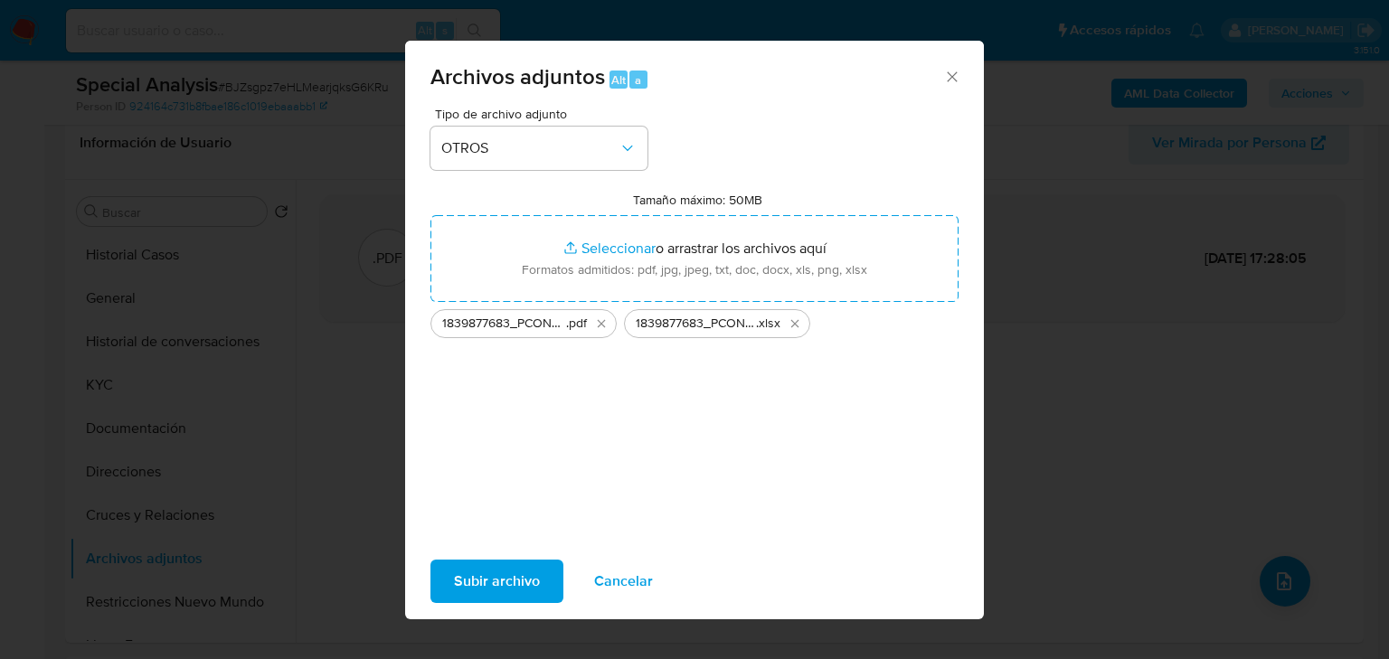
click at [487, 572] on span "Subir archivo" at bounding box center [497, 582] width 86 height 40
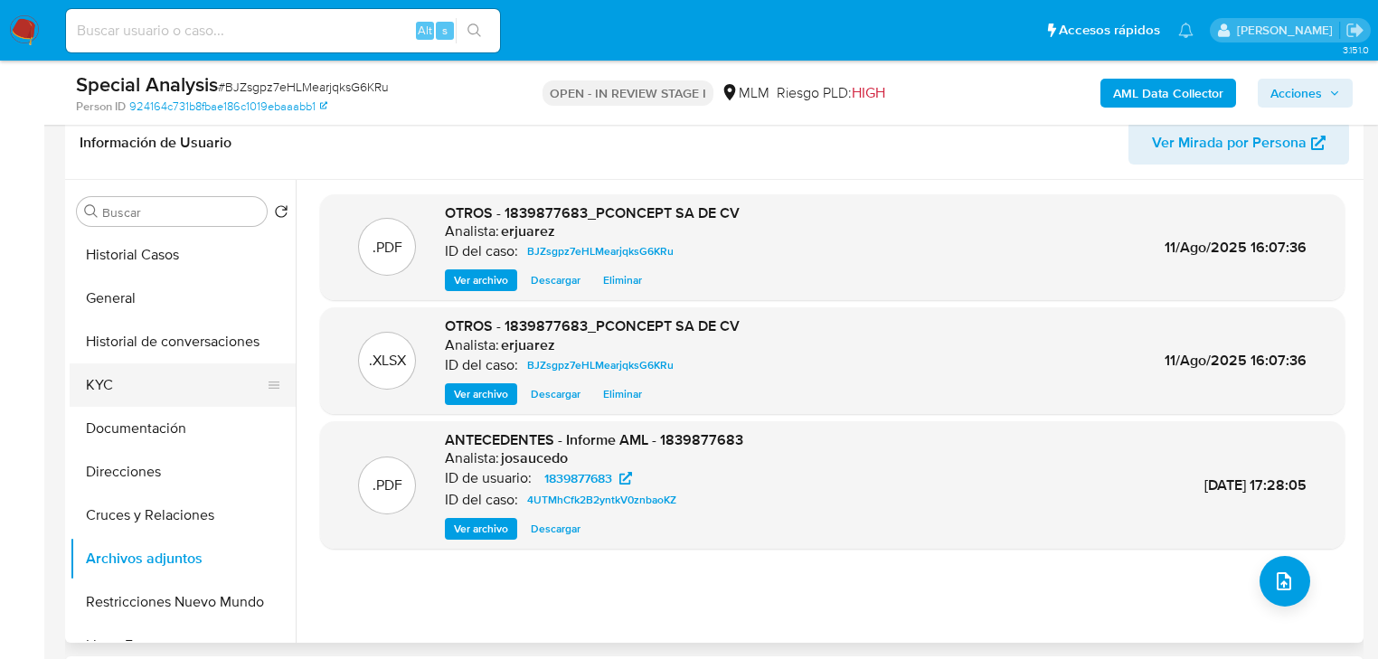
click at [105, 391] on button "KYC" at bounding box center [176, 385] width 212 height 43
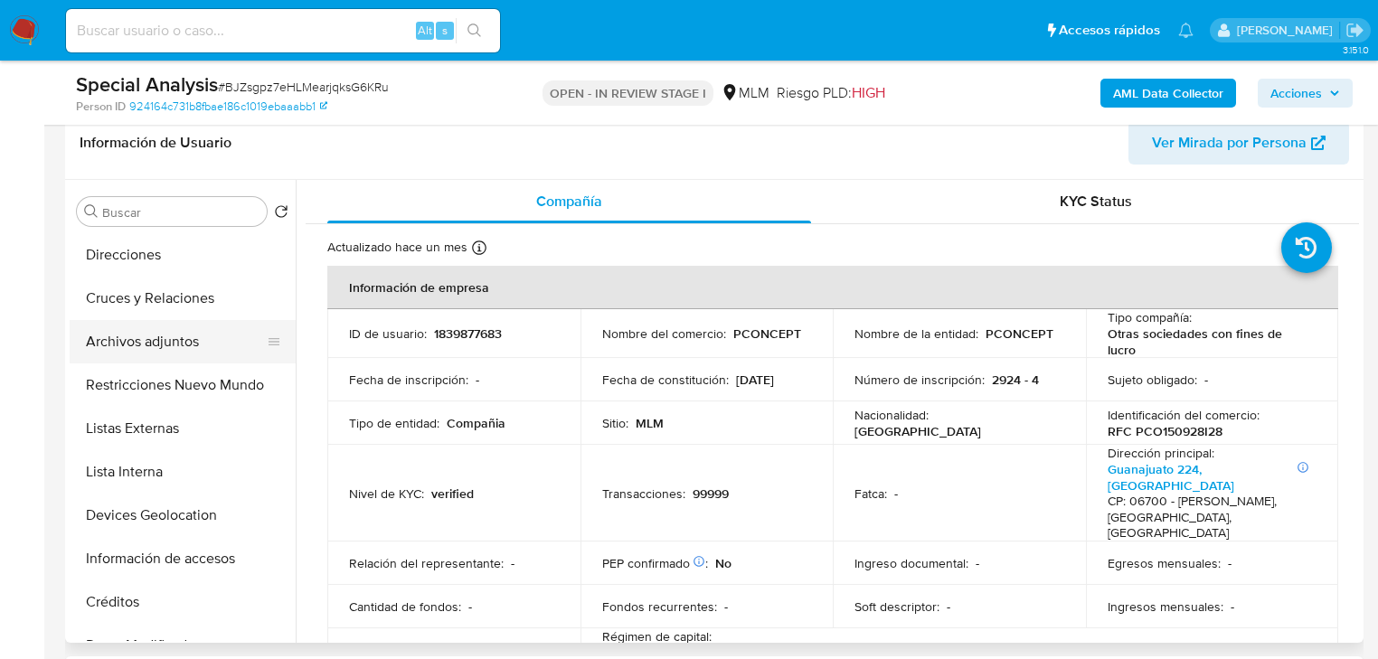
drag, startPoint x: 177, startPoint y: 348, endPoint x: 210, endPoint y: 343, distance: 33.0
click at [177, 348] on button "Archivos adjuntos" at bounding box center [176, 341] width 212 height 43
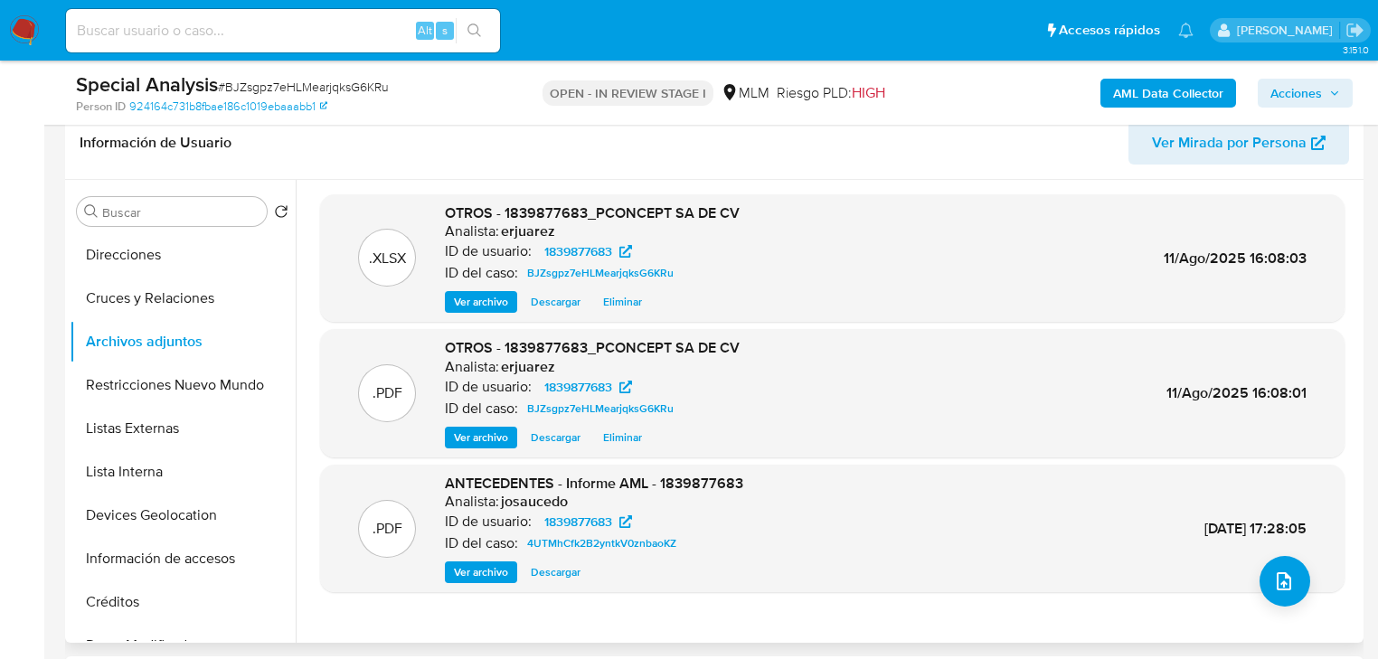
click at [619, 440] on span "Eliminar" at bounding box center [622, 438] width 39 height 18
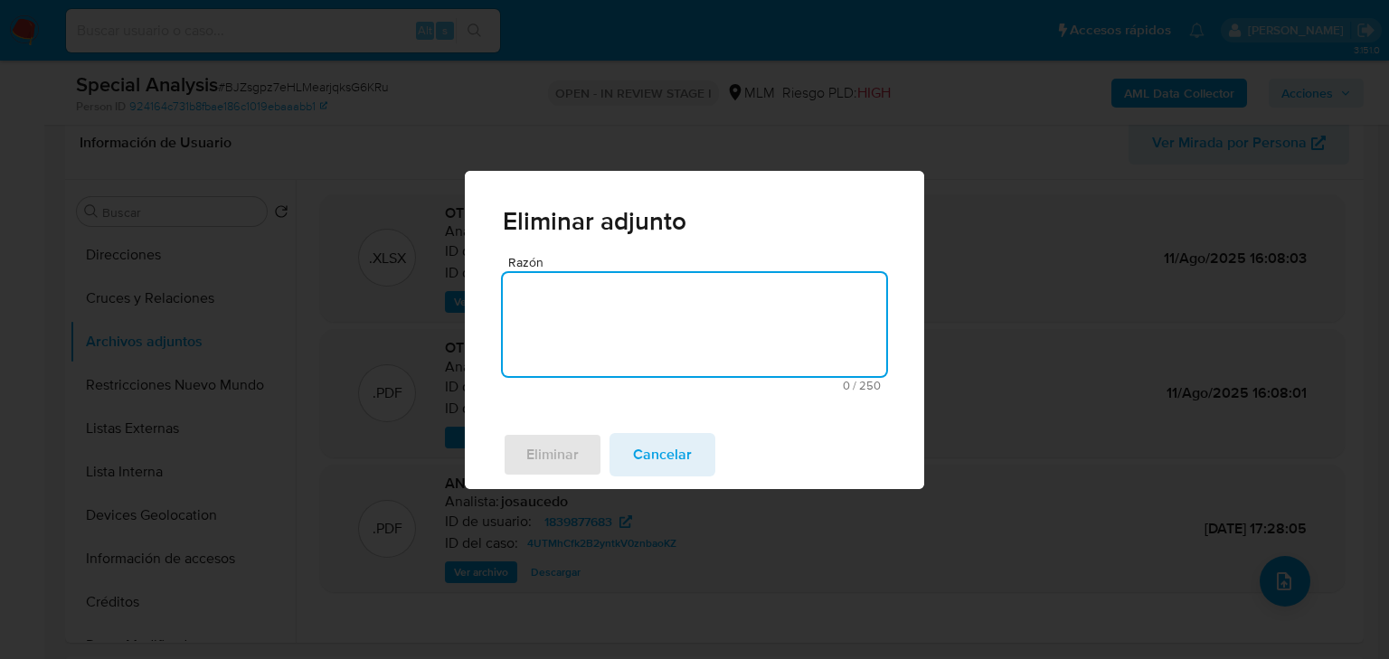
click at [625, 329] on textarea "Razón" at bounding box center [694, 324] width 383 height 103
type textarea "w"
type textarea "Se corrige narrativa"
click at [564, 452] on span "Eliminar" at bounding box center [552, 455] width 52 height 40
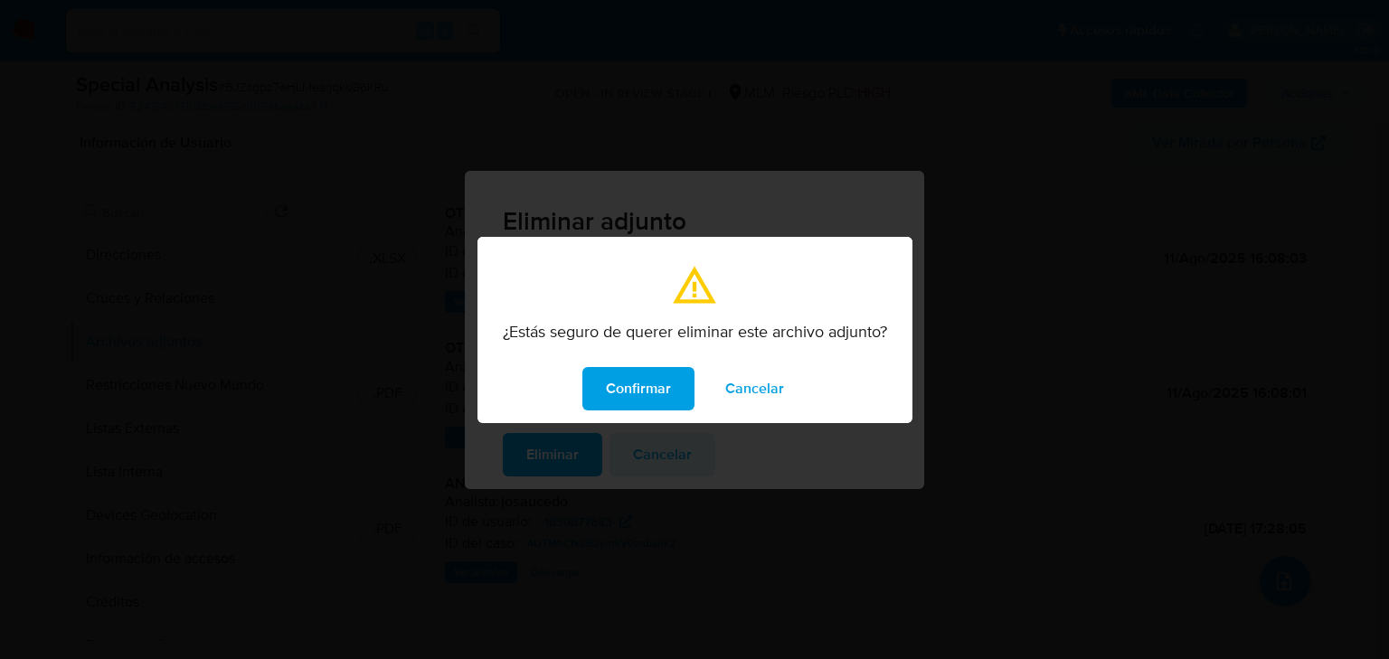
click at [665, 374] on span "Confirmar" at bounding box center [638, 389] width 65 height 40
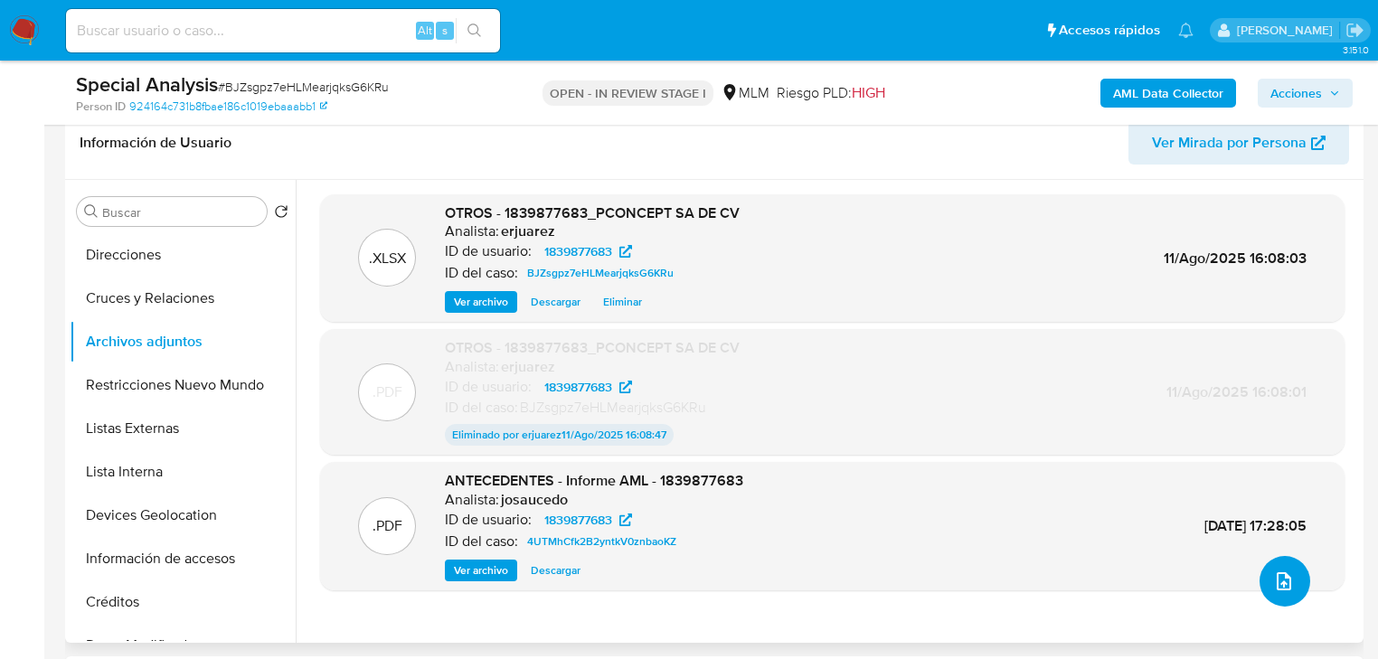
click at [1273, 563] on button "upload-file" at bounding box center [1285, 581] width 51 height 51
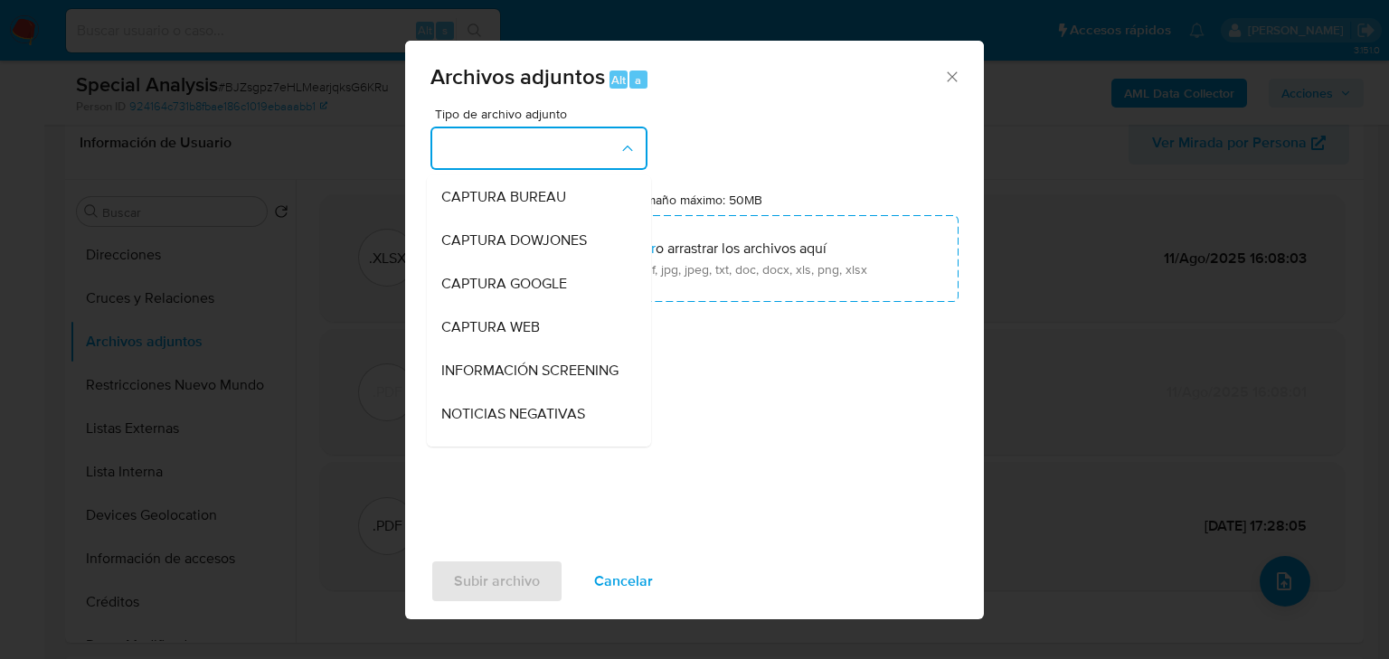
click at [535, 141] on button "button" at bounding box center [539, 148] width 217 height 43
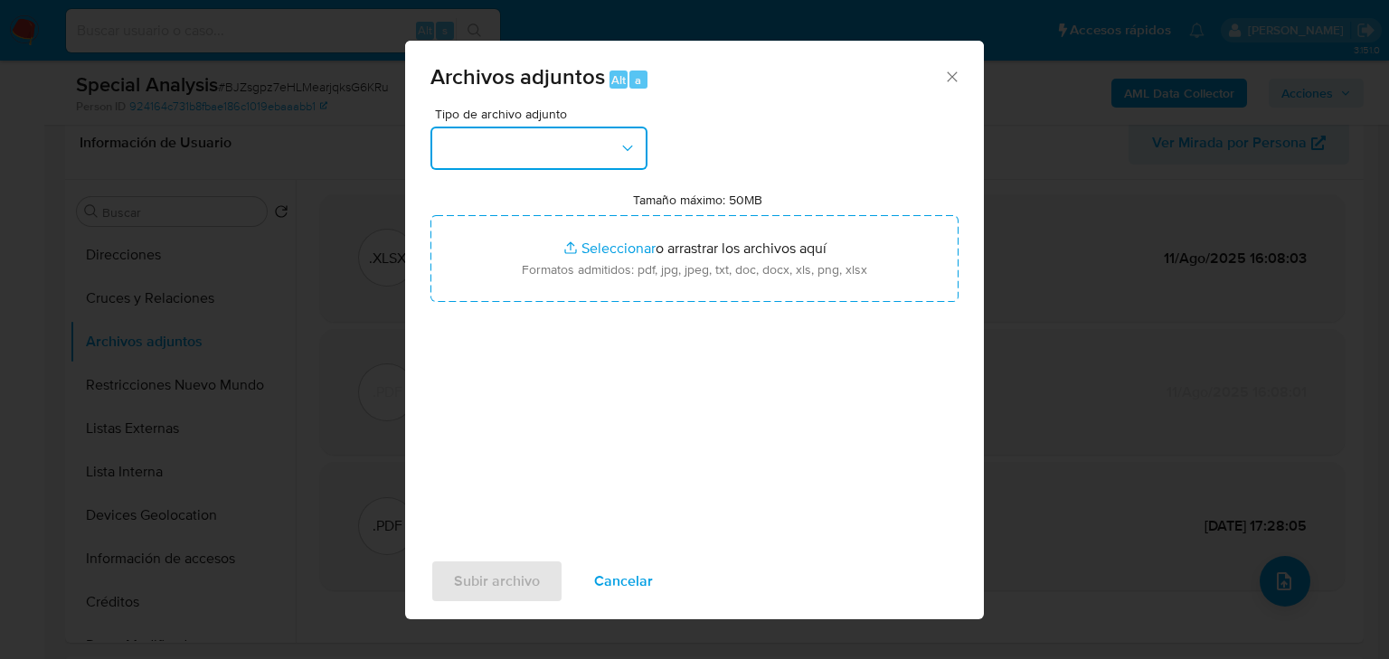
drag, startPoint x: 520, startPoint y: 153, endPoint x: 520, endPoint y: 163, distance: 9.9
click at [520, 163] on button "button" at bounding box center [539, 148] width 217 height 43
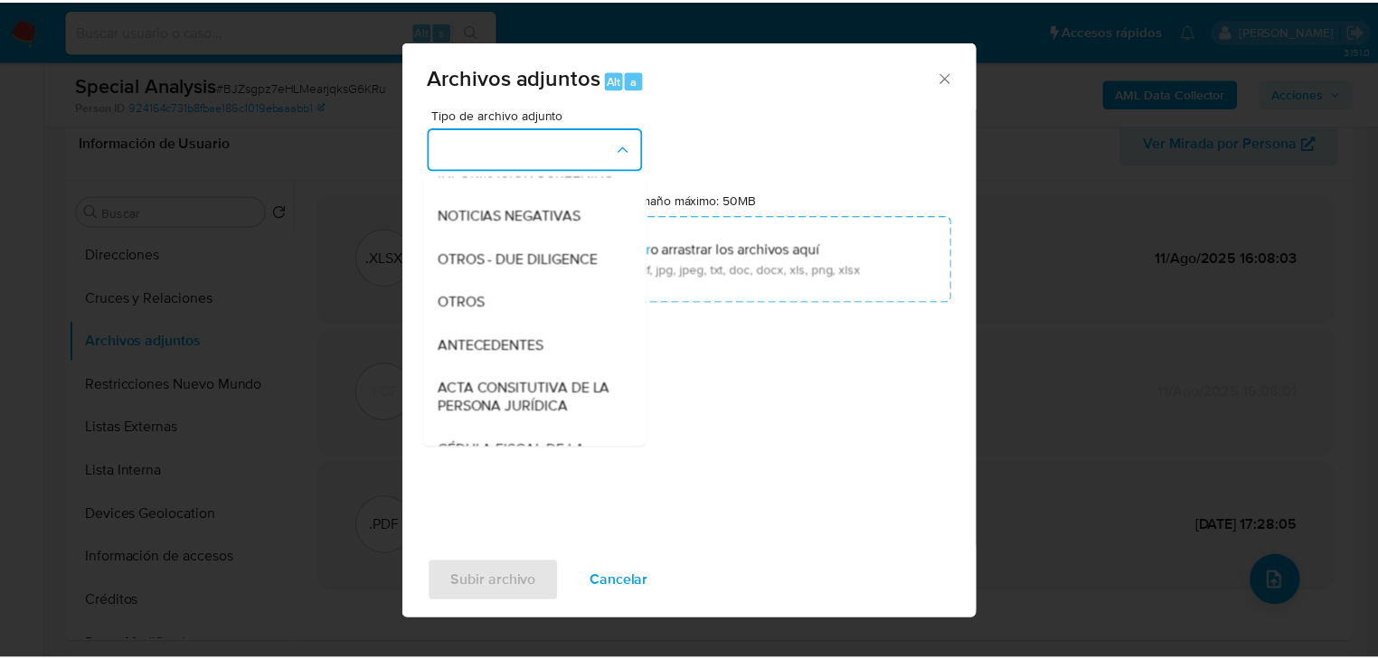
scroll to position [174, 0]
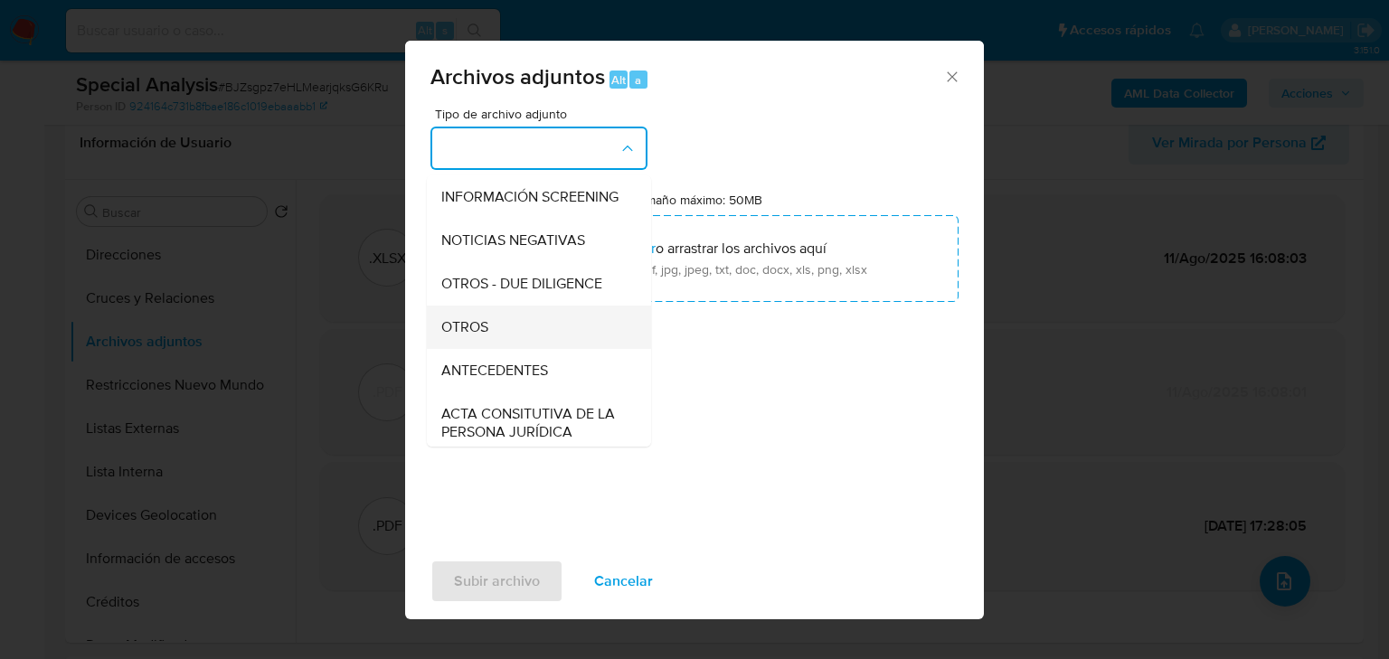
click at [466, 336] on span "OTROS" at bounding box center [464, 327] width 47 height 18
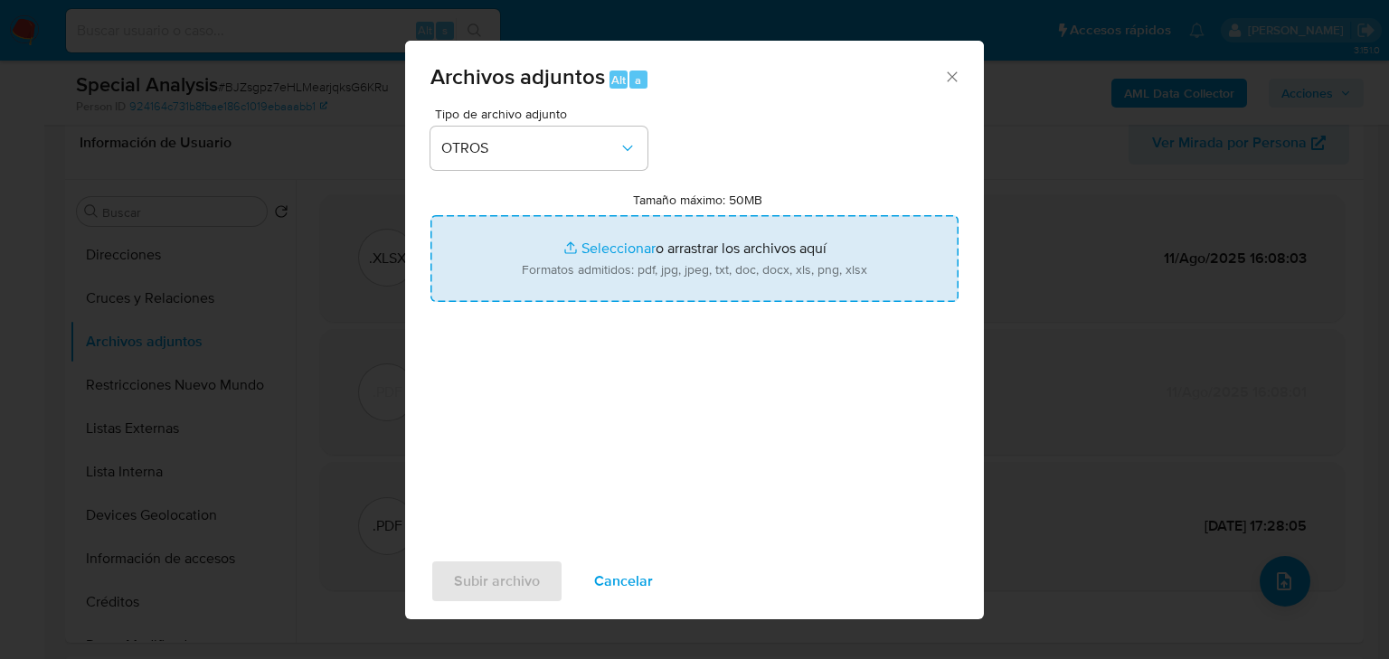
click at [591, 239] on input "Tamaño máximo: 50MB Seleccionar archivos" at bounding box center [695, 258] width 528 height 87
type input "C:\fakepath\1839877683_PCONCEPT SA DE CV (1).pdf"
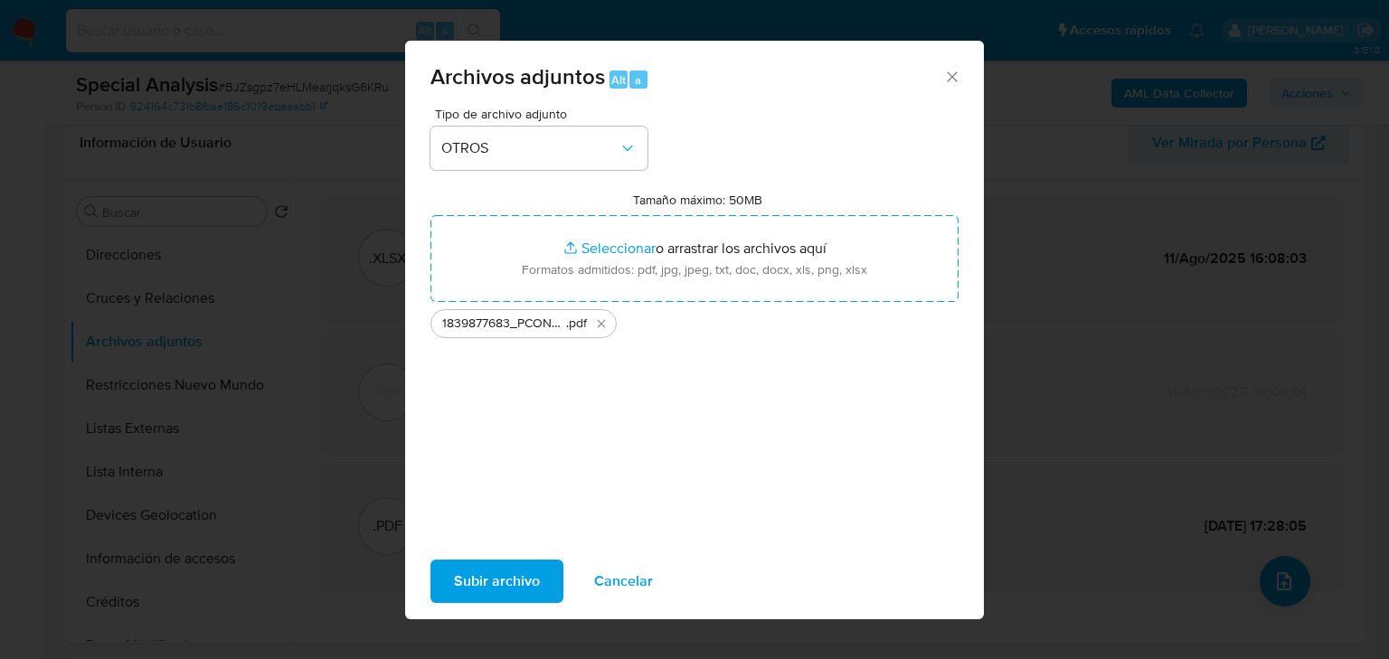
click at [504, 582] on span "Subir archivo" at bounding box center [497, 582] width 86 height 40
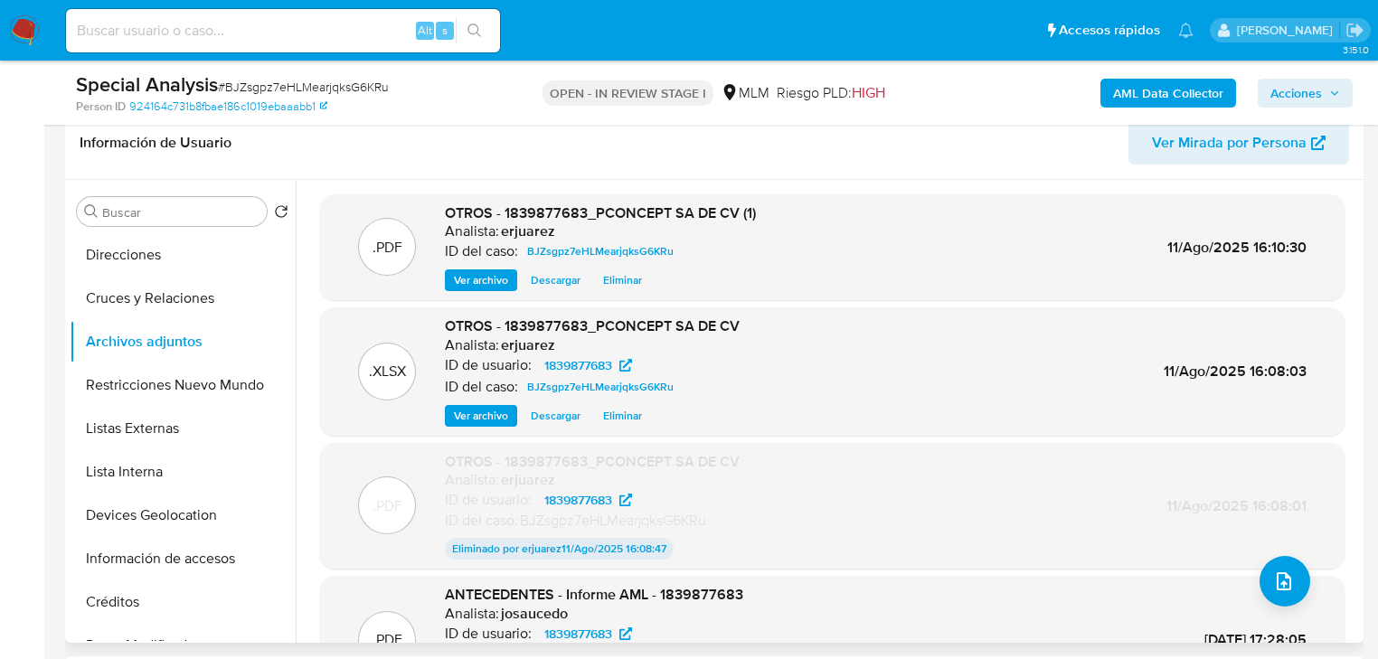
click at [503, 286] on span "Ver archivo" at bounding box center [481, 280] width 54 height 18
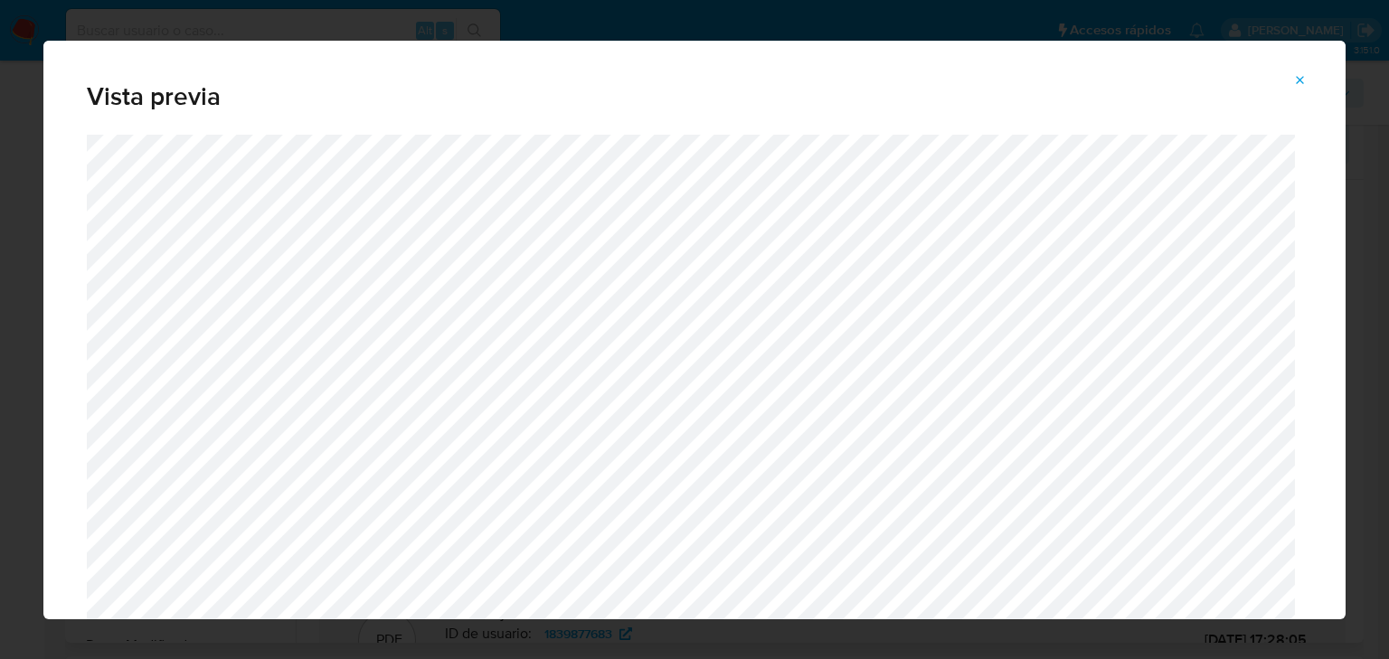
click at [1306, 80] on icon "Attachment preview" at bounding box center [1300, 80] width 14 height 14
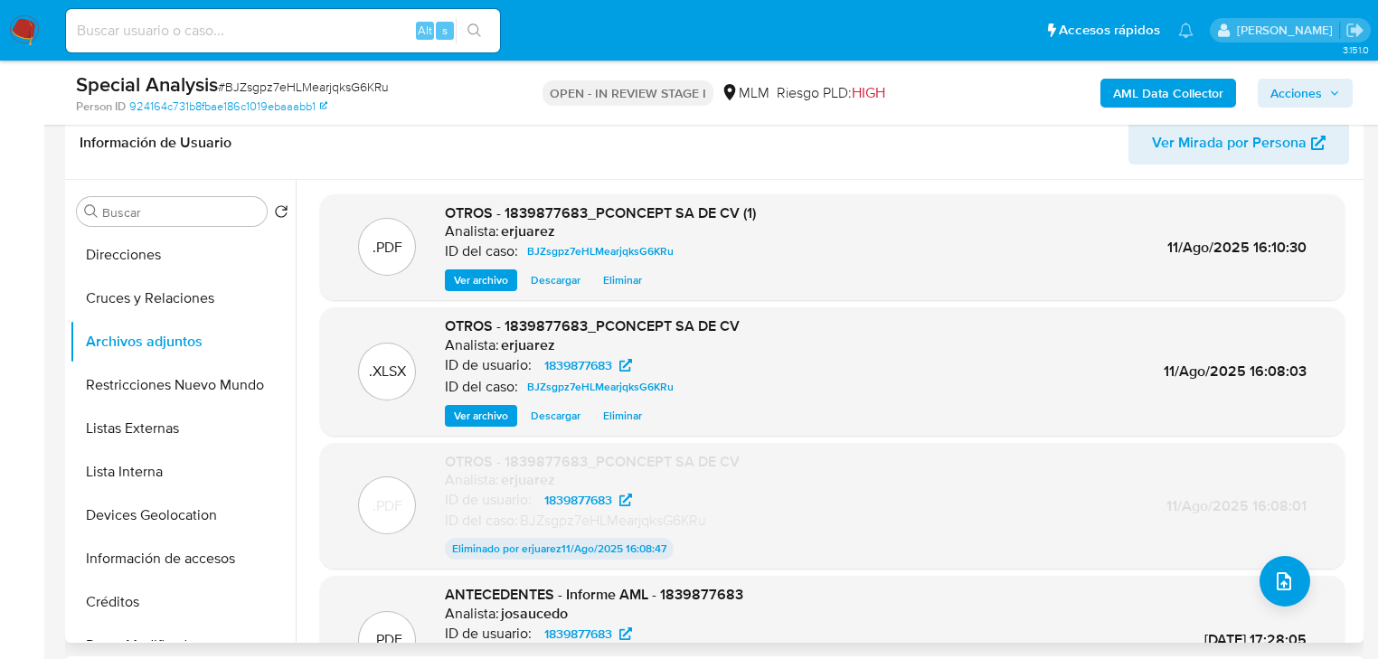
click at [1306, 84] on span "Acciones" at bounding box center [1297, 93] width 52 height 29
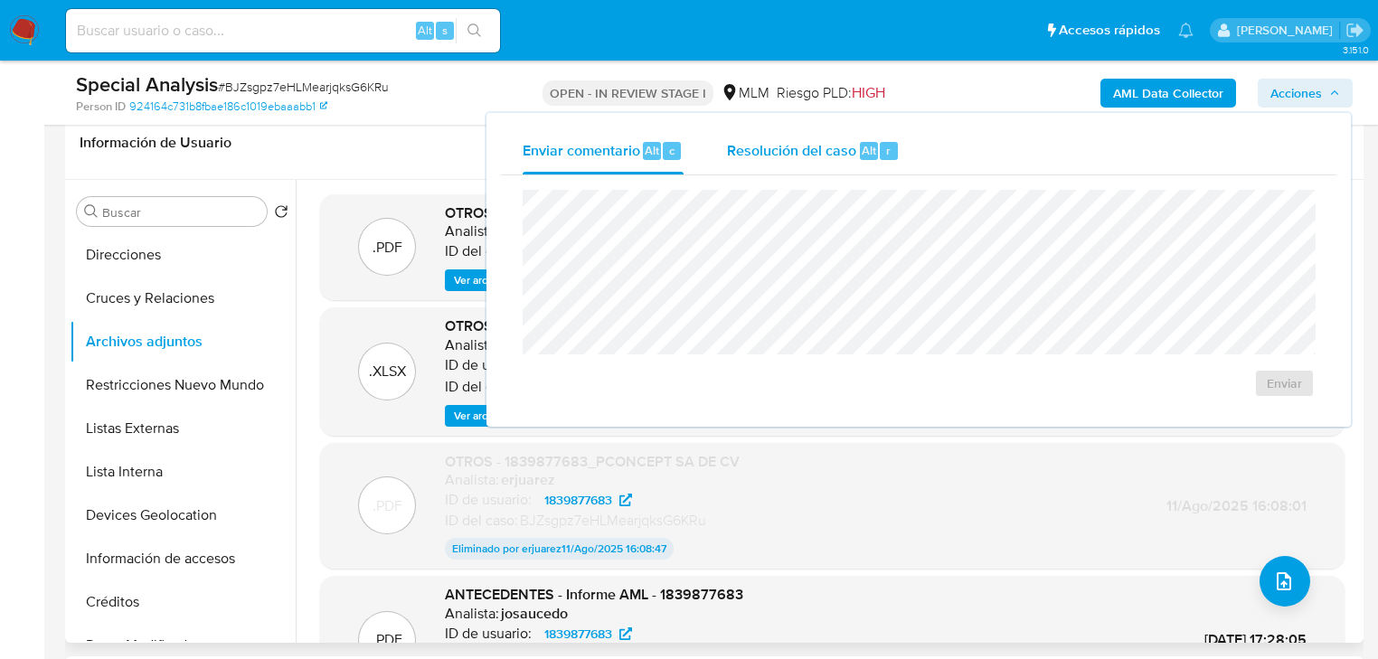
drag, startPoint x: 873, startPoint y: 140, endPoint x: 848, endPoint y: 161, distance: 32.1
click at [870, 144] on div "Resolución del caso Alt r" at bounding box center [813, 151] width 173 height 47
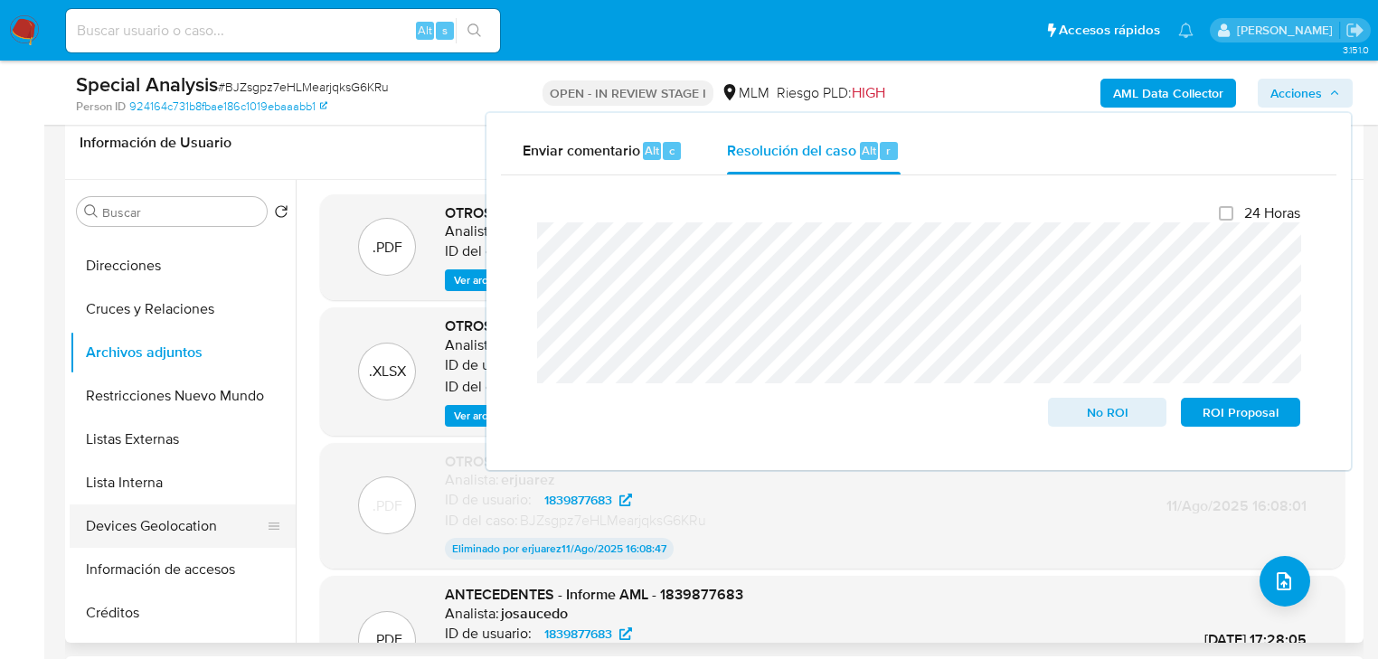
scroll to position [145, 0]
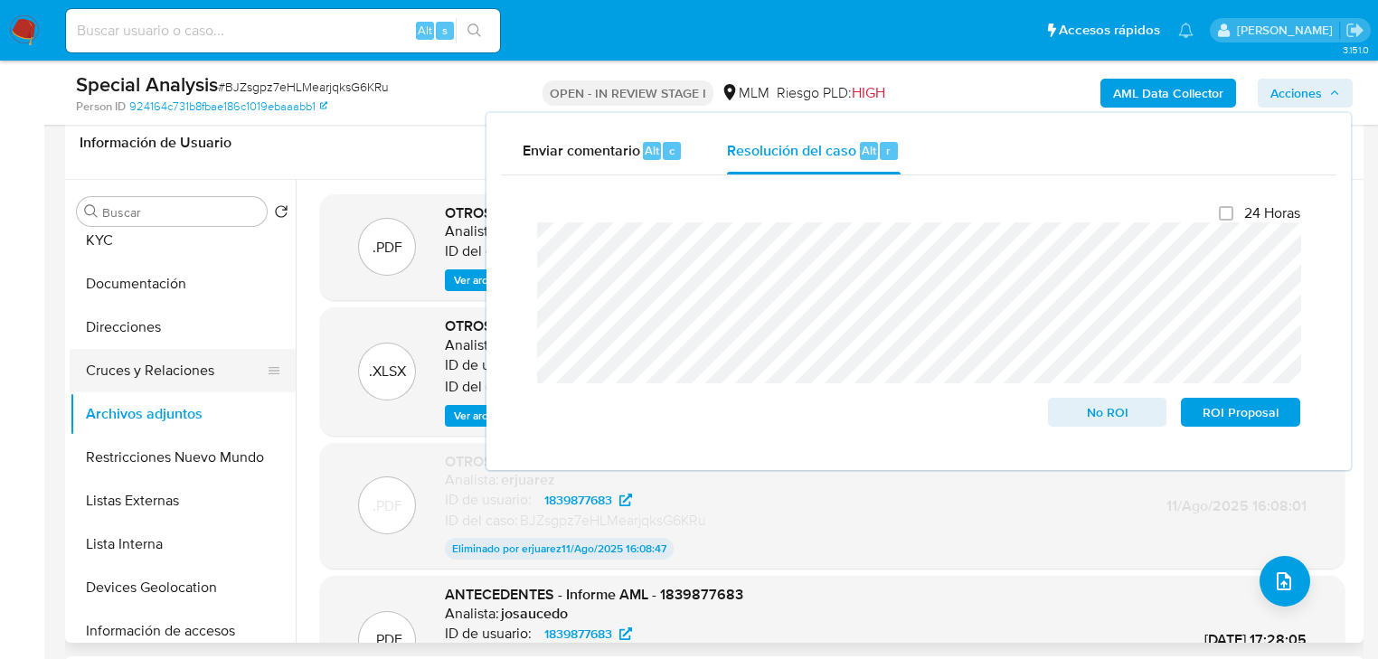
click at [205, 378] on button "Cruces y Relaciones" at bounding box center [176, 370] width 212 height 43
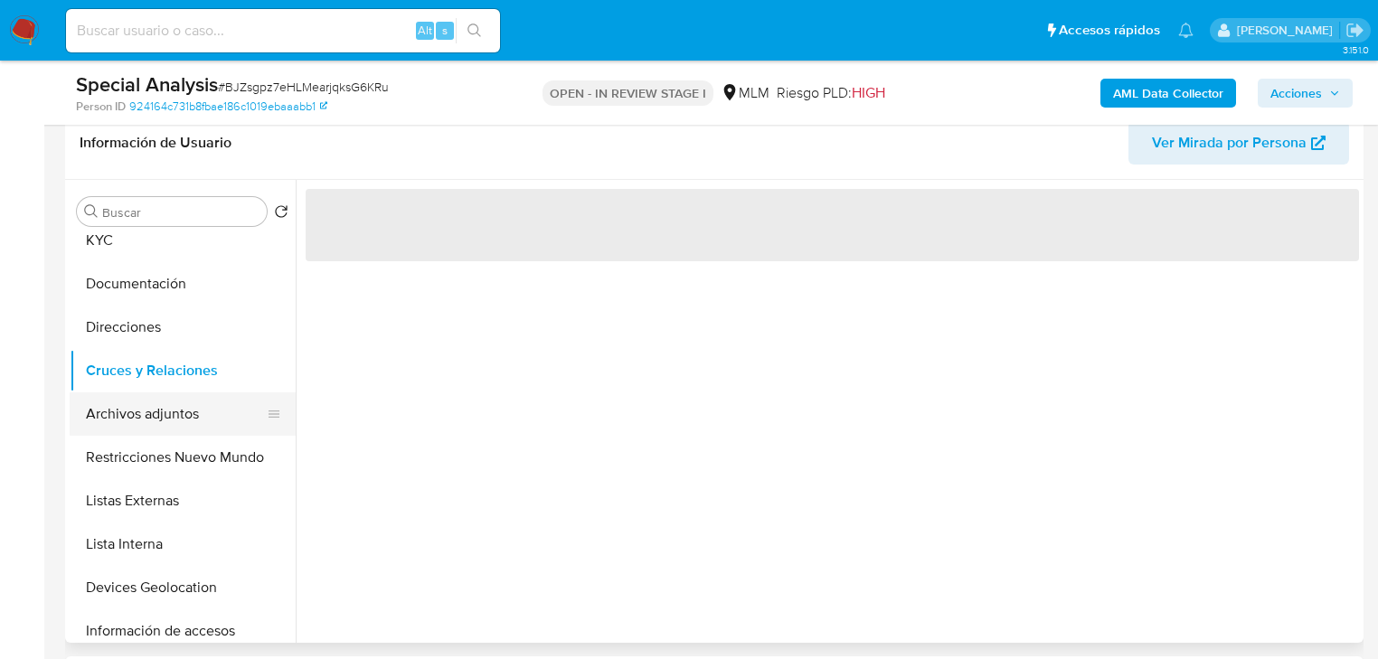
click at [202, 419] on button "Archivos adjuntos" at bounding box center [176, 414] width 212 height 43
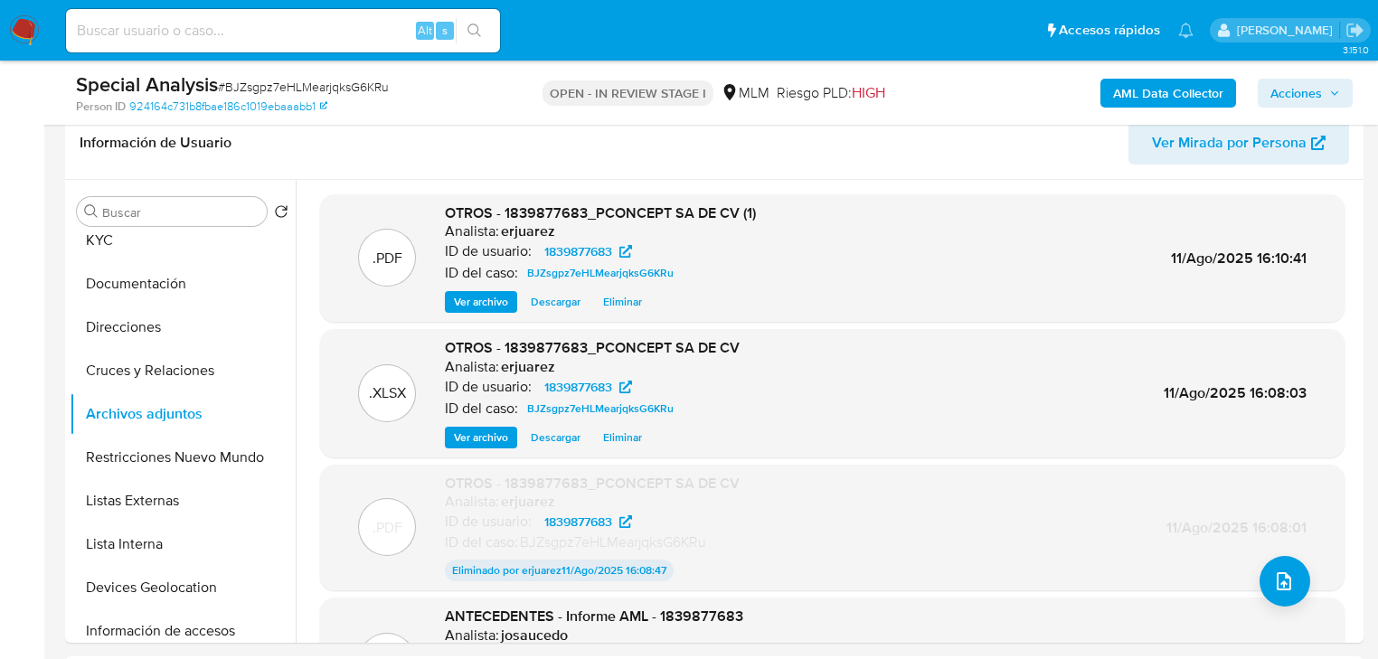
click at [1277, 88] on span "Acciones" at bounding box center [1297, 93] width 52 height 29
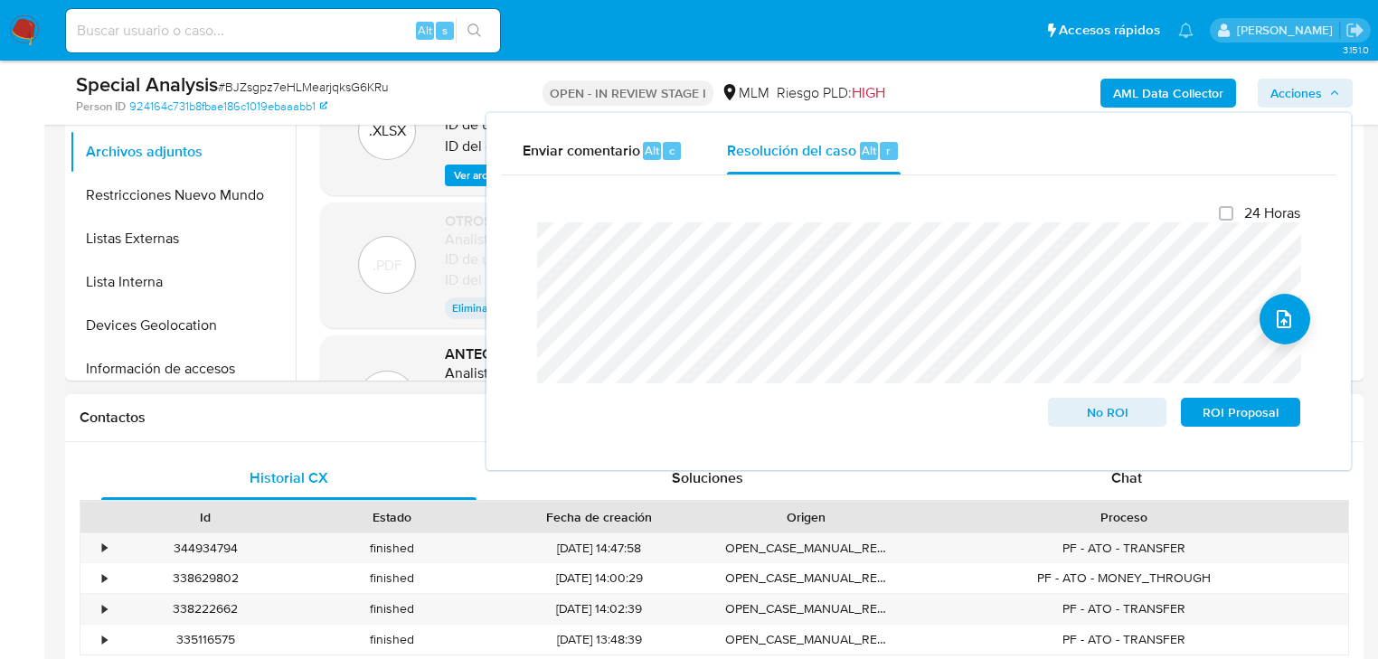
scroll to position [724, 0]
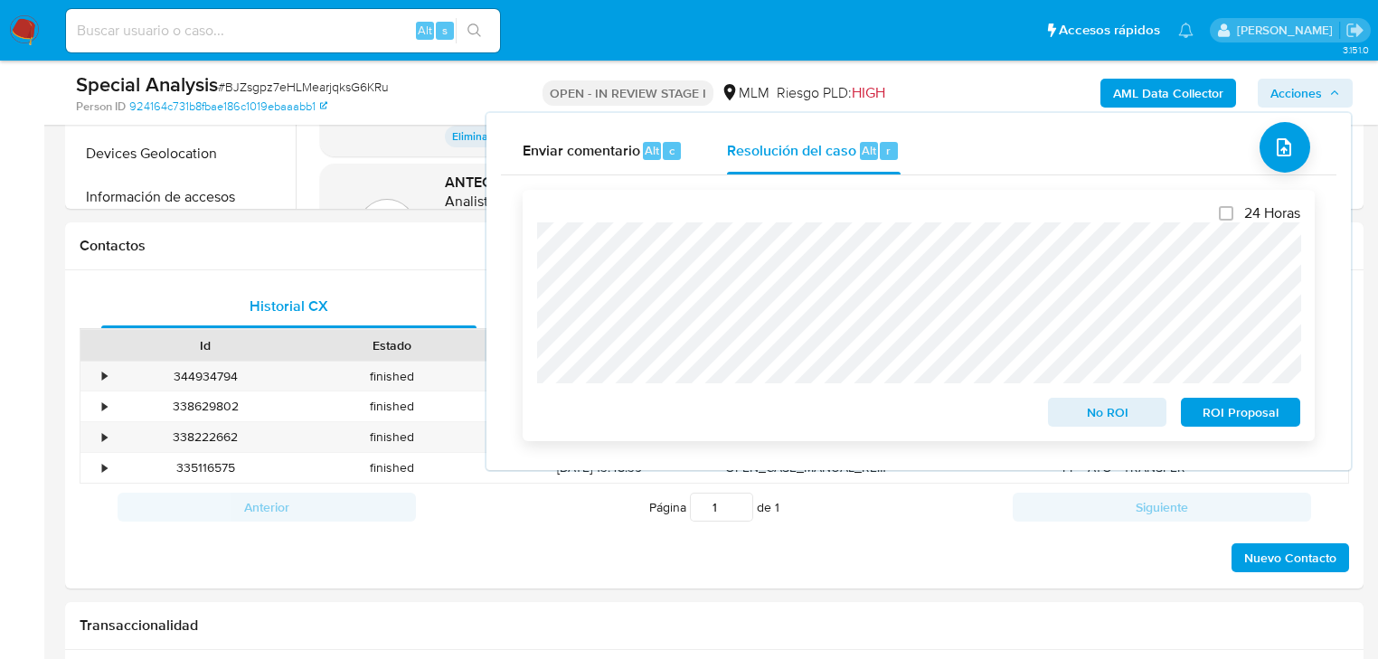
click at [1226, 417] on span "ROI Proposal" at bounding box center [1241, 412] width 94 height 25
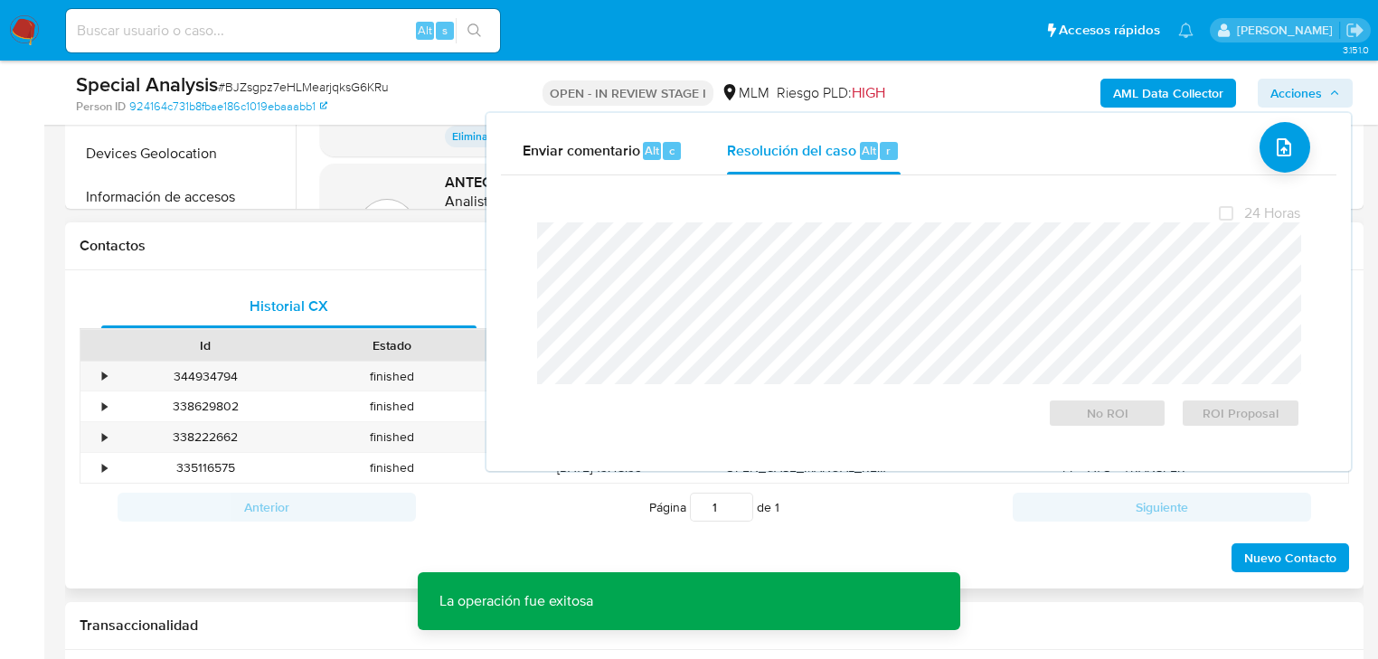
click at [416, 282] on div "Historial CX Soluciones Chat Id Estado Fecha de creación Origen Proceso • 34493…" at bounding box center [714, 429] width 1299 height 319
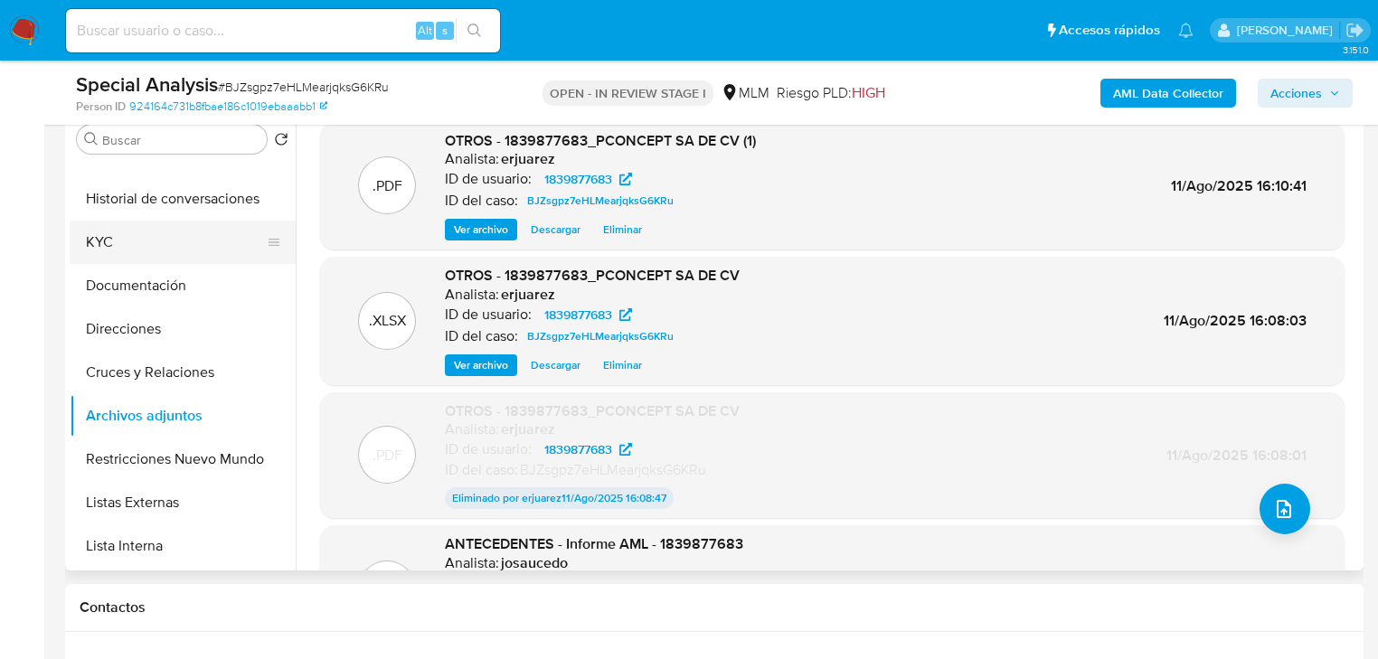
scroll to position [0, 0]
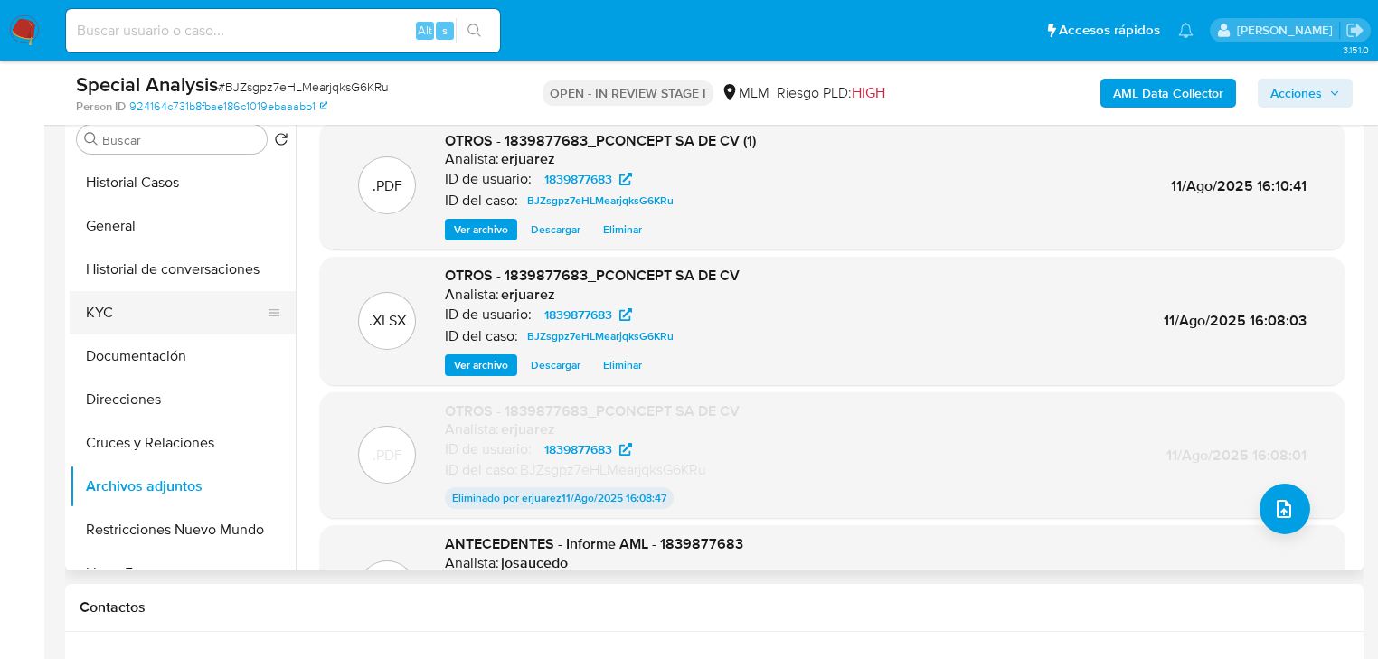
click at [105, 312] on button "KYC" at bounding box center [176, 312] width 212 height 43
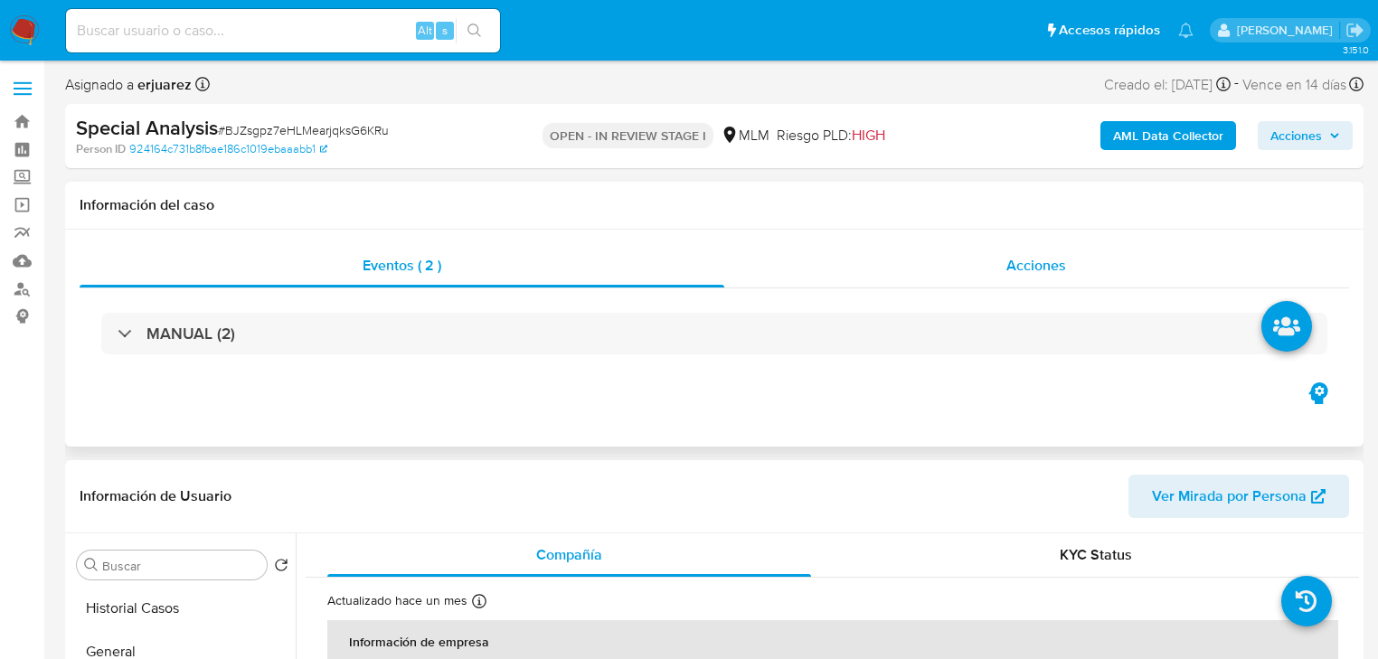
click at [916, 287] on div "Acciones" at bounding box center [1037, 265] width 626 height 43
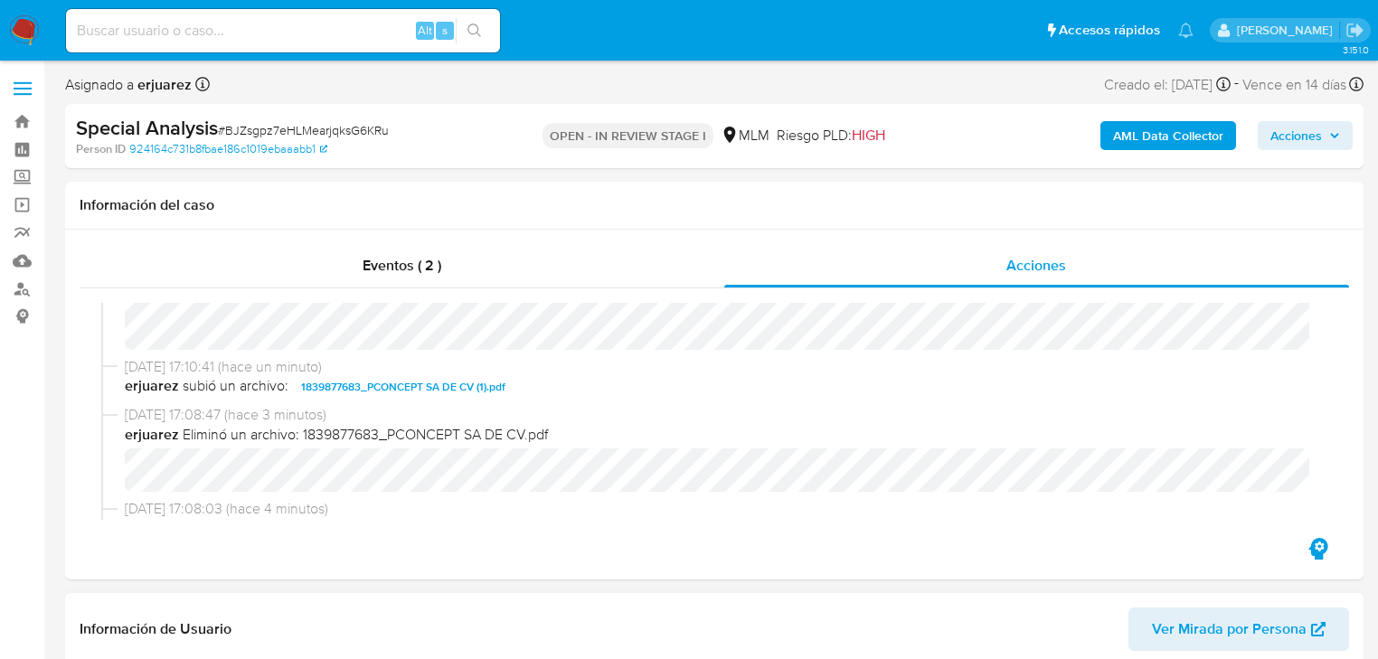
scroll to position [362, 0]
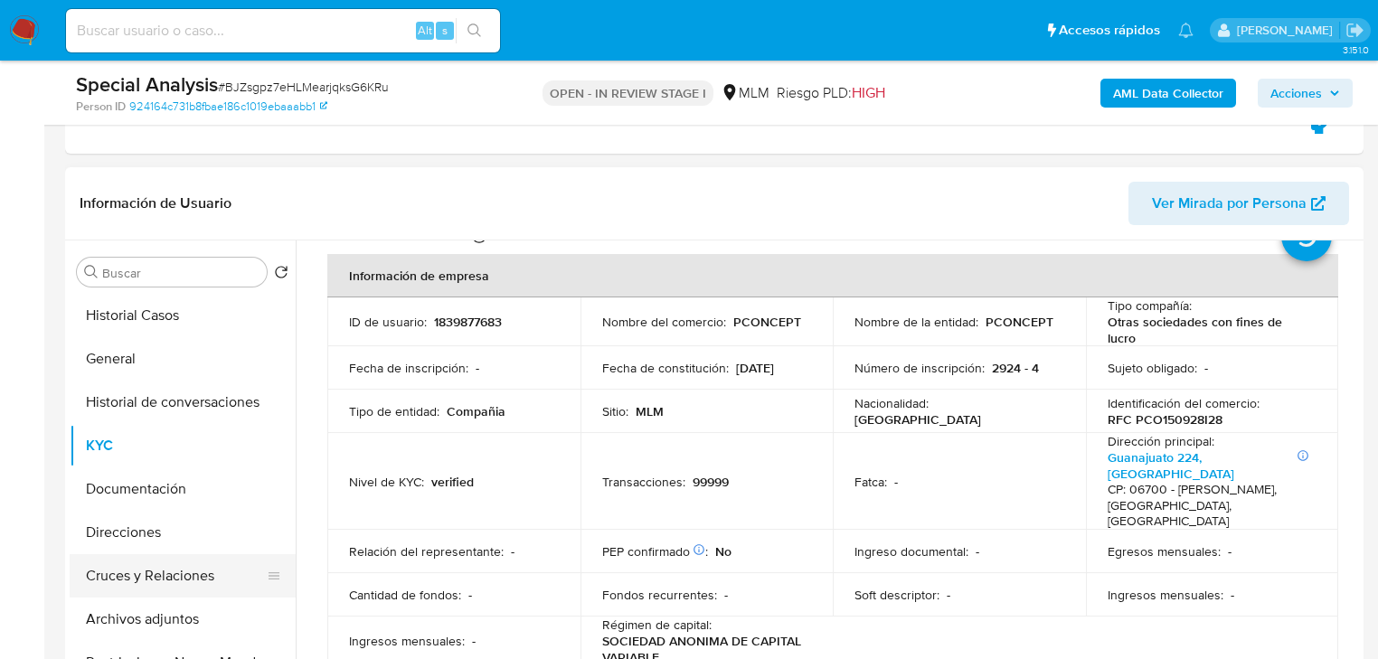
click at [150, 582] on button "Cruces y Relaciones" at bounding box center [176, 575] width 212 height 43
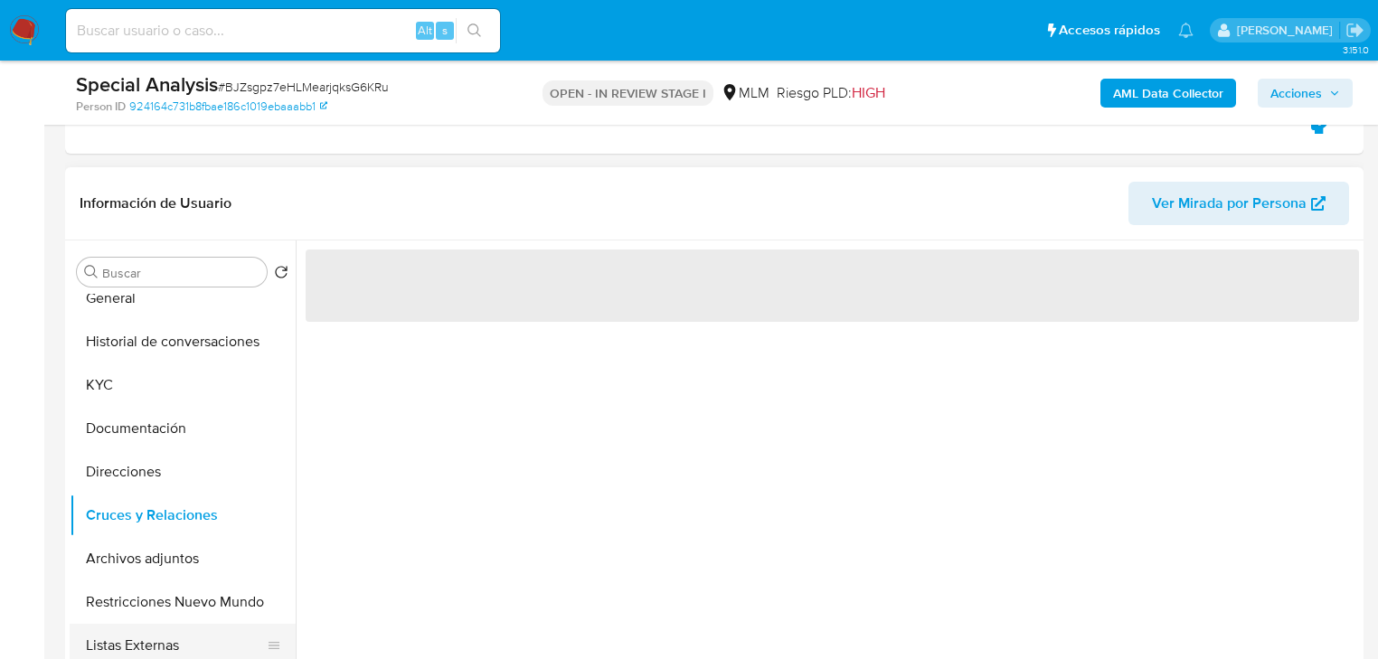
scroll to position [145, 0]
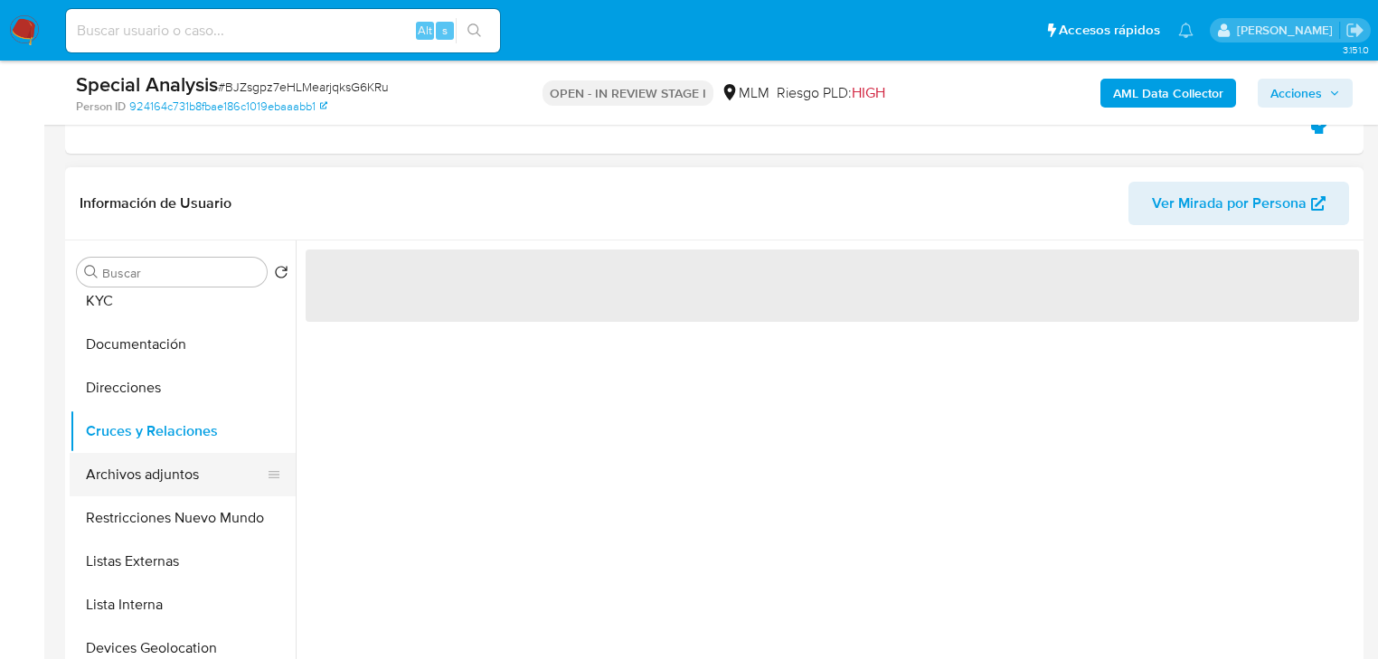
drag, startPoint x: 168, startPoint y: 470, endPoint x: 99, endPoint y: 469, distance: 69.6
click at [152, 469] on button "Archivos adjuntos" at bounding box center [176, 474] width 212 height 43
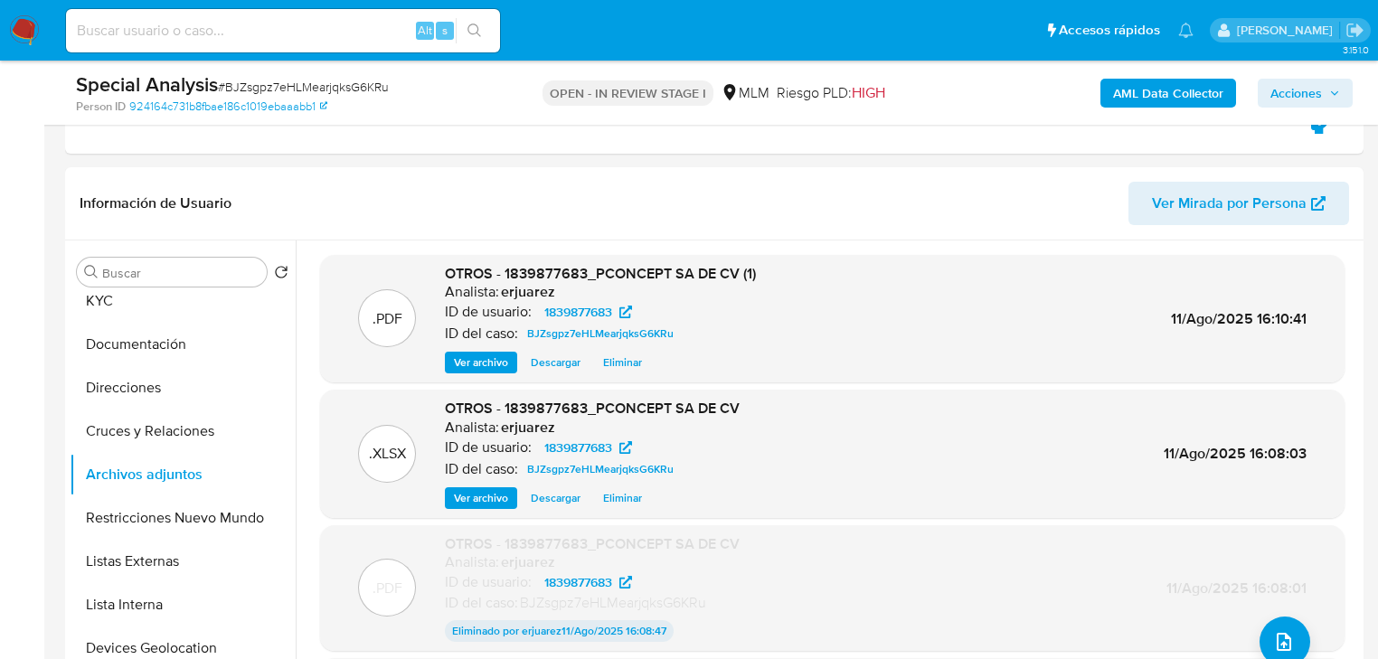
click at [22, 29] on img at bounding box center [24, 30] width 31 height 31
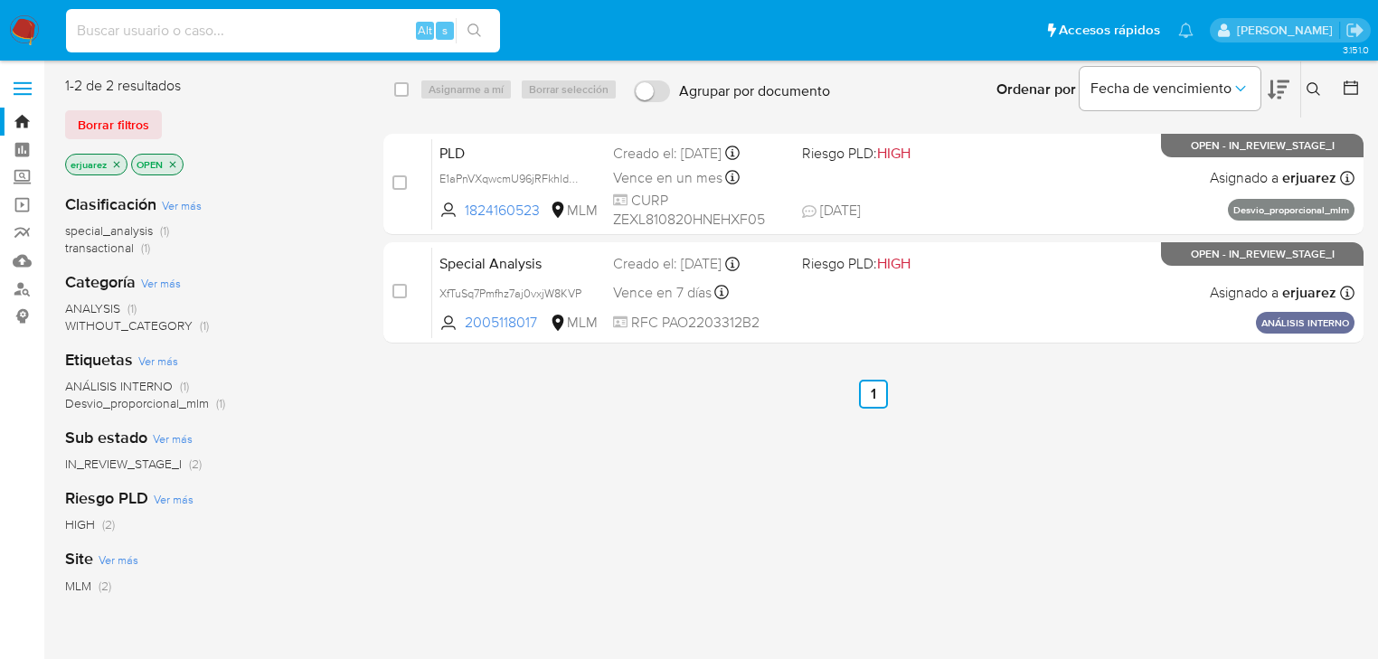
click at [134, 38] on input at bounding box center [283, 31] width 434 height 24
paste input "1952884504"
click at [74, 34] on input "1952884504" at bounding box center [283, 31] width 434 height 24
click at [176, 29] on input "1952884504" at bounding box center [283, 31] width 434 height 24
type input "1952884504"
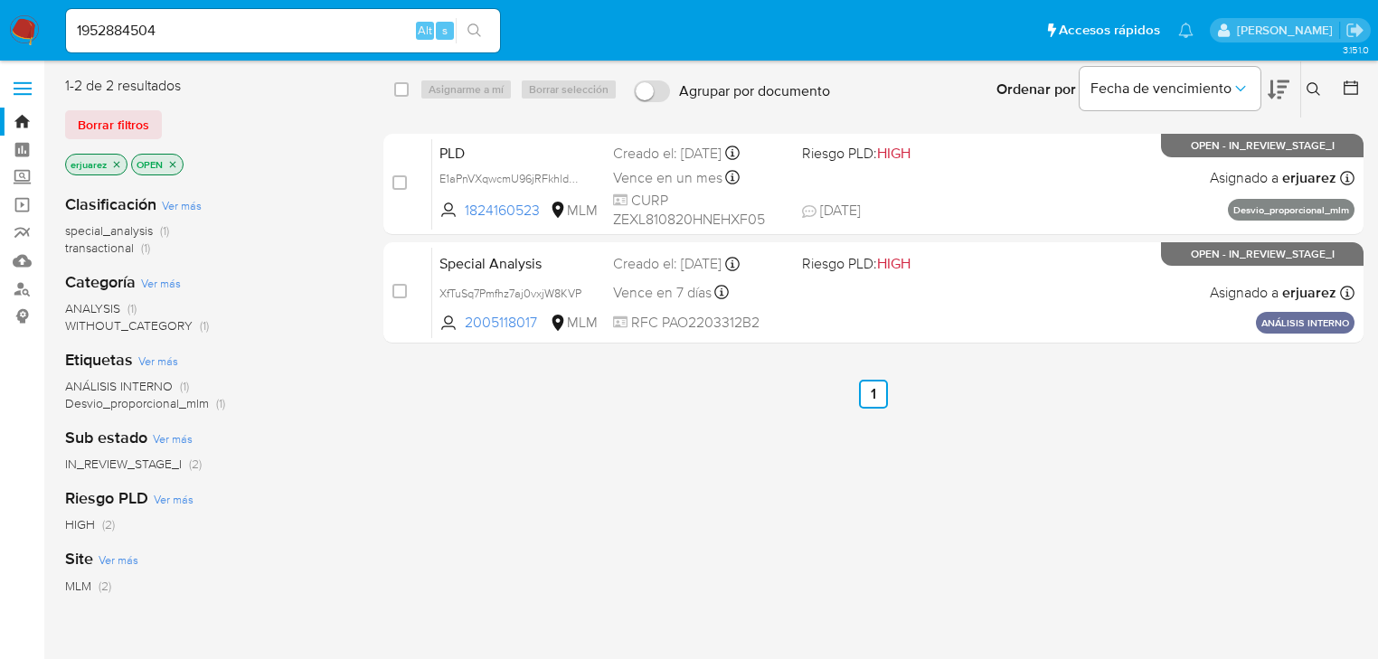
click at [475, 24] on icon "search-icon" at bounding box center [475, 31] width 14 height 14
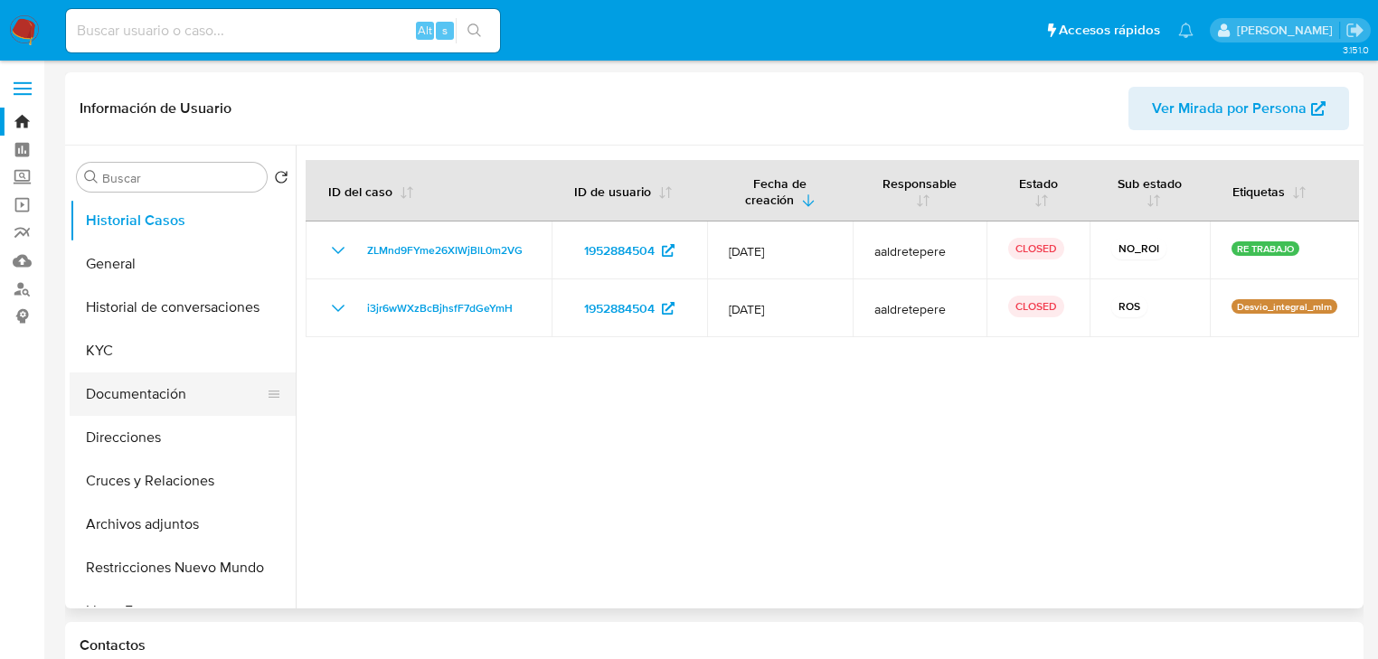
select select "10"
click at [123, 349] on button "KYC" at bounding box center [176, 350] width 212 height 43
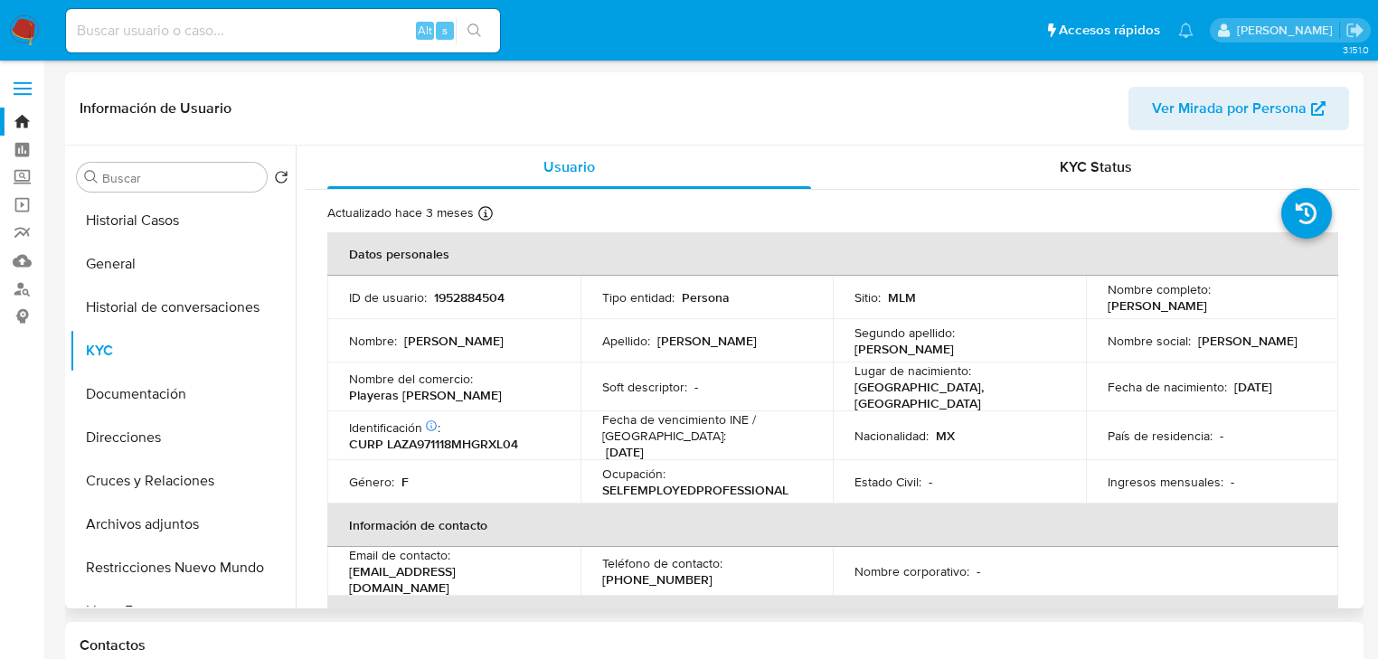
click at [825, 583] on td "Teléfono de contacto : (33) 25574241" at bounding box center [707, 571] width 253 height 49
click at [1045, 327] on td "Segundo apellido : Zuñiga" at bounding box center [959, 340] width 253 height 43
click at [145, 208] on button "Historial Casos" at bounding box center [176, 220] width 212 height 43
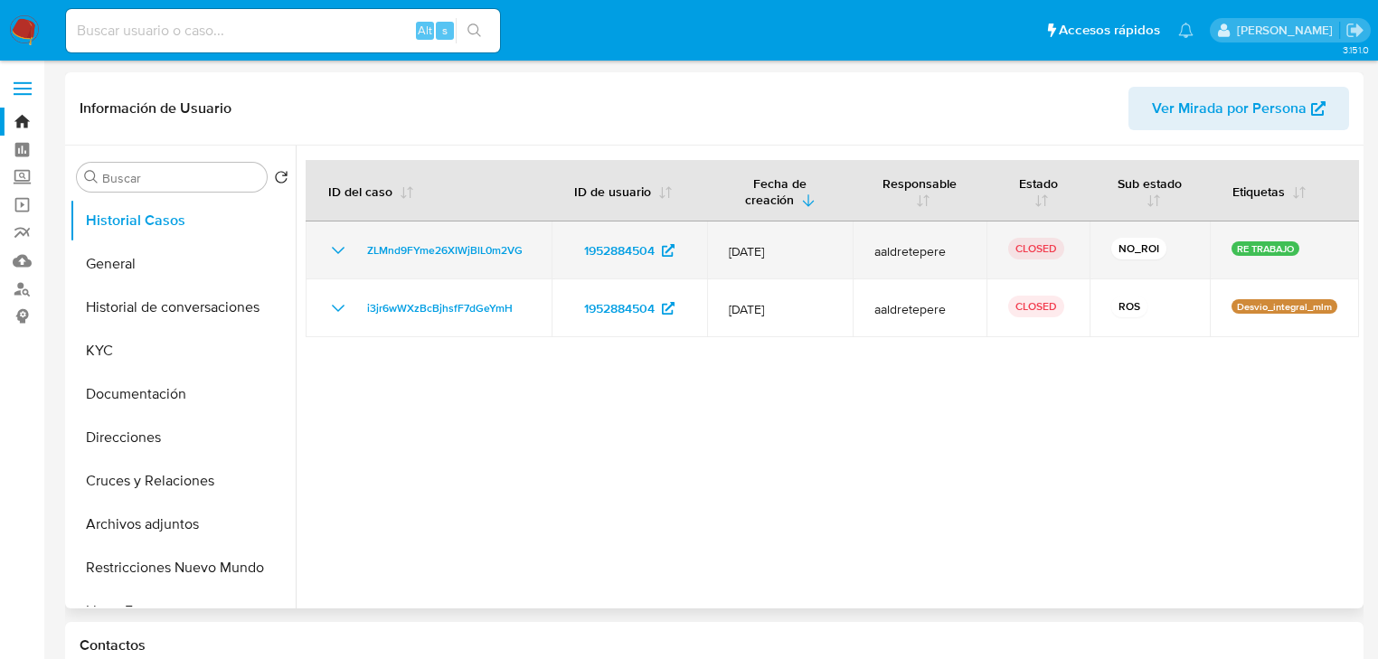
click at [332, 248] on icon "Mostrar/Ocultar" at bounding box center [338, 251] width 22 height 22
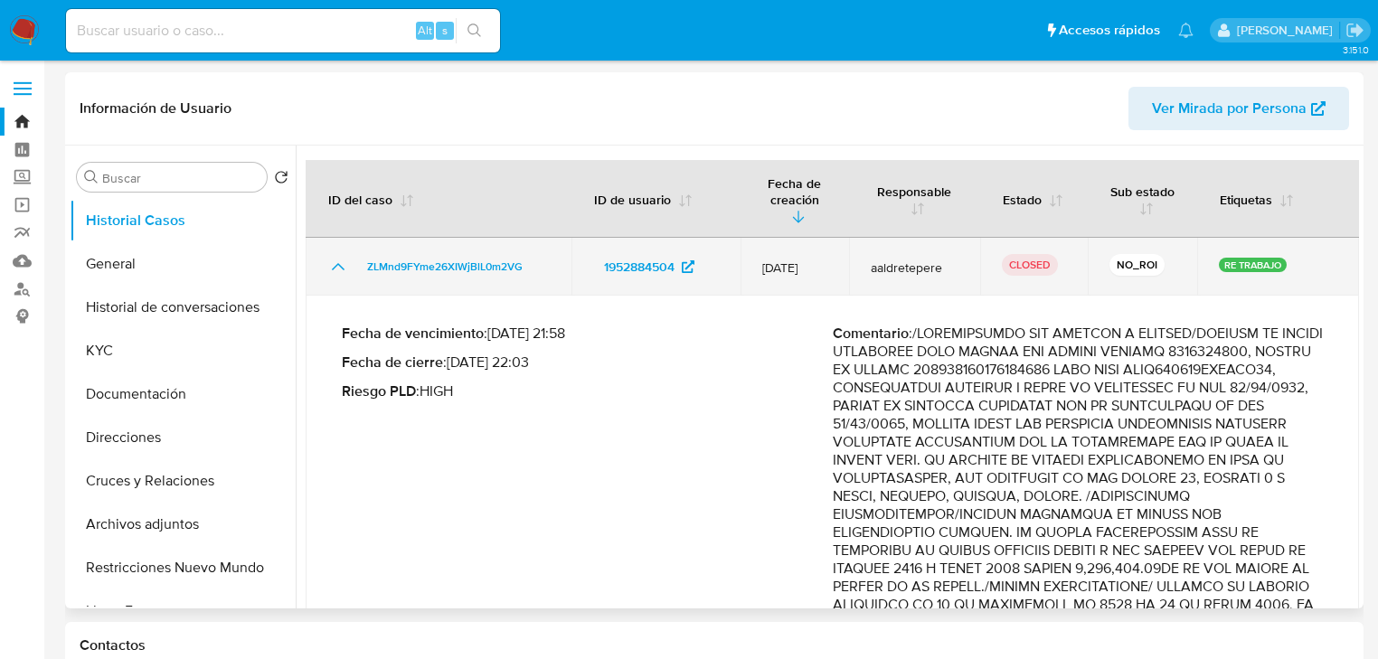
click at [338, 261] on icon "Mostrar/Ocultar" at bounding box center [338, 267] width 22 height 22
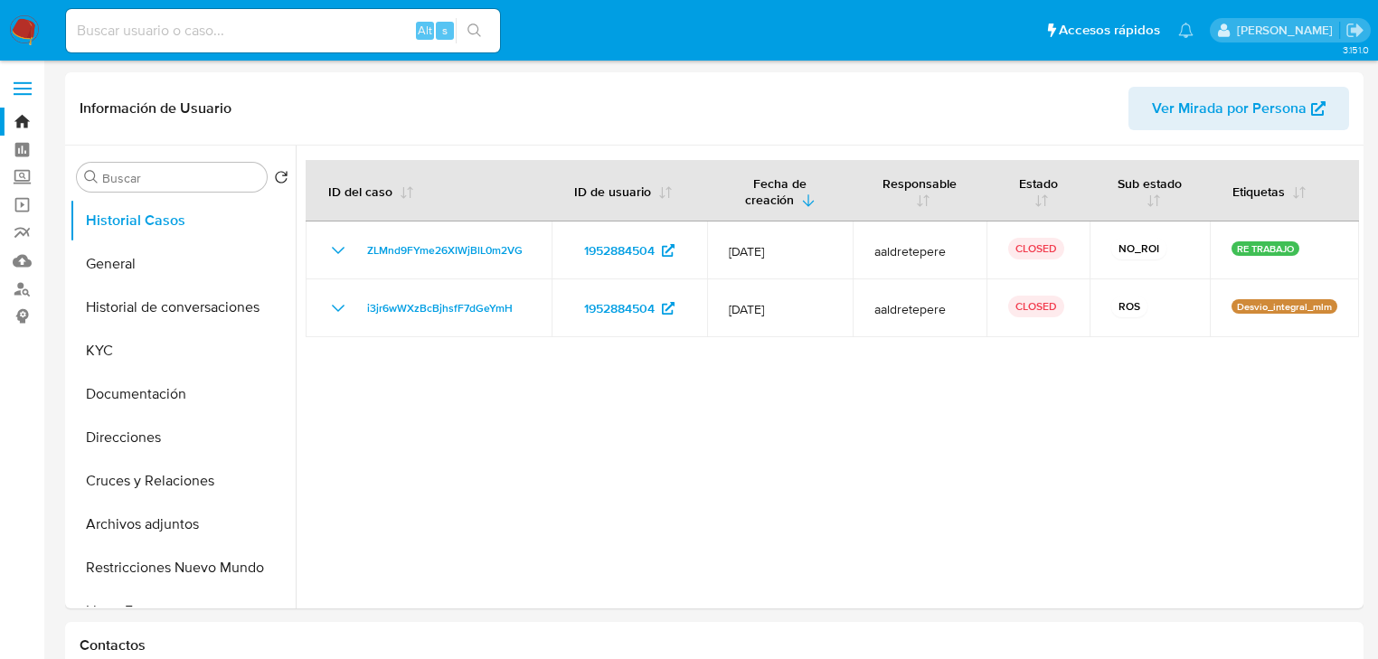
click at [249, 32] on input at bounding box center [283, 31] width 434 height 24
paste input "2272680303"
click at [75, 33] on input "2272680303" at bounding box center [283, 31] width 434 height 24
drag, startPoint x: 192, startPoint y: 24, endPoint x: 380, endPoint y: 54, distance: 190.6
click at [194, 24] on input "2272680303" at bounding box center [283, 31] width 434 height 24
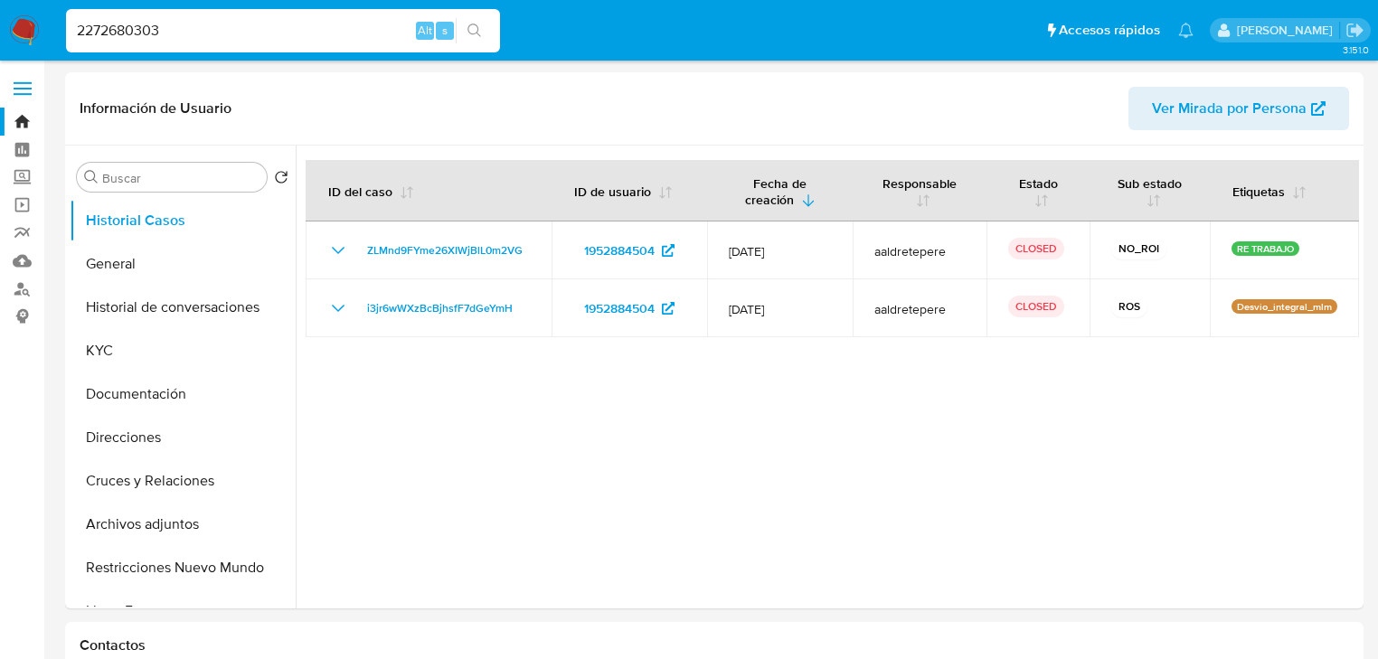
type input "2272680303"
click at [476, 28] on icon "search-icon" at bounding box center [475, 31] width 14 height 14
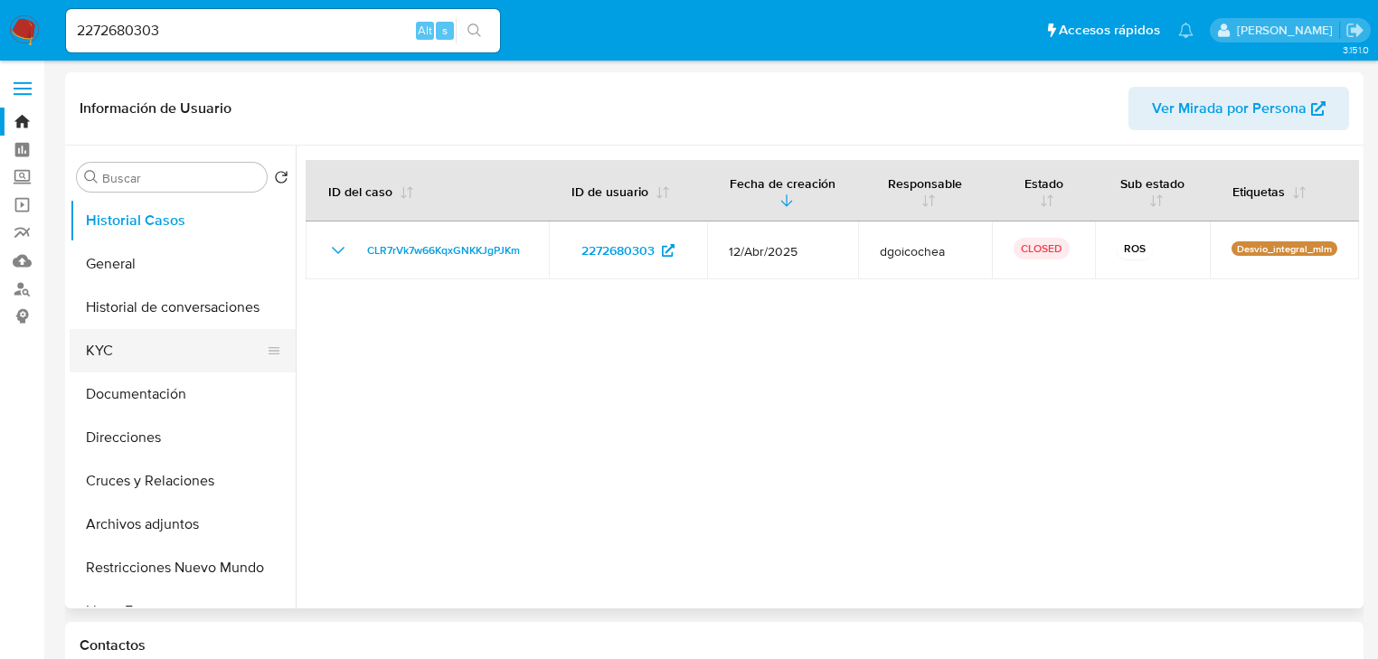
select select "10"
click at [99, 358] on button "KYC" at bounding box center [176, 350] width 212 height 43
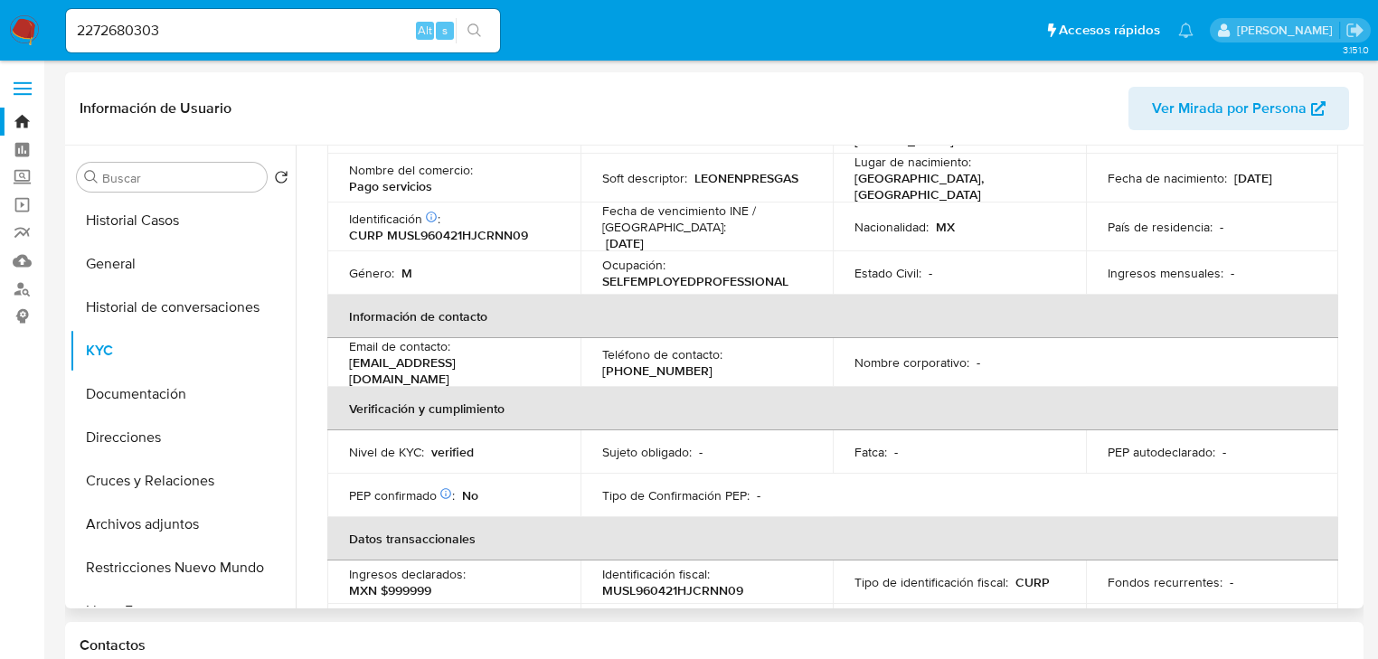
scroll to position [184, 0]
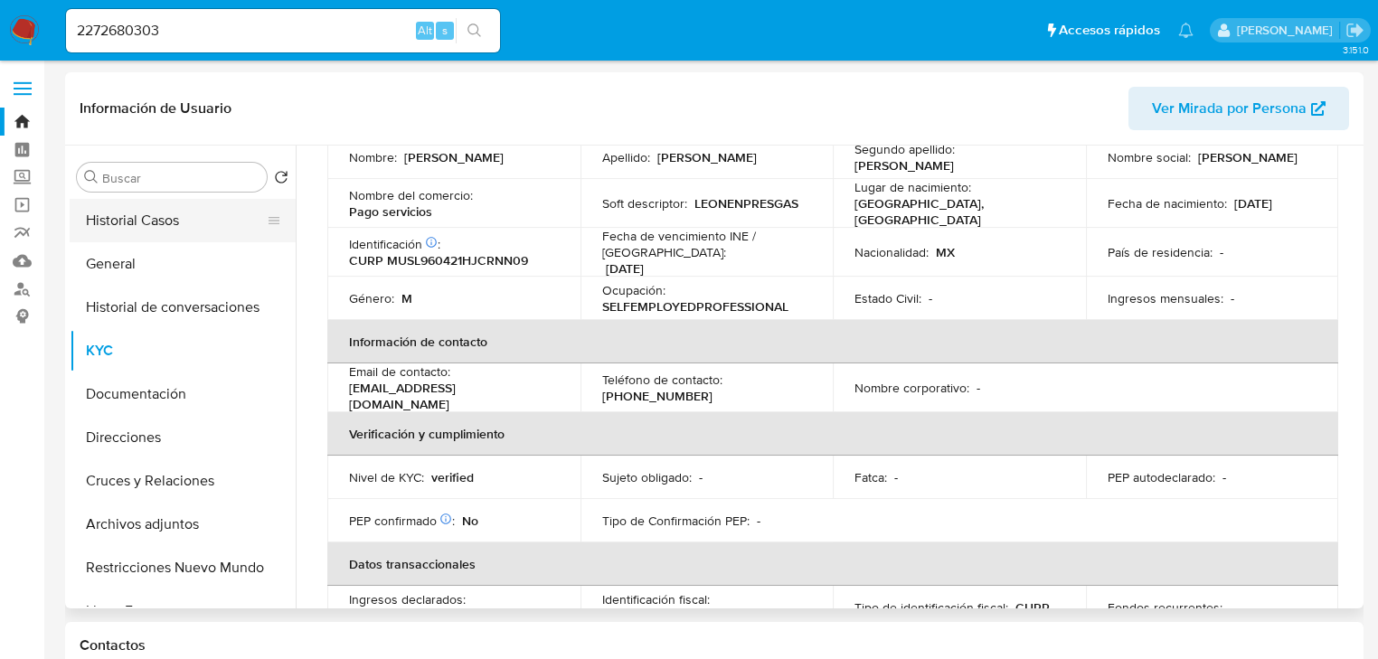
drag, startPoint x: 151, startPoint y: 209, endPoint x: 151, endPoint y: 230, distance: 20.8
click at [151, 227] on div "Buscar Volver al orden por defecto Historial Casos General Historial de convers…" at bounding box center [183, 378] width 226 height 460
click at [151, 230] on button "Historial Casos" at bounding box center [176, 220] width 212 height 43
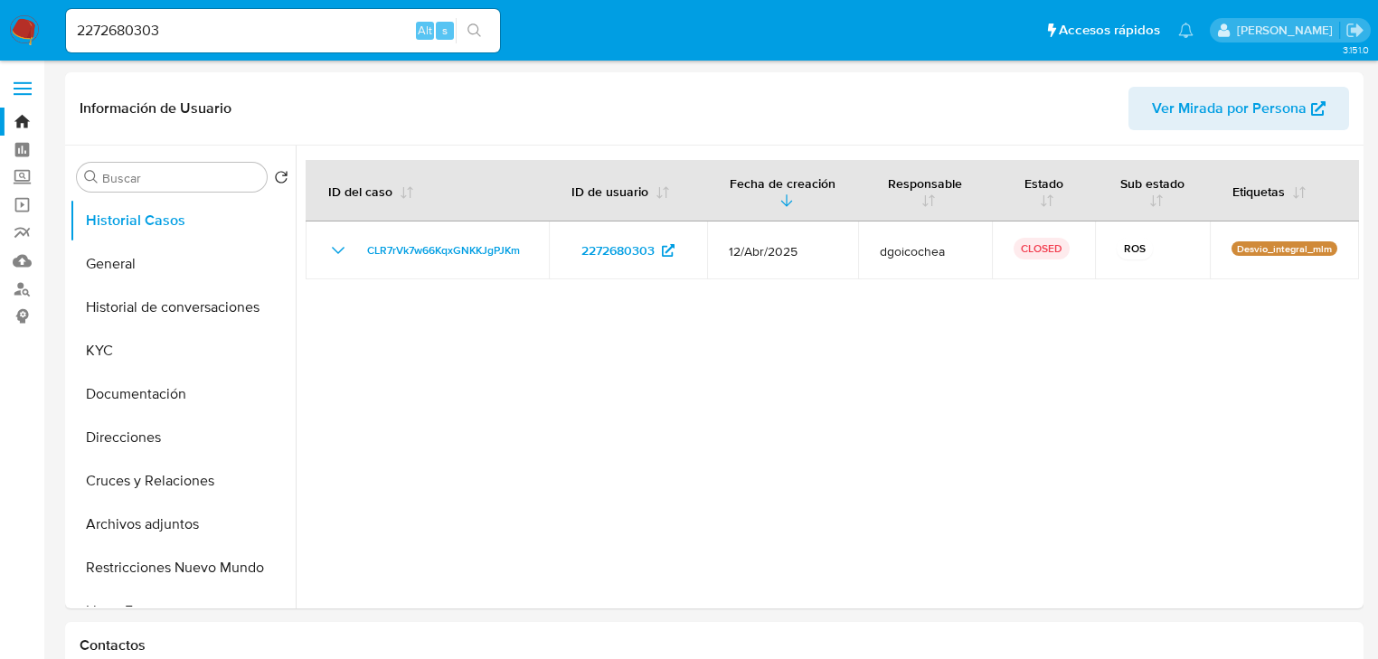
click at [43, 32] on nav "Pausado Ver notificaciones 2272680303 Alt s Accesos rápidos Presiona las siguie…" at bounding box center [689, 30] width 1378 height 61
click at [32, 43] on img at bounding box center [24, 30] width 31 height 31
click at [29, 38] on img at bounding box center [24, 30] width 31 height 31
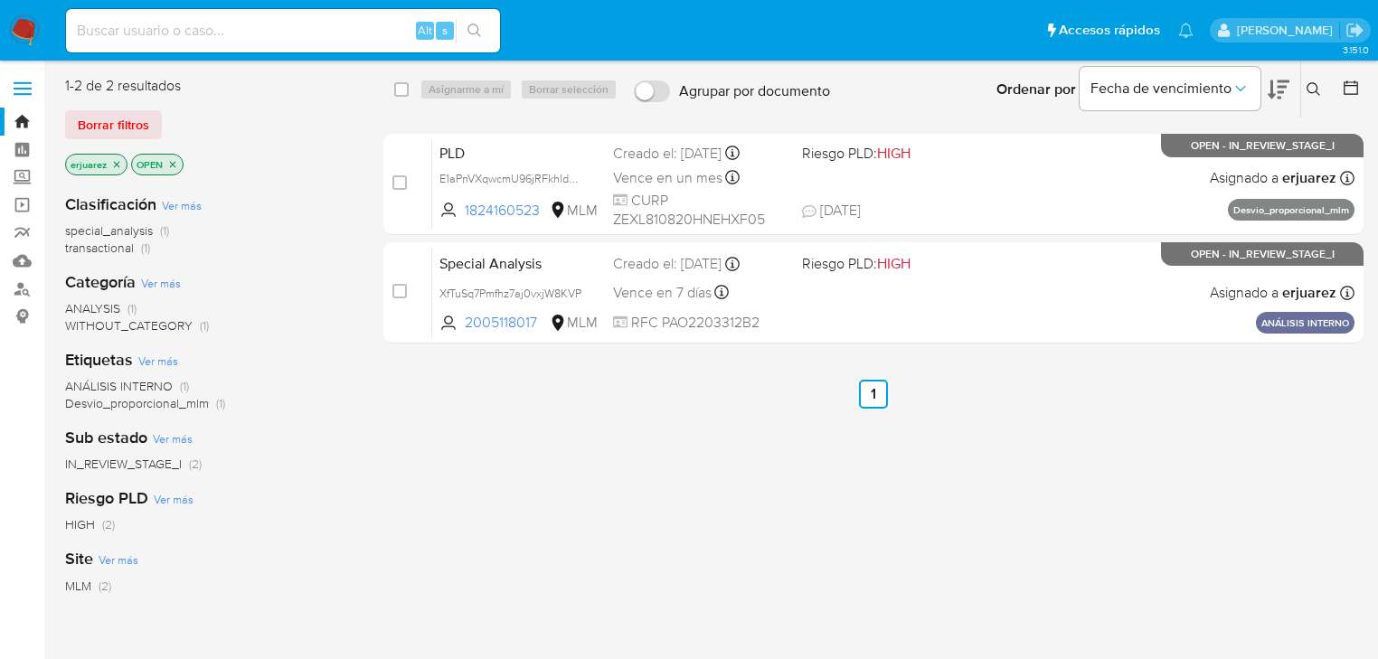
click at [215, 30] on input at bounding box center [283, 31] width 434 height 24
paste input "2440419203"
type input "2440419203"
click at [481, 30] on icon "search-icon" at bounding box center [475, 31] width 14 height 14
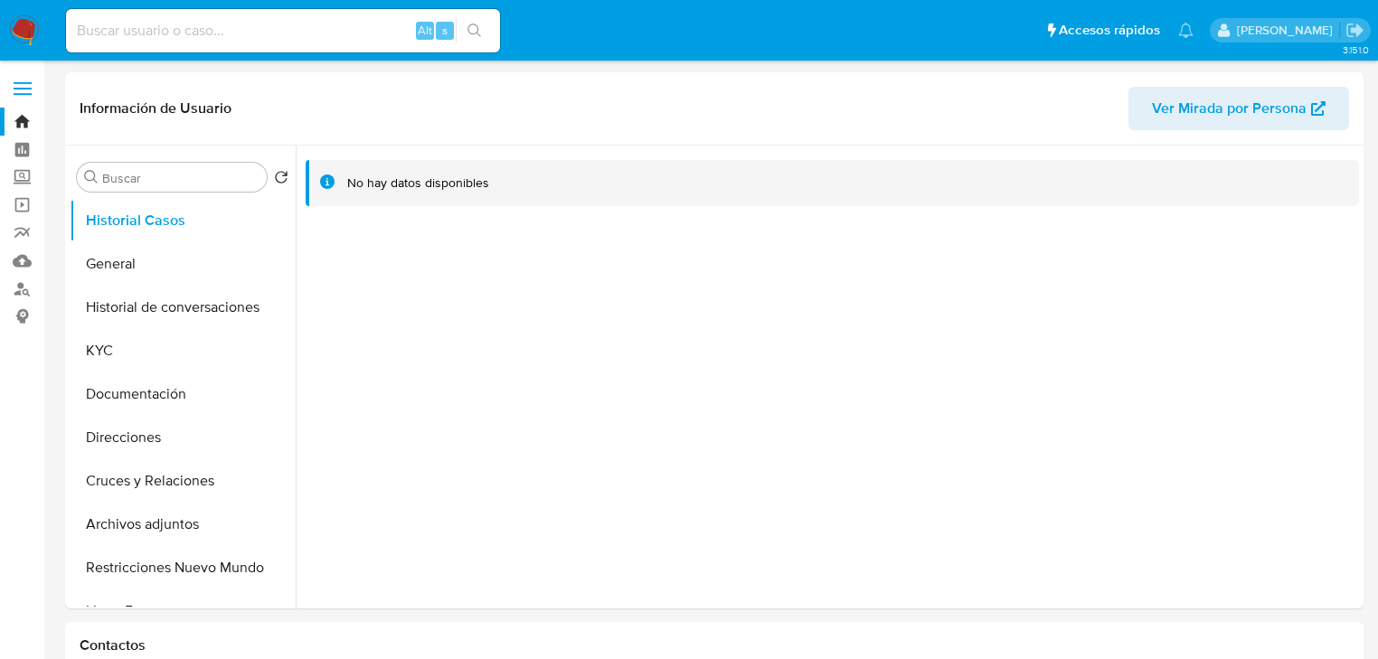
select select "10"
drag, startPoint x: 91, startPoint y: 352, endPoint x: 100, endPoint y: 349, distance: 9.4
click at [90, 351] on button "KYC" at bounding box center [176, 350] width 212 height 43
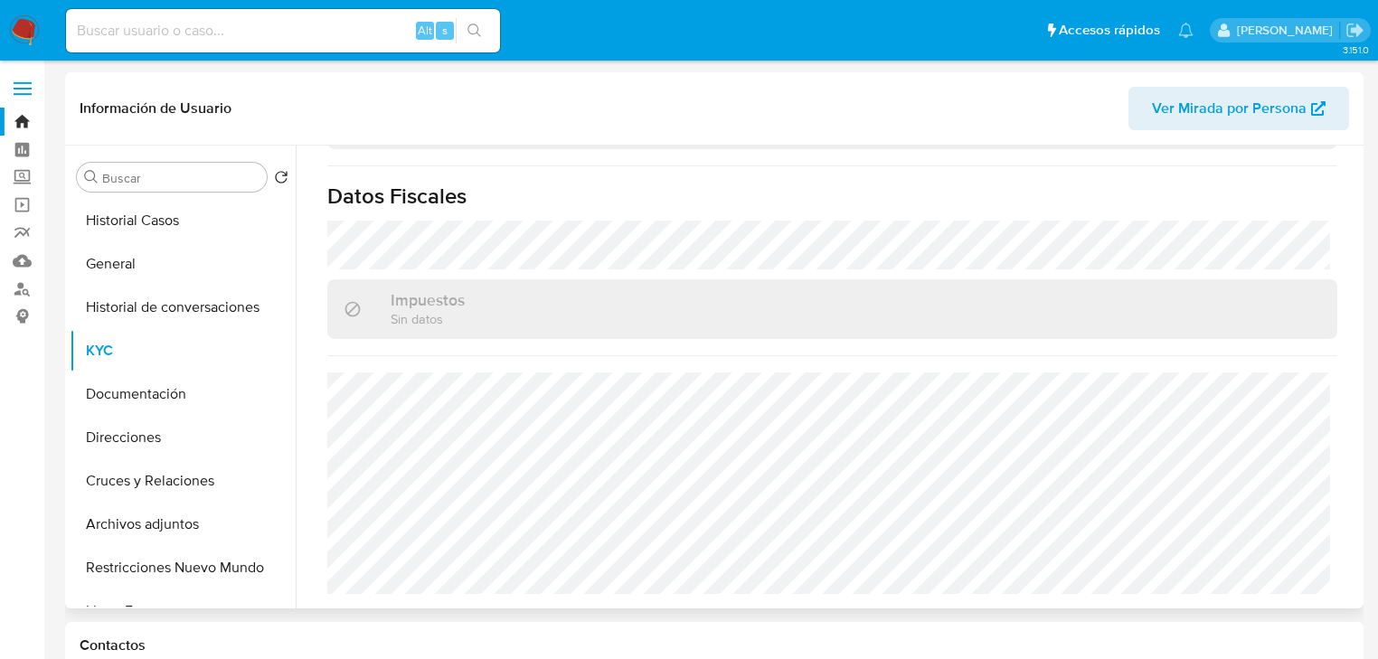
scroll to position [1142, 0]
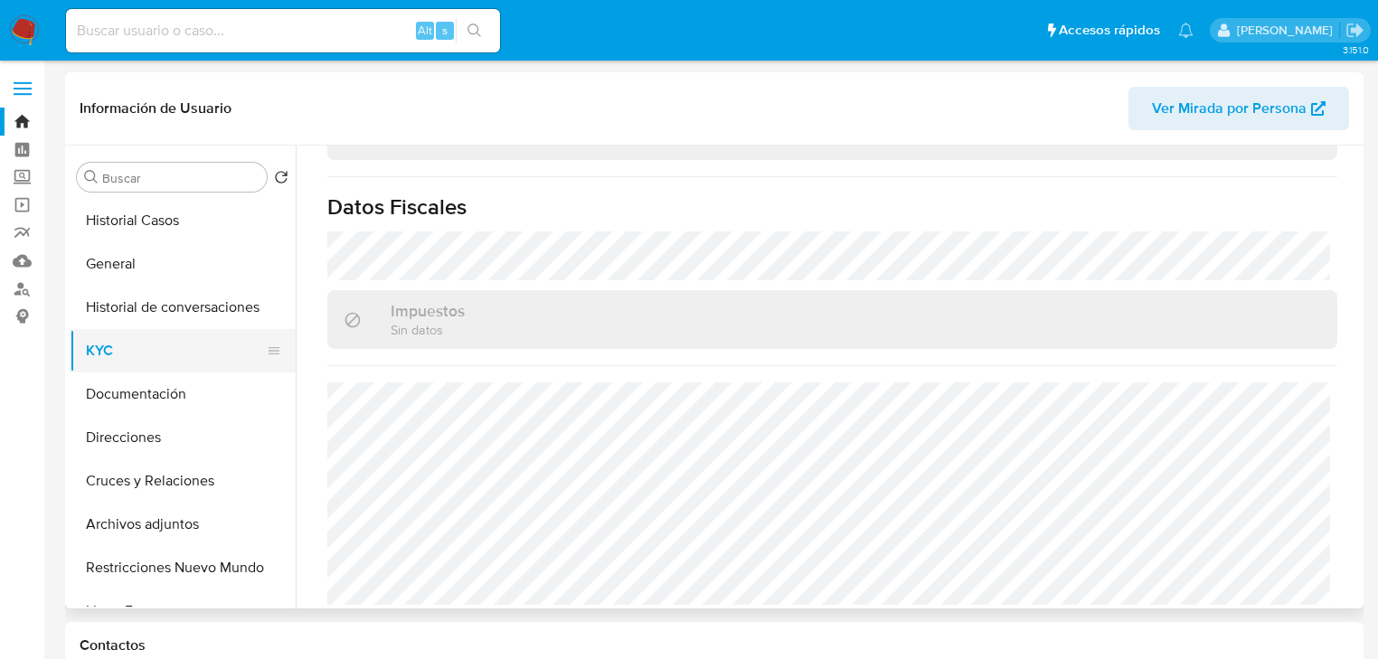
click at [118, 335] on button "KYC" at bounding box center [176, 350] width 212 height 43
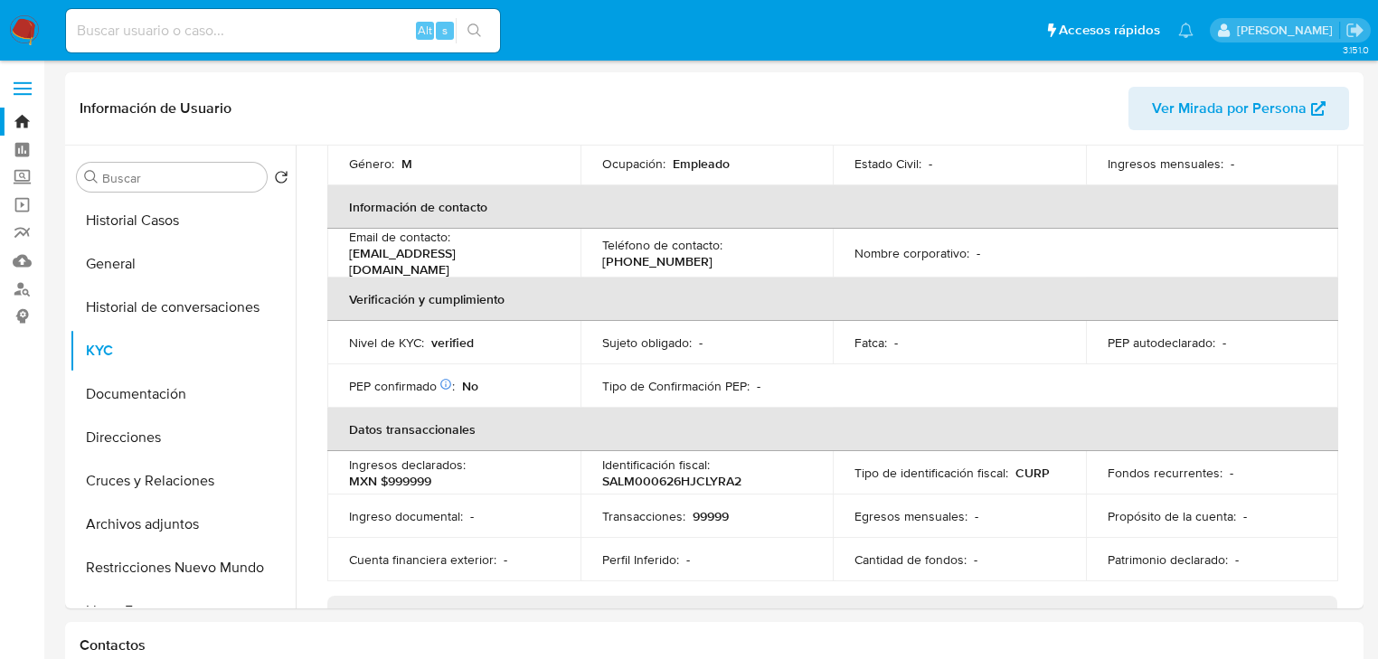
scroll to position [129, 0]
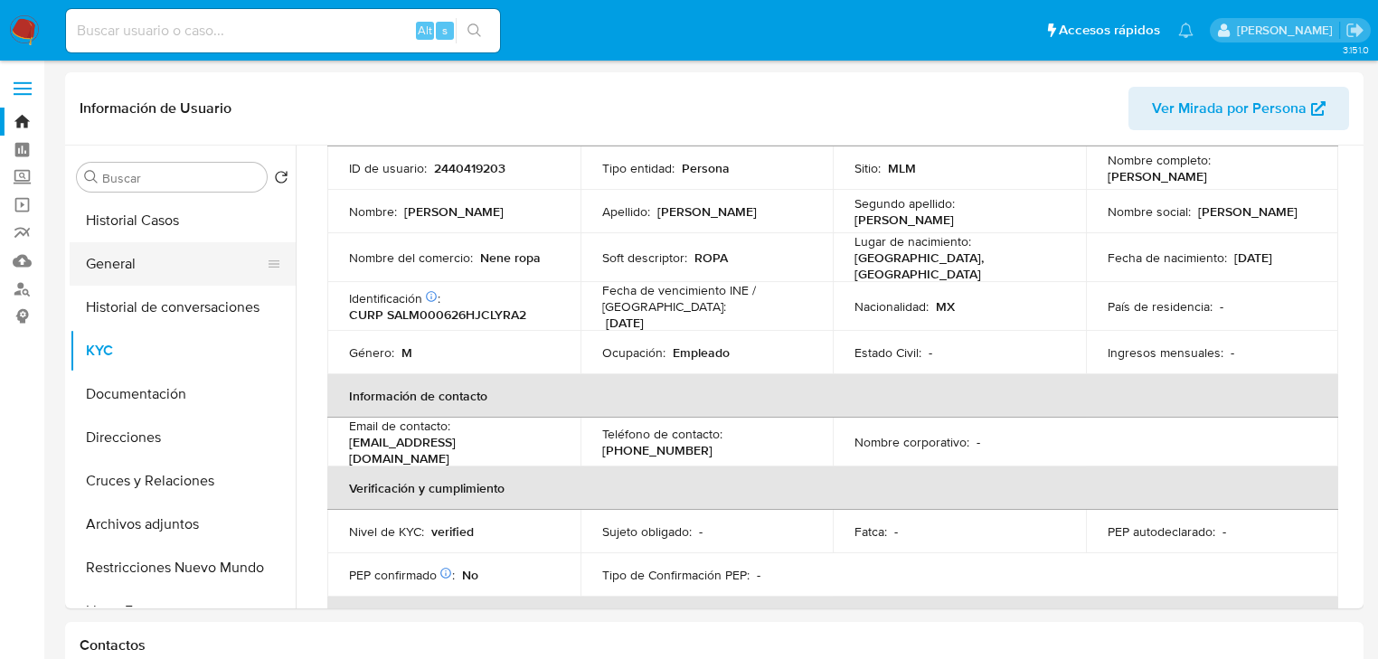
drag, startPoint x: 135, startPoint y: 275, endPoint x: 254, endPoint y: 275, distance: 119.4
click at [136, 275] on button "General" at bounding box center [176, 263] width 212 height 43
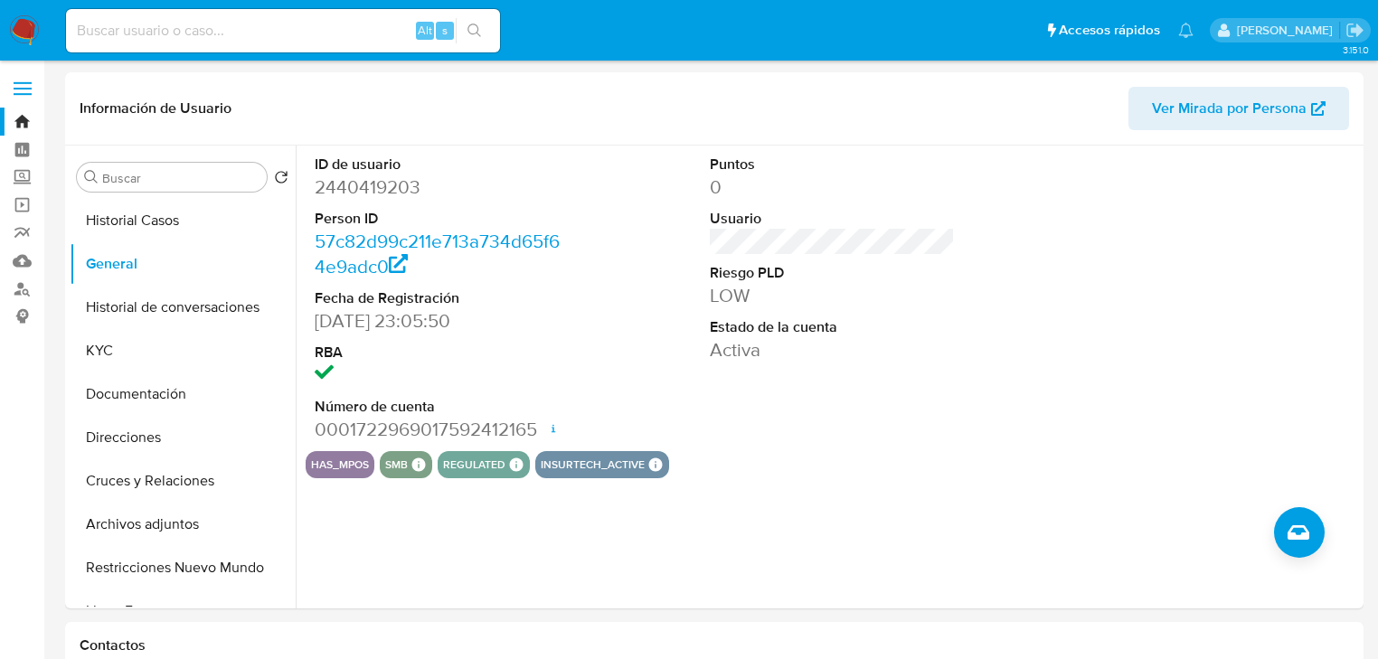
drag, startPoint x: 539, startPoint y: 426, endPoint x: 345, endPoint y: 421, distance: 193.6
click at [340, 420] on dd "0001722969017592412165 Fecha de apertura [DATE] 23:18 Estado ACTIVE" at bounding box center [437, 429] width 245 height 25
drag, startPoint x: 350, startPoint y: 431, endPoint x: 362, endPoint y: 431, distance: 11.8
click at [352, 431] on dd "0001722969017592412165 Fecha de apertura [DATE] 23:18 Estado ACTIVE" at bounding box center [437, 429] width 245 height 25
click at [359, 431] on dd "0001722969017592412165 Fecha de apertura [DATE] 23:18 Estado ACTIVE" at bounding box center [437, 429] width 245 height 25
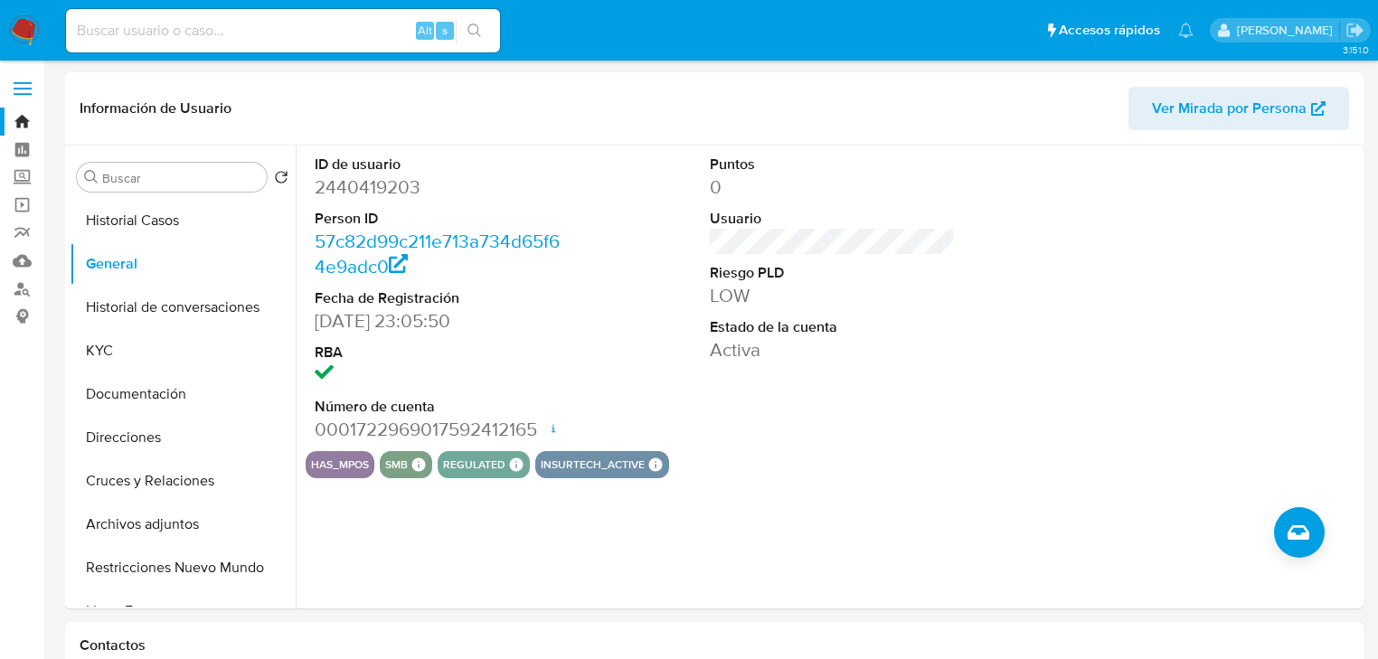
click at [387, 433] on dd "0001722969017592412165 Fecha de apertura [DATE] 23:18 Estado ACTIVE" at bounding box center [437, 429] width 245 height 25
drag, startPoint x: 355, startPoint y: 431, endPoint x: 535, endPoint y: 431, distance: 179.1
click at [535, 431] on dd "0001722969017592412165 Fecha de apertura [DATE] 23:18 Estado ACTIVE" at bounding box center [437, 429] width 245 height 25
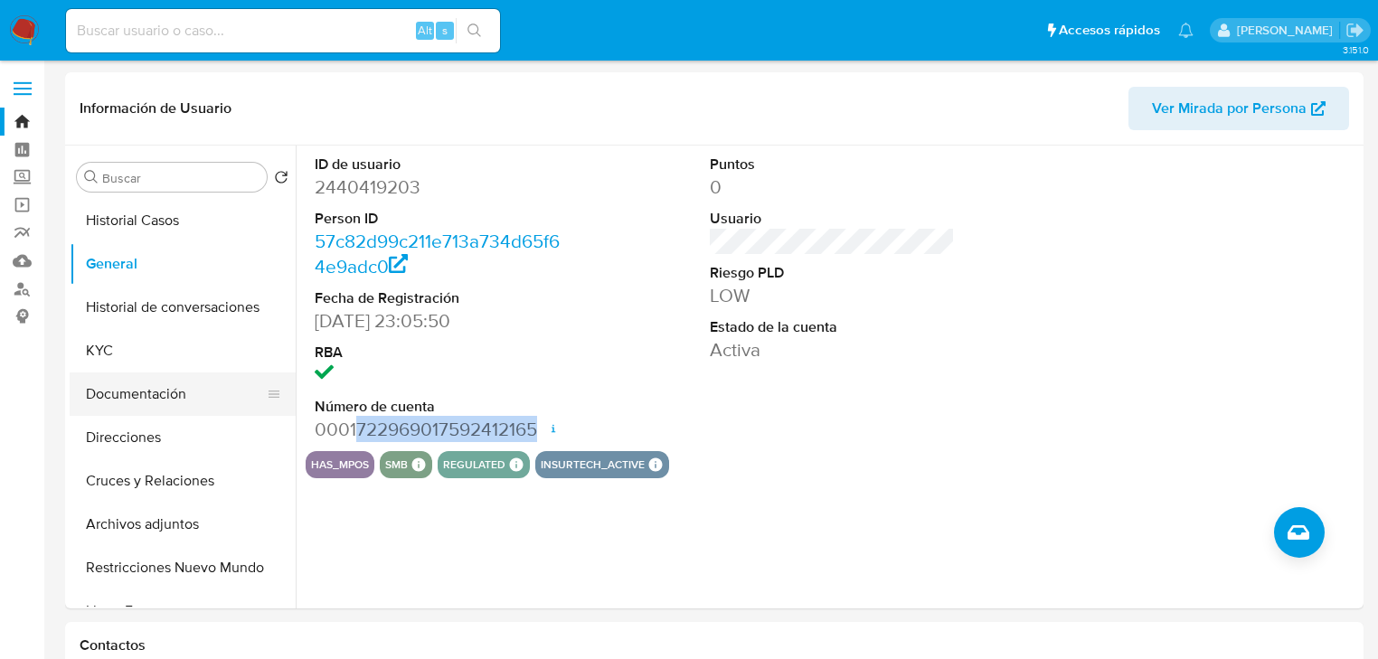
copy dd "722969017592412165"
drag, startPoint x: 133, startPoint y: 340, endPoint x: 156, endPoint y: 344, distance: 22.9
click at [132, 342] on button "KYC" at bounding box center [176, 350] width 212 height 43
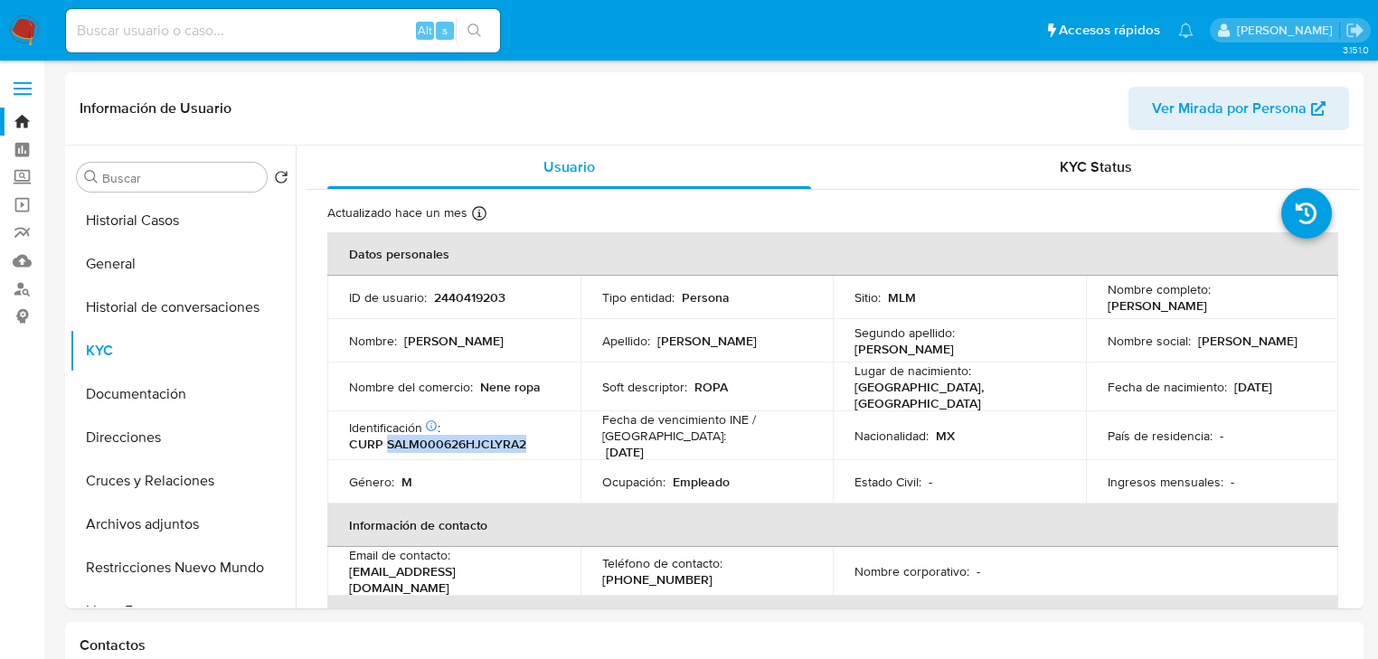
drag, startPoint x: 387, startPoint y: 439, endPoint x: 526, endPoint y: 434, distance: 139.4
click at [526, 434] on div "Identificación CIC: 227778743 : CURP SALM000626HJCLYRA2" at bounding box center [454, 436] width 210 height 33
copy p "SALM000626HJCLYRA2"
click at [133, 253] on button "General" at bounding box center [176, 263] width 212 height 43
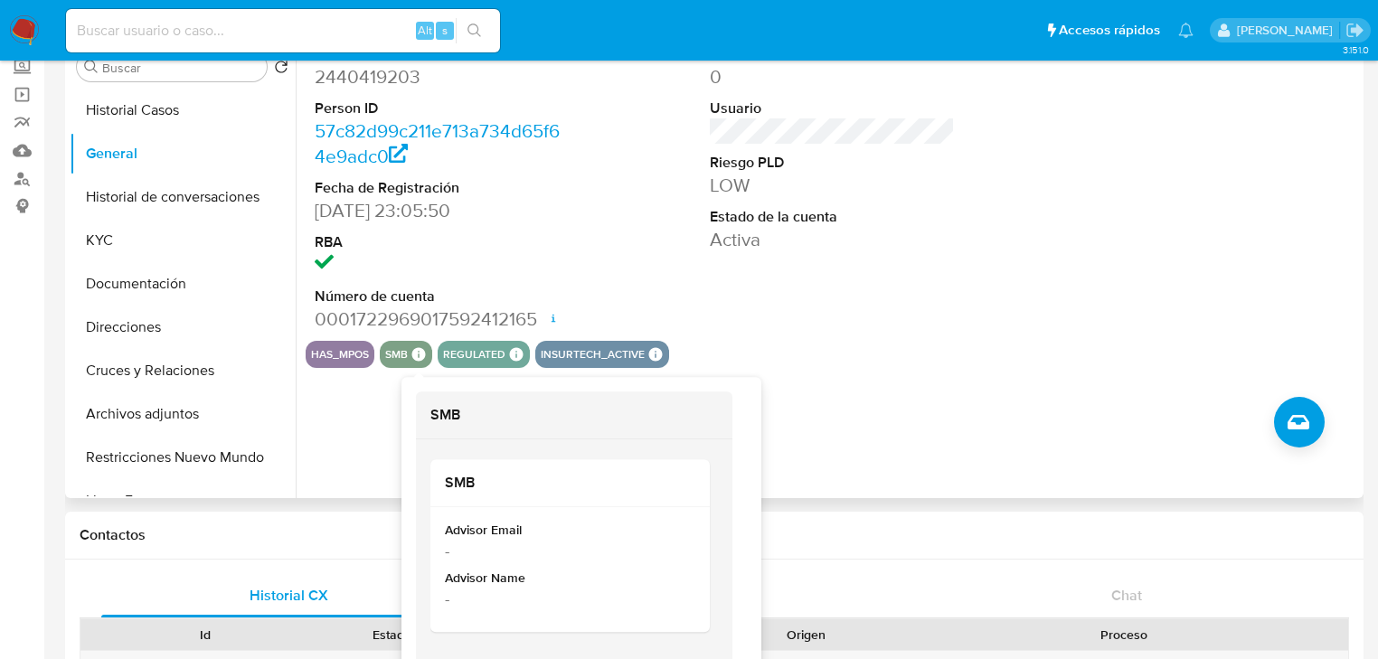
scroll to position [145, 0]
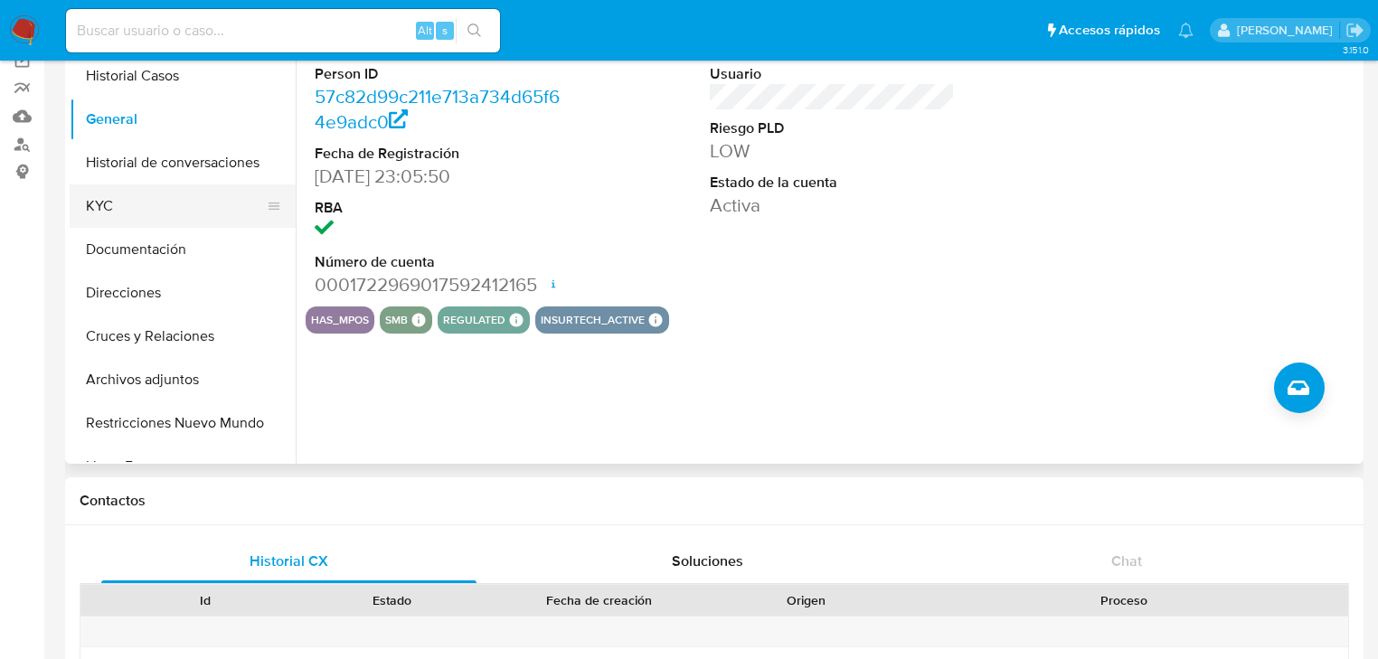
click at [123, 206] on button "KYC" at bounding box center [176, 206] width 212 height 43
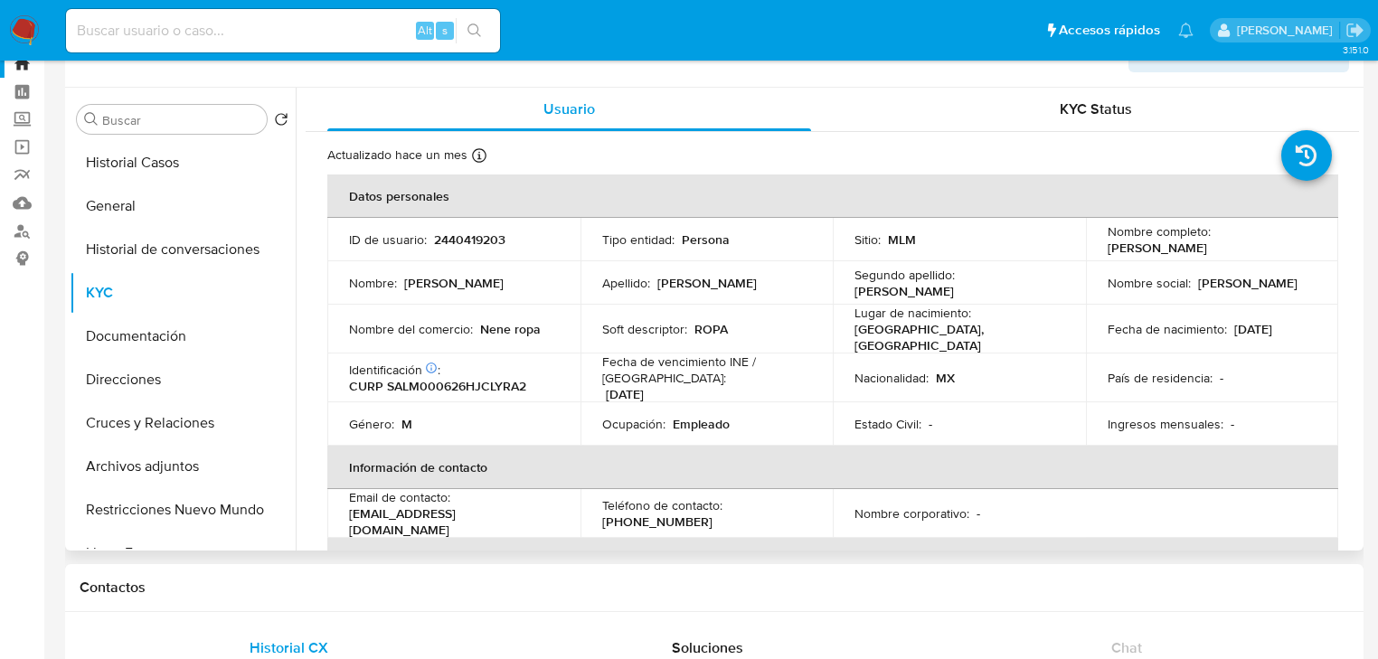
scroll to position [0, 0]
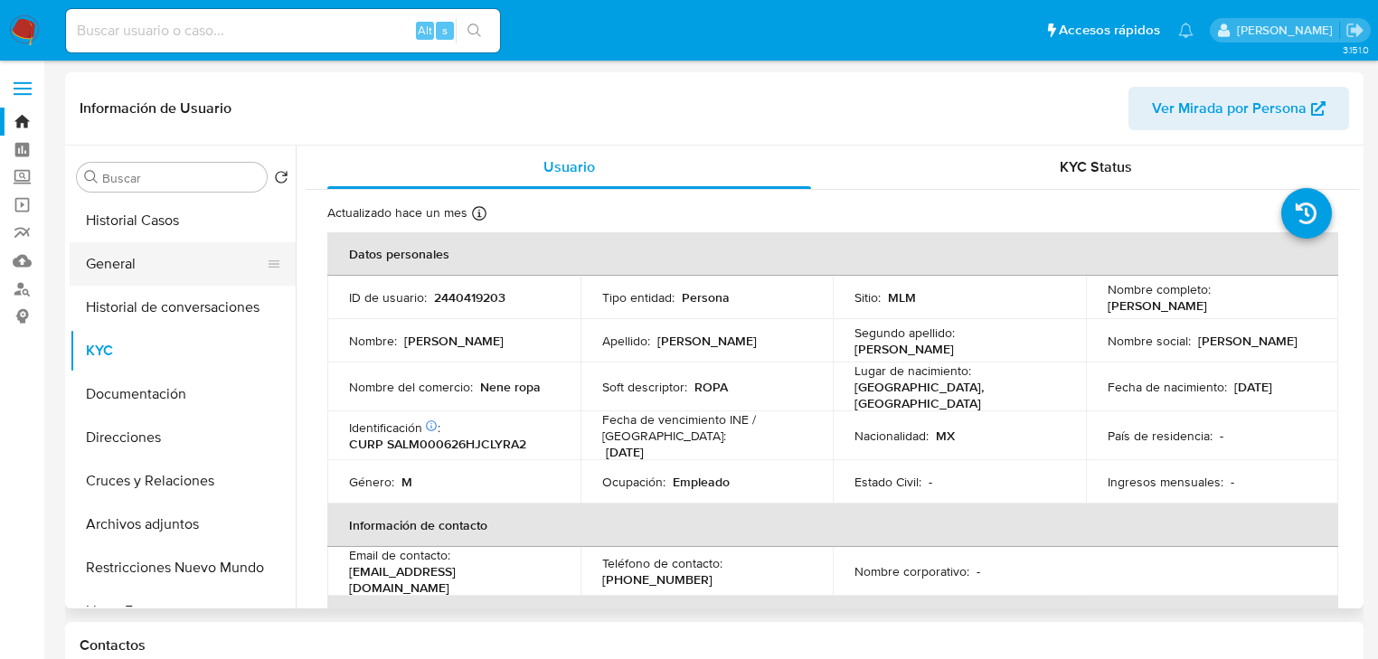
click at [119, 265] on button "General" at bounding box center [176, 263] width 212 height 43
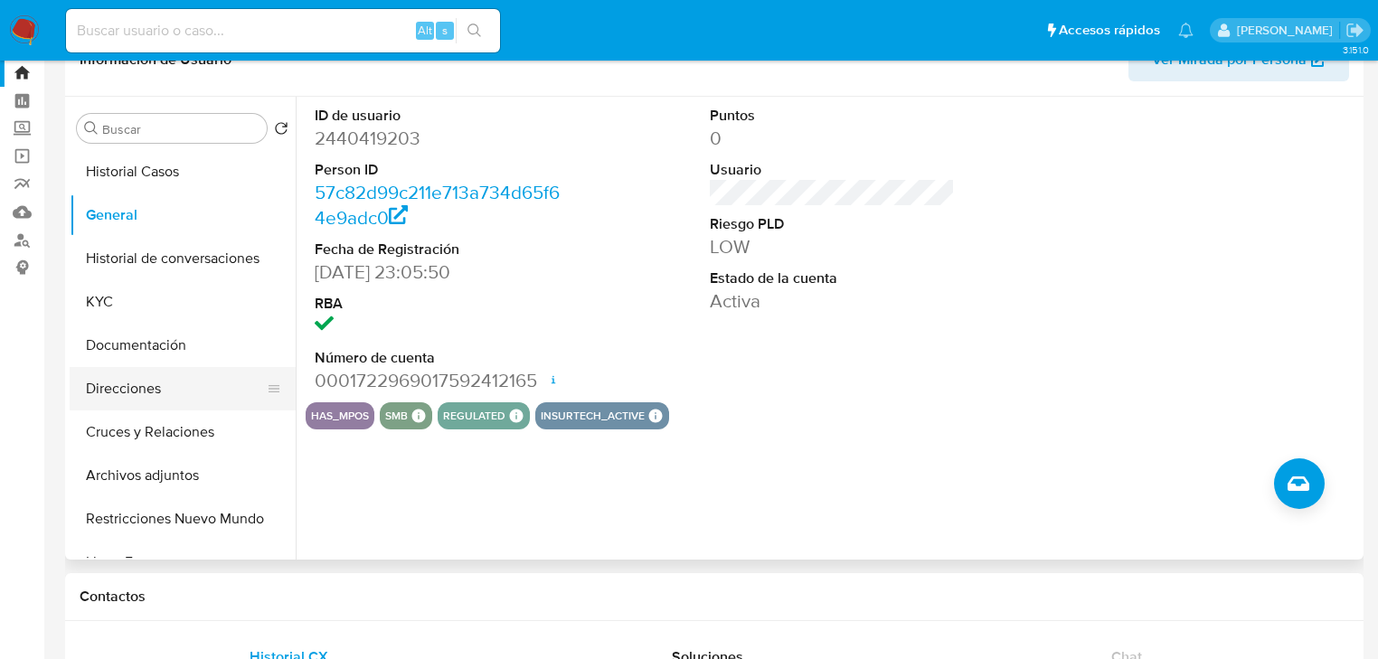
scroll to position [72, 0]
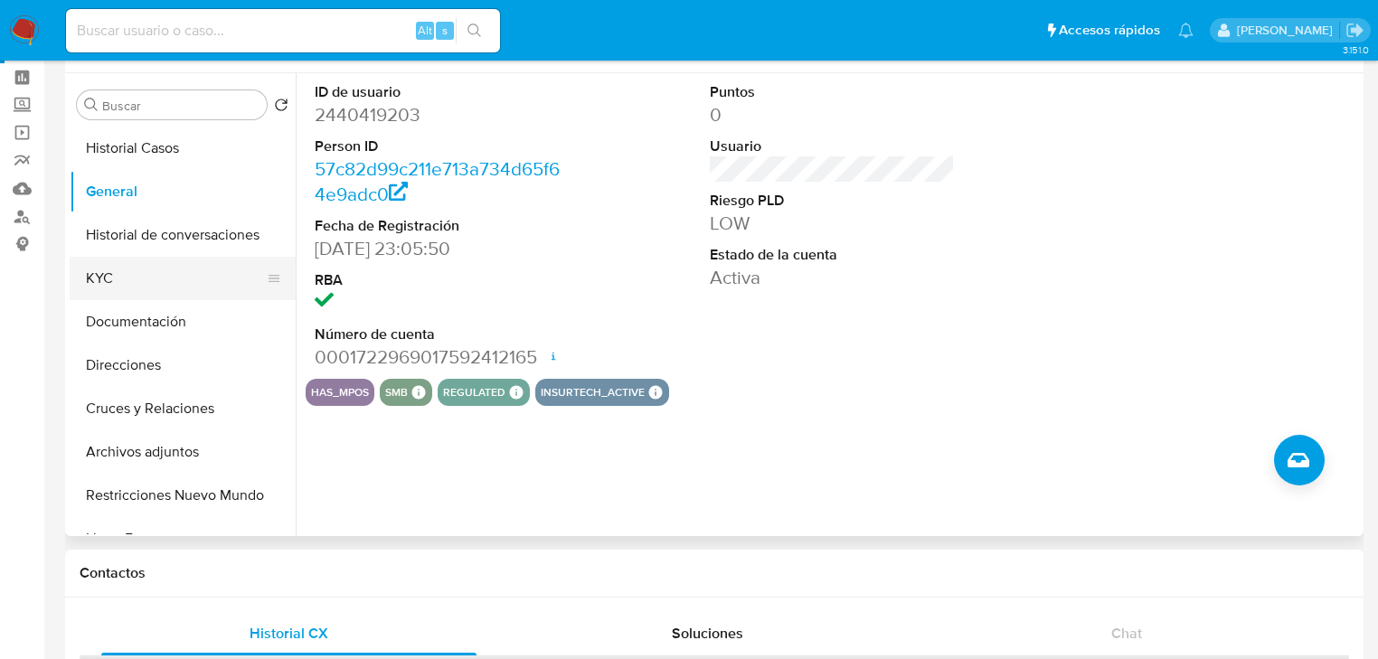
drag, startPoint x: 130, startPoint y: 295, endPoint x: 186, endPoint y: 291, distance: 56.2
click at [133, 294] on button "KYC" at bounding box center [176, 278] width 212 height 43
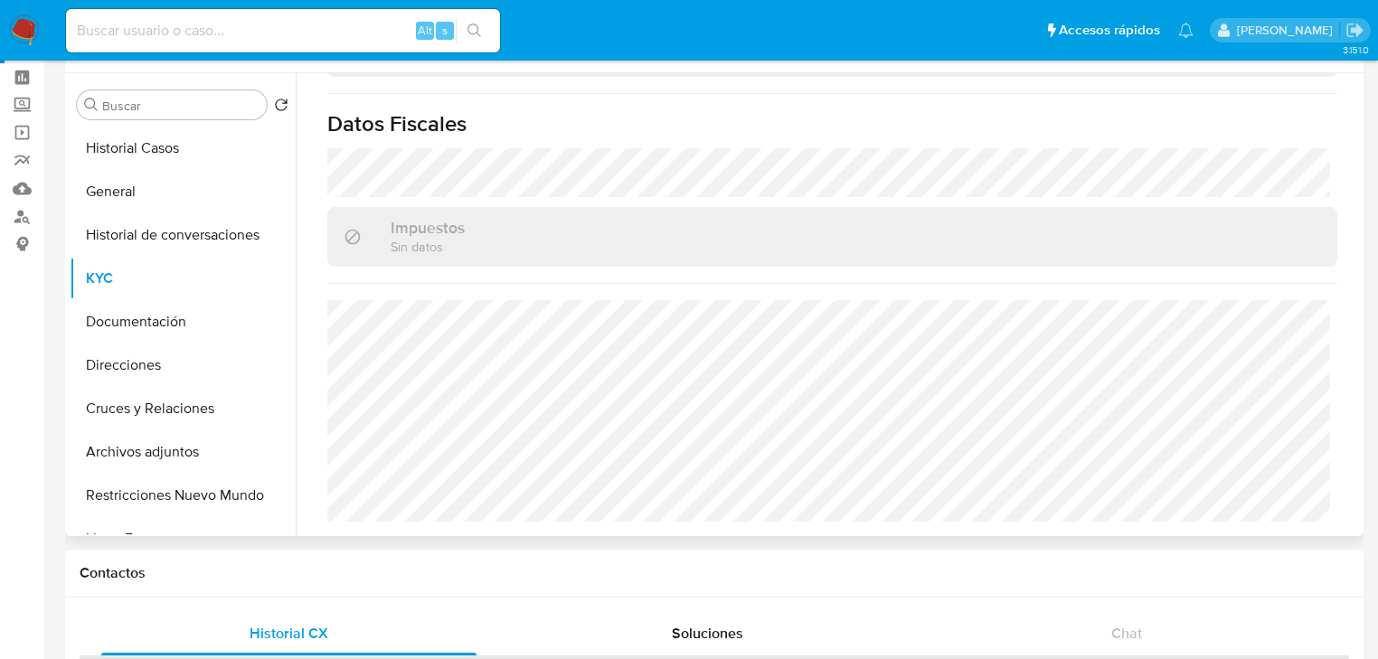
scroll to position [1142, 0]
